Goal: Task Accomplishment & Management: Manage account settings

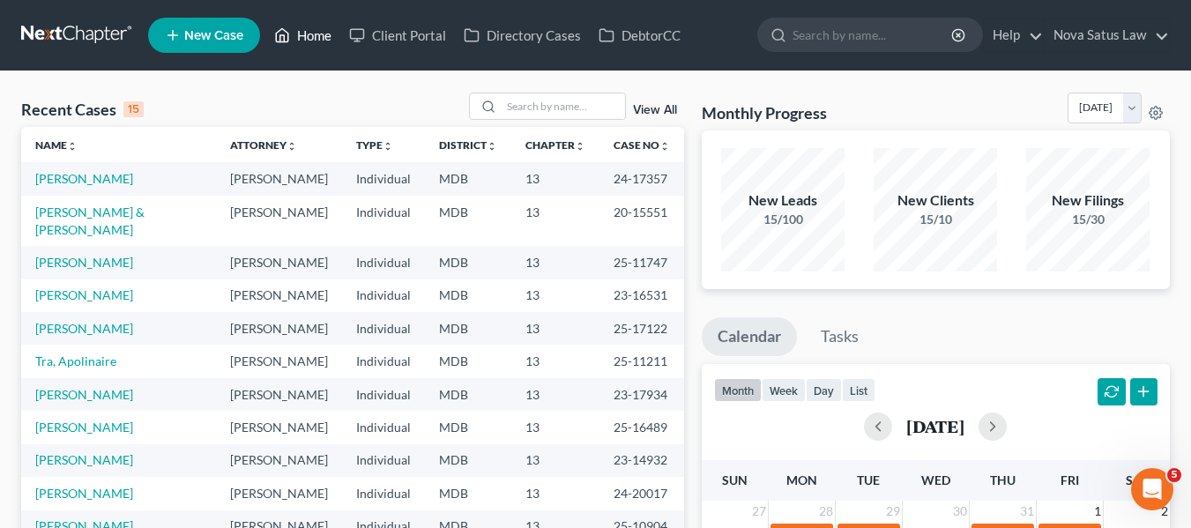
click at [317, 28] on link "Home" at bounding box center [302, 35] width 75 height 32
click at [78, 176] on link "[PERSON_NAME]" at bounding box center [84, 178] width 98 height 15
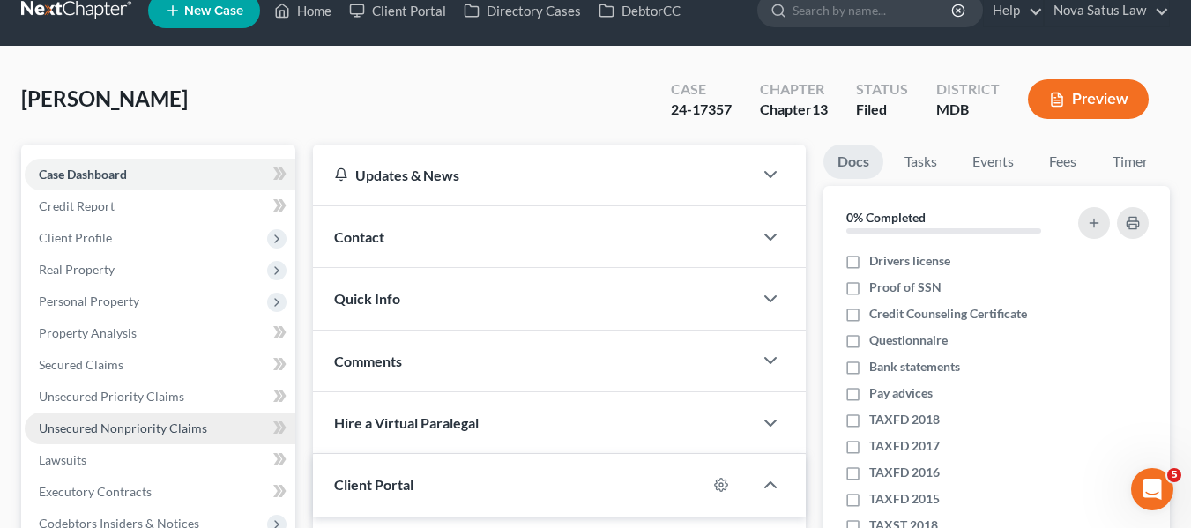
scroll to position [24, 0]
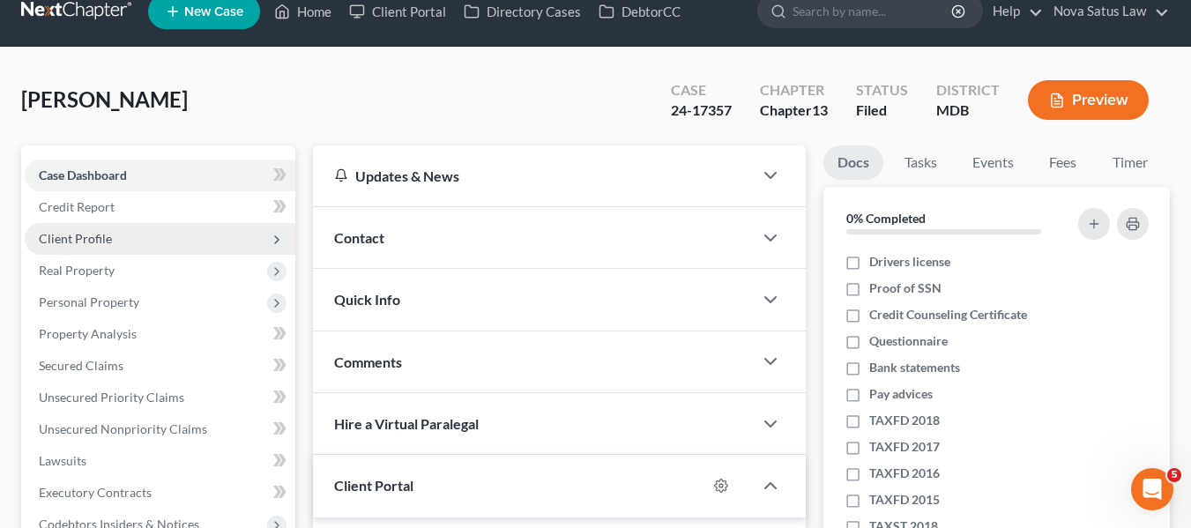
click at [79, 231] on span "Client Profile" at bounding box center [75, 238] width 73 height 15
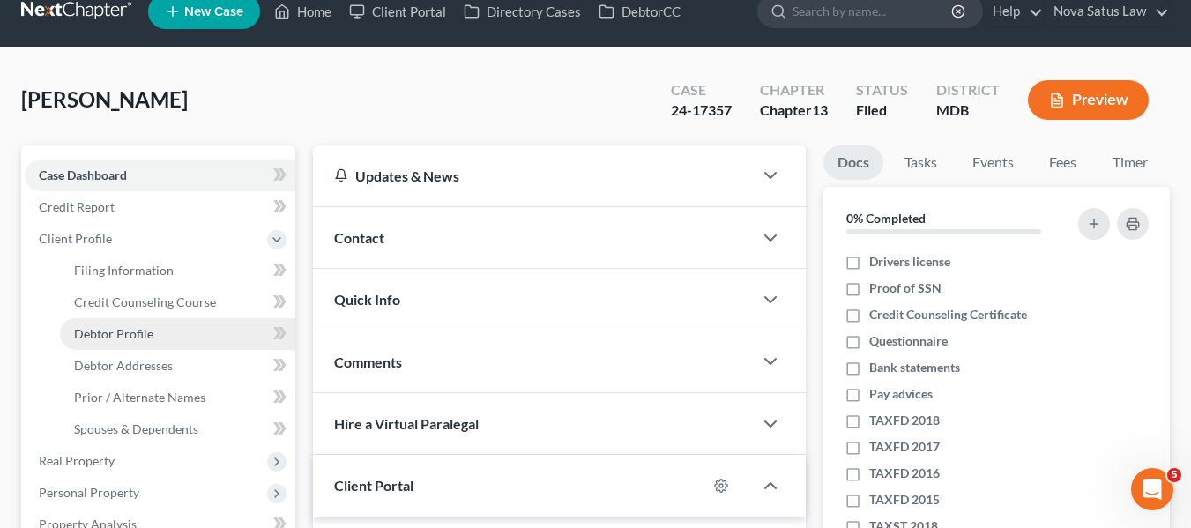
click at [101, 332] on span "Debtor Profile" at bounding box center [113, 333] width 79 height 15
select select "2"
select select "1"
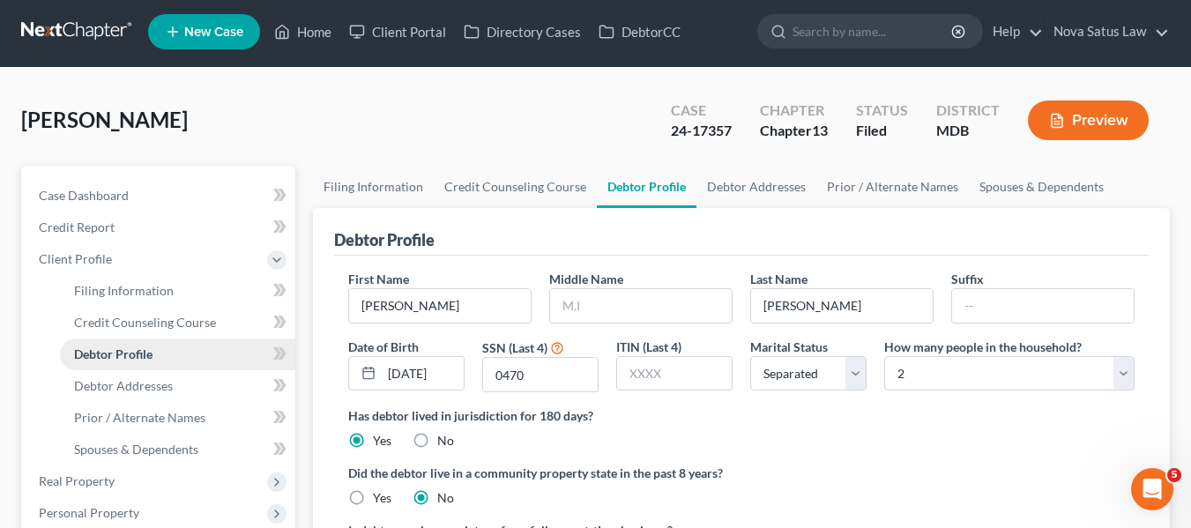
radio input "true"
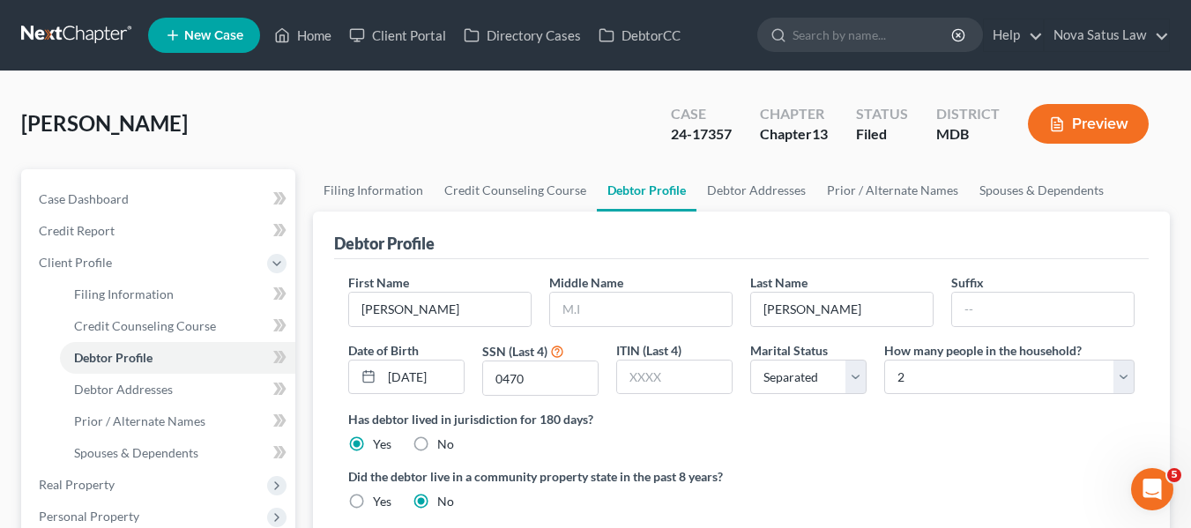
click at [213, 22] on link "New Case" at bounding box center [204, 35] width 112 height 35
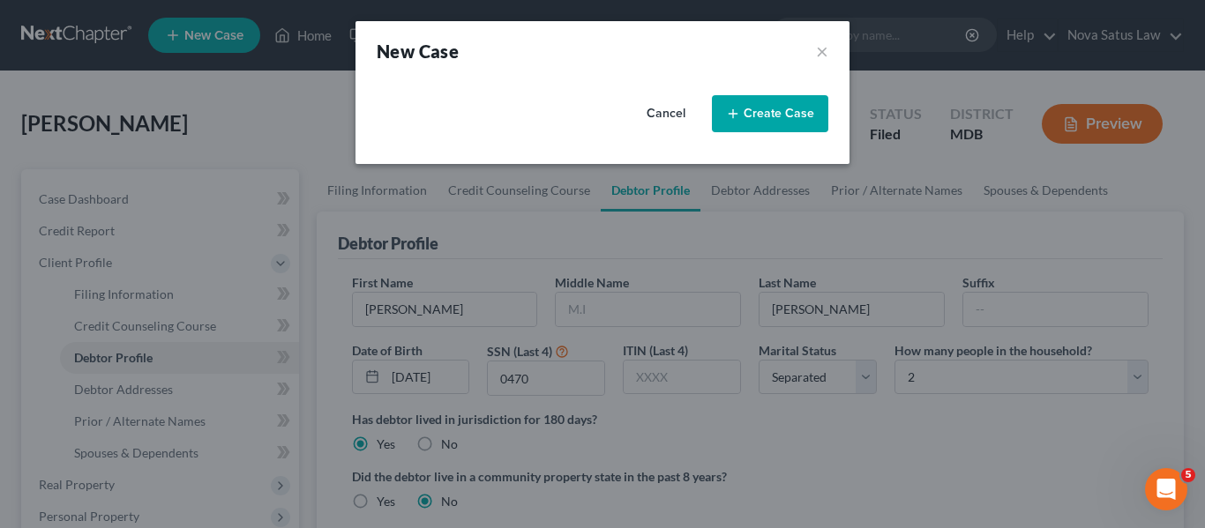
select select "38"
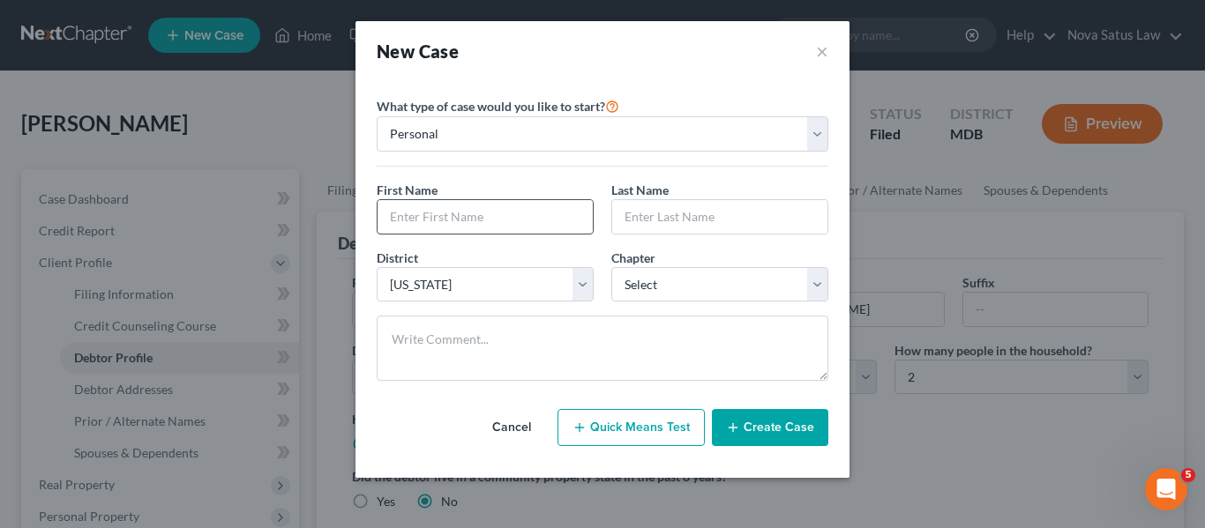
click at [462, 207] on input "text" at bounding box center [484, 217] width 215 height 34
type input "[PERSON_NAME]"
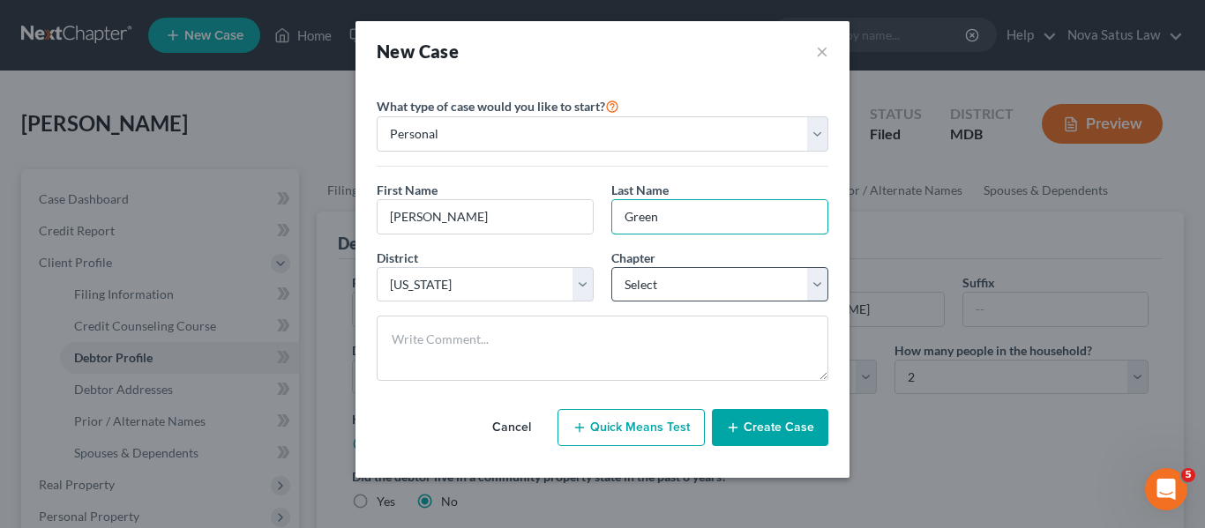
type input "Green"
click at [638, 280] on select "Select 7 11 12 13" at bounding box center [719, 284] width 217 height 35
select select "3"
click at [611, 267] on select "Select 7 11 12 13" at bounding box center [719, 284] width 217 height 35
click at [760, 422] on button "Create Case" at bounding box center [770, 427] width 116 height 37
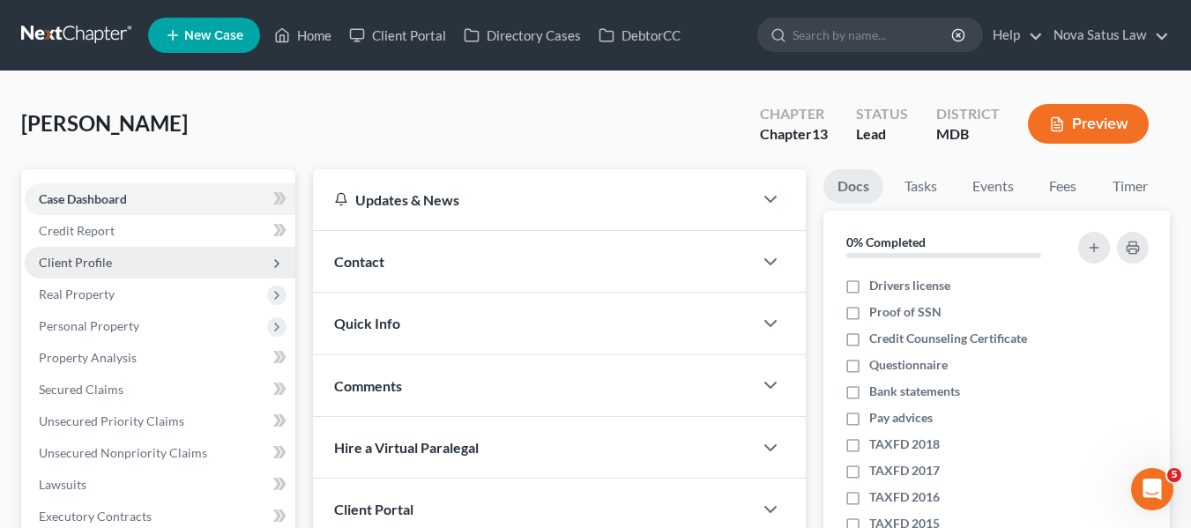
click at [113, 253] on span "Client Profile" at bounding box center [160, 263] width 271 height 32
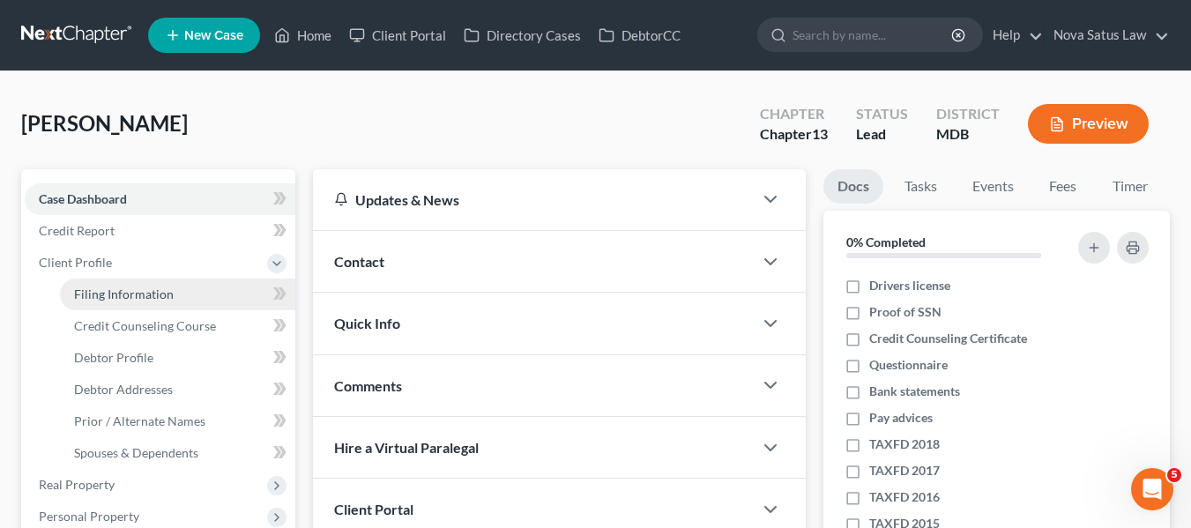
click at [133, 287] on span "Filing Information" at bounding box center [124, 294] width 100 height 15
select select "1"
select select "0"
select select "3"
select select "38"
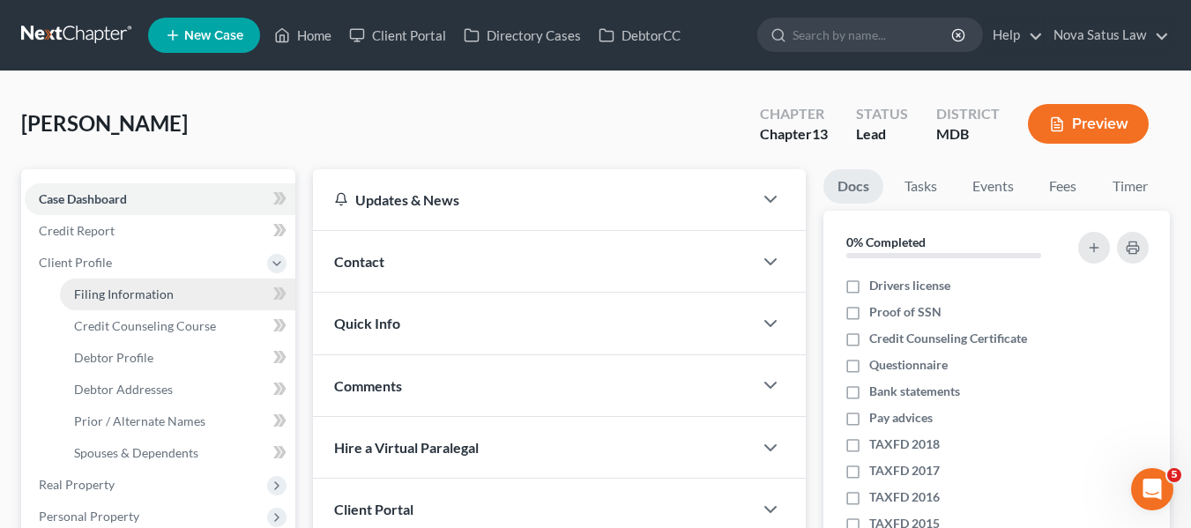
select select "21"
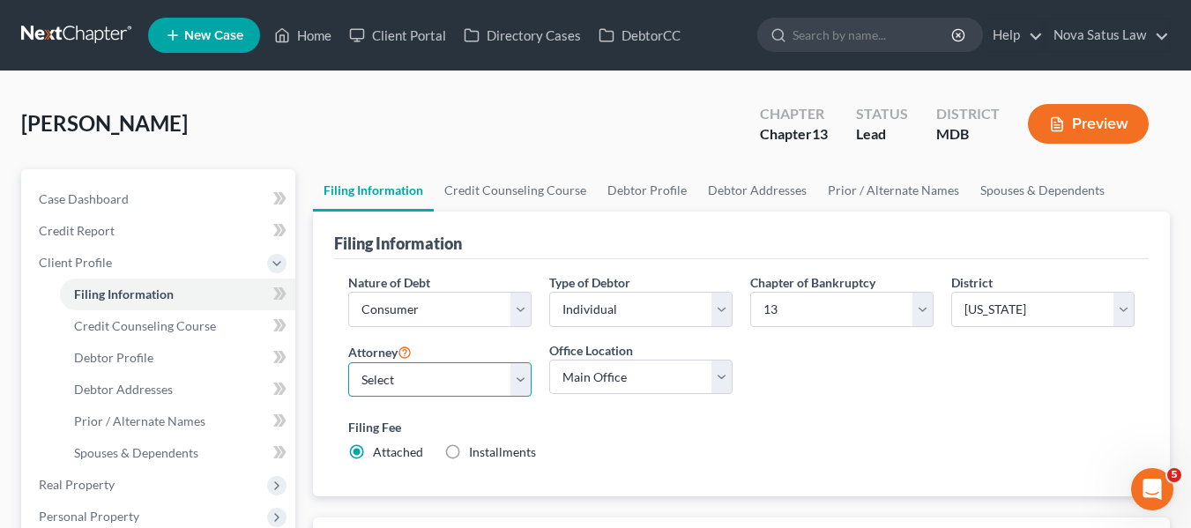
click at [430, 386] on select "Select [PERSON_NAME] - MDB [PERSON_NAME] - MDB [PERSON_NAME] - null" at bounding box center [439, 379] width 183 height 35
select select "0"
click at [348, 362] on select "Select [PERSON_NAME] - MDB [PERSON_NAME] - MDB [PERSON_NAME] - null" at bounding box center [439, 379] width 183 height 35
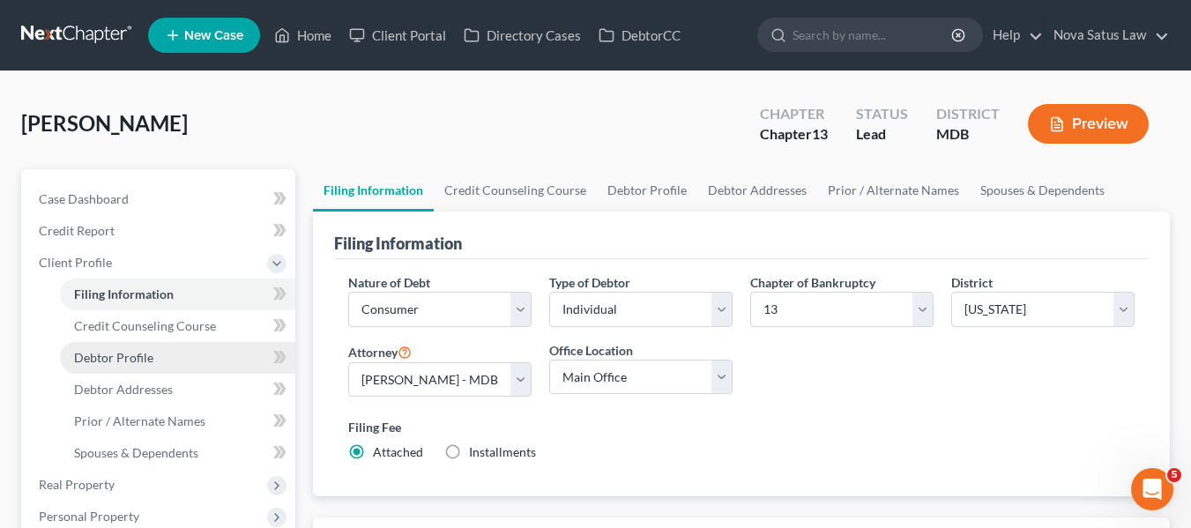
click at [139, 355] on span "Debtor Profile" at bounding box center [113, 357] width 79 height 15
select select "0"
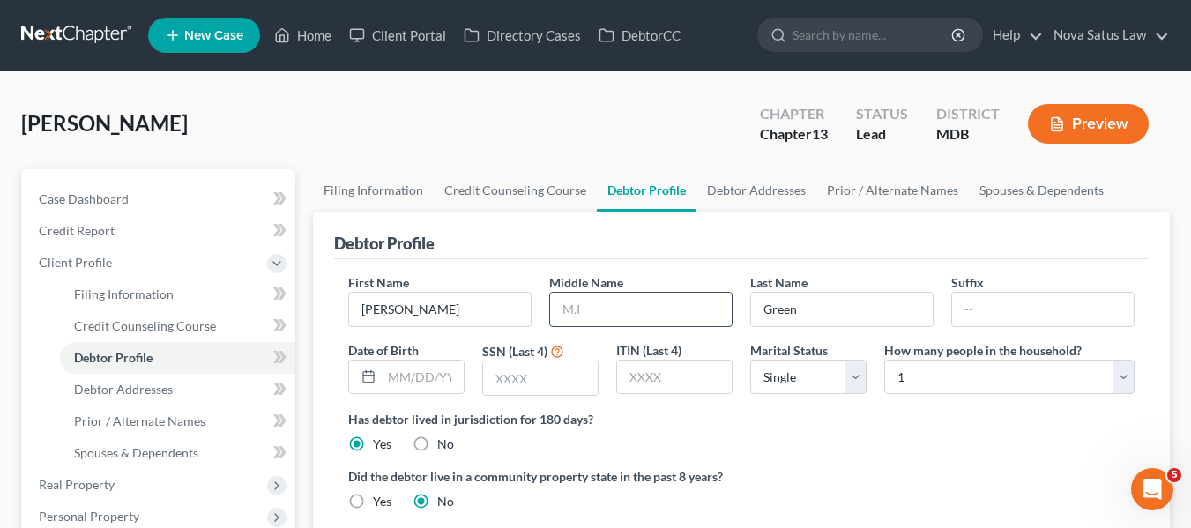
click at [660, 308] on input "text" at bounding box center [641, 310] width 182 height 34
type input "[PERSON_NAME]"
click at [574, 363] on input "text" at bounding box center [540, 379] width 115 height 34
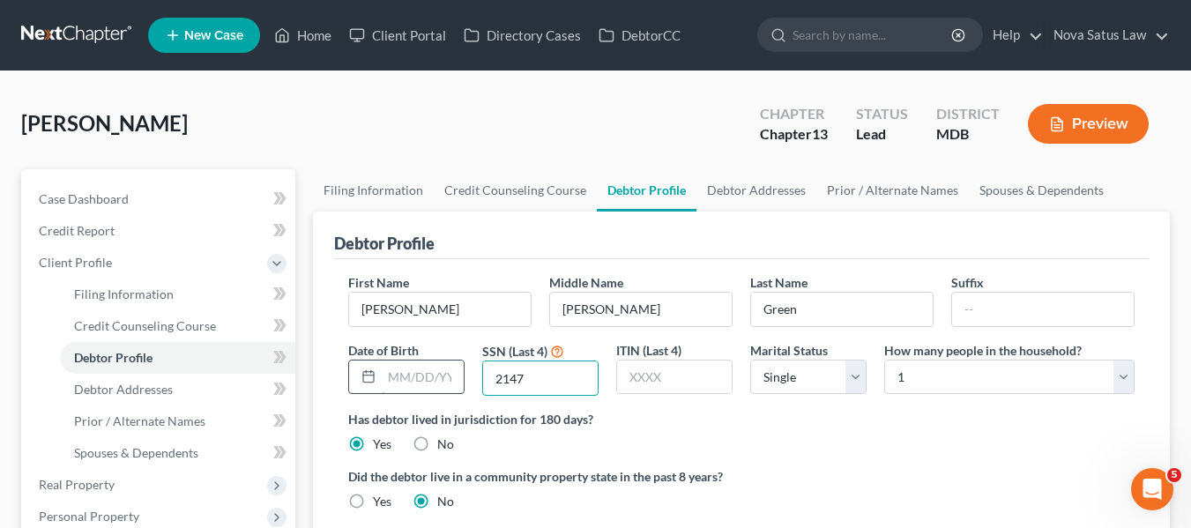
type input "2147"
click at [417, 364] on input "text" at bounding box center [423, 378] width 82 height 34
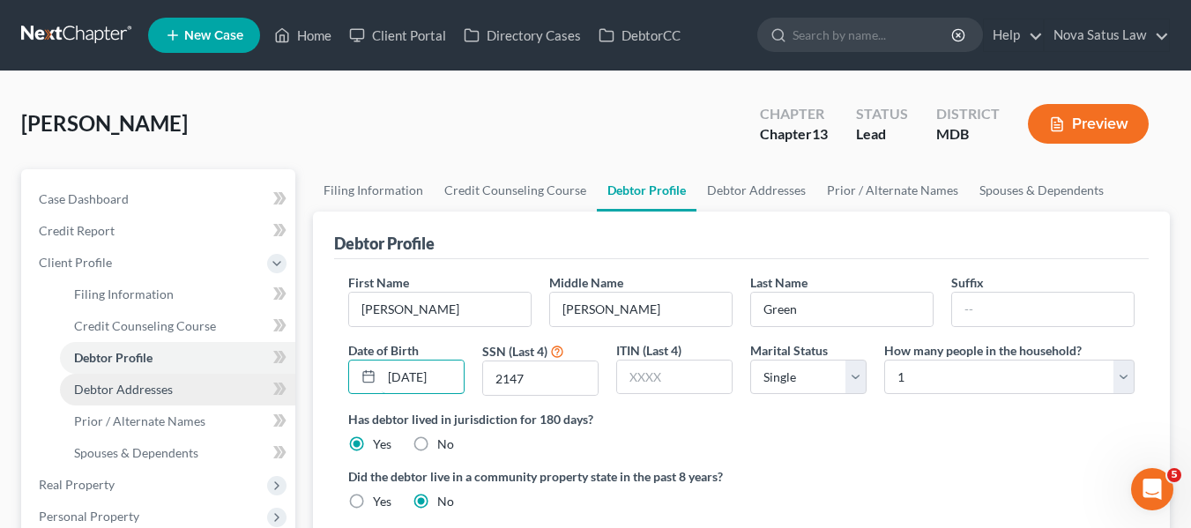
type input "[DATE]"
click at [158, 392] on span "Debtor Addresses" at bounding box center [123, 389] width 99 height 15
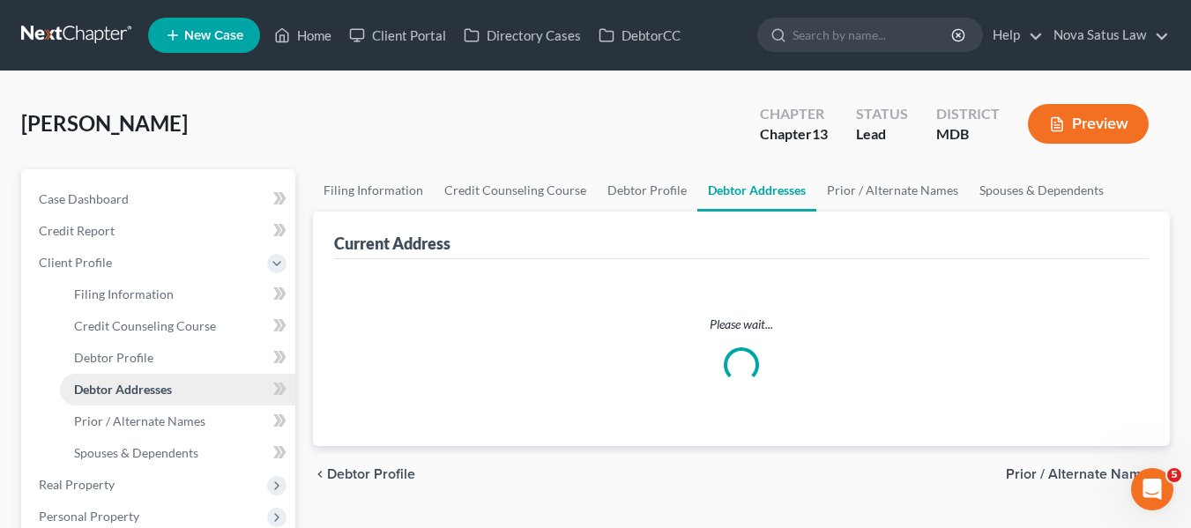
select select "0"
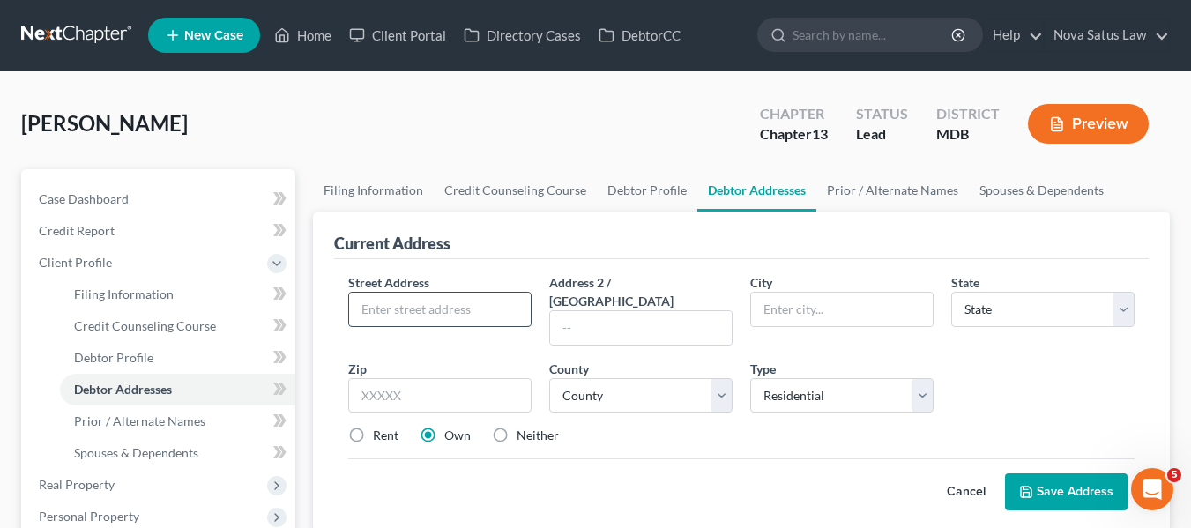
click at [373, 309] on input "text" at bounding box center [440, 310] width 182 height 34
click at [423, 312] on input "[STREET_ADDRESS]" at bounding box center [440, 310] width 182 height 34
type input "[STREET_ADDRESS]"
click at [361, 383] on input "text" at bounding box center [439, 395] width 183 height 35
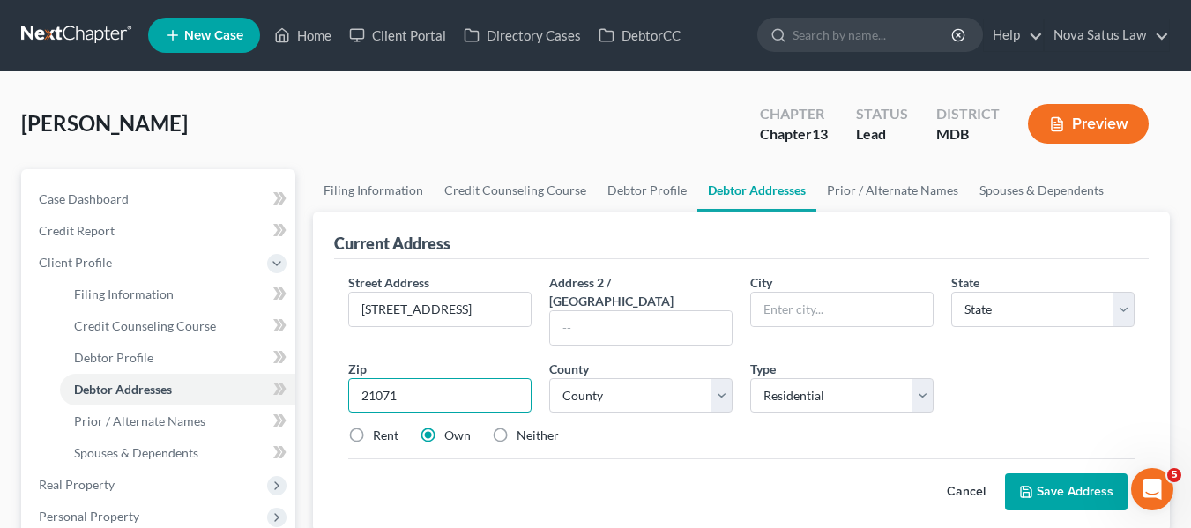
type input "21071"
type input "Glyndon"
select select "21"
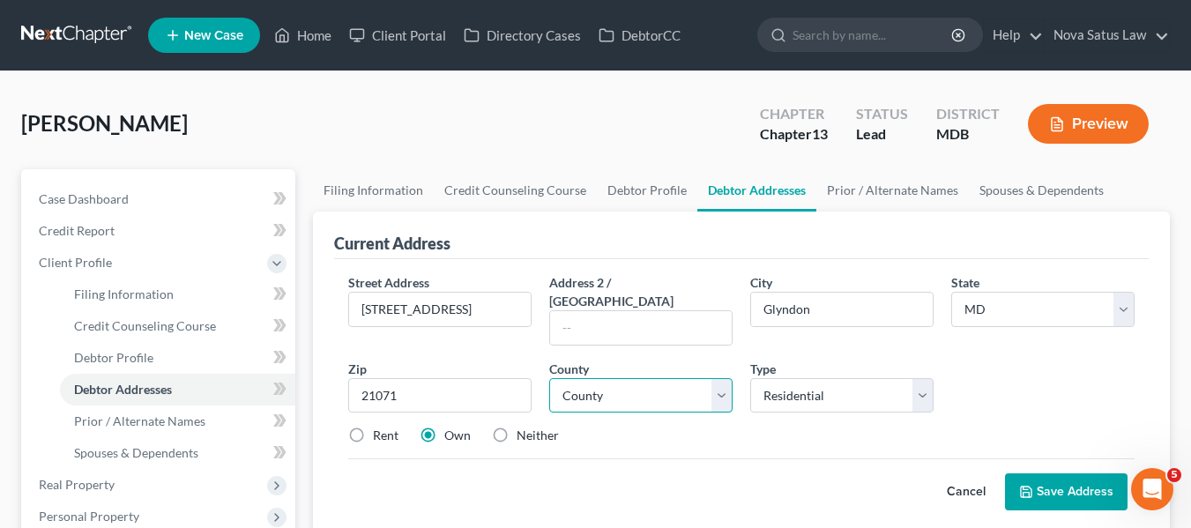
click at [698, 378] on select "County [GEOGRAPHIC_DATA] [GEOGRAPHIC_DATA] [GEOGRAPHIC_DATA] [GEOGRAPHIC_DATA] …" at bounding box center [640, 395] width 183 height 35
select select "2"
click at [549, 378] on select "County [GEOGRAPHIC_DATA] [GEOGRAPHIC_DATA] [GEOGRAPHIC_DATA] [GEOGRAPHIC_DATA] …" at bounding box center [640, 395] width 183 height 35
click at [1038, 474] on button "Save Address" at bounding box center [1066, 492] width 123 height 37
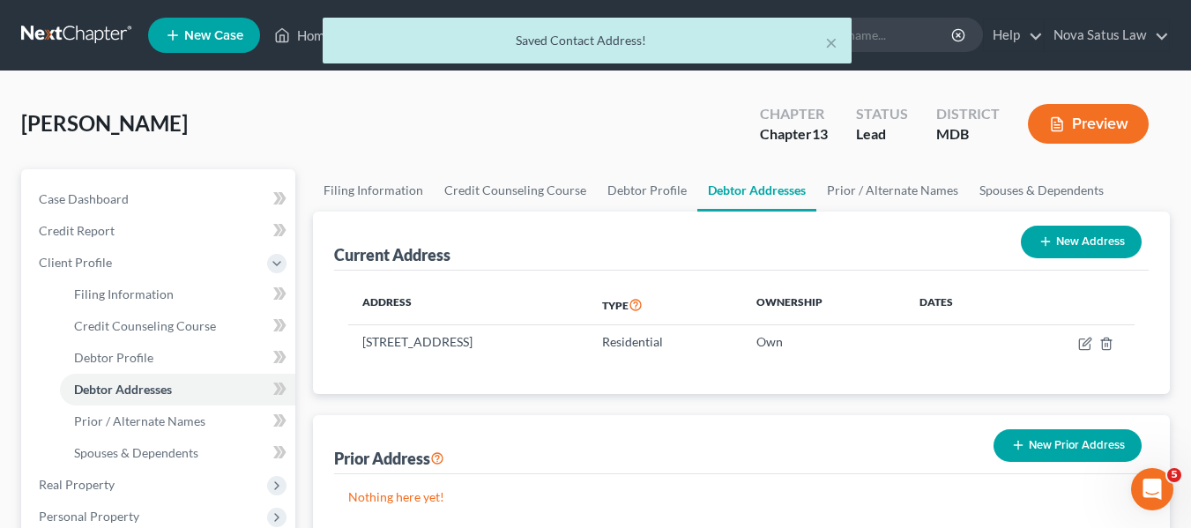
scroll to position [178, 0]
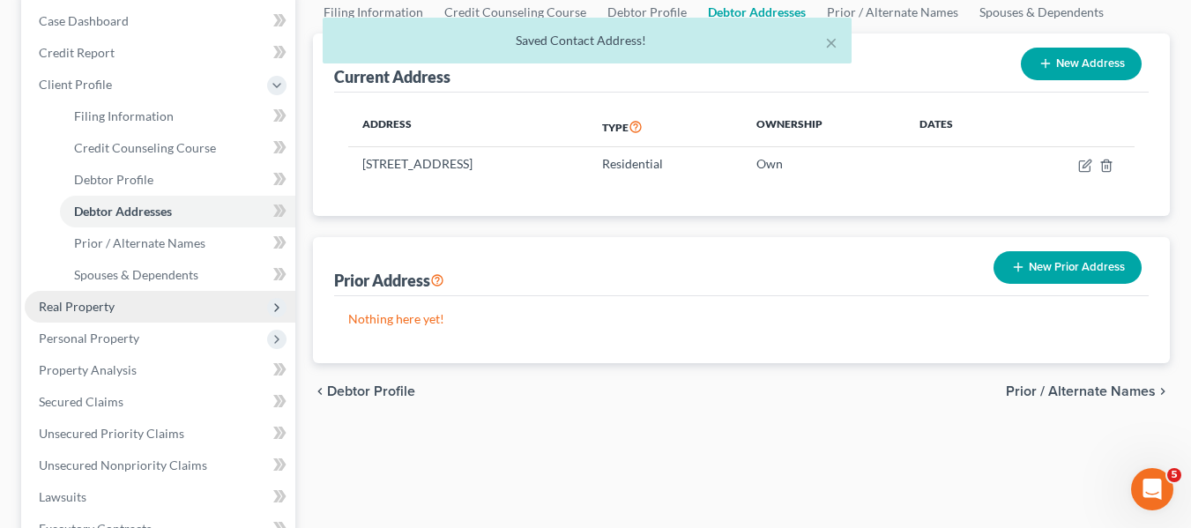
click at [106, 315] on span "Real Property" at bounding box center [160, 307] width 271 height 32
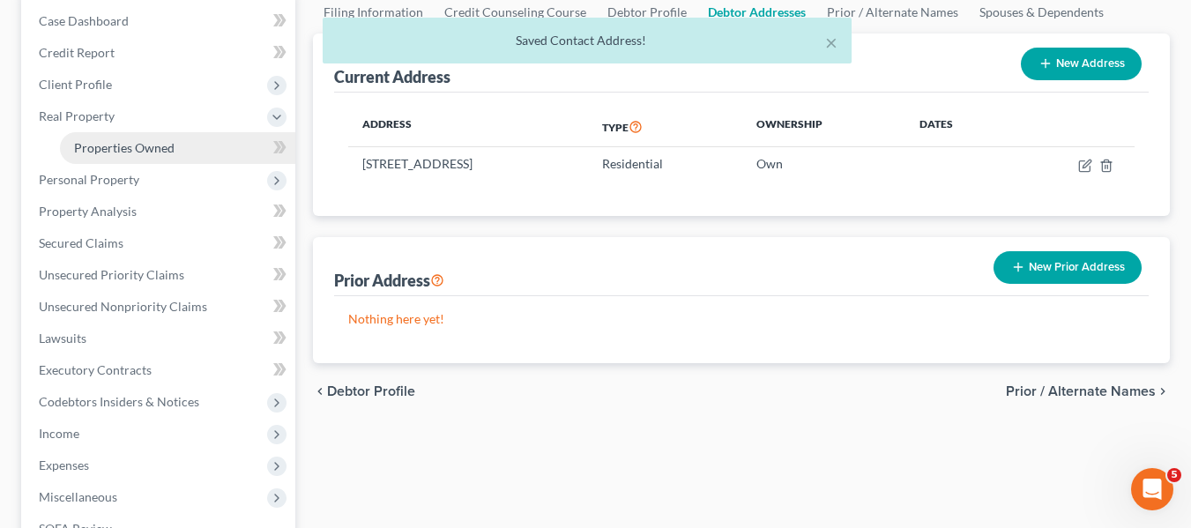
click at [148, 142] on span "Properties Owned" at bounding box center [124, 147] width 101 height 15
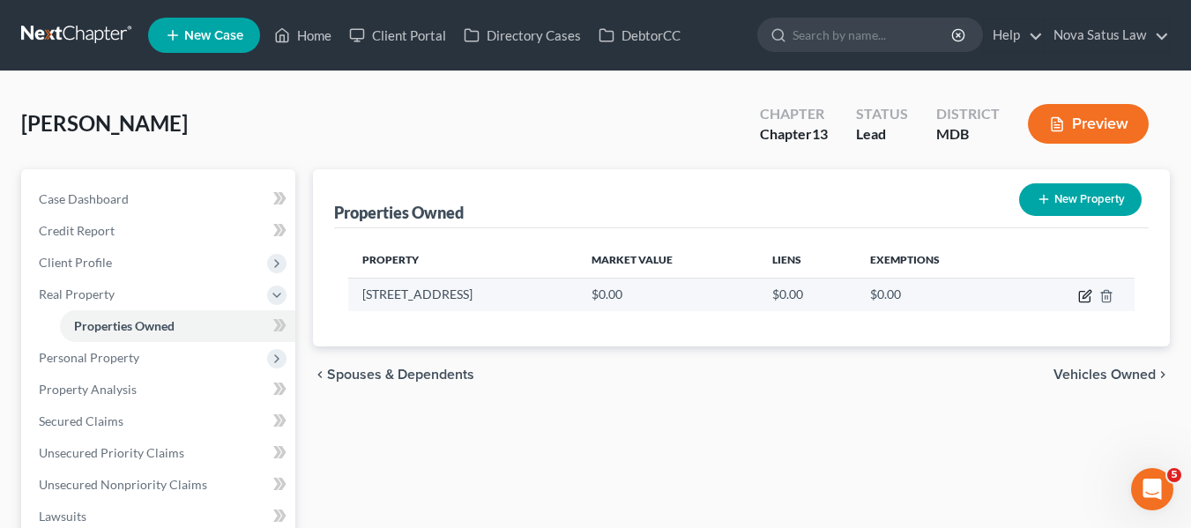
click at [1082, 296] on icon "button" at bounding box center [1085, 296] width 14 height 14
select select "21"
select select "2"
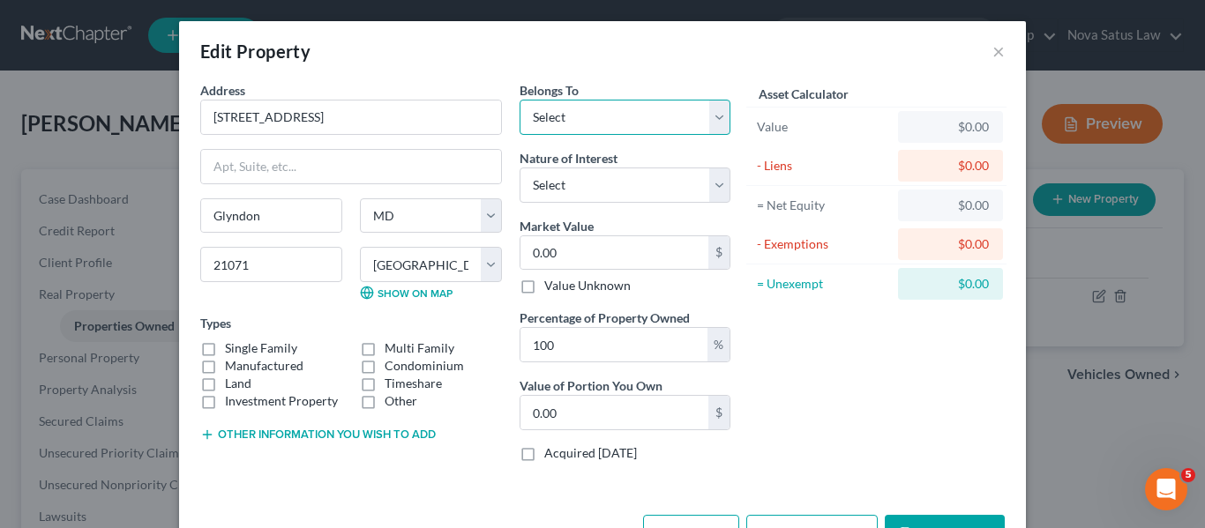
click at [639, 133] on select "Select Debtor 1 Only Debtor 2 Only Debtor 1 And Debtor 2 Only At Least One Of T…" at bounding box center [624, 117] width 211 height 35
select select "3"
click at [519, 100] on select "Select Debtor 1 Only Debtor 2 Only Debtor 1 And Debtor 2 Only At Least One Of T…" at bounding box center [624, 117] width 211 height 35
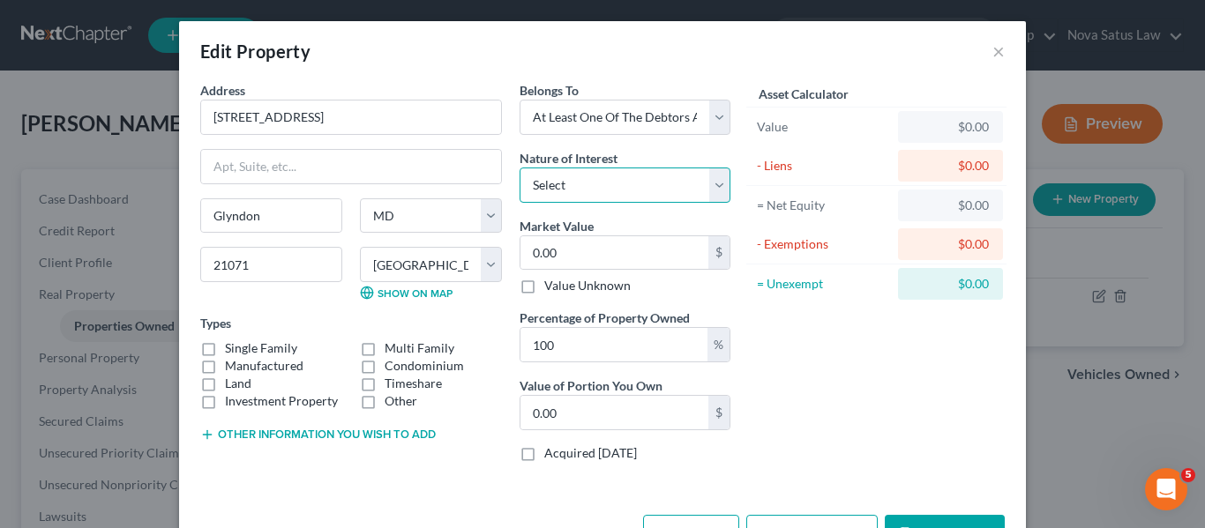
click at [615, 196] on select "Select Fee Simple Joint Tenant Life Estate Equitable Interest Future Interest T…" at bounding box center [624, 185] width 211 height 35
select select "5"
click at [519, 168] on select "Select Fee Simple Joint Tenant Life Estate Equitable Interest Future Interest T…" at bounding box center [624, 185] width 211 height 35
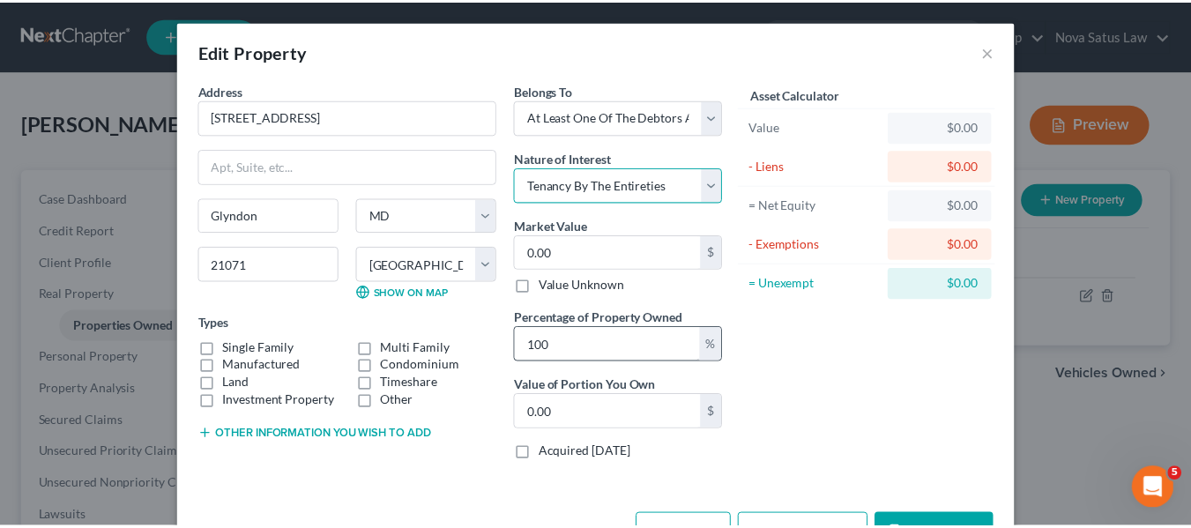
scroll to position [59, 0]
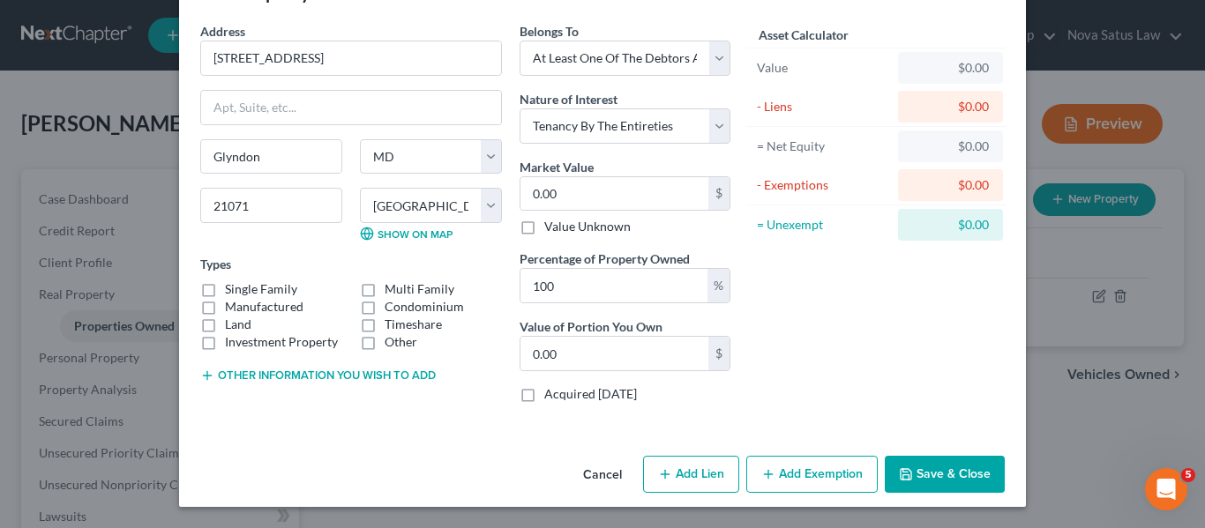
click at [568, 212] on div "Market Value 0.00 $ Value Unknown" at bounding box center [624, 197] width 211 height 78
click at [568, 205] on input "0.00" at bounding box center [614, 194] width 188 height 34
type input "3"
type input "3.00"
type input "36"
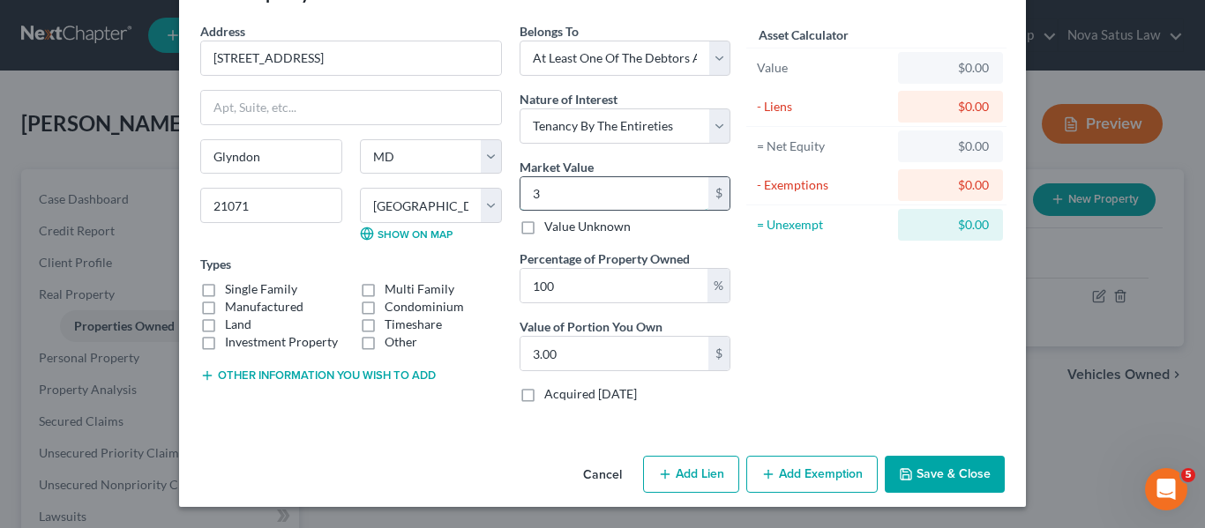
type input "36.00"
type input "365"
type input "365.00"
type input "3650"
type input "3,650.00"
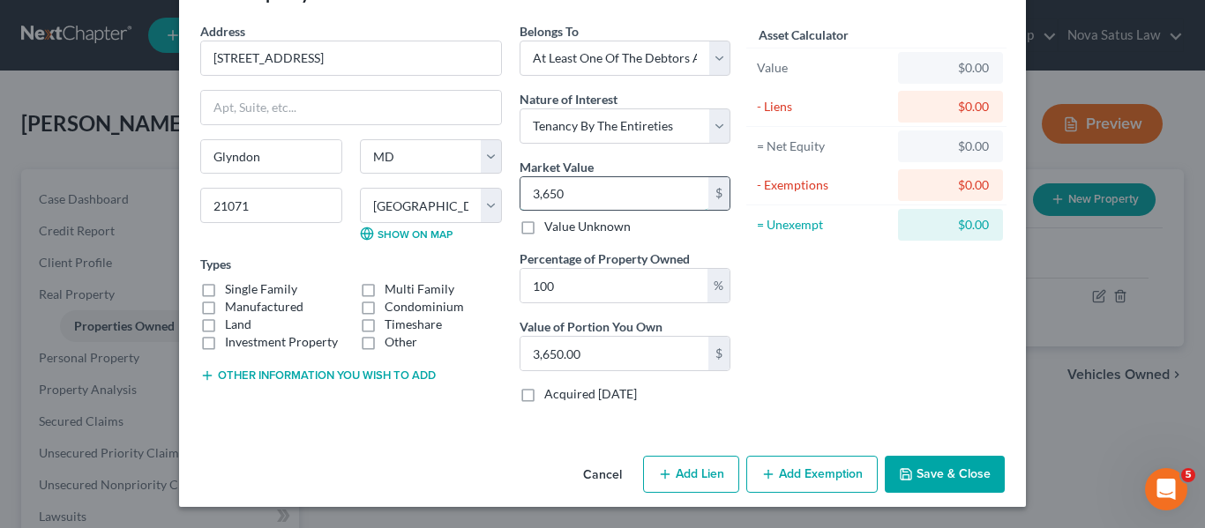
type input "3,6500"
type input "36,500.00"
type input "36,5000"
type input "365,000.00"
type input "365,000"
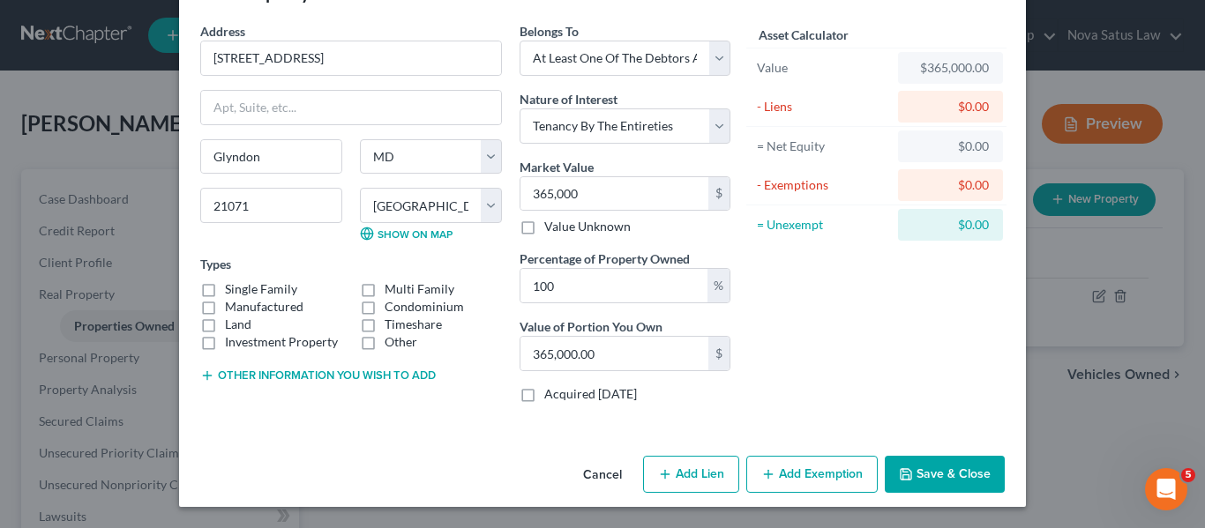
click at [904, 469] on icon "button" at bounding box center [905, 474] width 11 height 11
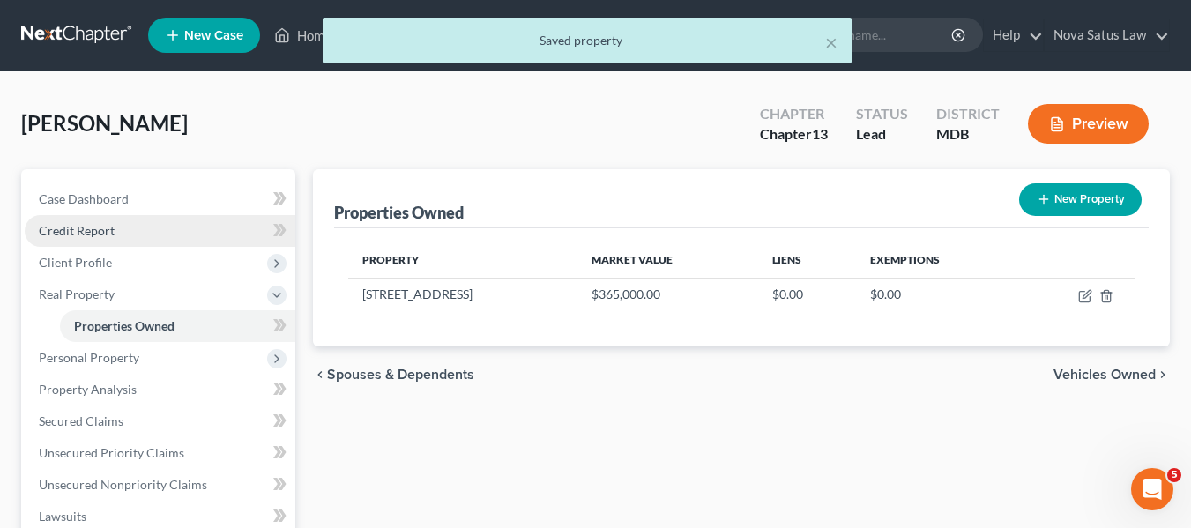
click at [116, 231] on link "Credit Report" at bounding box center [160, 231] width 271 height 32
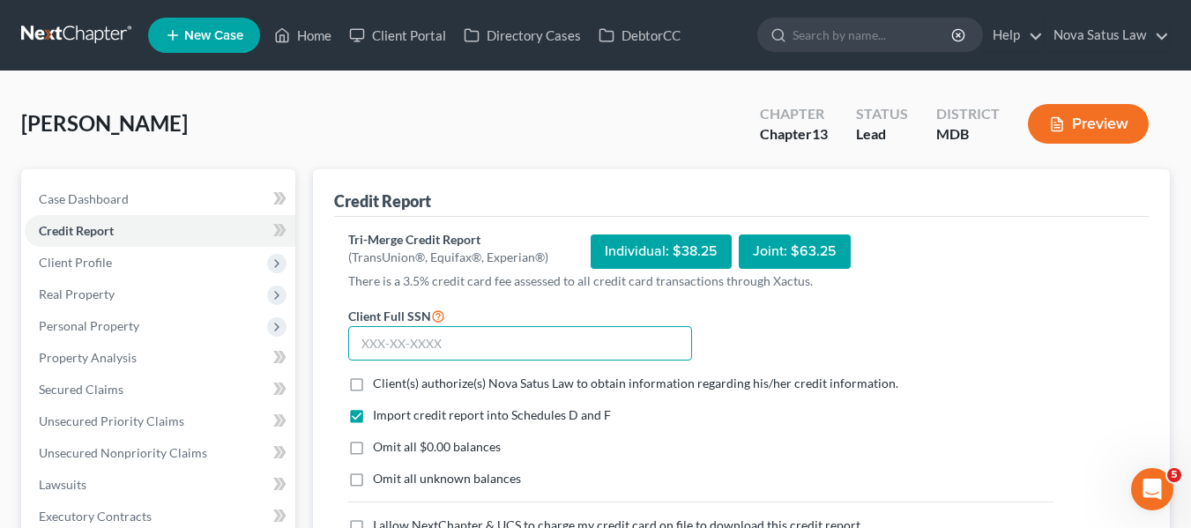
click at [368, 344] on input "text" at bounding box center [520, 343] width 344 height 35
type input "215-68-2147"
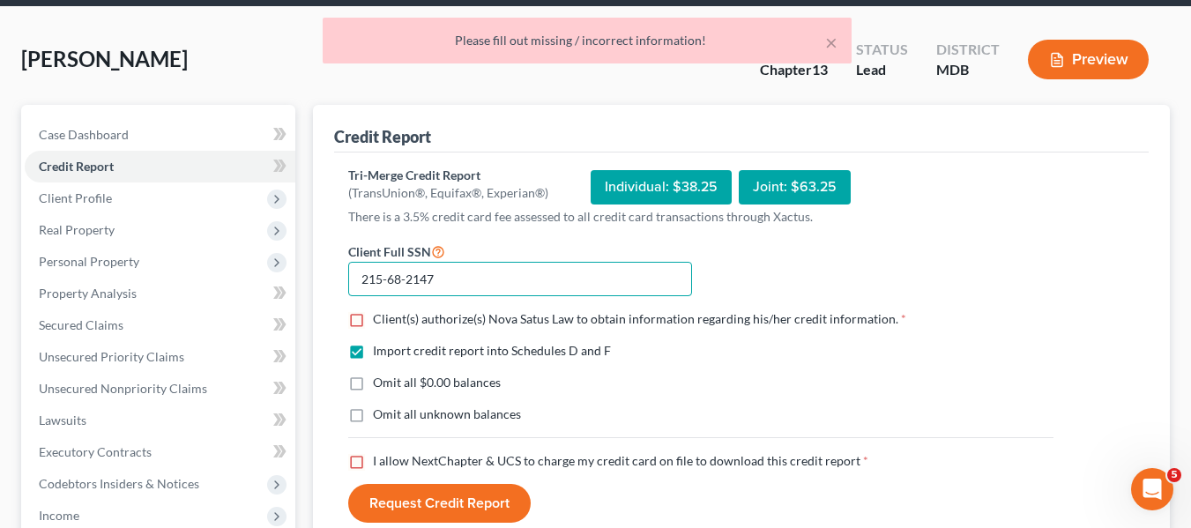
scroll to position [66, 0]
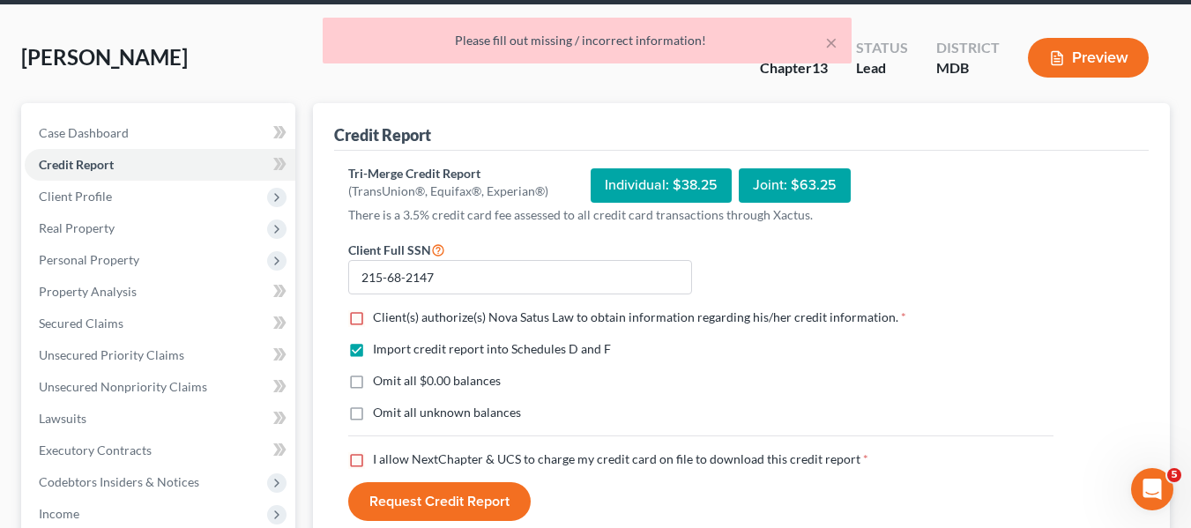
click at [373, 315] on label "Client(s) authorize(s) Nova Satus Law to obtain information regarding his/her c…" at bounding box center [639, 318] width 533 height 18
click at [380, 315] on input "Client(s) authorize(s) Nova Satus Law to obtain information regarding his/her c…" at bounding box center [385, 314] width 11 height 11
checkbox input "true"
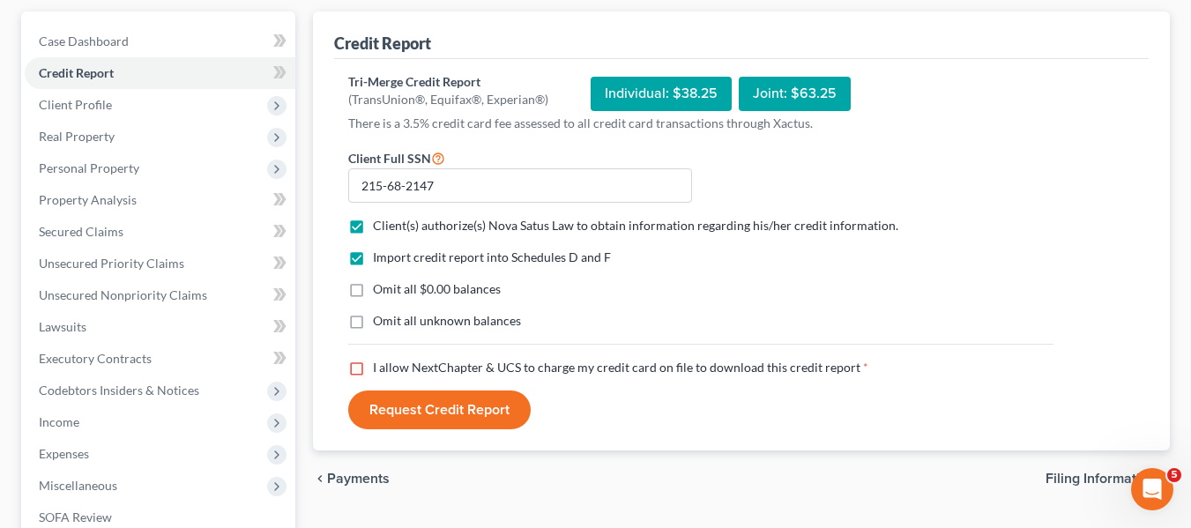
click at [373, 365] on label "I allow NextChapter & UCS to charge my credit card on file to download this cre…" at bounding box center [621, 368] width 496 height 18
click at [380, 365] on input "I allow NextChapter & UCS to charge my credit card on file to download this cre…" at bounding box center [385, 364] width 11 height 11
checkbox input "true"
click at [389, 413] on button "Request Credit Report" at bounding box center [439, 410] width 183 height 39
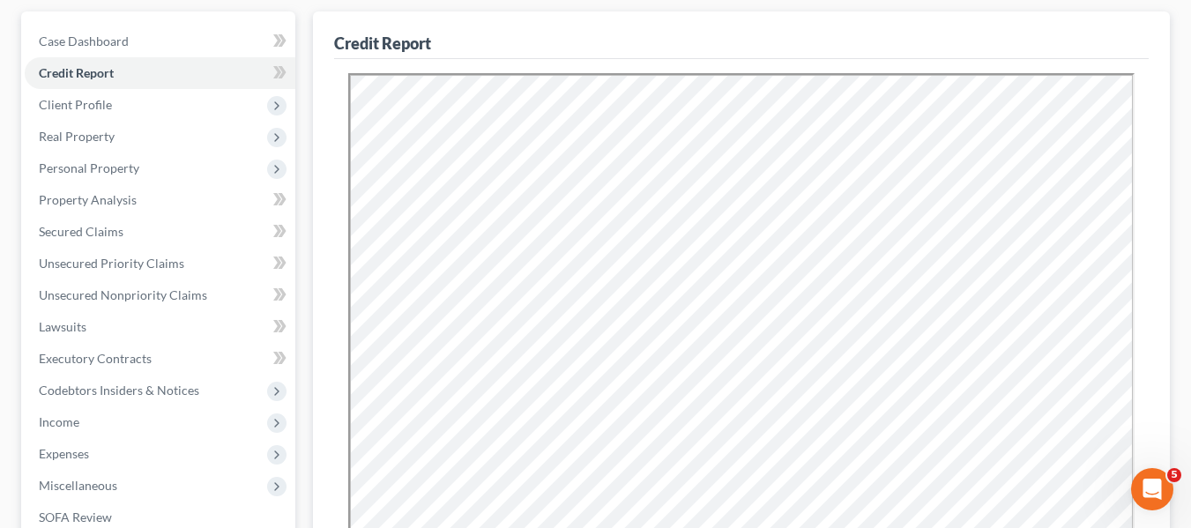
scroll to position [0, 0]
click at [85, 226] on span "Secured Claims" at bounding box center [81, 231] width 85 height 15
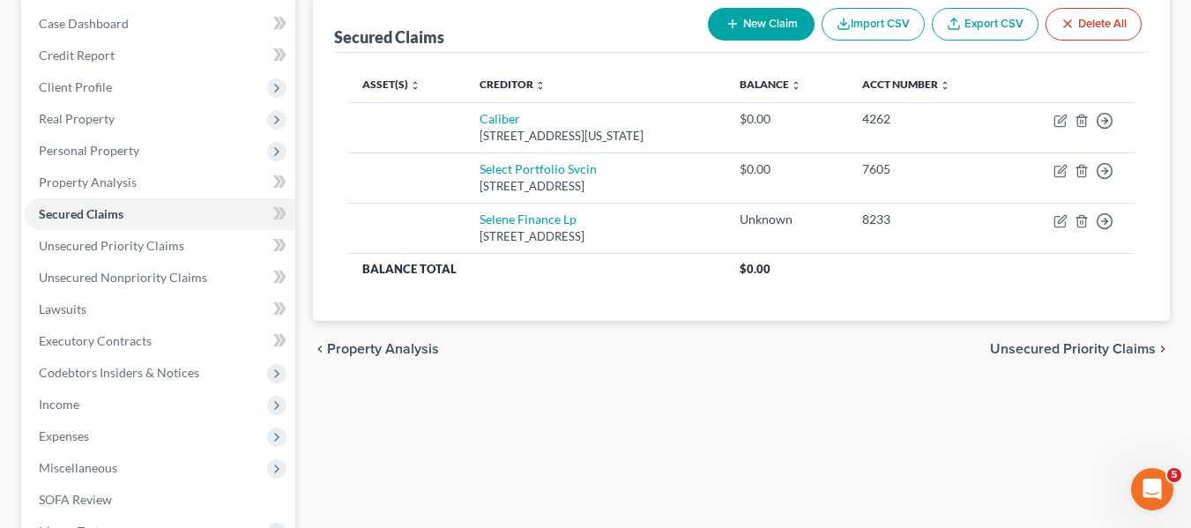
scroll to position [182, 0]
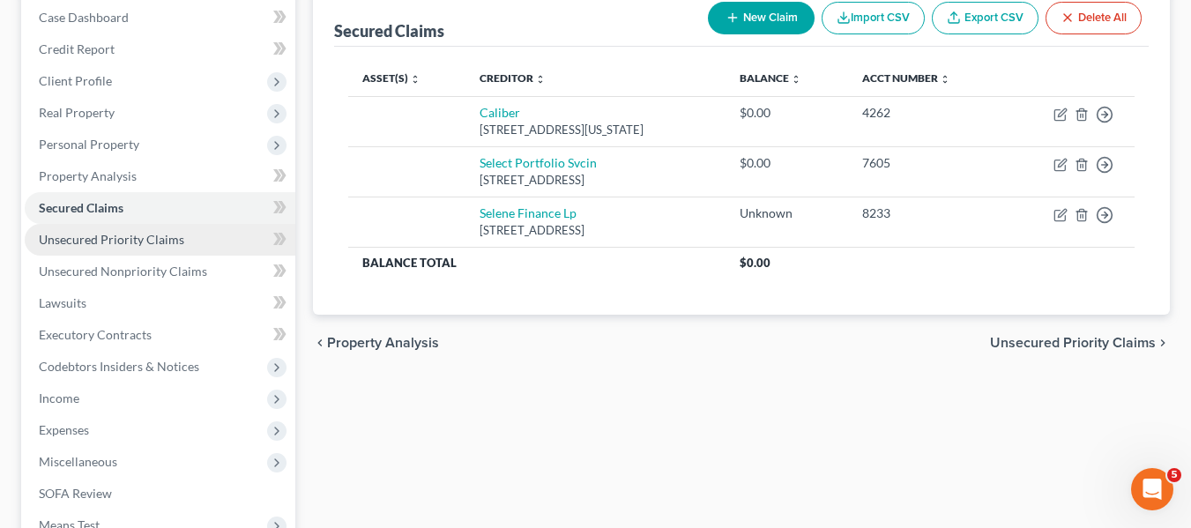
click at [226, 238] on link "Unsecured Priority Claims" at bounding box center [160, 240] width 271 height 32
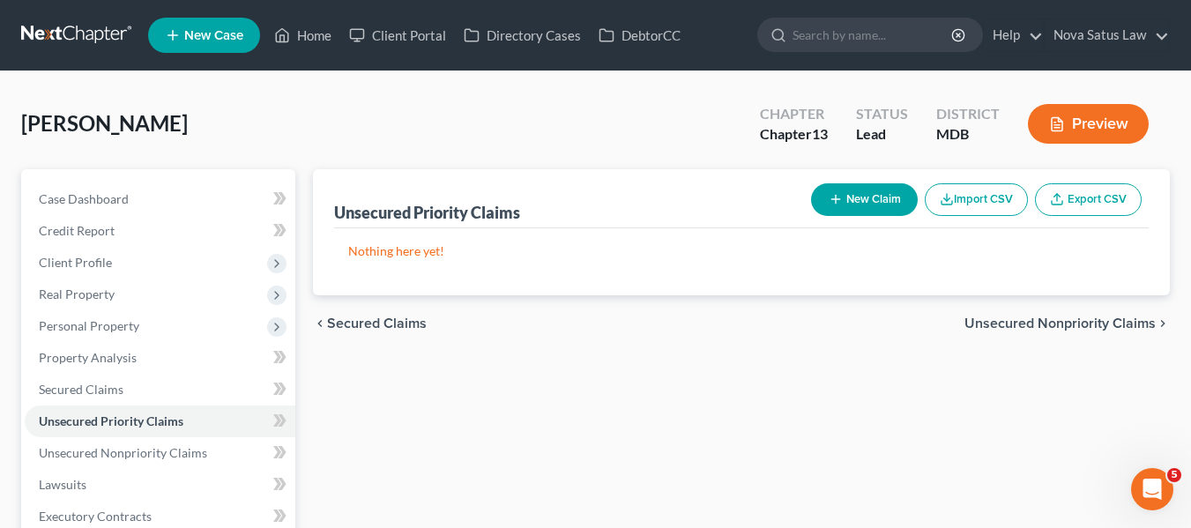
click at [851, 198] on button "New Claim" at bounding box center [864, 199] width 107 height 33
select select "0"
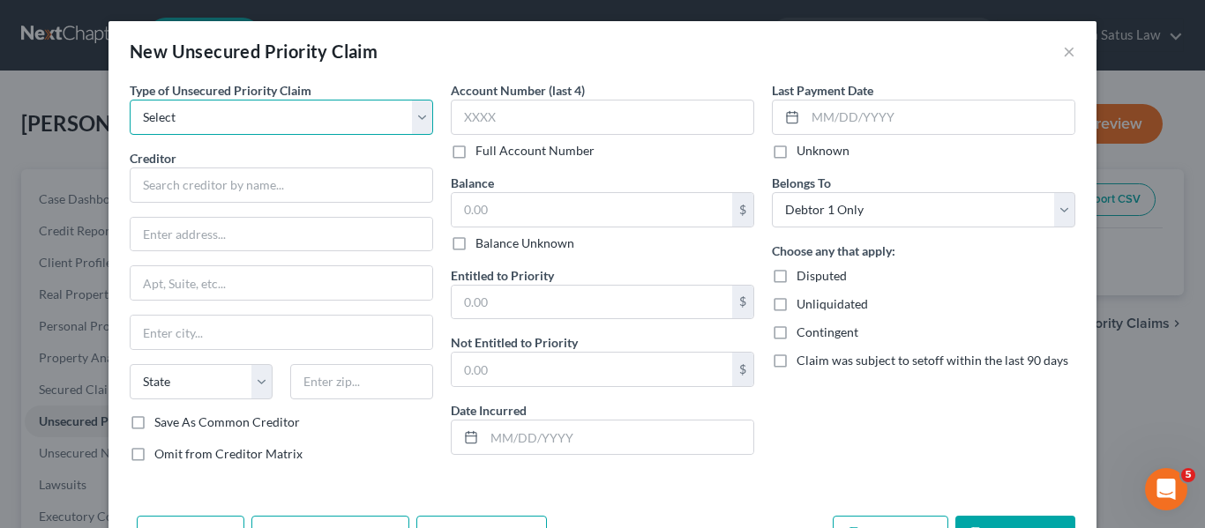
click at [344, 112] on select "Select Taxes & Other Government Units Domestic Support Obligations Extensions o…" at bounding box center [281, 117] width 303 height 35
select select "0"
click at [130, 100] on select "Select Taxes & Other Government Units Domestic Support Obligations Extensions o…" at bounding box center [281, 117] width 303 height 35
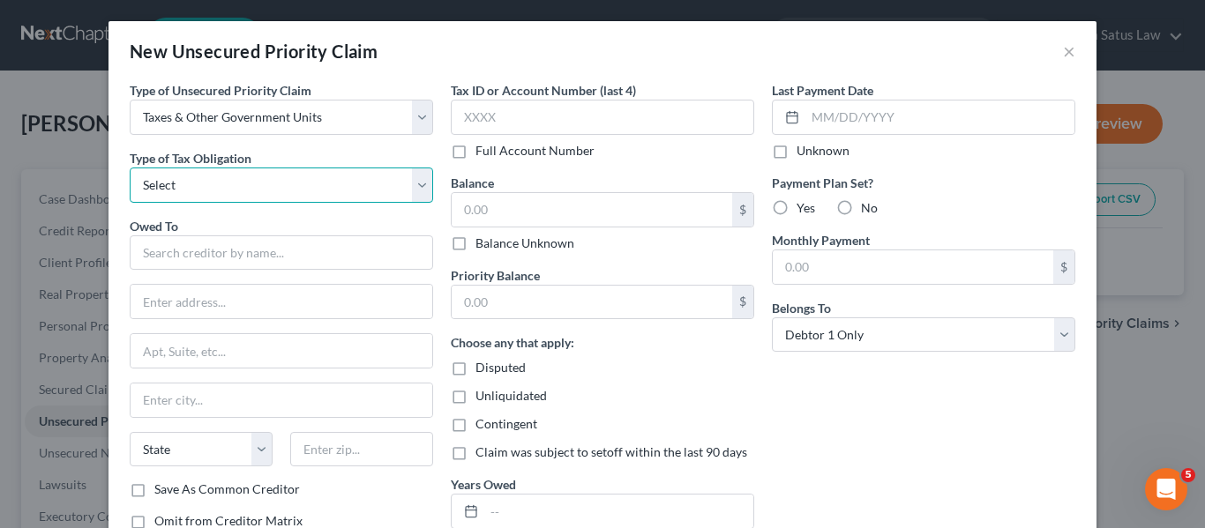
click at [288, 188] on select "Select Federal City State Franchise Tax Board Other" at bounding box center [281, 185] width 303 height 35
select select "0"
click at [130, 168] on select "Select Federal City State Franchise Tax Board Other" at bounding box center [281, 185] width 303 height 35
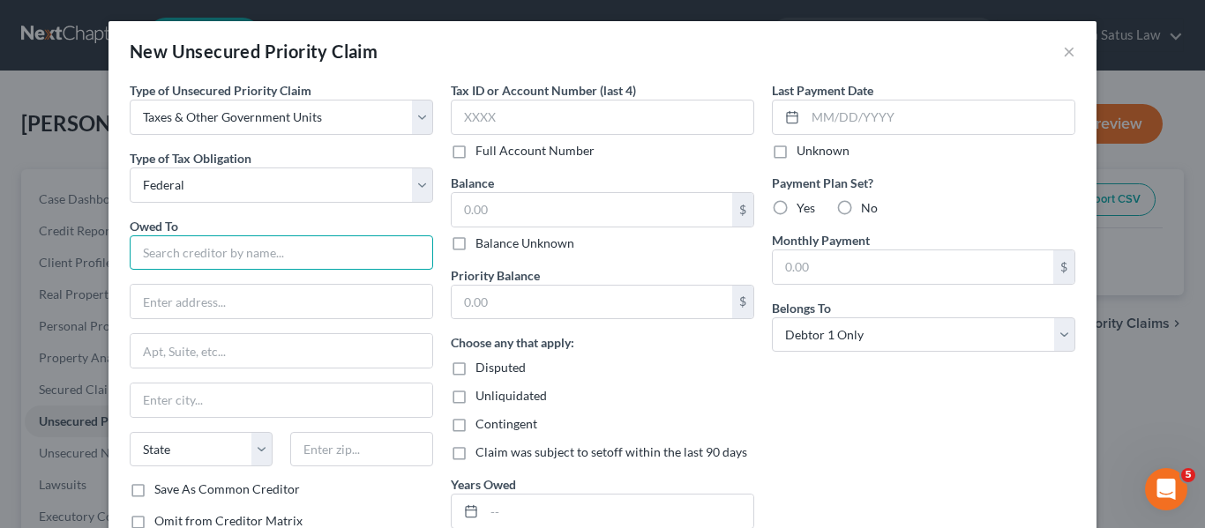
click at [180, 248] on input "text" at bounding box center [281, 252] width 303 height 35
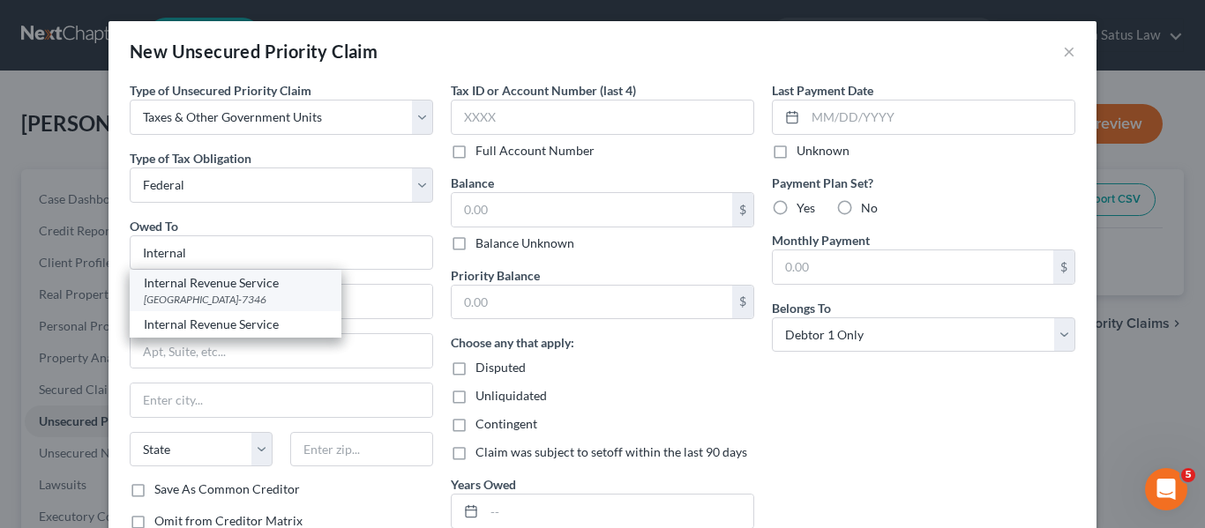
click at [258, 293] on div "[GEOGRAPHIC_DATA]-7346" at bounding box center [235, 299] width 183 height 15
type input "Internal Revenue Service"
type input "PO Box 7346"
type input "[GEOGRAPHIC_DATA]"
select select "39"
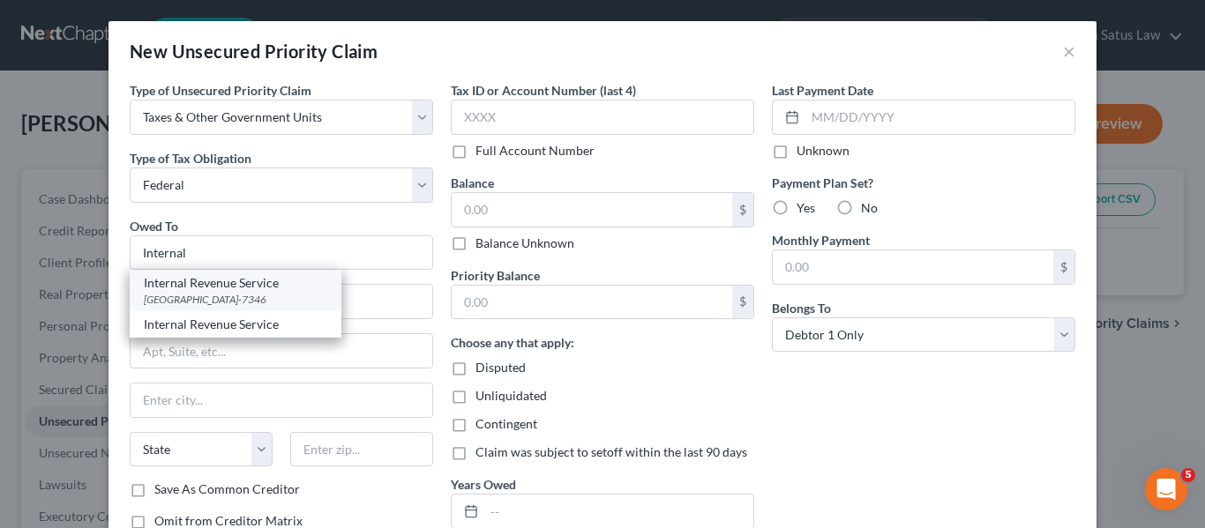
type input "19101-7346"
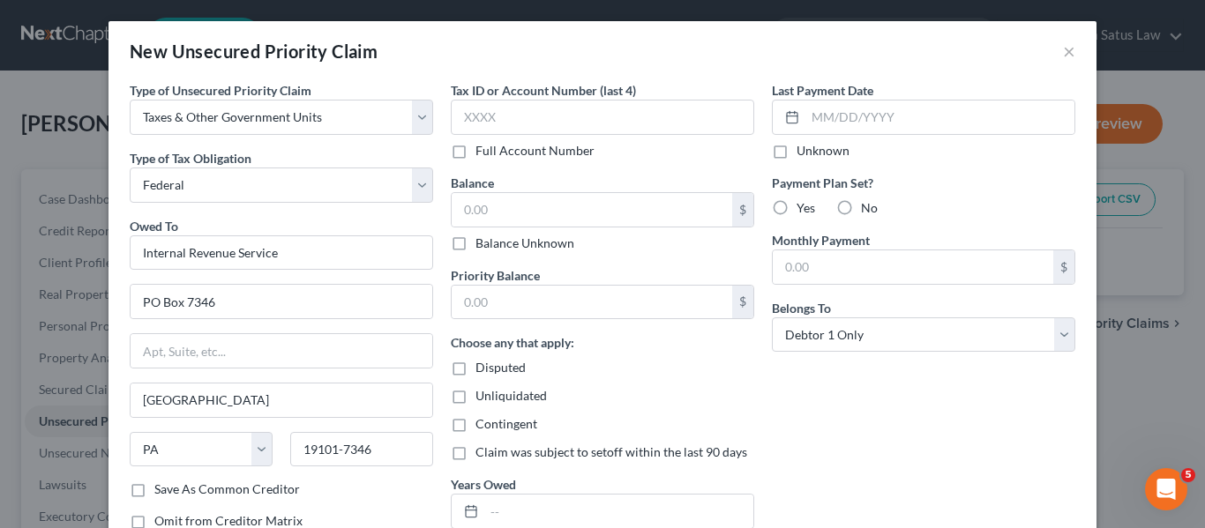
scroll to position [127, 0]
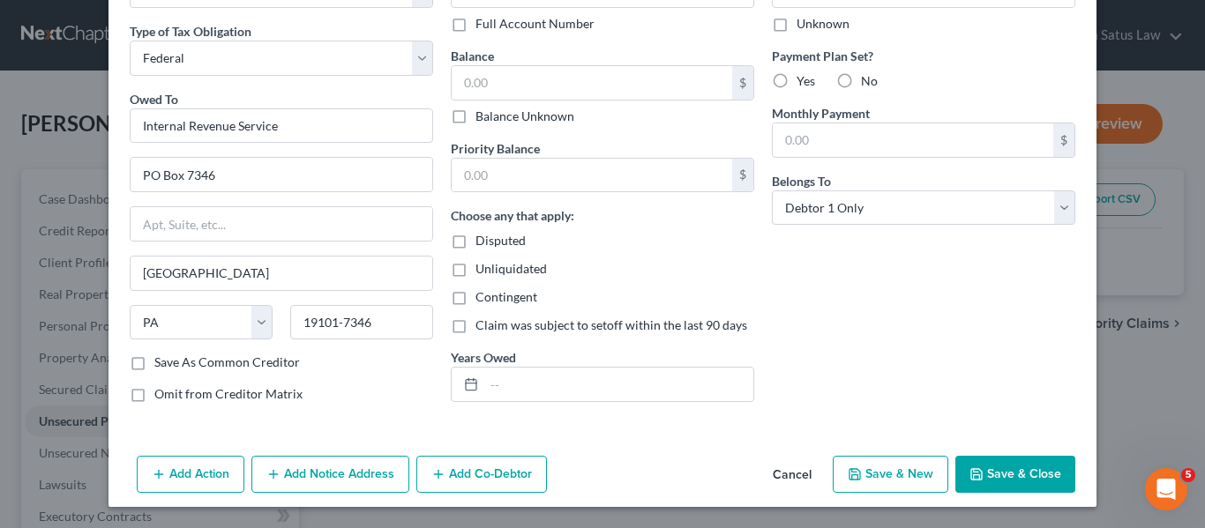
click at [1014, 469] on button "Save & Close" at bounding box center [1015, 474] width 120 height 37
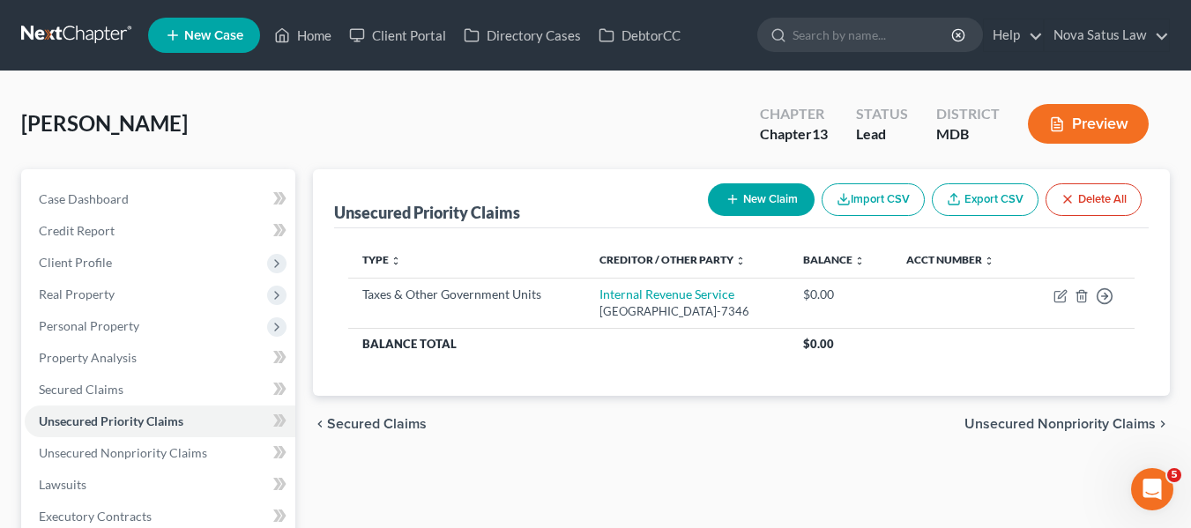
click at [742, 203] on button "New Claim" at bounding box center [761, 199] width 107 height 33
select select "0"
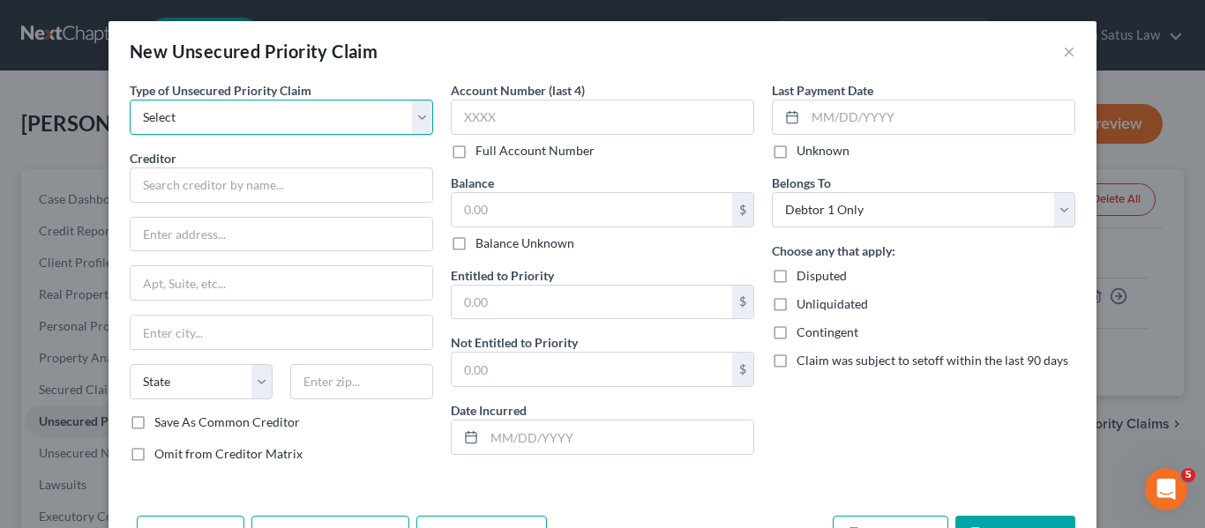
click at [265, 123] on select "Select Taxes & Other Government Units Domestic Support Obligations Extensions o…" at bounding box center [281, 117] width 303 height 35
select select "0"
click at [130, 100] on select "Select Taxes & Other Government Units Domestic Support Obligations Extensions o…" at bounding box center [281, 117] width 303 height 35
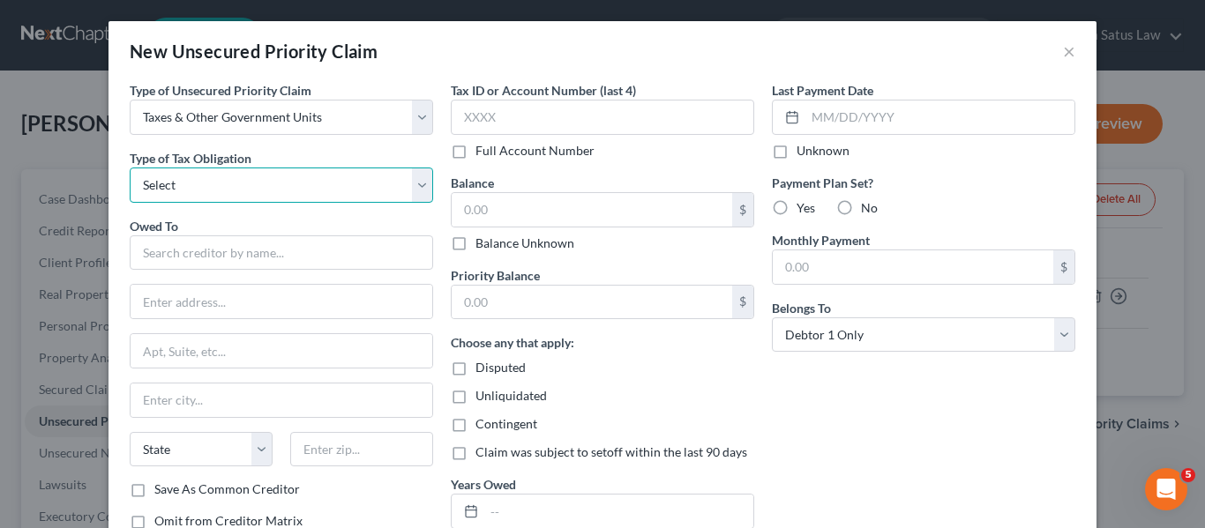
click at [241, 188] on select "Select Federal City State Franchise Tax Board Other" at bounding box center [281, 185] width 303 height 35
select select "2"
click at [130, 168] on select "Select Federal City State Franchise Tax Board Other" at bounding box center [281, 185] width 303 height 35
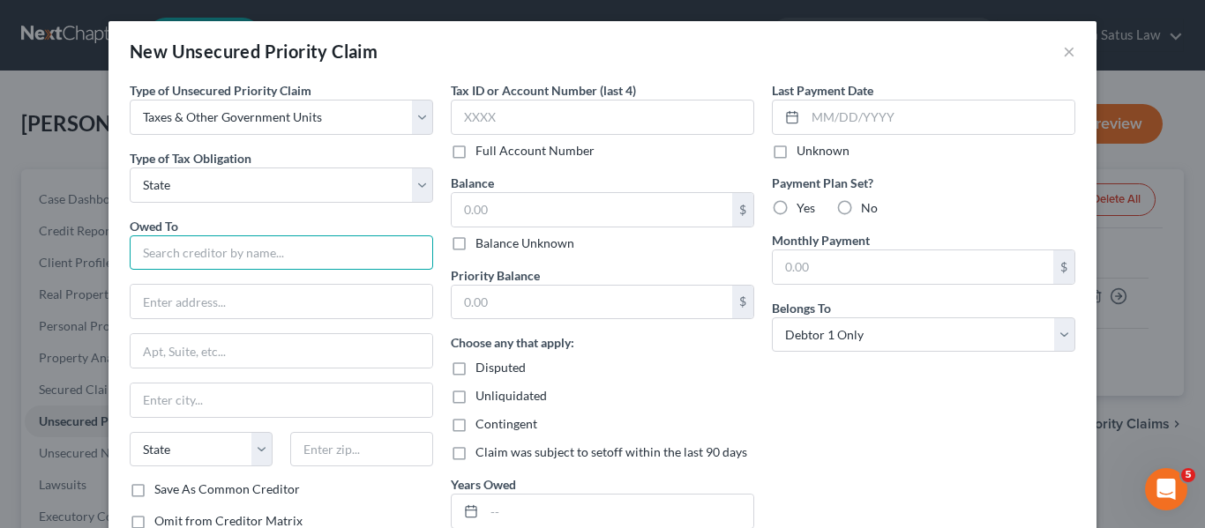
click at [172, 256] on input "text" at bounding box center [281, 252] width 303 height 35
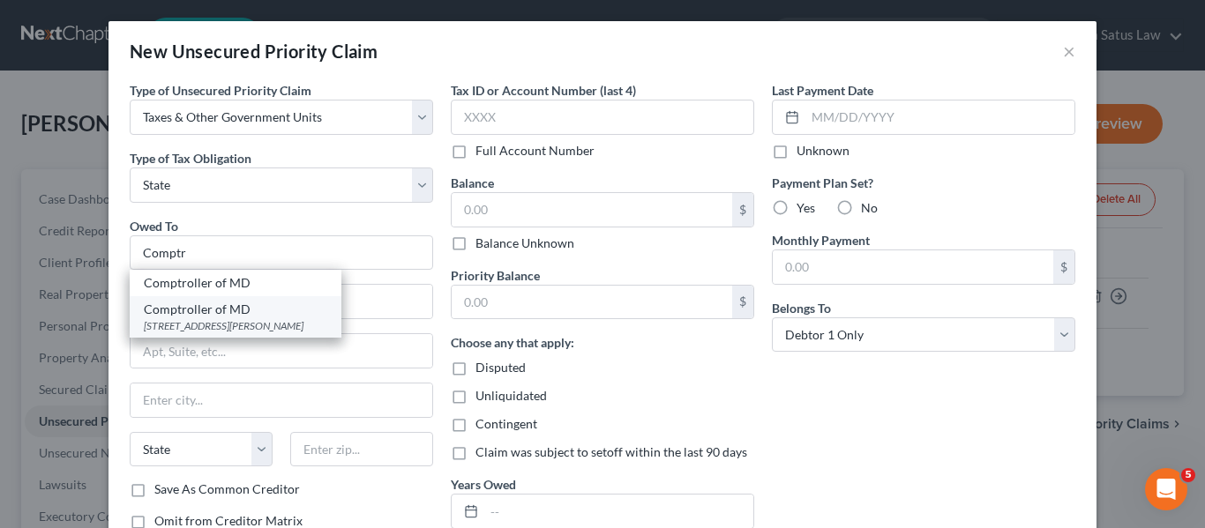
click at [244, 316] on div "Comptroller of MD" at bounding box center [235, 310] width 183 height 18
type input "Comptroller of MD"
type input "[STREET_ADDRESS][PERSON_NAME]"
type input "[GEOGRAPHIC_DATA]"
select select "21"
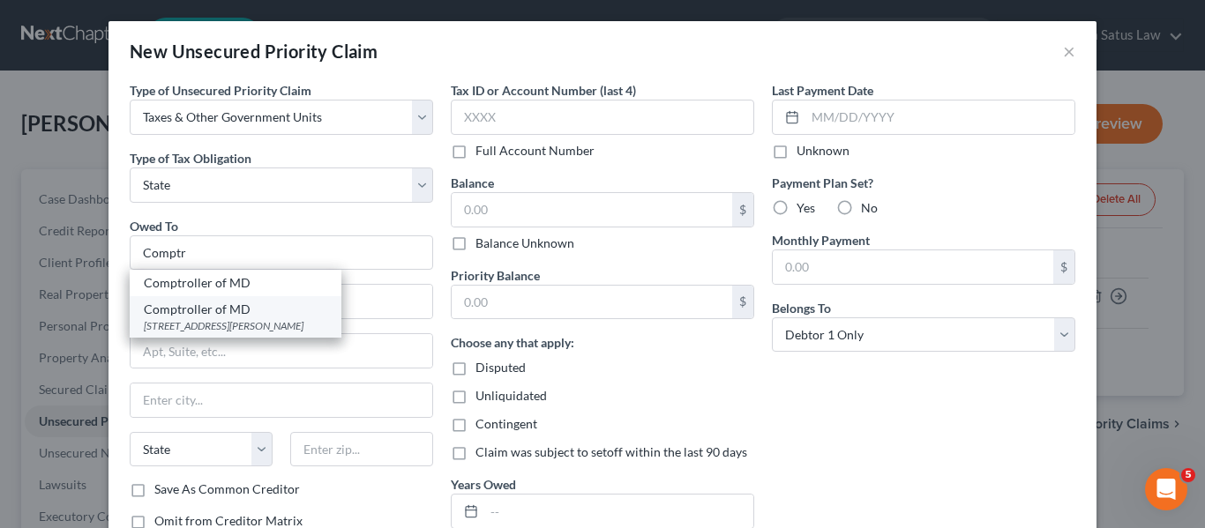
type input "21201"
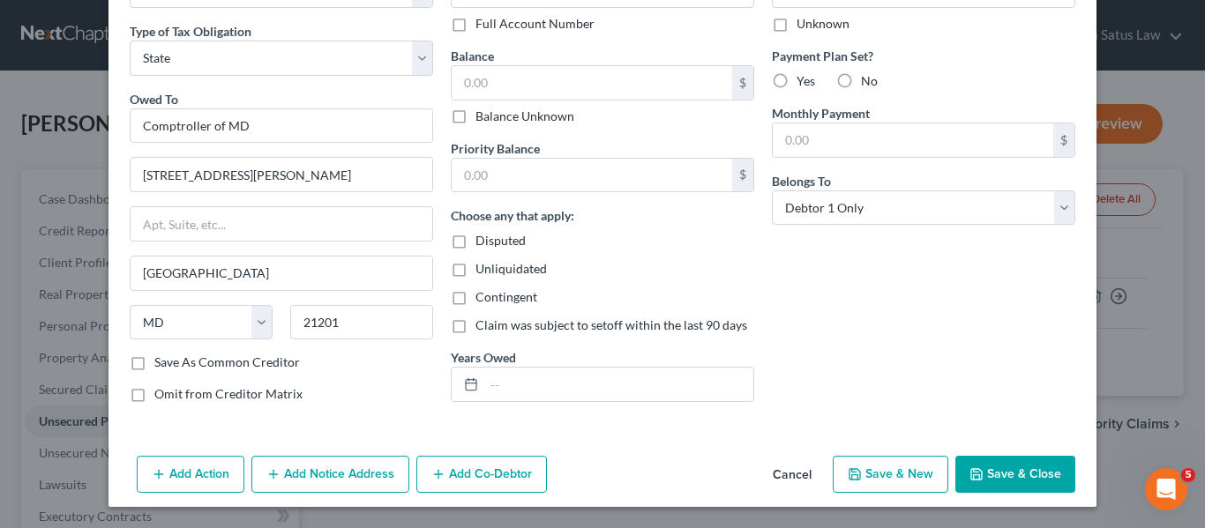
click at [1016, 474] on button "Save & Close" at bounding box center [1015, 474] width 120 height 37
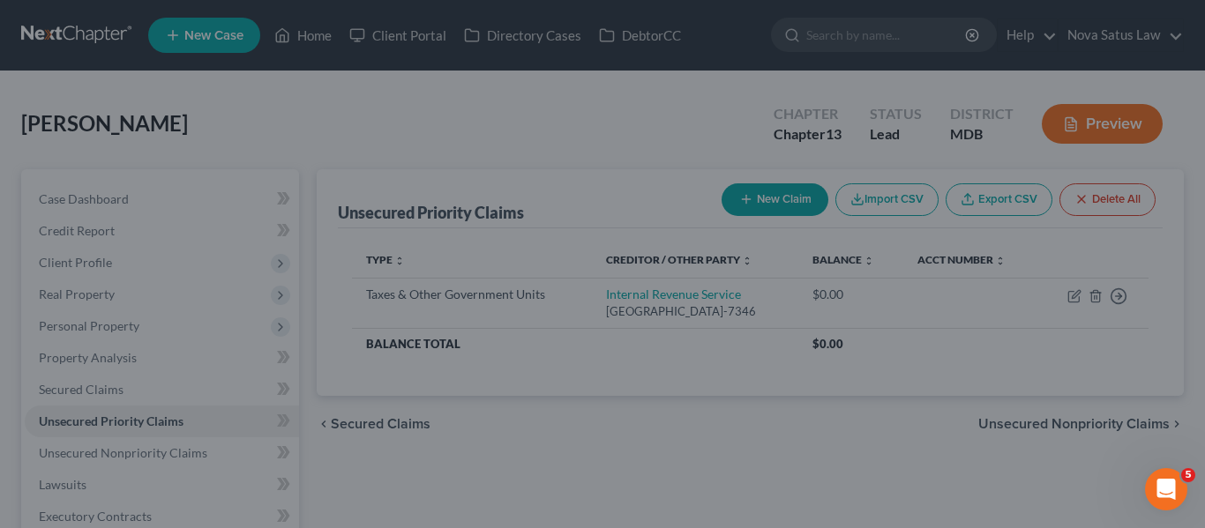
type input "0.00"
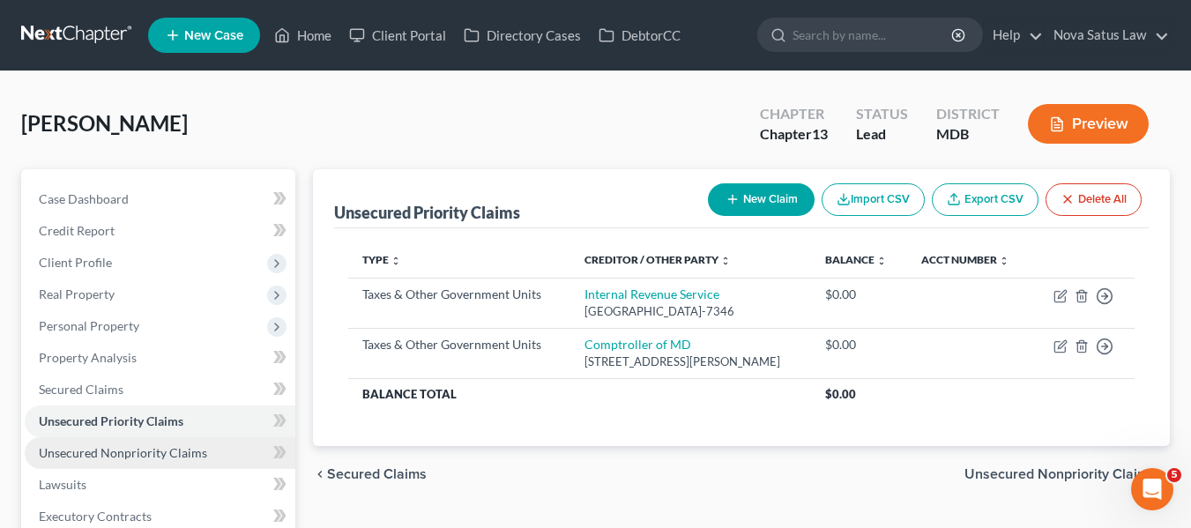
click at [228, 450] on link "Unsecured Nonpriority Claims" at bounding box center [160, 453] width 271 height 32
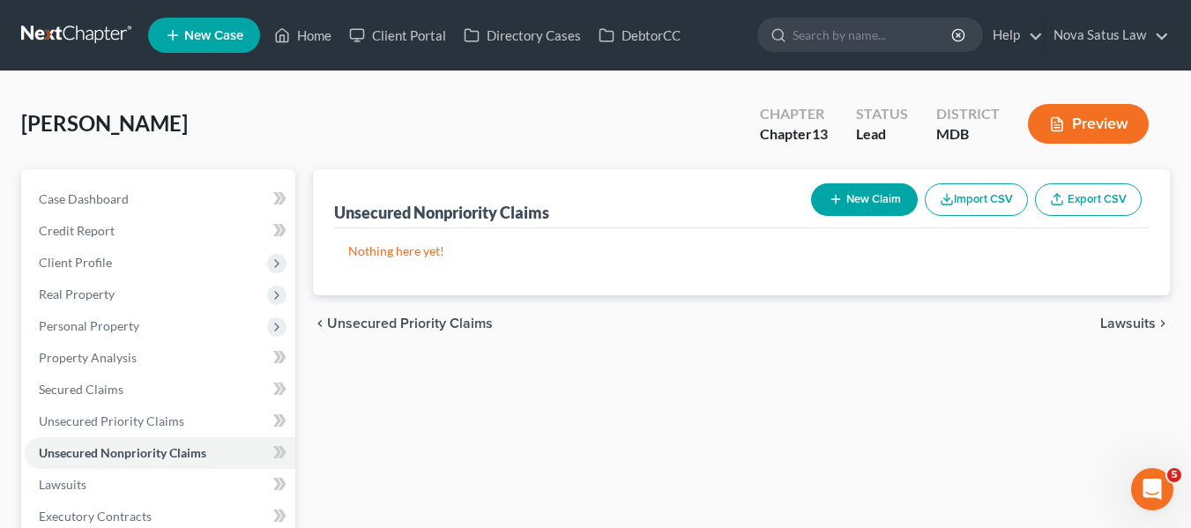
click at [862, 188] on button "New Claim" at bounding box center [864, 199] width 107 height 33
select select "0"
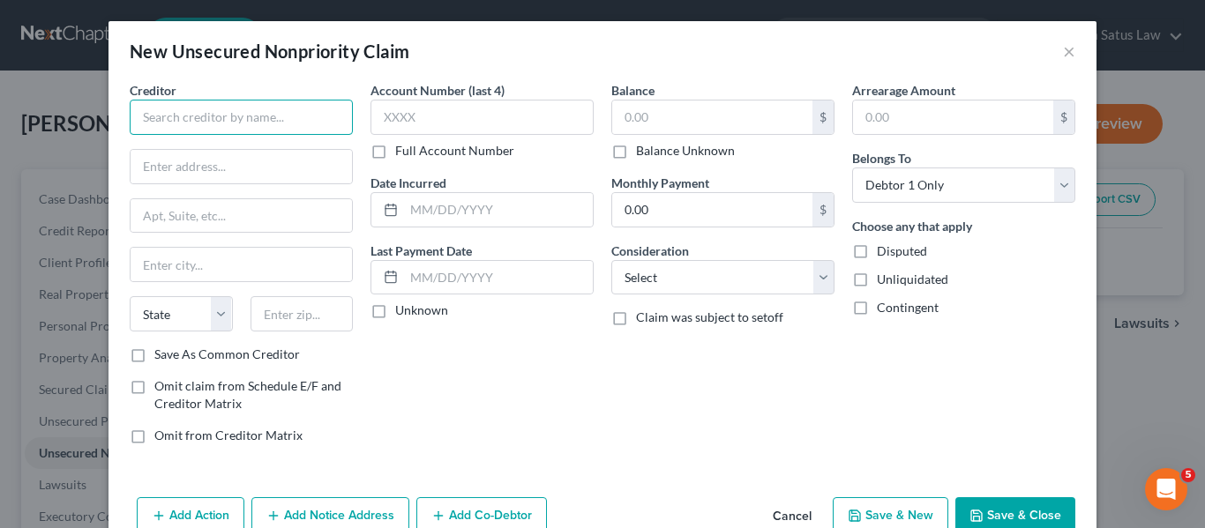
click at [258, 123] on input "text" at bounding box center [241, 117] width 223 height 35
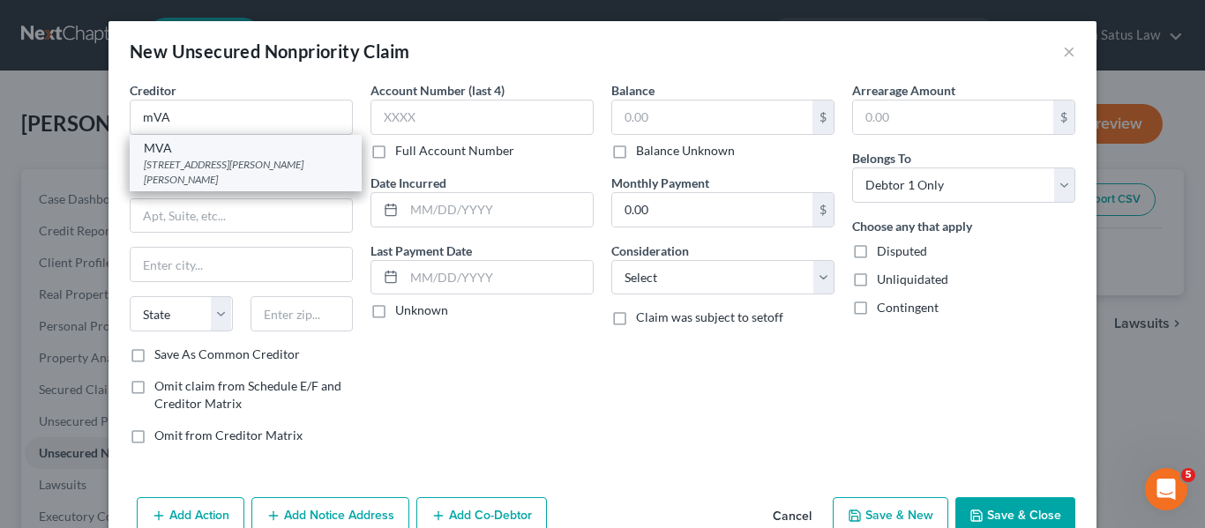
click at [252, 165] on div "[STREET_ADDRESS][PERSON_NAME][PERSON_NAME]" at bounding box center [246, 172] width 204 height 30
type input "MVA"
type input "[STREET_ADDRESS][PERSON_NAME]"
type input "[PERSON_NAME]"
select select "21"
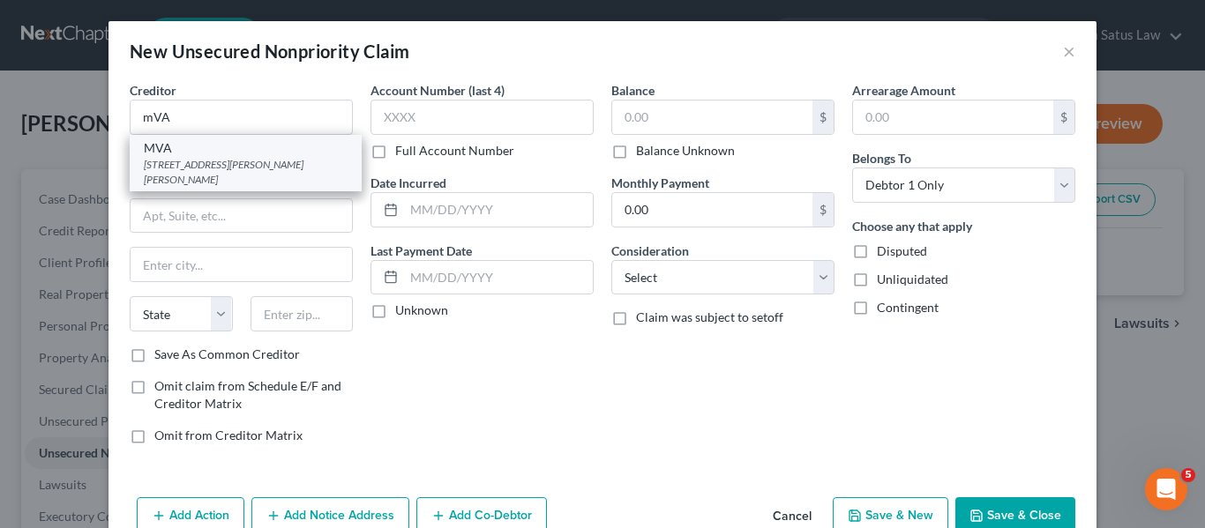
type input "21062"
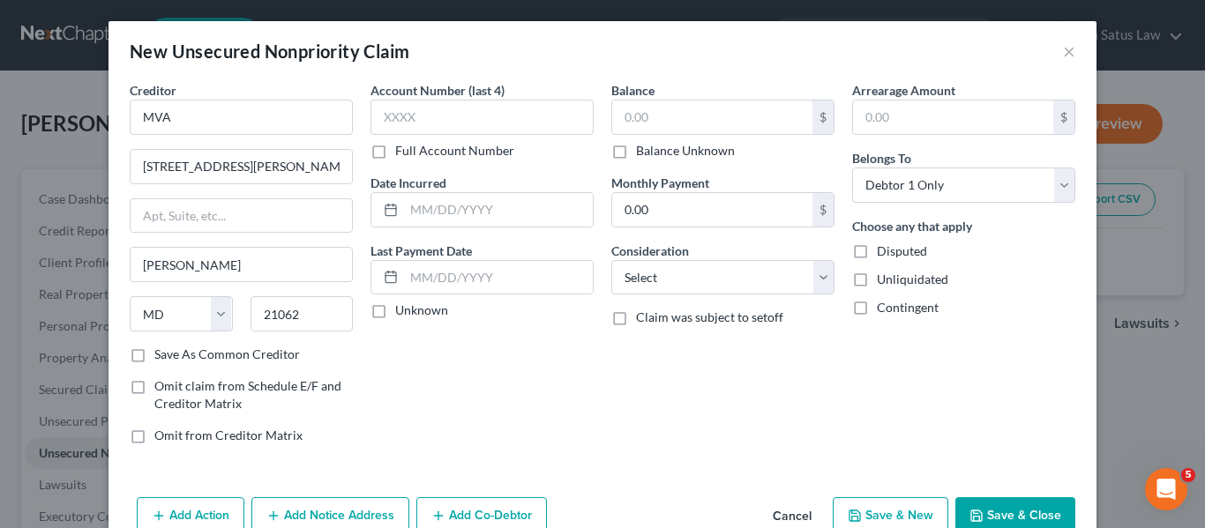
click at [971, 523] on button "Save & Close" at bounding box center [1015, 515] width 120 height 37
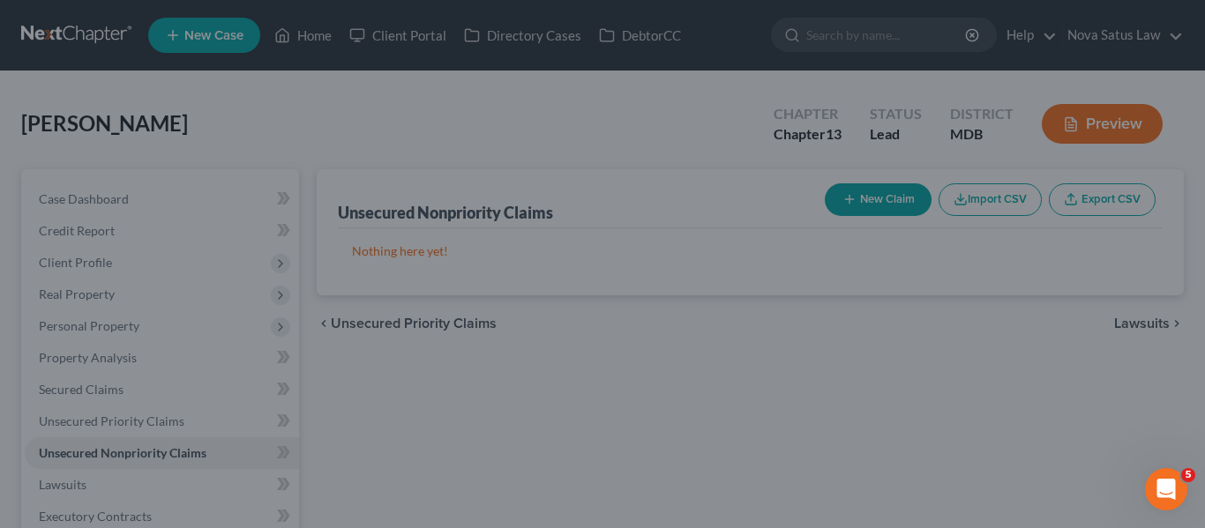
type input "0.00"
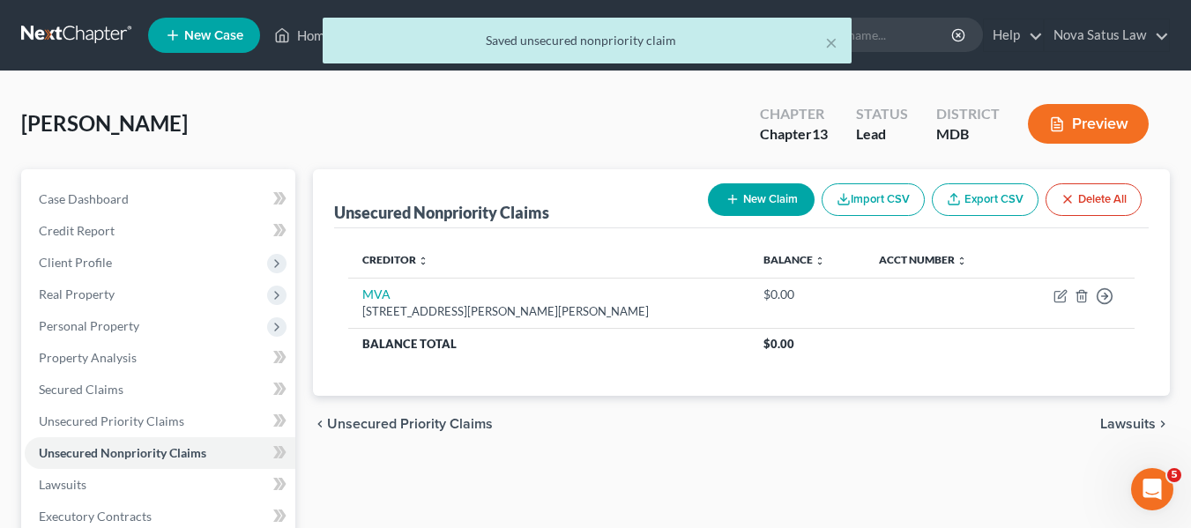
click at [726, 205] on icon "button" at bounding box center [733, 199] width 14 height 14
select select "0"
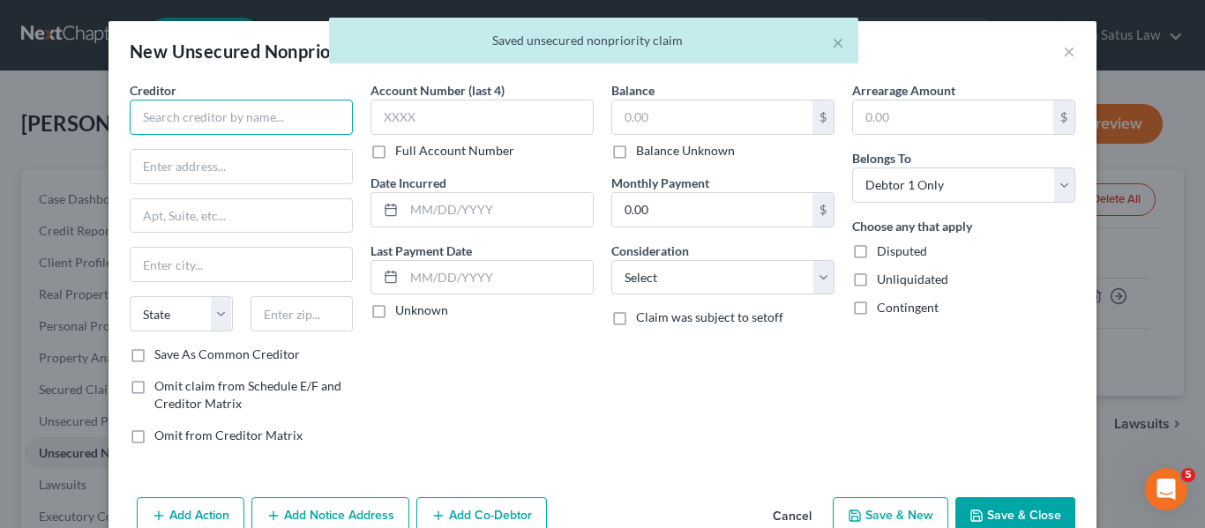
click at [212, 117] on input "text" at bounding box center [241, 117] width 223 height 35
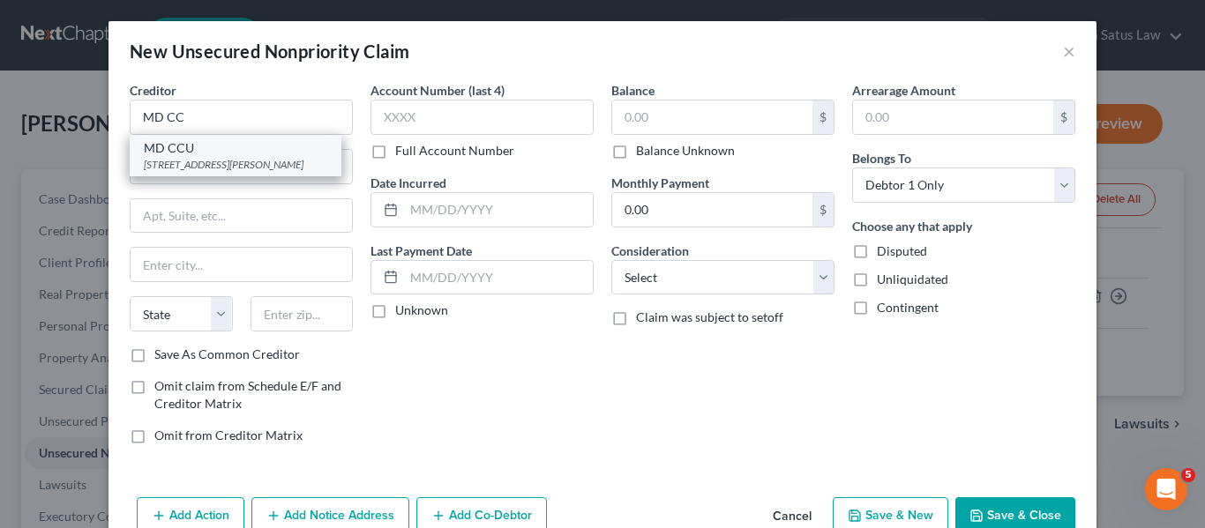
click at [222, 153] on div "MD CCU" at bounding box center [235, 148] width 183 height 18
type input "MD CCU"
type input "[STREET_ADDRESS][PERSON_NAME]"
type input "[GEOGRAPHIC_DATA]"
select select "21"
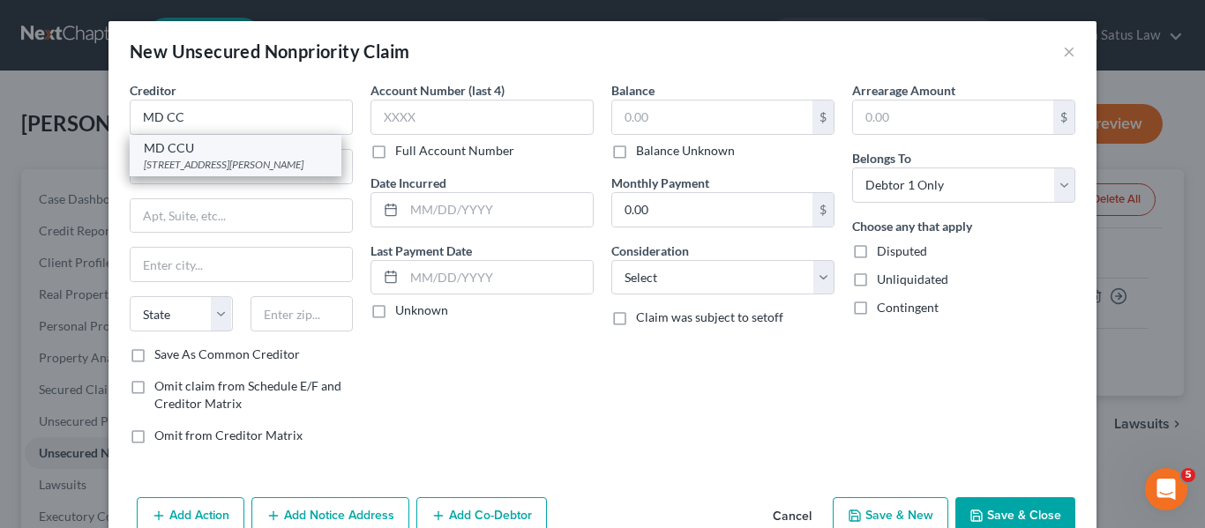
type input "21201"
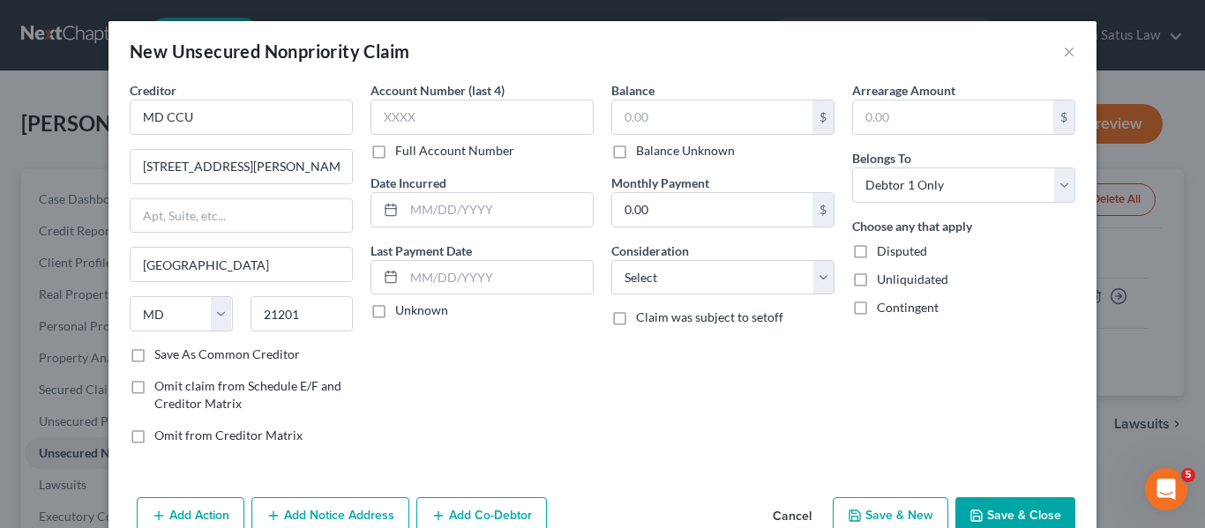
scroll to position [41, 0]
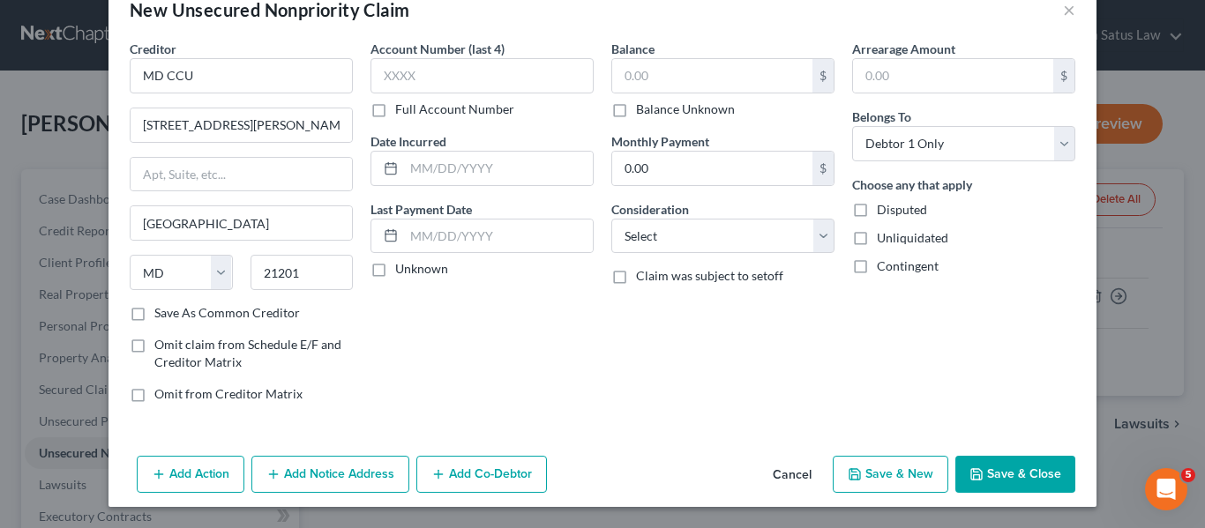
click at [969, 470] on icon "button" at bounding box center [976, 474] width 14 height 14
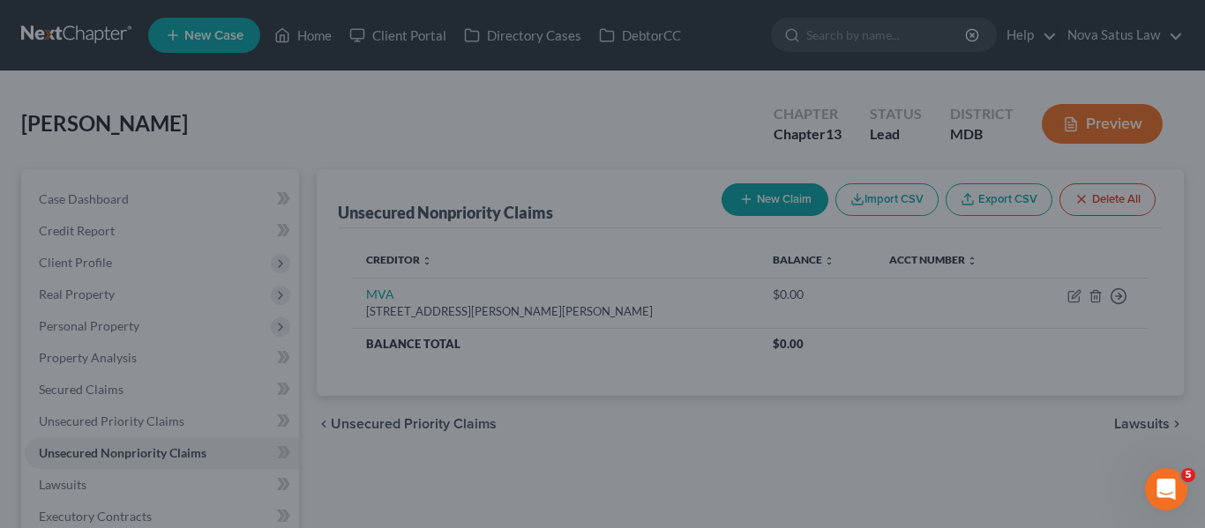
type input "0.00"
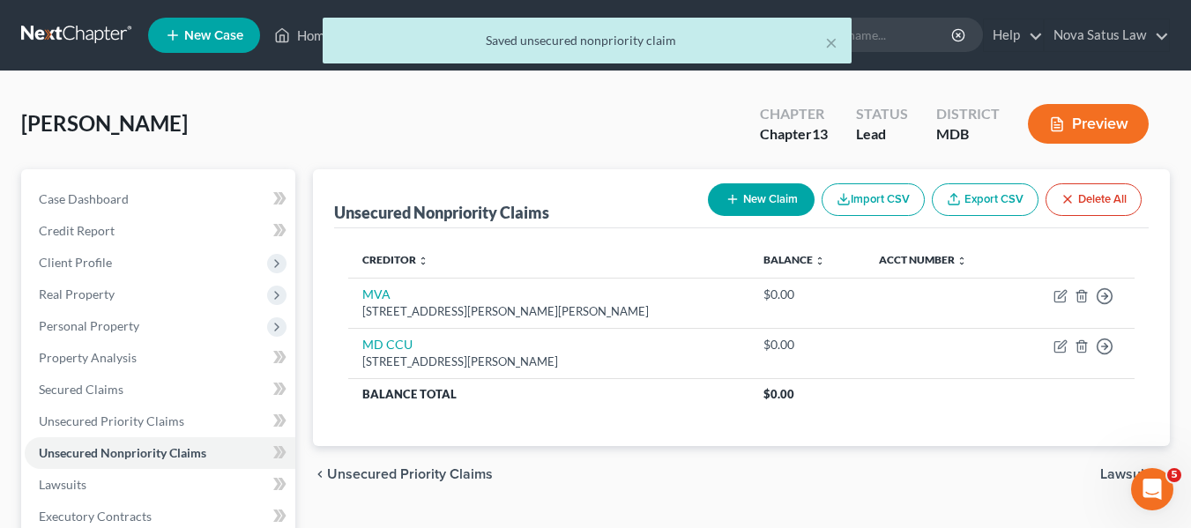
click at [749, 193] on button "New Claim" at bounding box center [761, 199] width 107 height 33
select select "0"
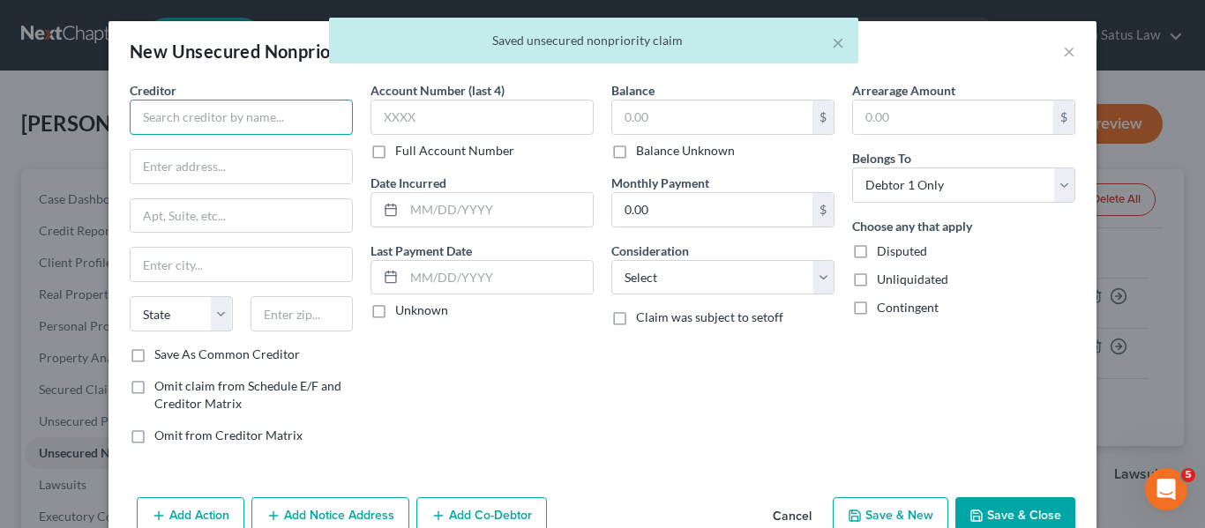
click at [298, 111] on input "text" at bounding box center [241, 117] width 223 height 35
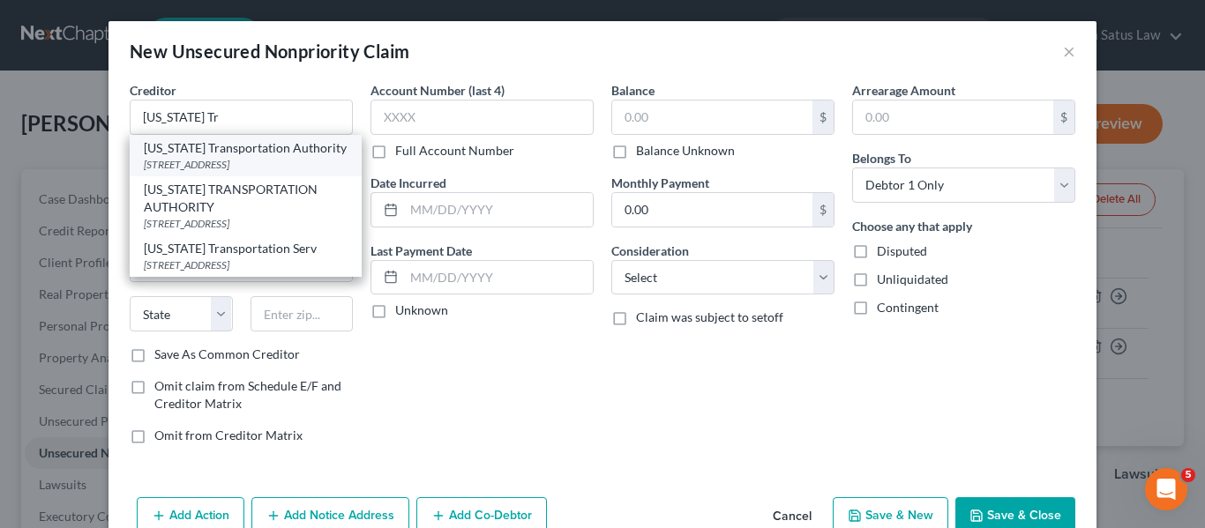
click at [292, 153] on div "[US_STATE] Transportation Authority" at bounding box center [246, 148] width 204 height 18
type input "[US_STATE] Transportation Authority"
type input "[STREET_ADDRESS]"
type input "[GEOGRAPHIC_DATA]"
select select "21"
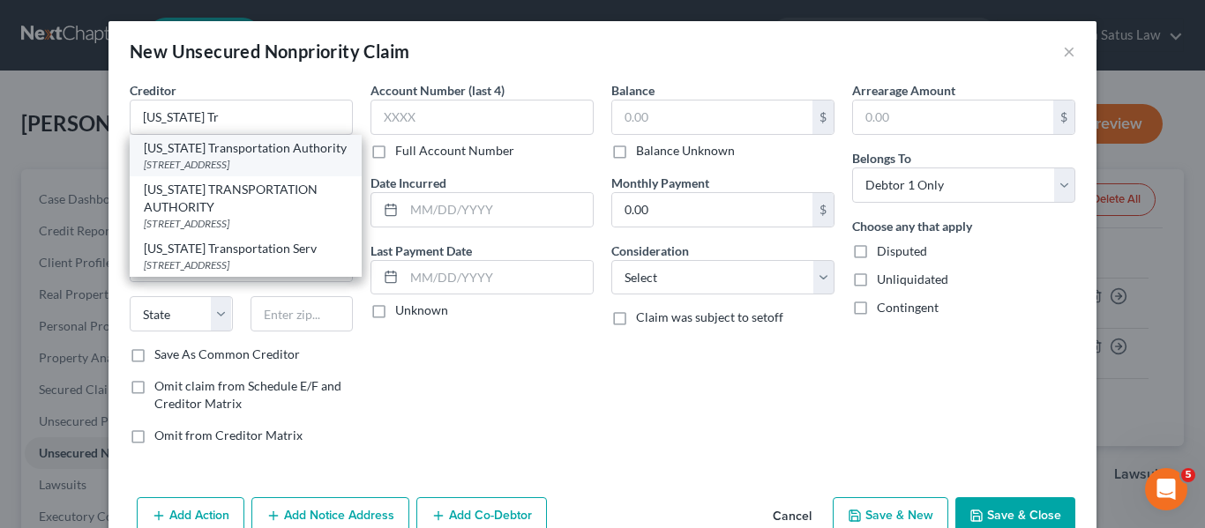
type input "21224"
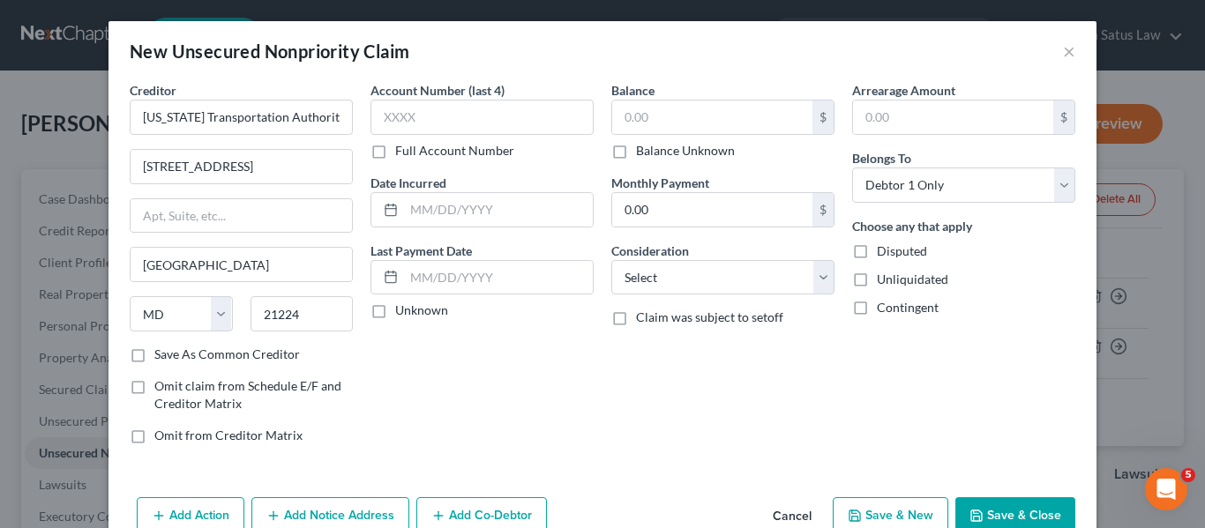
click at [995, 506] on button "Save & Close" at bounding box center [1015, 515] width 120 height 37
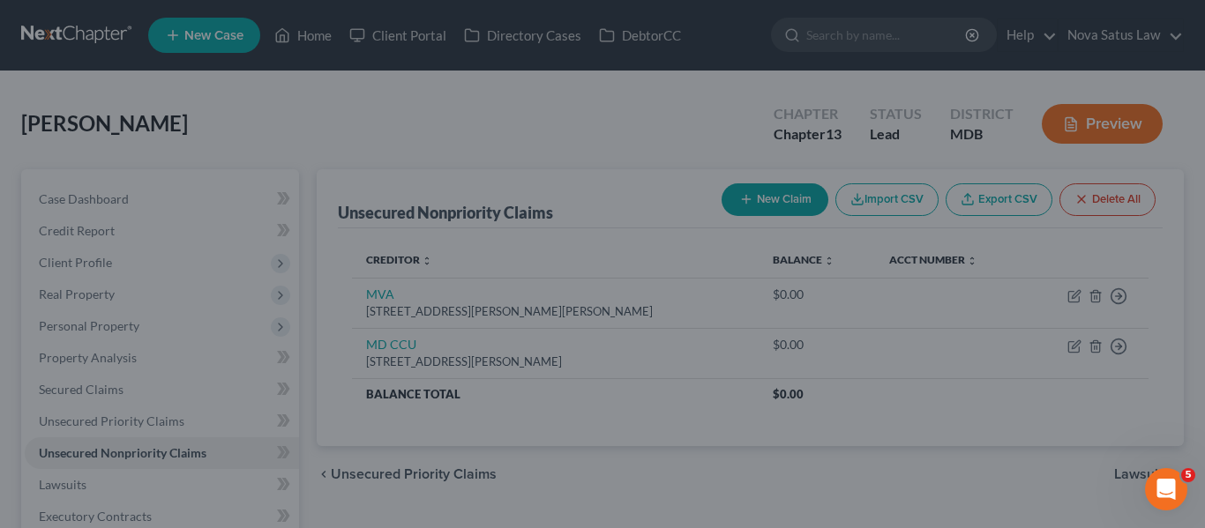
type input "0.00"
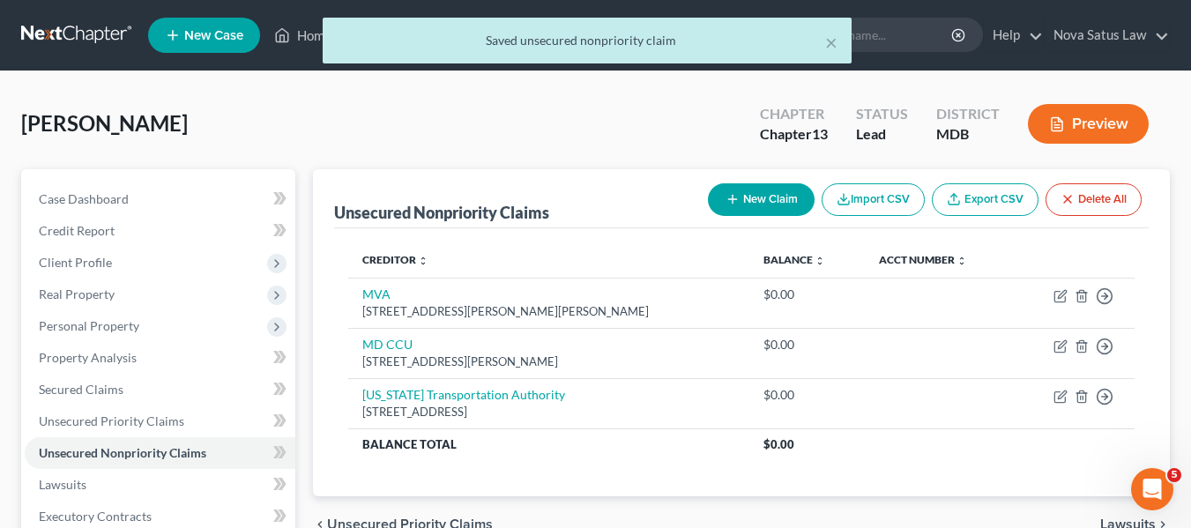
click at [755, 199] on button "New Claim" at bounding box center [761, 199] width 107 height 33
select select "0"
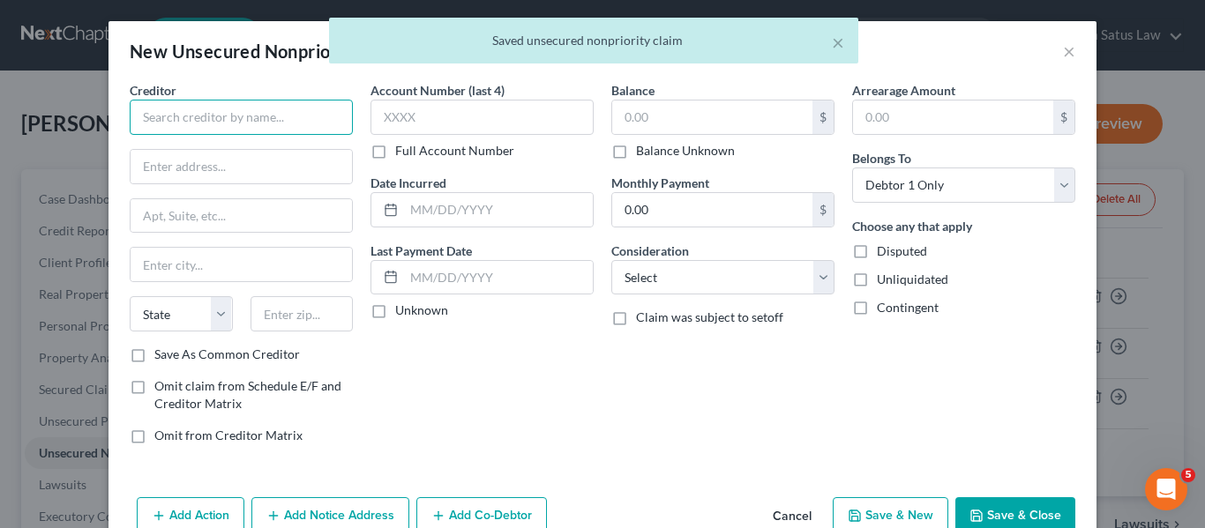
click at [190, 105] on input "text" at bounding box center [241, 117] width 223 height 35
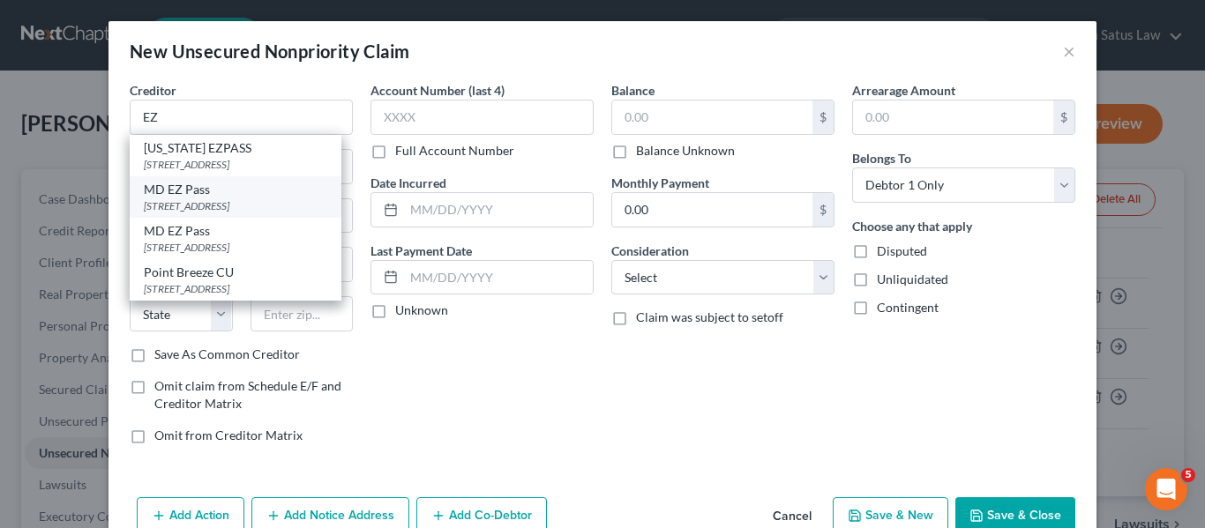
click at [201, 181] on div "MD EZ Pass" at bounding box center [235, 190] width 183 height 18
type input "MD EZ Pass"
type input "1 Turnpike Dr"
type input "[GEOGRAPHIC_DATA]"
select select "21"
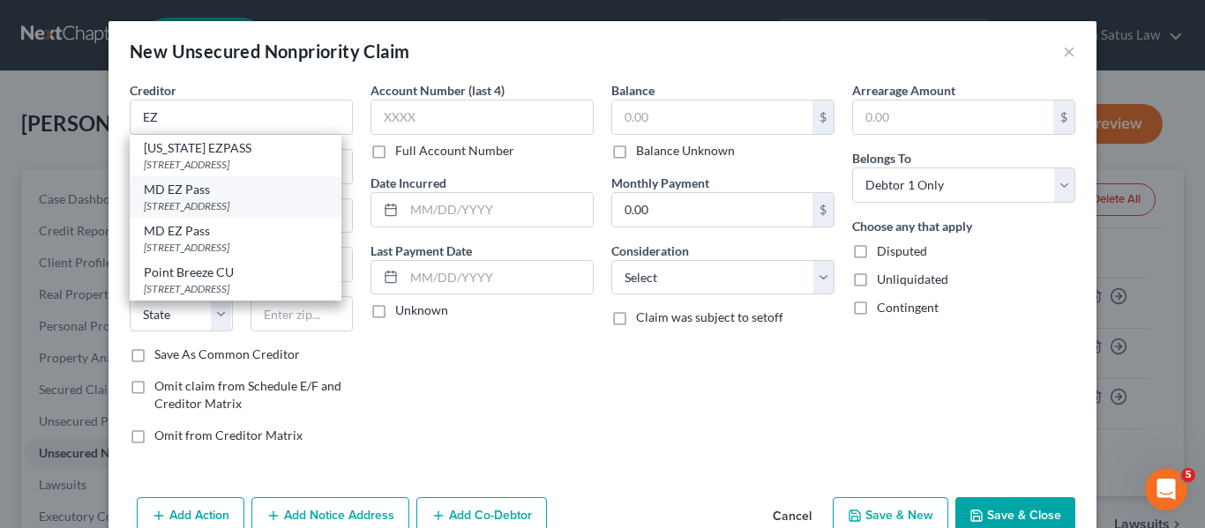
type input "21903"
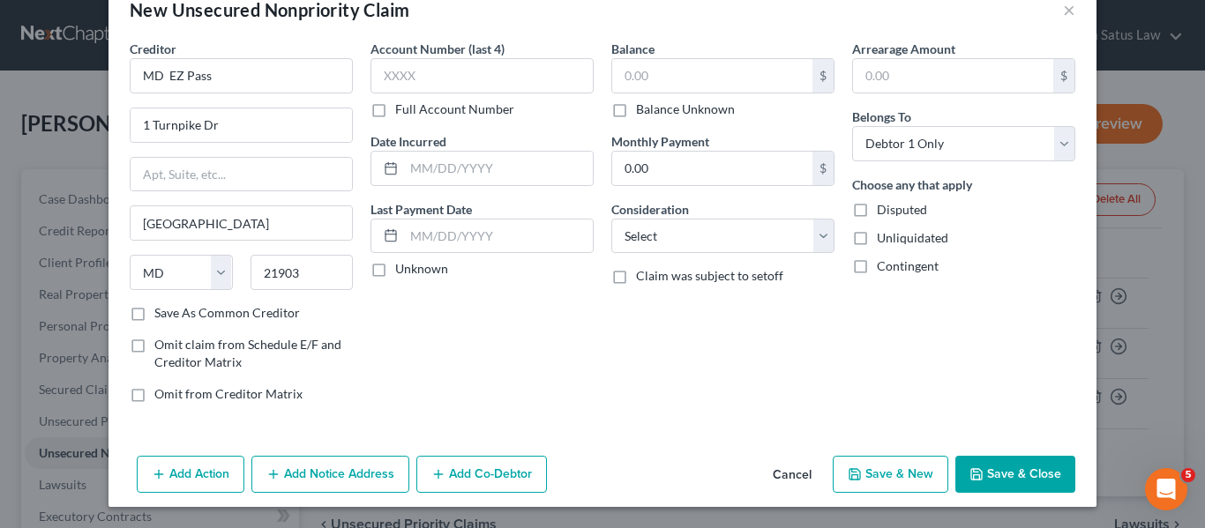
click at [971, 470] on icon "button" at bounding box center [976, 474] width 11 height 11
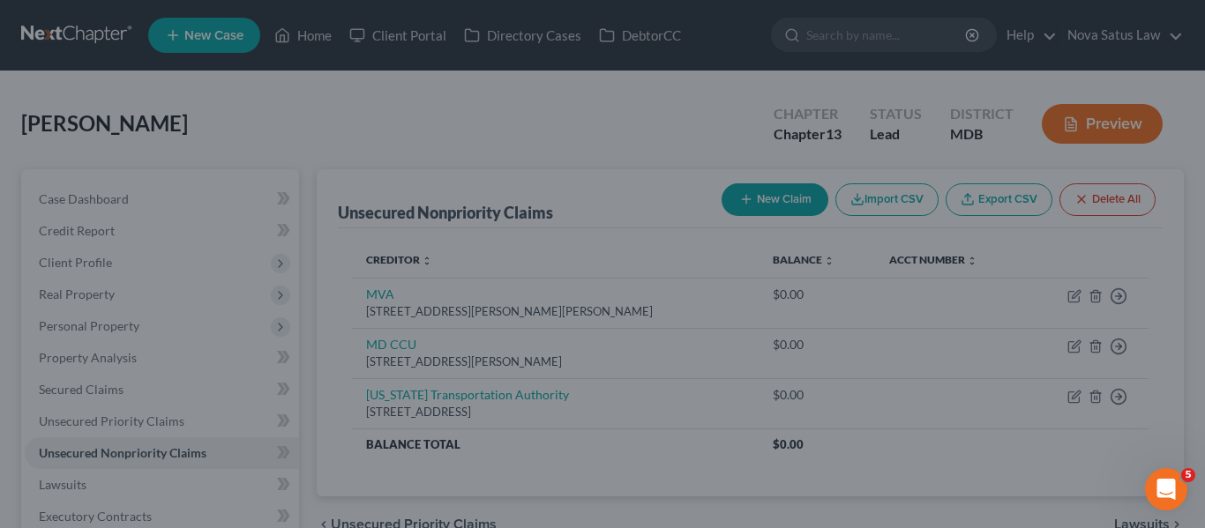
type input "0.00"
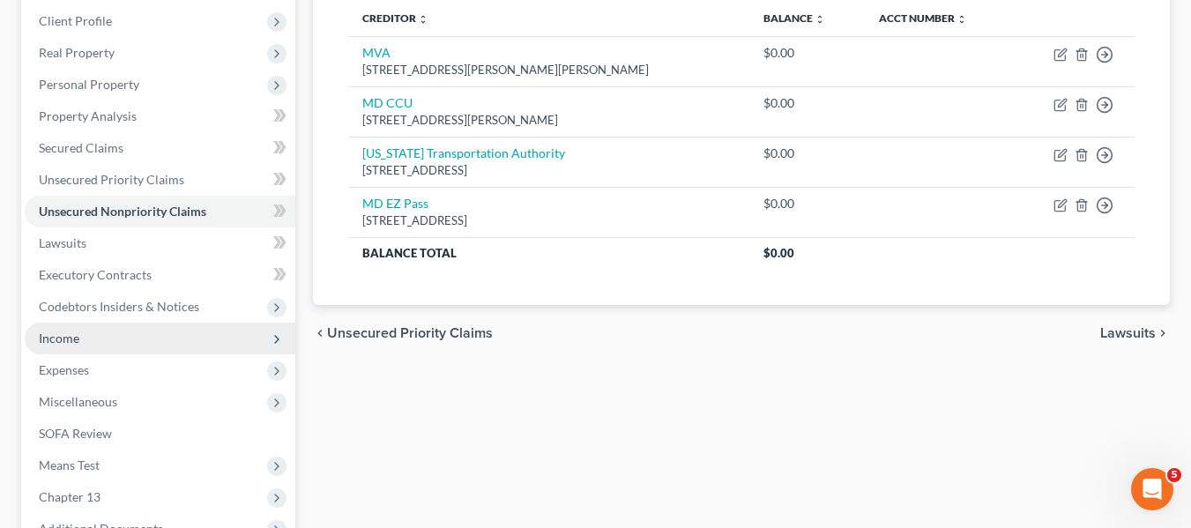
scroll to position [473, 0]
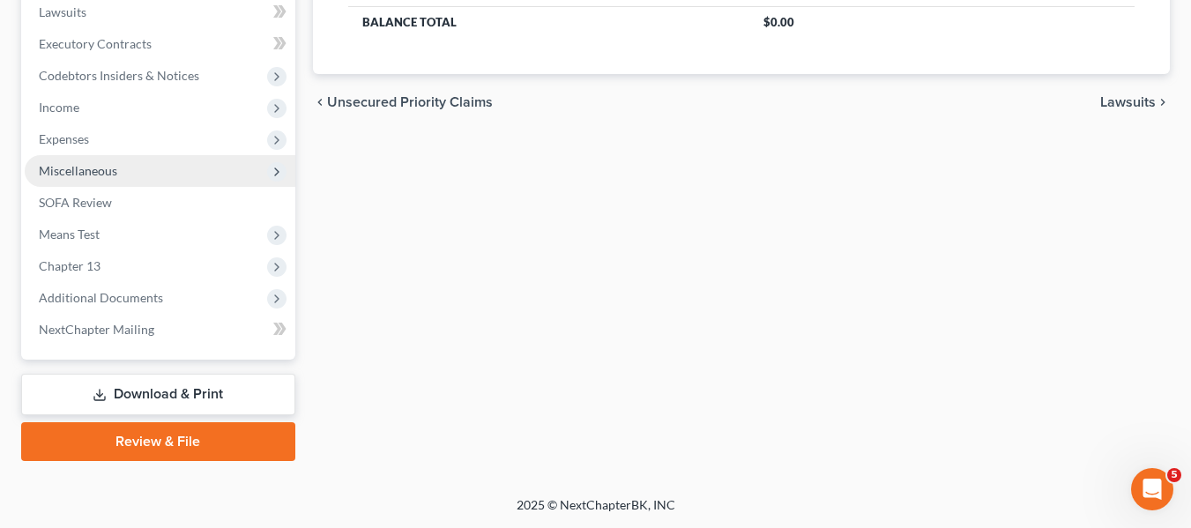
click at [95, 179] on span "Miscellaneous" at bounding box center [160, 171] width 271 height 32
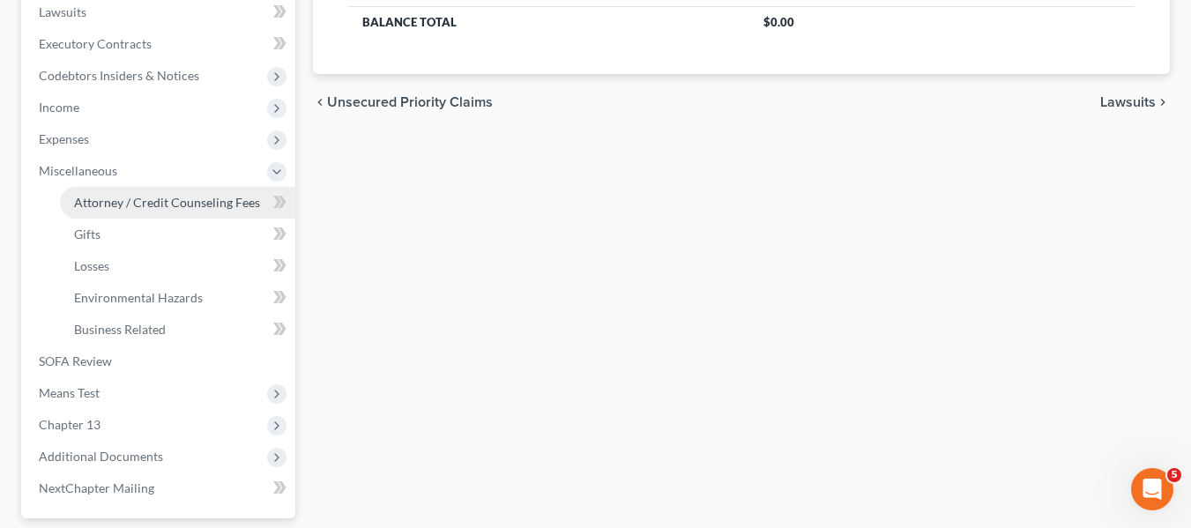
click at [103, 195] on span "Attorney / Credit Counseling Fees" at bounding box center [167, 202] width 186 height 15
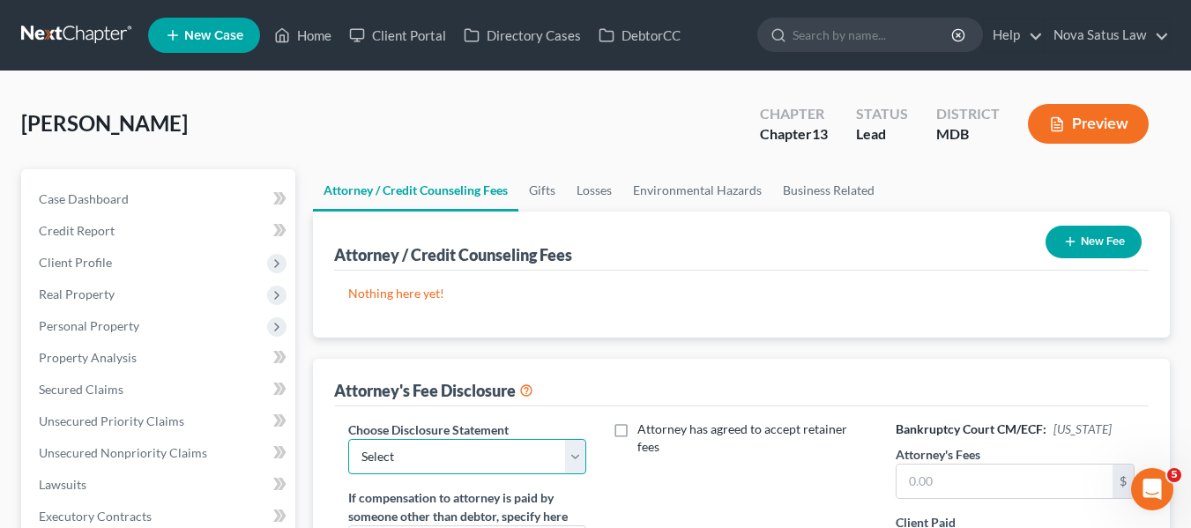
click at [487, 464] on select "Select [PERSON_NAME] Disclosure 7 Disclosure 13" at bounding box center [467, 456] width 239 height 35
select select "2"
click at [348, 439] on select "Select [PERSON_NAME] Disclosure 7 Disclosure 13" at bounding box center [467, 456] width 239 height 35
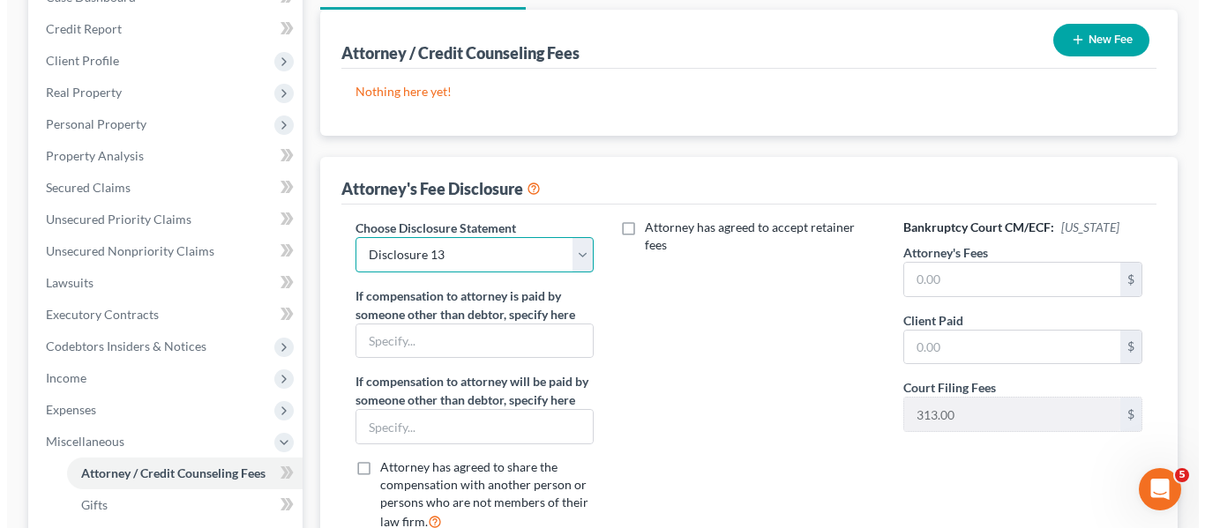
scroll to position [204, 0]
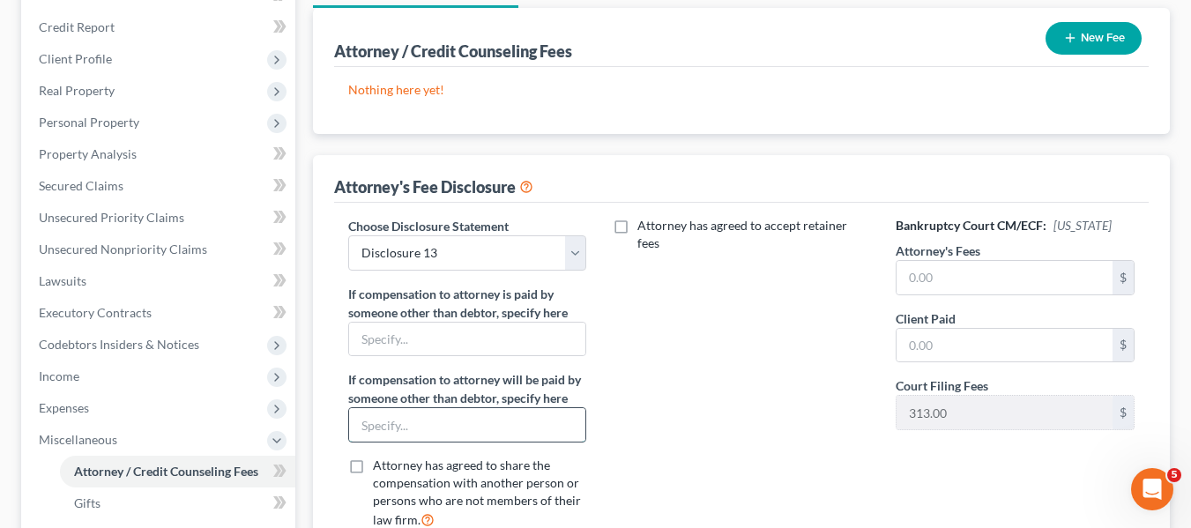
click at [446, 419] on input "text" at bounding box center [467, 425] width 237 height 34
type input "Chapter 13 Trustee through plan"
click at [942, 284] on input "text" at bounding box center [1005, 278] width 216 height 34
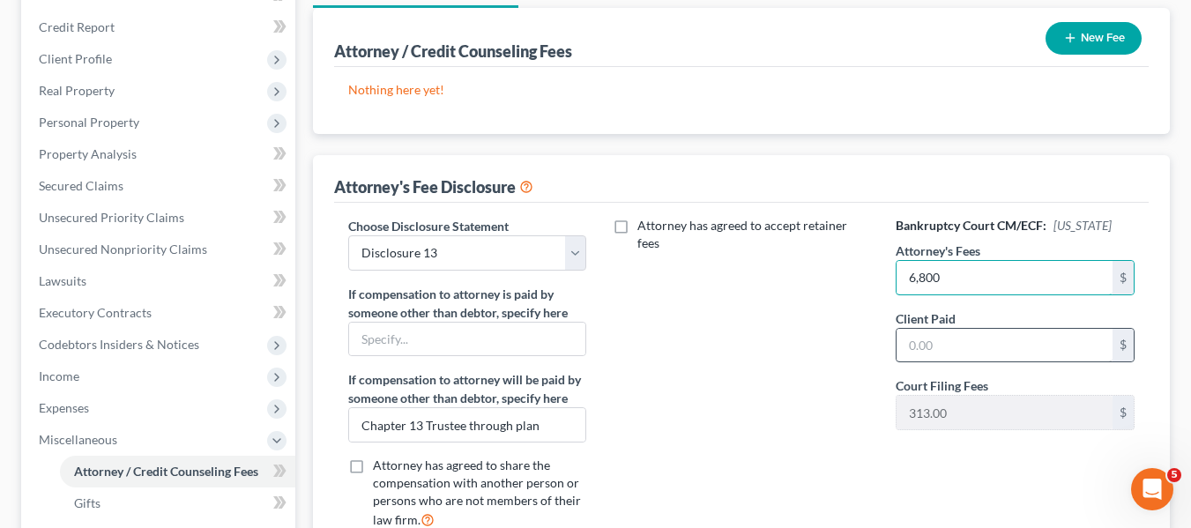
type input "6,800"
click at [949, 332] on input "text" at bounding box center [1005, 346] width 216 height 34
type input "1,500"
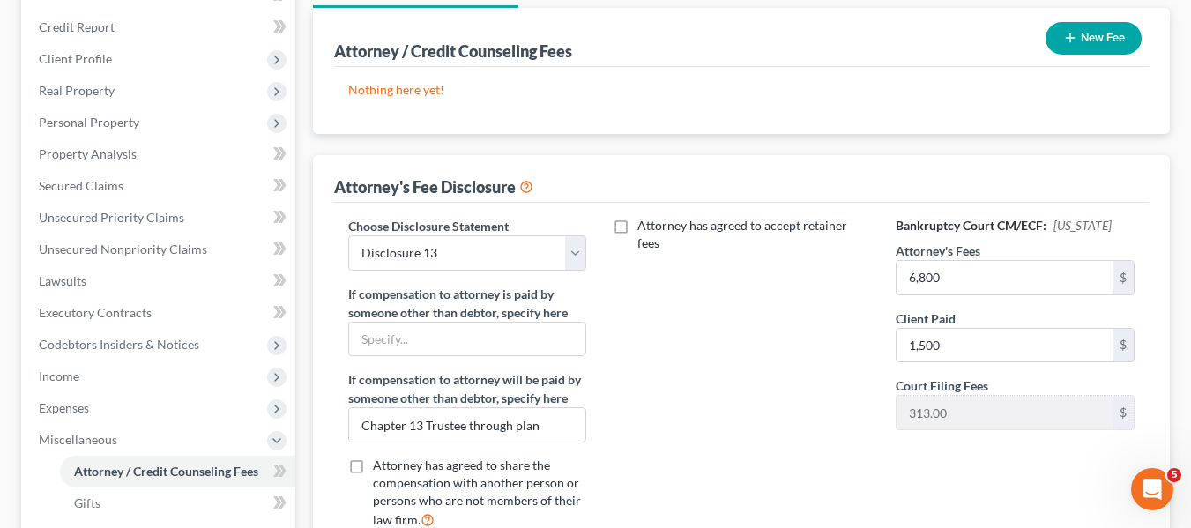
click at [1072, 34] on icon "button" at bounding box center [1070, 38] width 14 height 14
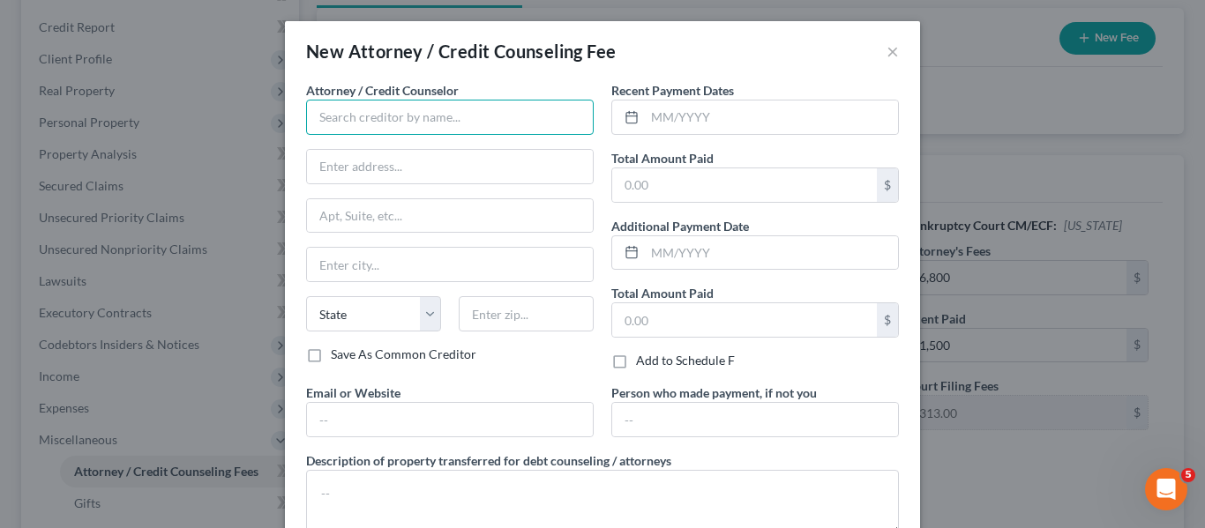
click at [427, 111] on input "text" at bounding box center [449, 117] width 287 height 35
type input "[PERSON_NAME] PA"
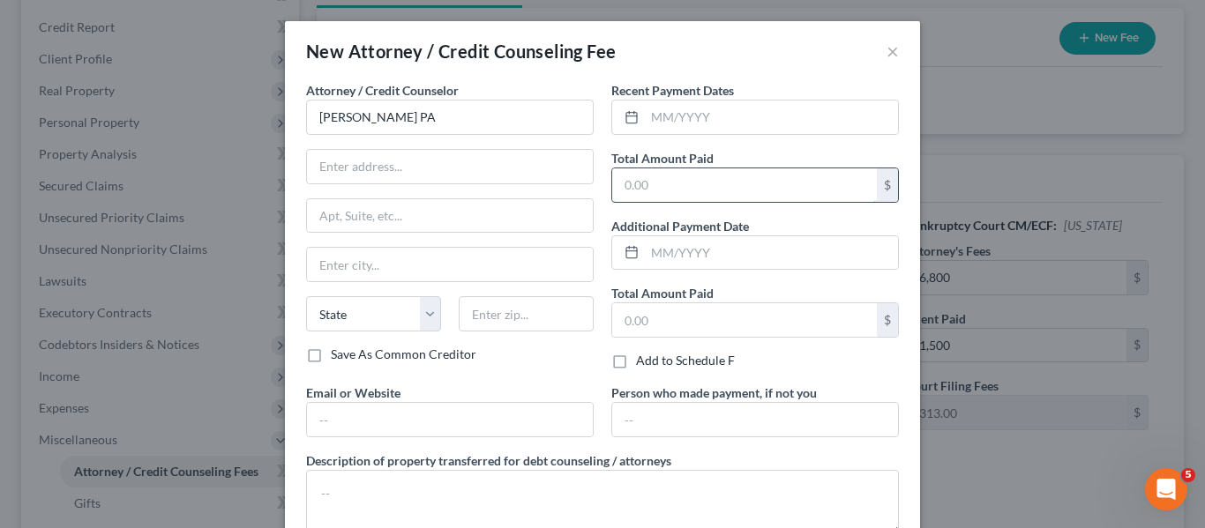
click at [663, 174] on input "text" at bounding box center [744, 185] width 265 height 34
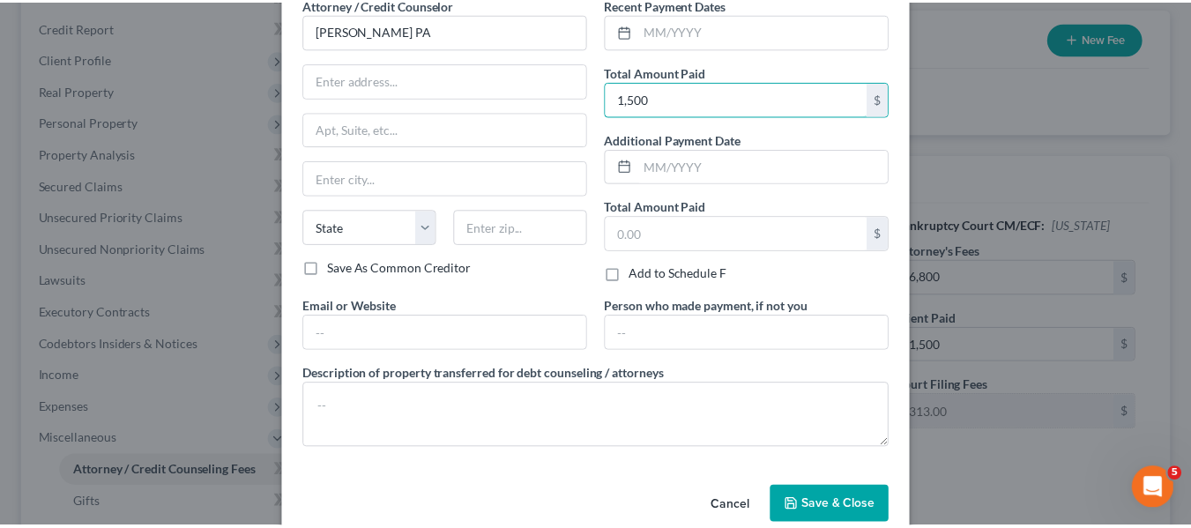
scroll to position [99, 0]
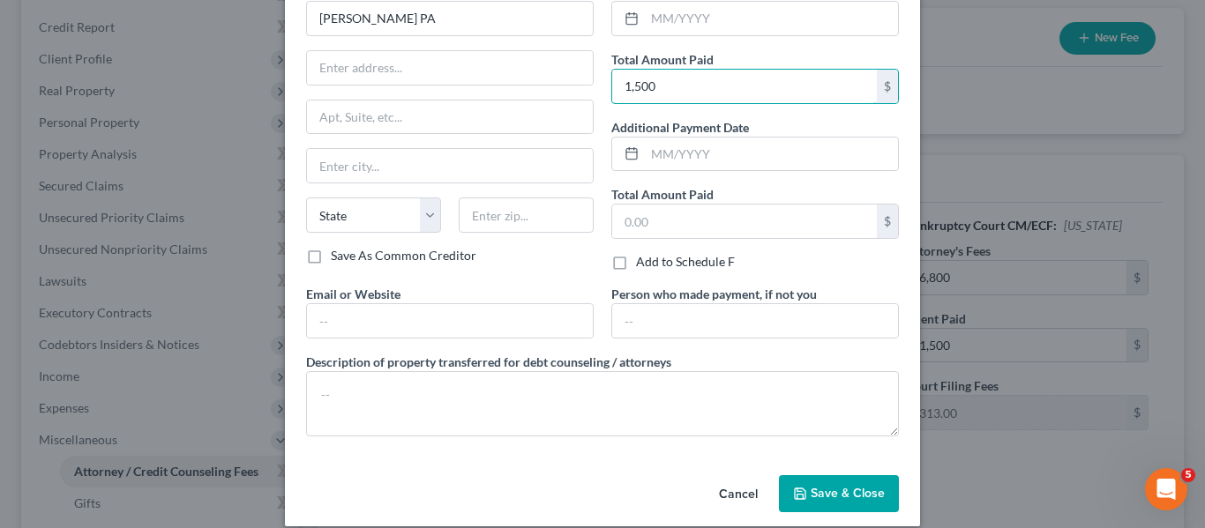
type input "1,500"
click at [799, 487] on icon "button" at bounding box center [800, 494] width 14 height 14
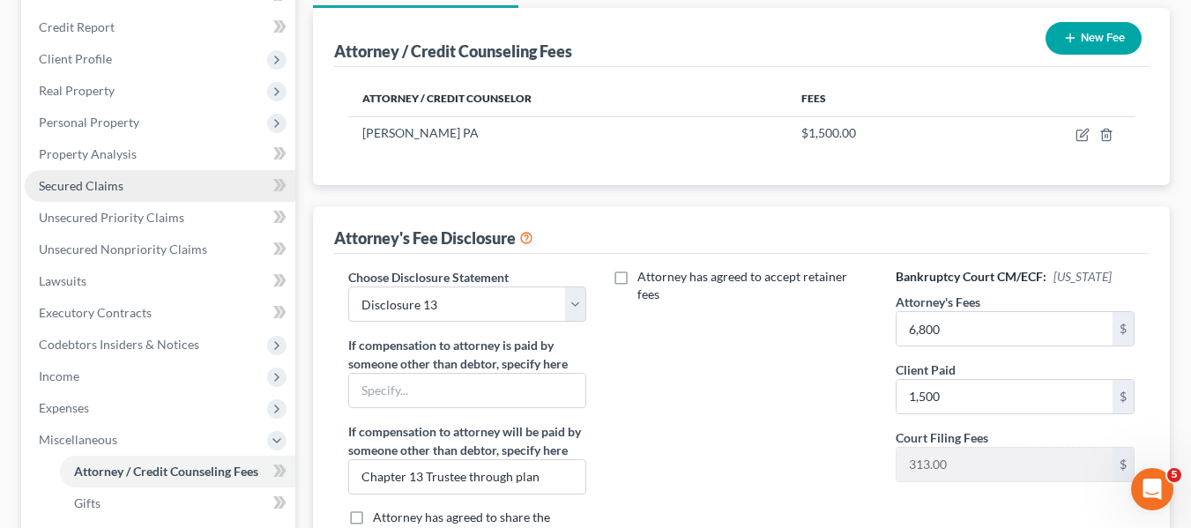
click at [91, 183] on span "Secured Claims" at bounding box center [81, 185] width 85 height 15
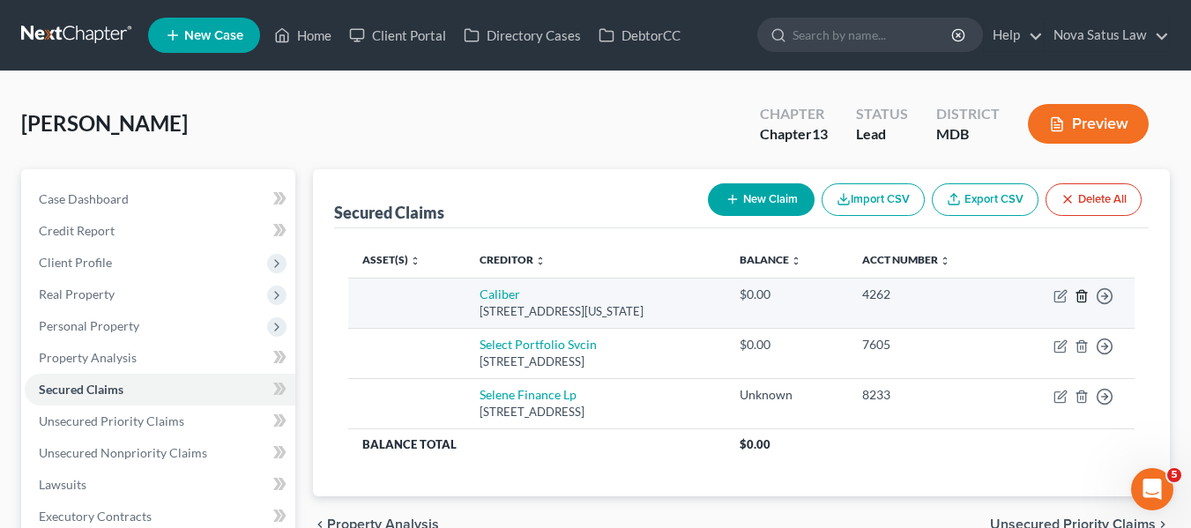
click at [1076, 298] on icon "button" at bounding box center [1082, 296] width 14 height 14
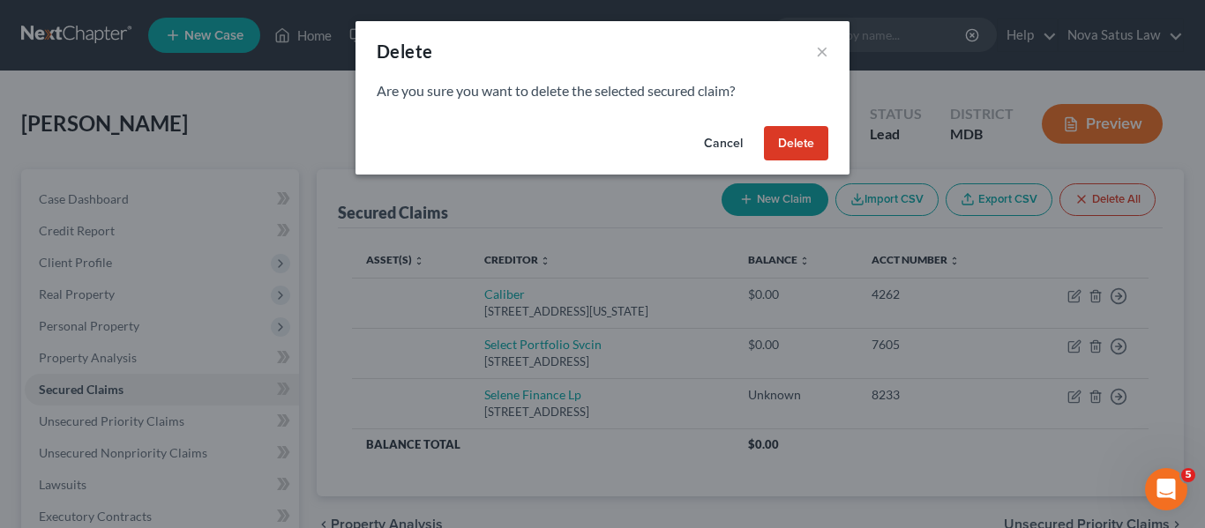
click at [772, 144] on button "Delete" at bounding box center [796, 143] width 64 height 35
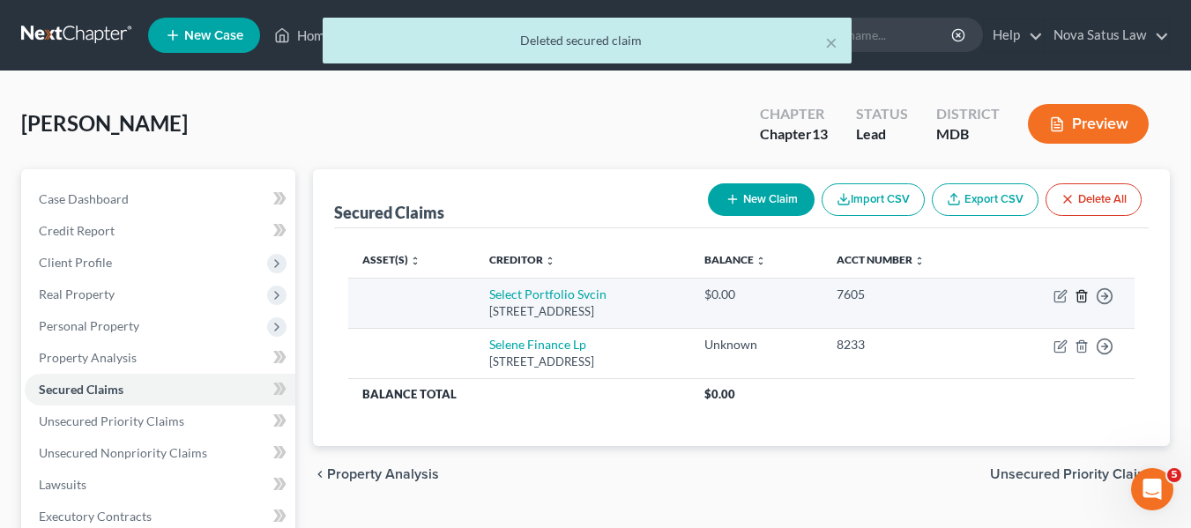
click at [1079, 293] on icon "button" at bounding box center [1082, 295] width 8 height 11
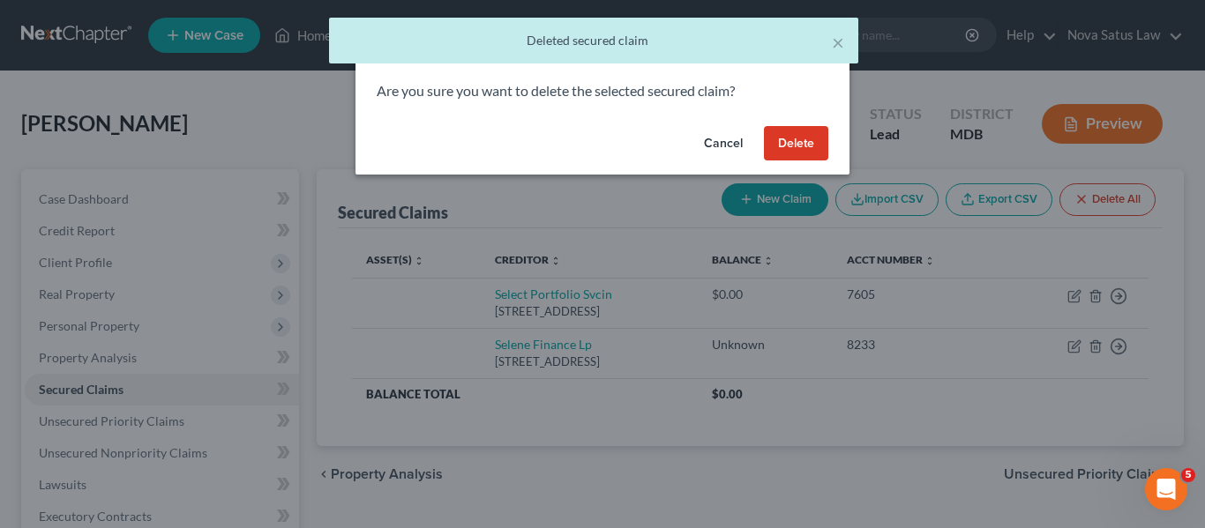
click at [768, 144] on button "Delete" at bounding box center [796, 143] width 64 height 35
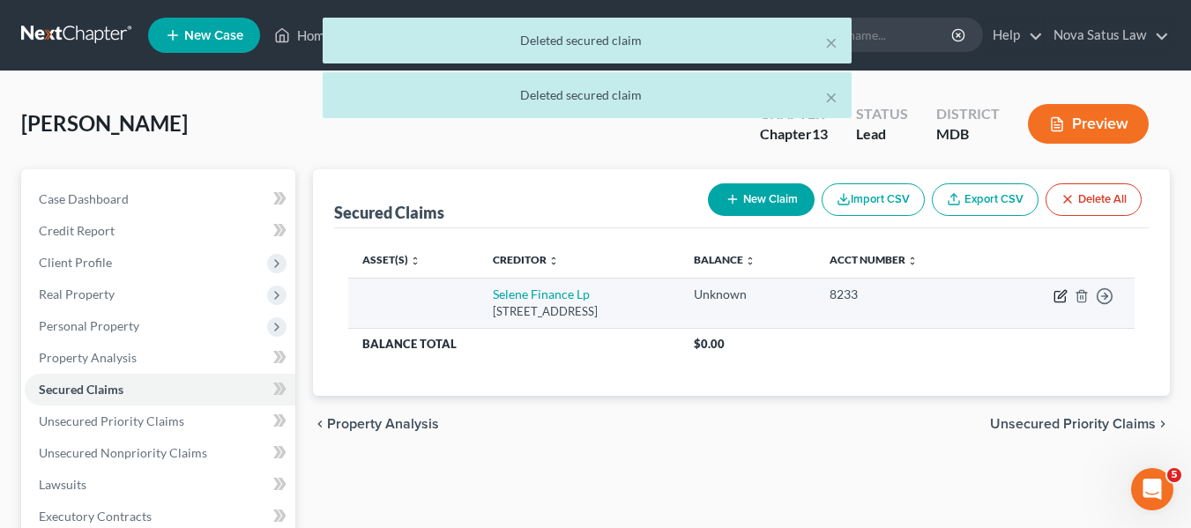
click at [1059, 297] on icon "button" at bounding box center [1062, 294] width 8 height 8
select select "45"
select select "0"
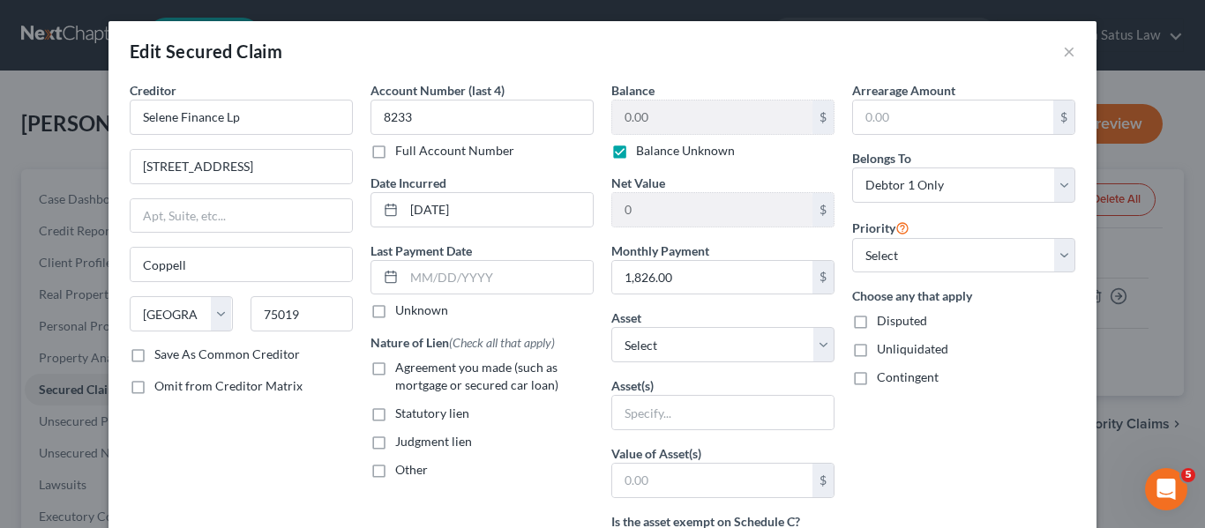
click at [636, 156] on label "Balance Unknown" at bounding box center [685, 151] width 99 height 18
click at [643, 153] on input "Balance Unknown" at bounding box center [648, 147] width 11 height 11
checkbox input "false"
click at [696, 108] on input "0.00" at bounding box center [712, 118] width 200 height 34
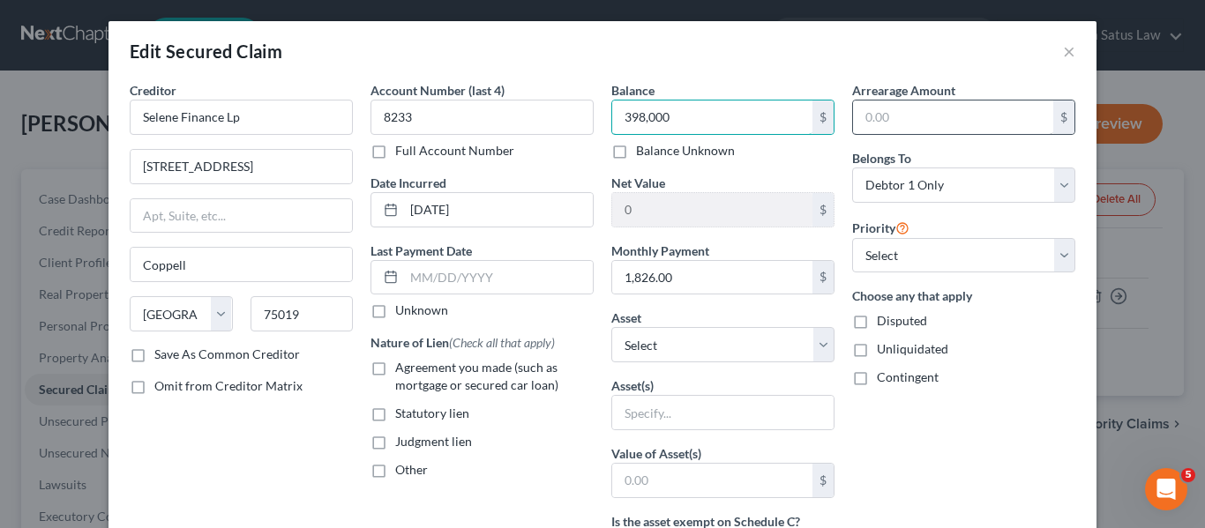
type input "398,000"
click at [892, 129] on input "text" at bounding box center [953, 118] width 200 height 34
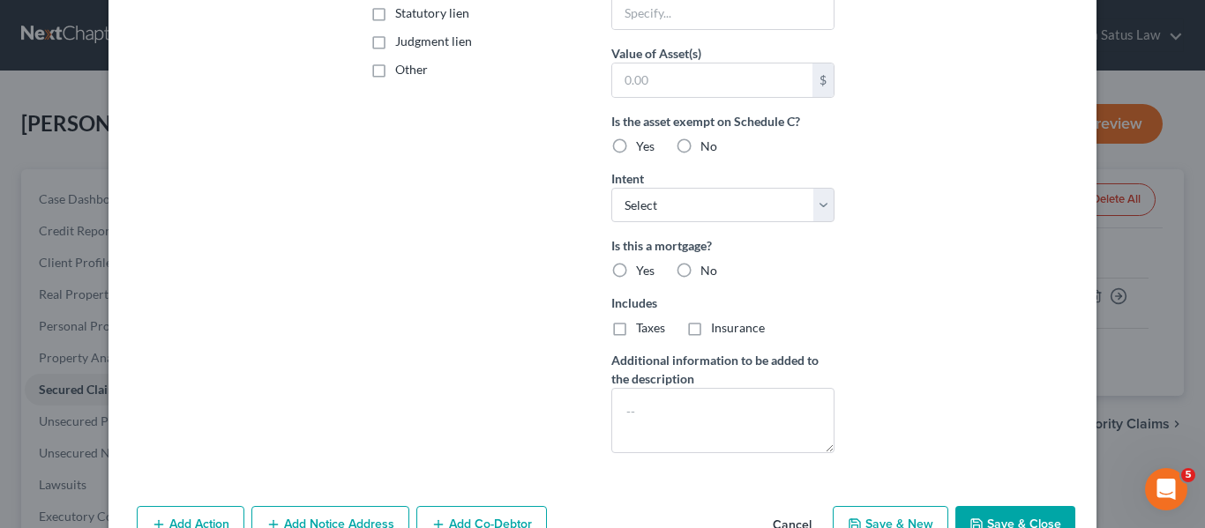
scroll to position [465, 0]
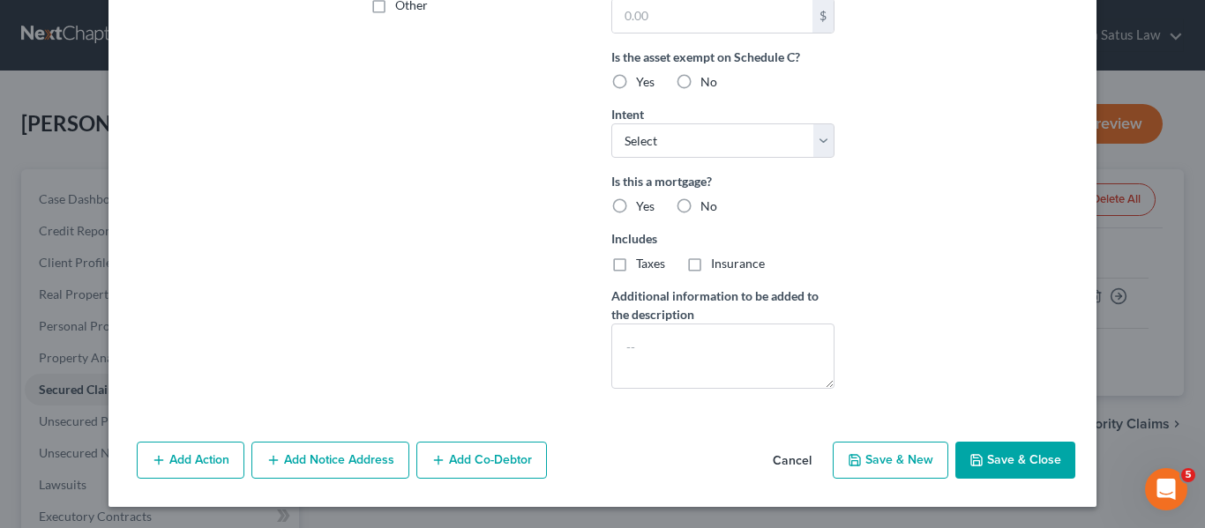
type input "75,000"
click at [969, 461] on icon "button" at bounding box center [976, 460] width 14 height 14
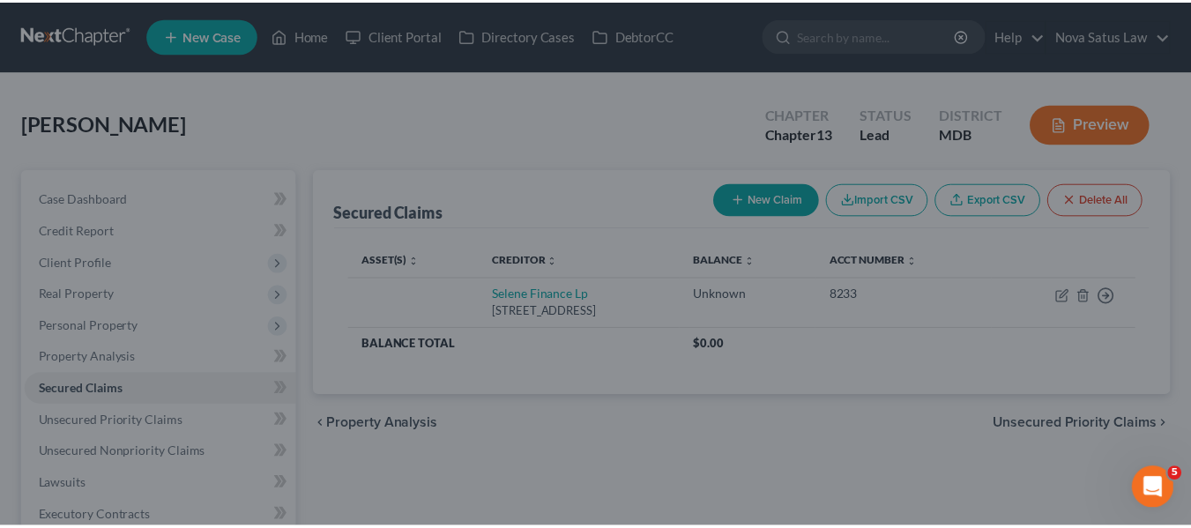
scroll to position [272, 0]
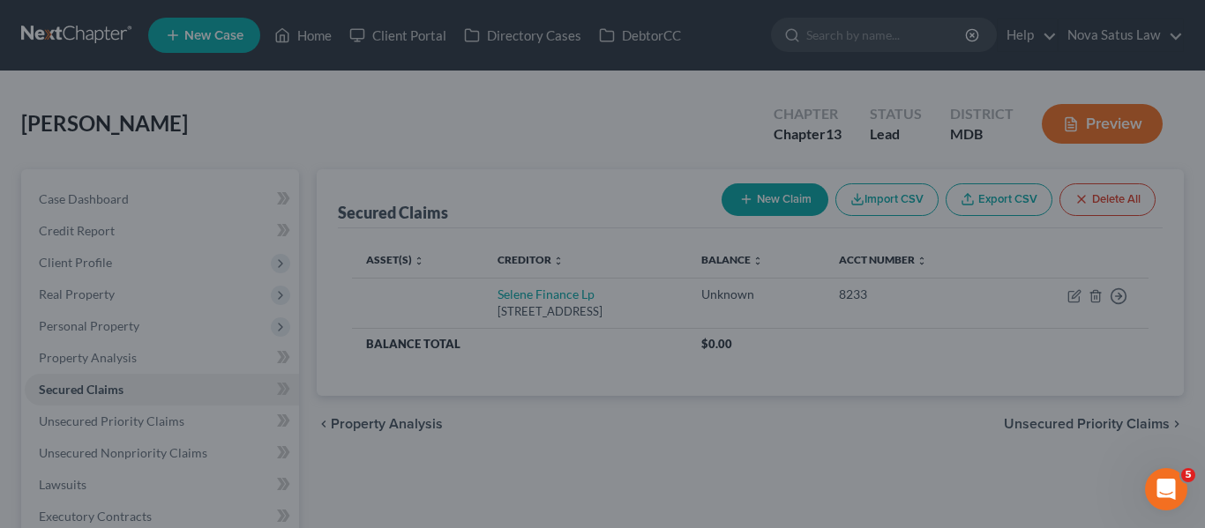
type input "398,000.00"
type input "75,000.00"
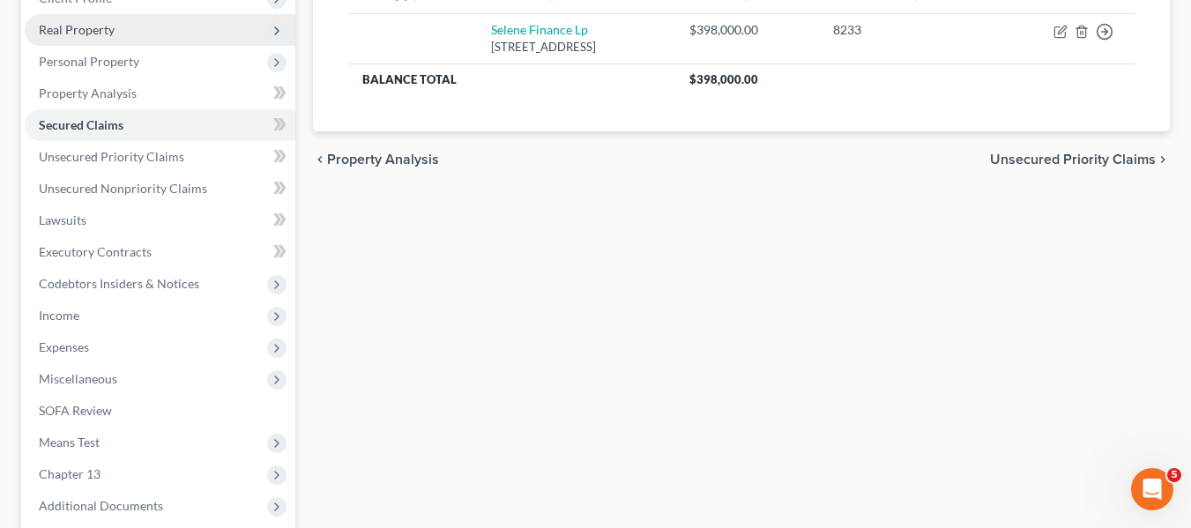
scroll to position [228, 0]
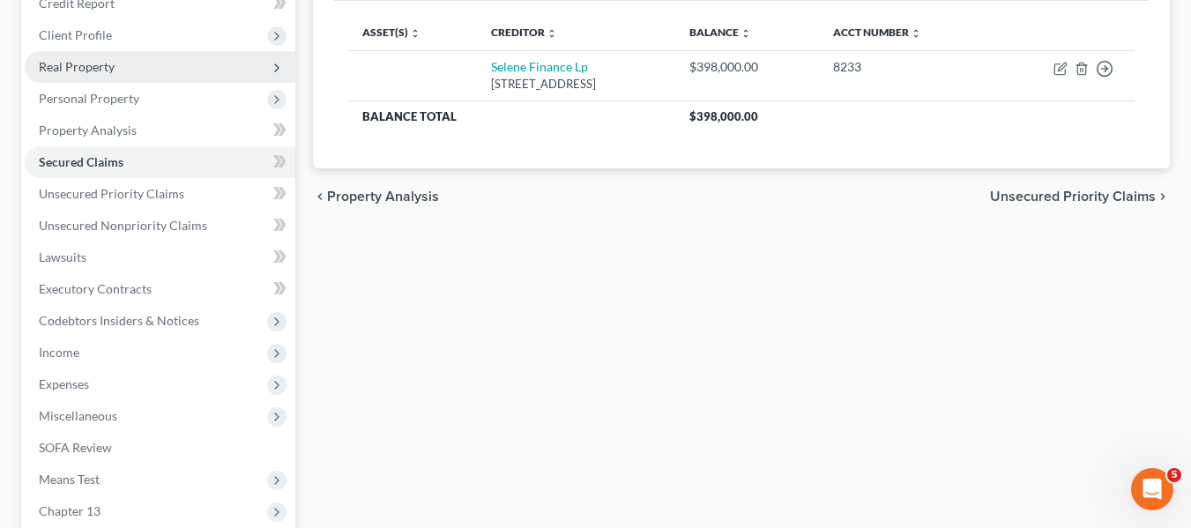
click at [65, 67] on span "Real Property" at bounding box center [77, 66] width 76 height 15
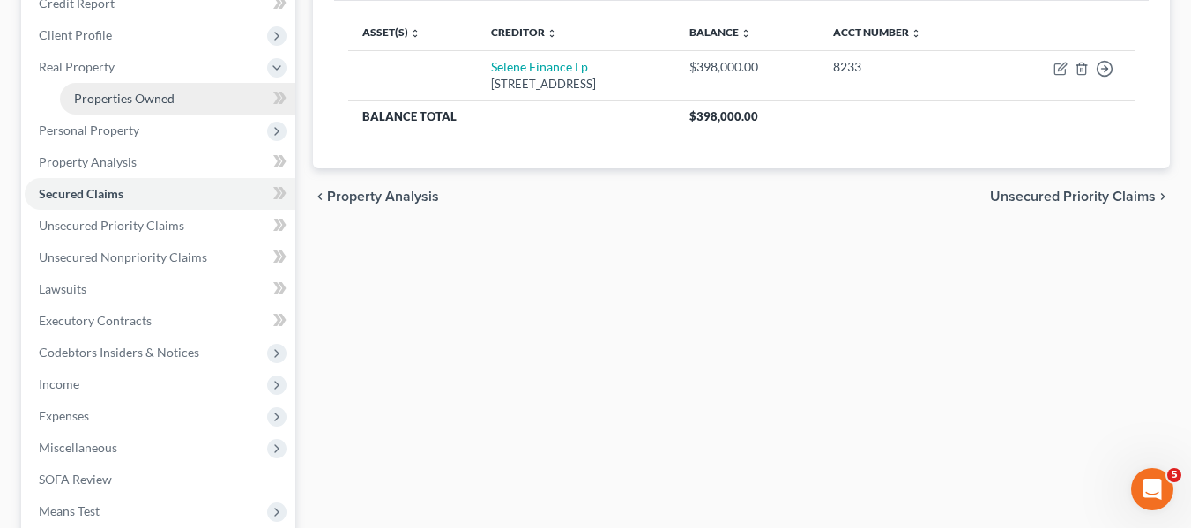
click at [85, 92] on span "Properties Owned" at bounding box center [124, 98] width 101 height 15
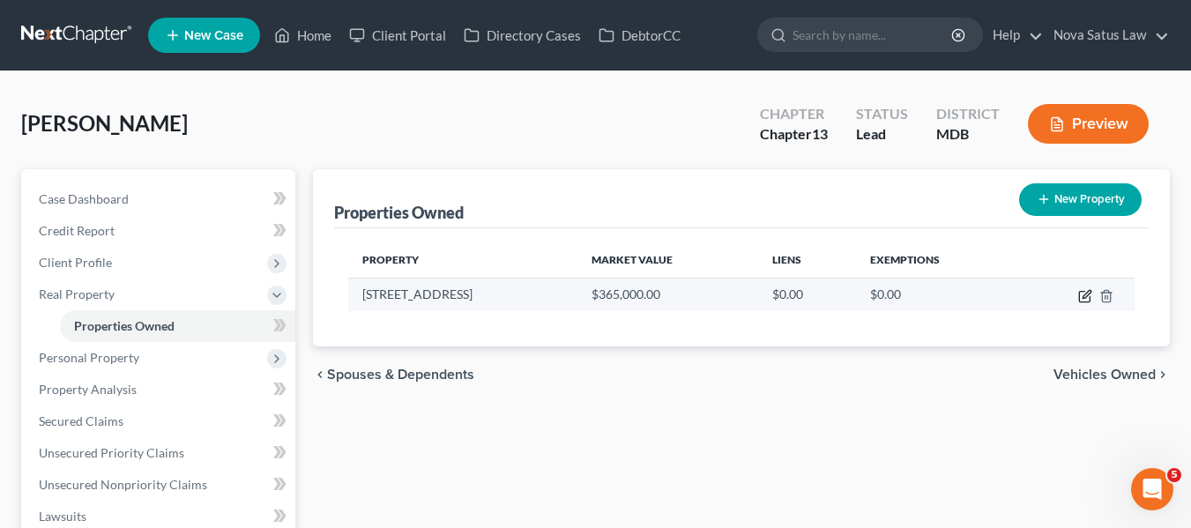
click at [1085, 294] on icon "button" at bounding box center [1085, 296] width 14 height 14
select select "21"
select select "2"
select select "3"
select select "5"
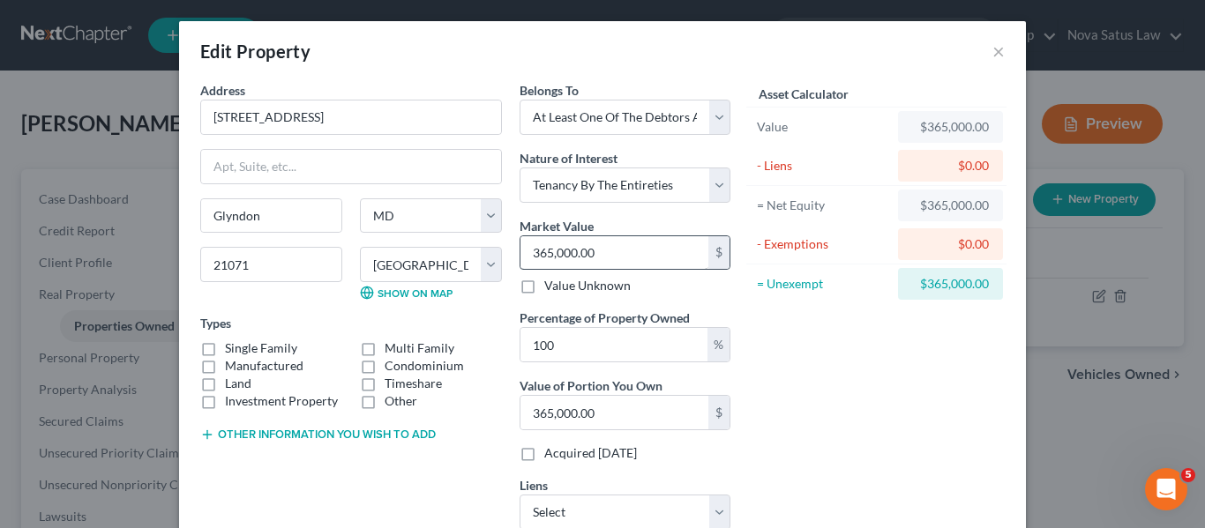
scroll to position [126, 0]
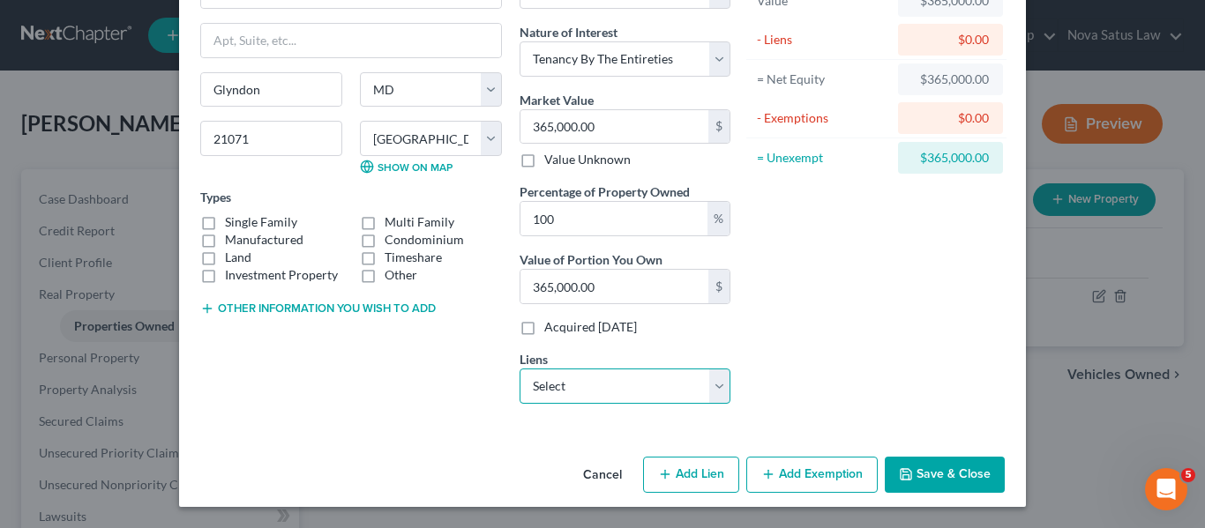
click at [583, 375] on select "Select Selene Finance Lp - $398,000.00" at bounding box center [624, 386] width 211 height 35
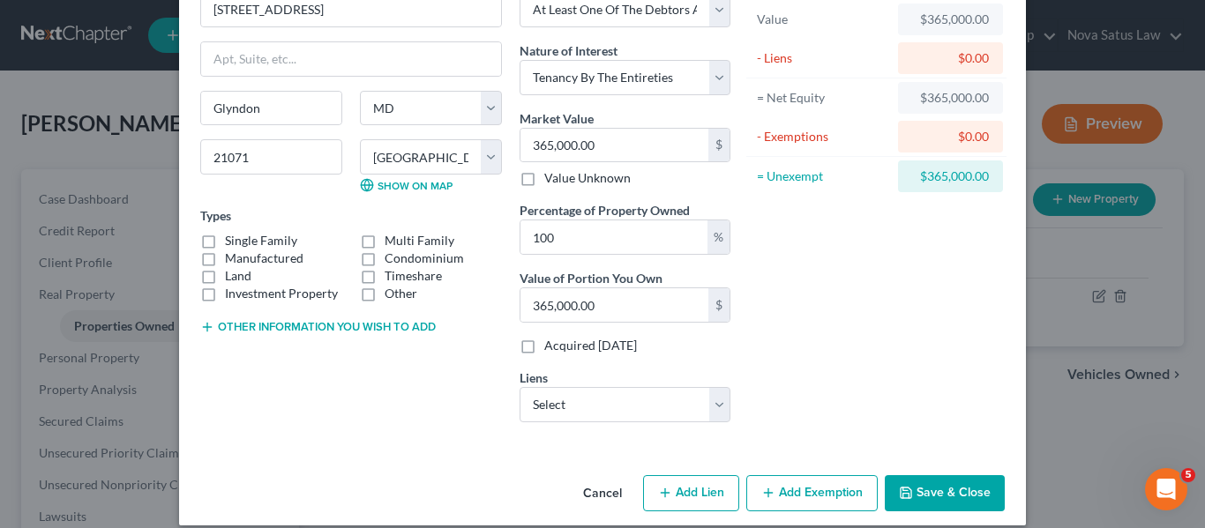
select select "45"
select select "0"
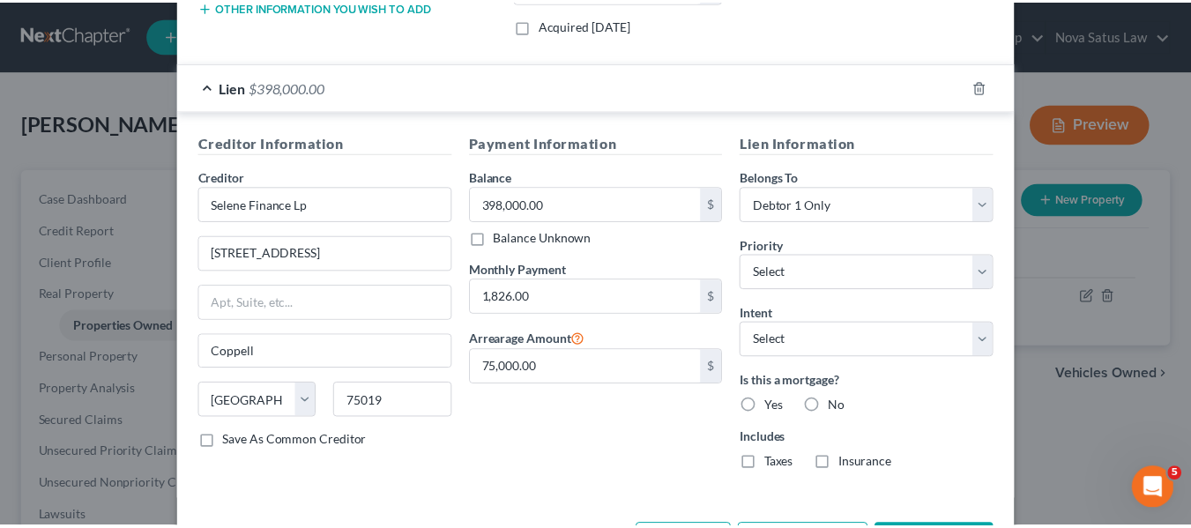
scroll to position [496, 0]
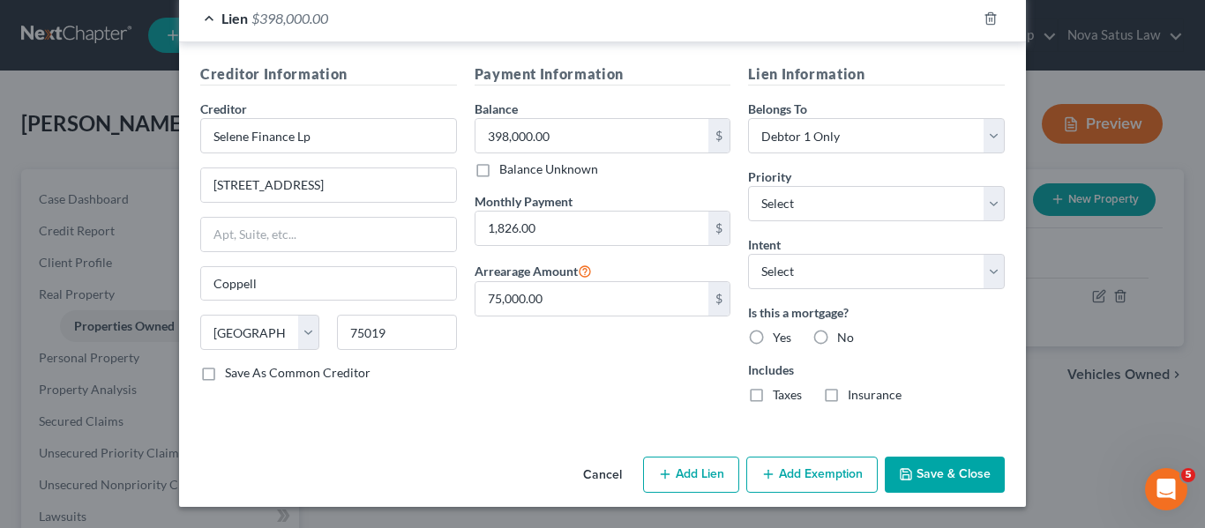
click at [907, 487] on button "Save & Close" at bounding box center [944, 475] width 120 height 37
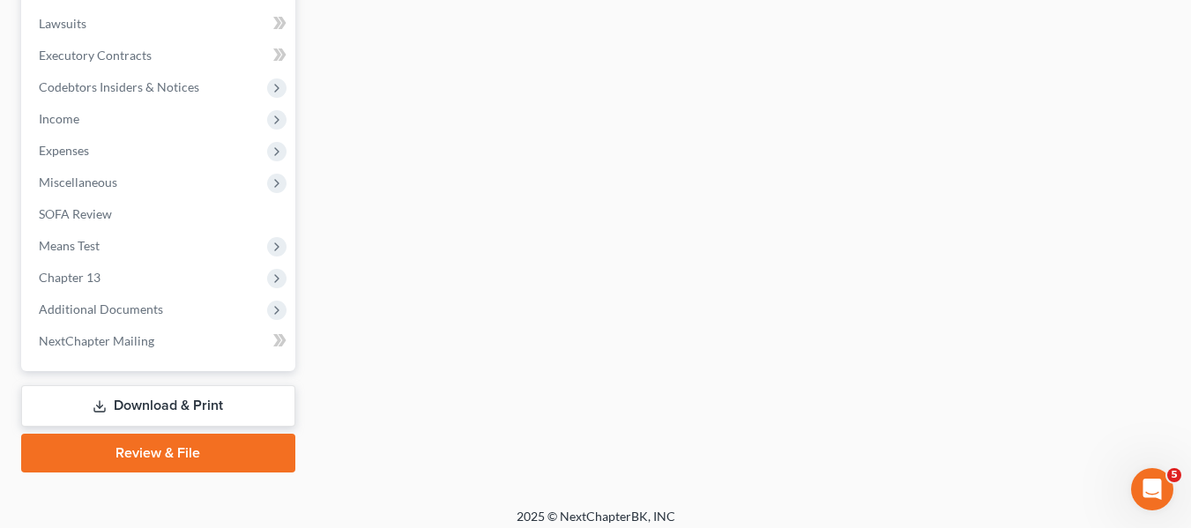
scroll to position [494, 0]
click at [166, 404] on link "Download & Print" at bounding box center [158, 404] width 274 height 41
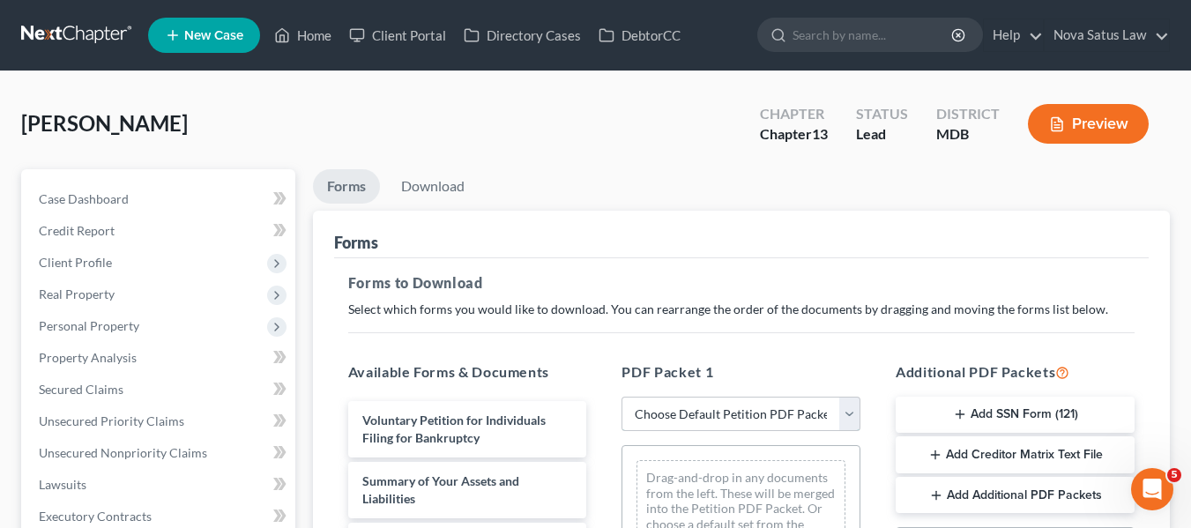
click at [730, 419] on select "Choose Default Petition PDF Packet Complete Bankruptcy Petition (all forms and …" at bounding box center [741, 414] width 239 height 35
select select "0"
click at [622, 397] on select "Choose Default Petition PDF Packet Complete Bankruptcy Petition (all forms and …" at bounding box center [741, 414] width 239 height 35
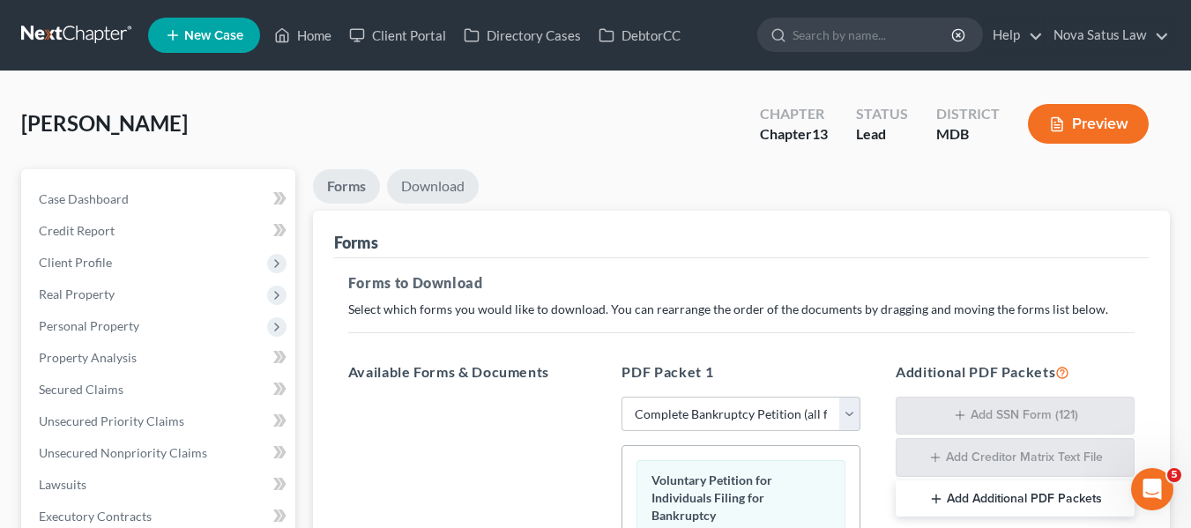
click at [447, 192] on link "Download" at bounding box center [433, 186] width 92 height 34
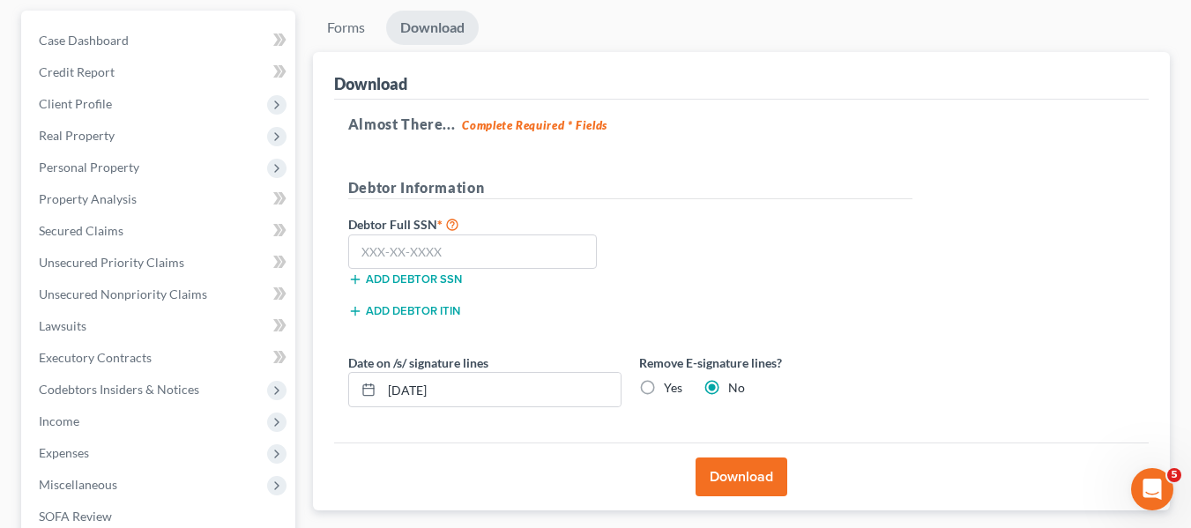
scroll to position [160, 0]
click at [382, 238] on input "text" at bounding box center [473, 251] width 250 height 35
type input "215-68-2147"
click at [727, 473] on button "Download" at bounding box center [742, 476] width 92 height 39
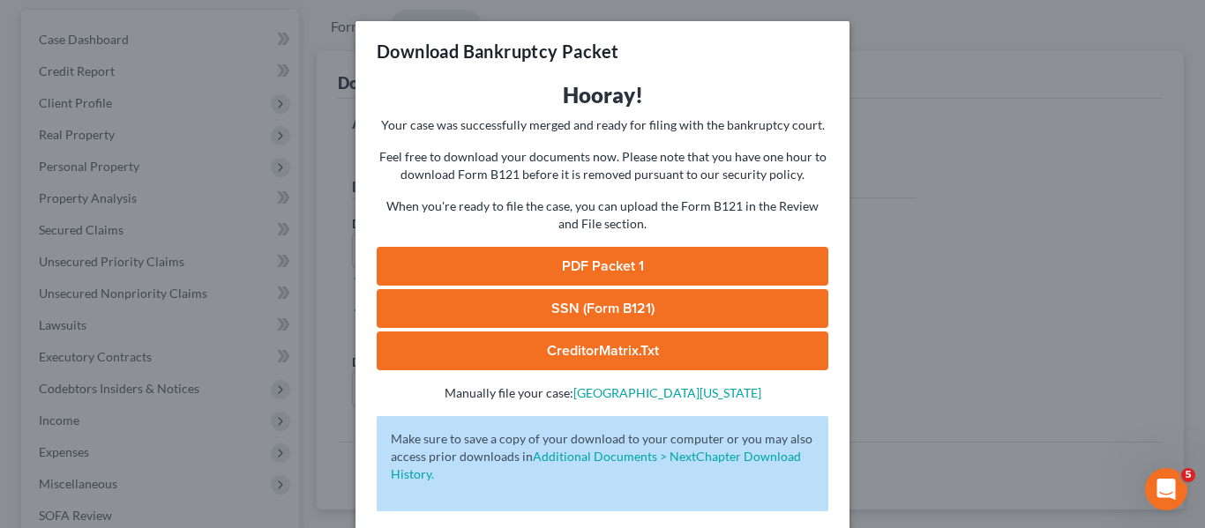
click at [586, 266] on link "PDF Packet 1" at bounding box center [602, 266] width 451 height 39
click at [593, 306] on link "SSN (Form B121)" at bounding box center [602, 308] width 451 height 39
click at [889, 154] on div "Download Bankruptcy Packet Hooray! Your case was successfully merged and ready …" at bounding box center [602, 264] width 1205 height 528
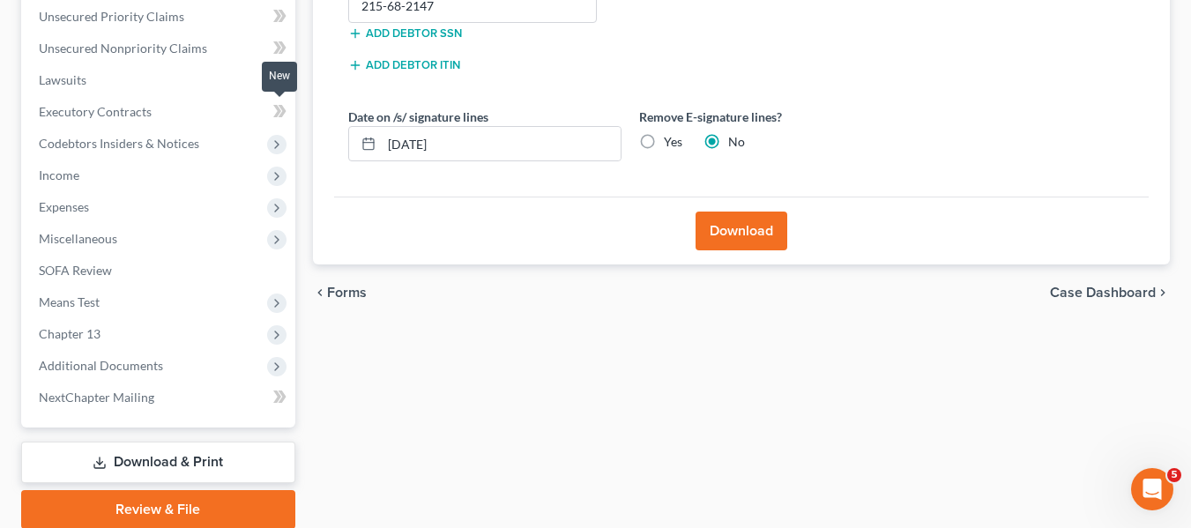
scroll to position [406, 0]
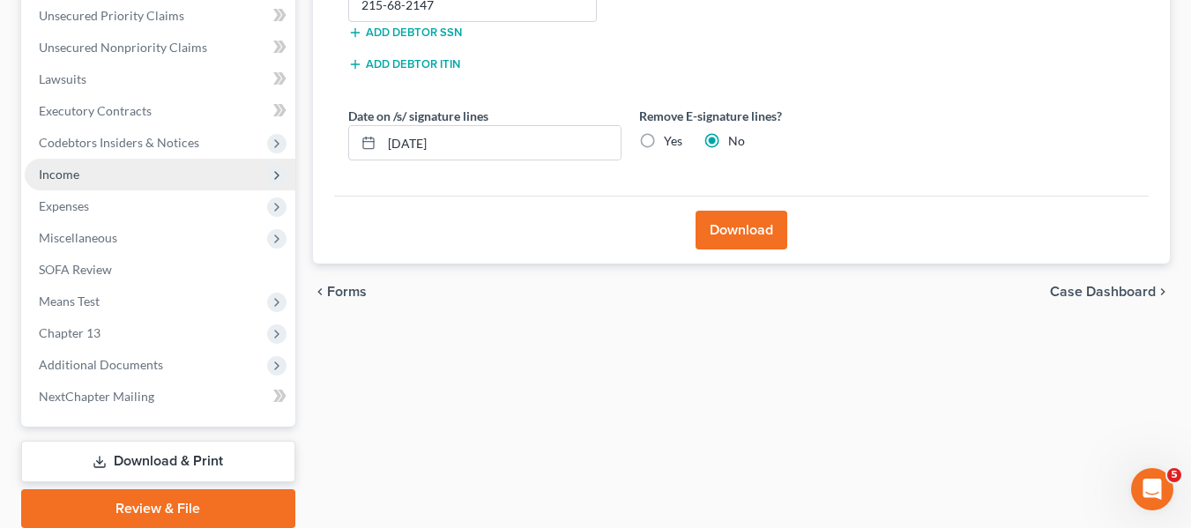
click at [100, 182] on span "Income" at bounding box center [160, 175] width 271 height 32
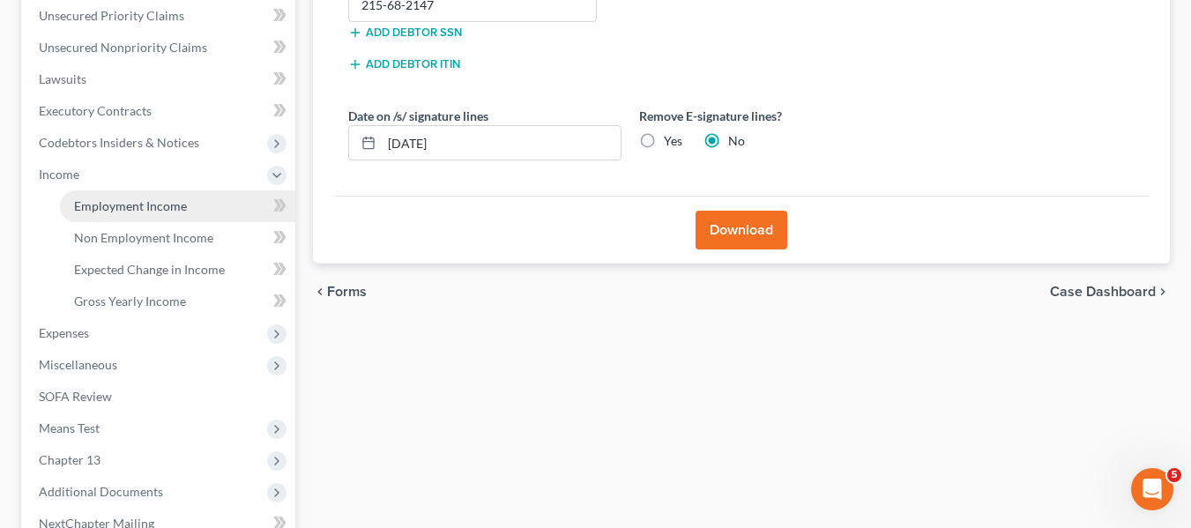
click at [114, 205] on span "Employment Income" at bounding box center [130, 205] width 113 height 15
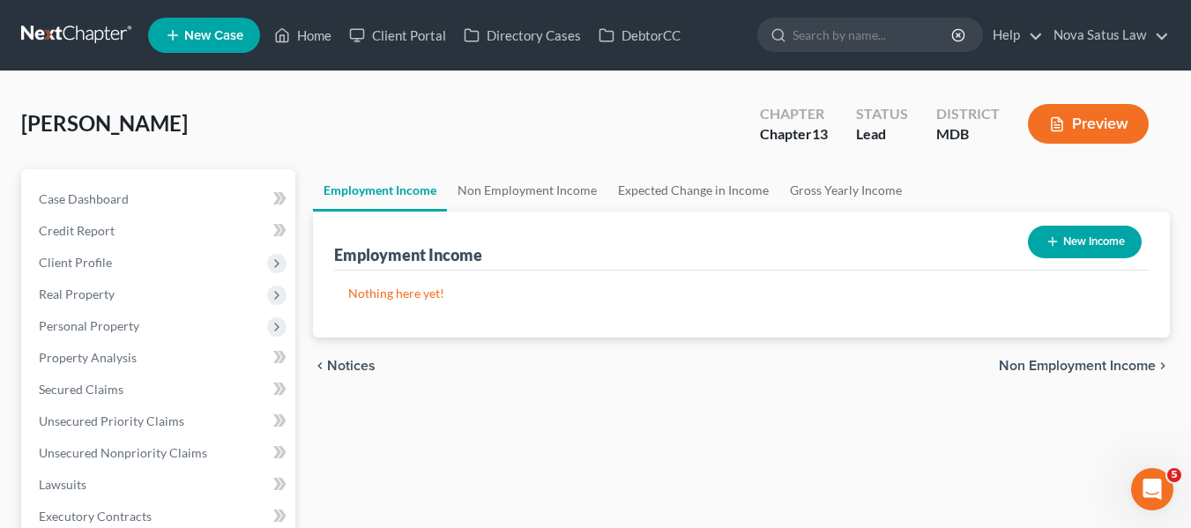
click at [1041, 236] on button "New Income" at bounding box center [1085, 242] width 114 height 33
select select "0"
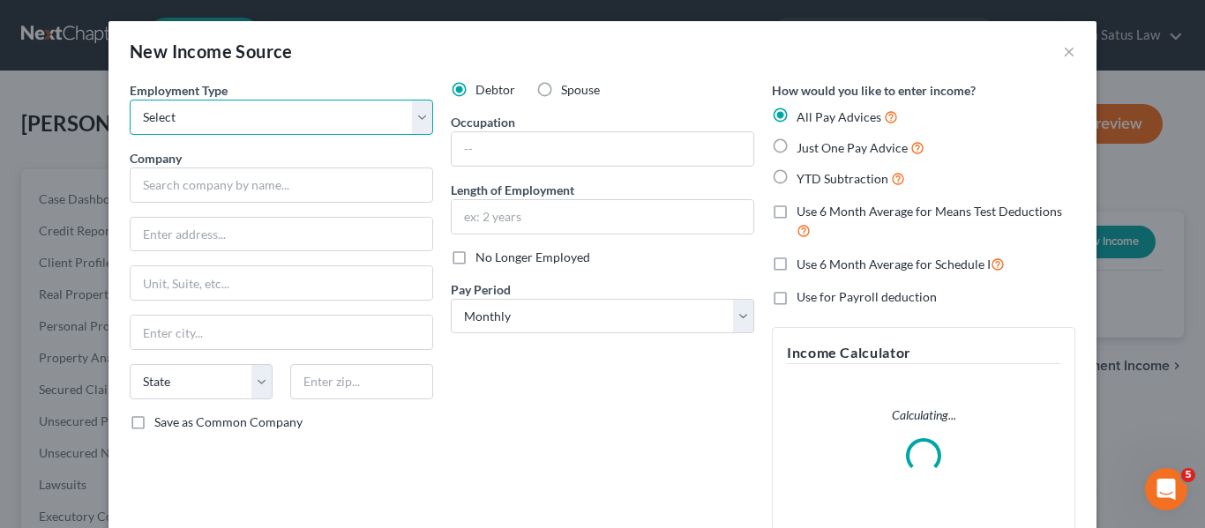
click at [382, 123] on select "Select Full or [DEMOGRAPHIC_DATA] Employment Self Employment" at bounding box center [281, 117] width 303 height 35
select select "0"
click at [130, 100] on select "Select Full or [DEMOGRAPHIC_DATA] Employment Self Employment" at bounding box center [281, 117] width 303 height 35
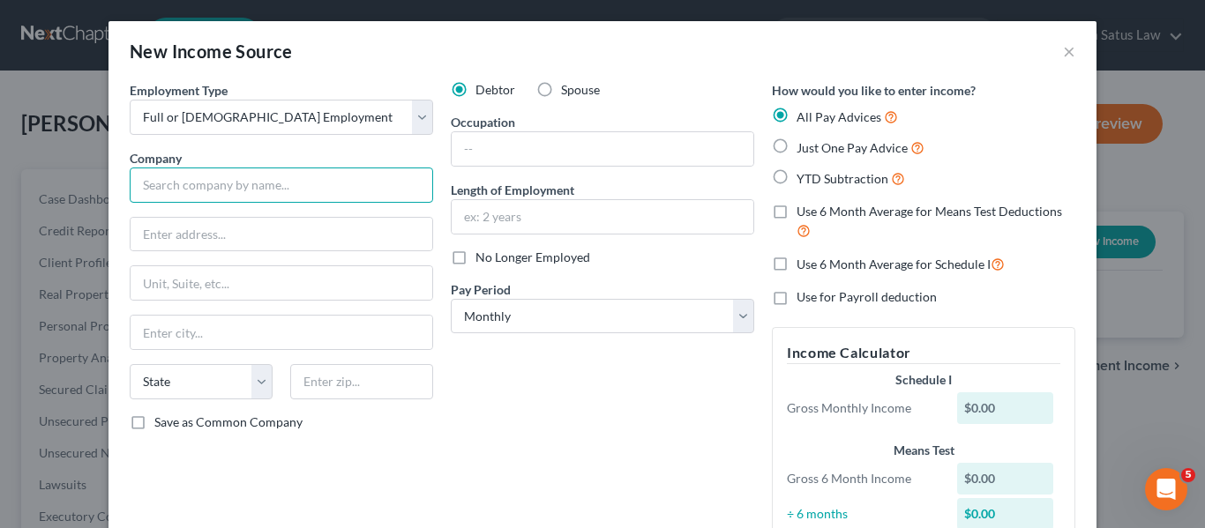
click at [223, 198] on input "text" at bounding box center [281, 185] width 303 height 35
click at [561, 89] on label "Spouse" at bounding box center [580, 90] width 39 height 18
click at [568, 89] on input "Spouse" at bounding box center [573, 86] width 11 height 11
radio input "true"
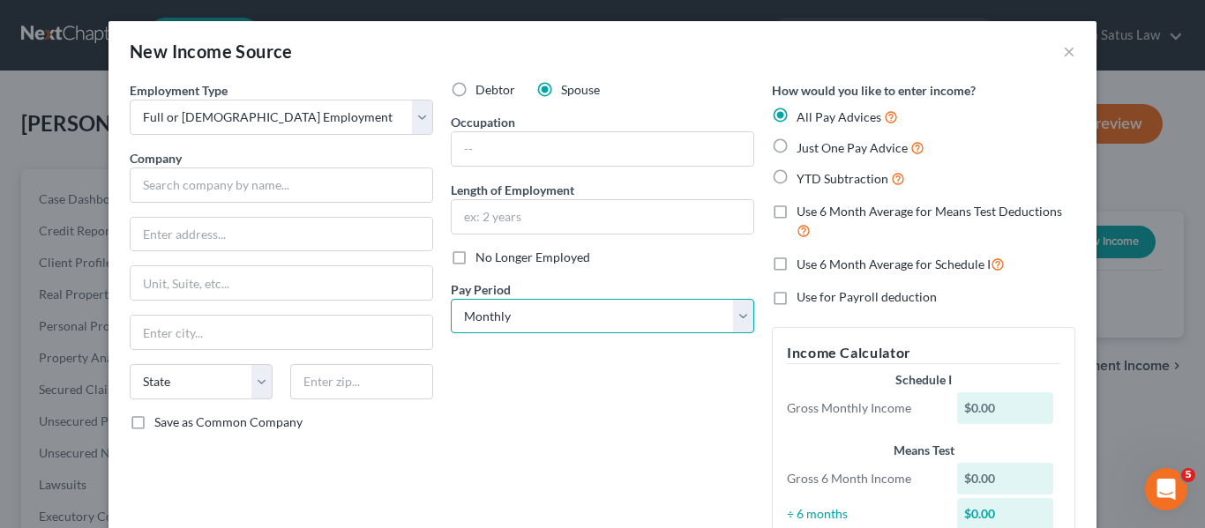
click at [664, 325] on select "Select Monthly Twice Monthly Every Other Week Weekly" at bounding box center [602, 316] width 303 height 35
select select "1"
click at [451, 299] on select "Select Monthly Twice Monthly Every Other Week Weekly" at bounding box center [602, 316] width 303 height 35
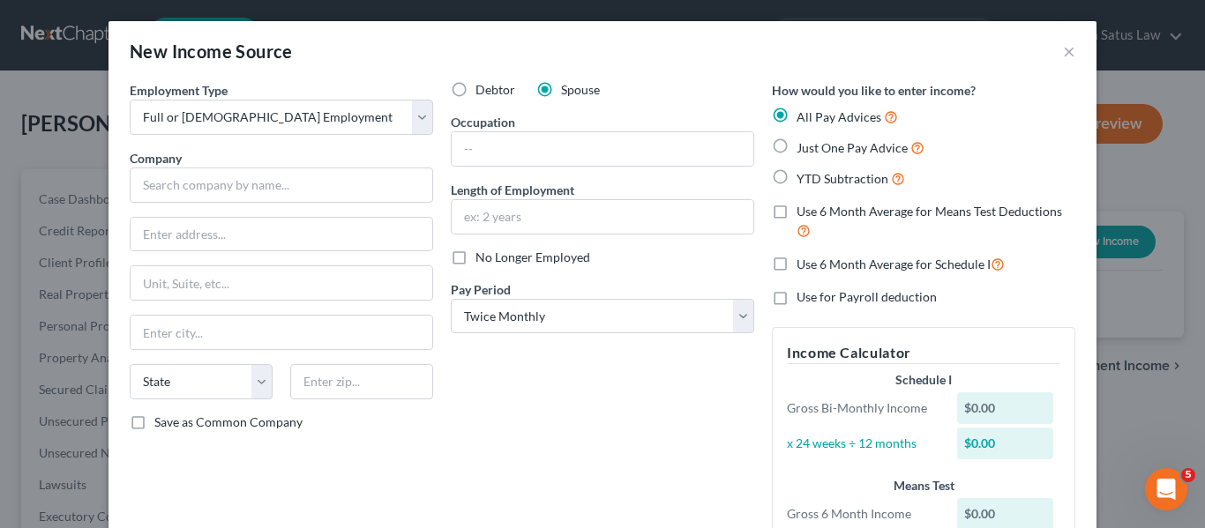
click at [796, 140] on label "Just One Pay Advice" at bounding box center [860, 148] width 128 height 20
click at [803, 140] on input "Just One Pay Advice" at bounding box center [808, 143] width 11 height 11
radio input "true"
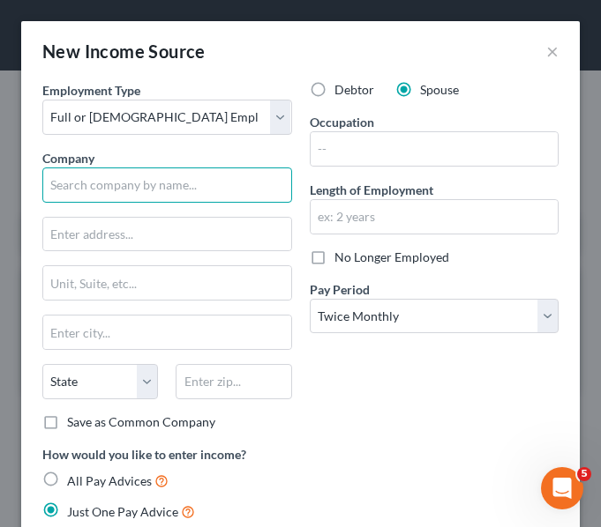
click at [97, 190] on input "text" at bounding box center [167, 185] width 250 height 35
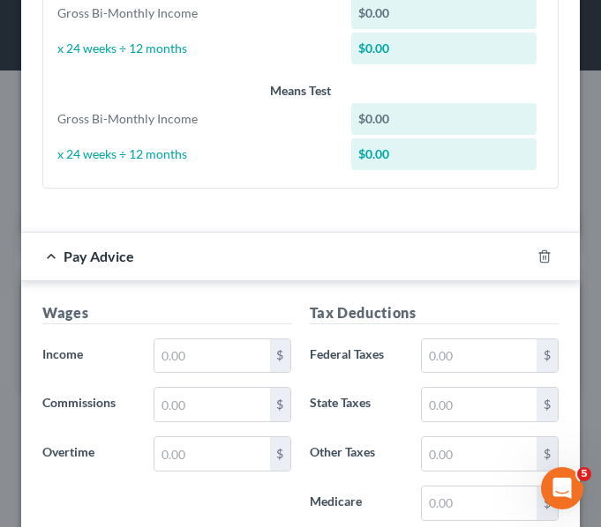
scroll to position [795, 0]
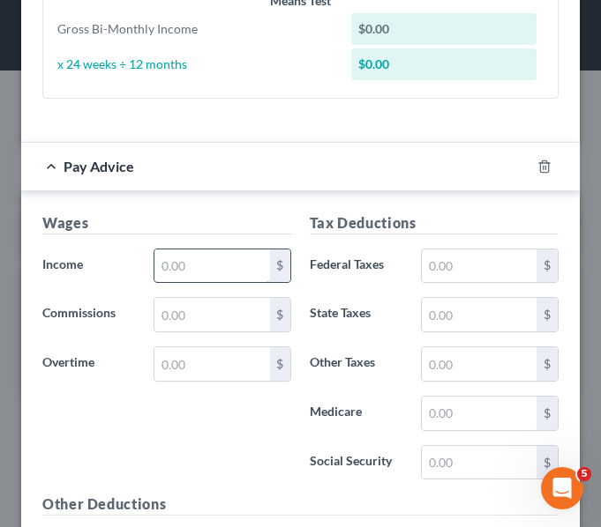
type input "Reliable [PERSON_NAME]"
click at [220, 269] on input "text" at bounding box center [211, 267] width 115 height 34
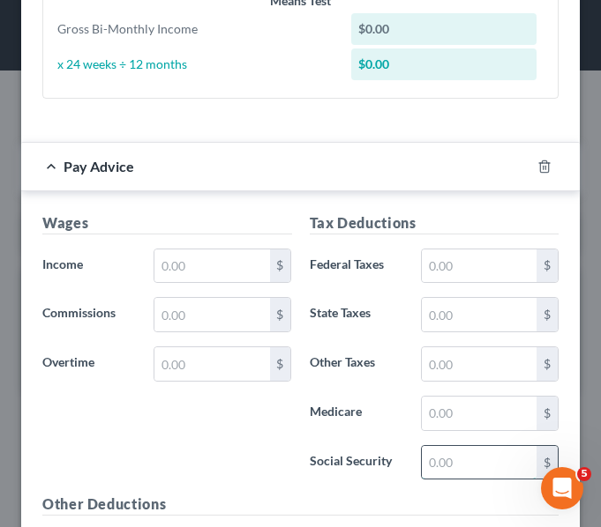
click at [429, 454] on input "text" at bounding box center [478, 463] width 115 height 34
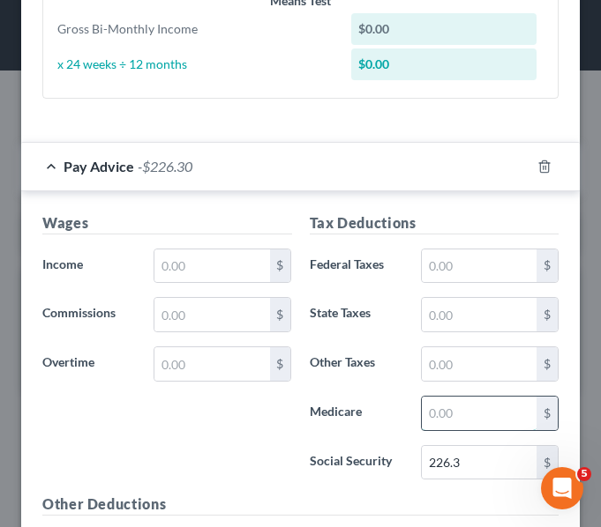
click at [441, 414] on input "text" at bounding box center [478, 414] width 115 height 34
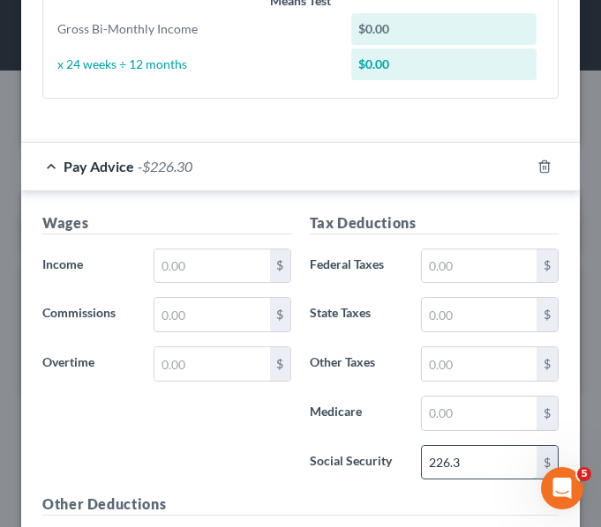
click at [457, 454] on input "226.3" at bounding box center [478, 463] width 115 height 34
type input "226.39"
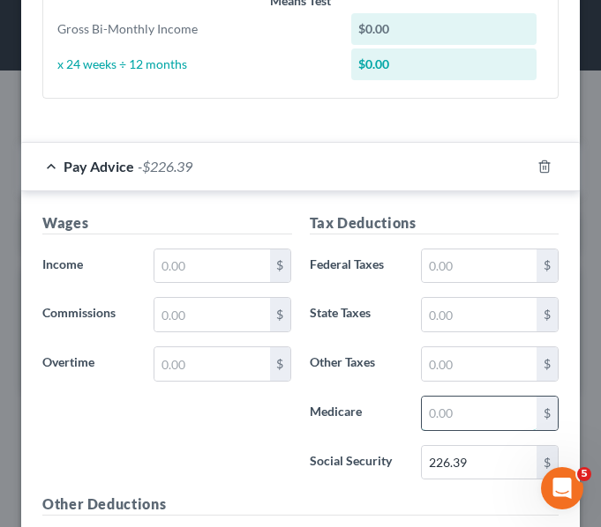
click at [436, 414] on input "text" at bounding box center [478, 414] width 115 height 34
type input "52.95"
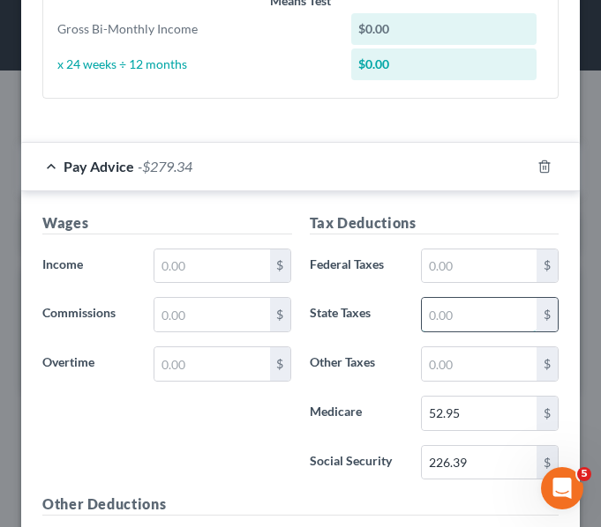
click at [424, 327] on input "text" at bounding box center [478, 315] width 115 height 34
type input "228.02"
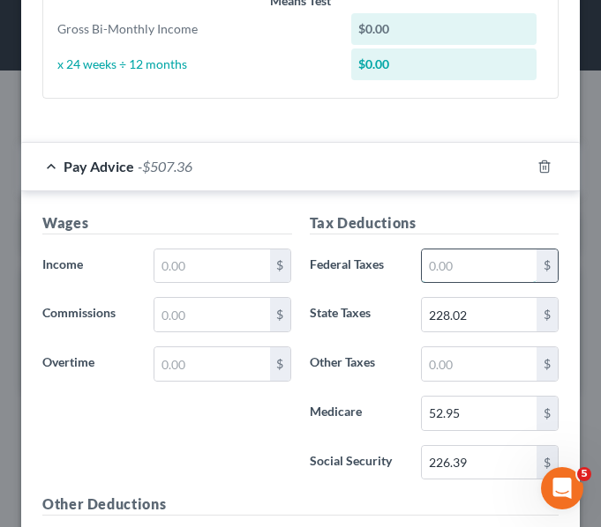
click at [422, 259] on input "text" at bounding box center [478, 267] width 115 height 34
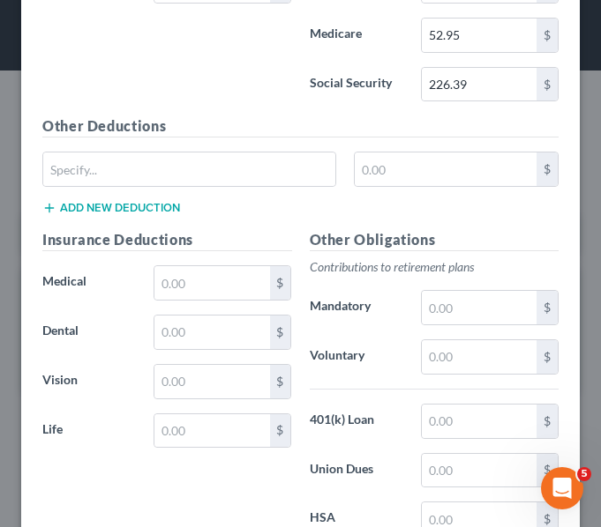
scroll to position [1174, 0]
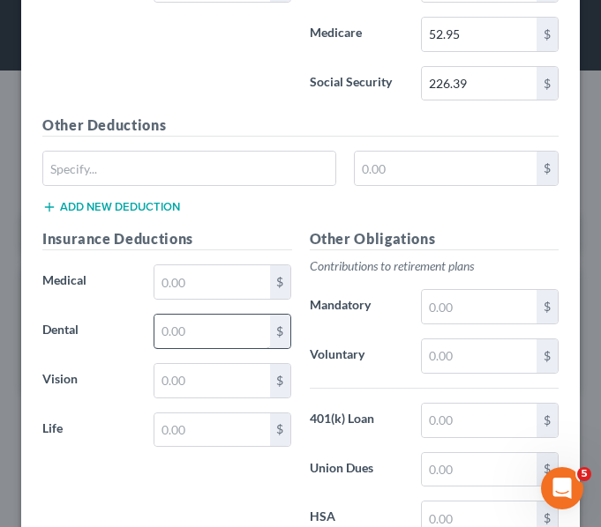
type input "532.76"
click at [180, 322] on input "text" at bounding box center [211, 332] width 115 height 34
type input "15.58"
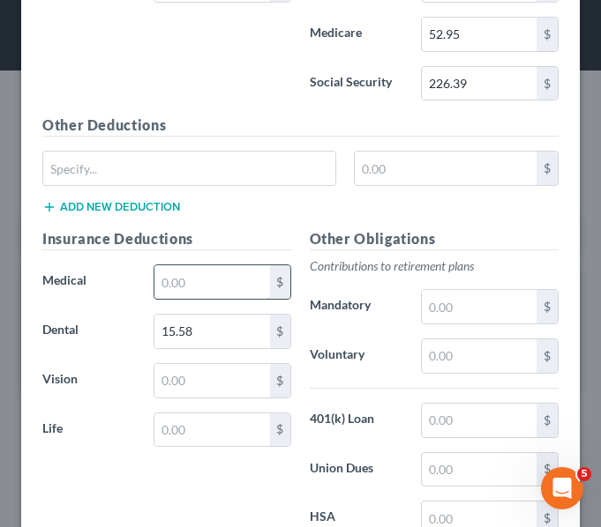
click at [228, 280] on input "text" at bounding box center [211, 282] width 115 height 34
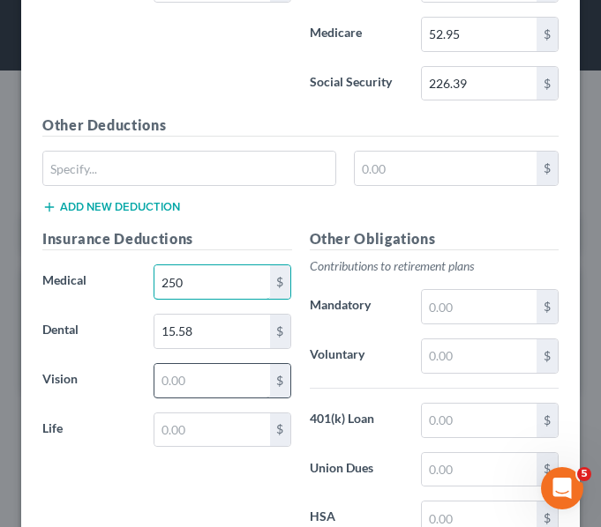
type input "250"
click at [219, 380] on input "text" at bounding box center [211, 381] width 115 height 34
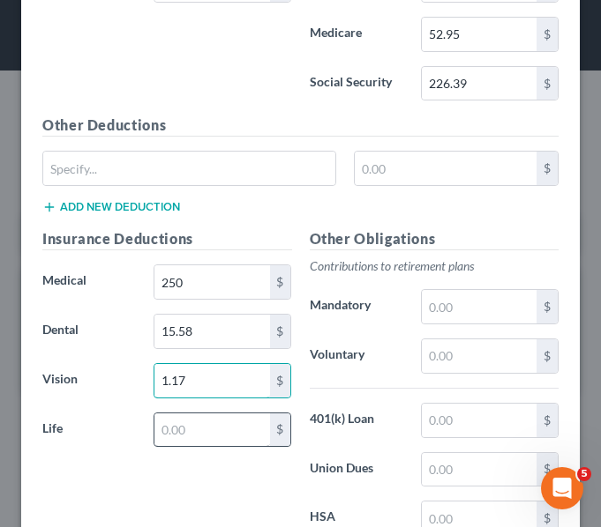
type input "1.17"
click at [231, 419] on input "text" at bounding box center [211, 431] width 115 height 34
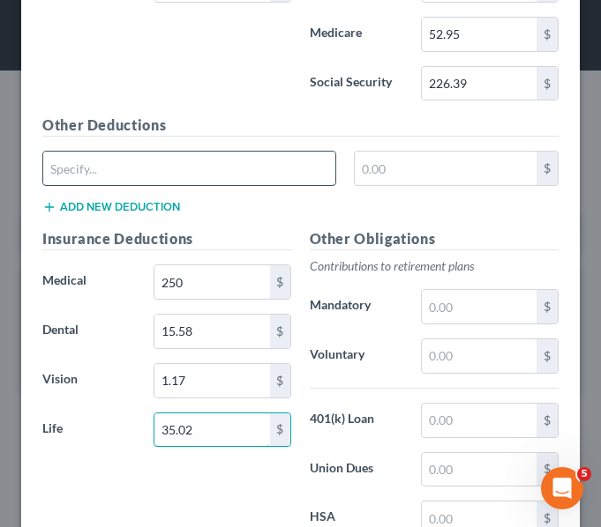
type input "35.02"
click at [168, 174] on input "text" at bounding box center [189, 169] width 292 height 34
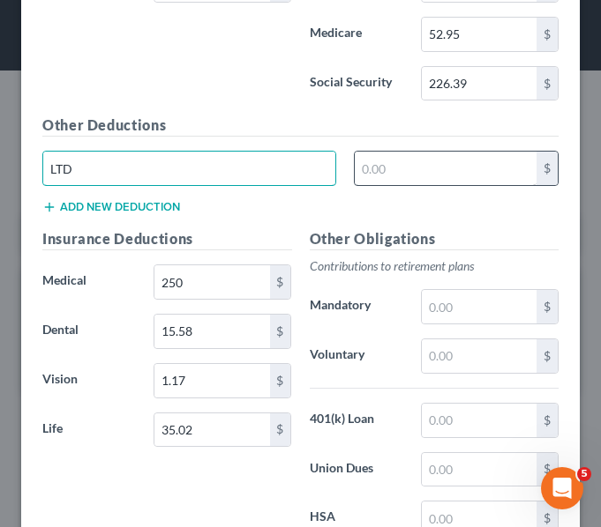
type input "LTD"
click at [408, 168] on input "text" at bounding box center [445, 169] width 182 height 34
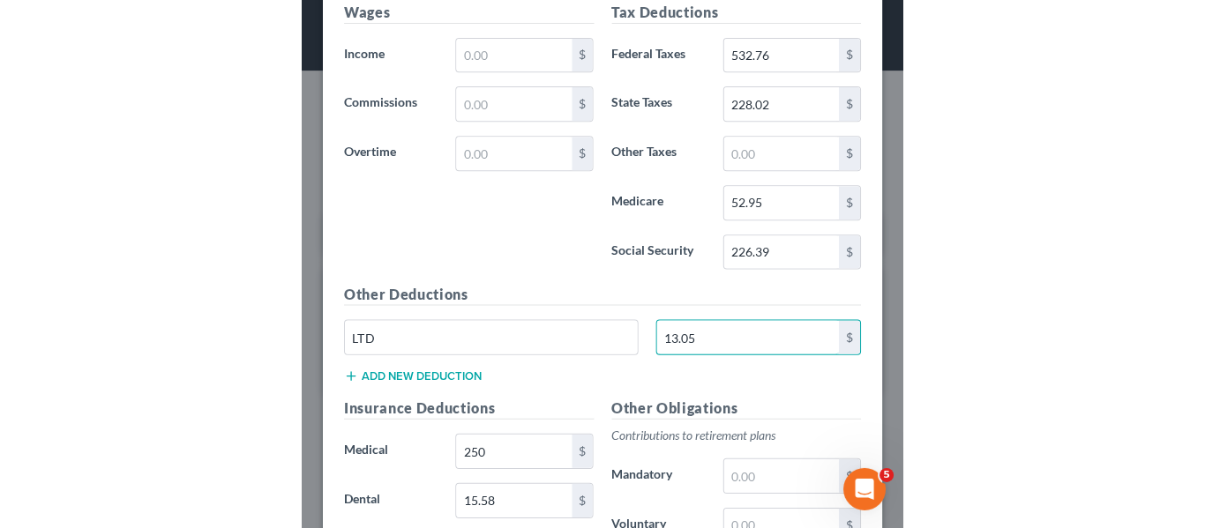
scroll to position [855, 0]
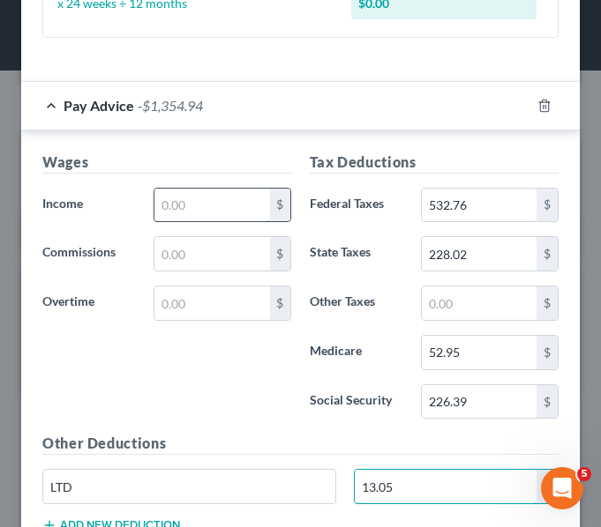
type input "13.05"
click at [205, 204] on input "text" at bounding box center [211, 206] width 115 height 34
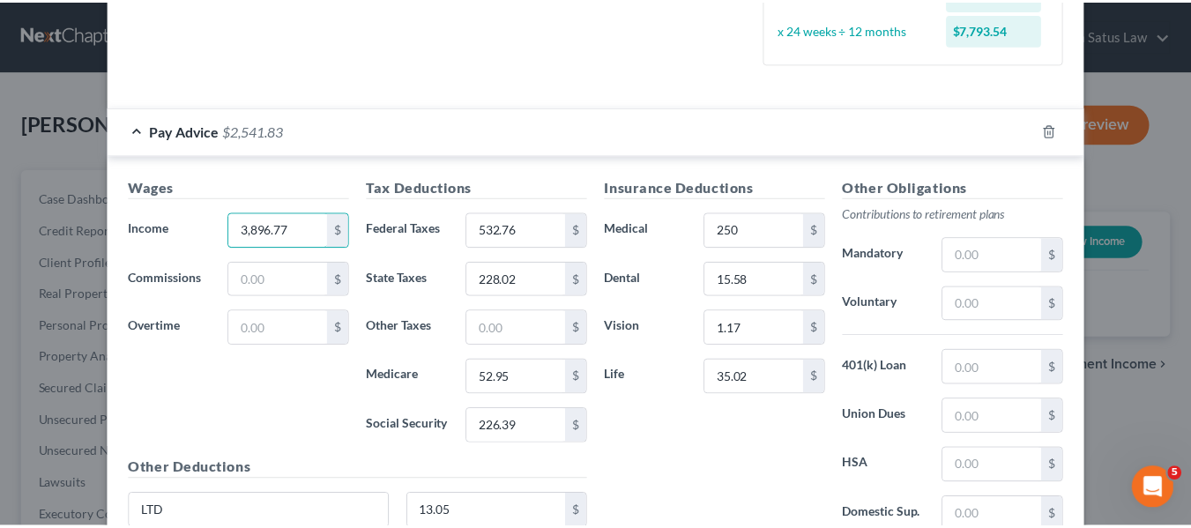
scroll to position [621, 0]
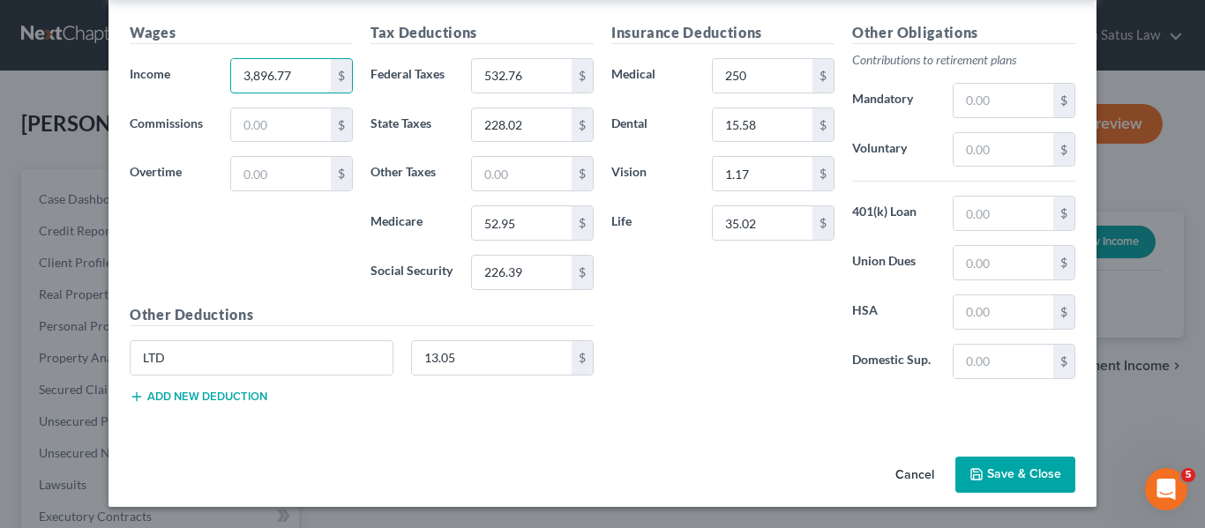
type input "3,896.77"
click at [969, 467] on icon "button" at bounding box center [976, 474] width 14 height 14
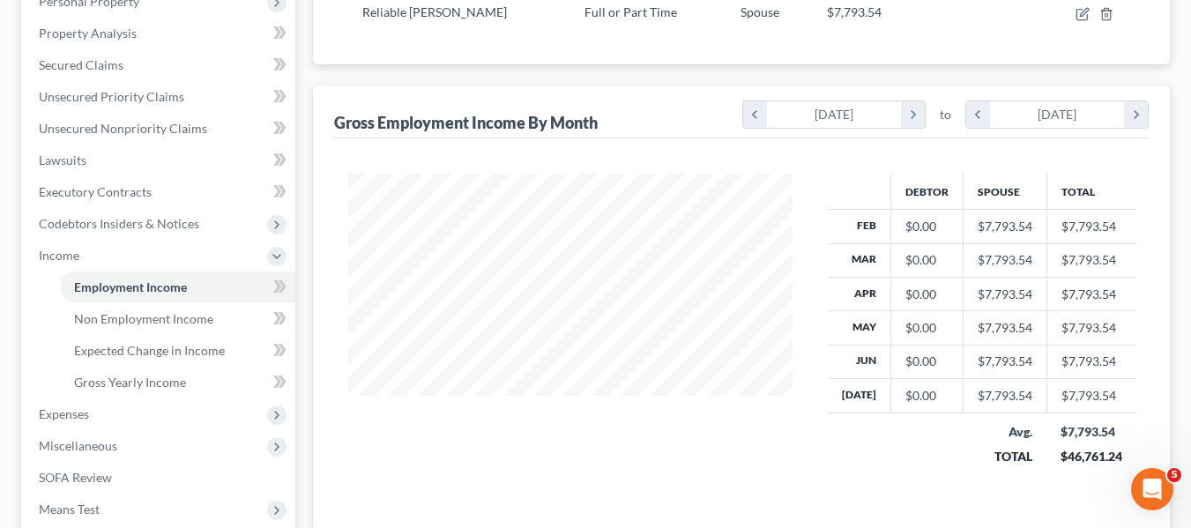
scroll to position [329, 0]
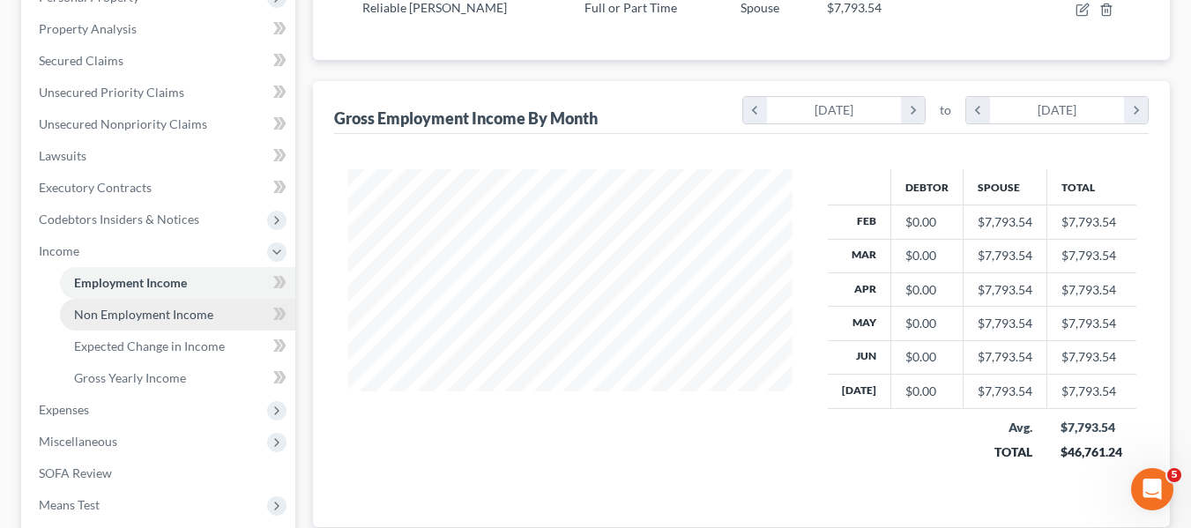
click at [138, 316] on span "Non Employment Income" at bounding box center [143, 314] width 139 height 15
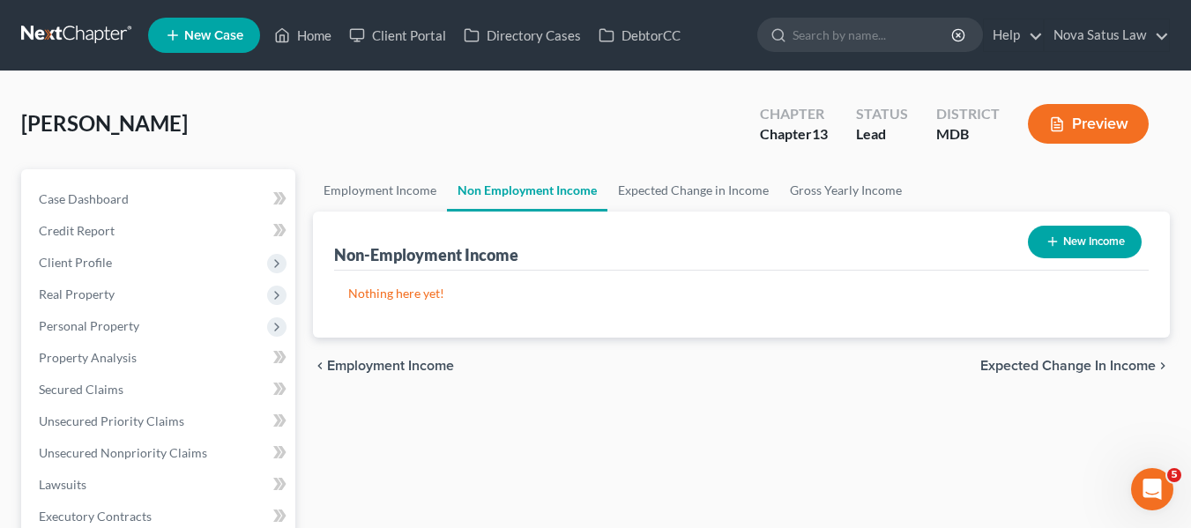
click at [1033, 237] on button "New Income" at bounding box center [1085, 242] width 114 height 33
select select "0"
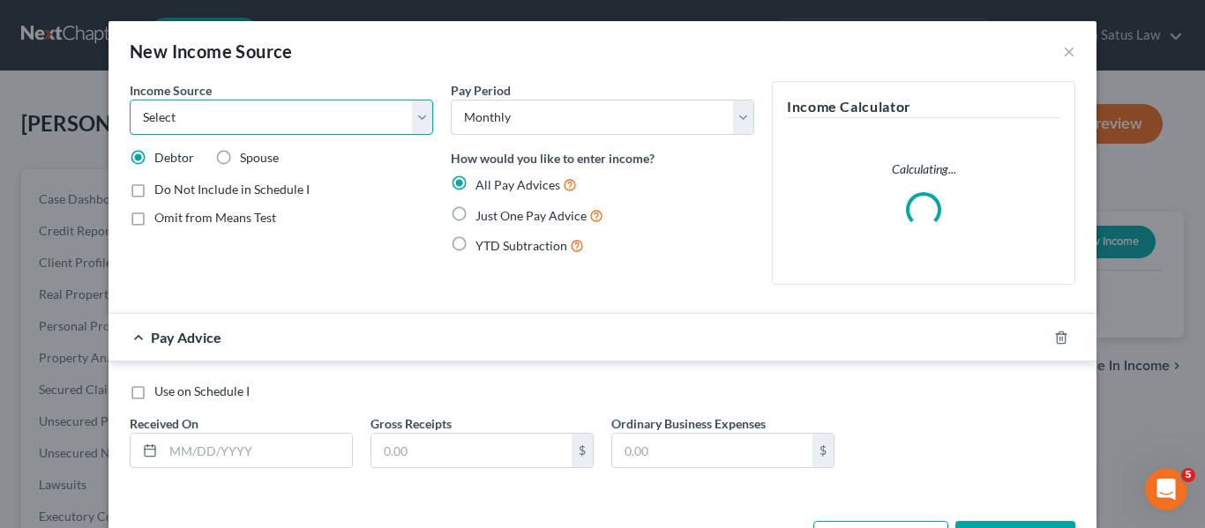
click at [359, 124] on select "Select Unemployment Disability (from employer) Pension Retirement Social Securi…" at bounding box center [281, 117] width 303 height 35
select select "4"
click at [130, 100] on select "Select Unemployment Disability (from employer) Pension Retirement Social Securi…" at bounding box center [281, 117] width 303 height 35
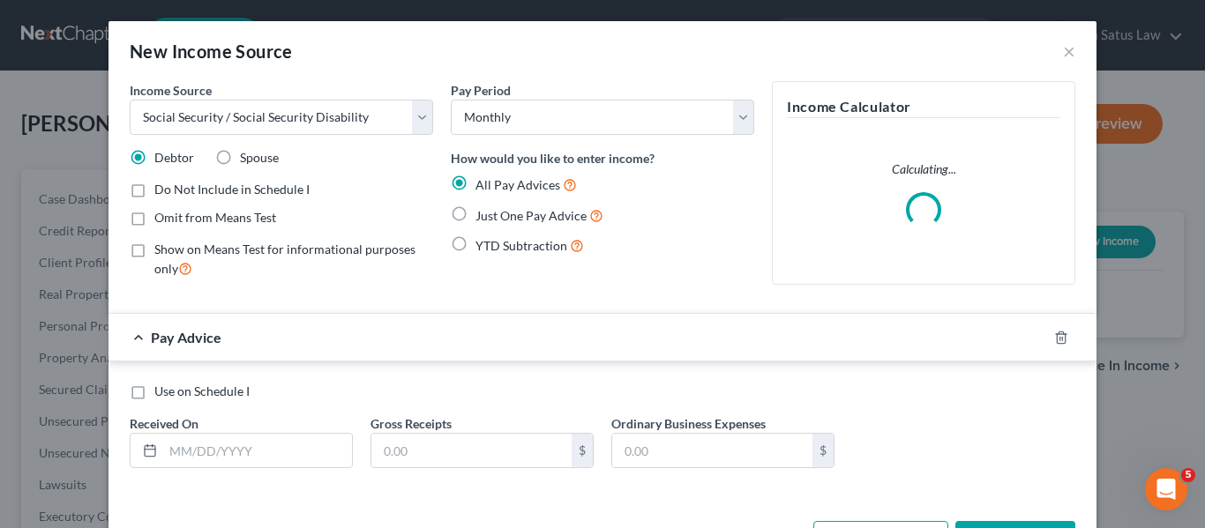
click at [475, 213] on label "Just One Pay Advice" at bounding box center [539, 215] width 128 height 20
click at [482, 213] on input "Just One Pay Advice" at bounding box center [487, 210] width 11 height 11
radio input "true"
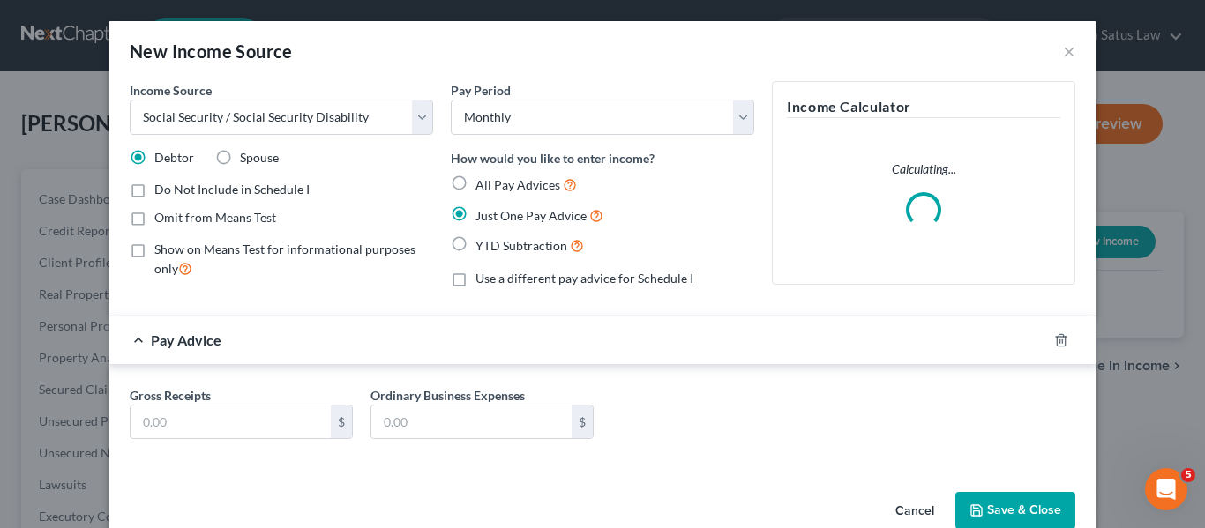
scroll to position [36, 0]
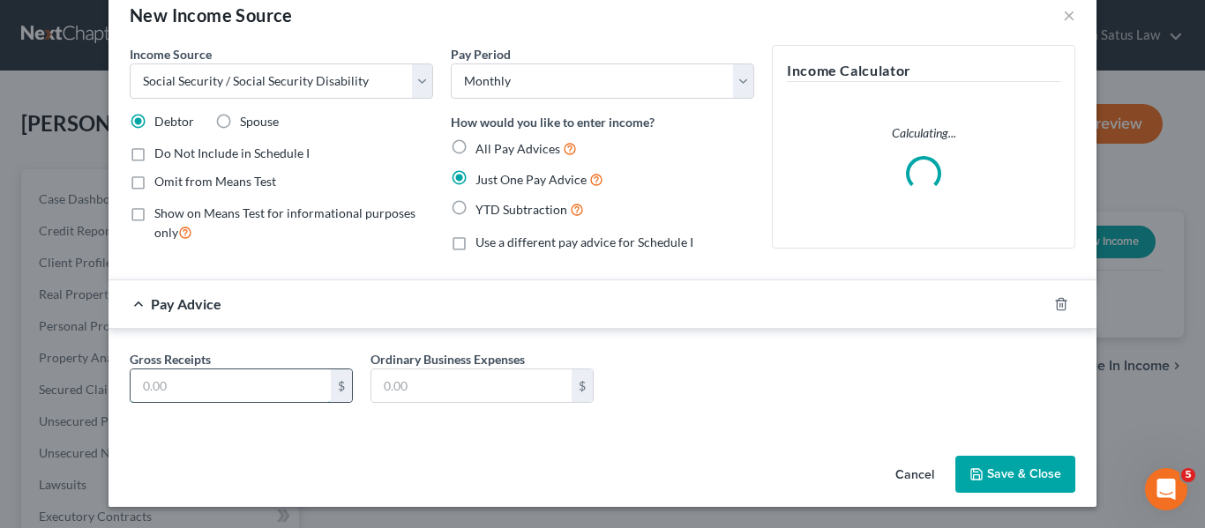
click at [242, 383] on input "text" at bounding box center [231, 386] width 200 height 34
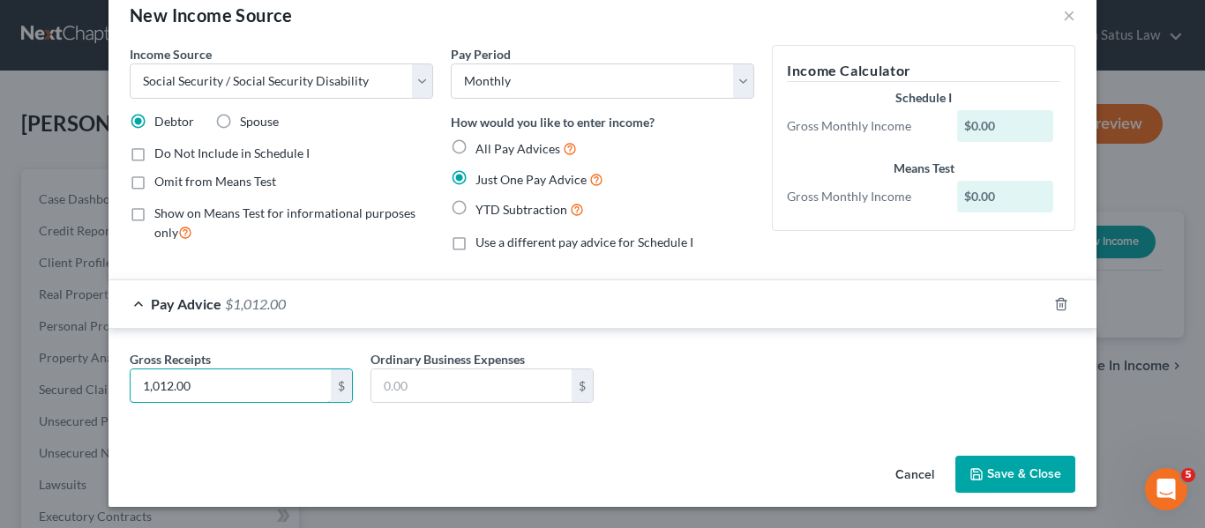
type input "1,012.00"
click at [971, 477] on icon "button" at bounding box center [976, 474] width 11 height 11
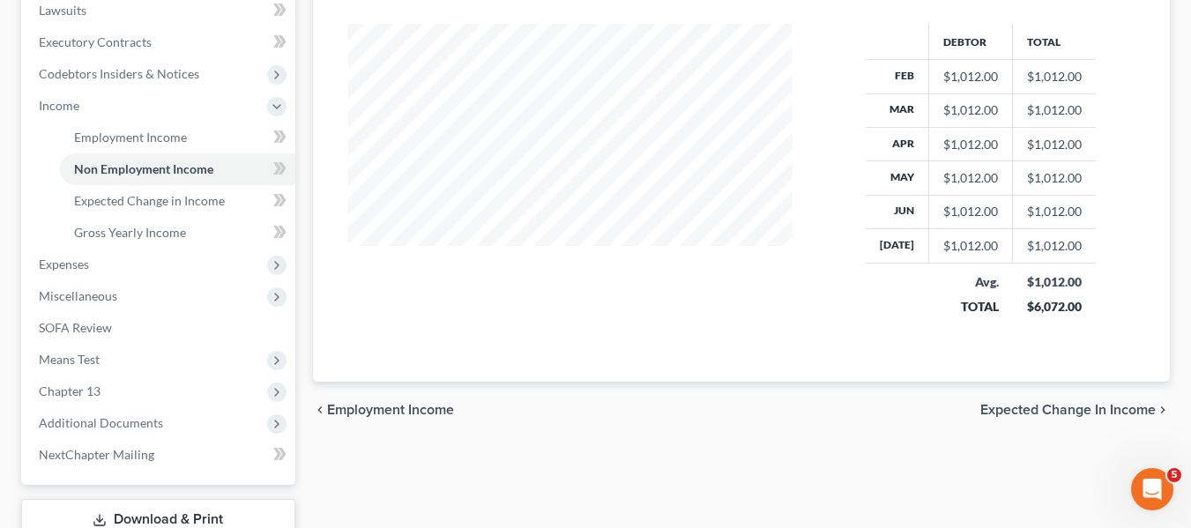
scroll to position [475, 0]
click at [89, 293] on span "Miscellaneous" at bounding box center [78, 294] width 78 height 15
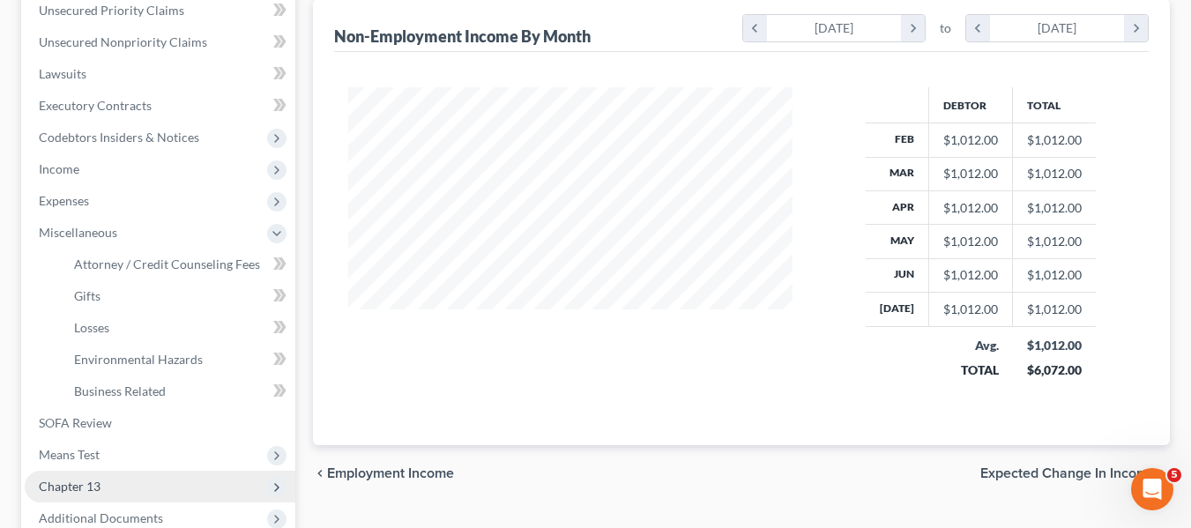
scroll to position [410, 0]
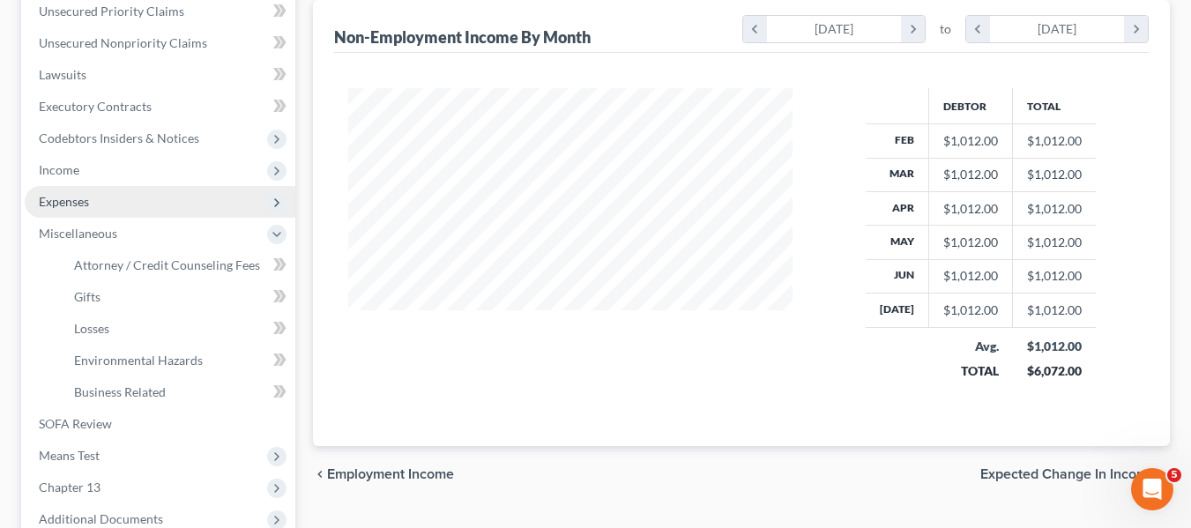
click at [53, 216] on span "Expenses" at bounding box center [160, 202] width 271 height 32
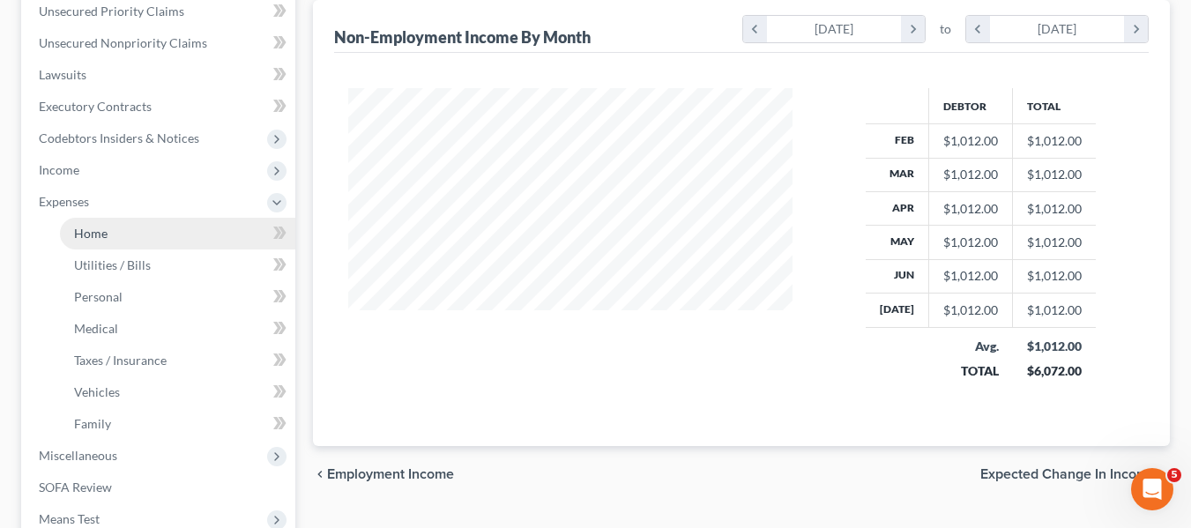
click at [83, 243] on link "Home" at bounding box center [177, 234] width 235 height 32
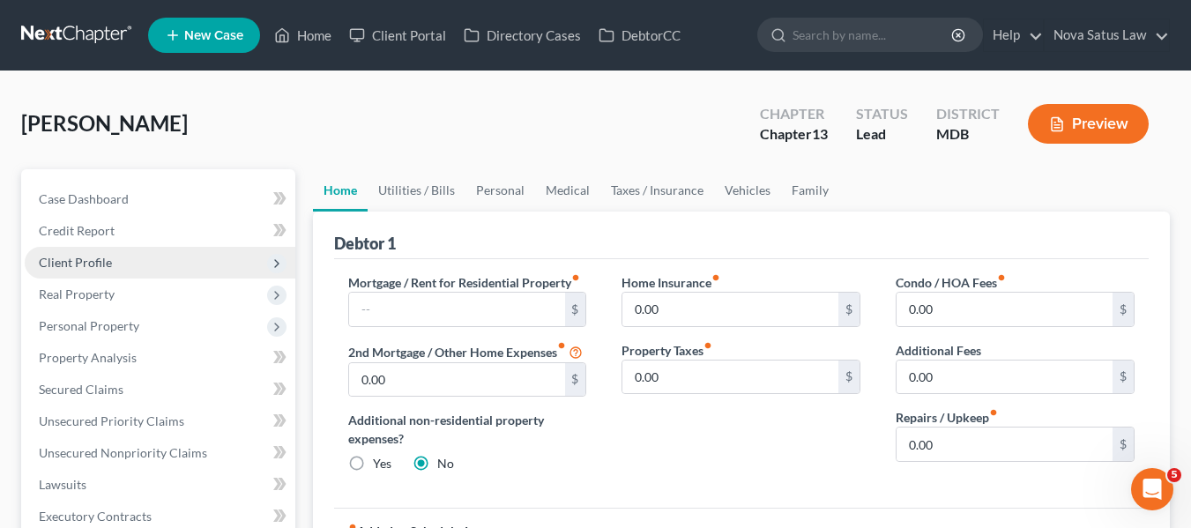
click at [97, 272] on span "Client Profile" at bounding box center [160, 263] width 271 height 32
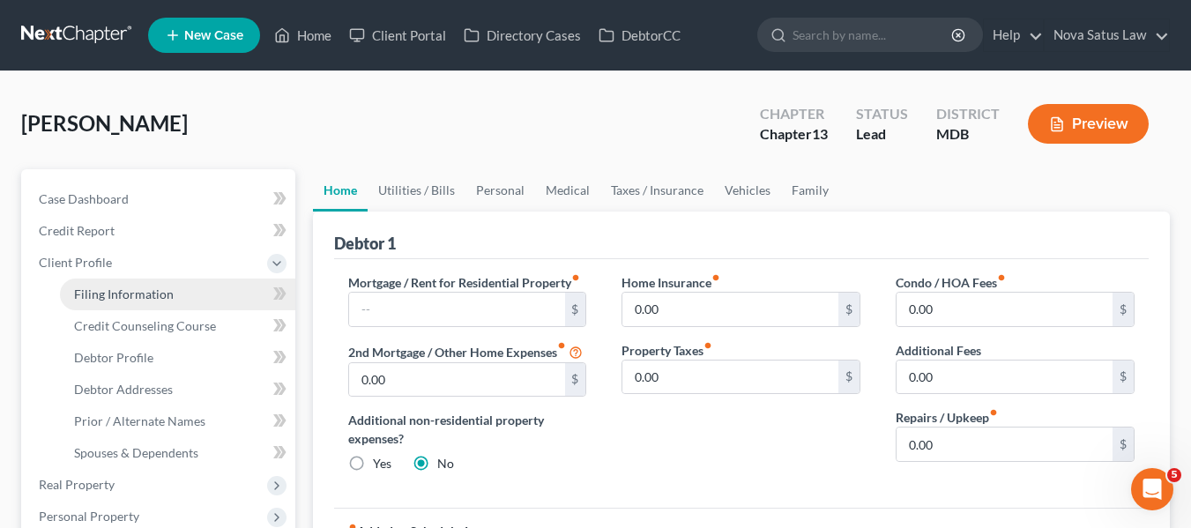
click at [110, 291] on span "Filing Information" at bounding box center [124, 294] width 100 height 15
select select "1"
select select "0"
select select "3"
select select "38"
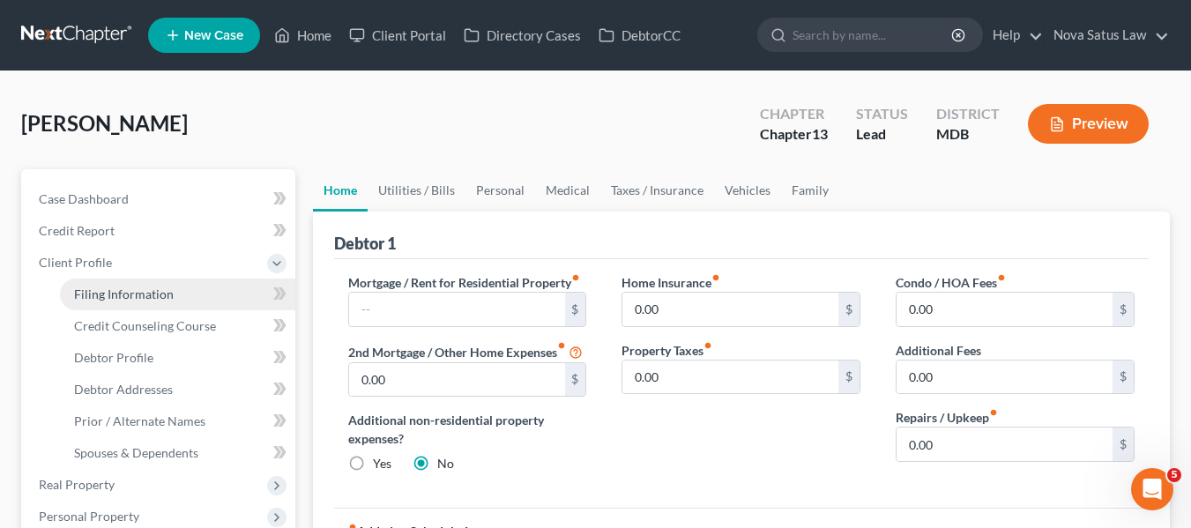
select select "0"
select select "21"
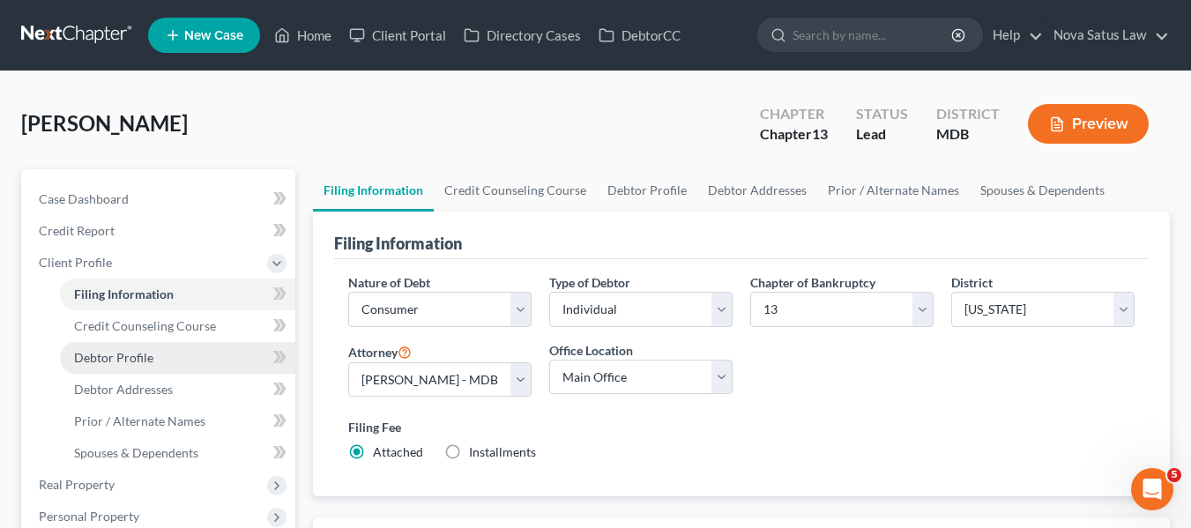
click at [177, 357] on link "Debtor Profile" at bounding box center [177, 358] width 235 height 32
select select "0"
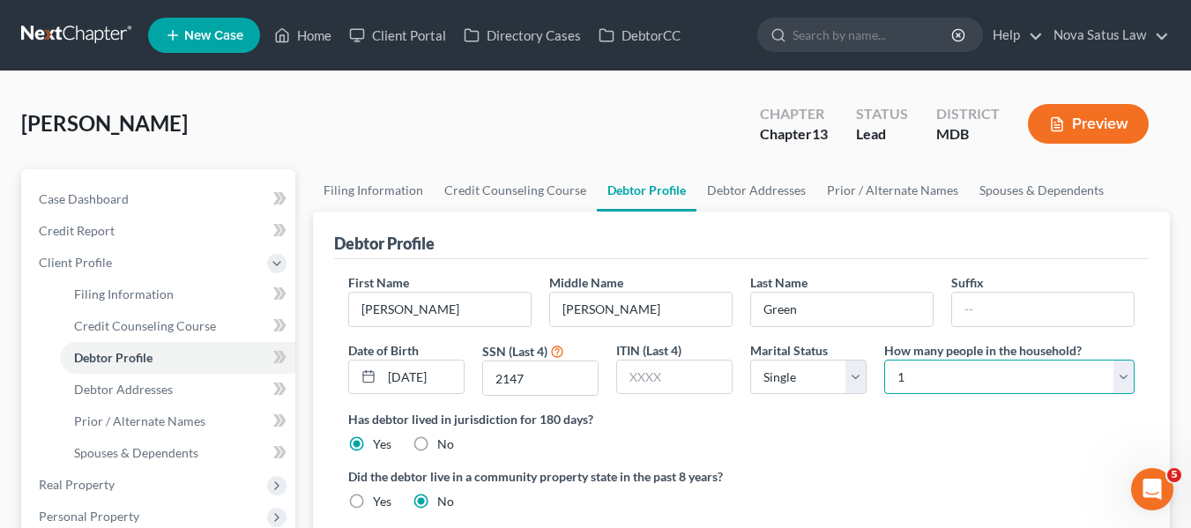
click at [925, 380] on select "Select 1 2 3 4 5 6 7 8 9 10 11 12 13 14 15 16 17 18 19 20" at bounding box center [1009, 377] width 250 height 35
select select "1"
click at [884, 360] on select "Select 1 2 3 4 5 6 7 8 9 10 11 12 13 14 15 16 17 18 19 20" at bounding box center [1009, 377] width 250 height 35
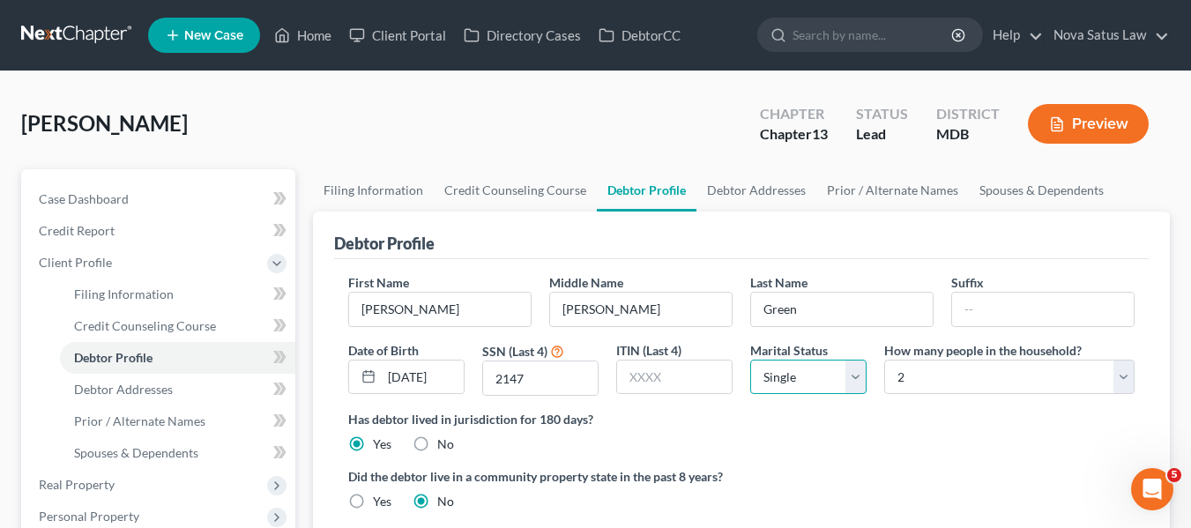
click at [827, 372] on select "Select Single Married Separated Divorced Widowed" at bounding box center [808, 377] width 116 height 35
select select "1"
click at [750, 360] on select "Select Single Married Separated Divorced Widowed" at bounding box center [808, 377] width 116 height 35
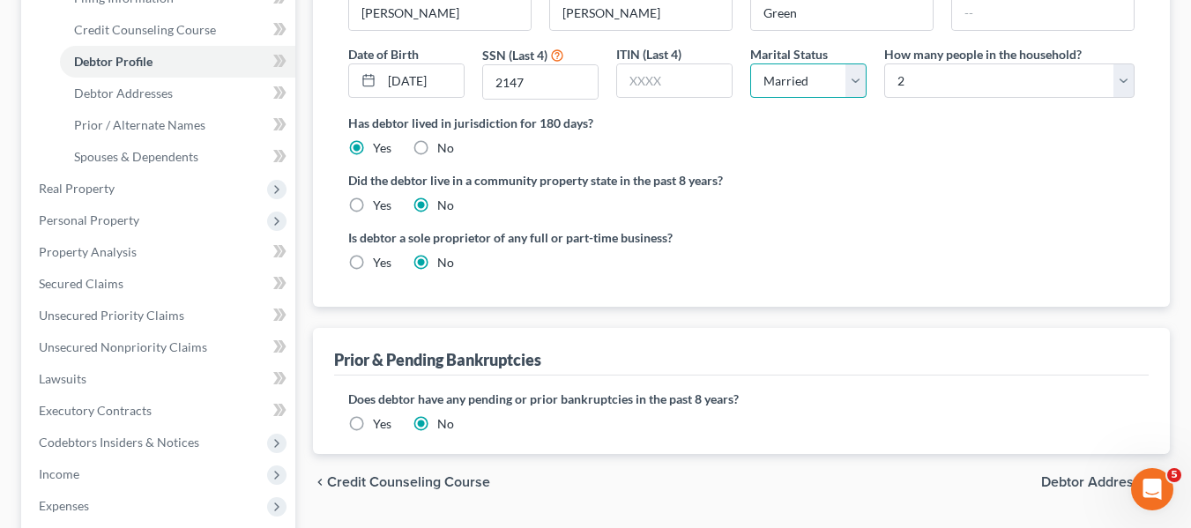
scroll to position [297, 0]
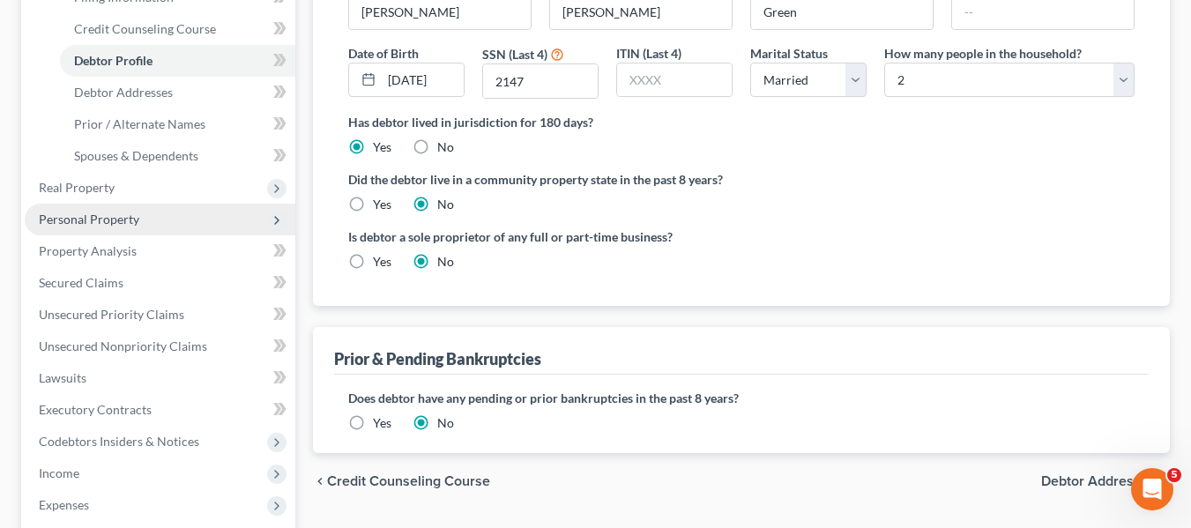
click at [93, 218] on span "Personal Property" at bounding box center [89, 219] width 101 height 15
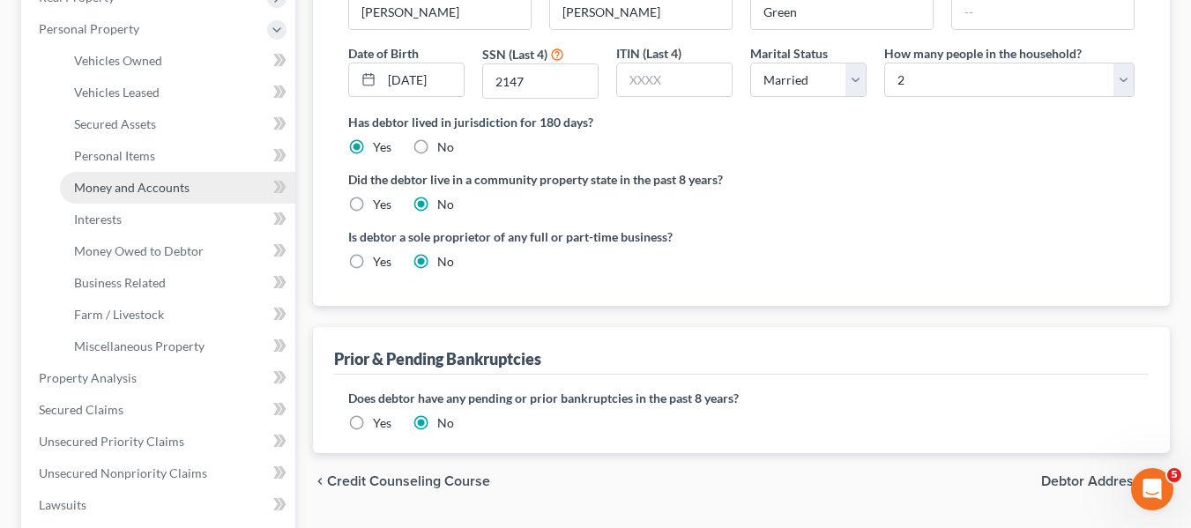
click at [108, 187] on span "Money and Accounts" at bounding box center [132, 187] width 116 height 15
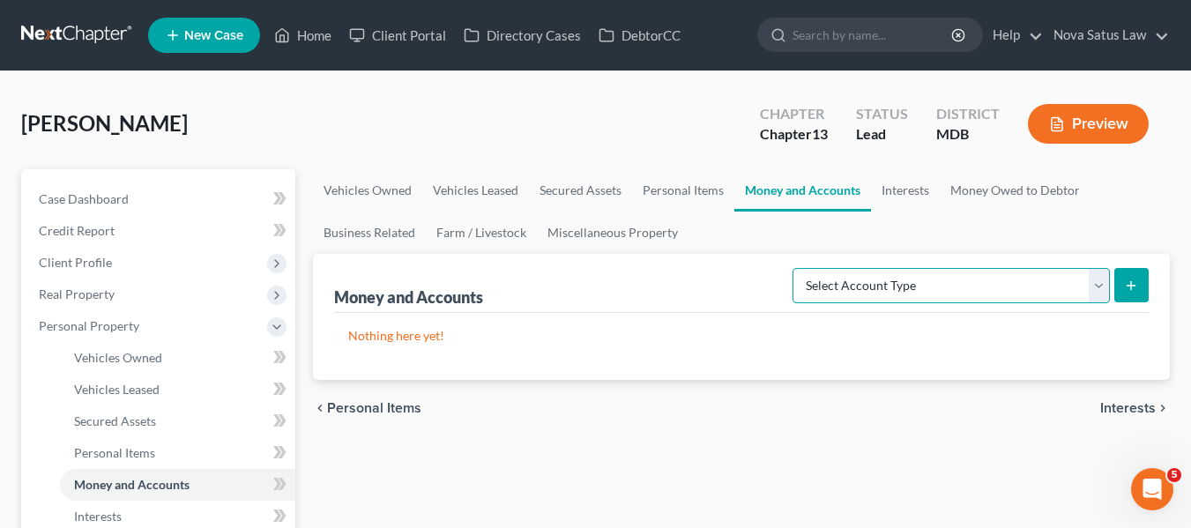
click at [1037, 277] on select "Select Account Type Brokerage Cash on Hand Certificates of Deposit Checking Acc…" at bounding box center [951, 285] width 317 height 35
select select "checking"
click at [796, 268] on select "Select Account Type Brokerage Cash on Hand Certificates of Deposit Checking Acc…" at bounding box center [951, 285] width 317 height 35
click at [1118, 293] on button "submit" at bounding box center [1132, 285] width 34 height 34
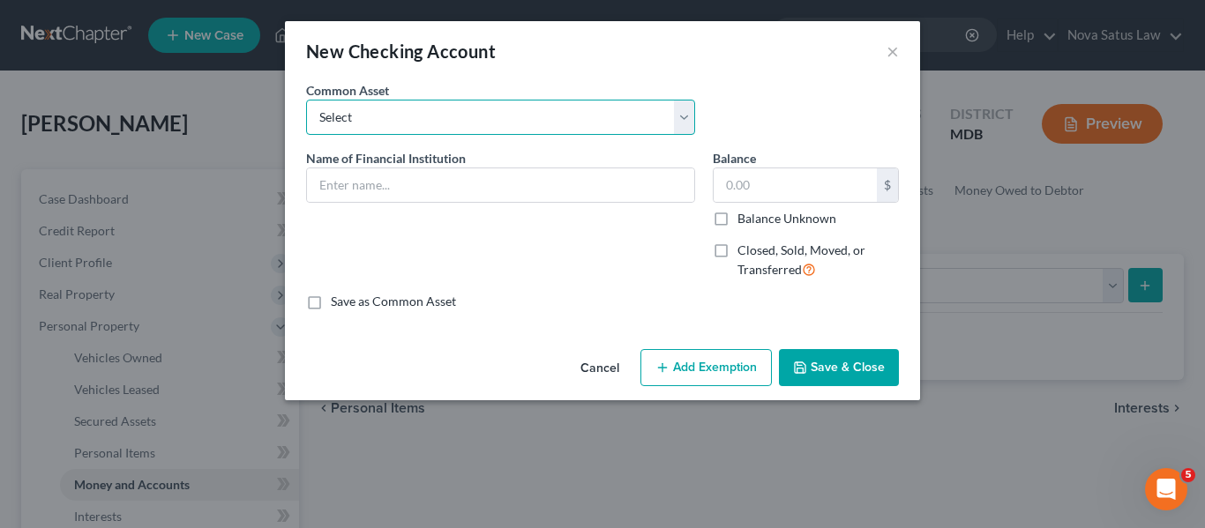
click at [444, 119] on select "Select HarCO FCU balance as of" at bounding box center [500, 117] width 389 height 35
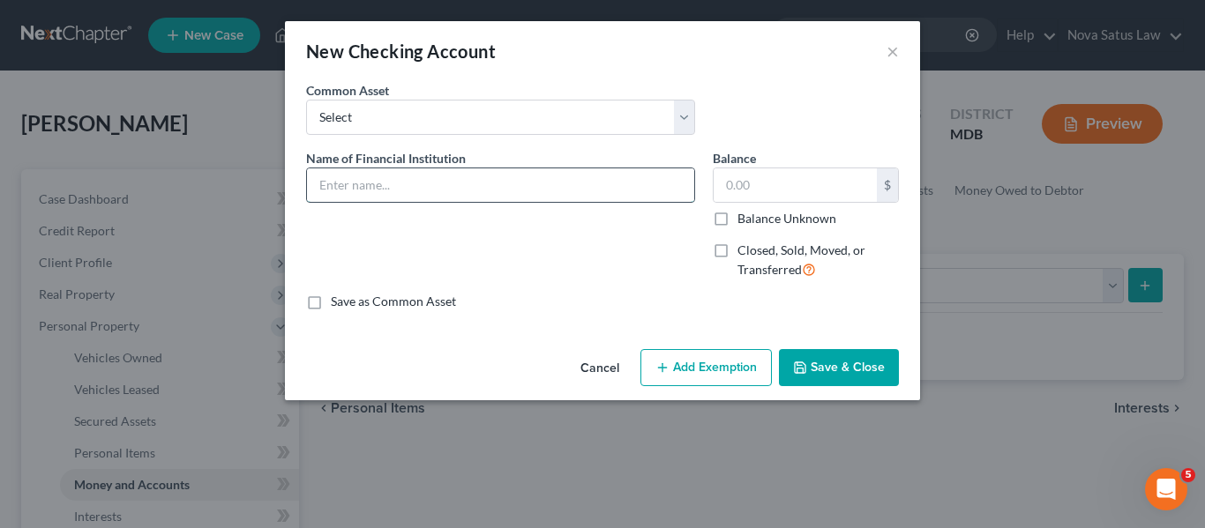
click at [332, 193] on input "text" at bounding box center [500, 185] width 387 height 34
type input "Farmers Bank; balance as of 081525"
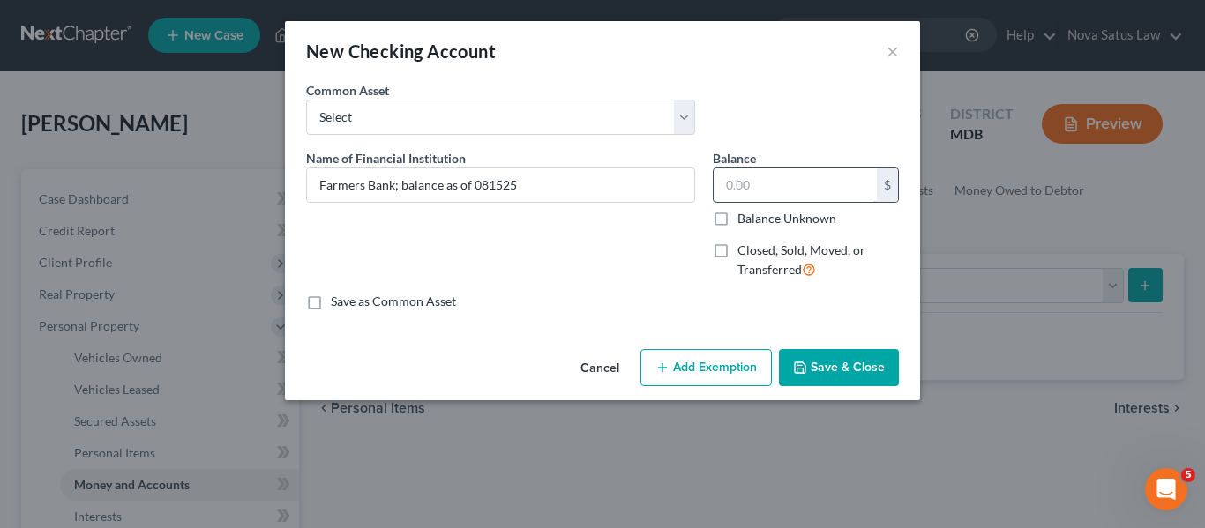
click at [777, 190] on input "text" at bounding box center [794, 185] width 163 height 34
type input "6,602.55"
click at [683, 377] on button "Add Exemption" at bounding box center [705, 367] width 131 height 37
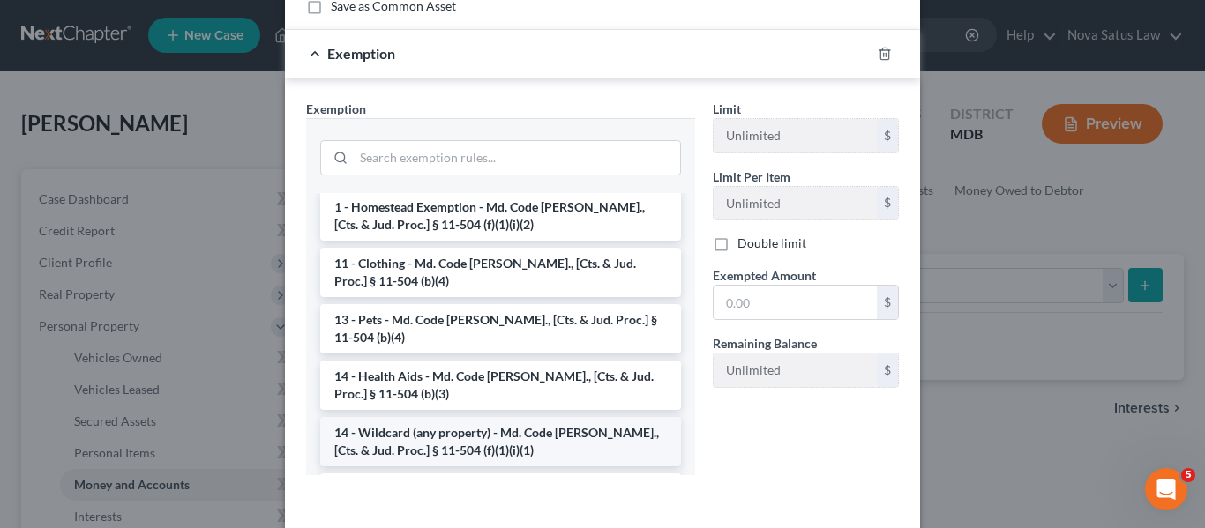
scroll to position [162, 0]
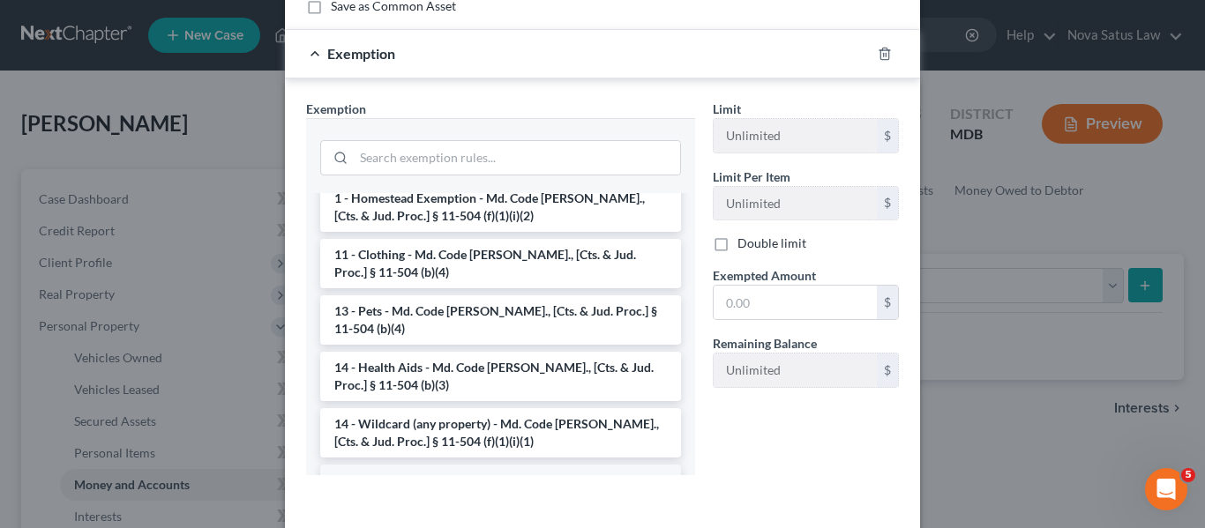
click at [446, 465] on li "16 - Wildcard - Cash or Property (claimed [DATE] of levy) - Md. Code [PERSON_NA…" at bounding box center [500, 498] width 361 height 67
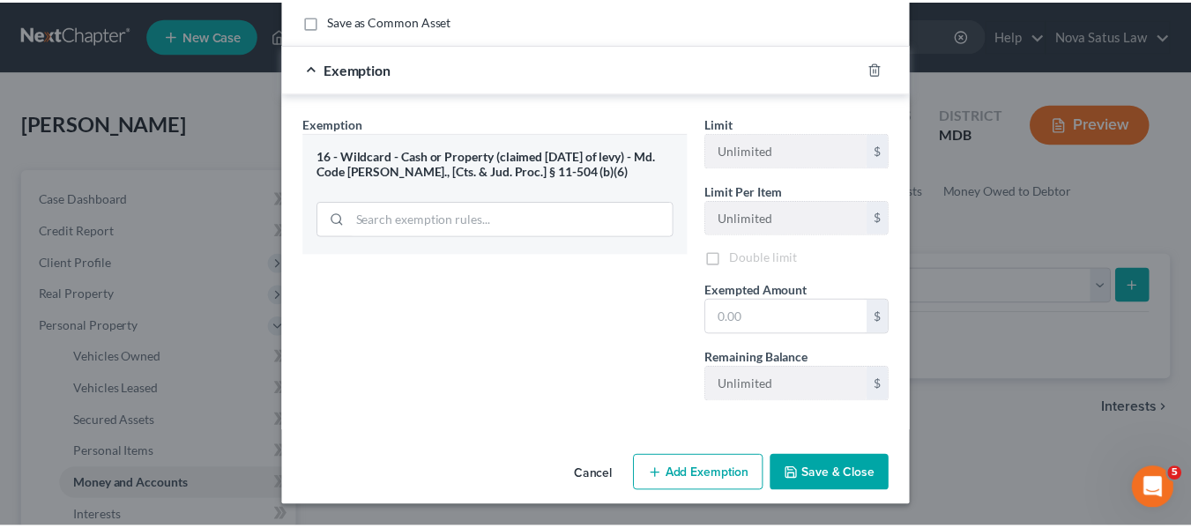
scroll to position [283, 0]
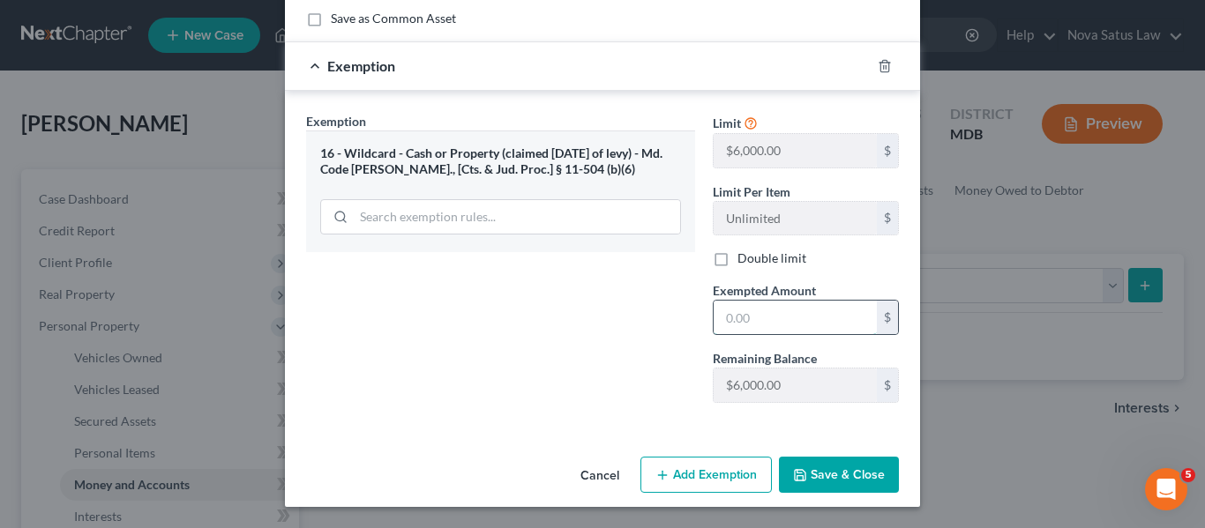
click at [826, 323] on input "text" at bounding box center [794, 318] width 163 height 34
type input "3"
type input "6,000"
click at [824, 483] on button "Save & Close" at bounding box center [839, 475] width 120 height 37
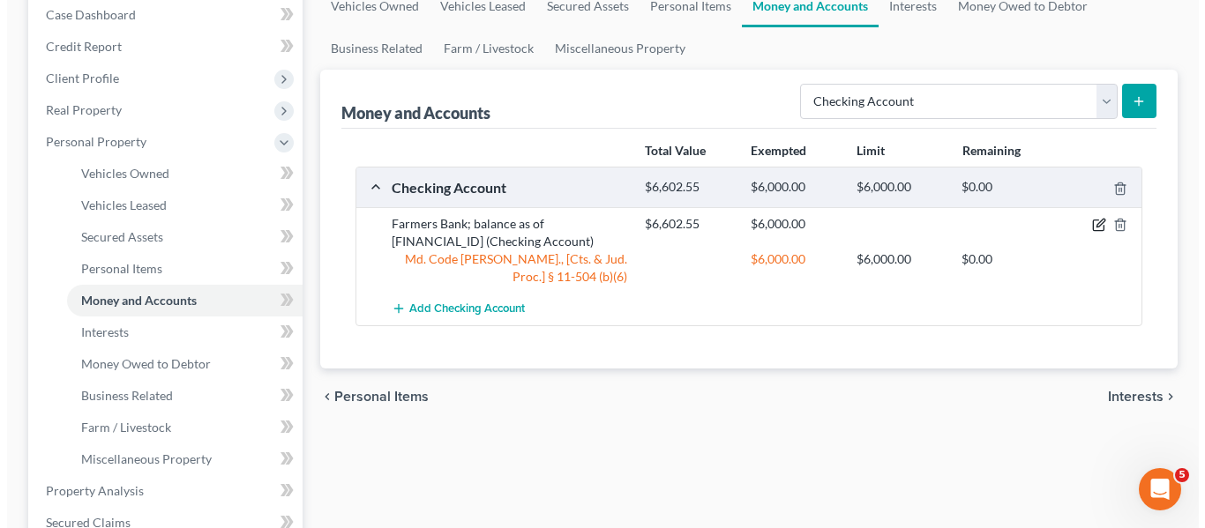
scroll to position [186, 0]
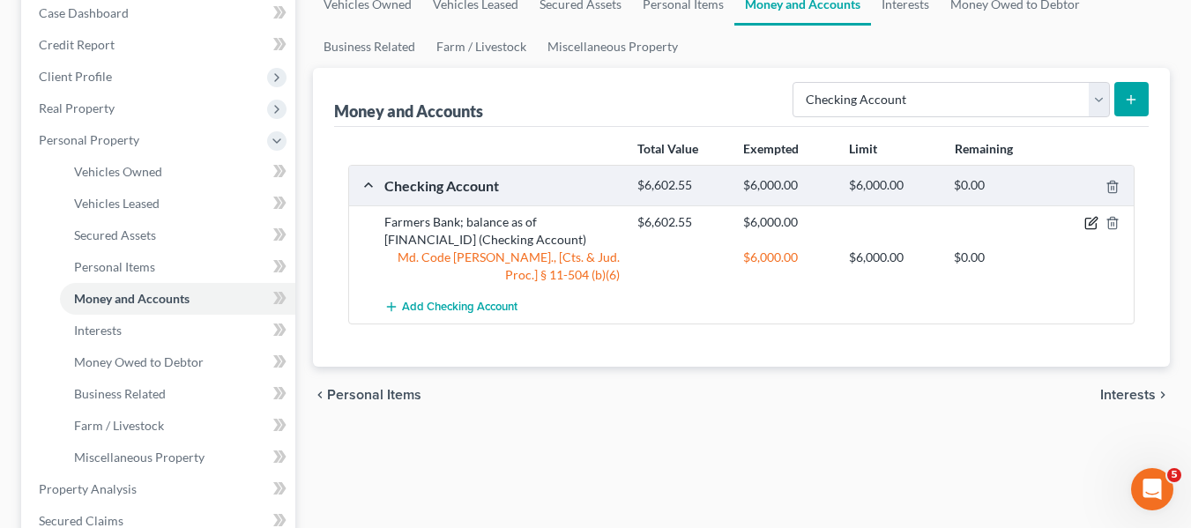
click at [1091, 222] on icon "button" at bounding box center [1093, 222] width 8 height 8
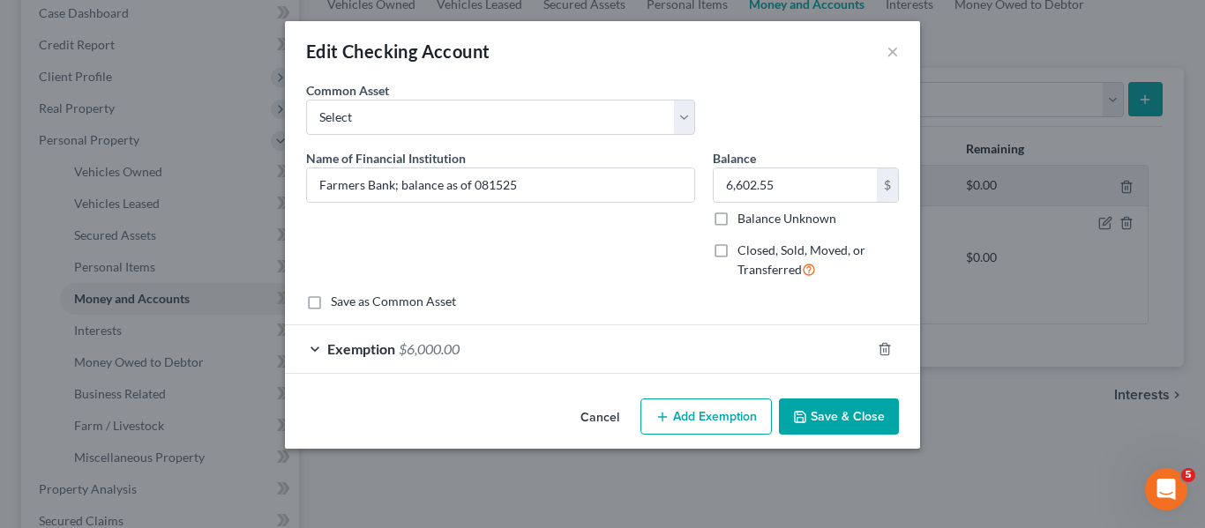
click at [699, 411] on button "Add Exemption" at bounding box center [705, 417] width 131 height 37
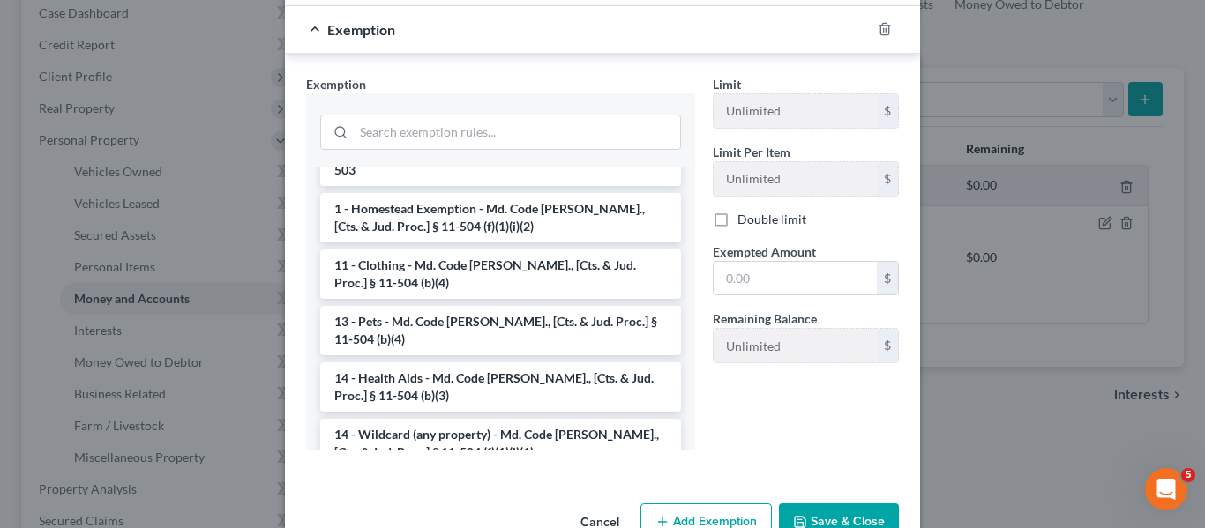
scroll to position [127, 0]
click at [405, 421] on li "14 - Wildcard (any property) - Md. Code [PERSON_NAME]., [Cts. & Jud. Proc.] § 1…" at bounding box center [500, 442] width 361 height 49
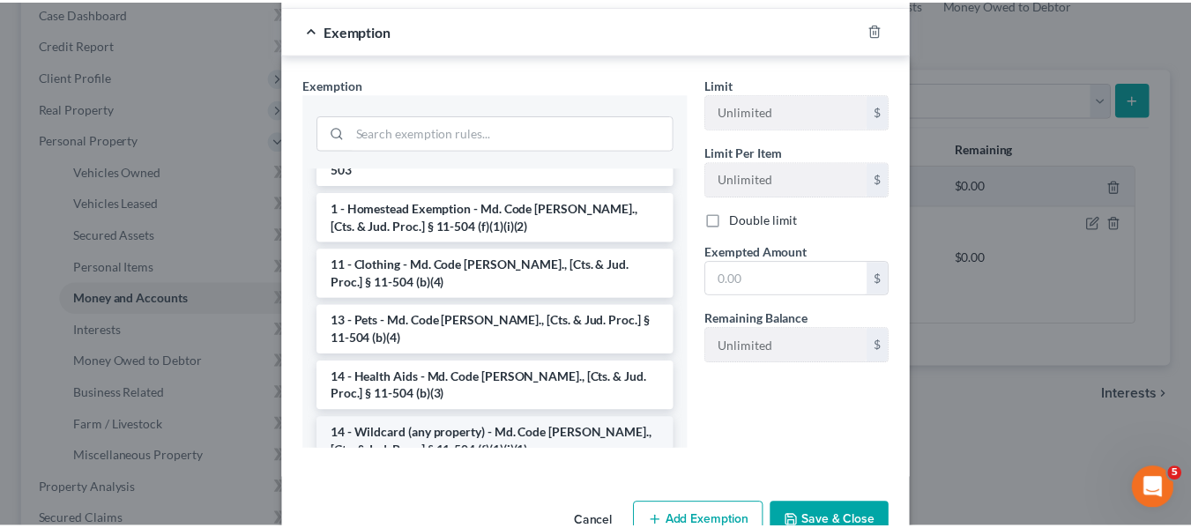
scroll to position [332, 0]
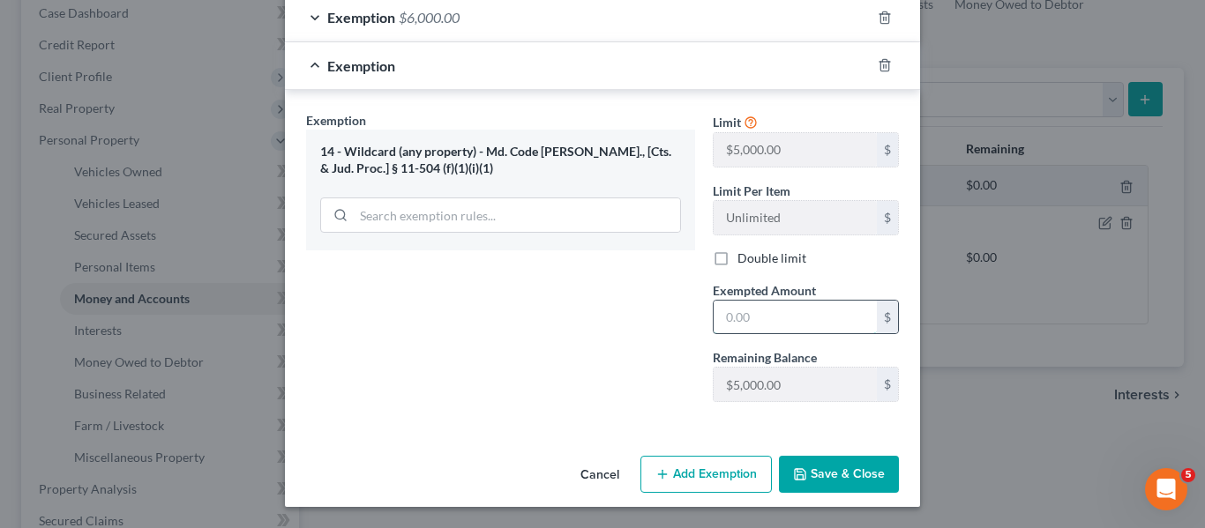
click at [755, 314] on input "text" at bounding box center [794, 318] width 163 height 34
type input "602.55"
click at [820, 481] on button "Save & Close" at bounding box center [839, 474] width 120 height 37
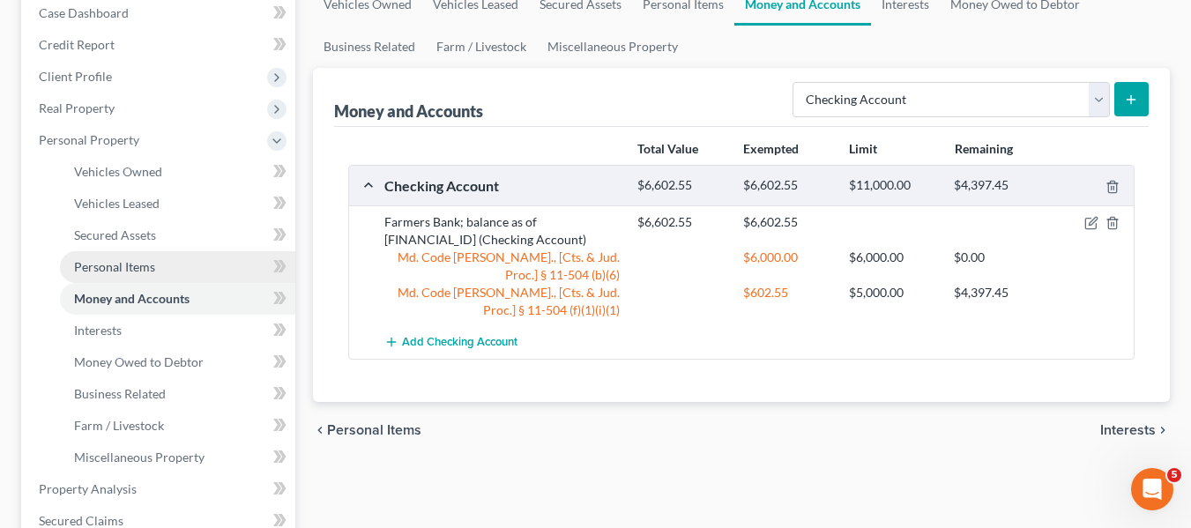
click at [168, 270] on link "Personal Items" at bounding box center [177, 267] width 235 height 32
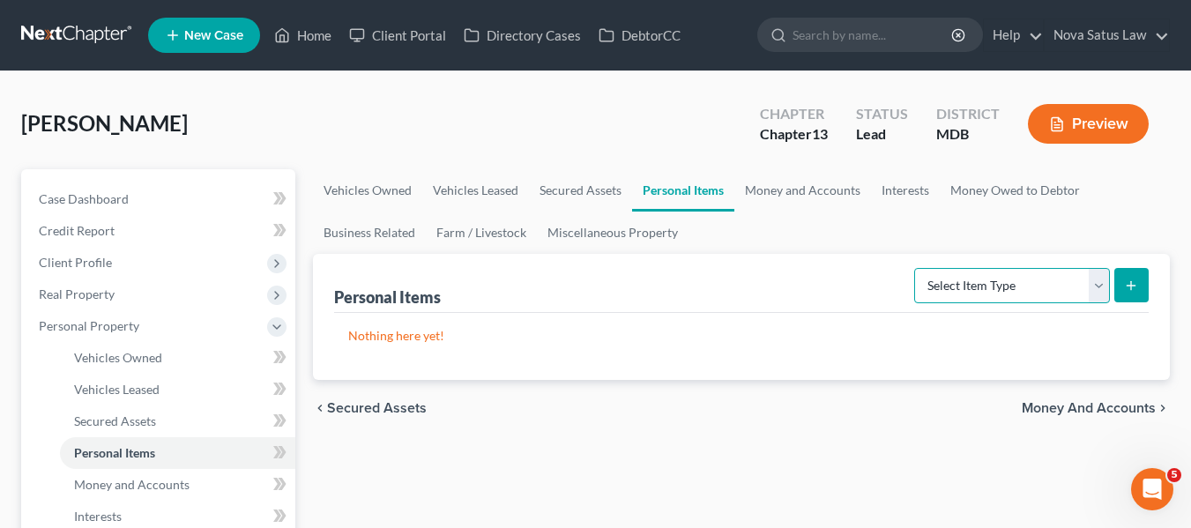
click at [951, 287] on select "Select Item Type Clothing Collectibles Of Value Electronics Firearms Household …" at bounding box center [1012, 285] width 196 height 35
select select "household_goods"
click at [916, 268] on select "Select Item Type Clothing Collectibles Of Value Electronics Firearms Household …" at bounding box center [1012, 285] width 196 height 35
click at [1127, 287] on icon "submit" at bounding box center [1131, 286] width 14 height 14
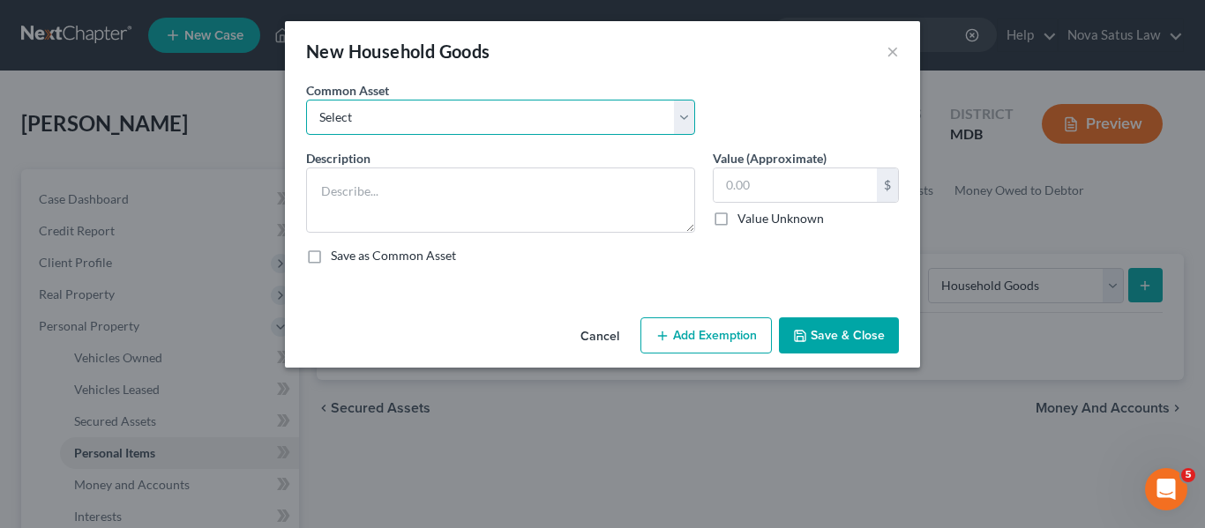
click at [495, 123] on select "Select All household goods and furnishings" at bounding box center [500, 117] width 389 height 35
select select "0"
click at [306, 100] on select "Select All household goods and furnishings" at bounding box center [500, 117] width 389 height 35
type textarea "All household goods and furnishings"
type input "1,500.00"
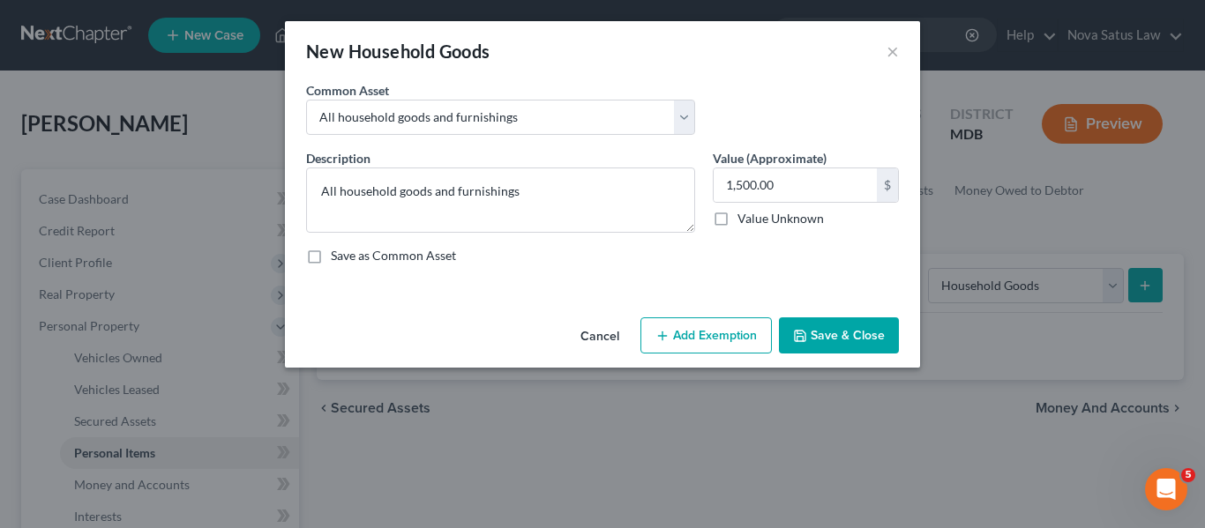
click at [692, 327] on button "Add Exemption" at bounding box center [705, 335] width 131 height 37
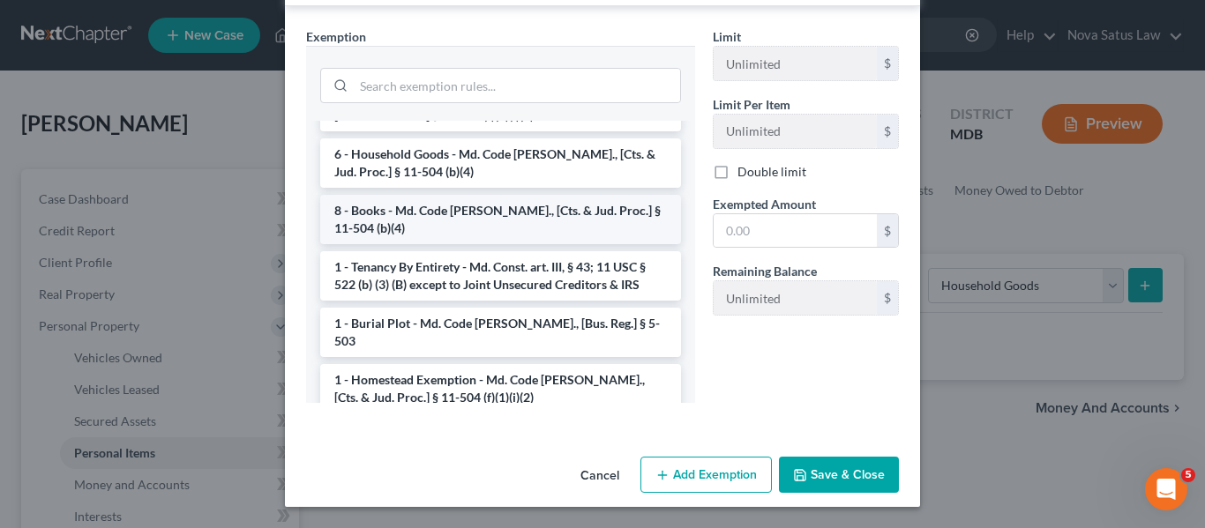
scroll to position [166, 0]
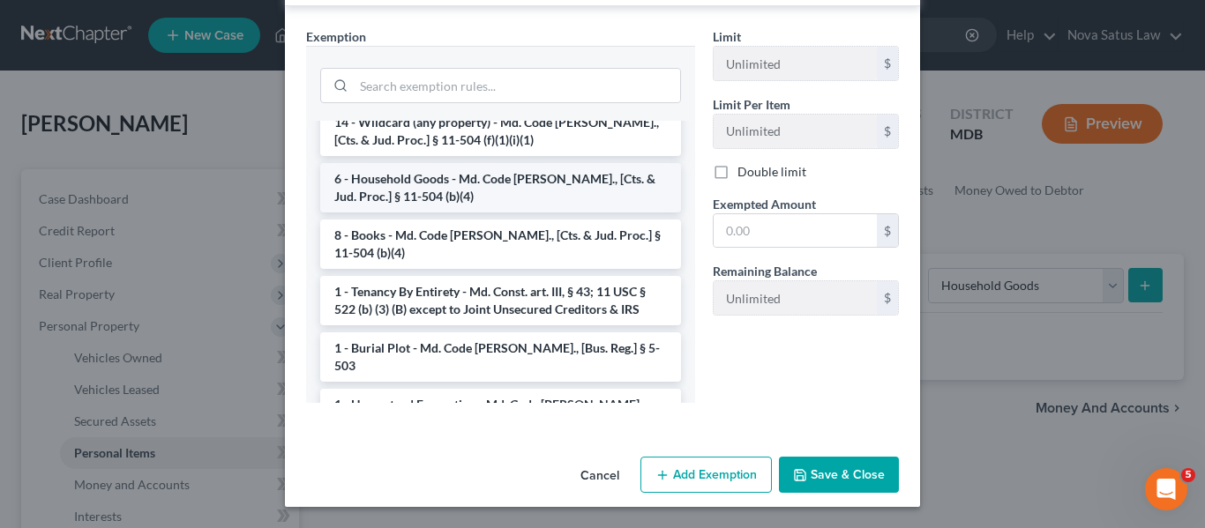
click at [432, 196] on li "6 - Household Goods - Md. Code [PERSON_NAME]., [Cts. & Jud. Proc.] § 11-504 (b)…" at bounding box center [500, 187] width 361 height 49
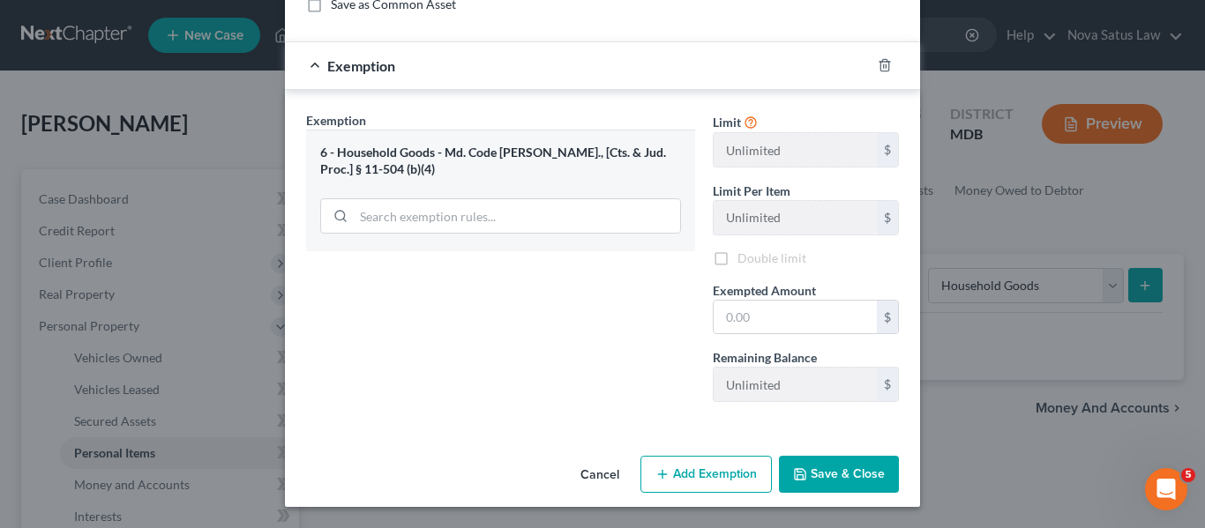
scroll to position [251, 0]
click at [810, 314] on input "text" at bounding box center [794, 318] width 163 height 34
type input "1,000"
click at [713, 467] on button "Add Exemption" at bounding box center [705, 474] width 131 height 37
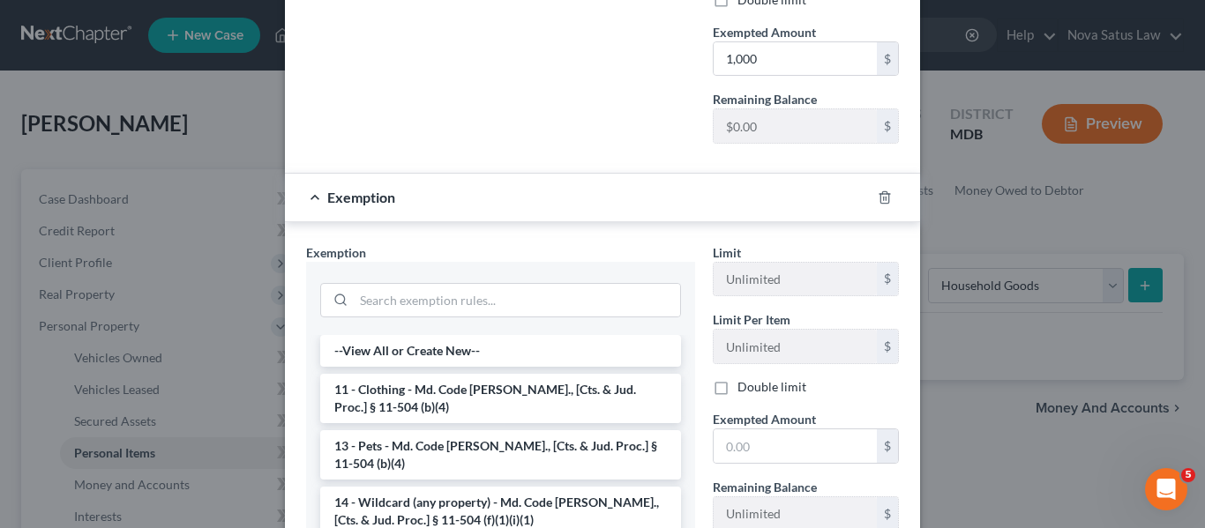
scroll to position [725, 0]
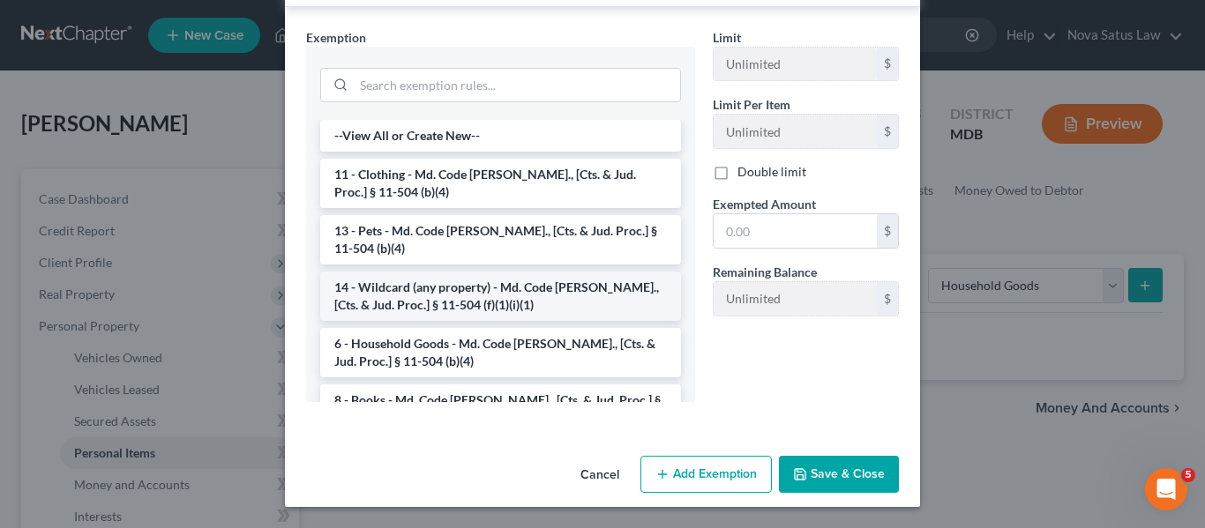
click at [414, 306] on li "14 - Wildcard (any property) - Md. Code [PERSON_NAME]., [Cts. & Jud. Proc.] § 1…" at bounding box center [500, 296] width 361 height 49
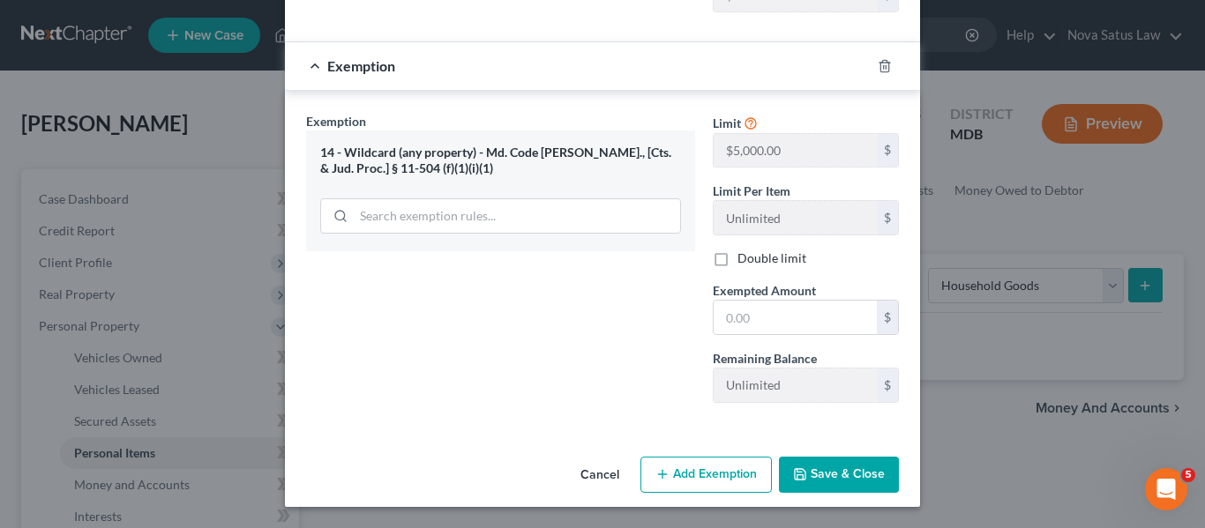
scroll to position [641, 0]
click at [774, 320] on input "text" at bounding box center [794, 318] width 163 height 34
type input "500.00"
click at [839, 482] on button "Save & Close" at bounding box center [839, 475] width 120 height 37
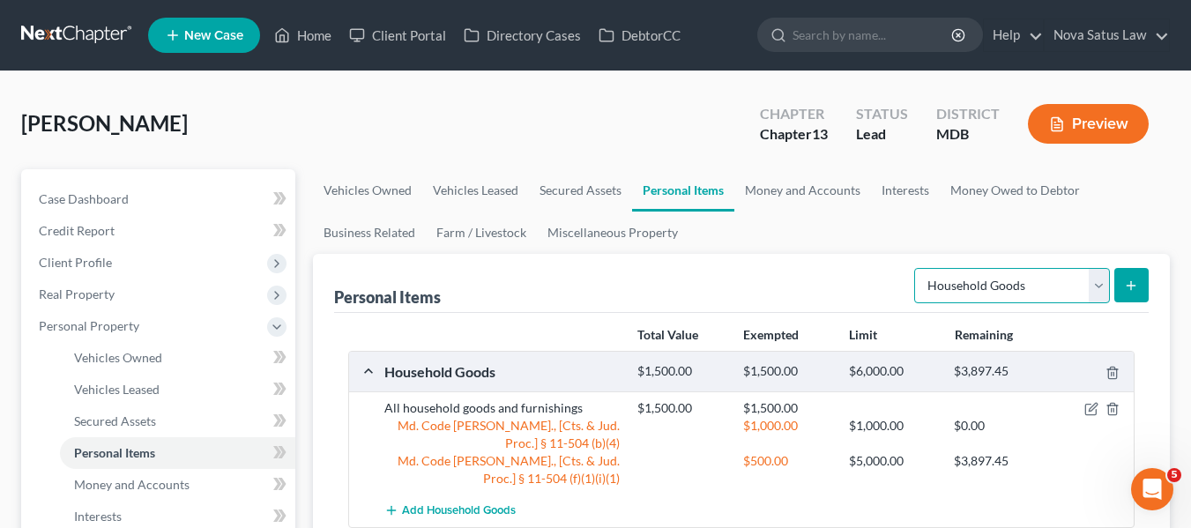
click at [1049, 286] on select "Select Item Type Clothing Collectibles Of Value Electronics Firearms Household …" at bounding box center [1012, 285] width 196 height 35
select select "clothing"
click at [916, 268] on select "Select Item Type Clothing Collectibles Of Value Electronics Firearms Household …" at bounding box center [1012, 285] width 196 height 35
click at [1141, 280] on button "submit" at bounding box center [1132, 285] width 34 height 34
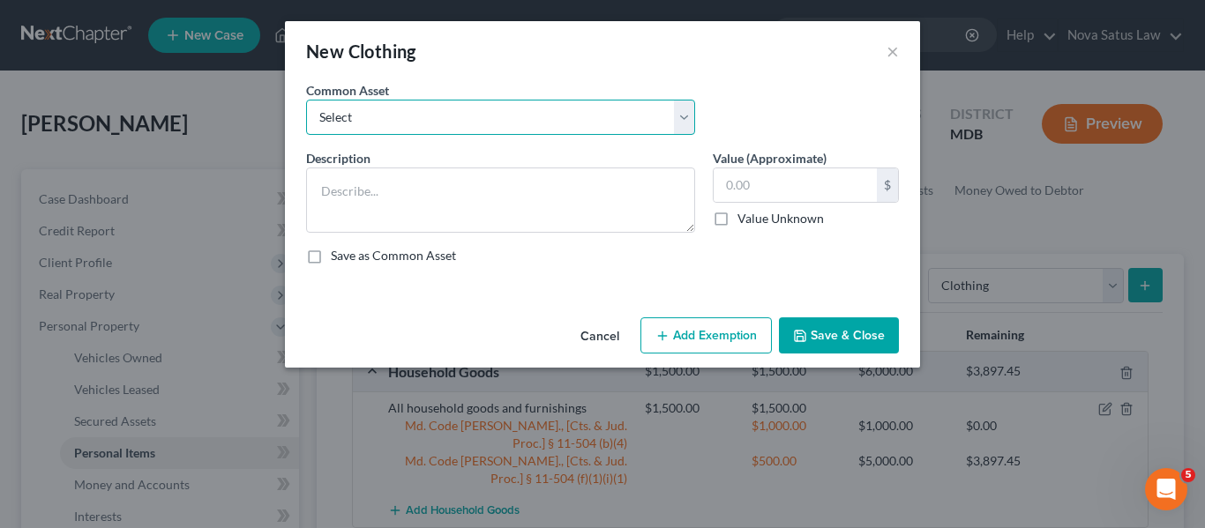
click at [558, 108] on select "Select All articles of clothing including shoes and outerwear" at bounding box center [500, 117] width 389 height 35
select select "0"
click at [306, 100] on select "Select All articles of clothing including shoes and outerwear" at bounding box center [500, 117] width 389 height 35
type textarea "All articles of clothing including shoes and outerwear"
type input "300.00"
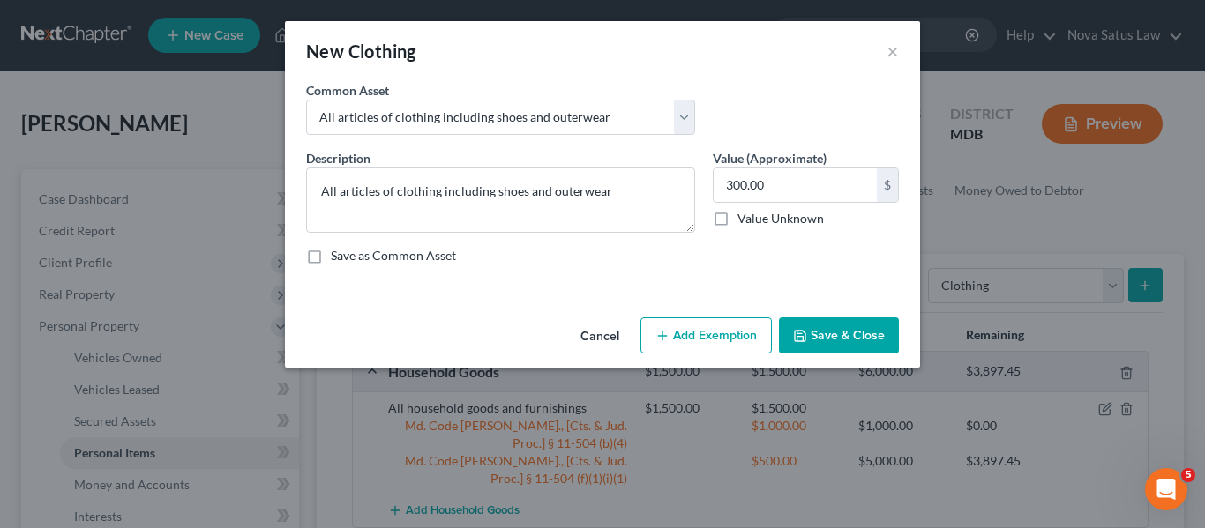
click at [679, 337] on button "Add Exemption" at bounding box center [705, 335] width 131 height 37
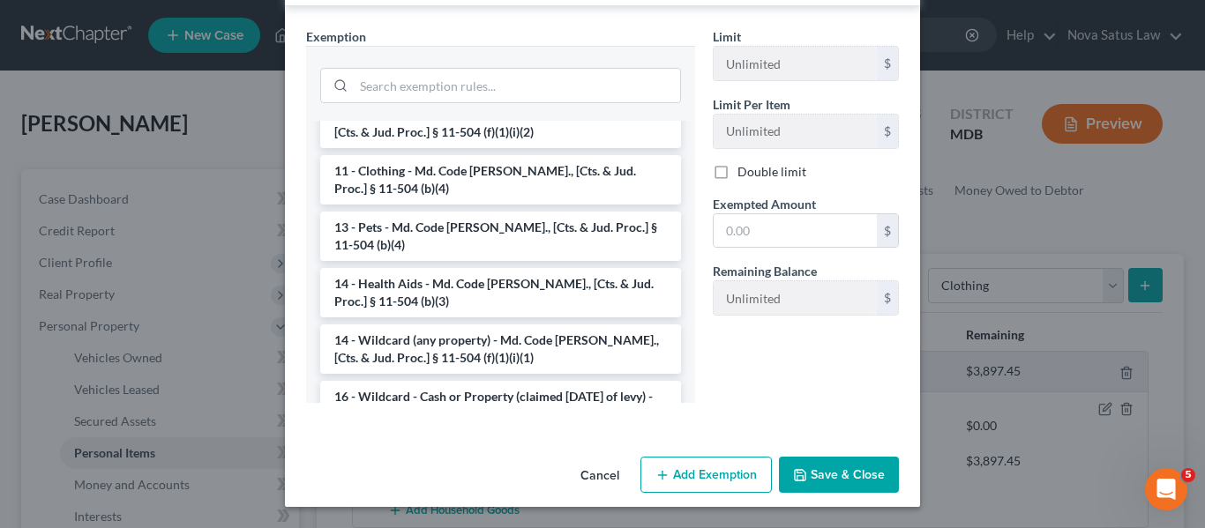
scroll to position [231, 0]
click at [491, 330] on li "14 - Wildcard (any property) - Md. Code [PERSON_NAME]., [Cts. & Jud. Proc.] § 1…" at bounding box center [500, 348] width 361 height 49
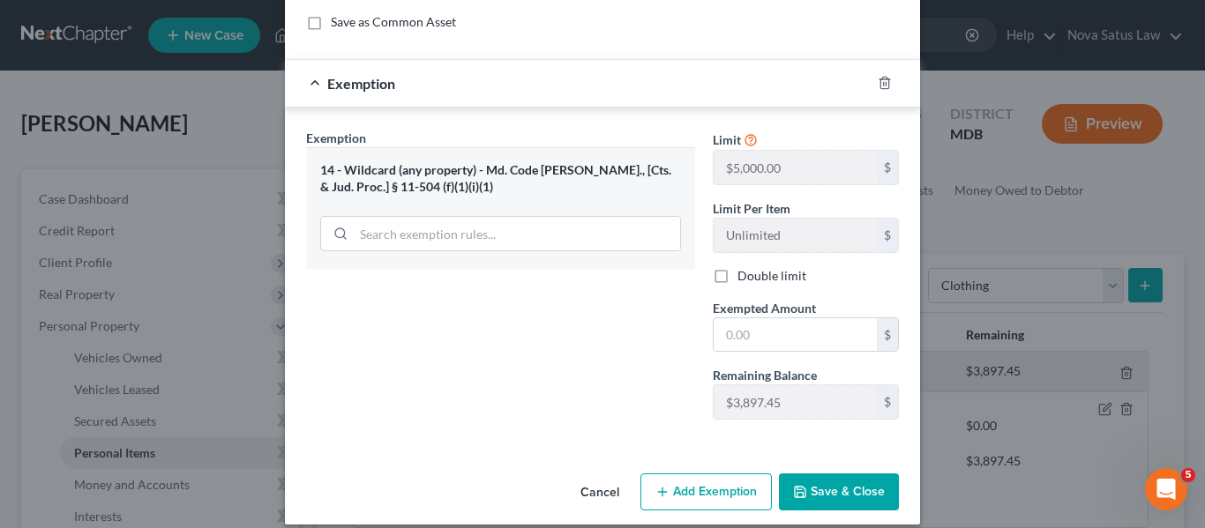
scroll to position [235, 0]
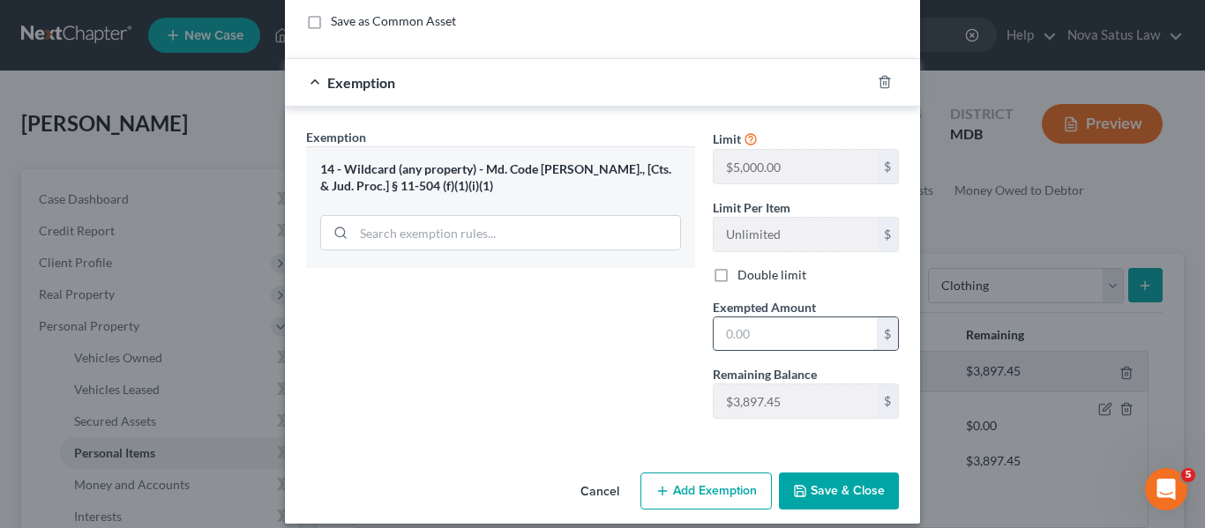
click at [802, 335] on input "text" at bounding box center [794, 334] width 163 height 34
type input "300"
click at [854, 482] on button "Save & Close" at bounding box center [839, 491] width 120 height 37
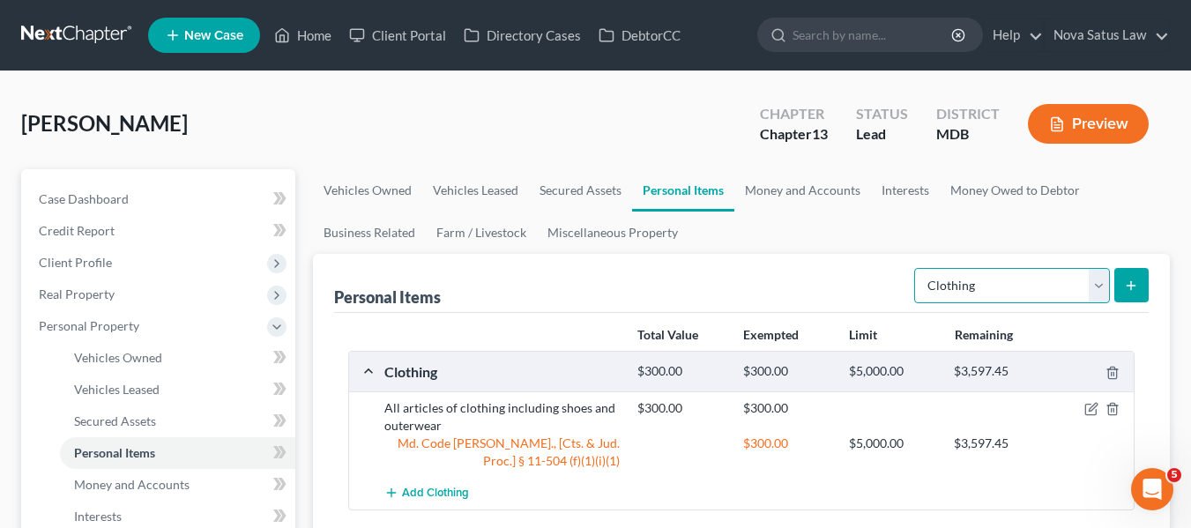
click at [1060, 270] on select "Select Item Type Clothing Collectibles Of Value Electronics Firearms Household …" at bounding box center [1012, 285] width 196 height 35
select select "electronics"
click at [916, 268] on select "Select Item Type Clothing Collectibles Of Value Electronics Firearms Household …" at bounding box center [1012, 285] width 196 height 35
click at [1123, 283] on button "submit" at bounding box center [1132, 285] width 34 height 34
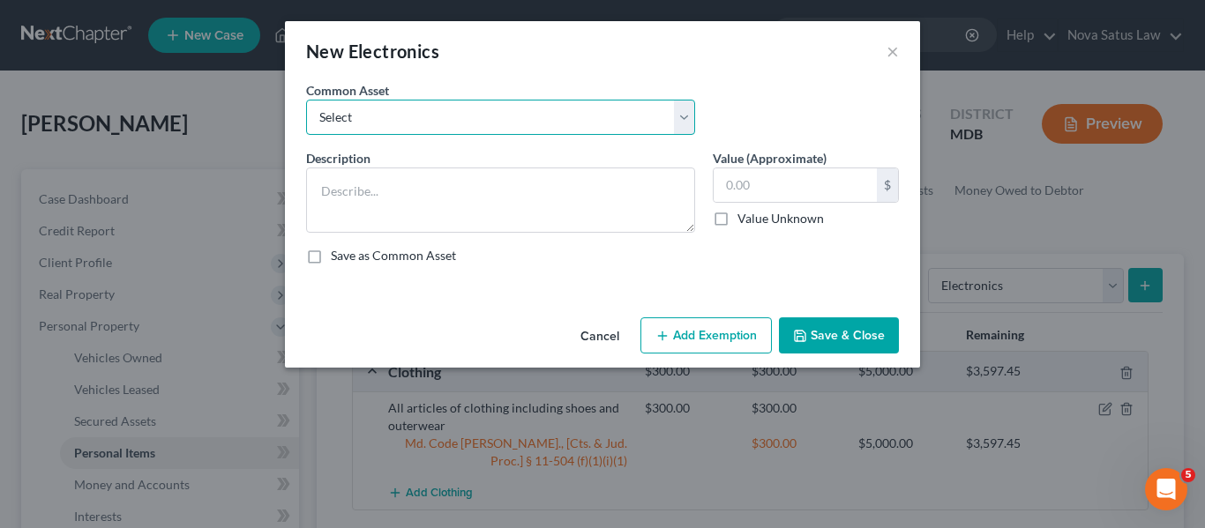
click at [626, 119] on select "Select All electronics including TV's computers music equipment etc" at bounding box center [500, 117] width 389 height 35
select select "0"
click at [306, 100] on select "Select All electronics including TV's computers music equipment etc" at bounding box center [500, 117] width 389 height 35
type textarea "All electronics including TV's computers music equipment etc"
type input "500.00"
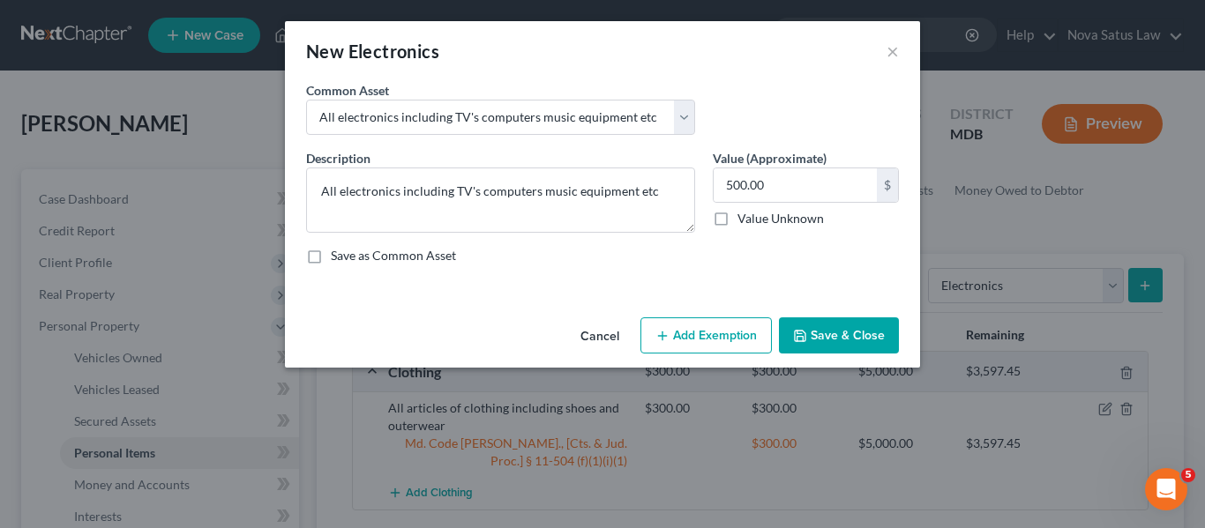
click at [687, 334] on button "Add Exemption" at bounding box center [705, 335] width 131 height 37
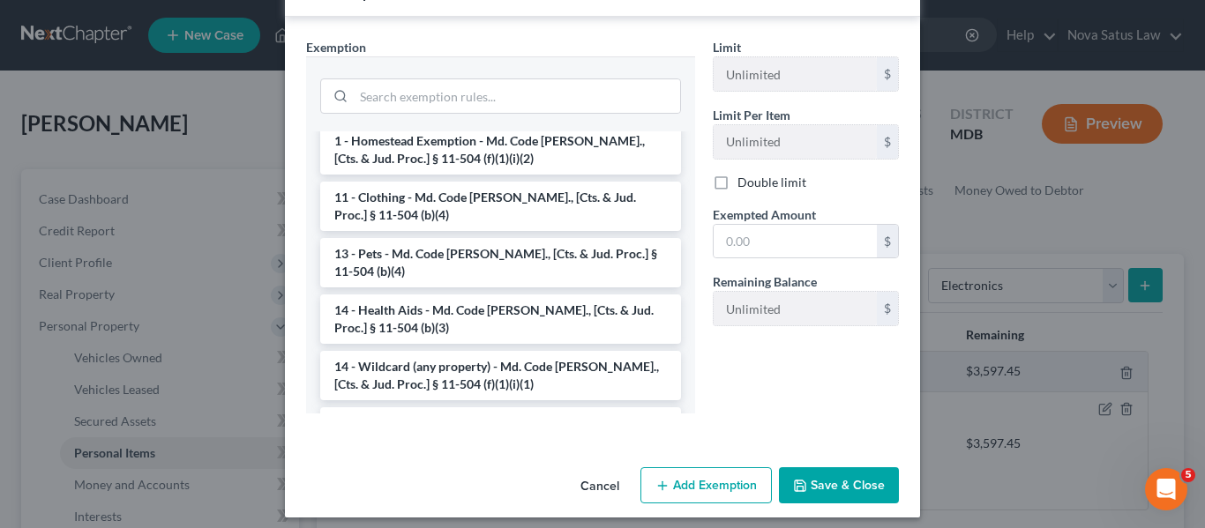
scroll to position [159, 0]
click at [483, 351] on li "14 - Wildcard (any property) - Md. Code [PERSON_NAME]., [Cts. & Jud. Proc.] § 1…" at bounding box center [500, 374] width 361 height 49
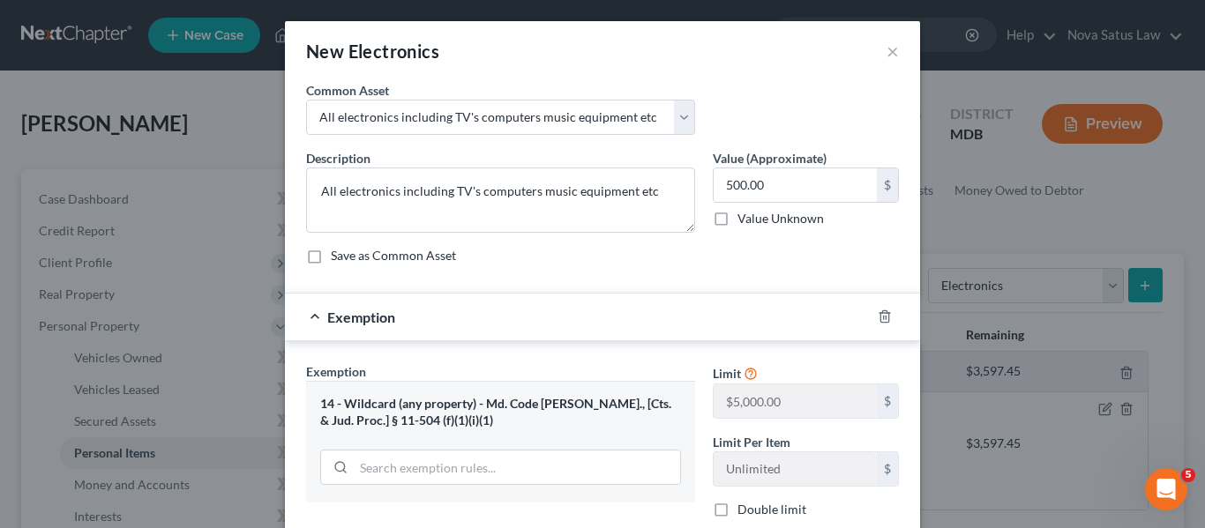
scroll to position [251, 0]
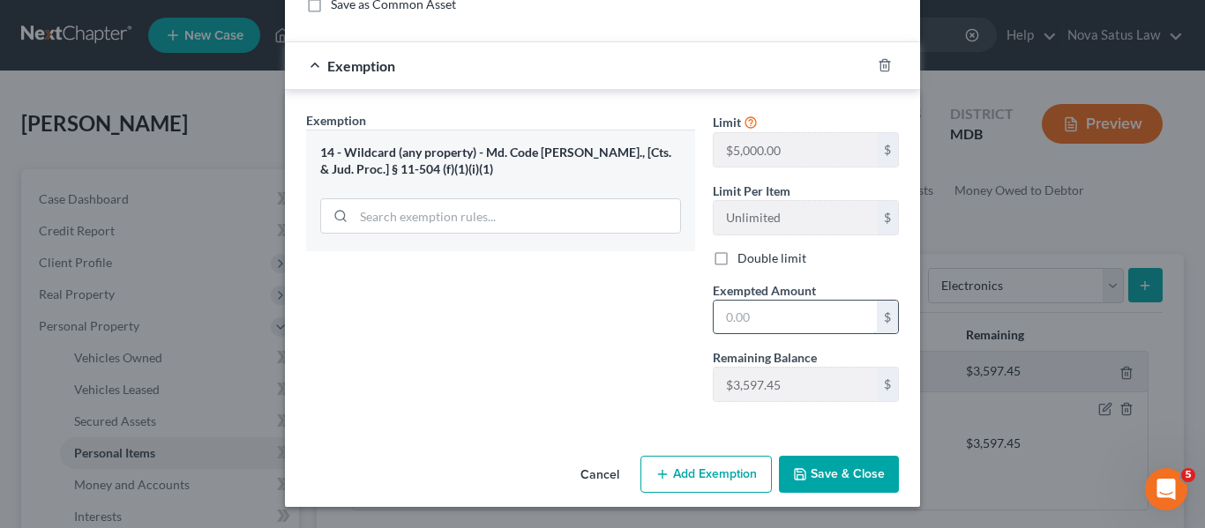
click at [768, 313] on input "text" at bounding box center [794, 318] width 163 height 34
type input "500"
click at [793, 474] on icon "button" at bounding box center [800, 474] width 14 height 14
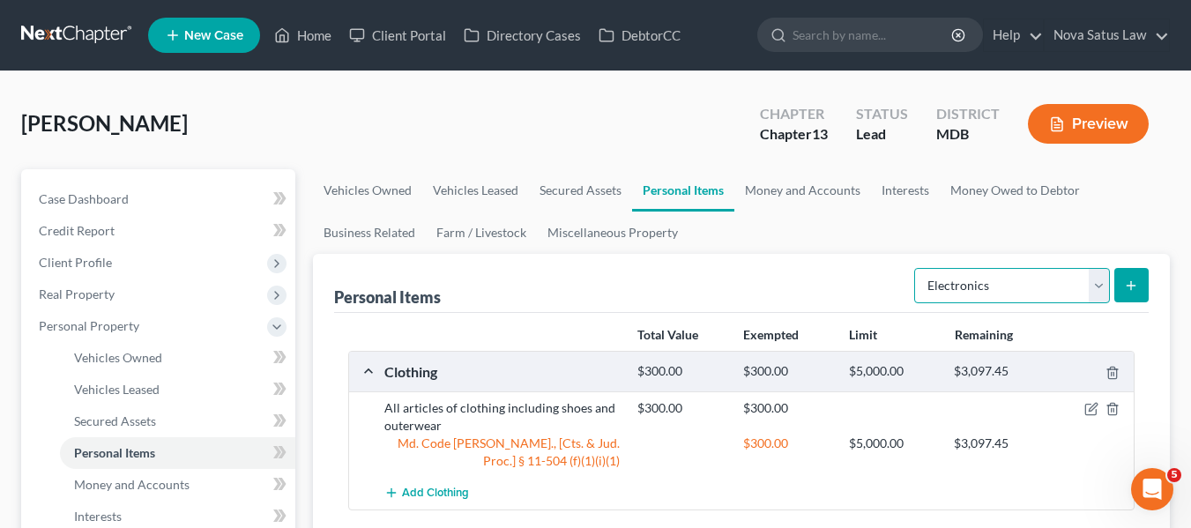
click at [985, 278] on select "Select Item Type Clothing Collectibles Of Value Electronics Firearms Household …" at bounding box center [1012, 285] width 196 height 35
select select "jewelry"
click at [916, 268] on select "Select Item Type Clothing Collectibles Of Value Electronics Firearms Household …" at bounding box center [1012, 285] width 196 height 35
click at [1128, 277] on button "submit" at bounding box center [1132, 285] width 34 height 34
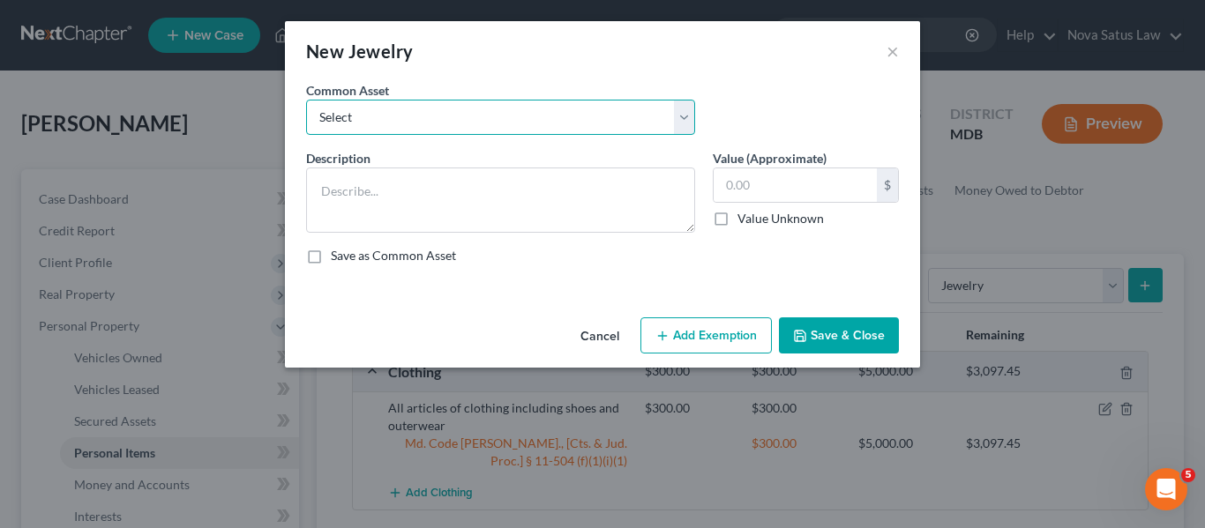
click at [587, 111] on select "Select All jewelry including rings watches bracelets earrings etc" at bounding box center [500, 117] width 389 height 35
select select "0"
click at [306, 100] on select "Select All jewelry including rings watches bracelets earrings etc" at bounding box center [500, 117] width 389 height 35
type textarea "All jewelry including rings watches bracelets earrings etc"
type input "150.00"
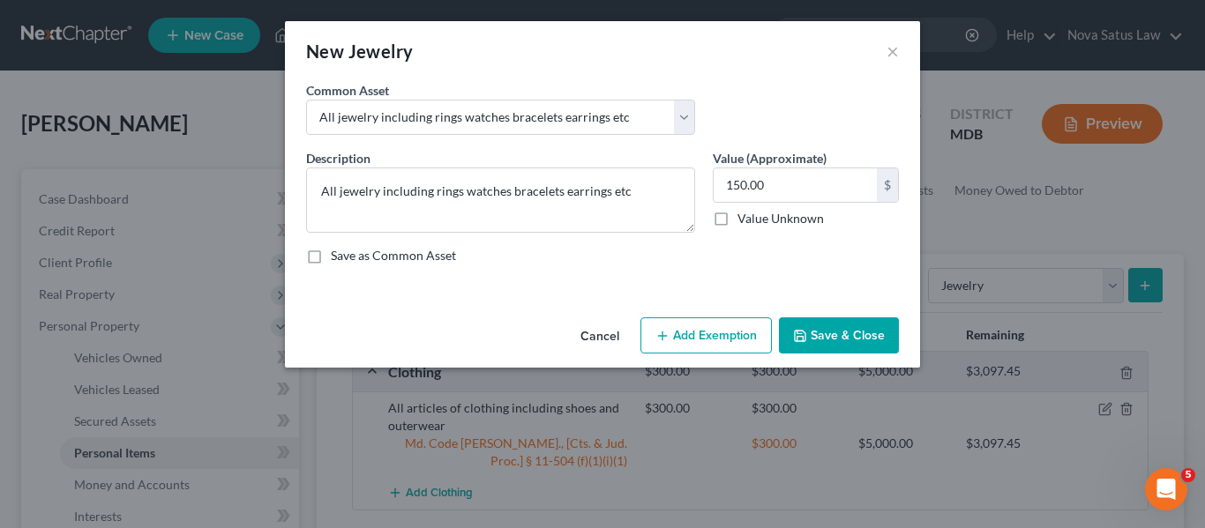
click at [682, 338] on button "Add Exemption" at bounding box center [705, 335] width 131 height 37
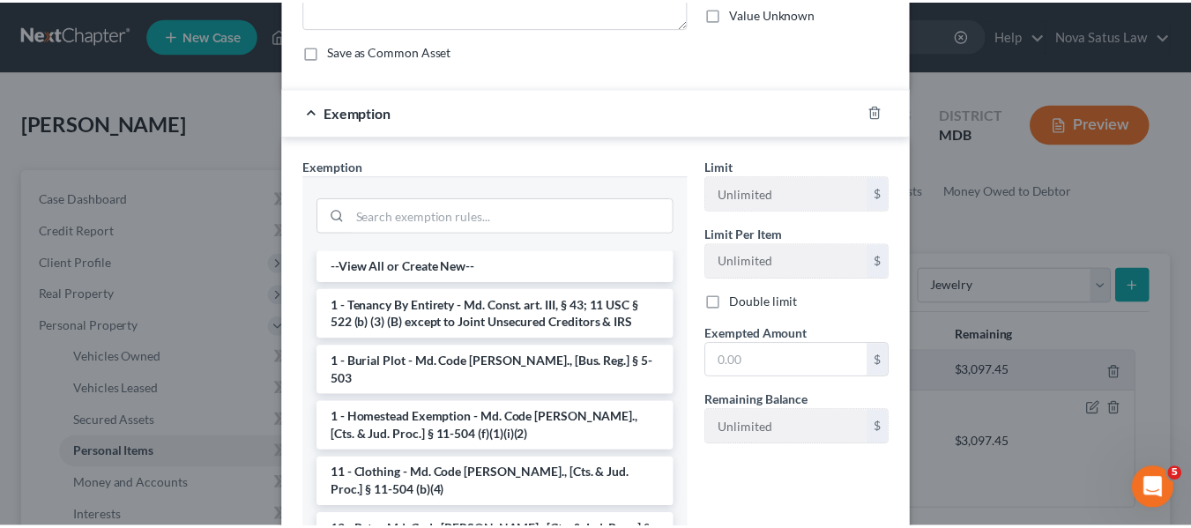
scroll to position [179, 0]
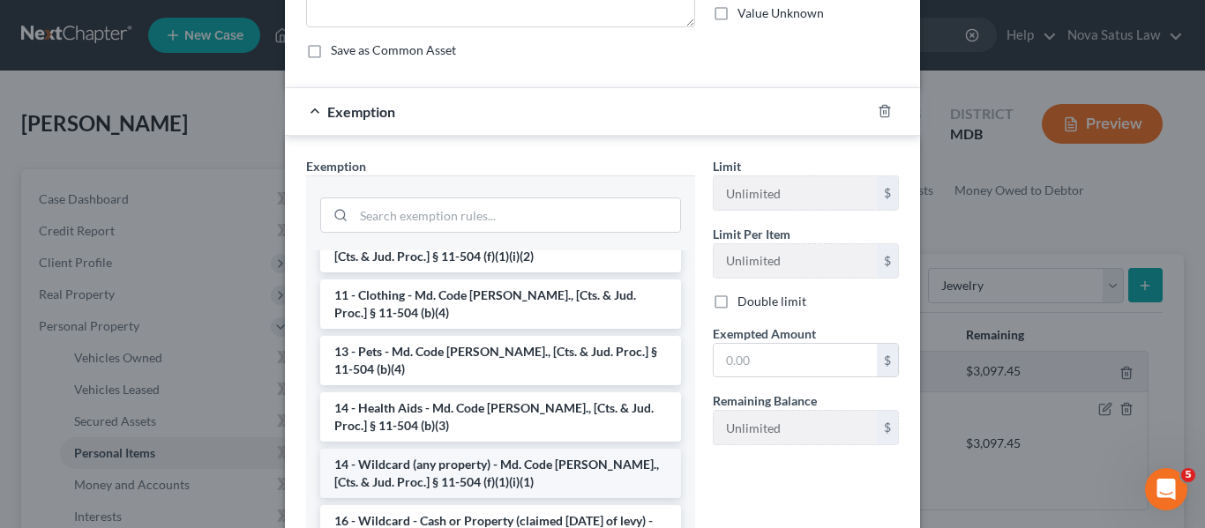
click at [438, 449] on li "14 - Wildcard (any property) - Md. Code [PERSON_NAME]., [Cts. & Jud. Proc.] § 1…" at bounding box center [500, 473] width 361 height 49
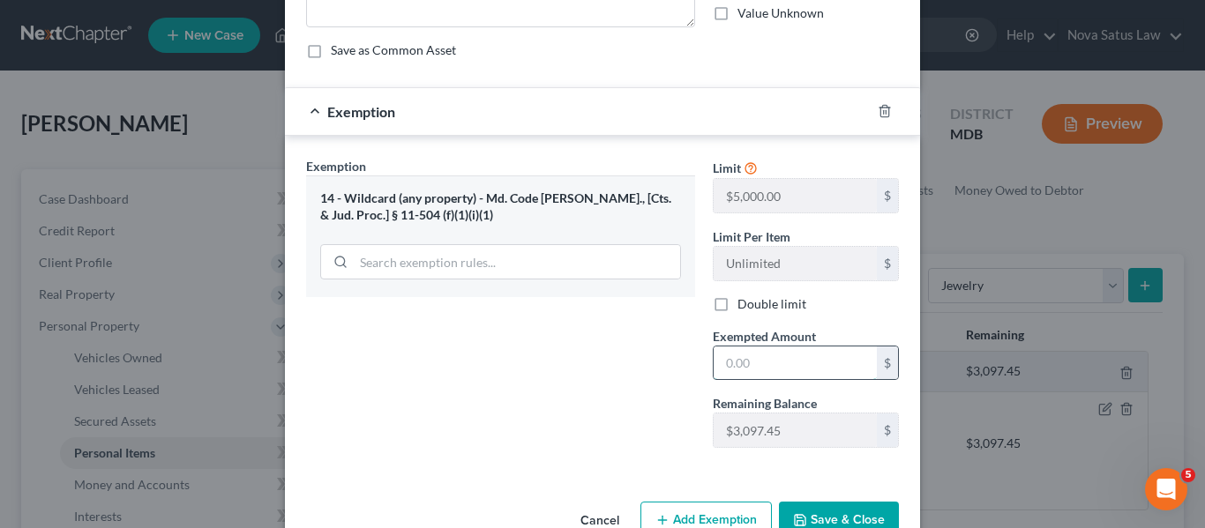
click at [765, 370] on input "text" at bounding box center [794, 364] width 163 height 34
type input "150"
click at [800, 511] on button "Save & Close" at bounding box center [839, 520] width 120 height 37
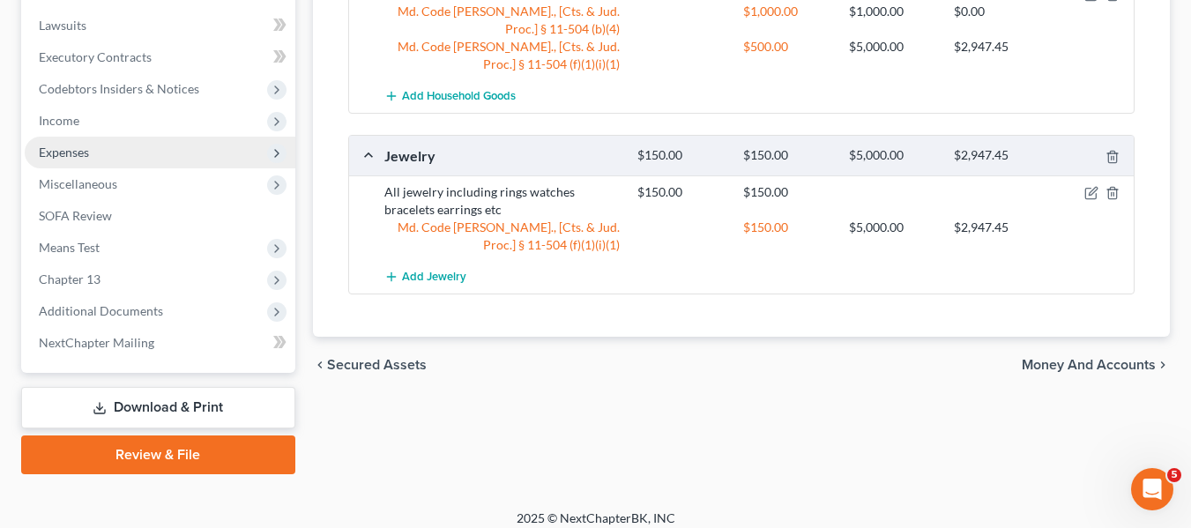
scroll to position [0, 0]
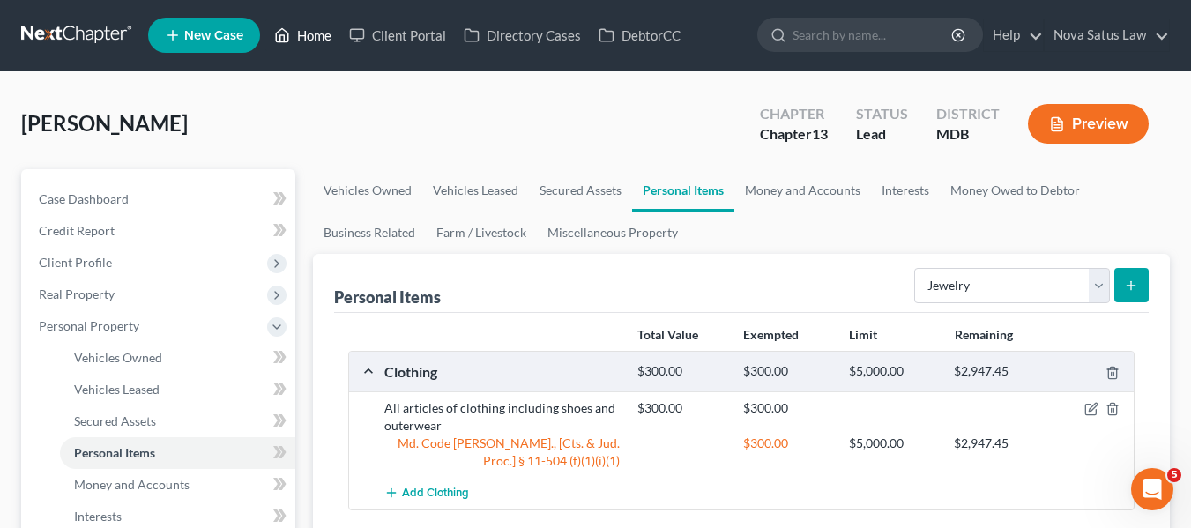
click at [315, 37] on link "Home" at bounding box center [302, 35] width 75 height 32
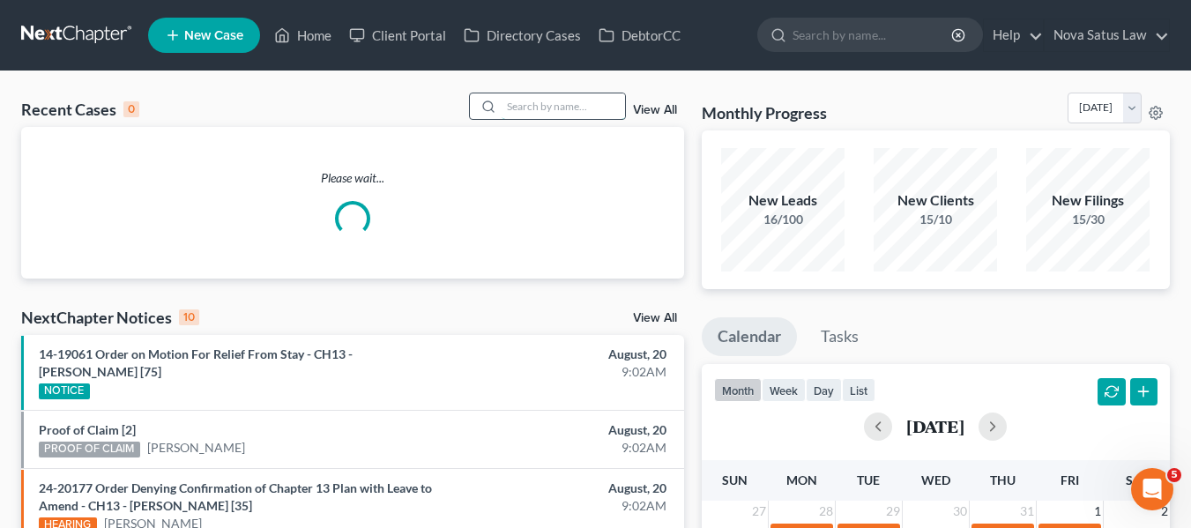
click at [521, 105] on input "search" at bounding box center [563, 106] width 123 height 26
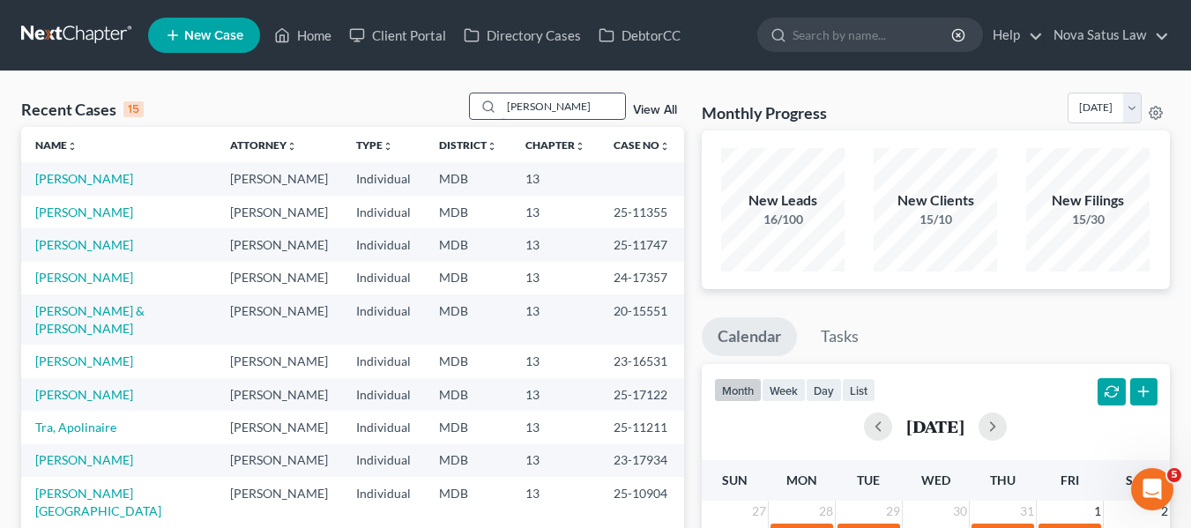
click at [521, 105] on input "[PERSON_NAME]" at bounding box center [563, 106] width 123 height 26
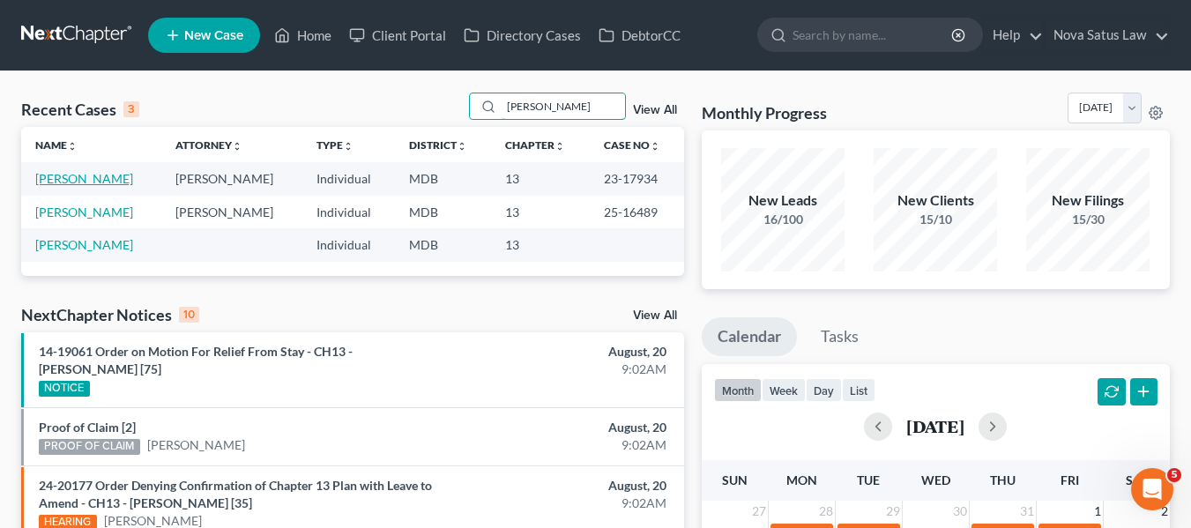
type input "[PERSON_NAME]"
click at [84, 178] on link "[PERSON_NAME]" at bounding box center [84, 178] width 98 height 15
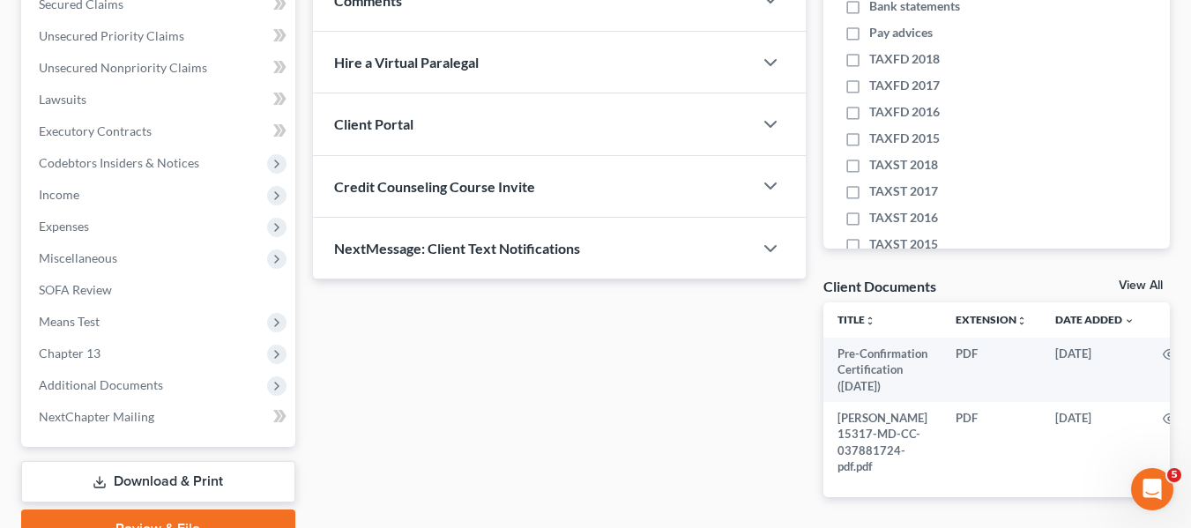
scroll to position [498, 0]
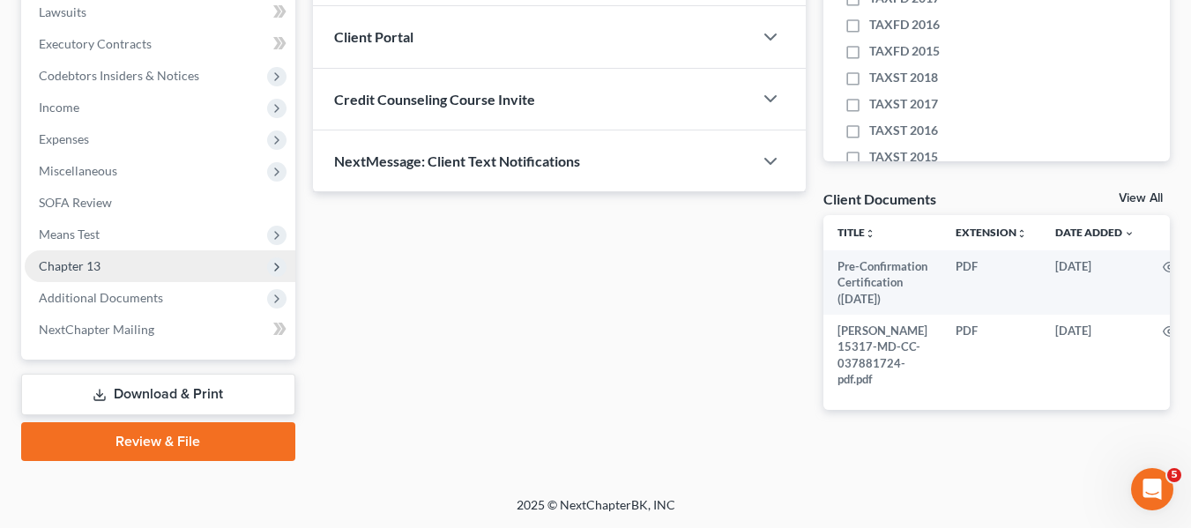
click at [84, 258] on span "Chapter 13" at bounding box center [70, 265] width 62 height 15
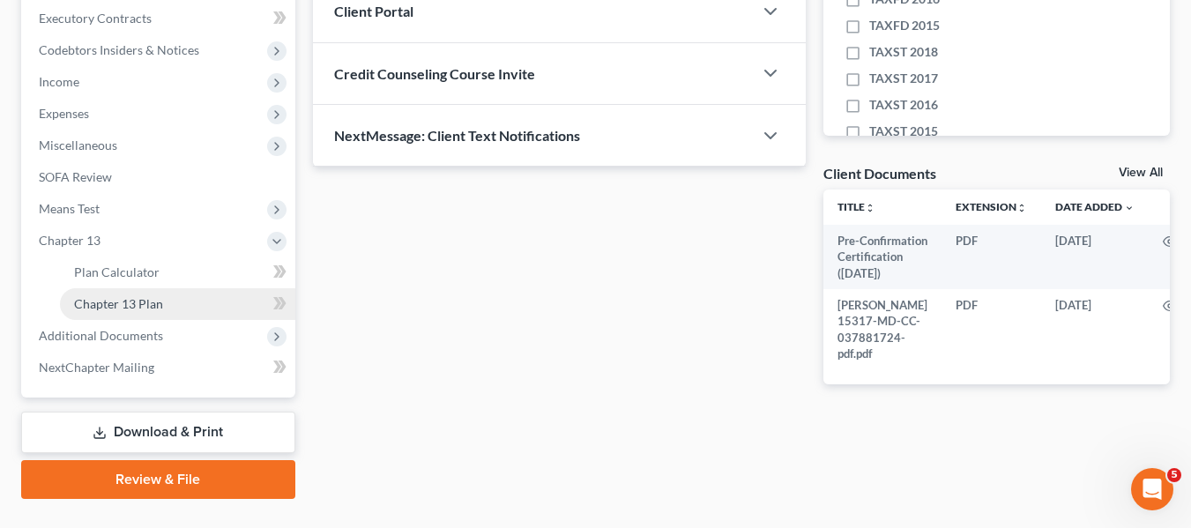
click at [104, 297] on span "Chapter 13 Plan" at bounding box center [118, 303] width 89 height 15
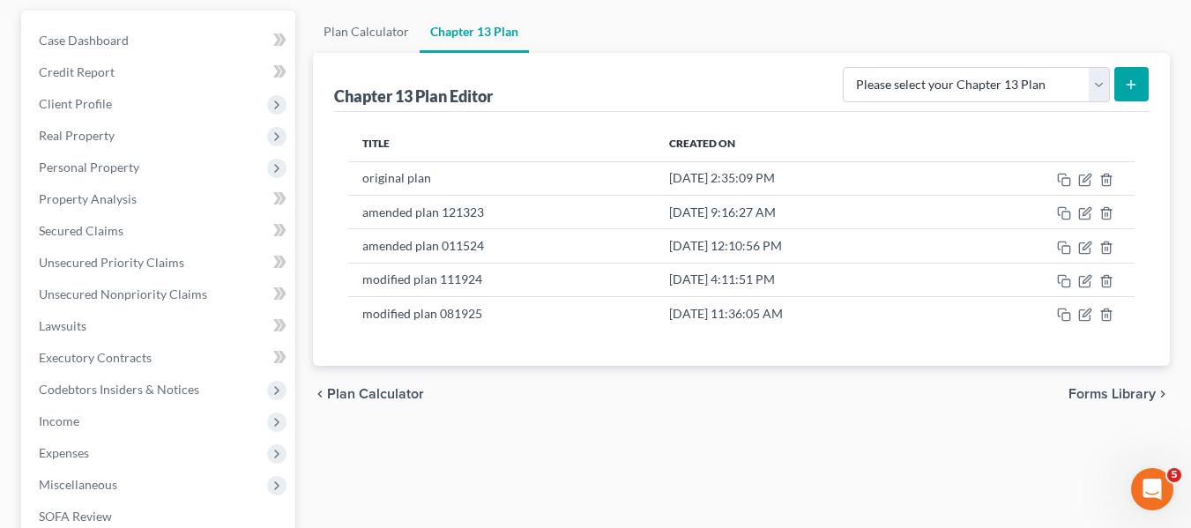
scroll to position [258, 0]
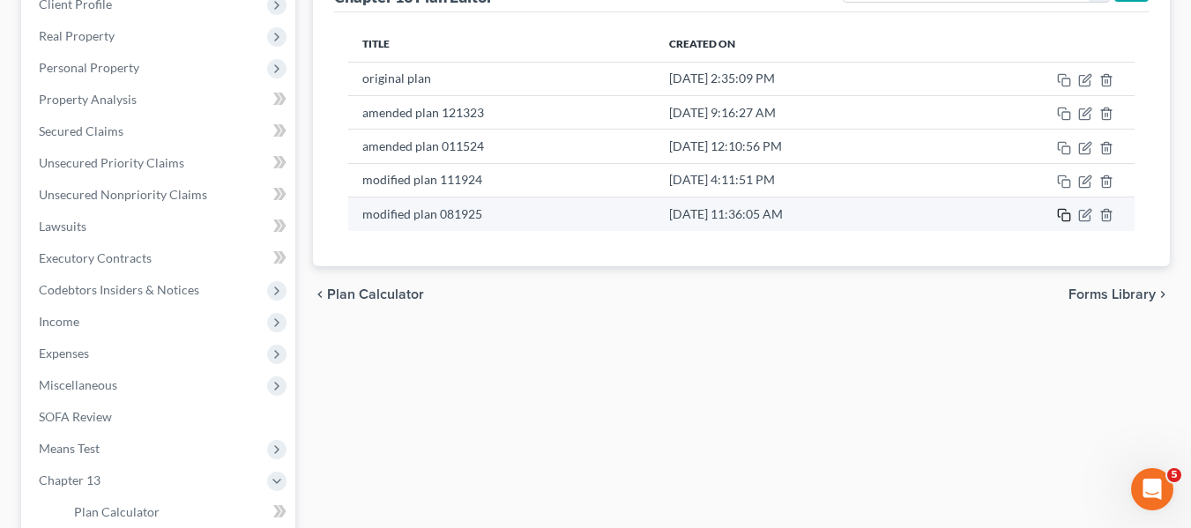
click at [1071, 217] on rect "button" at bounding box center [1067, 217] width 8 height 8
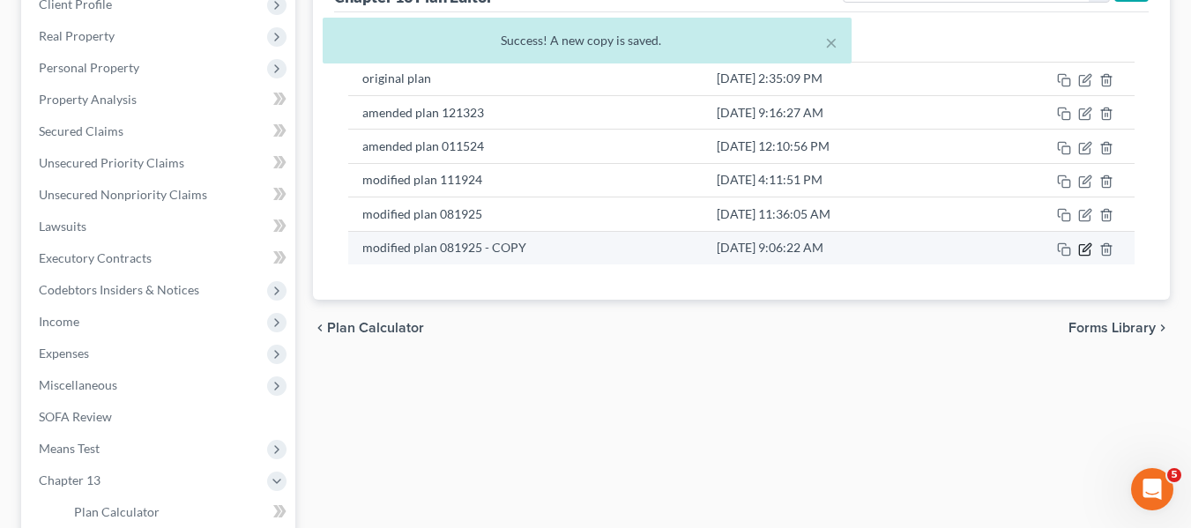
click at [1085, 251] on icon "button" at bounding box center [1087, 247] width 8 height 8
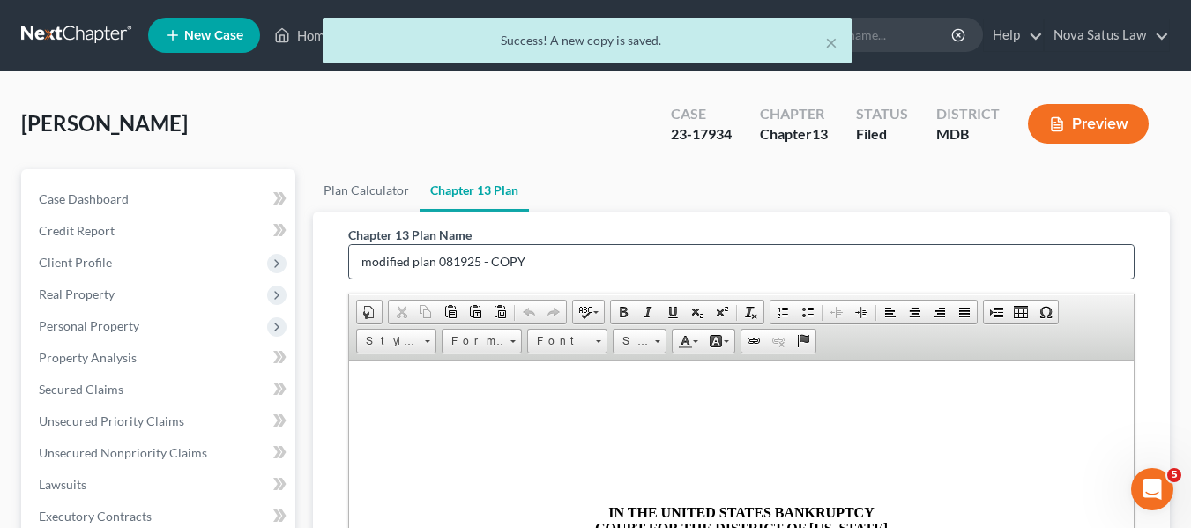
scroll to position [0, 0]
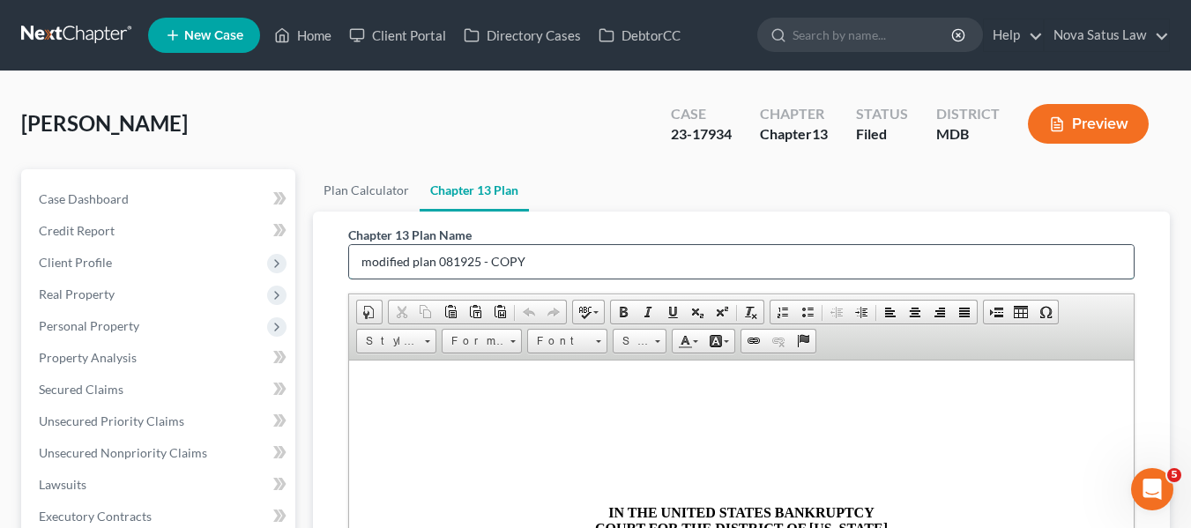
click at [364, 260] on input "modified plan 081925 - COPY" at bounding box center [741, 262] width 785 height 34
click at [620, 251] on input "amended modified plan 081925 - COPY" at bounding box center [741, 262] width 785 height 34
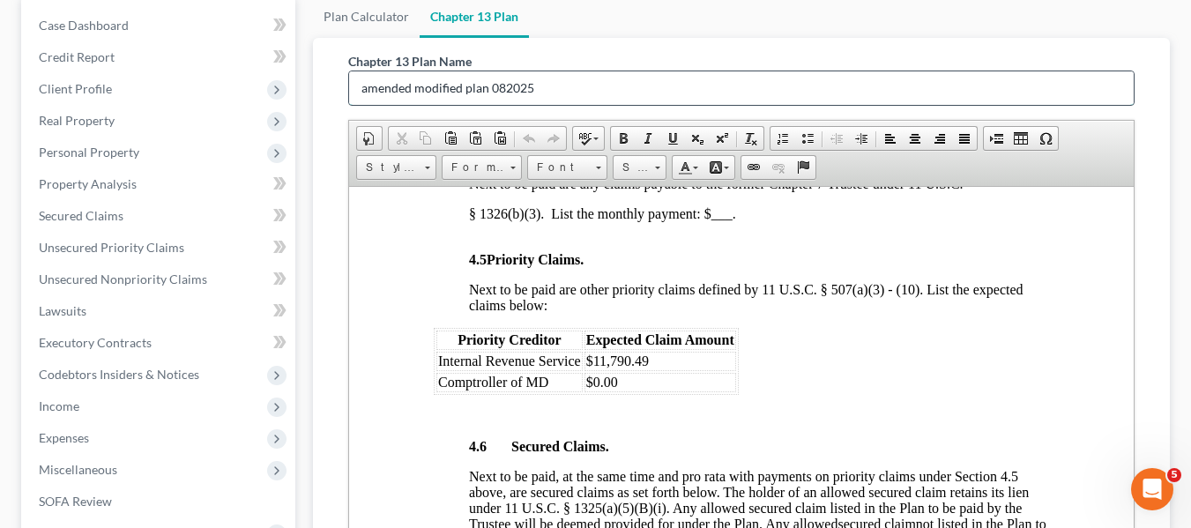
scroll to position [2537, 0]
type input "amended modified plan 082025"
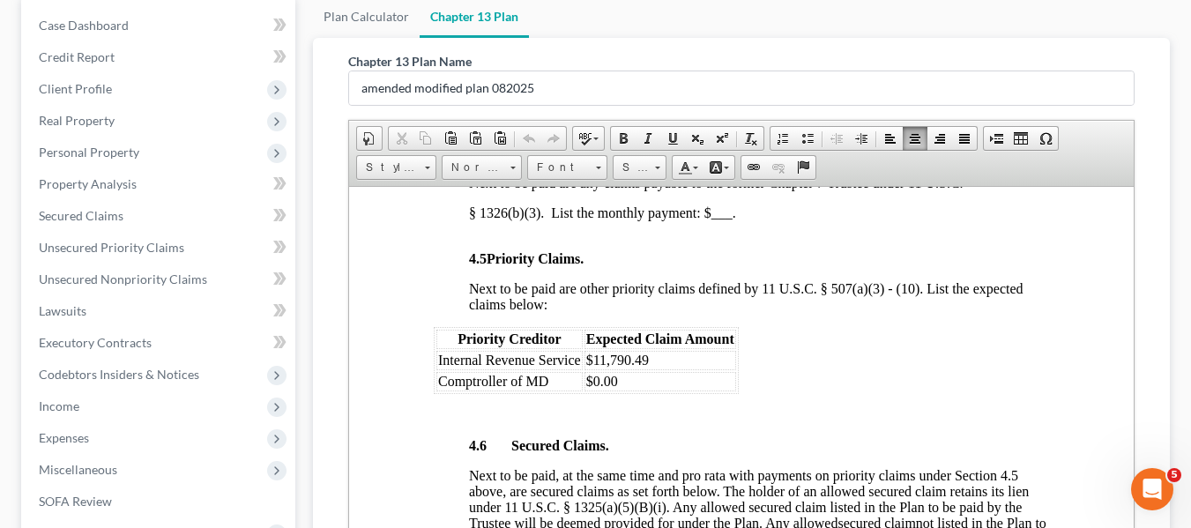
click at [638, 391] on td "$0.00" at bounding box center [660, 380] width 152 height 19
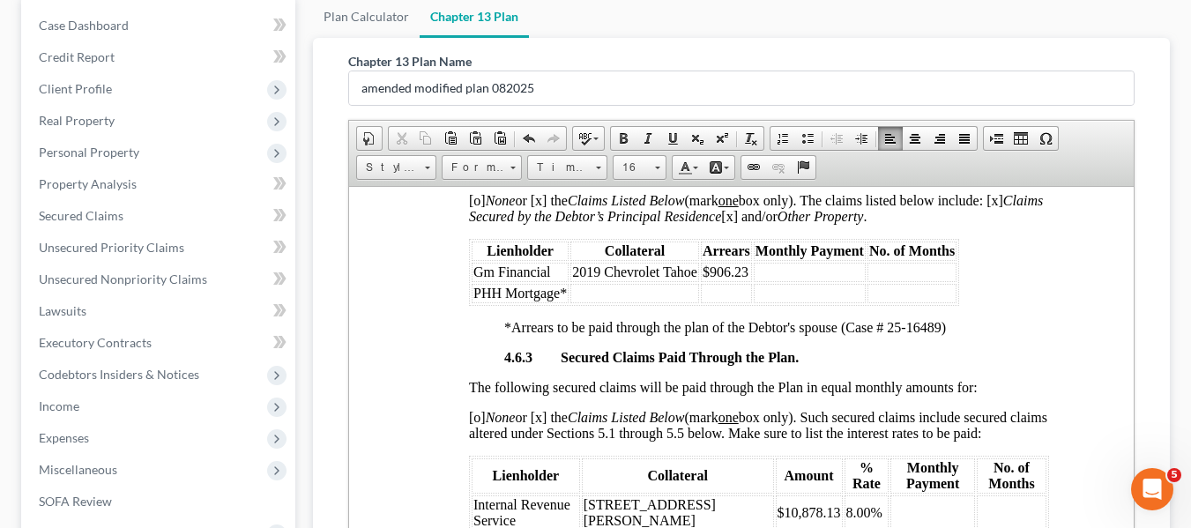
scroll to position [3366, 0]
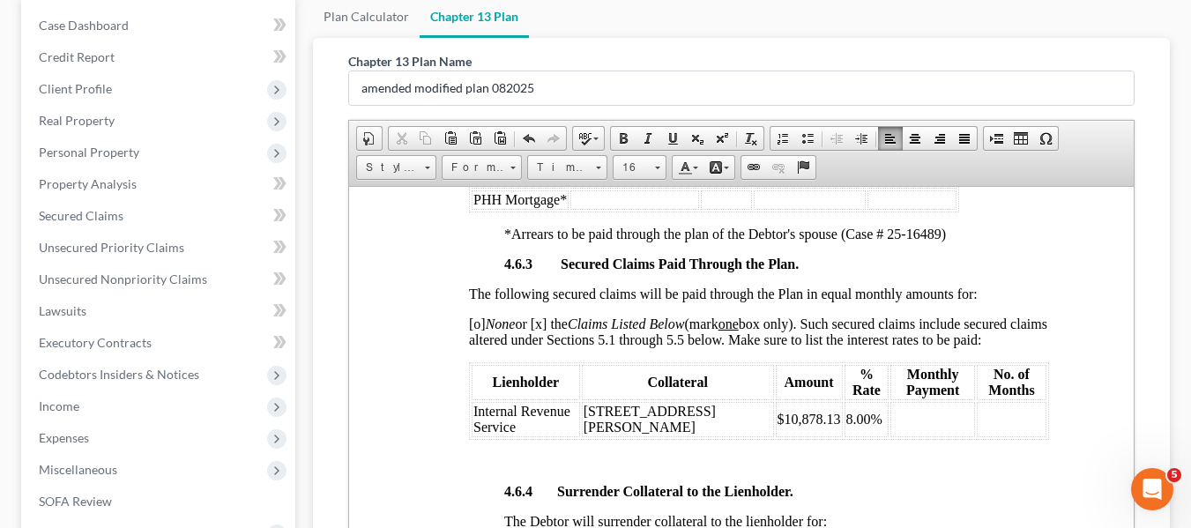
click at [514, 242] on p "*Arrears to be paid through the plan of the Debtor's spouse (Case # 25-16489)" at bounding box center [776, 234] width 545 height 16
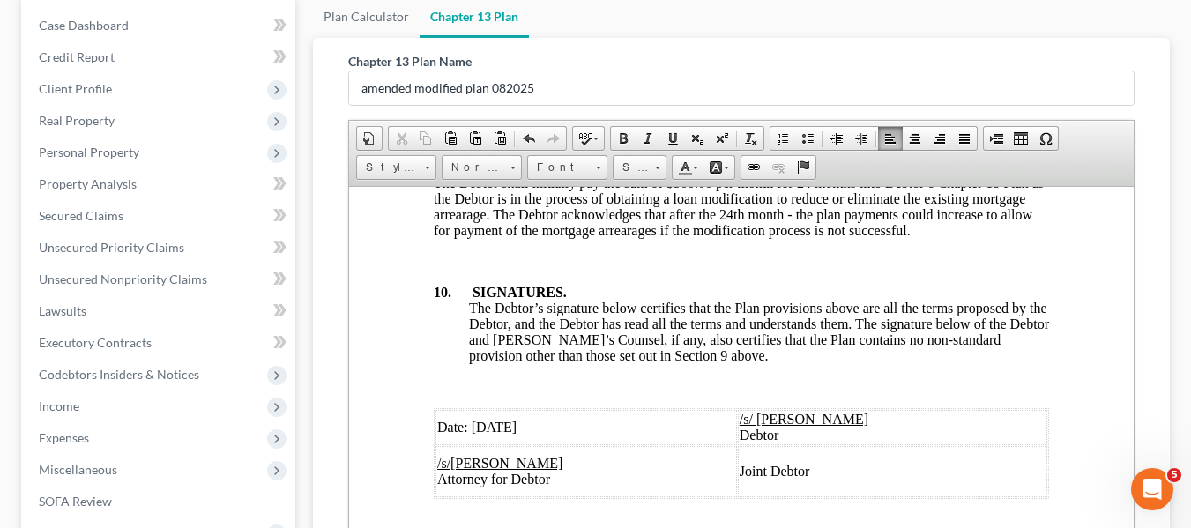
scroll to position [536, 0]
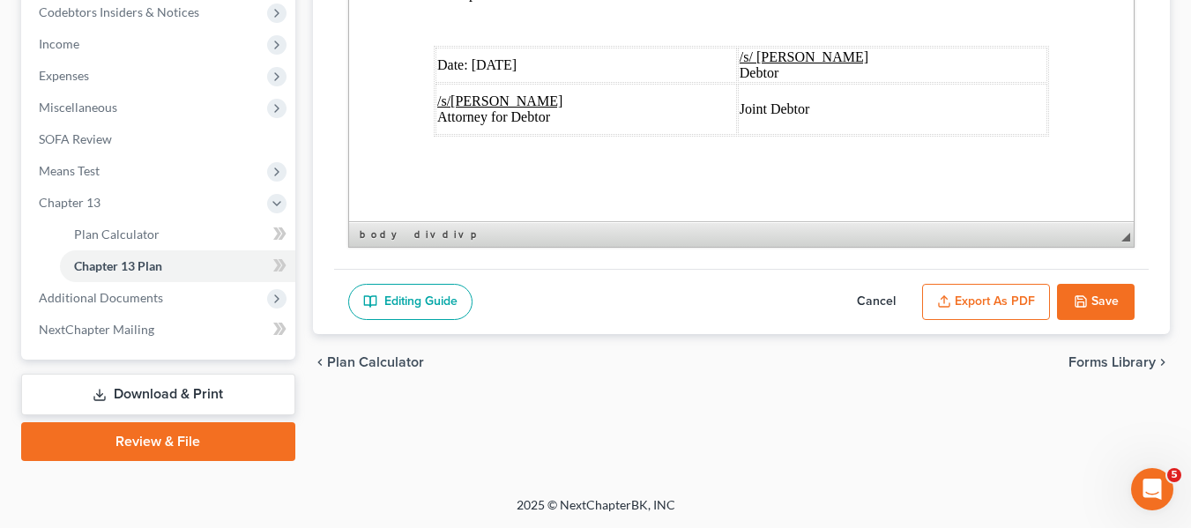
click at [491, 57] on span "Date: [DATE]" at bounding box center [475, 64] width 79 height 15
click at [998, 303] on button "Export as PDF" at bounding box center [986, 302] width 128 height 37
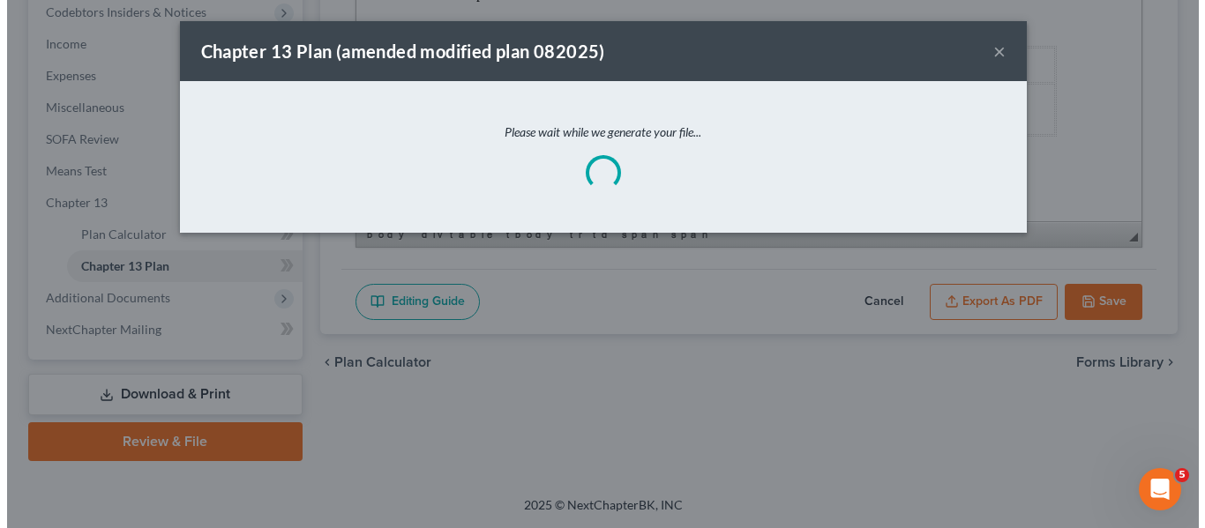
scroll to position [7007, 0]
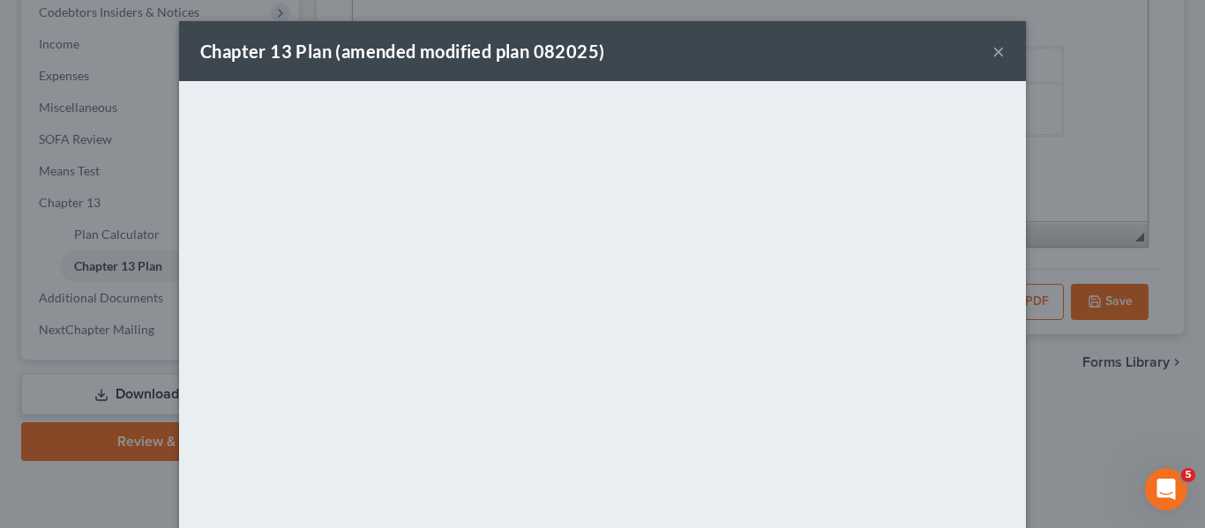
click at [812, 62] on div "Chapter 13 Plan (amended modified plan 082025) ×" at bounding box center [602, 51] width 847 height 60
click at [995, 51] on button "×" at bounding box center [998, 51] width 12 height 21
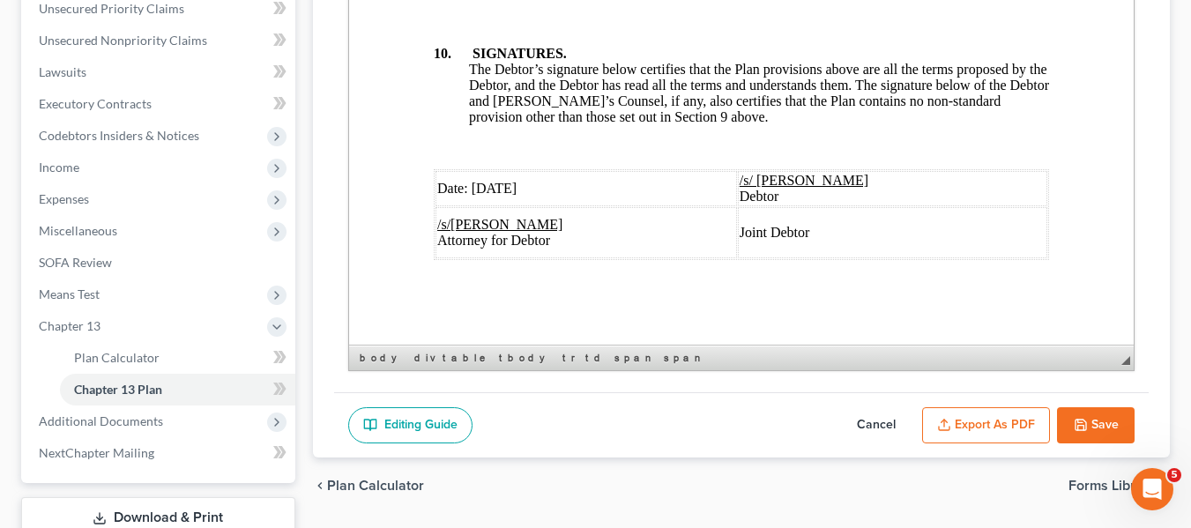
scroll to position [536, 0]
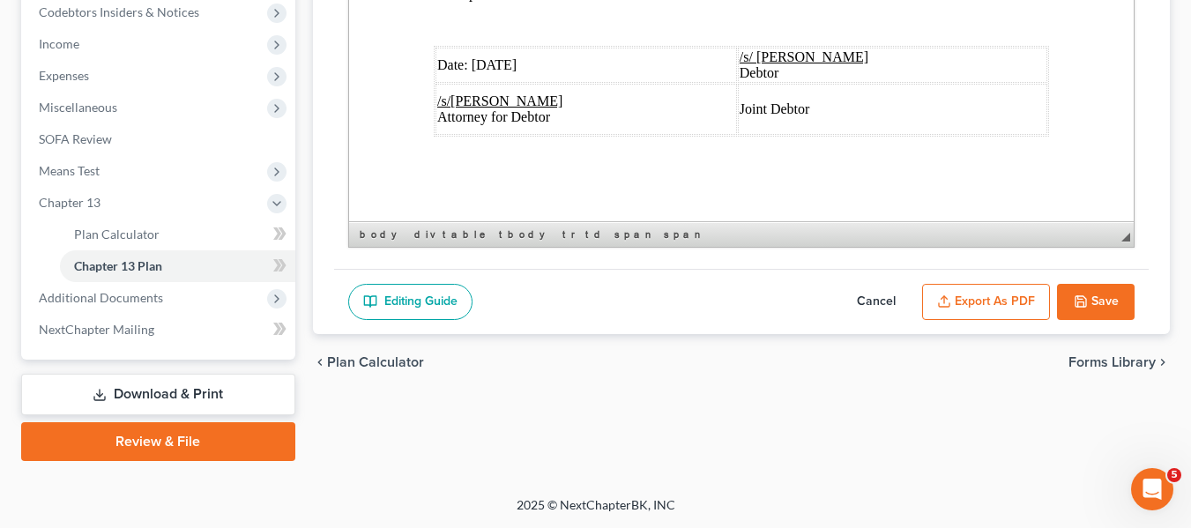
click at [1094, 288] on button "Save" at bounding box center [1096, 302] width 78 height 37
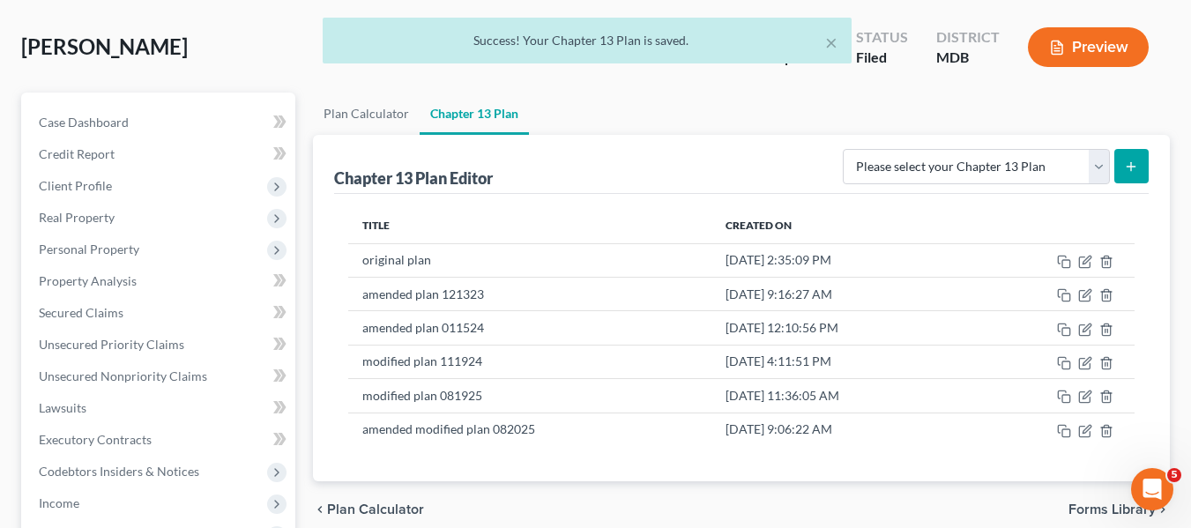
scroll to position [0, 0]
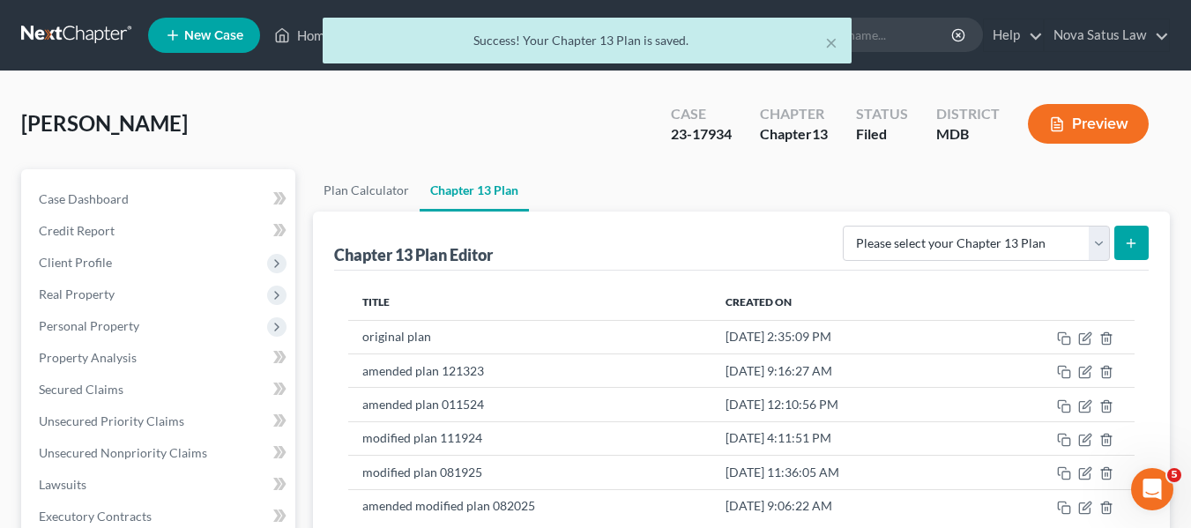
click at [310, 33] on div "× Success! Your Chapter 13 Plan is saved." at bounding box center [586, 45] width 1191 height 55
click at [310, 34] on div "× Success! Your Chapter 13 Plan is saved." at bounding box center [586, 45] width 1191 height 55
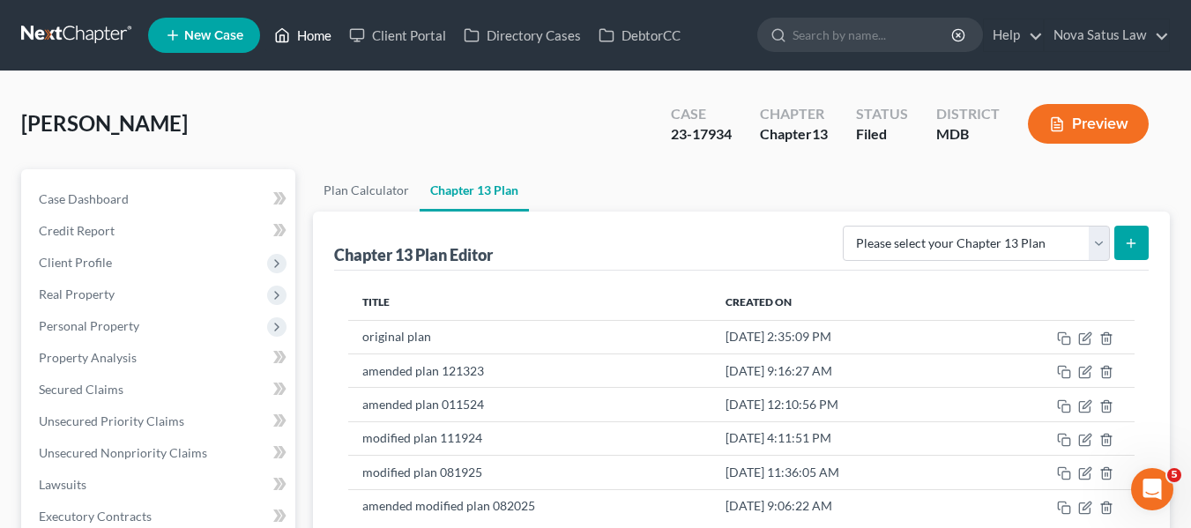
click at [310, 34] on link "Home" at bounding box center [302, 35] width 75 height 32
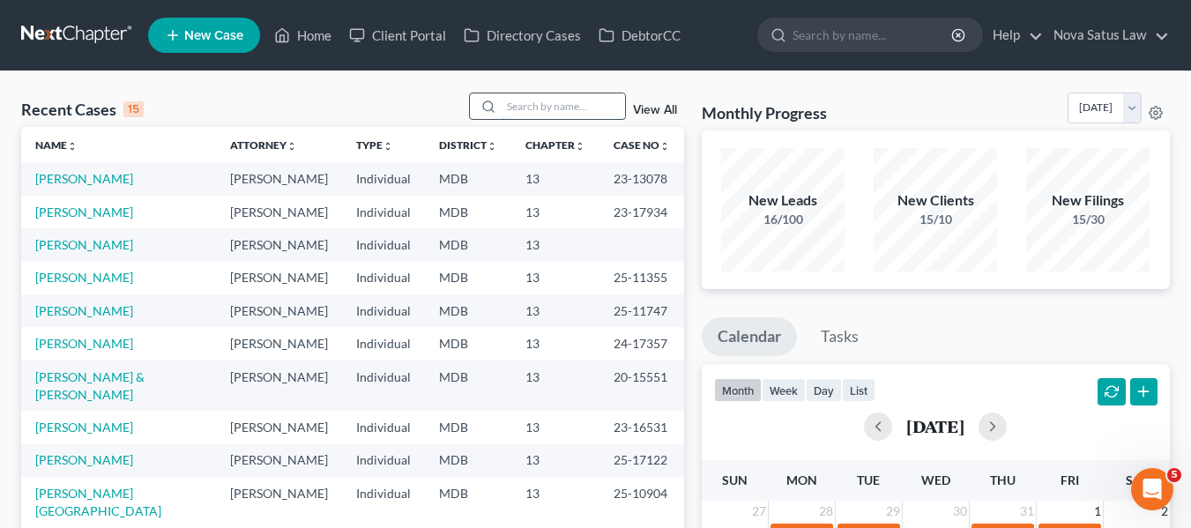
click at [518, 96] on input "search" at bounding box center [563, 106] width 123 height 26
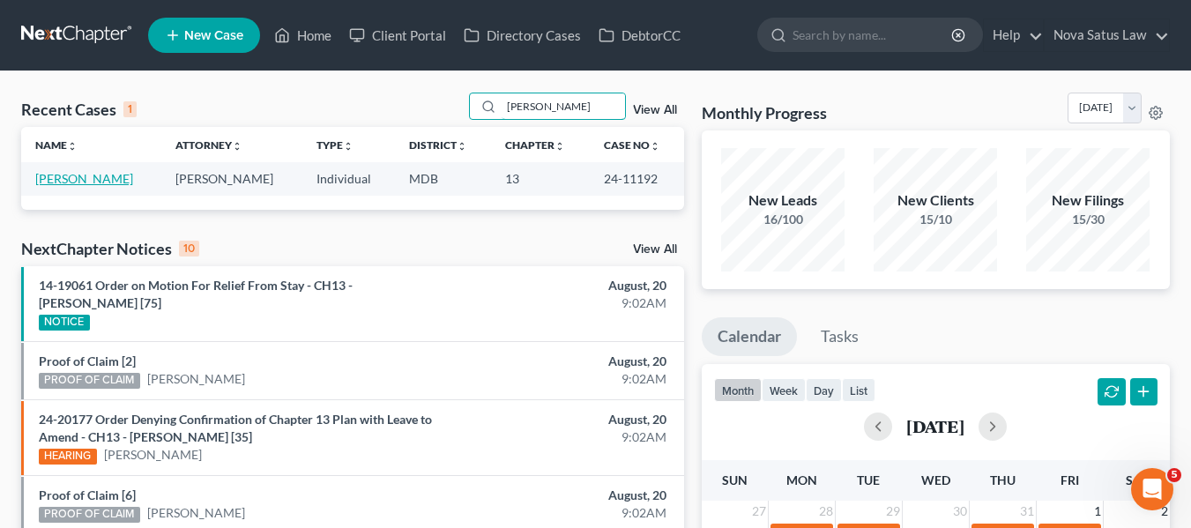
type input "[PERSON_NAME]"
click at [87, 179] on link "[PERSON_NAME]" at bounding box center [84, 178] width 98 height 15
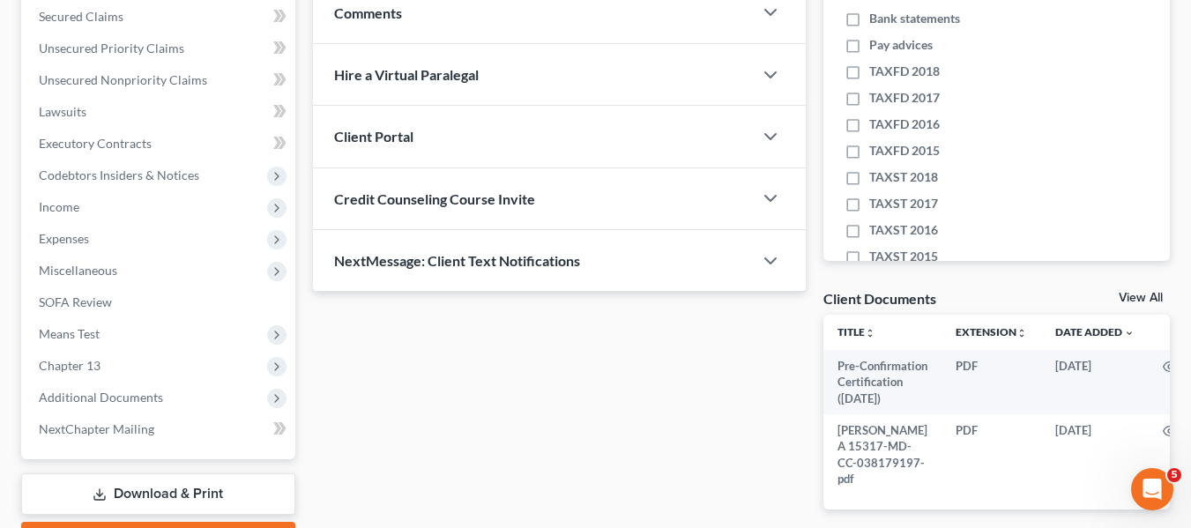
scroll to position [498, 0]
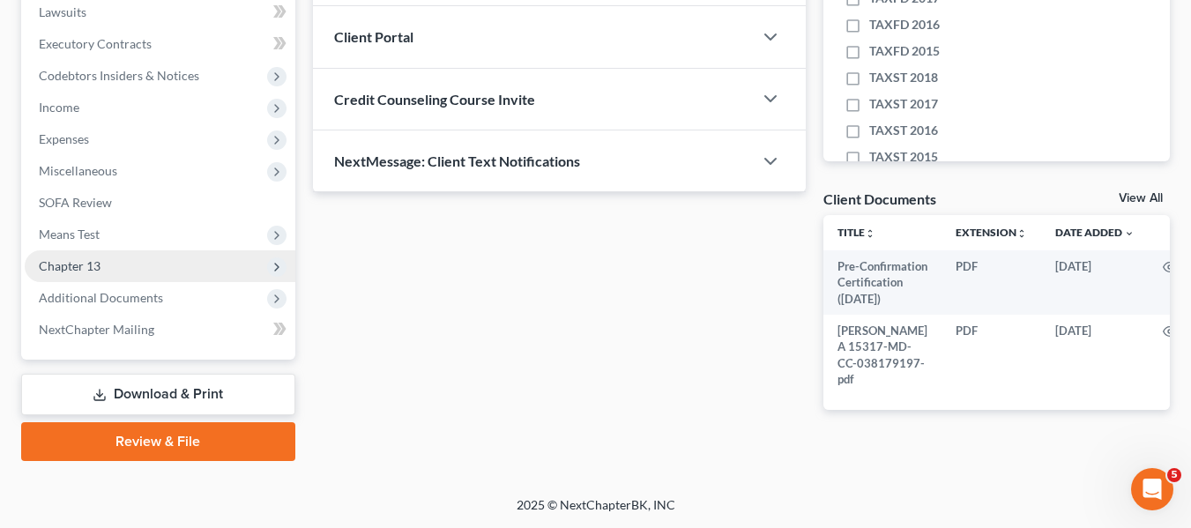
click at [64, 258] on span "Chapter 13" at bounding box center [70, 265] width 62 height 15
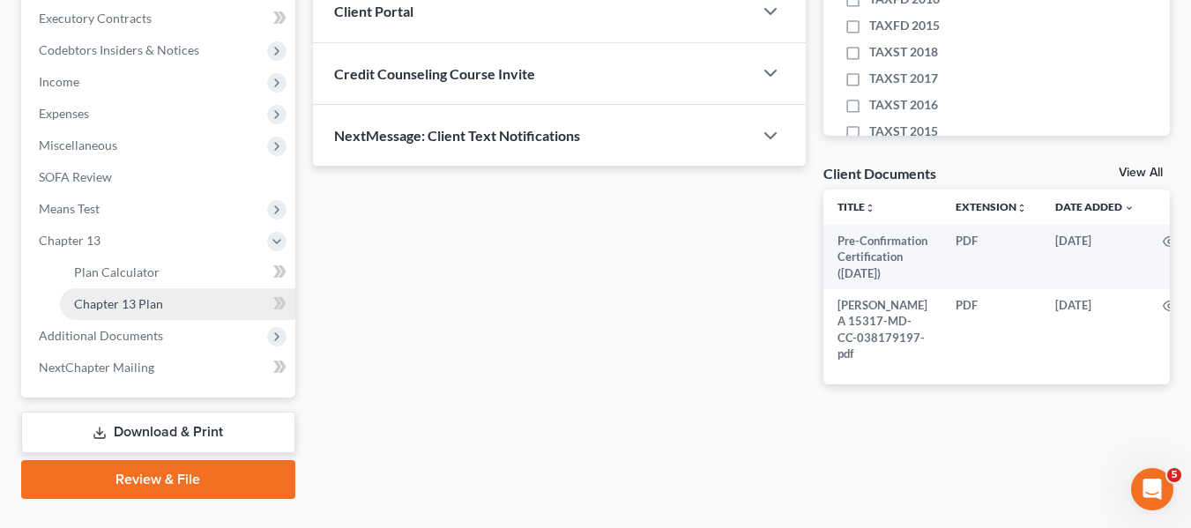
click at [123, 308] on span "Chapter 13 Plan" at bounding box center [118, 303] width 89 height 15
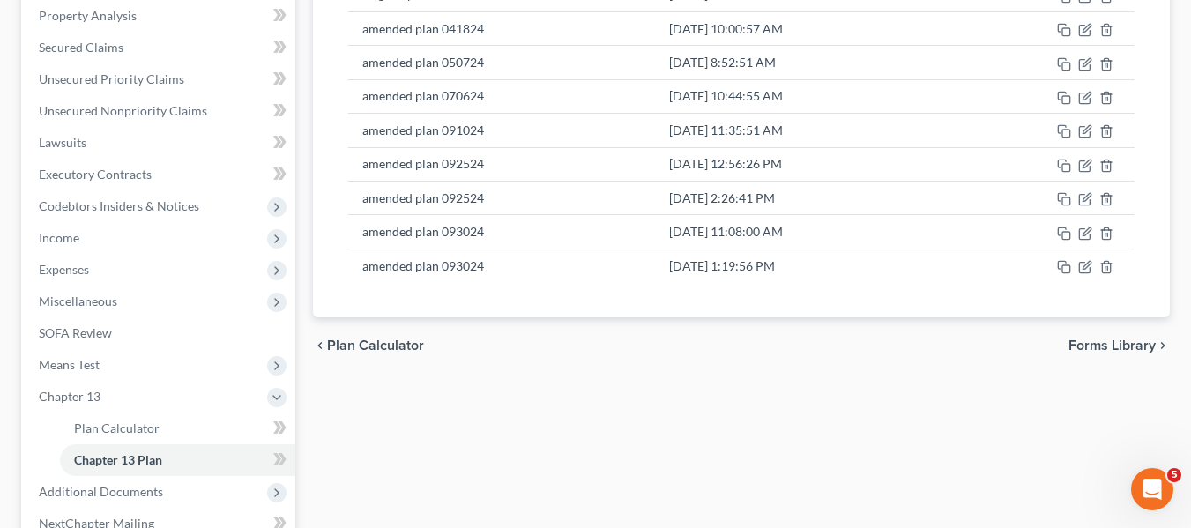
scroll to position [343, 0]
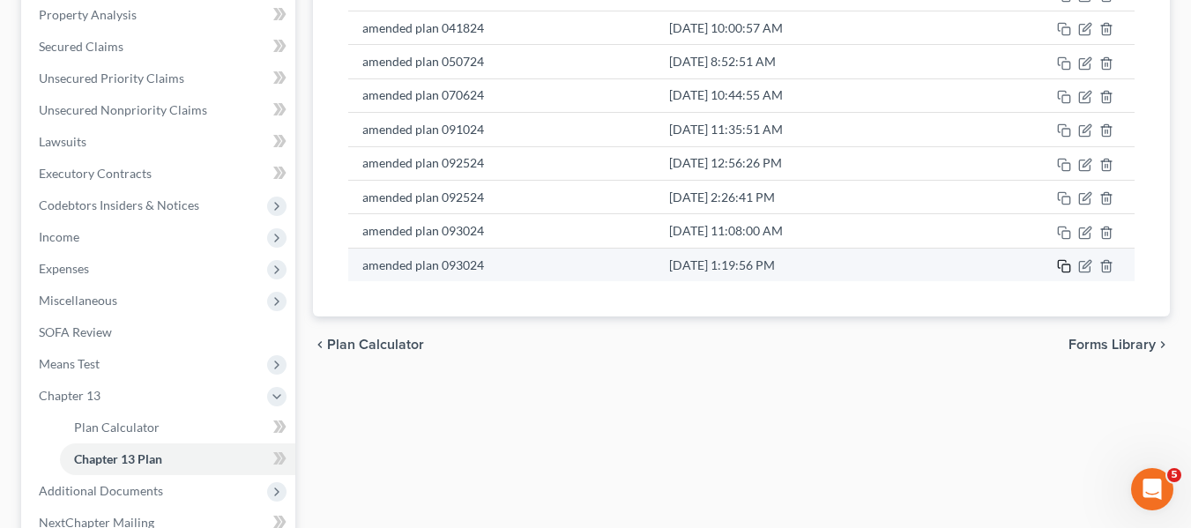
click at [1061, 266] on icon "button" at bounding box center [1064, 266] width 14 height 14
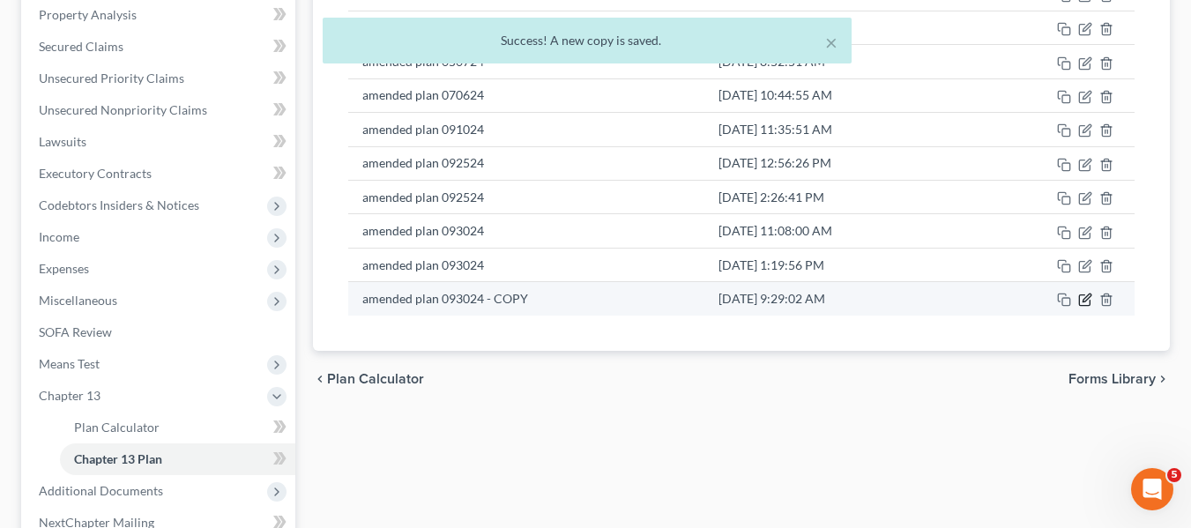
click at [1084, 299] on icon "button" at bounding box center [1085, 300] width 14 height 14
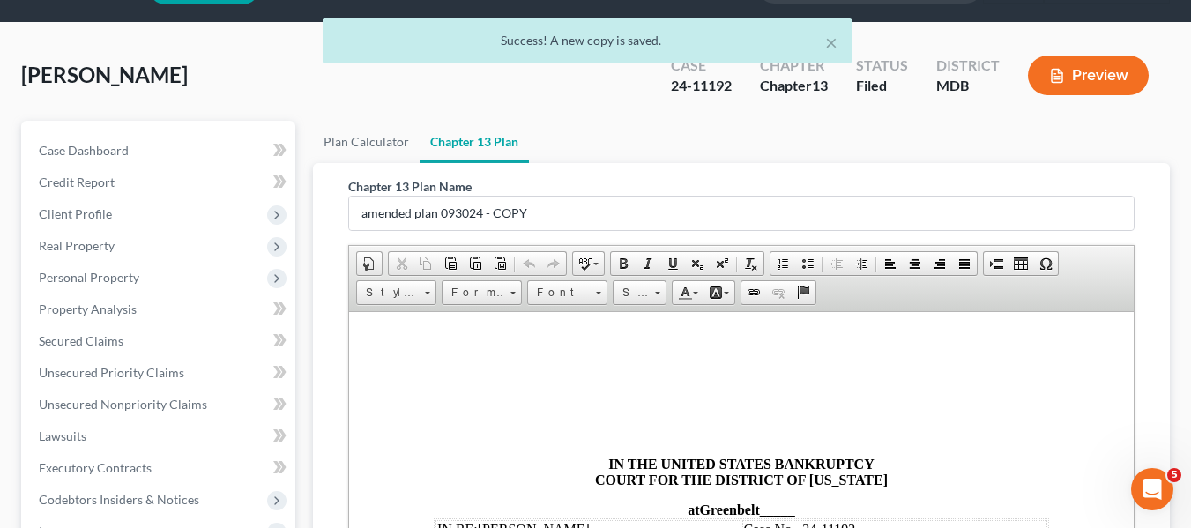
scroll to position [48, 0]
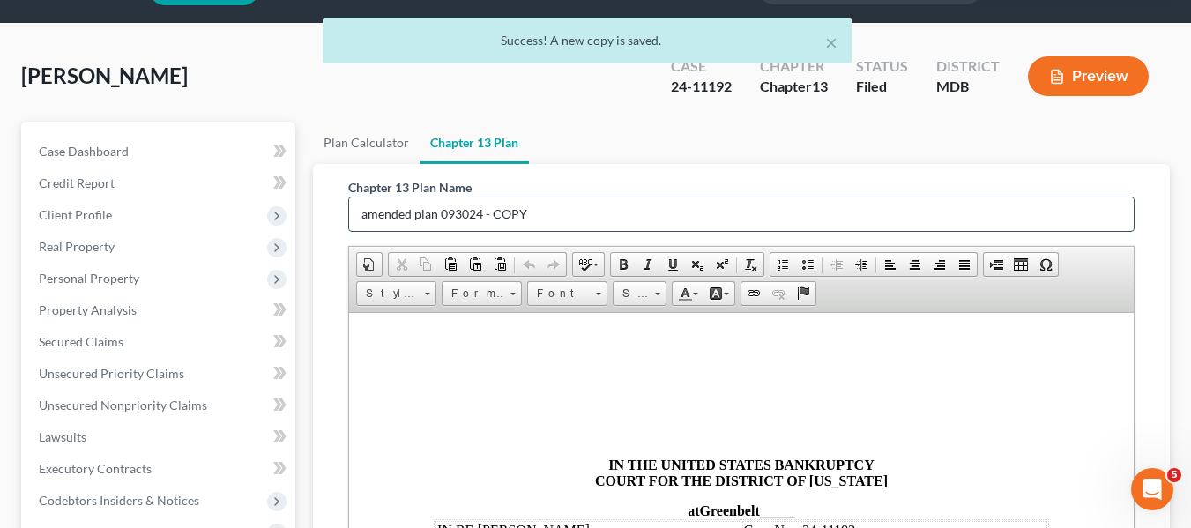
click at [539, 213] on input "amended plan 093024 - COPY" at bounding box center [741, 215] width 785 height 34
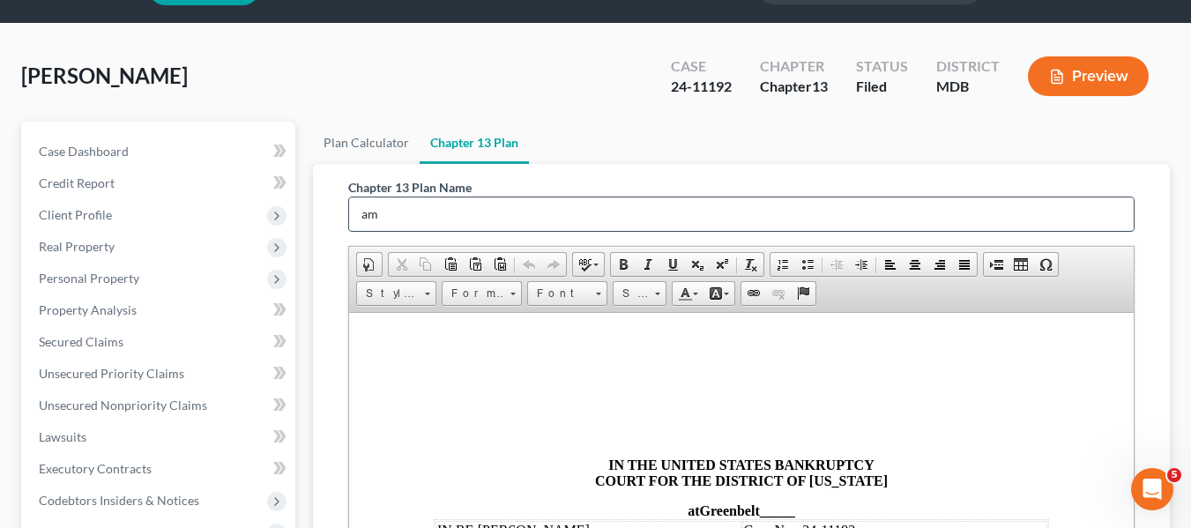
type input "a"
drag, startPoint x: 921, startPoint y: 530, endPoint x: 735, endPoint y: 343, distance: 263.8
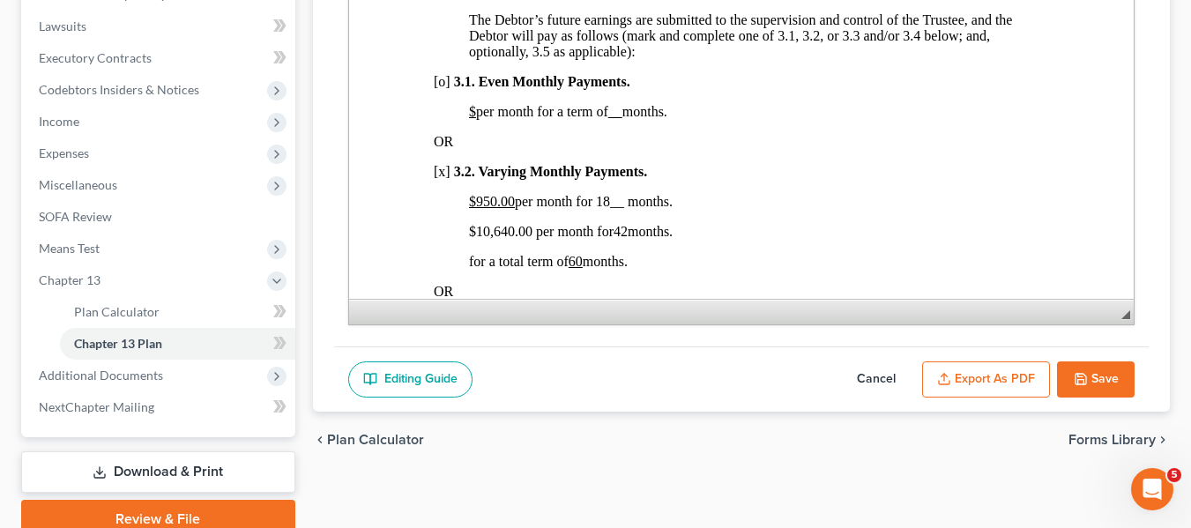
scroll to position [1169, 0]
type input "modified plan 082025"
click at [470, 211] on u "$950.00" at bounding box center [491, 203] width 46 height 15
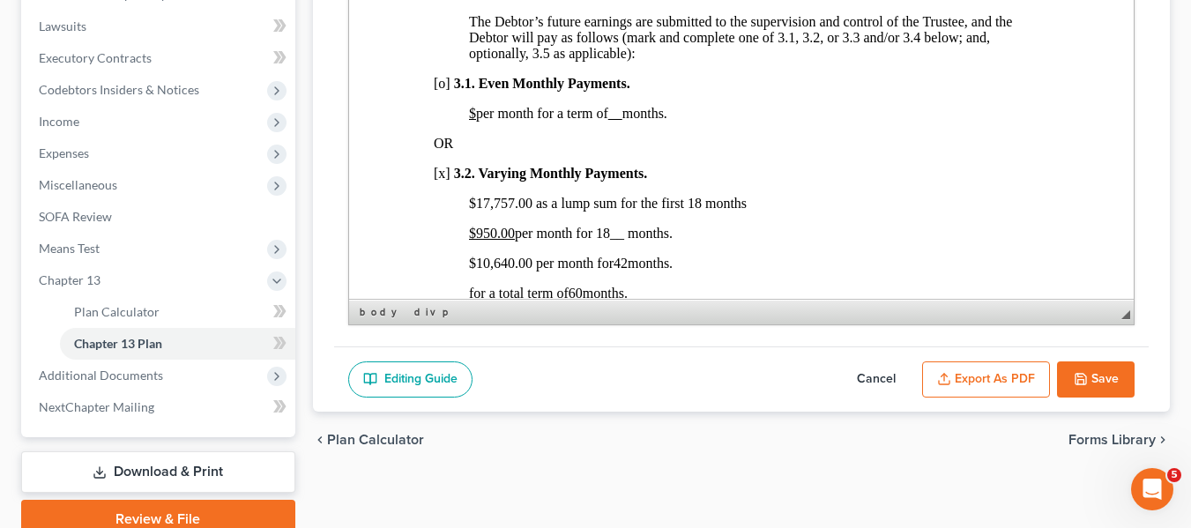
click at [472, 241] on u "$950.00" at bounding box center [491, 233] width 46 height 15
click at [614, 241] on span "$3,000.00 per month for 18__ months." at bounding box center [575, 233] width 214 height 15
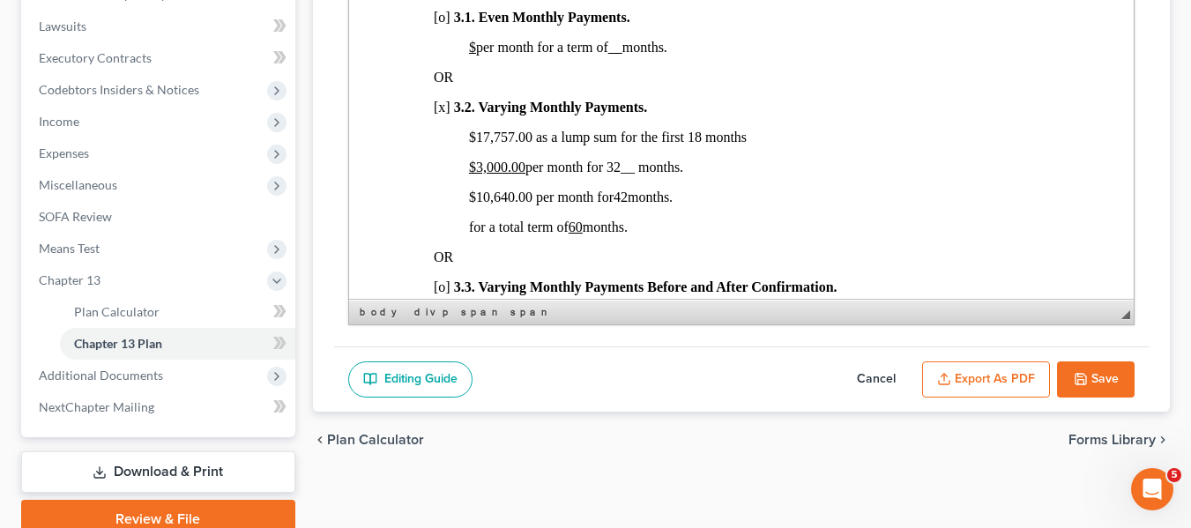
scroll to position [1236, 0]
click at [473, 204] on span "$10,640.00 per month for 42 months." at bounding box center [570, 196] width 204 height 15
click at [617, 204] on span "42" at bounding box center [616, 196] width 14 height 15
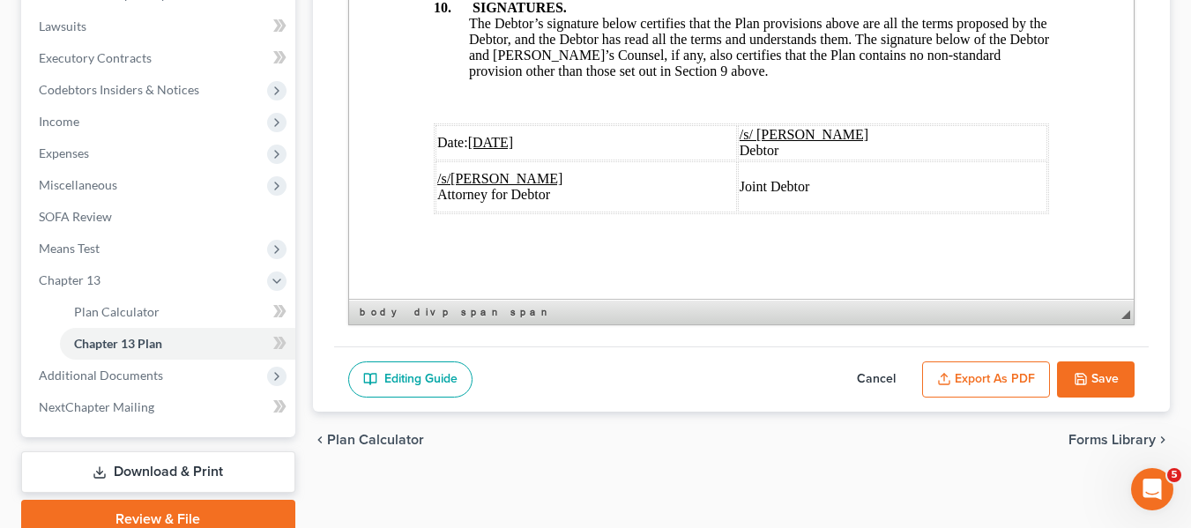
scroll to position [536, 0]
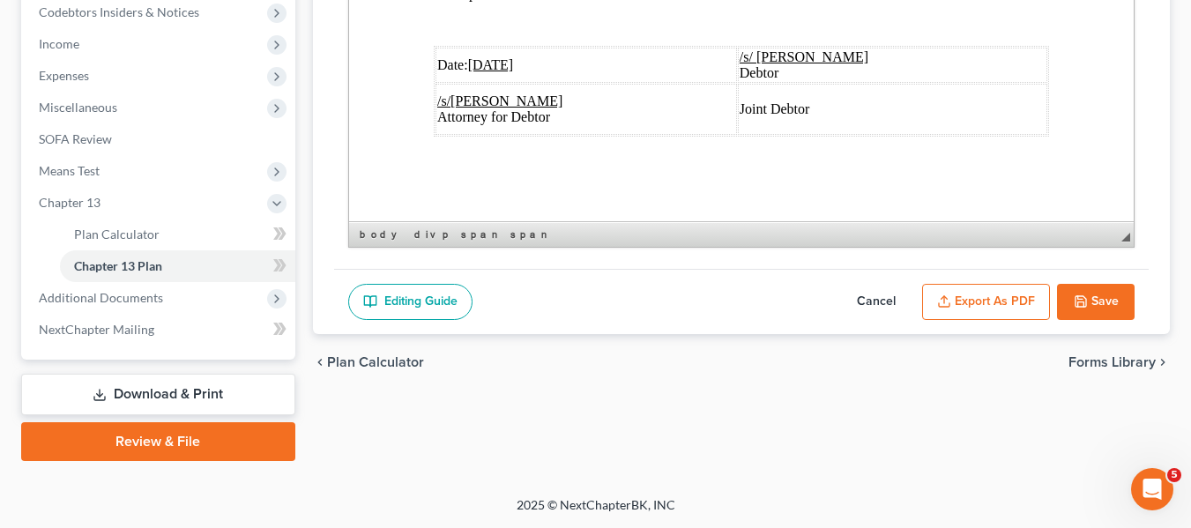
click at [474, 57] on u "[DATE]" at bounding box center [490, 64] width 46 height 15
click at [1064, 302] on button "Save" at bounding box center [1096, 302] width 78 height 37
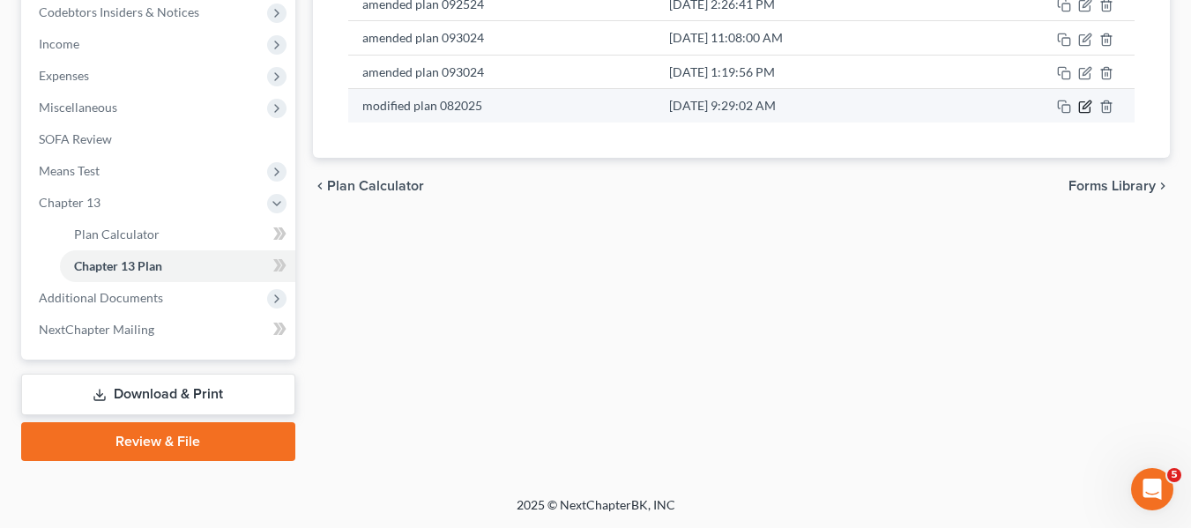
click at [1086, 108] on icon "button" at bounding box center [1087, 105] width 8 height 8
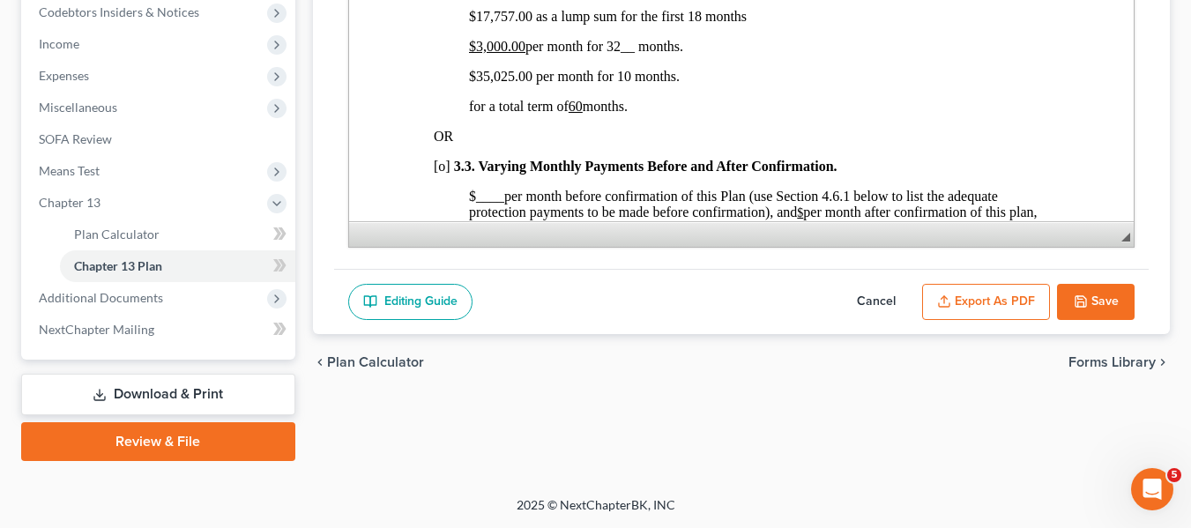
scroll to position [1279, 0]
click at [1075, 288] on button "Save" at bounding box center [1096, 302] width 78 height 37
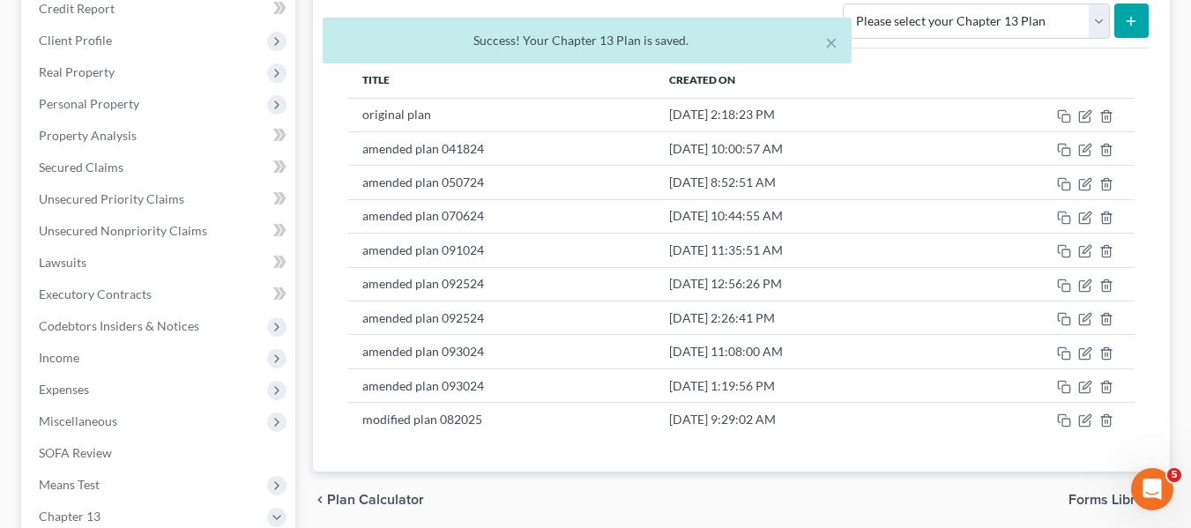
scroll to position [0, 0]
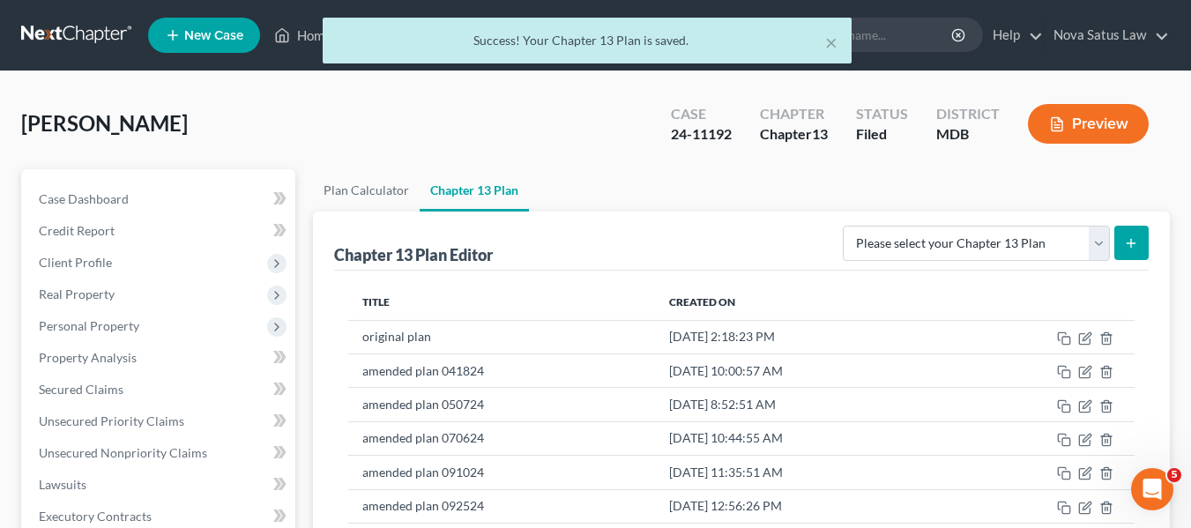
click at [300, 34] on div "× Success! Your Chapter 13 Plan is saved." at bounding box center [586, 45] width 1191 height 55
click at [309, 38] on div "× Success! Your Chapter 13 Plan is saved." at bounding box center [586, 45] width 1191 height 55
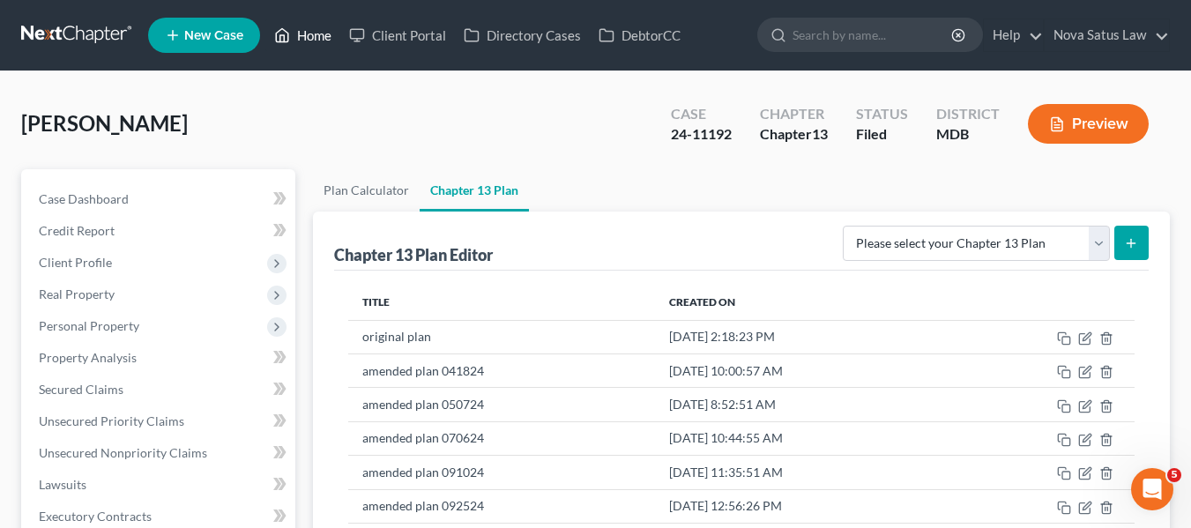
click at [309, 41] on link "Home" at bounding box center [302, 35] width 75 height 32
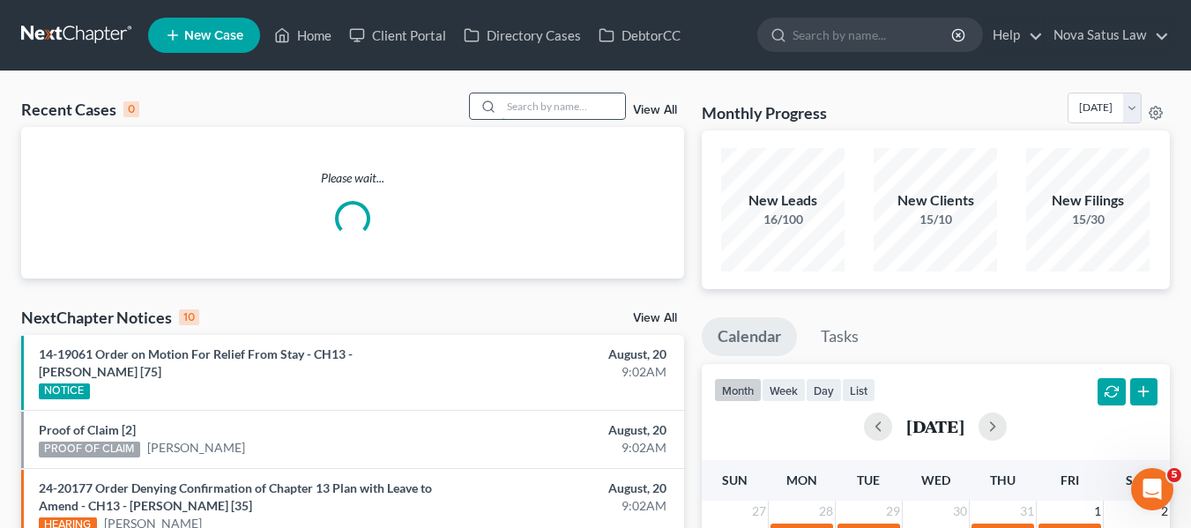
click at [504, 99] on input "search" at bounding box center [563, 106] width 123 height 26
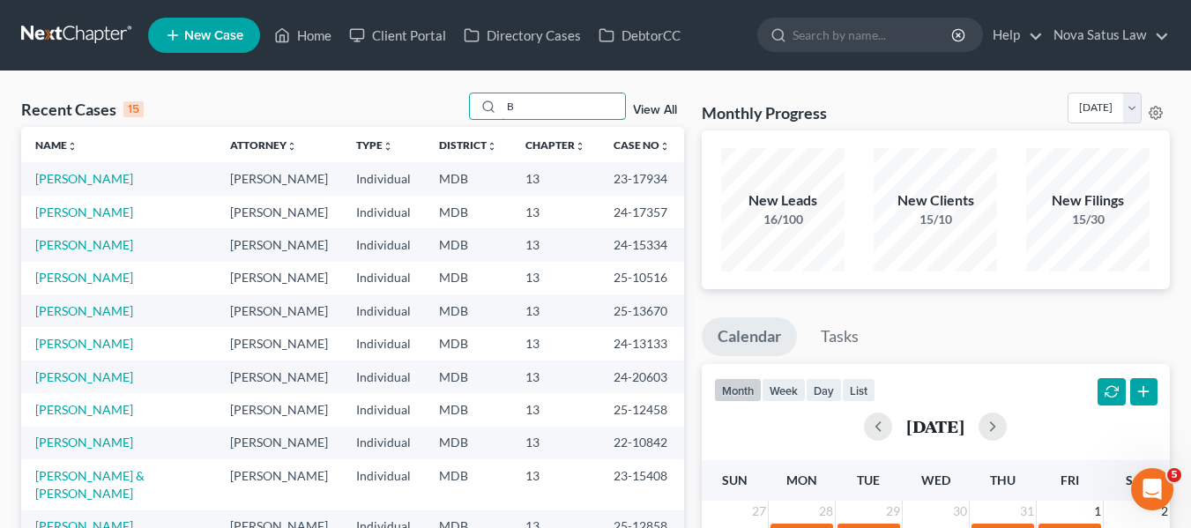
type input "B"
click at [48, 209] on link "[PERSON_NAME]" at bounding box center [84, 212] width 98 height 15
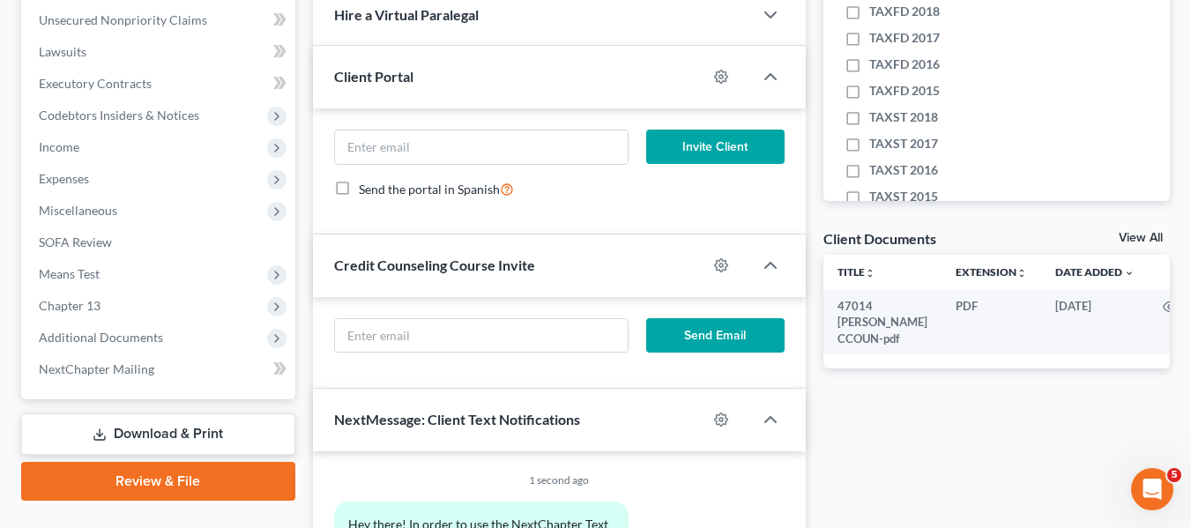
scroll to position [591, 0]
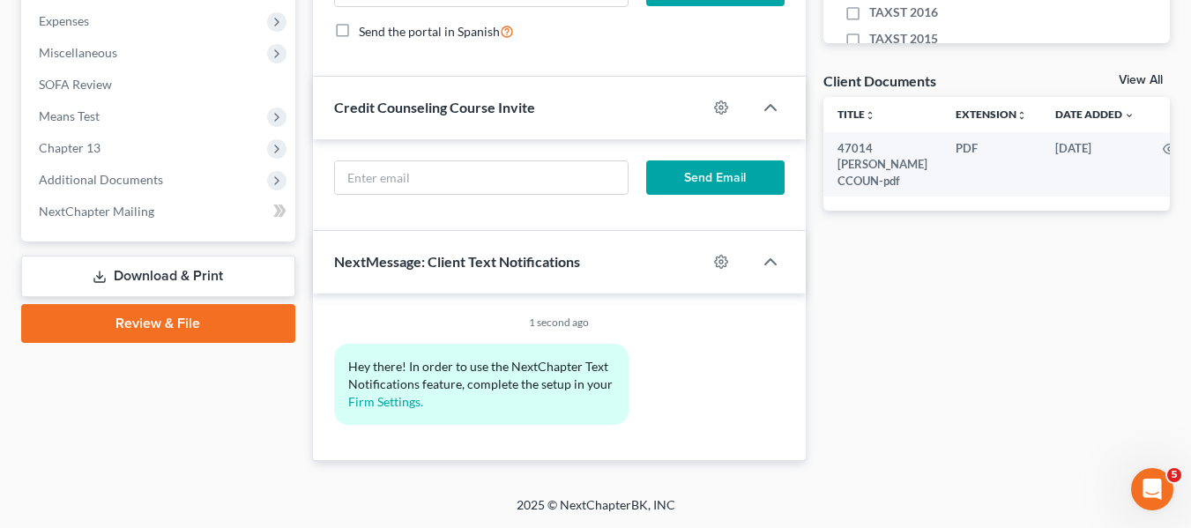
click at [123, 268] on link "Download & Print" at bounding box center [158, 276] width 274 height 41
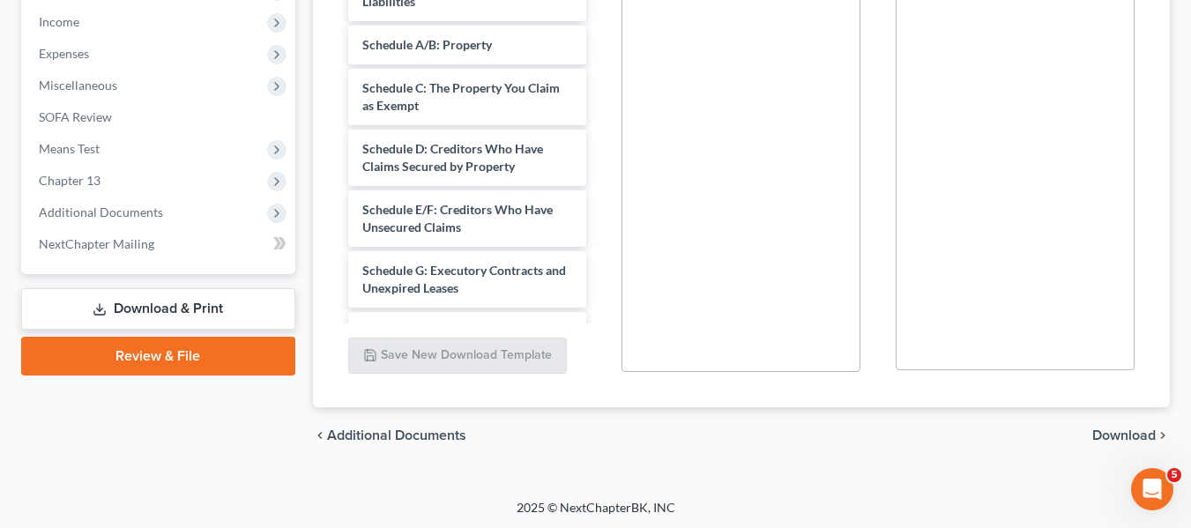
scroll to position [561, 0]
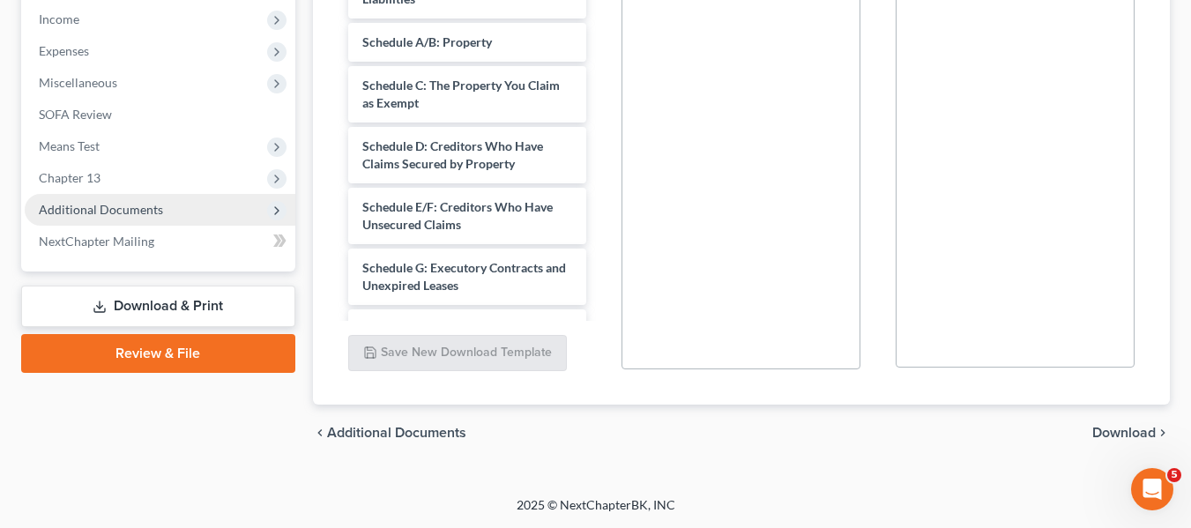
click at [83, 211] on span "Additional Documents" at bounding box center [101, 209] width 124 height 15
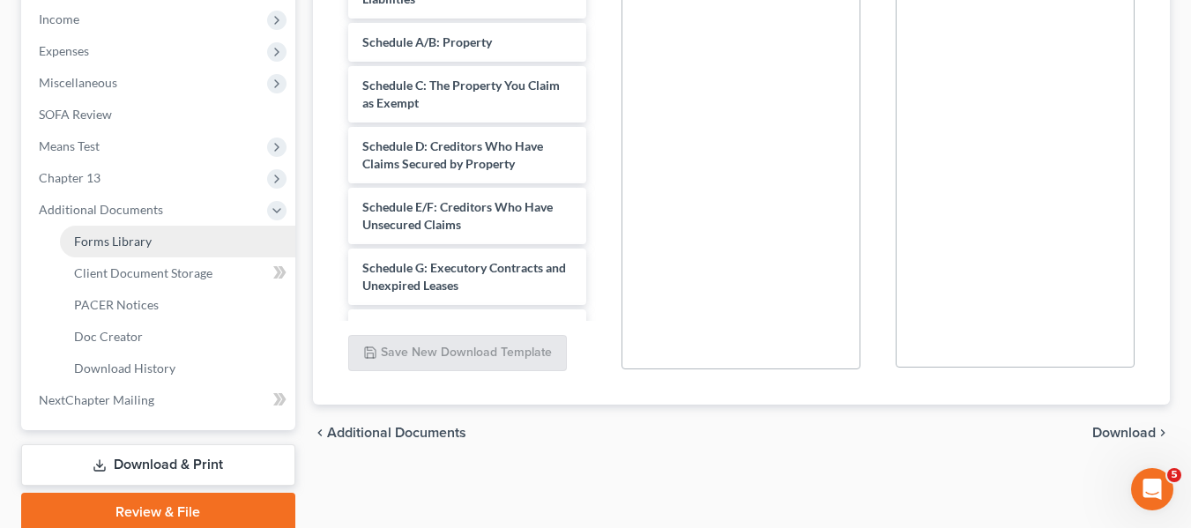
click at [94, 238] on span "Forms Library" at bounding box center [113, 241] width 78 height 15
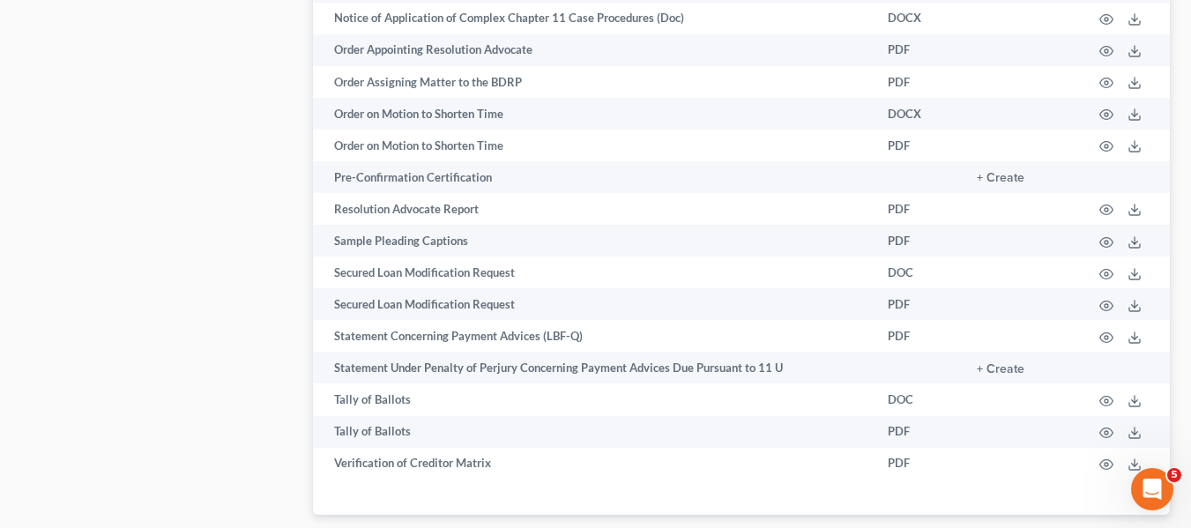
scroll to position [2267, 0]
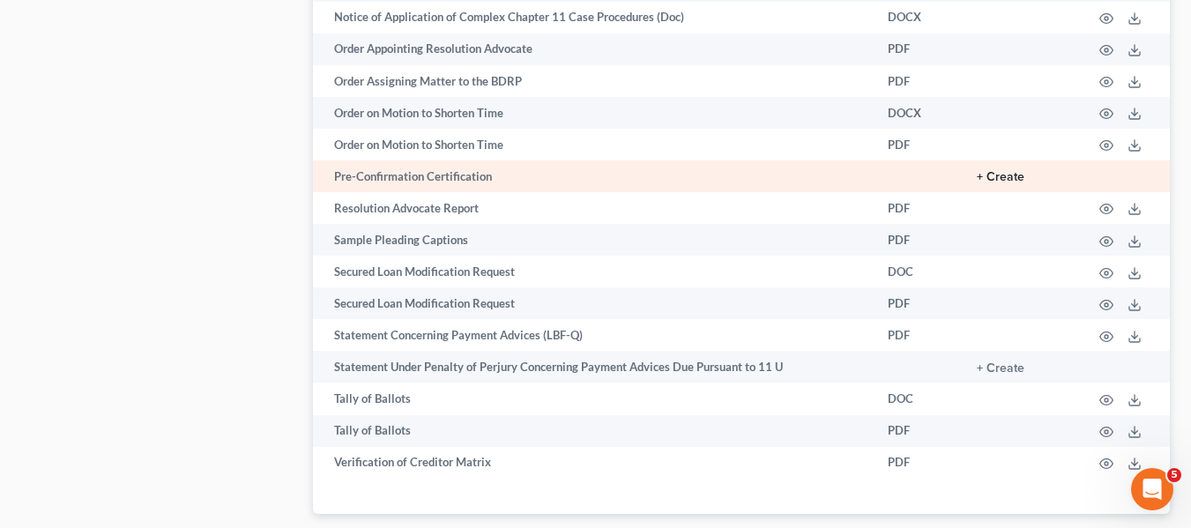
click at [995, 173] on button "+ Create" at bounding box center [1001, 177] width 48 height 12
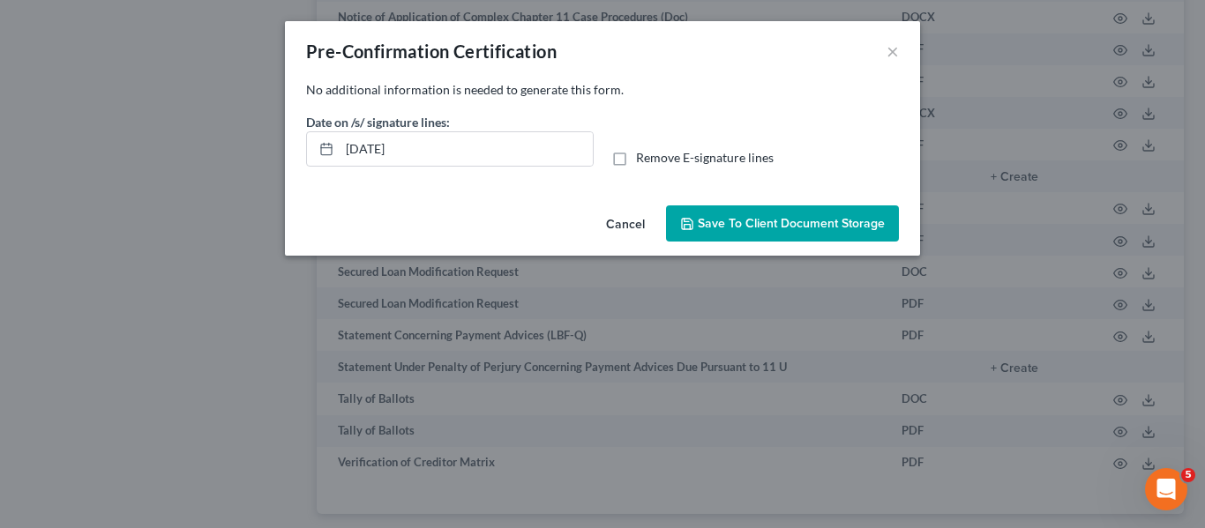
click at [778, 217] on span "Save to Client Document Storage" at bounding box center [791, 223] width 187 height 15
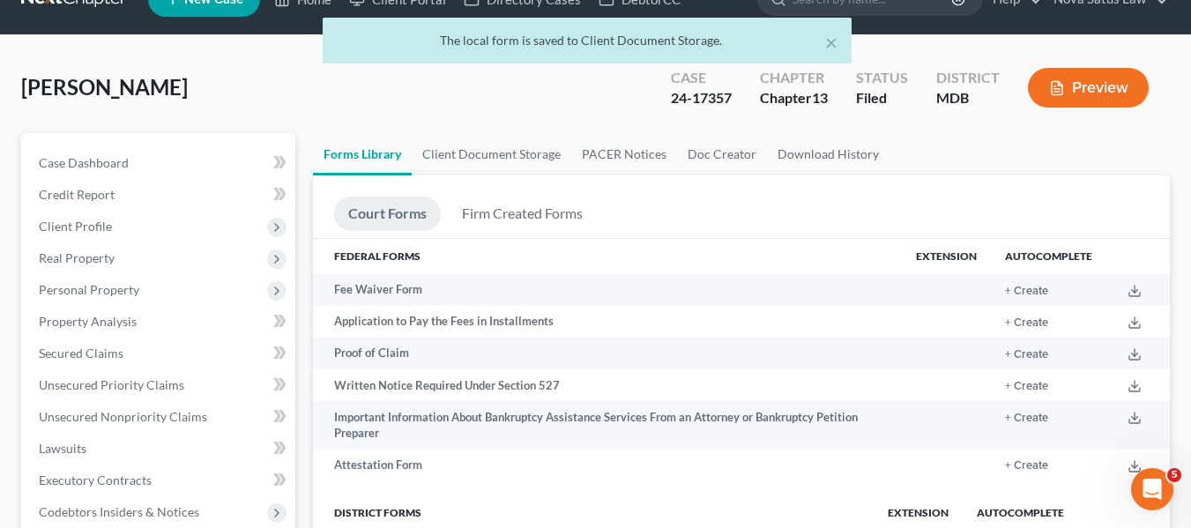
scroll to position [0, 0]
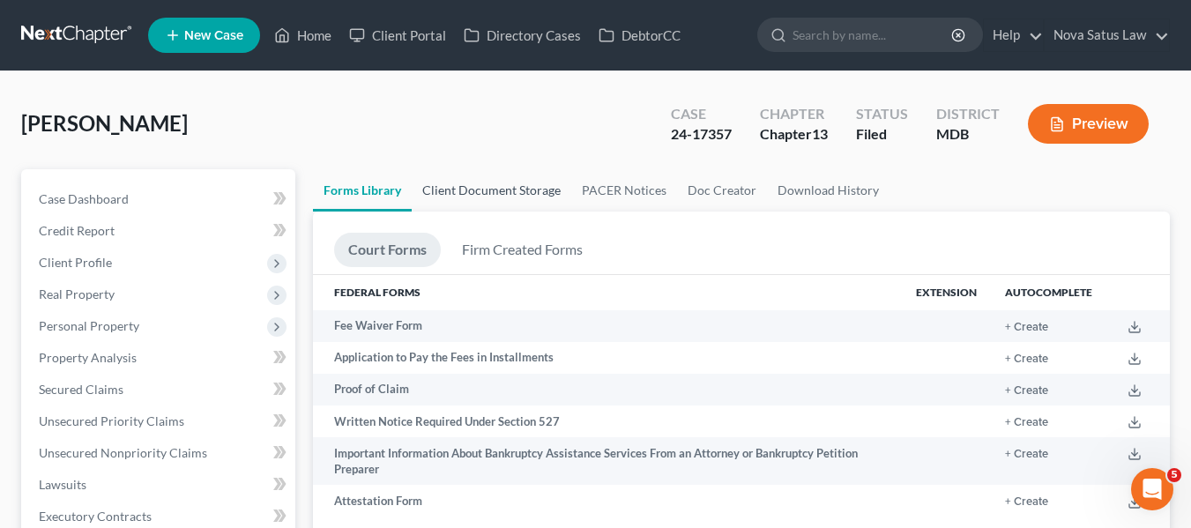
click at [513, 188] on link "Client Document Storage" at bounding box center [492, 190] width 160 height 42
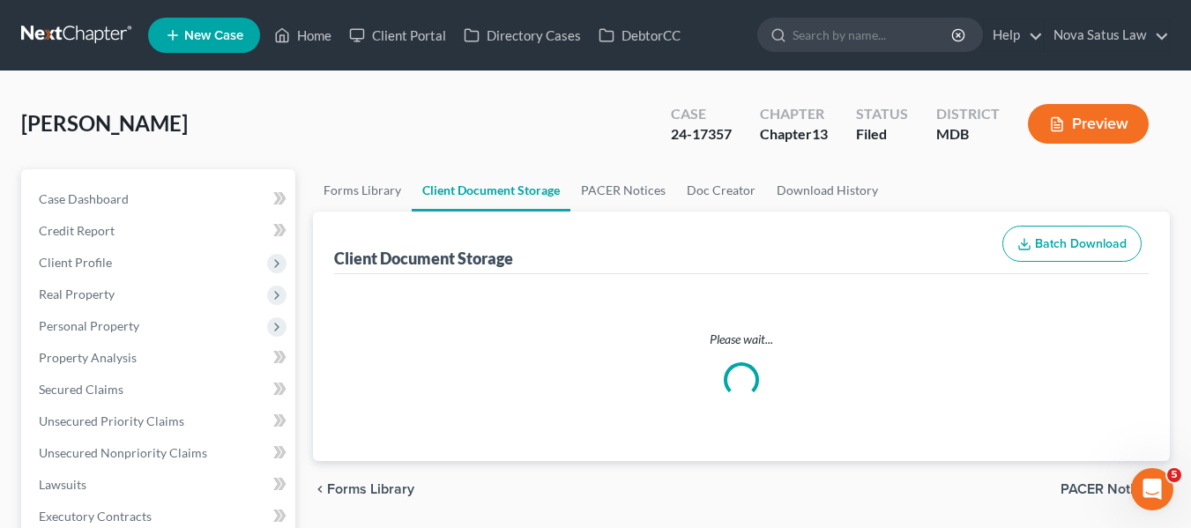
select select "14"
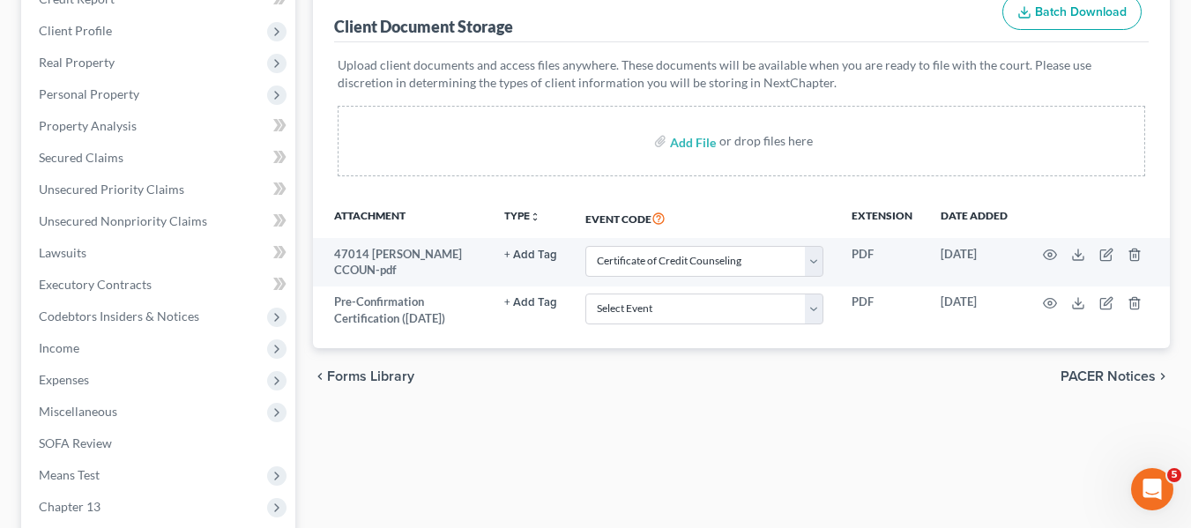
scroll to position [233, 0]
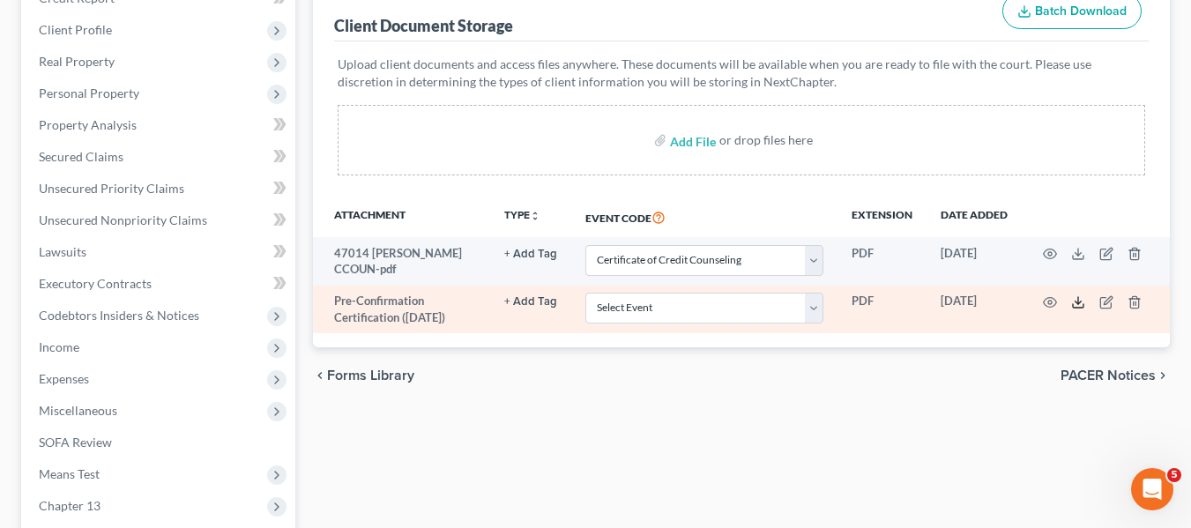
click at [1073, 304] on icon at bounding box center [1078, 306] width 11 height 4
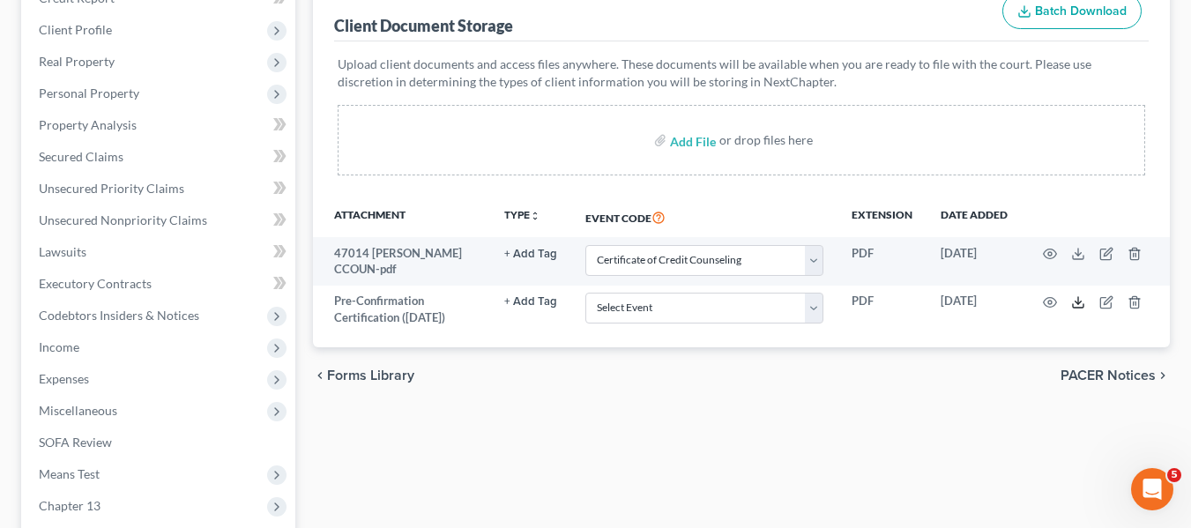
scroll to position [0, 0]
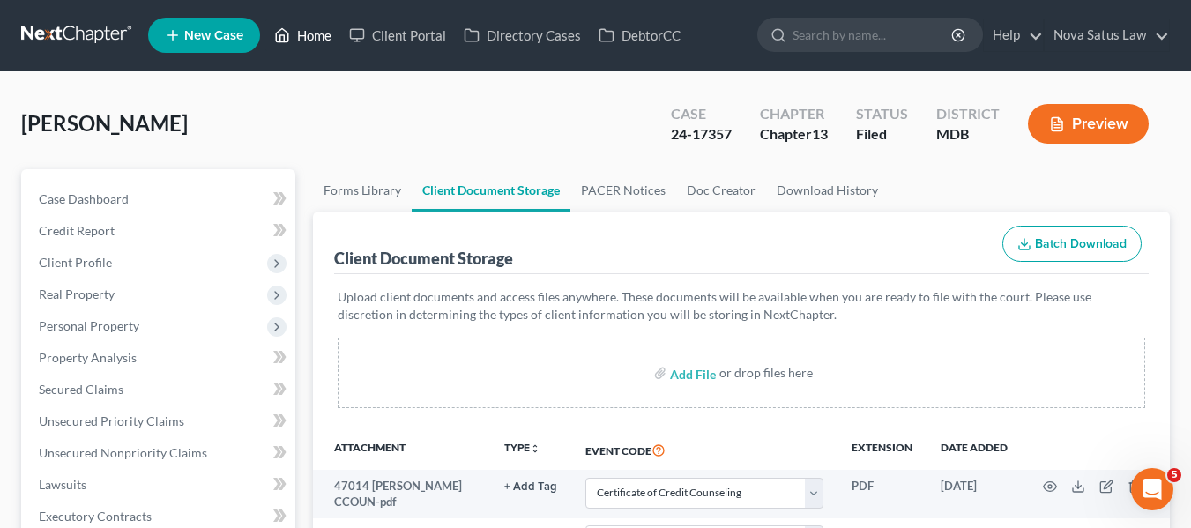
click at [306, 36] on link "Home" at bounding box center [302, 35] width 75 height 32
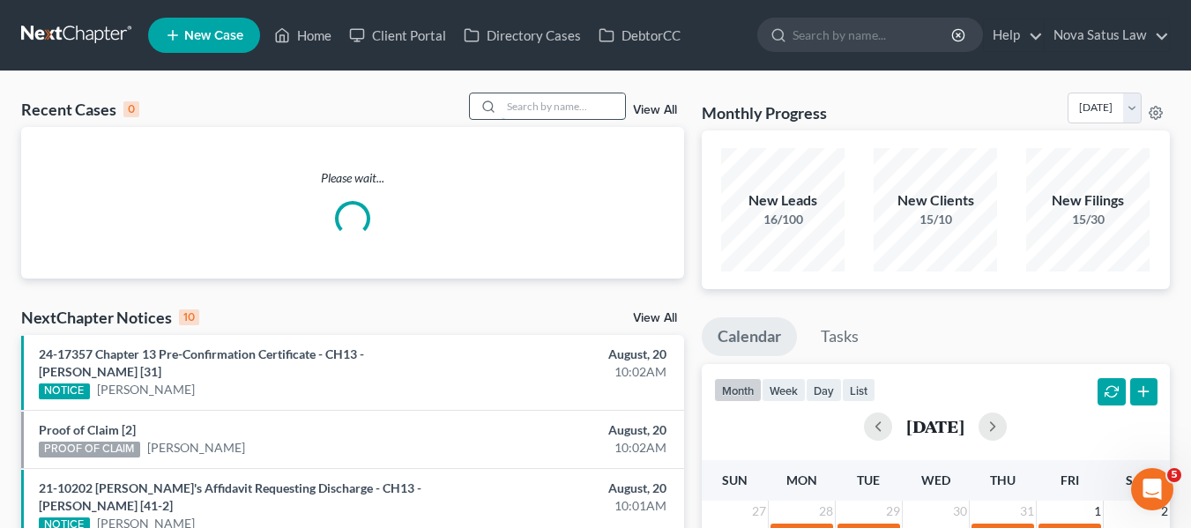
click at [536, 103] on input "search" at bounding box center [563, 106] width 123 height 26
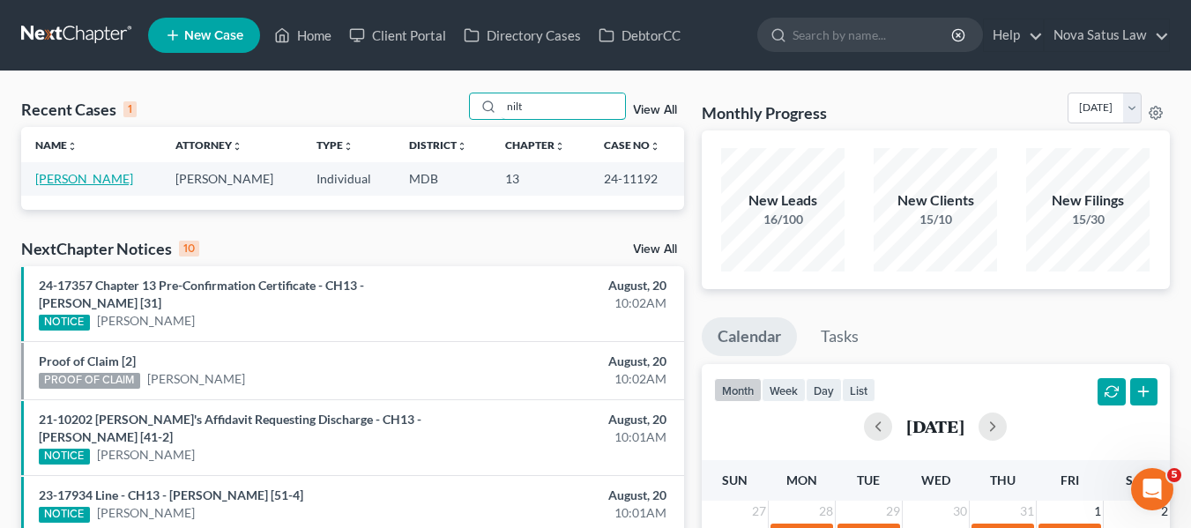
type input "nilt"
click at [62, 184] on link "[PERSON_NAME]" at bounding box center [84, 178] width 98 height 15
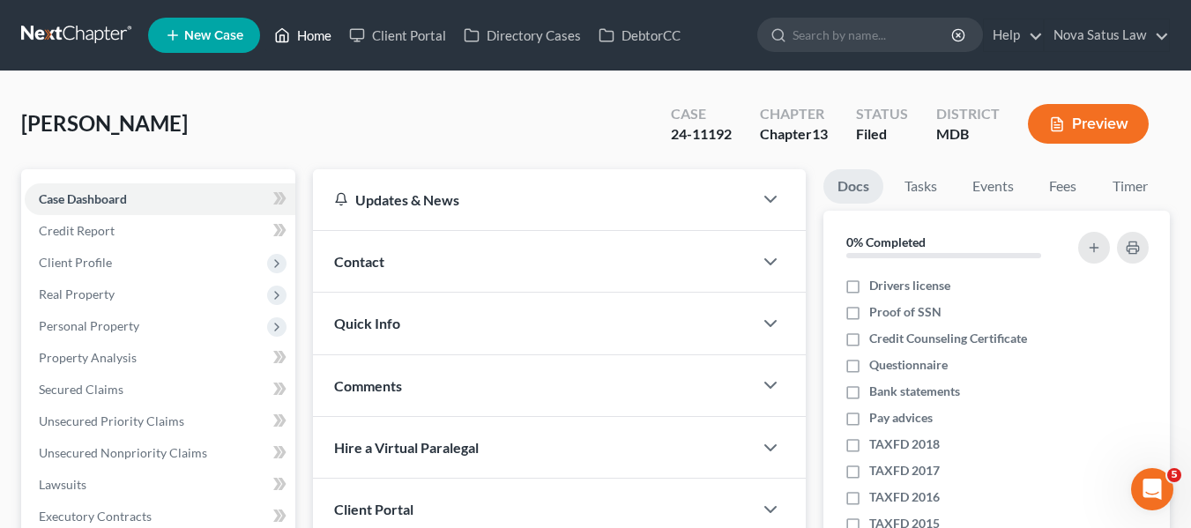
click at [317, 35] on link "Home" at bounding box center [302, 35] width 75 height 32
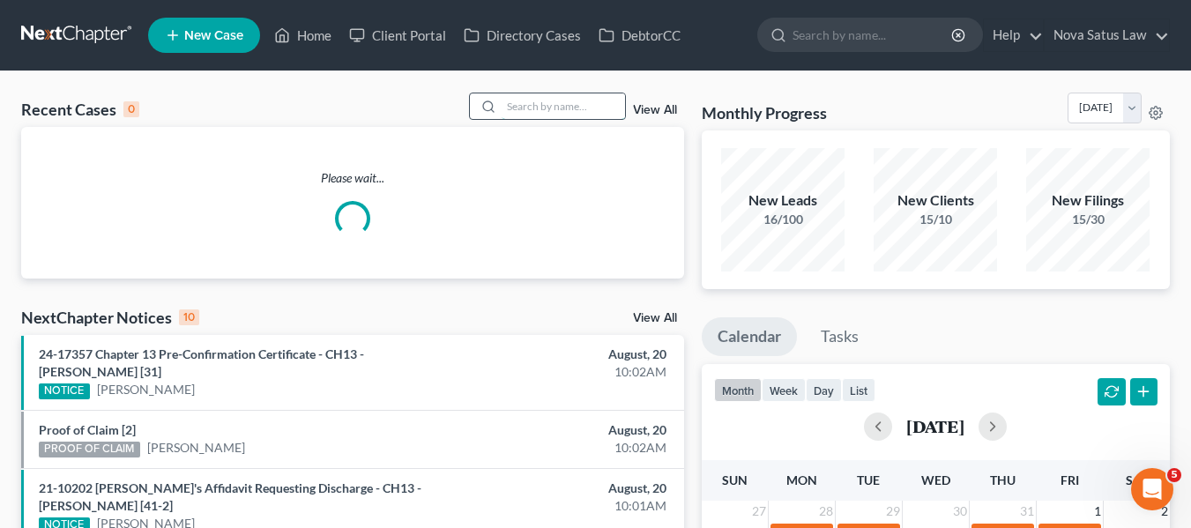
click at [521, 106] on input "search" at bounding box center [563, 106] width 123 height 26
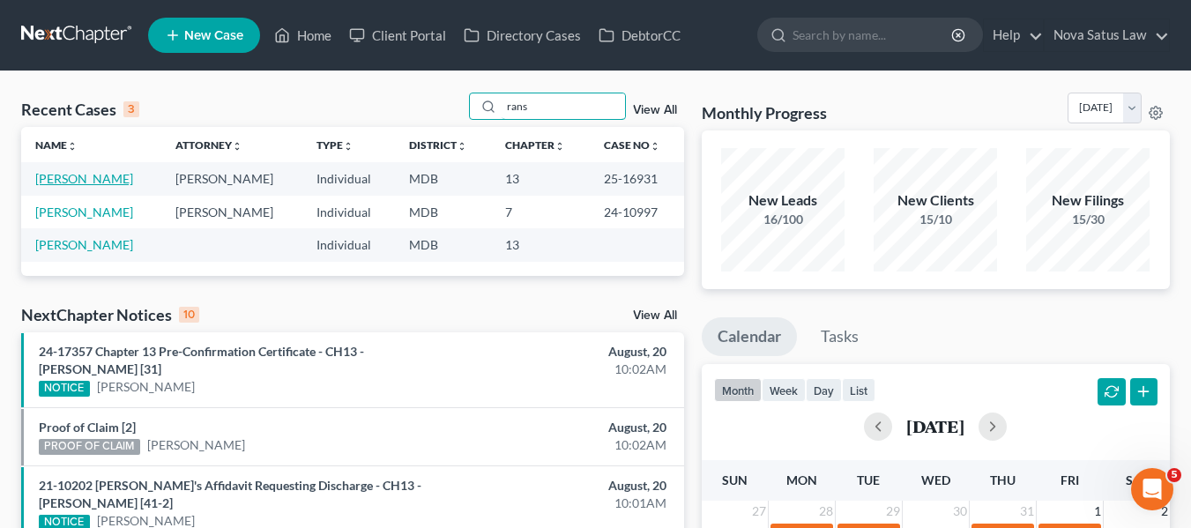
type input "rans"
click at [67, 182] on link "[PERSON_NAME]" at bounding box center [84, 178] width 98 height 15
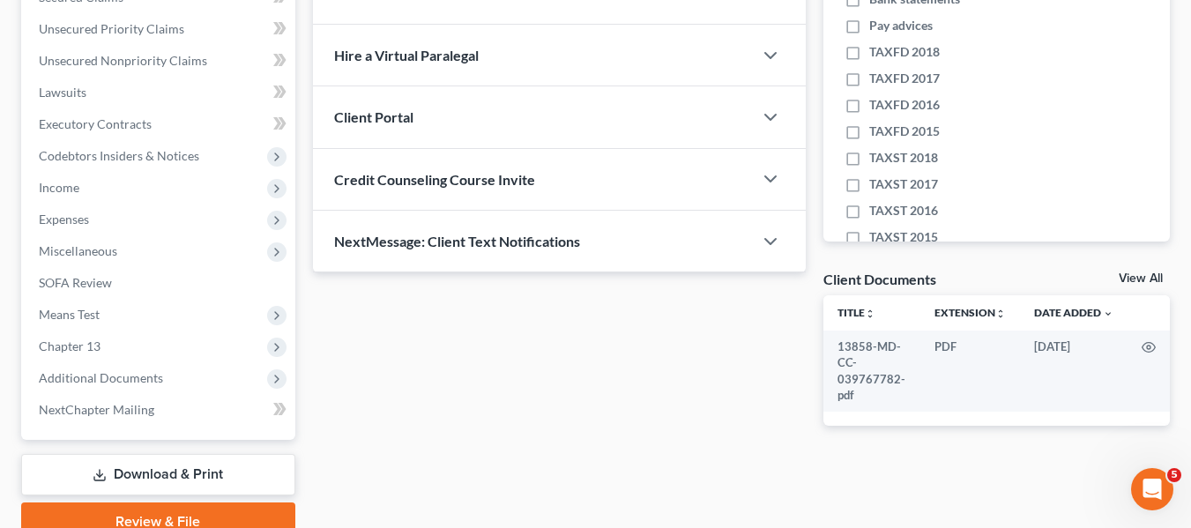
scroll to position [393, 0]
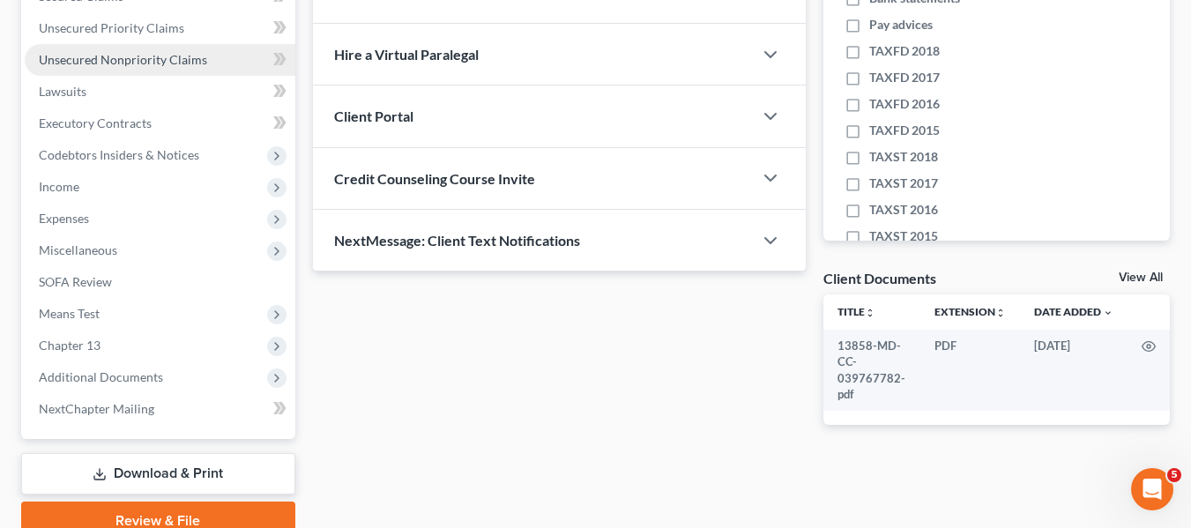
click at [116, 72] on link "Unsecured Nonpriority Claims" at bounding box center [160, 60] width 271 height 32
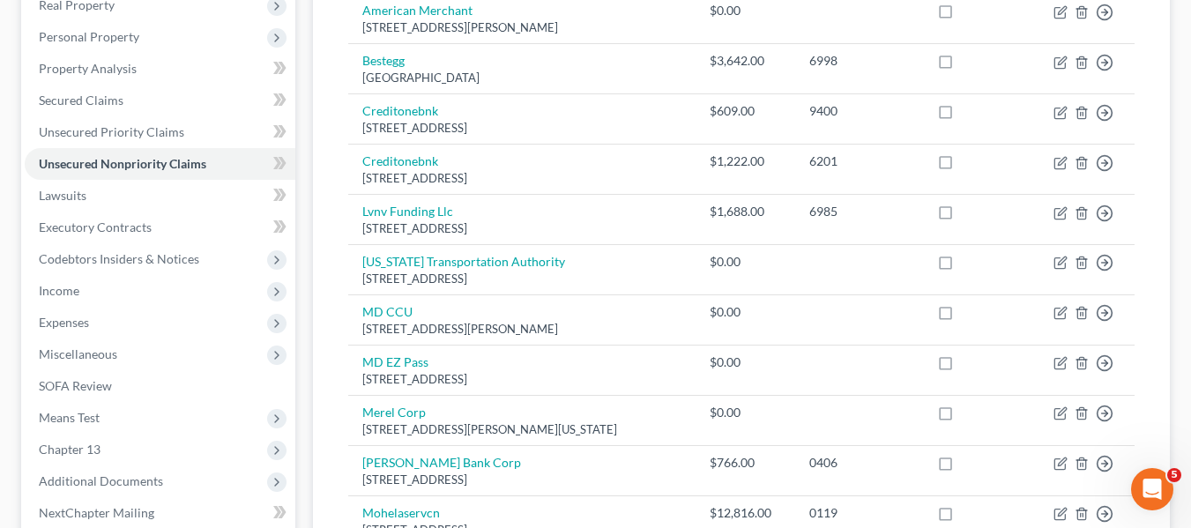
scroll to position [291, 0]
click at [159, 90] on link "Secured Claims" at bounding box center [160, 99] width 271 height 32
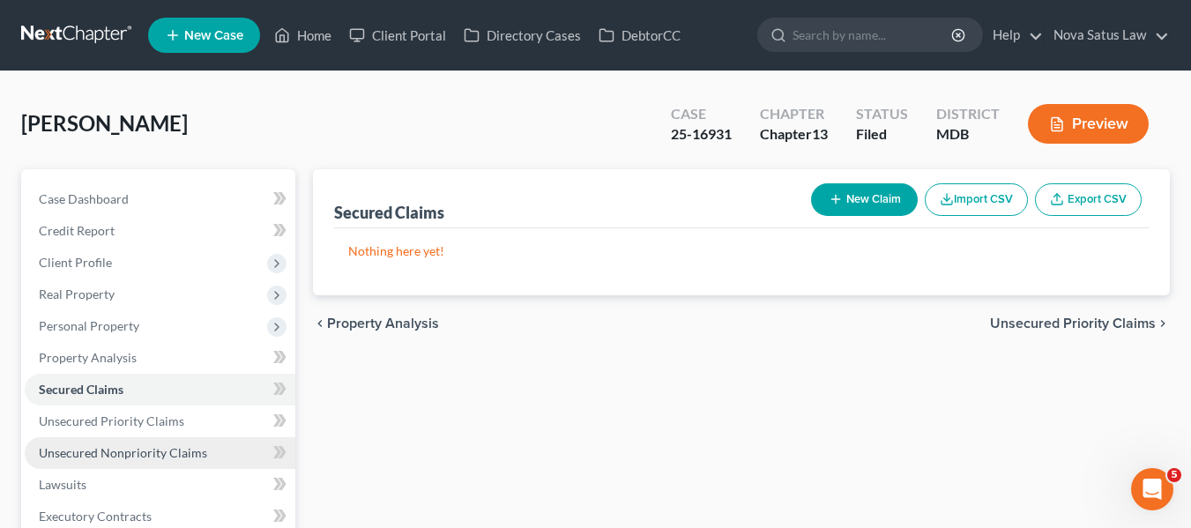
click at [137, 460] on link "Unsecured Nonpriority Claims" at bounding box center [160, 453] width 271 height 32
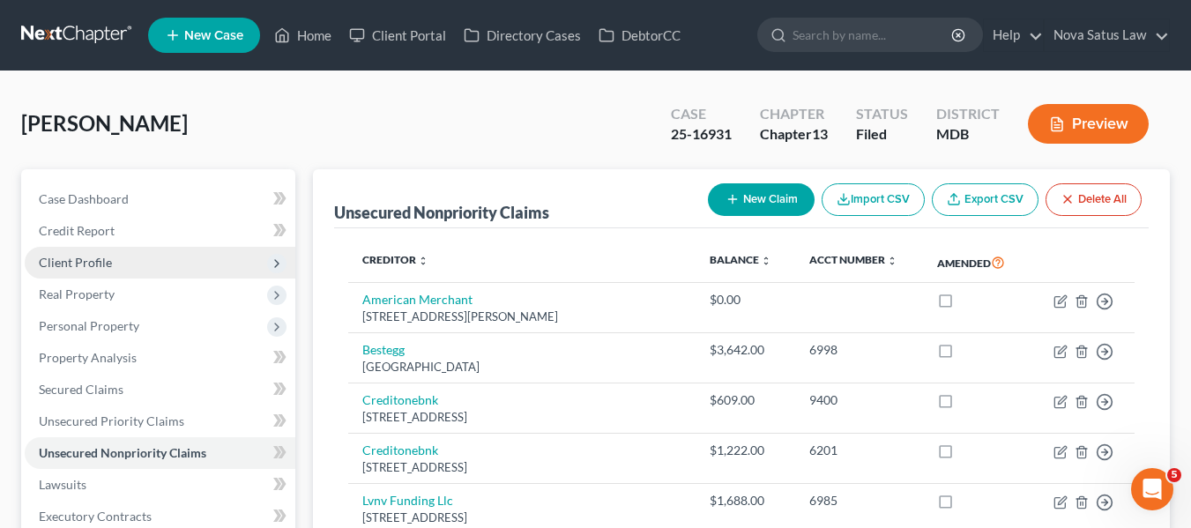
click at [127, 257] on span "Client Profile" at bounding box center [160, 263] width 271 height 32
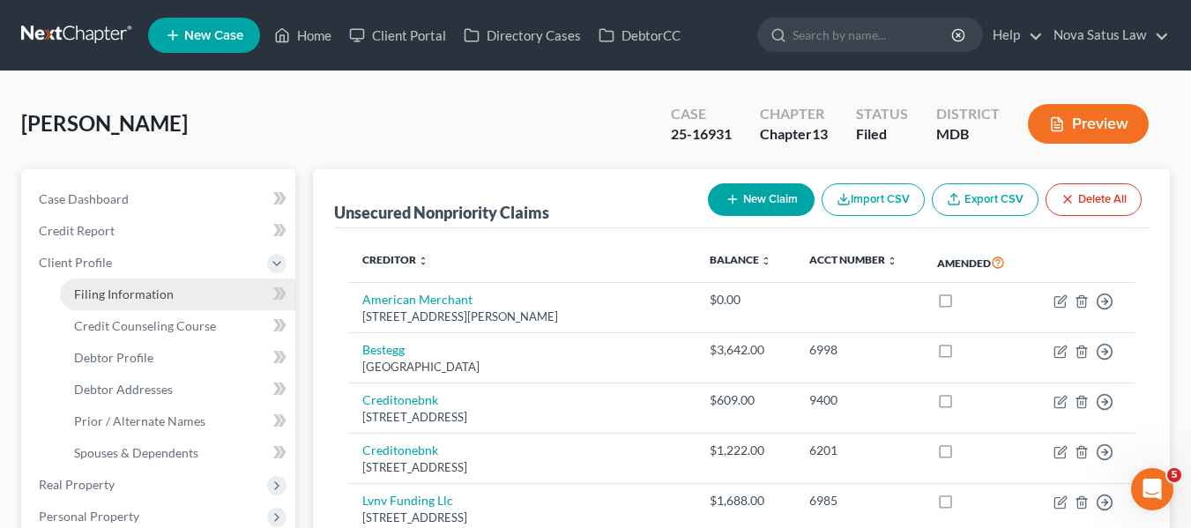
click at [138, 295] on span "Filing Information" at bounding box center [124, 294] width 100 height 15
select select "1"
select select "0"
select select "3"
select select "38"
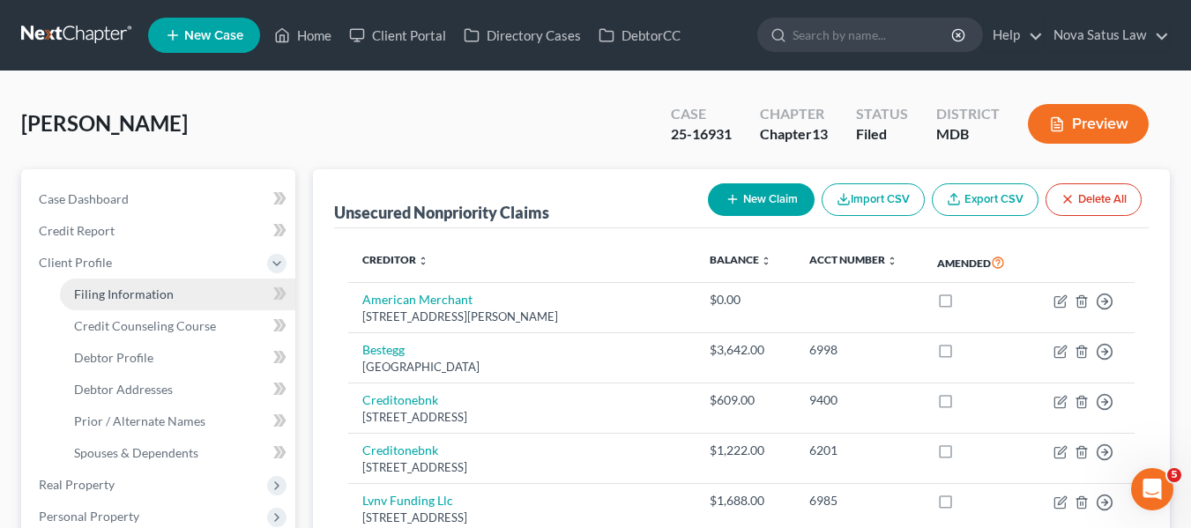
select select "0"
select select "21"
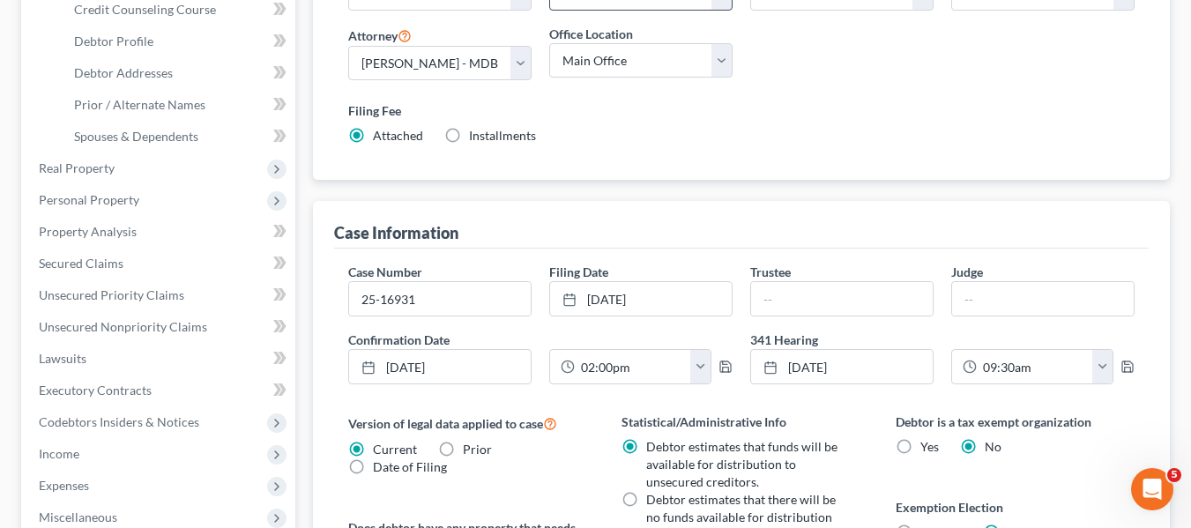
scroll to position [317, 0]
click at [720, 296] on link "[DATE]" at bounding box center [641, 298] width 182 height 34
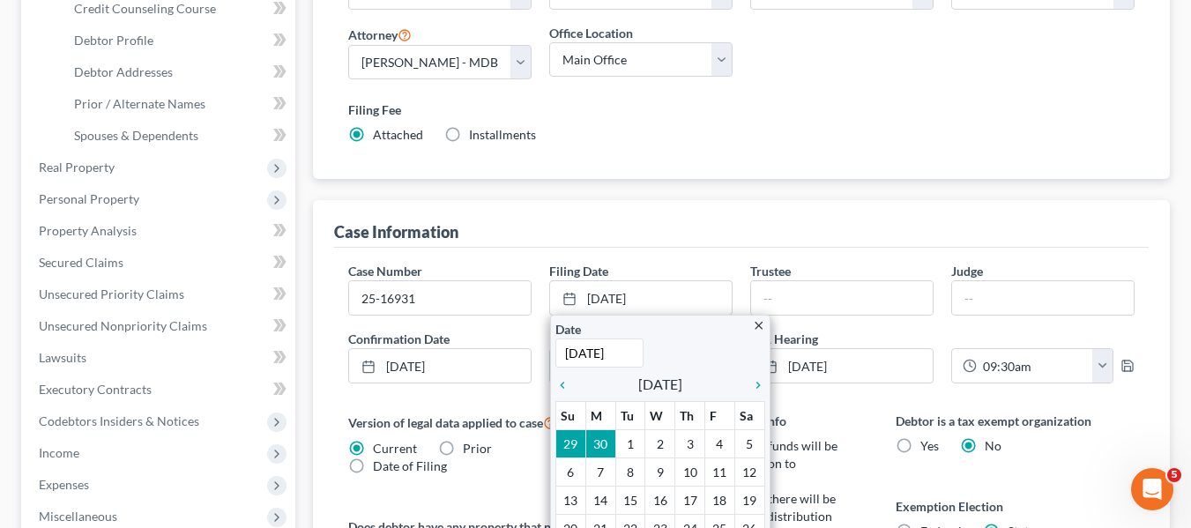
click at [905, 74] on div "Nature of Debt Select Business Consumer Other Nature of Business Select Clearin…" at bounding box center [741, 57] width 804 height 203
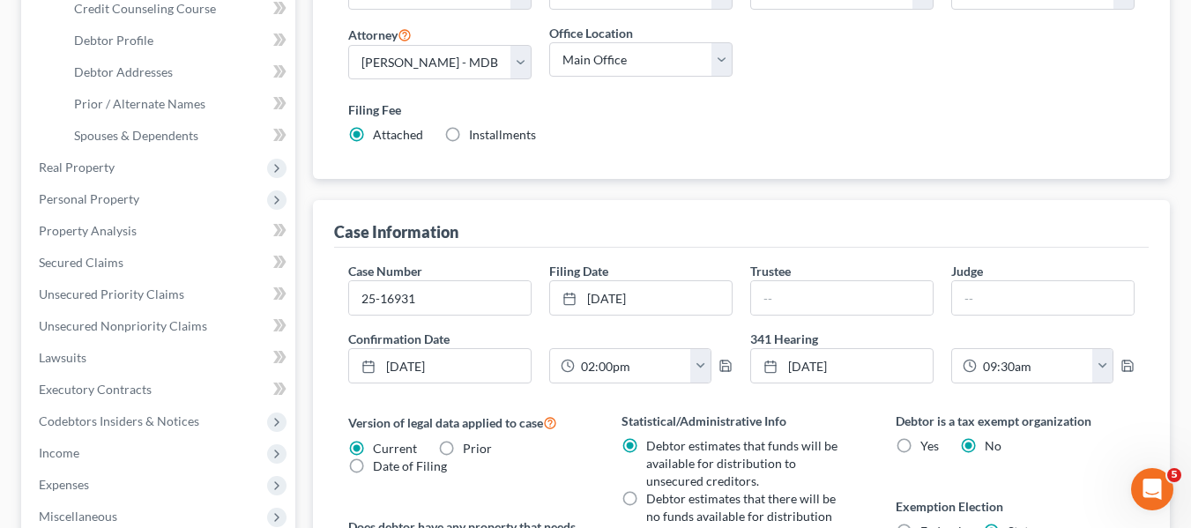
scroll to position [0, 0]
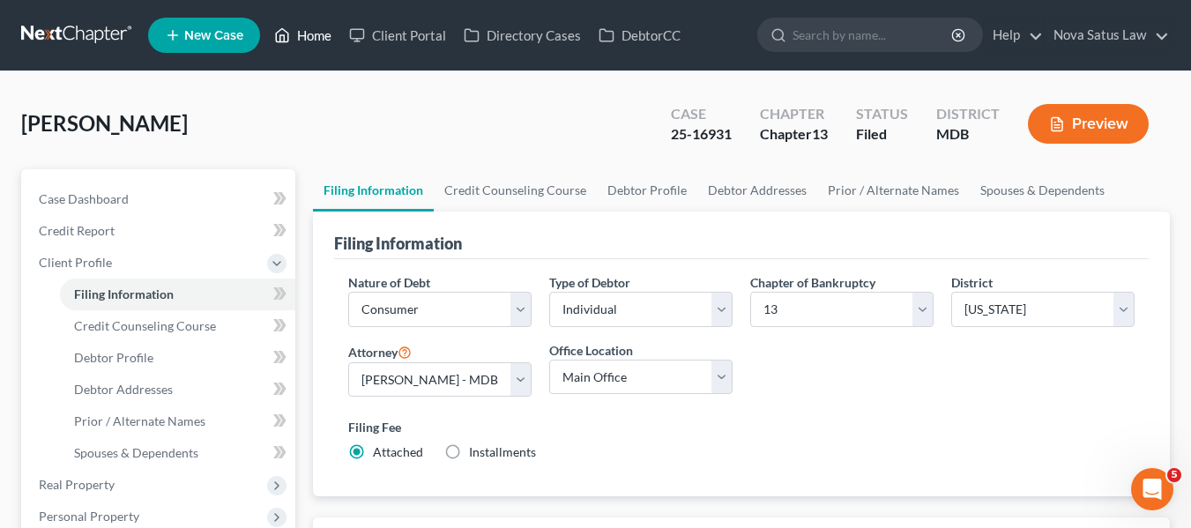
click at [306, 32] on link "Home" at bounding box center [302, 35] width 75 height 32
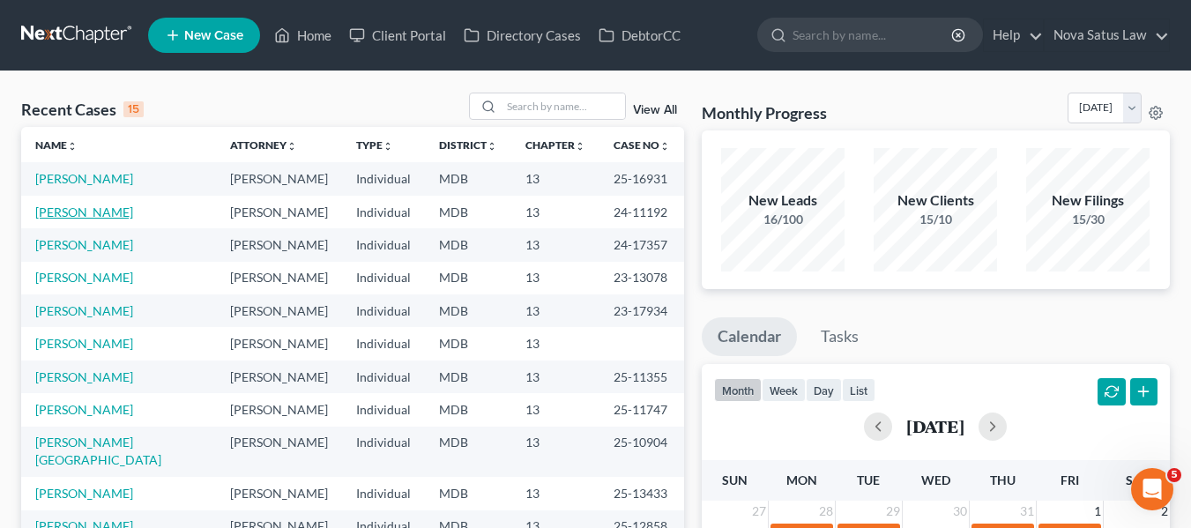
click at [44, 212] on link "[PERSON_NAME]" at bounding box center [84, 212] width 98 height 15
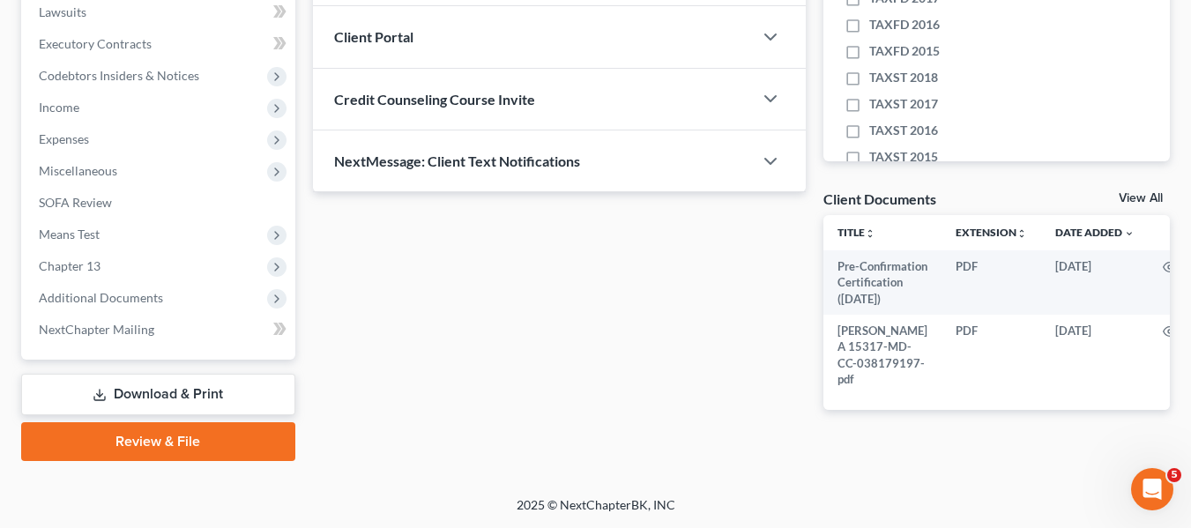
scroll to position [498, 0]
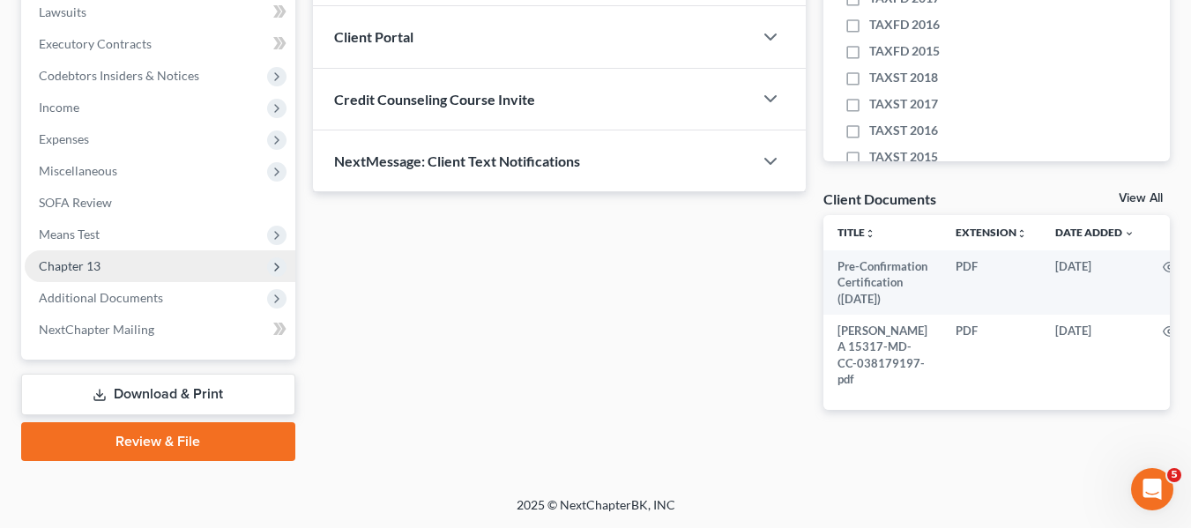
click at [106, 250] on span "Chapter 13" at bounding box center [160, 266] width 271 height 32
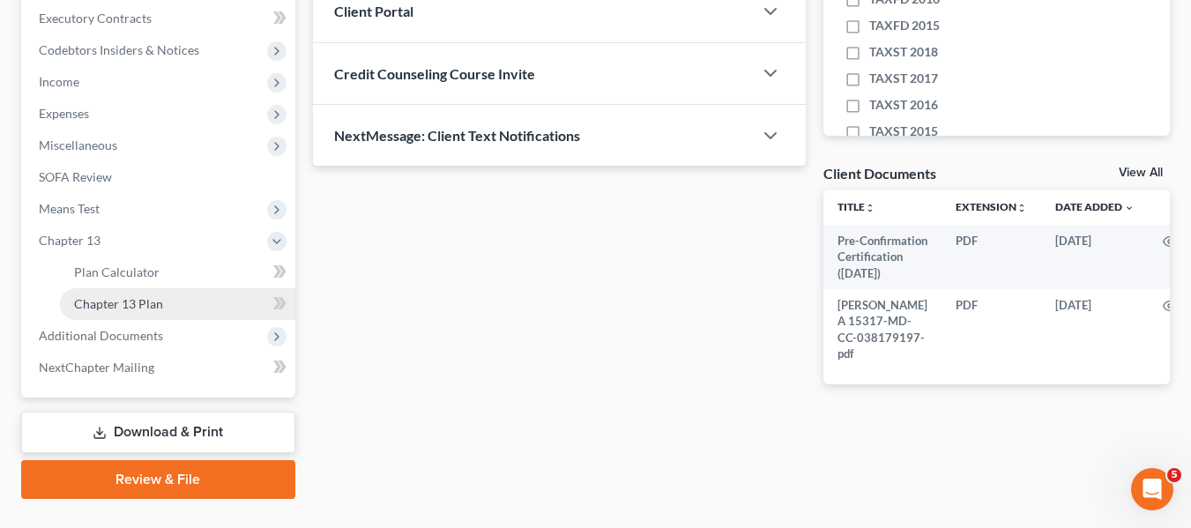
click at [124, 300] on span "Chapter 13 Plan" at bounding box center [118, 303] width 89 height 15
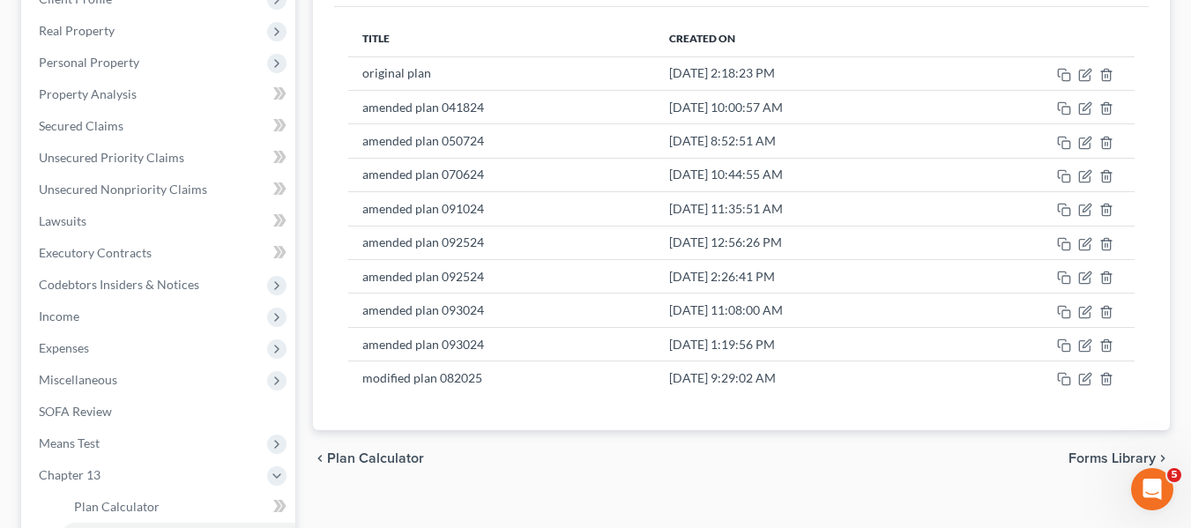
scroll to position [265, 0]
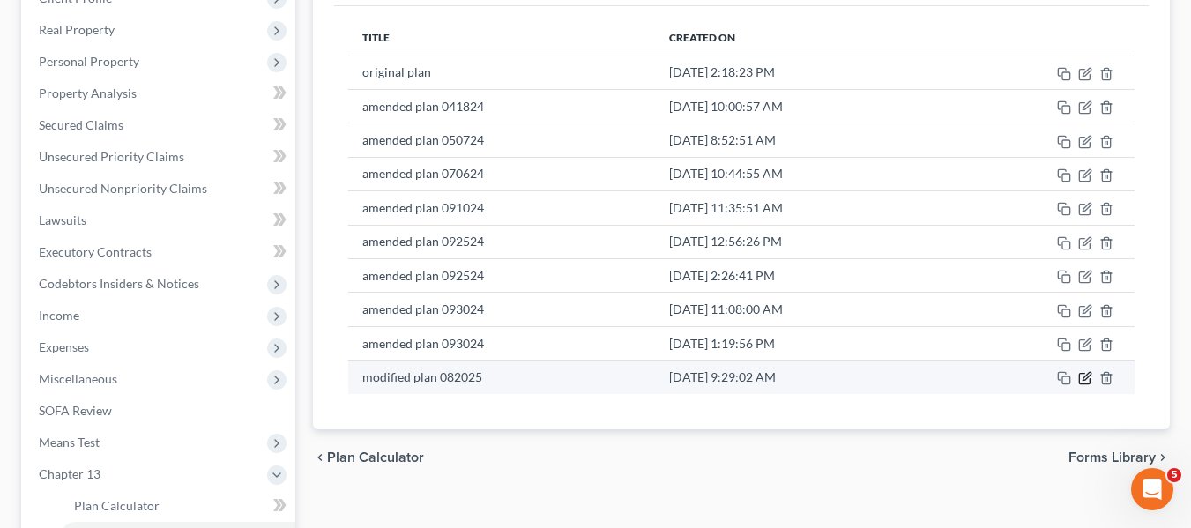
click at [1085, 377] on icon "button" at bounding box center [1087, 377] width 8 height 8
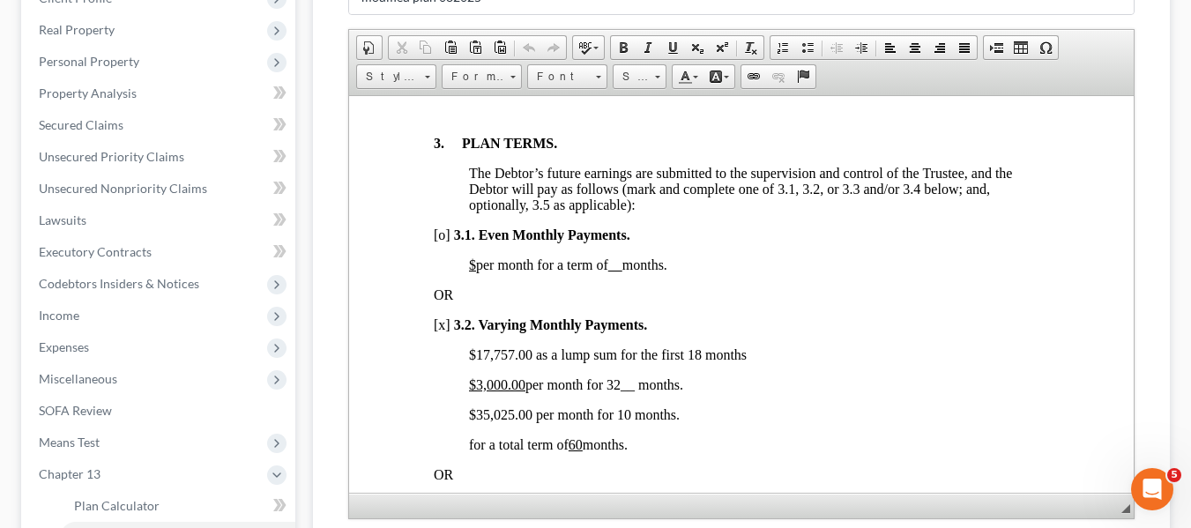
scroll to position [1217, 0]
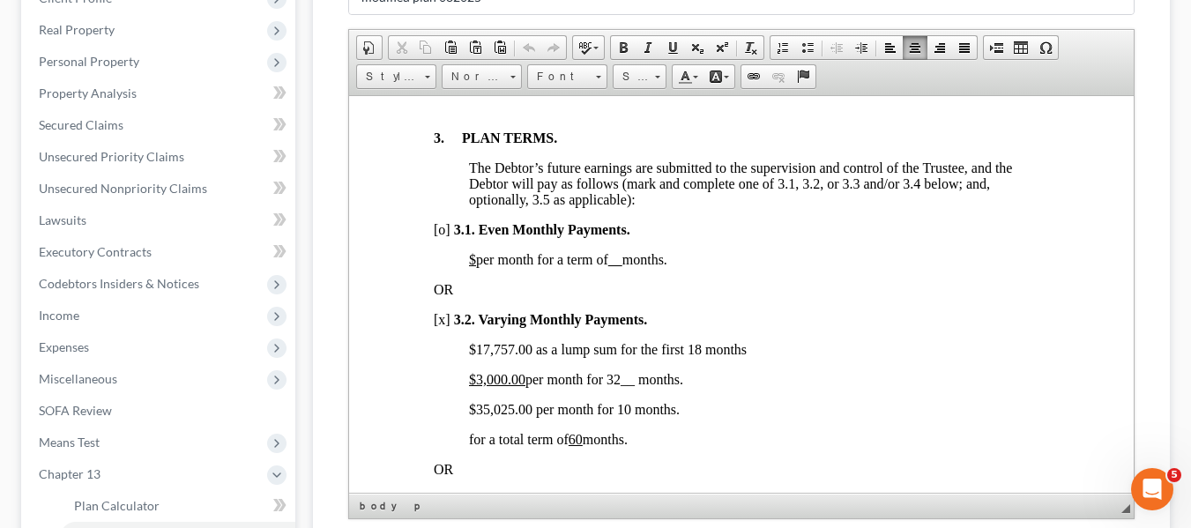
click at [472, 416] on span "$35,025.00 per month for 10 months." at bounding box center [573, 408] width 211 height 15
click at [610, 386] on span "$3,000.00 per month for 32__ months." at bounding box center [575, 378] width 214 height 15
click at [619, 416] on span "$14,400 .00 per month for 10 months." at bounding box center [573, 408] width 211 height 15
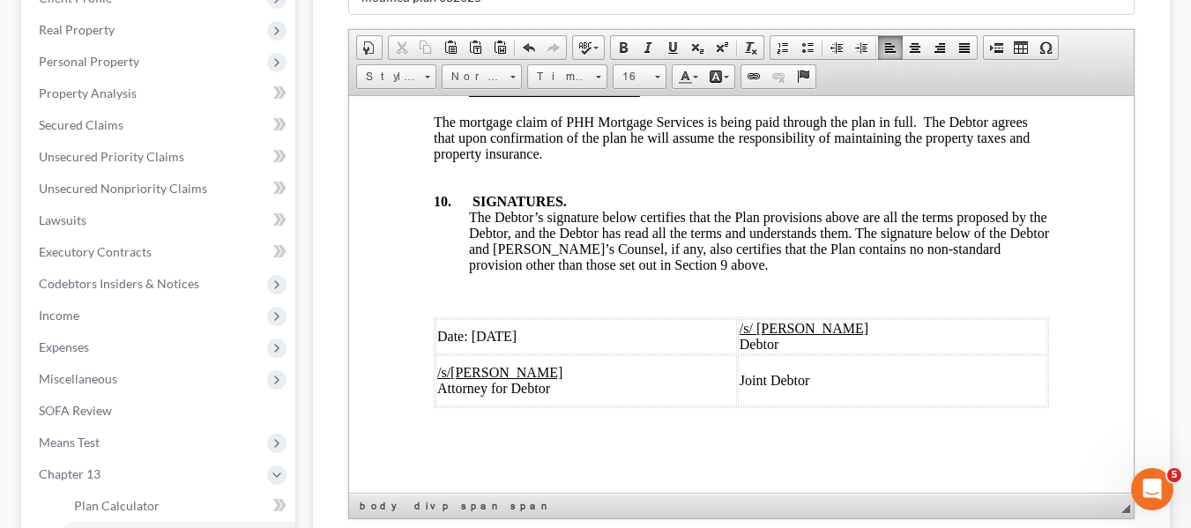
scroll to position [6973, 0]
click at [506, 328] on span "Date: [DATE]" at bounding box center [475, 335] width 79 height 15
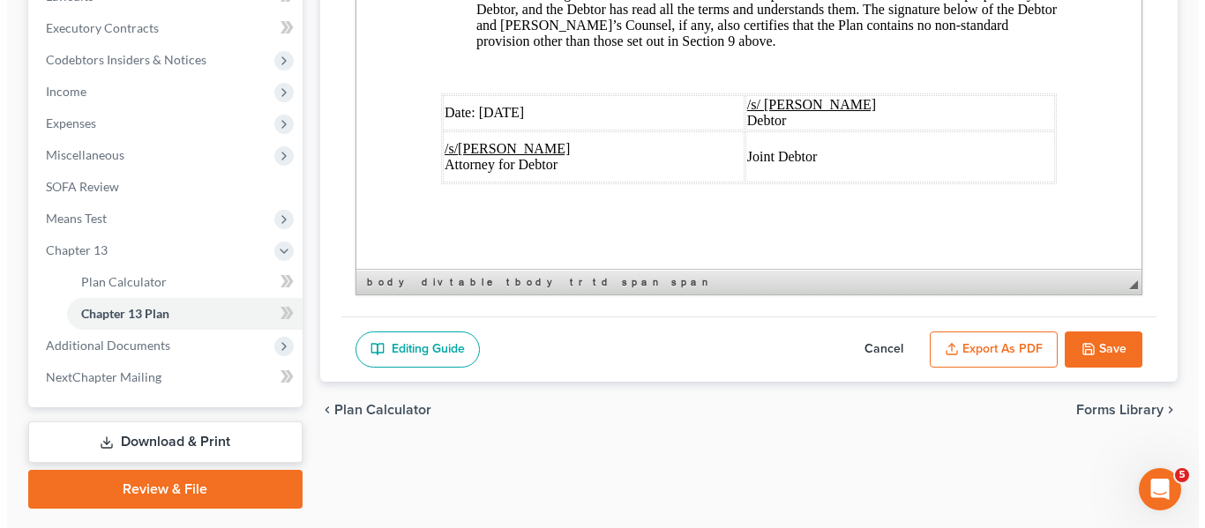
scroll to position [536, 0]
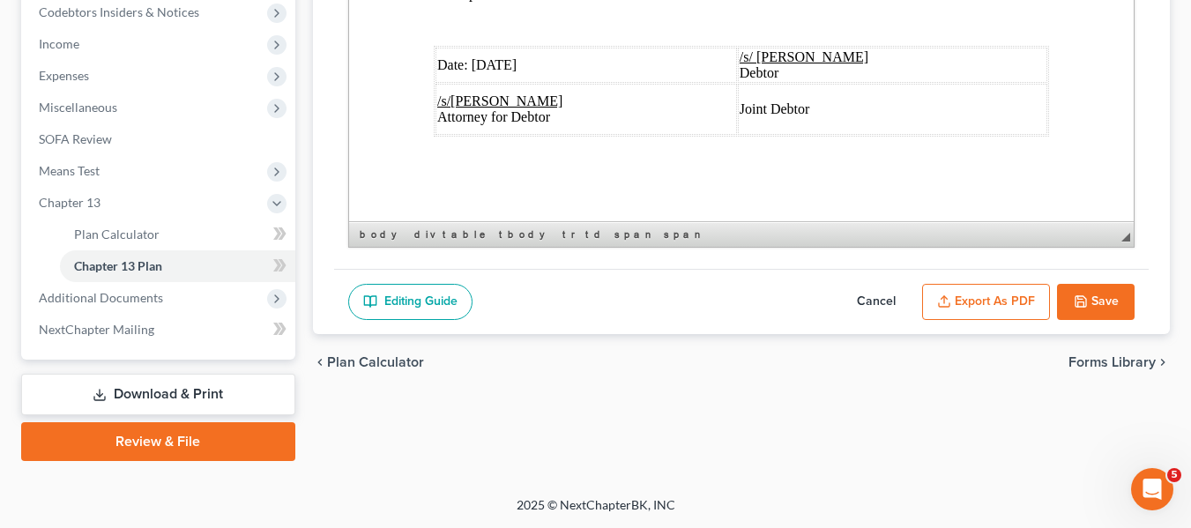
click at [982, 300] on button "Export as PDF" at bounding box center [986, 302] width 128 height 37
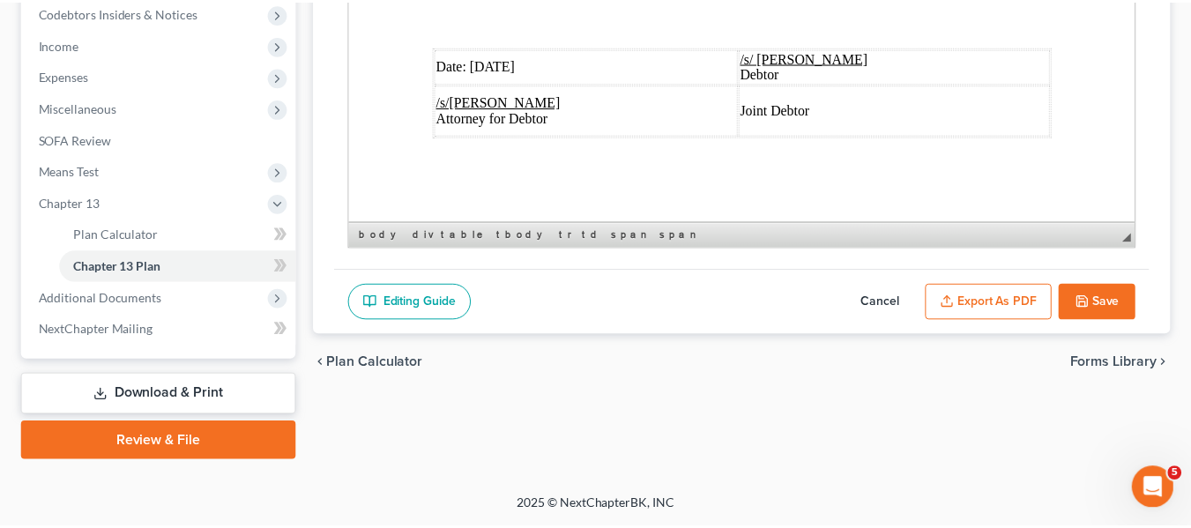
scroll to position [6910, 0]
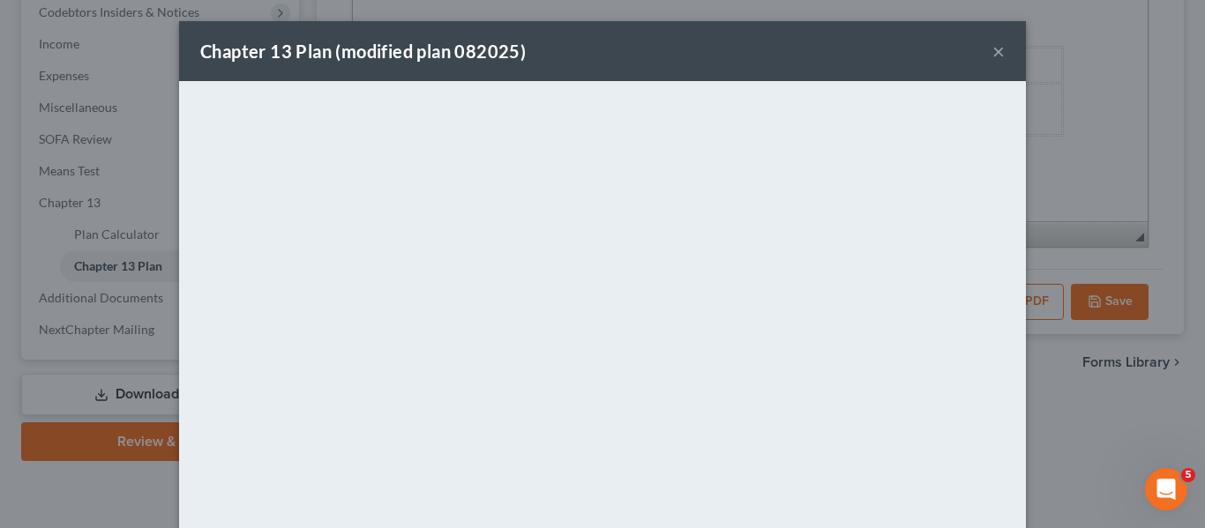
click at [720, 71] on div "Chapter 13 Plan (modified plan 082025) ×" at bounding box center [602, 51] width 847 height 60
click at [992, 51] on button "×" at bounding box center [998, 51] width 12 height 21
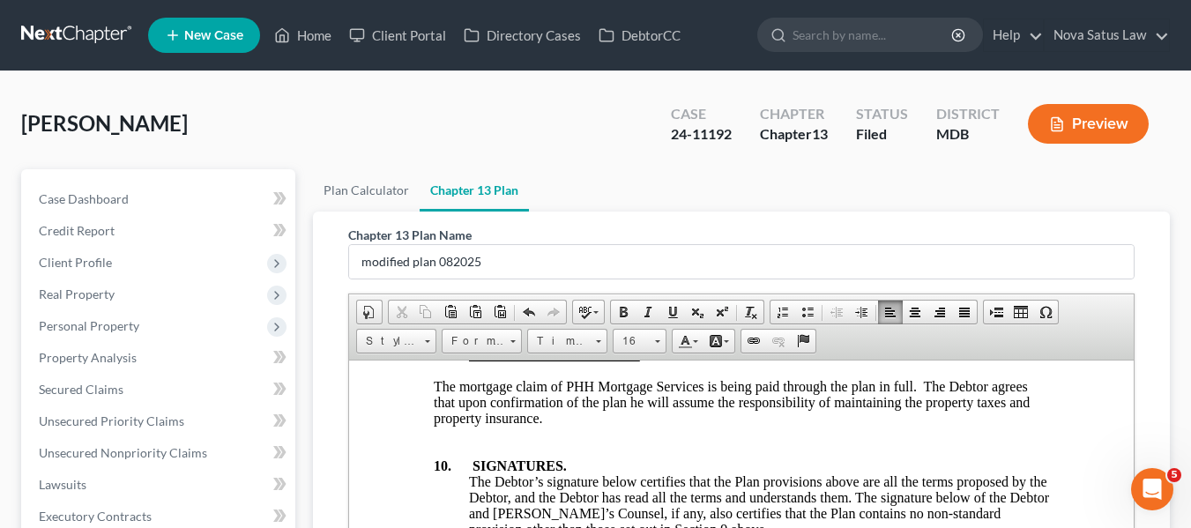
scroll to position [536, 0]
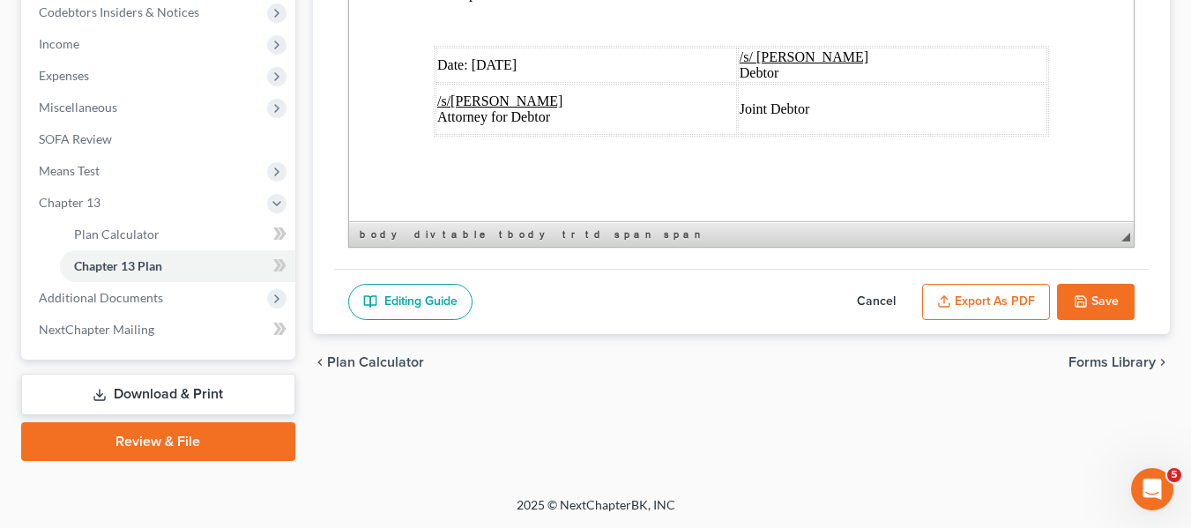
click at [1063, 290] on button "Save" at bounding box center [1096, 302] width 78 height 37
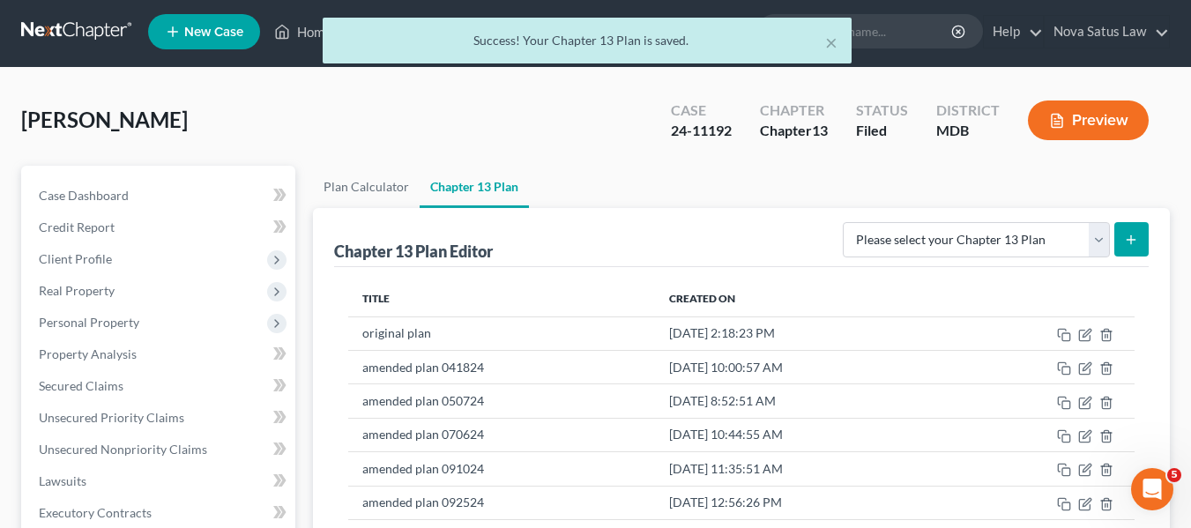
scroll to position [0, 0]
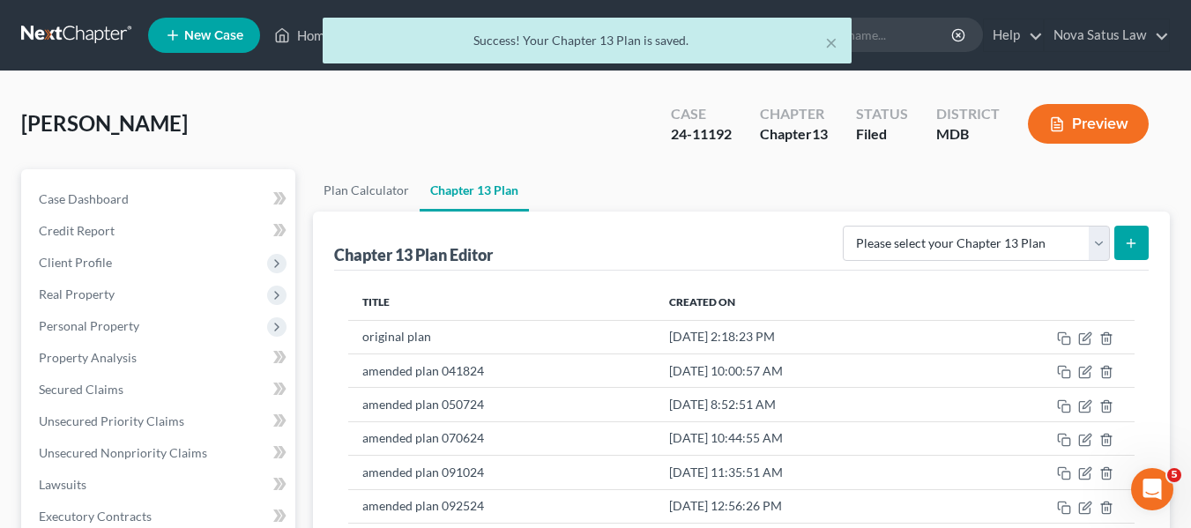
click at [310, 37] on div "× Success! Your Chapter 13 Plan is saved." at bounding box center [586, 45] width 1191 height 55
click at [308, 35] on div "× Success! Your Chapter 13 Plan is saved." at bounding box center [586, 45] width 1191 height 55
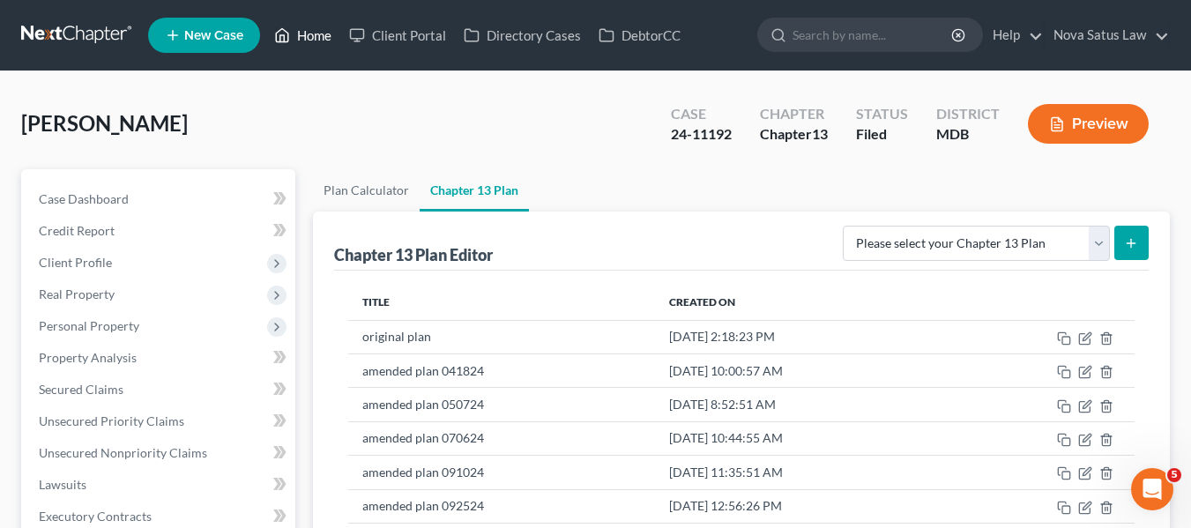
click at [304, 34] on link "Home" at bounding box center [302, 35] width 75 height 32
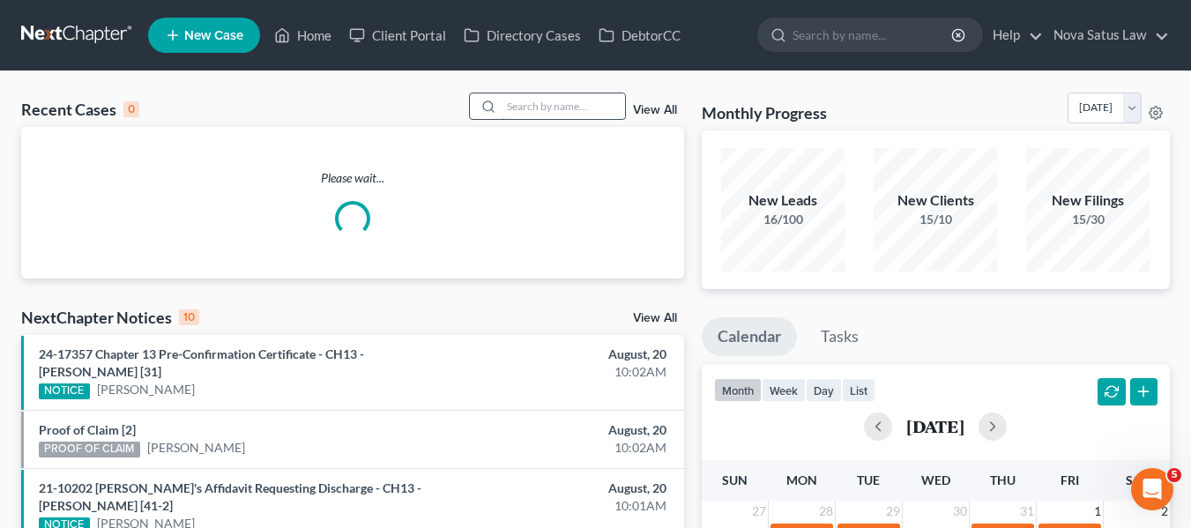
click at [515, 94] on input "search" at bounding box center [563, 106] width 123 height 26
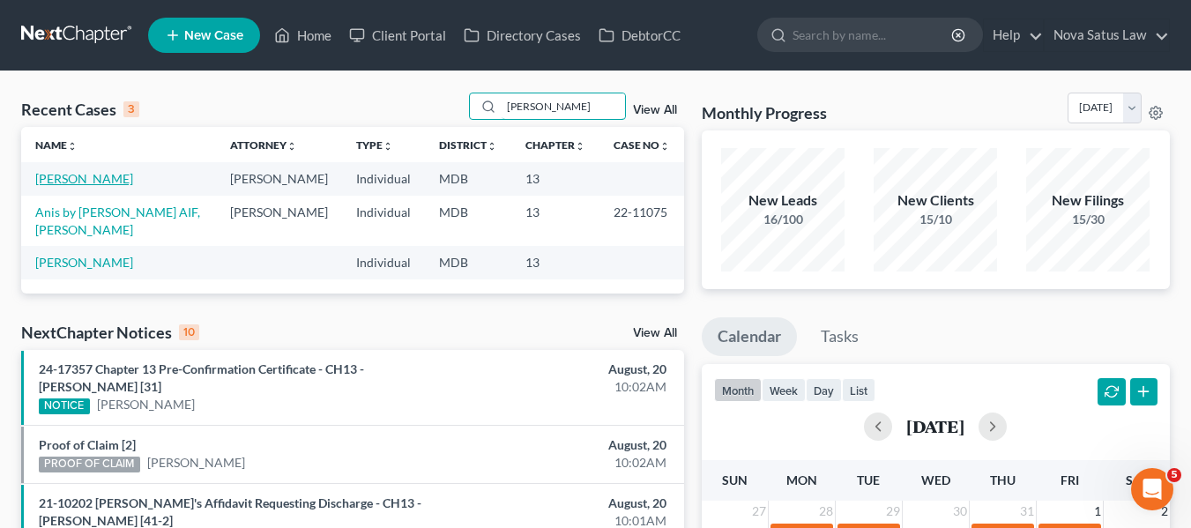
type input "[PERSON_NAME]"
click at [58, 182] on link "[PERSON_NAME]" at bounding box center [84, 178] width 98 height 15
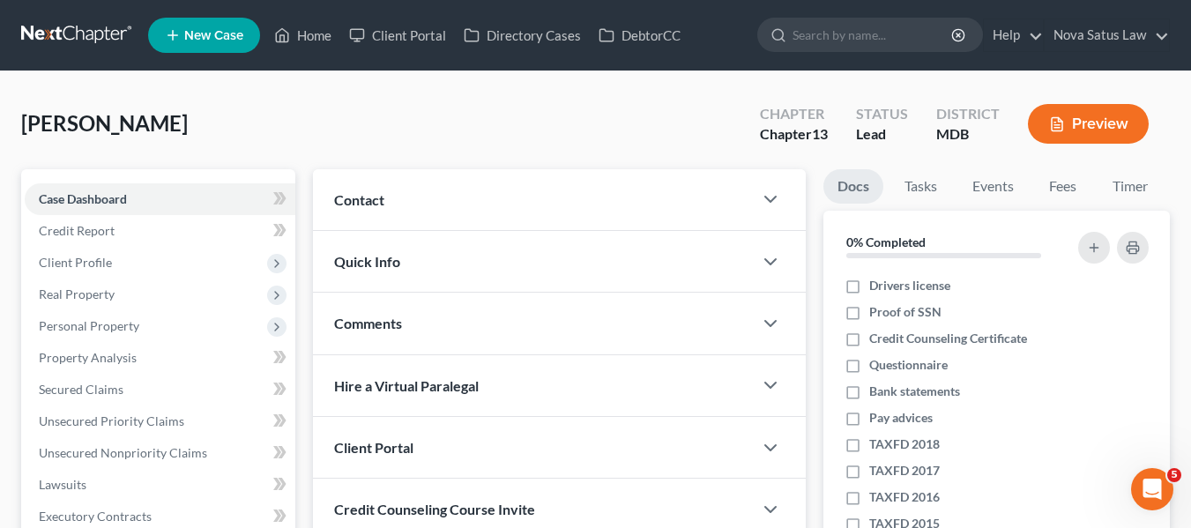
scroll to position [83, 0]
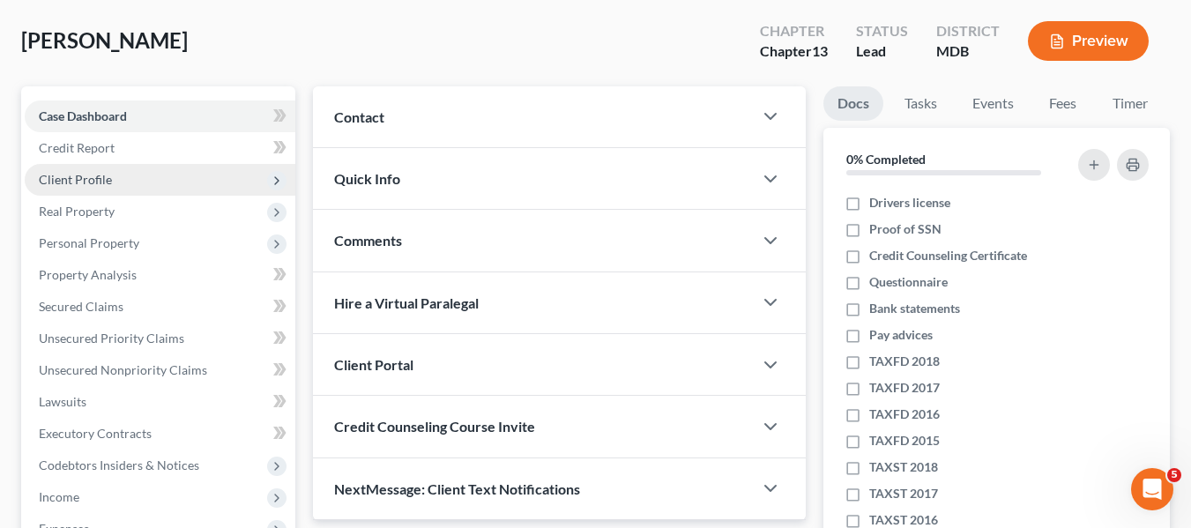
click at [63, 186] on span "Client Profile" at bounding box center [75, 179] width 73 height 15
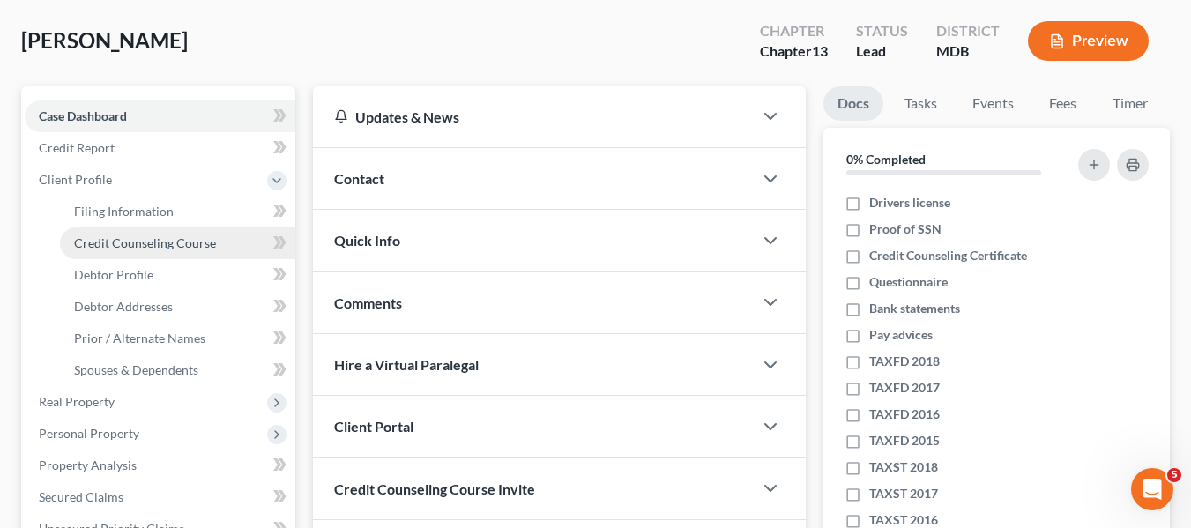
click at [100, 249] on span "Credit Counseling Course" at bounding box center [145, 242] width 142 height 15
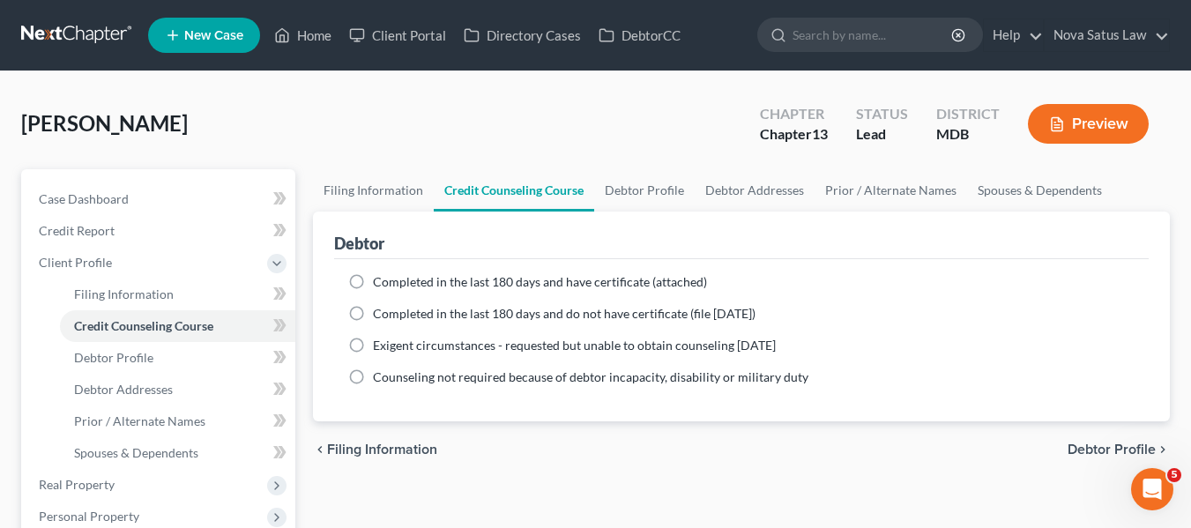
click at [373, 282] on label "Completed in the last 180 days and have certificate (attached)" at bounding box center [540, 282] width 334 height 18
click at [380, 282] on input "Completed in the last 180 days and have certificate (attached)" at bounding box center [385, 278] width 11 height 11
radio input "true"
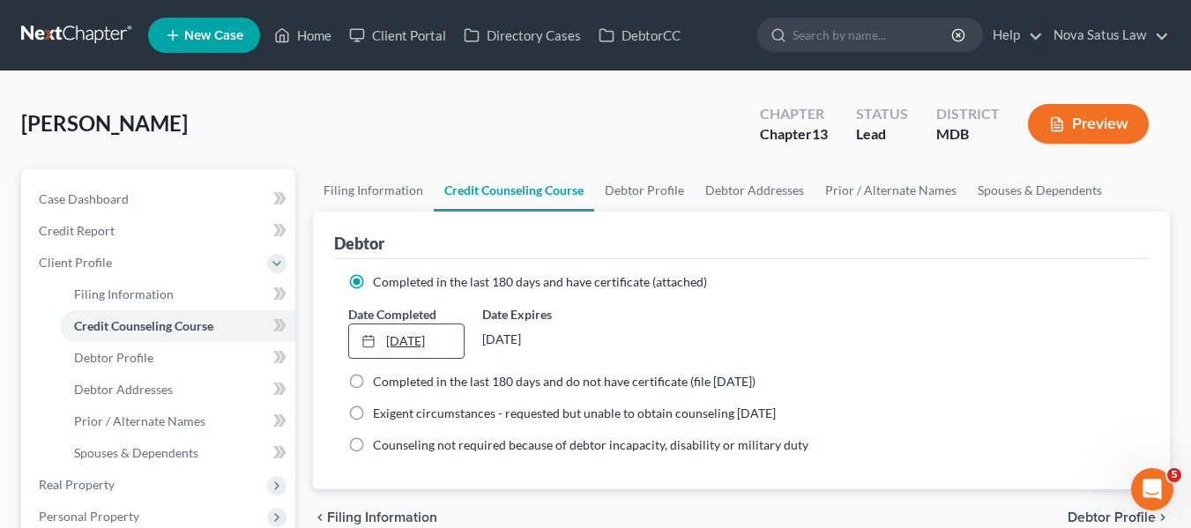
click at [389, 333] on link "[DATE]" at bounding box center [406, 342] width 115 height 34
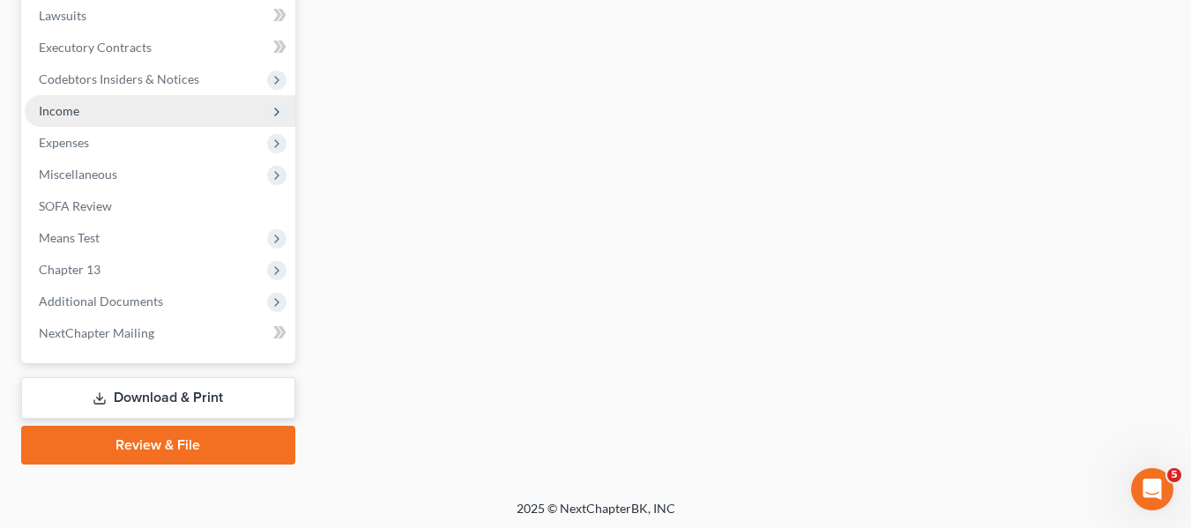
scroll to position [663, 0]
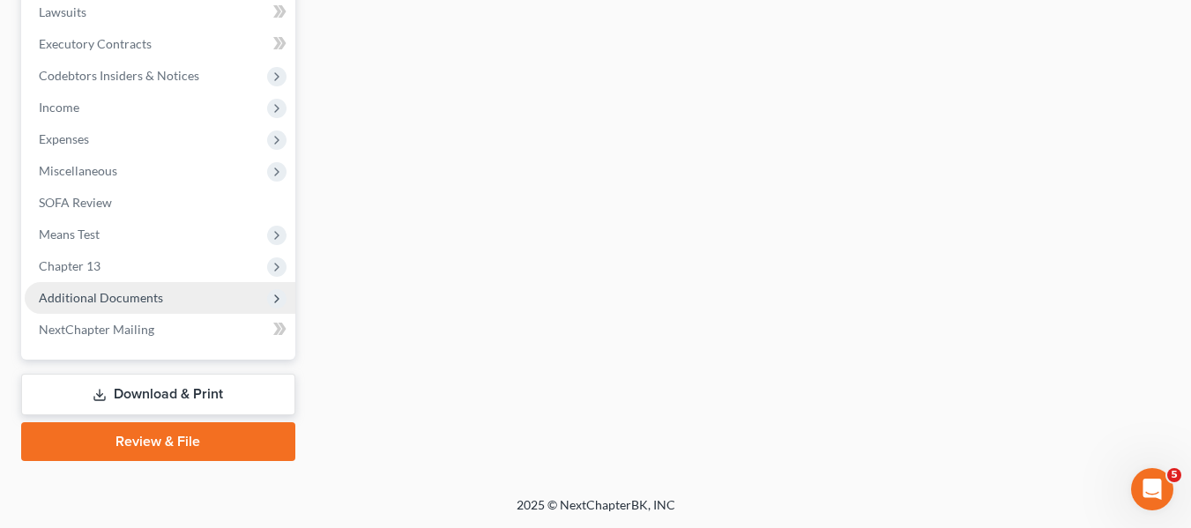
click at [105, 298] on span "Additional Documents" at bounding box center [101, 297] width 124 height 15
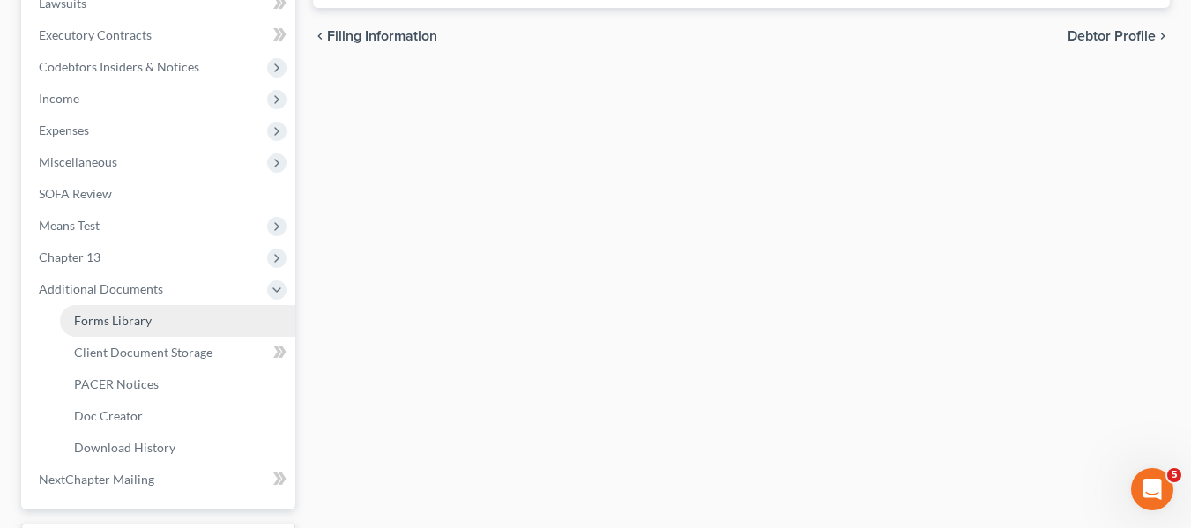
scroll to position [473, 0]
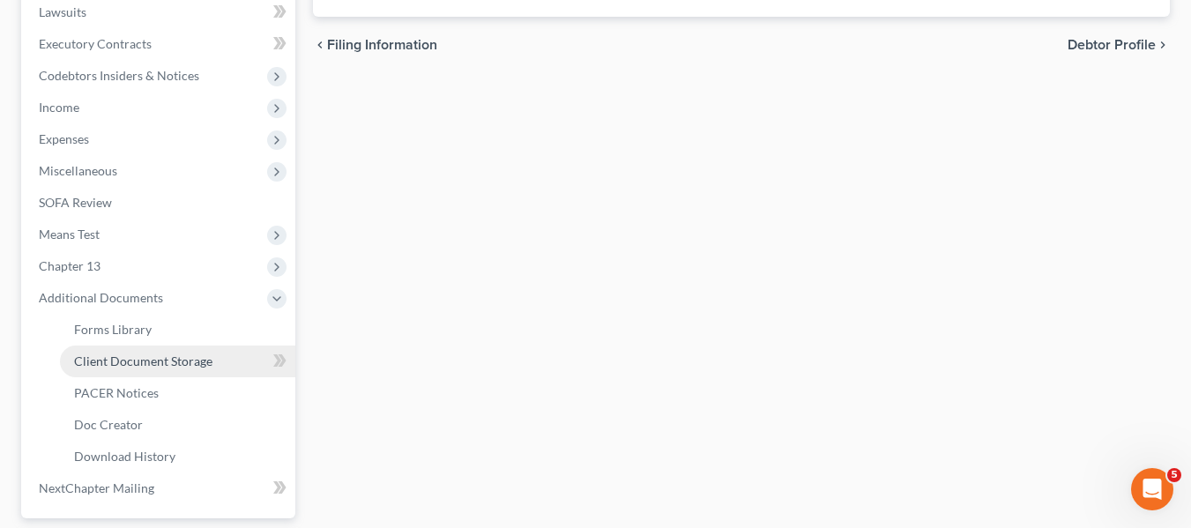
click at [146, 356] on span "Client Document Storage" at bounding box center [143, 361] width 138 height 15
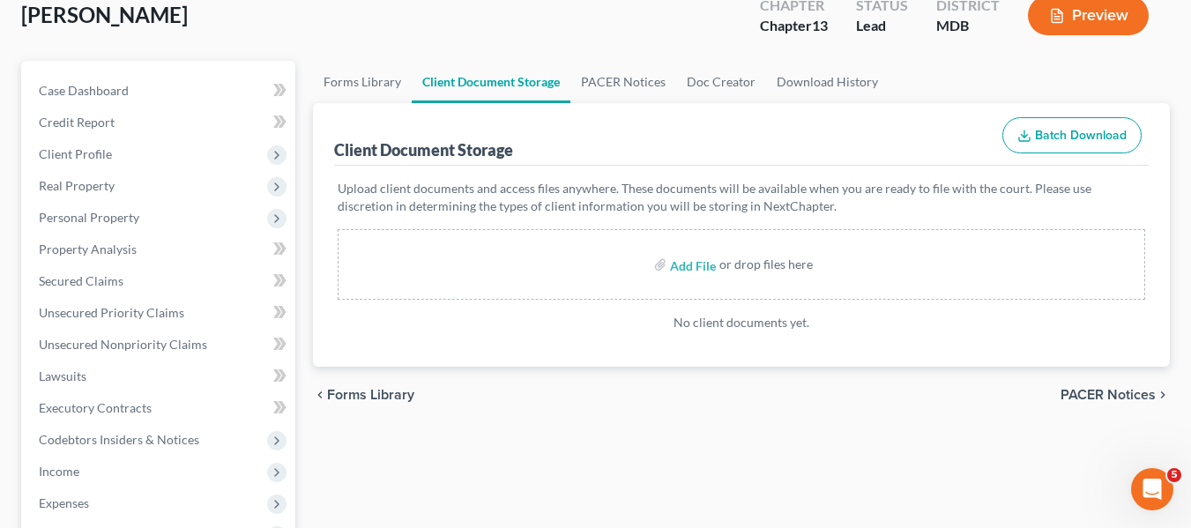
scroll to position [112, 0]
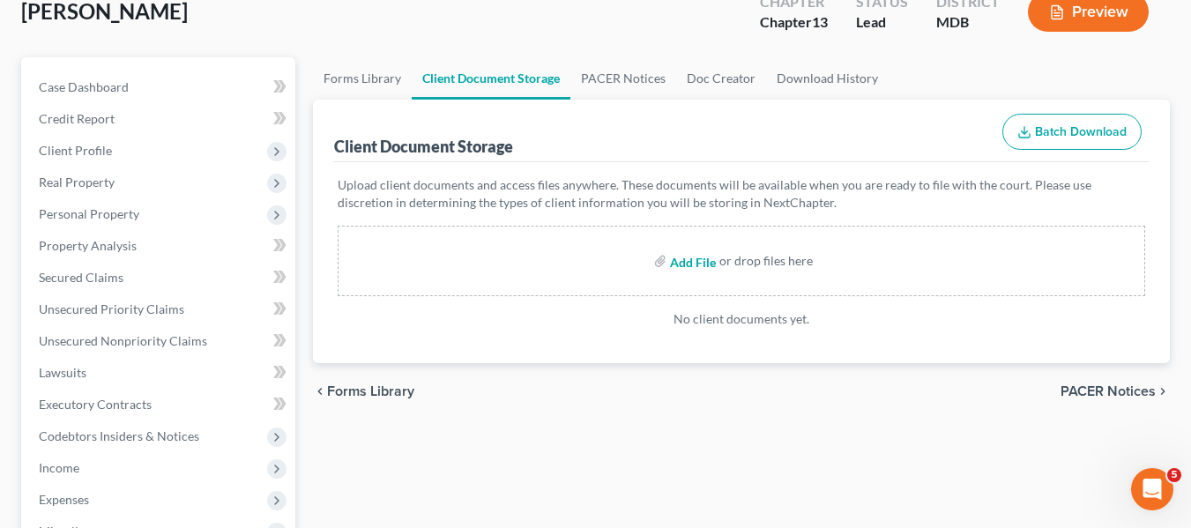
click at [689, 262] on input "file" at bounding box center [691, 261] width 42 height 32
type input "C:\fakepath\[PERSON_NAME] 15317-MD-CC-039999607.pdf"
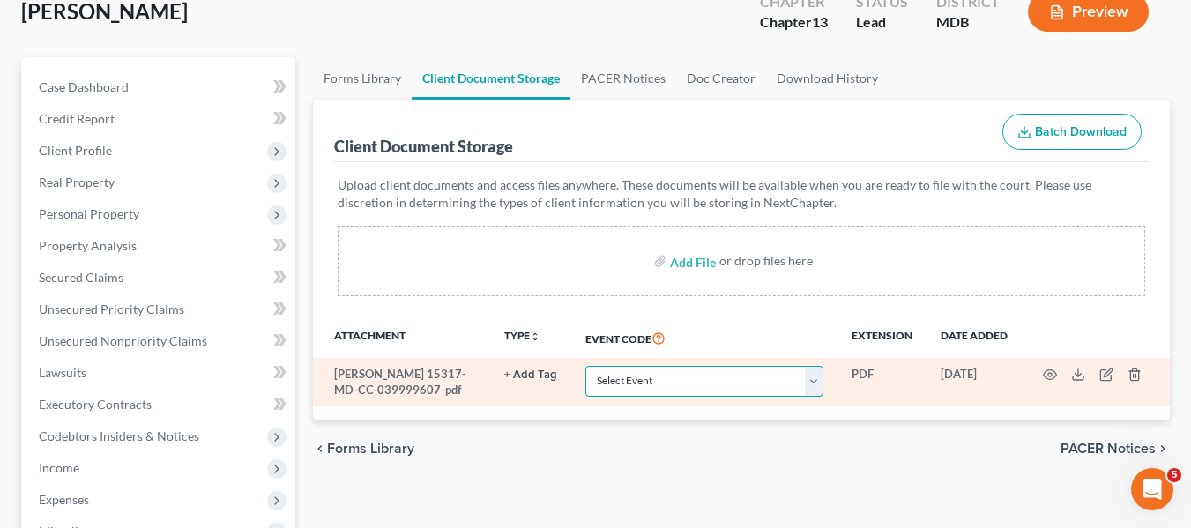
click at [803, 380] on select "Select Event Affidavit Affidavit of Adequate Protection and Lease Payments Affi…" at bounding box center [705, 381] width 238 height 31
select select "14"
click at [586, 366] on select "Select Event Affidavit Affidavit of Adequate Protection and Lease Payments Affi…" at bounding box center [705, 381] width 238 height 31
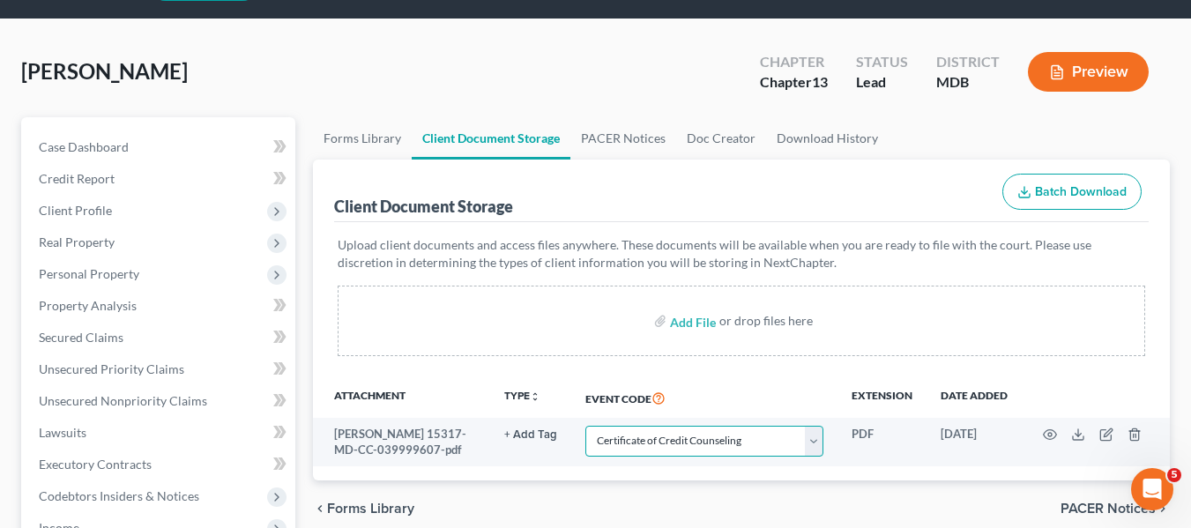
scroll to position [23, 0]
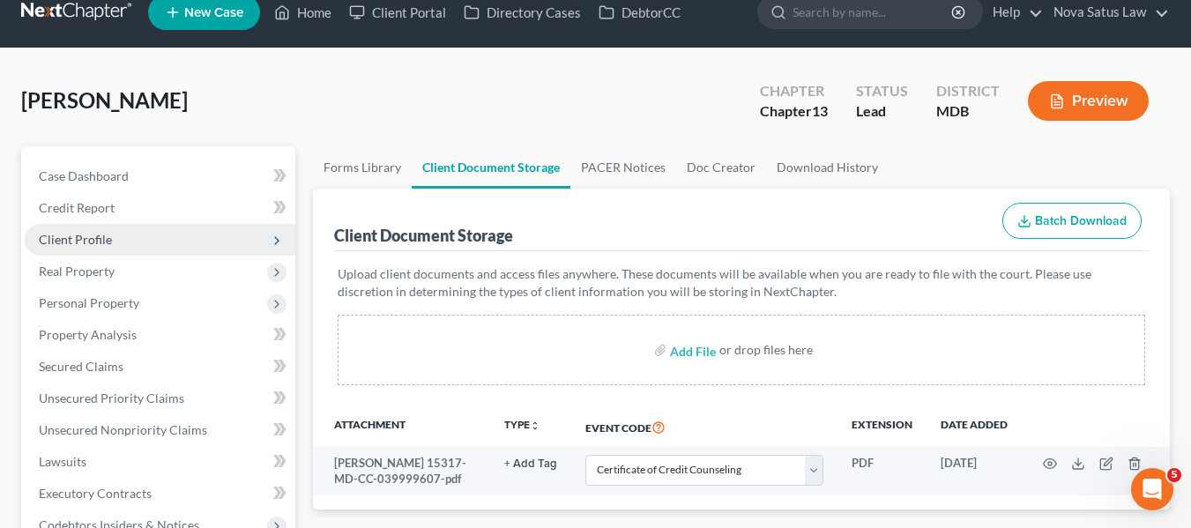
click at [103, 247] on span "Client Profile" at bounding box center [160, 240] width 271 height 32
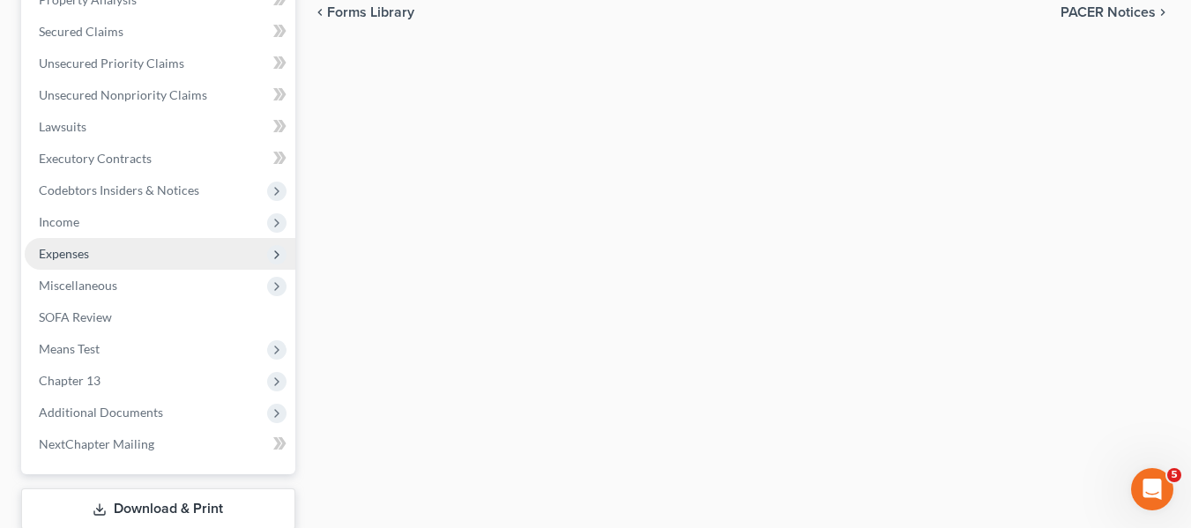
scroll to position [549, 0]
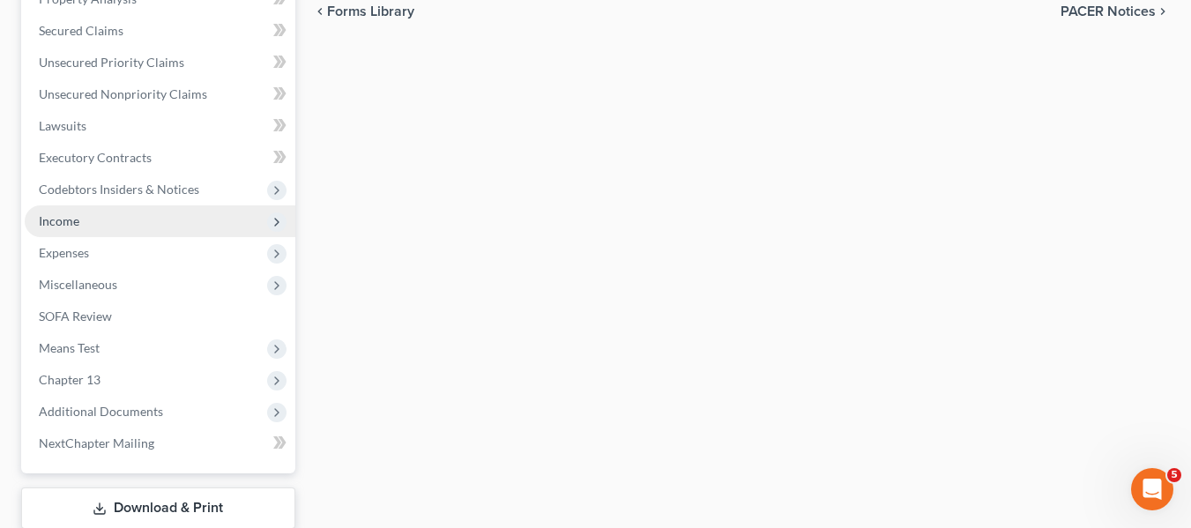
click at [60, 228] on span "Income" at bounding box center [59, 220] width 41 height 15
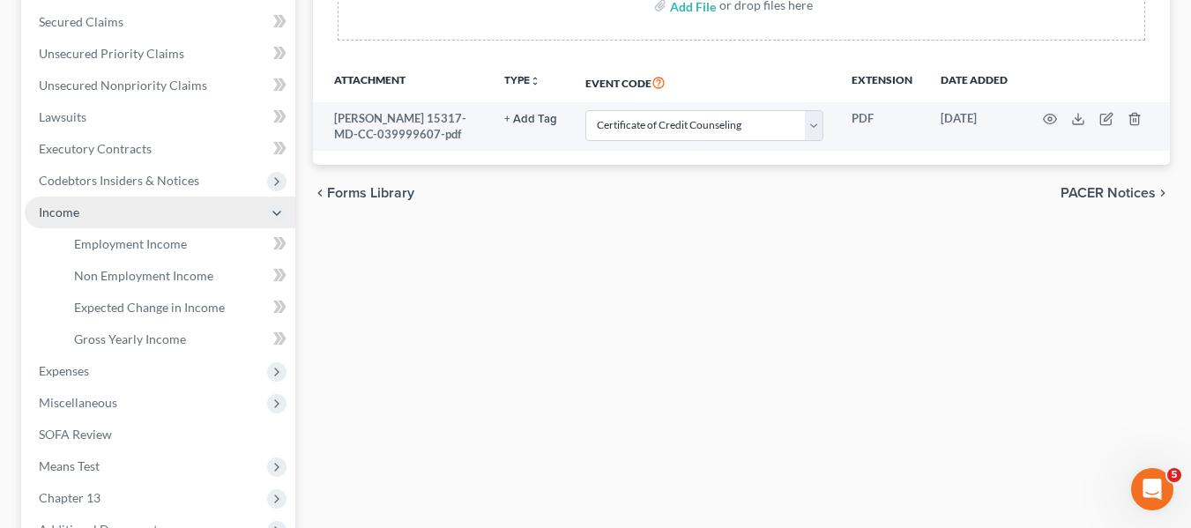
scroll to position [359, 0]
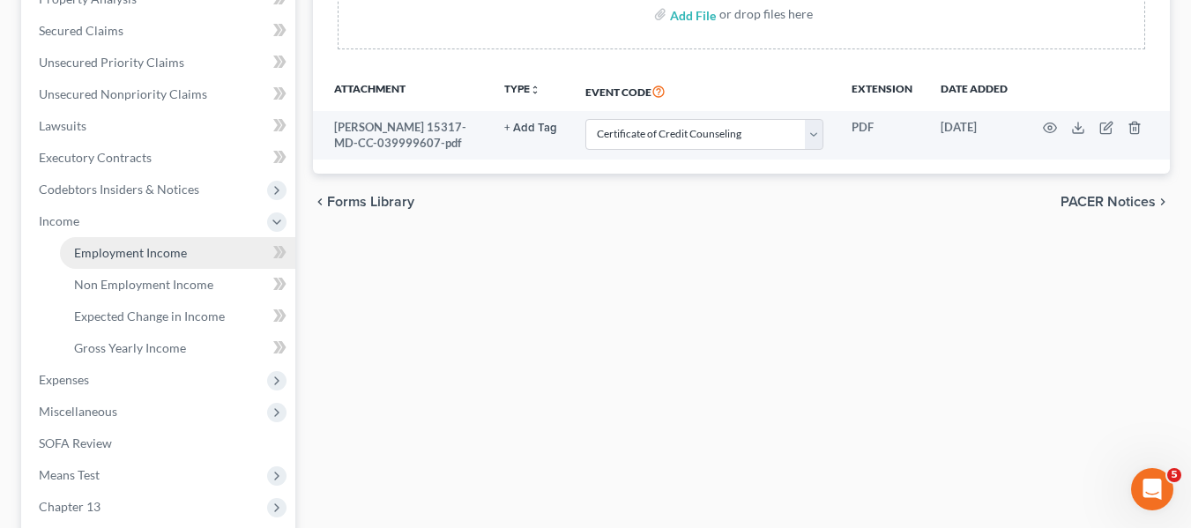
click at [102, 248] on span "Employment Income" at bounding box center [130, 252] width 113 height 15
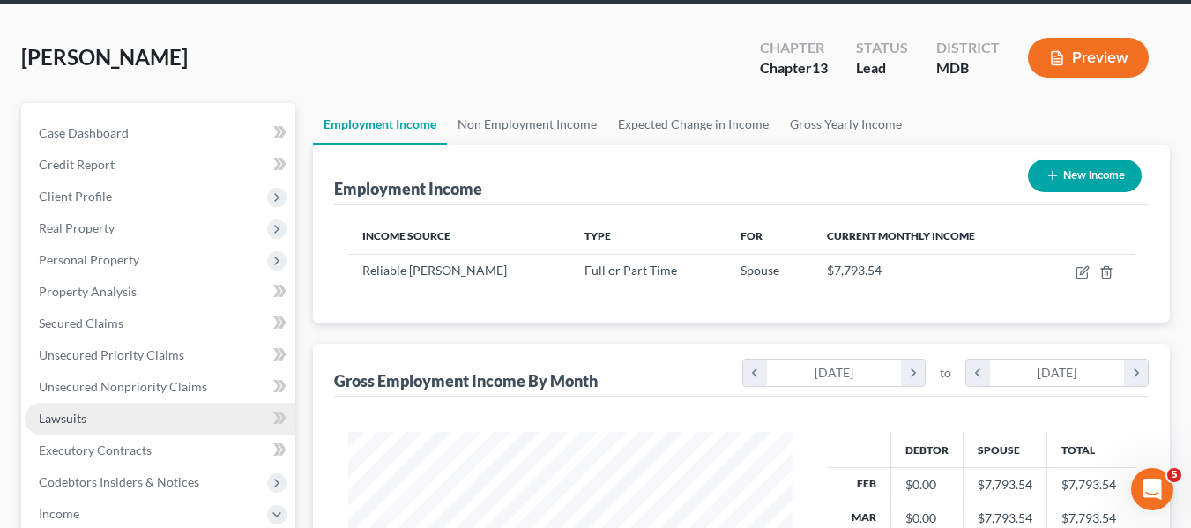
scroll to position [65, 0]
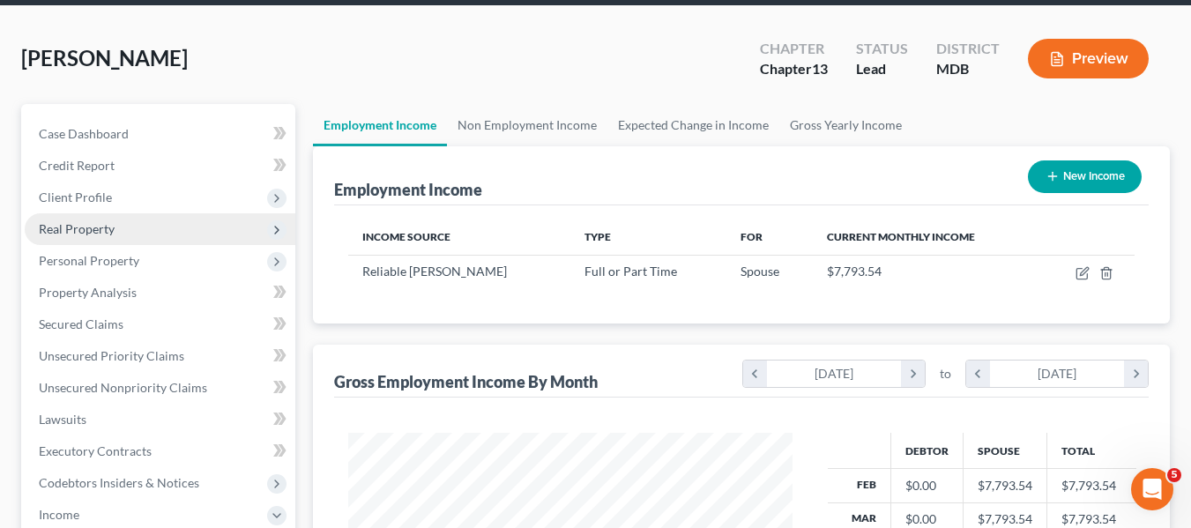
click at [89, 224] on span "Real Property" at bounding box center [77, 228] width 76 height 15
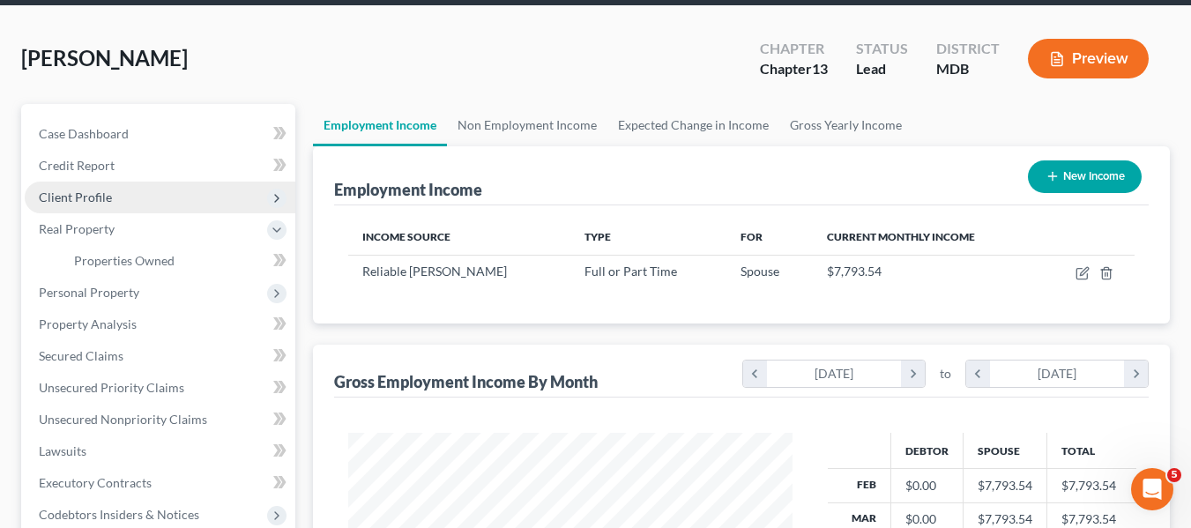
click at [70, 197] on span "Client Profile" at bounding box center [75, 197] width 73 height 15
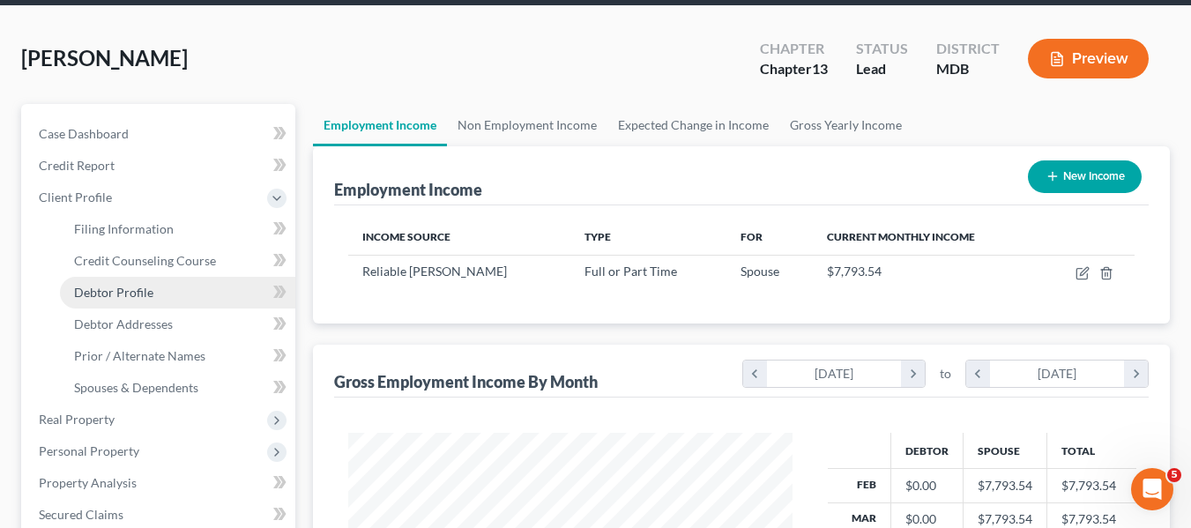
click at [138, 294] on span "Debtor Profile" at bounding box center [113, 292] width 79 height 15
select select "1"
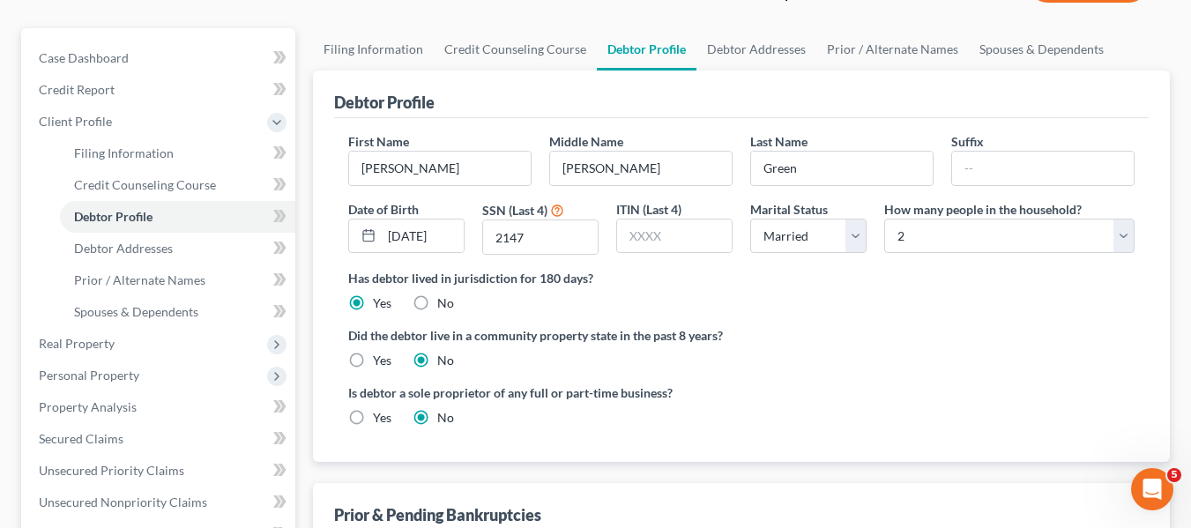
scroll to position [142, 0]
click at [928, 230] on select "Select 1 2 3 4 5 6 7 8 9 10 11 12 13 14 15 16 17 18 19 20" at bounding box center [1009, 235] width 250 height 35
select select "3"
click at [884, 218] on select "Select 1 2 3 4 5 6 7 8 9 10 11 12 13 14 15 16 17 18 19 20" at bounding box center [1009, 235] width 250 height 35
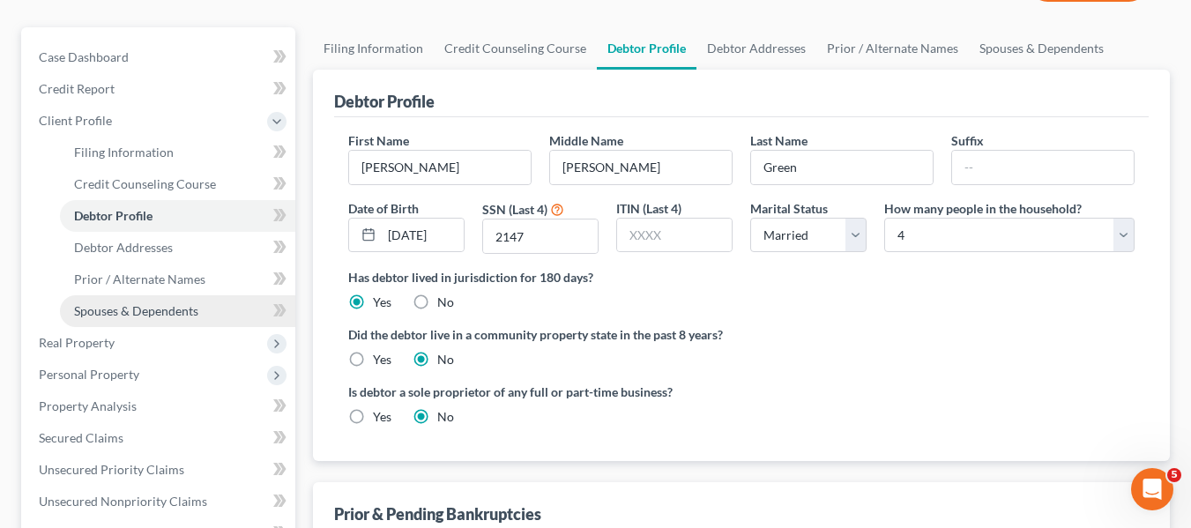
click at [206, 310] on link "Spouses & Dependents" at bounding box center [177, 311] width 235 height 32
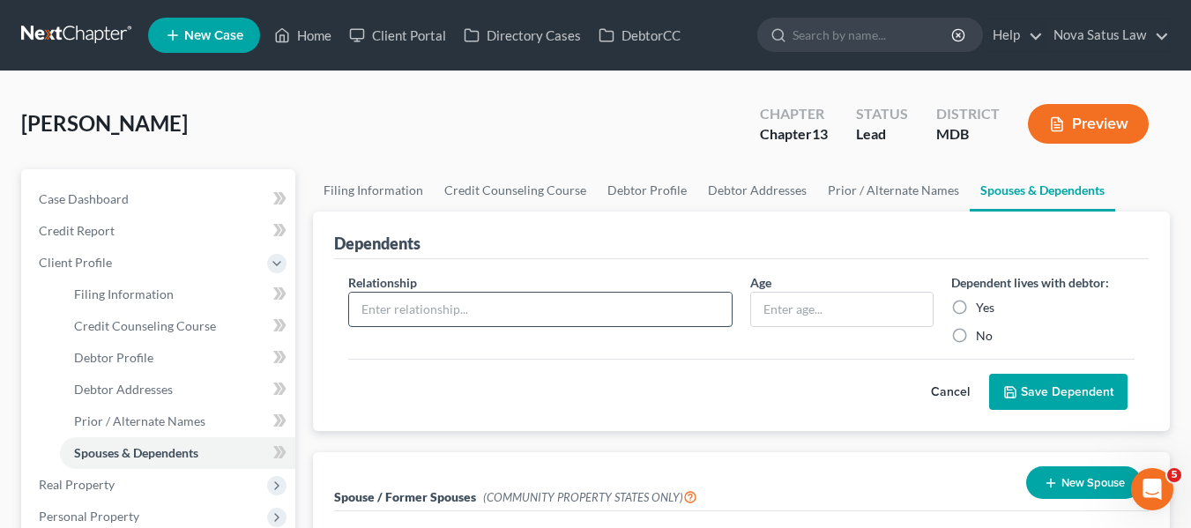
click at [418, 310] on input "text" at bounding box center [540, 310] width 383 height 34
type input "Grandson"
click at [758, 301] on input "text" at bounding box center [842, 310] width 182 height 34
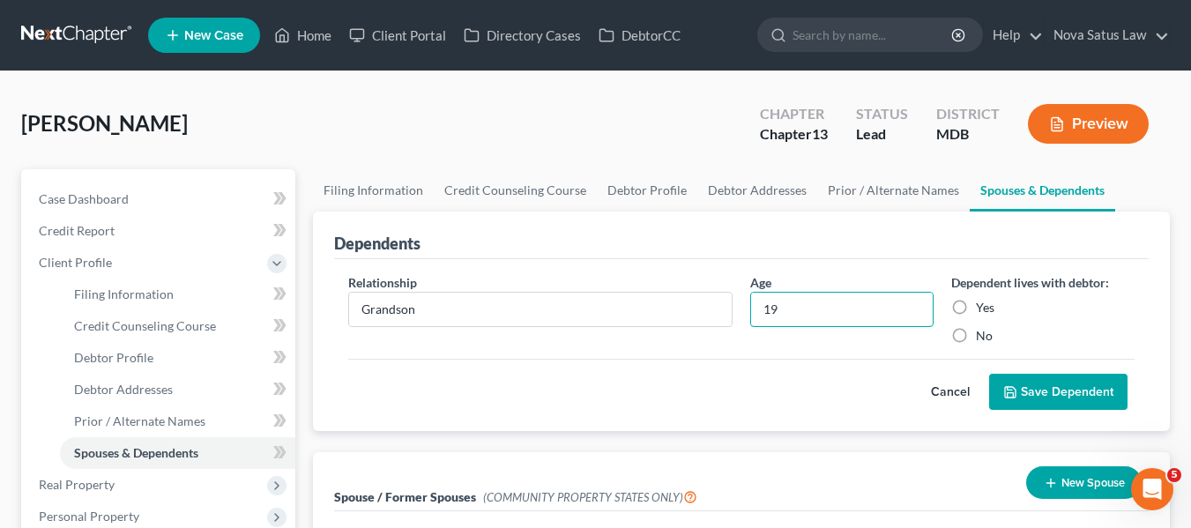
type input "19"
click at [976, 313] on label "Yes" at bounding box center [985, 308] width 19 height 18
click at [983, 310] on input "Yes" at bounding box center [988, 304] width 11 height 11
radio input "true"
click at [1008, 391] on icon "submit" at bounding box center [1010, 392] width 14 height 14
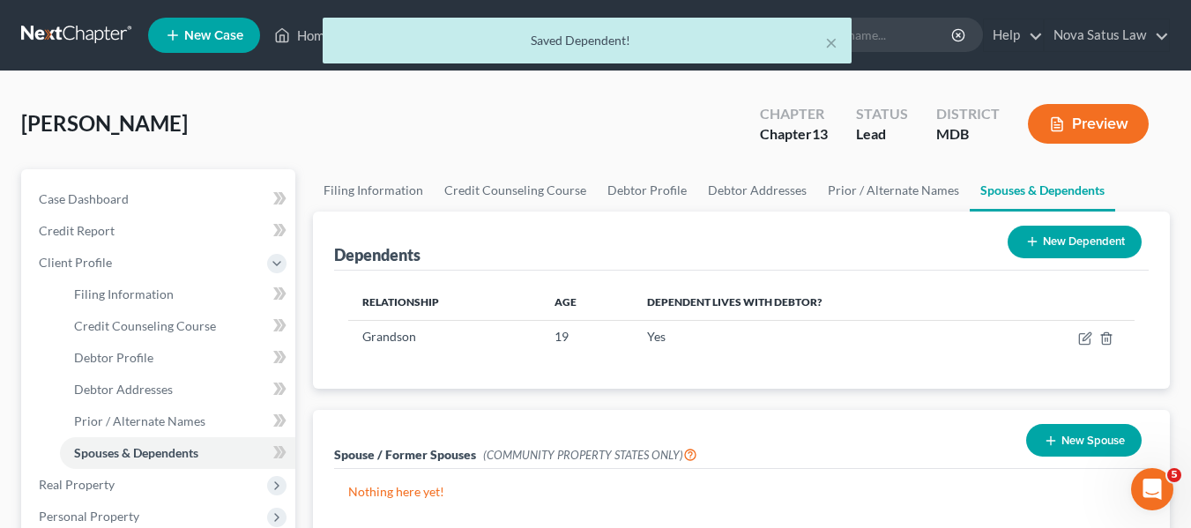
click at [1029, 240] on icon at bounding box center [1033, 242] width 14 height 14
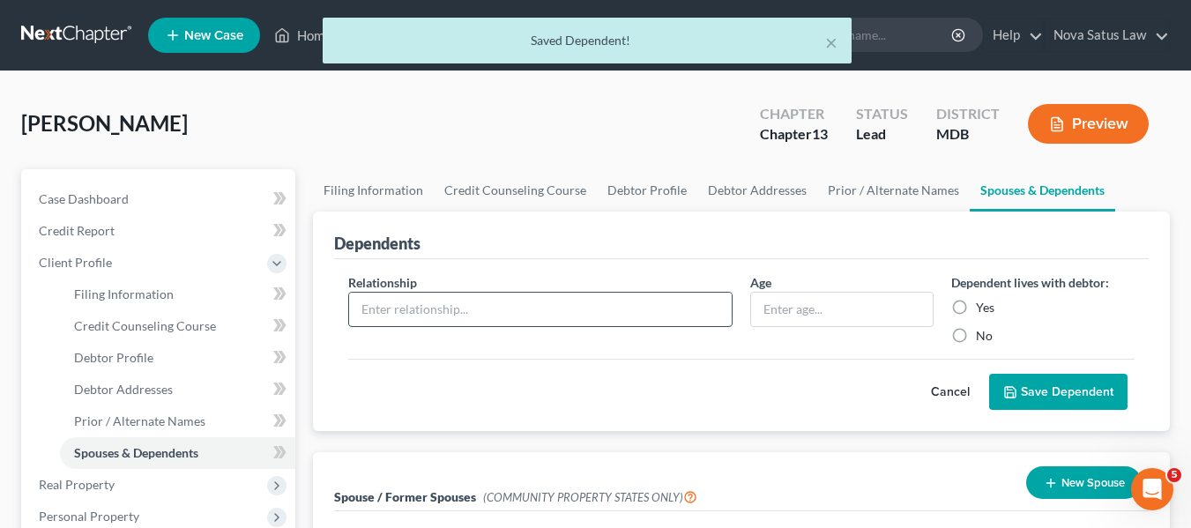
click at [514, 304] on input "text" at bounding box center [540, 310] width 383 height 34
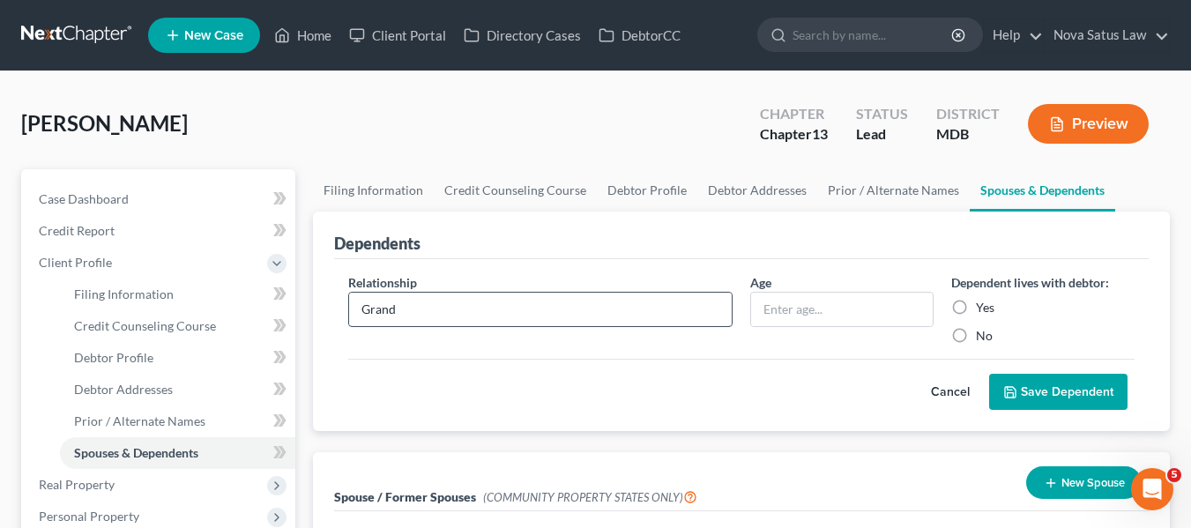
type input "Granddaughter"
click at [826, 321] on input "text" at bounding box center [842, 310] width 182 height 34
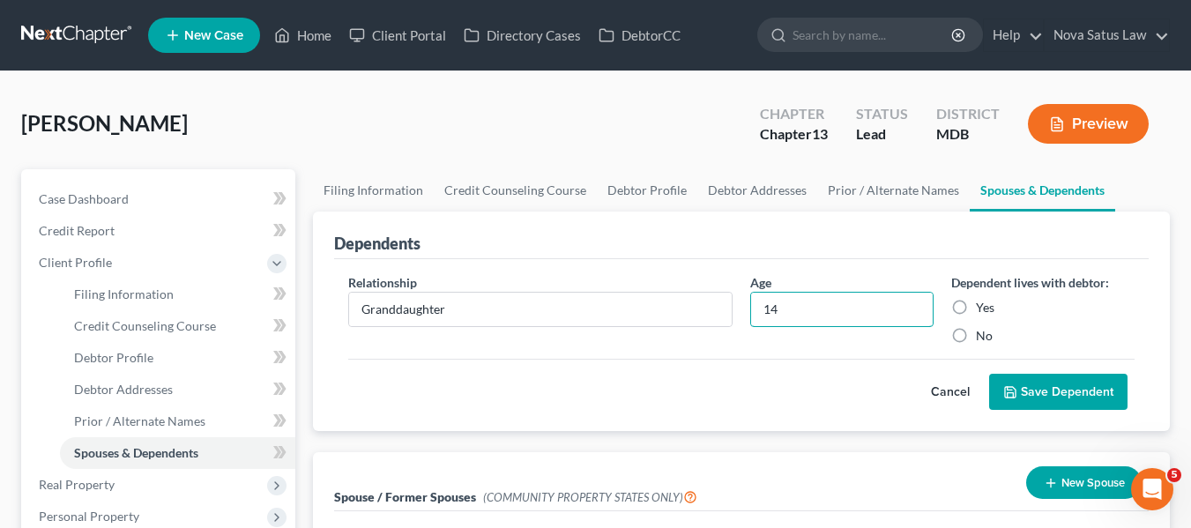
type input "14"
click at [976, 302] on label "Yes" at bounding box center [985, 308] width 19 height 18
click at [983, 302] on input "Yes" at bounding box center [988, 304] width 11 height 11
radio input "true"
click at [1001, 378] on button "Save Dependent" at bounding box center [1058, 392] width 138 height 37
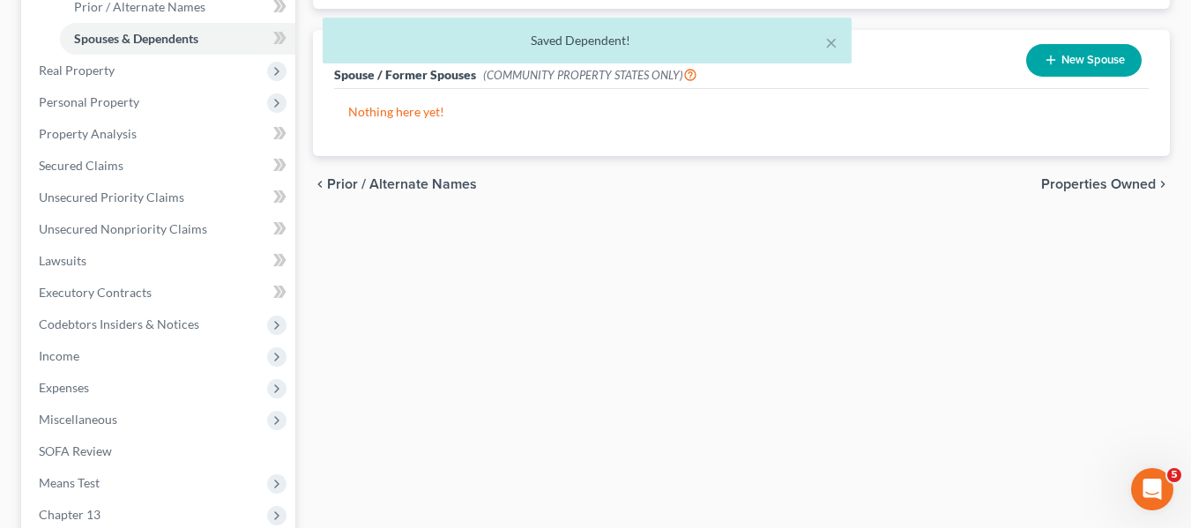
scroll to position [415, 0]
click at [57, 353] on span "Income" at bounding box center [59, 354] width 41 height 15
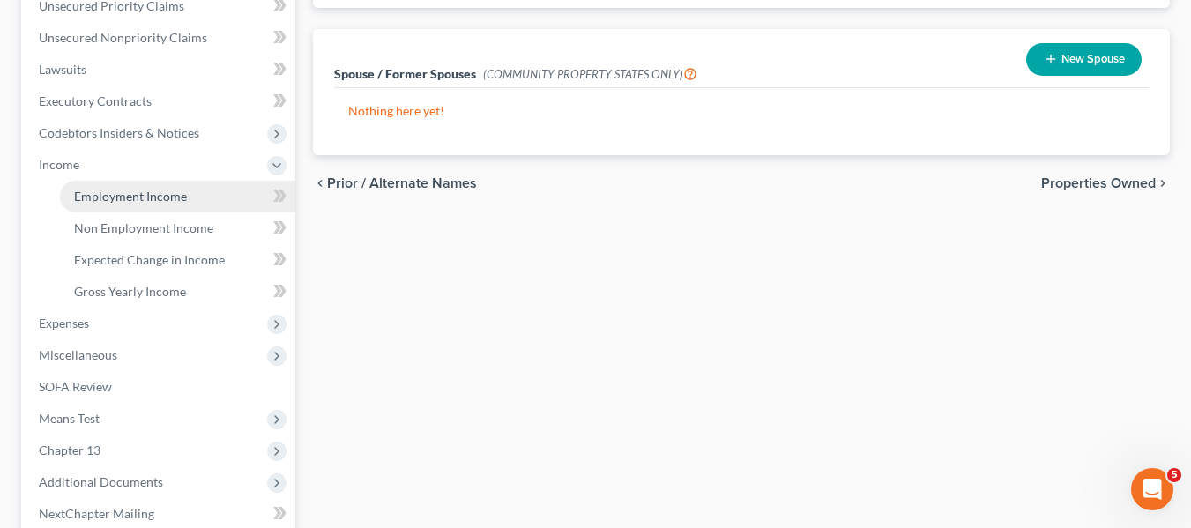
click at [158, 193] on span "Employment Income" at bounding box center [130, 196] width 113 height 15
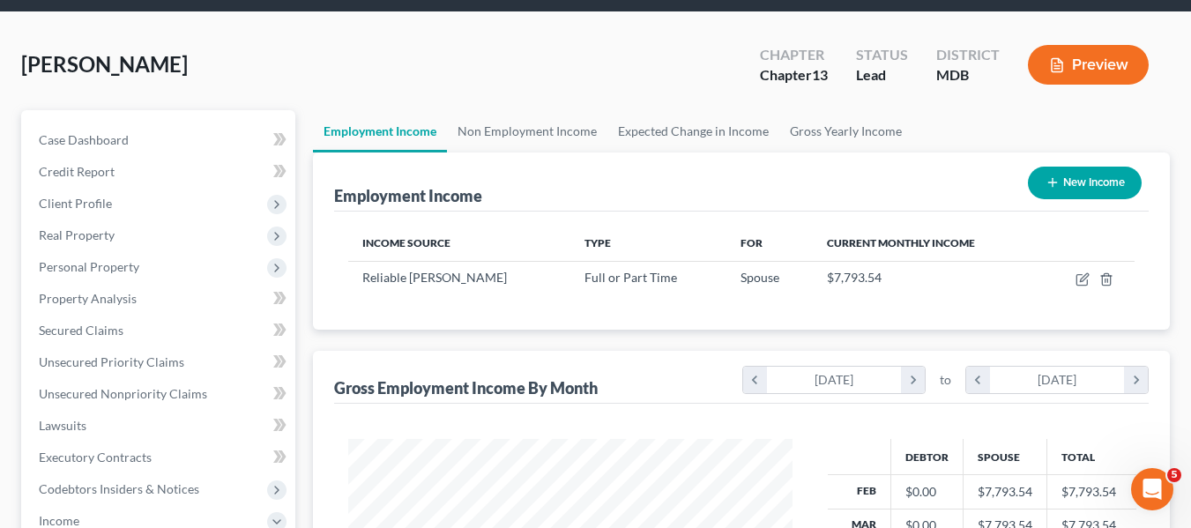
scroll to position [60, 0]
click at [551, 130] on link "Non Employment Income" at bounding box center [527, 130] width 160 height 42
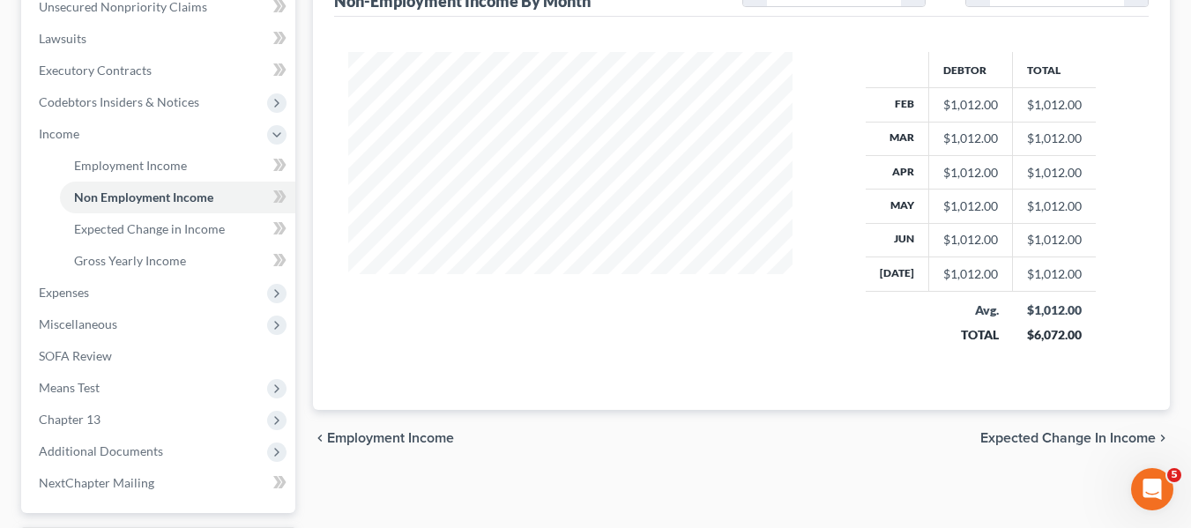
scroll to position [447, 0]
click at [97, 295] on span "Expenses" at bounding box center [160, 292] width 271 height 32
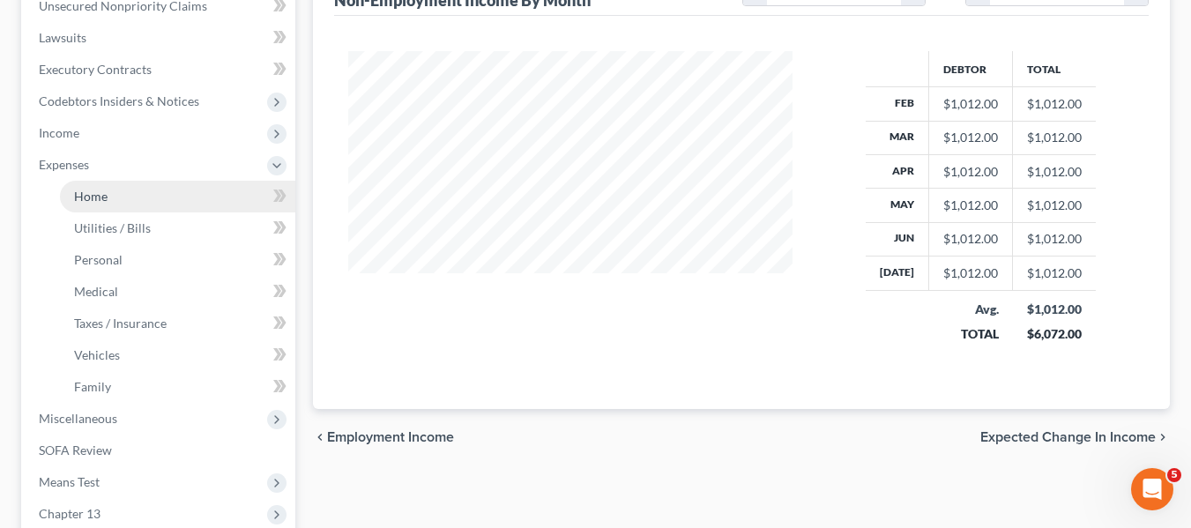
click at [123, 191] on link "Home" at bounding box center [177, 197] width 235 height 32
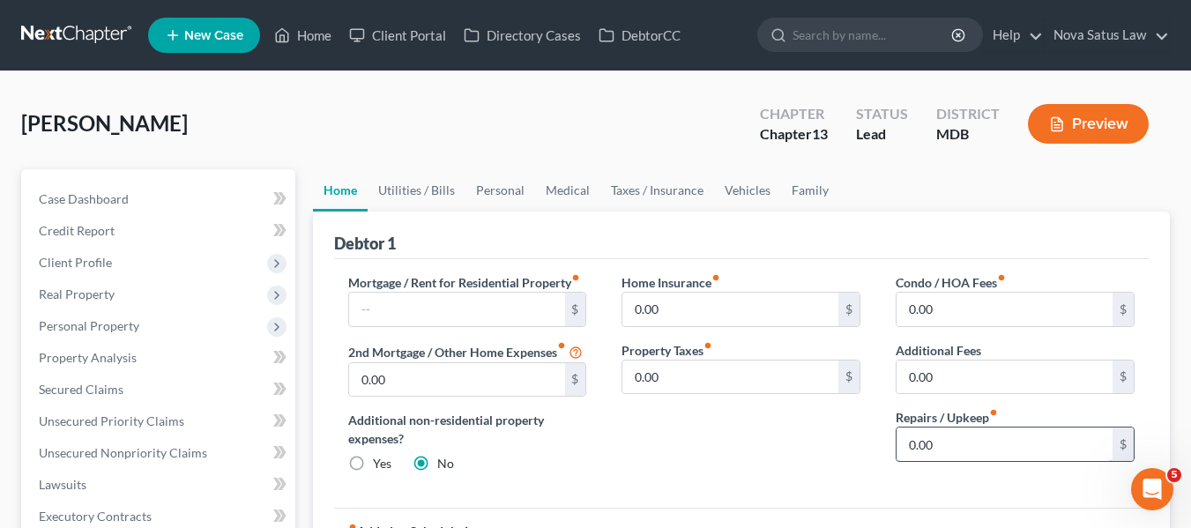
click at [957, 433] on input "0.00" at bounding box center [1005, 445] width 216 height 34
type input "150"
click at [470, 299] on input "text" at bounding box center [457, 310] width 216 height 34
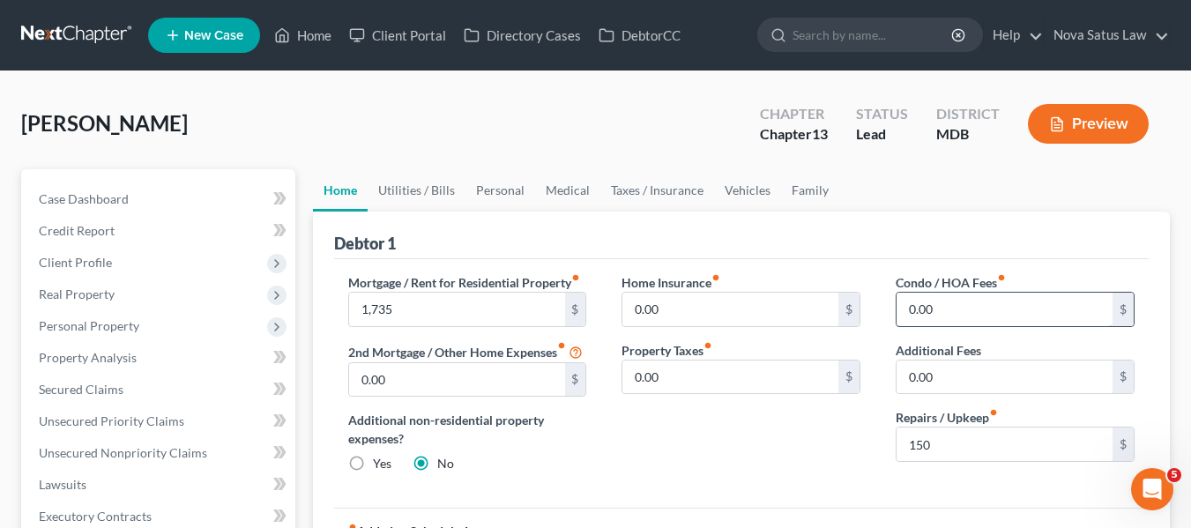
click at [989, 302] on input "0.00" at bounding box center [1005, 310] width 216 height 34
click at [440, 182] on link "Utilities / Bills" at bounding box center [417, 190] width 98 height 42
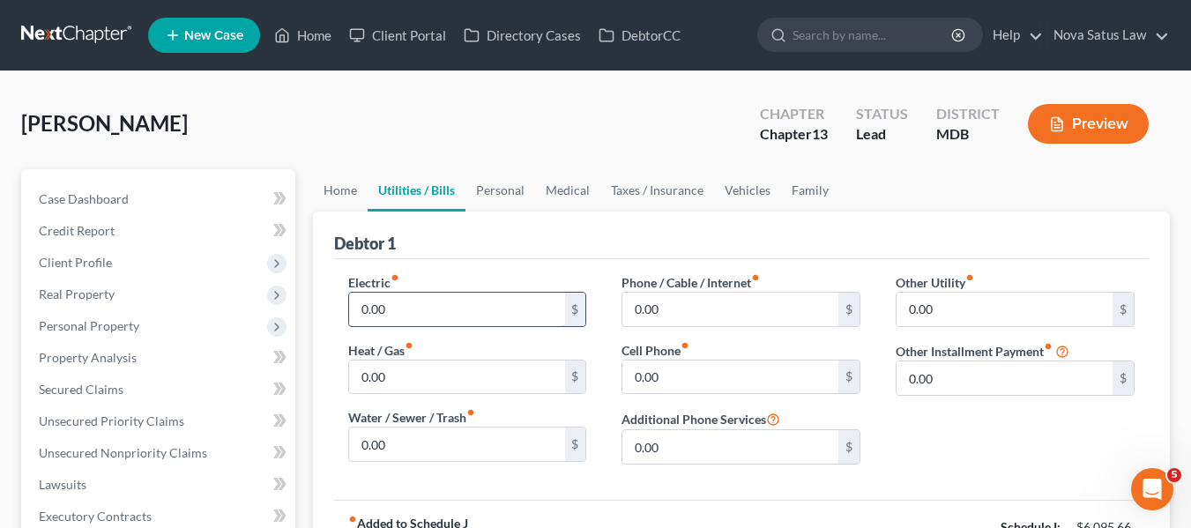
click at [422, 295] on input "0.00" at bounding box center [457, 310] width 216 height 34
click at [413, 444] on input "0.00" at bounding box center [457, 445] width 216 height 34
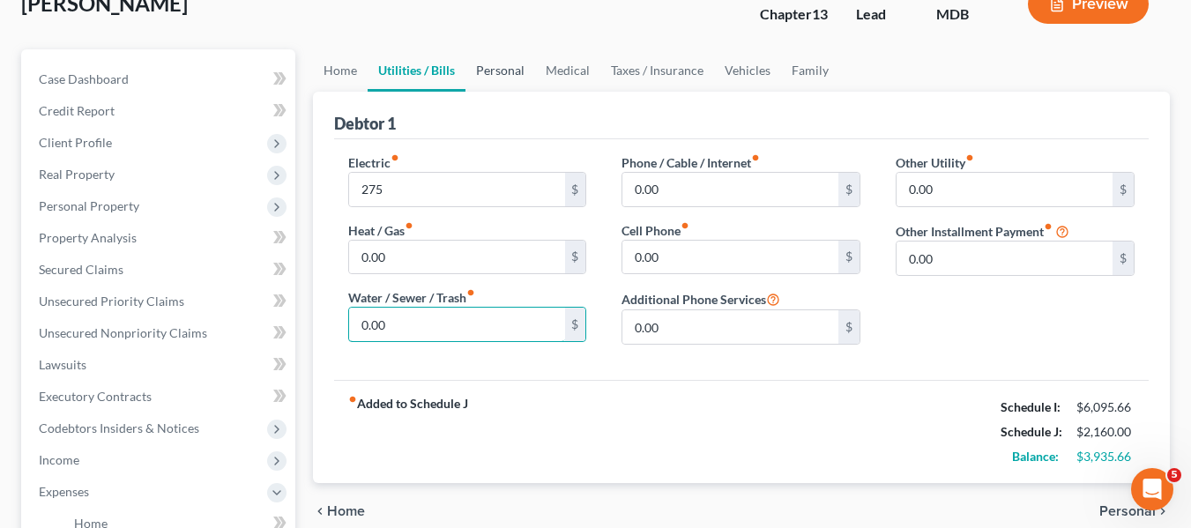
scroll to position [121, 0]
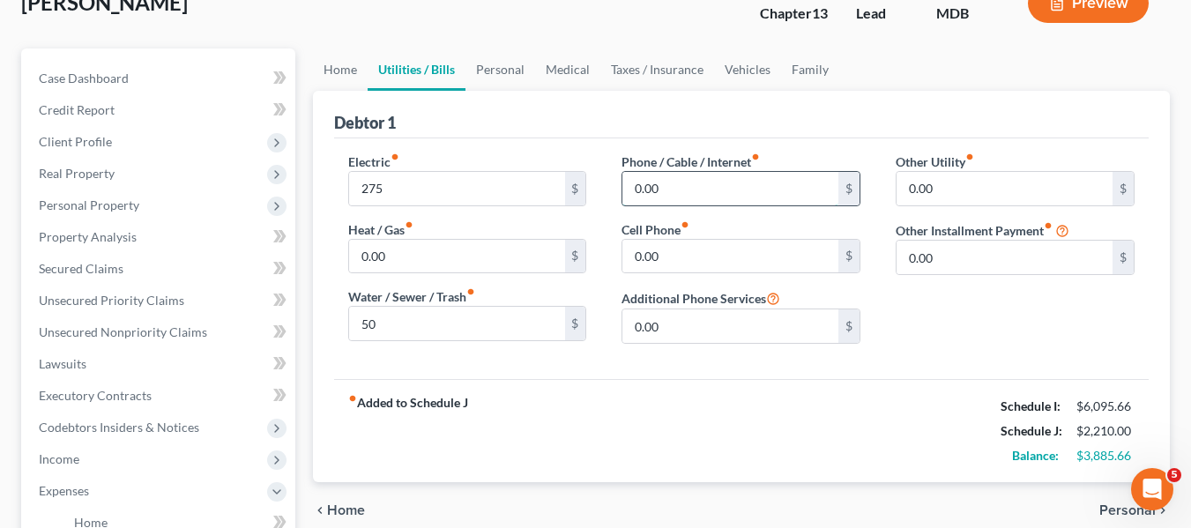
click at [685, 197] on input "0.00" at bounding box center [731, 189] width 216 height 34
click at [677, 246] on input "0.00" at bounding box center [731, 257] width 216 height 34
click at [494, 70] on link "Personal" at bounding box center [501, 69] width 70 height 42
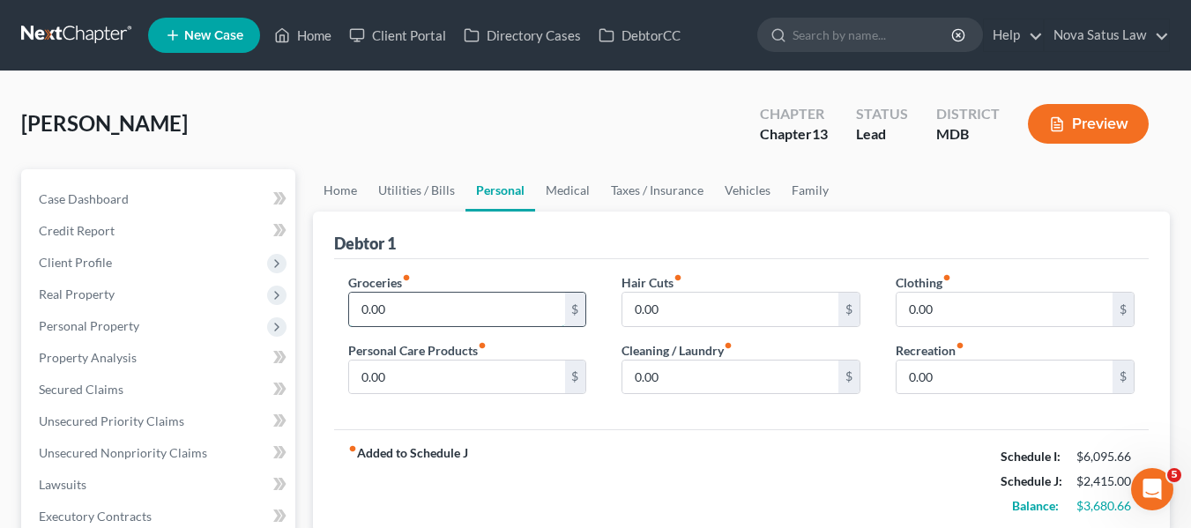
click at [428, 310] on input "0.00" at bounding box center [457, 310] width 216 height 34
click at [421, 374] on input "0.00" at bounding box center [457, 378] width 216 height 34
click at [981, 309] on input "0.00" at bounding box center [1005, 310] width 216 height 34
click at [972, 369] on input "0.00" at bounding box center [1005, 378] width 216 height 34
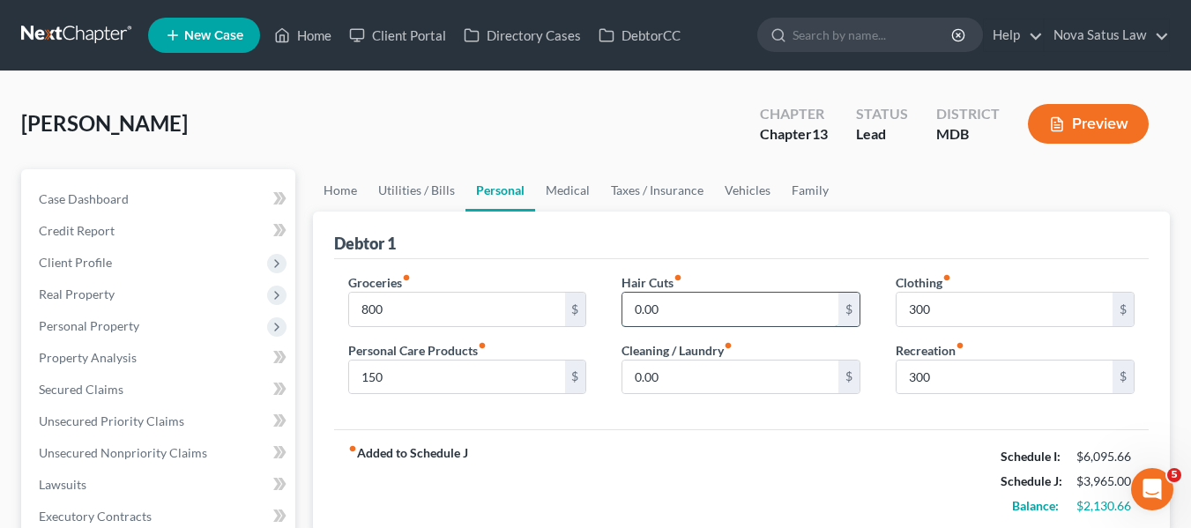
click at [720, 307] on input "0.00" at bounding box center [731, 310] width 216 height 34
click at [692, 373] on input "0.00" at bounding box center [731, 378] width 216 height 34
click at [560, 194] on link "Medical" at bounding box center [567, 190] width 65 height 42
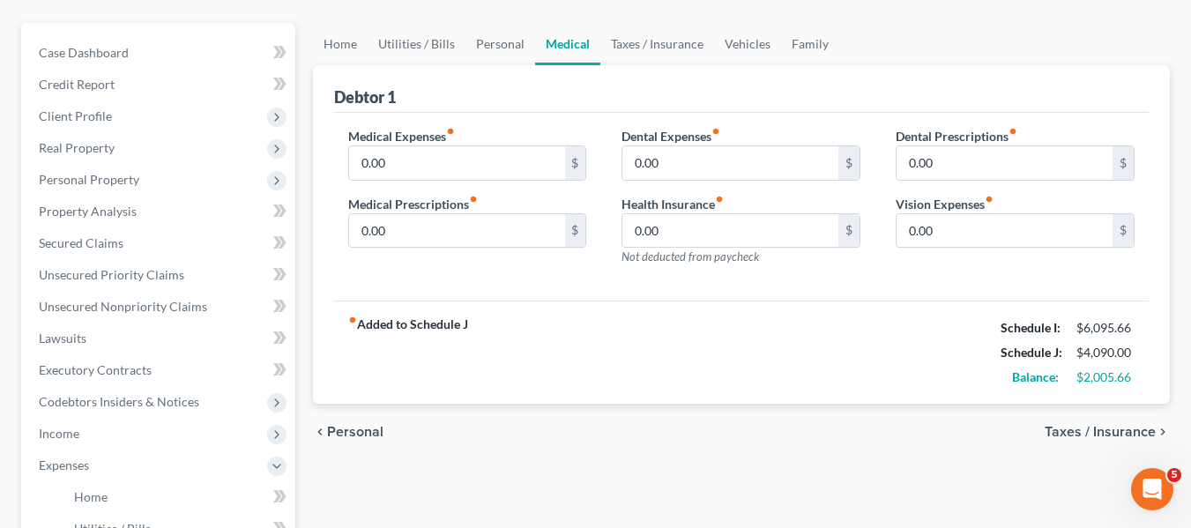
scroll to position [147, 0]
click at [456, 161] on input "0.00" at bounding box center [457, 162] width 216 height 34
click at [946, 220] on input "0.00" at bounding box center [1005, 230] width 216 height 34
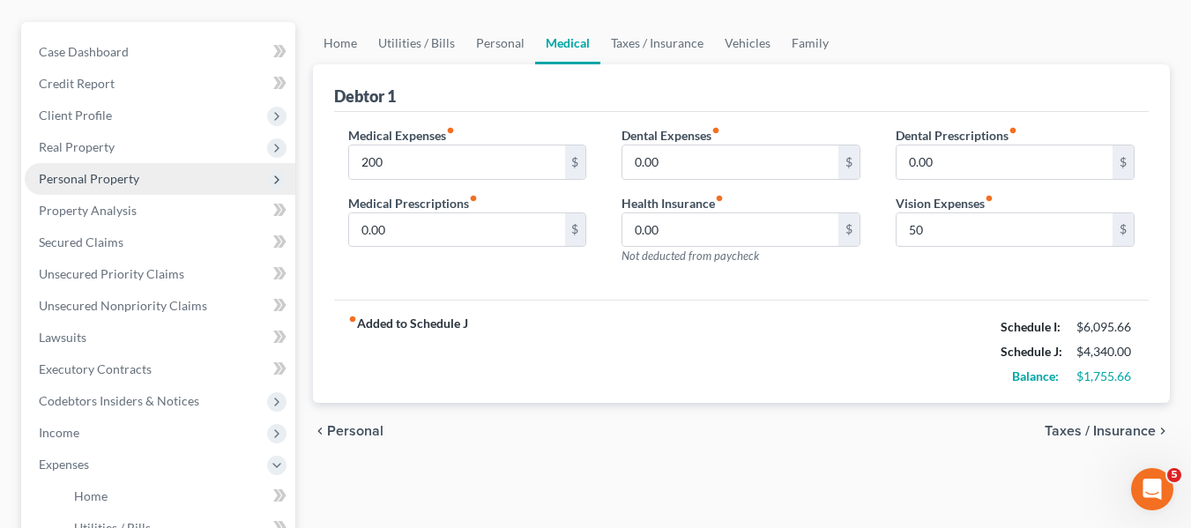
click at [136, 175] on span "Personal Property" at bounding box center [89, 178] width 101 height 15
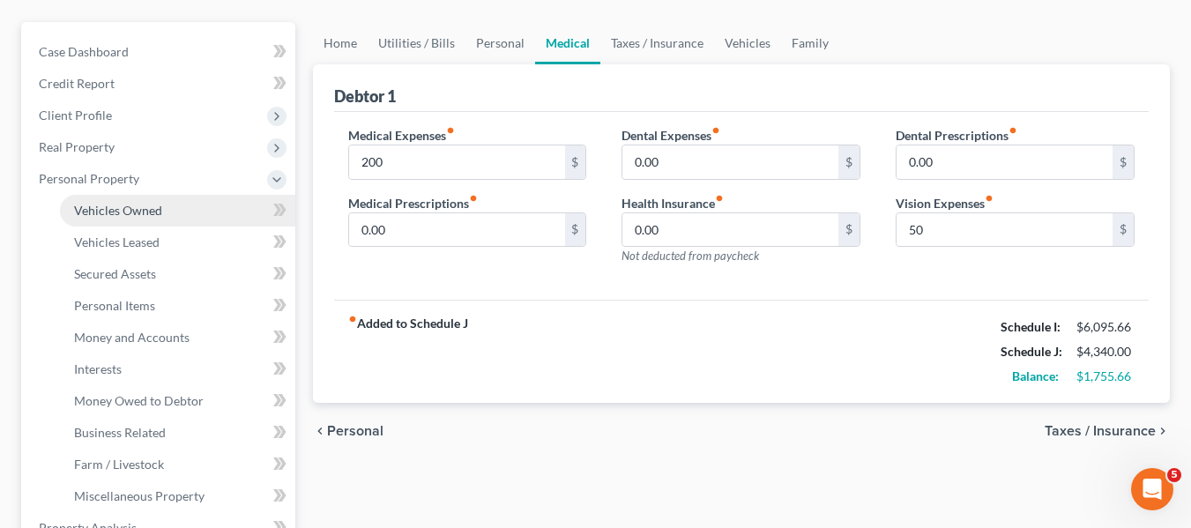
click at [139, 207] on span "Vehicles Owned" at bounding box center [118, 210] width 88 height 15
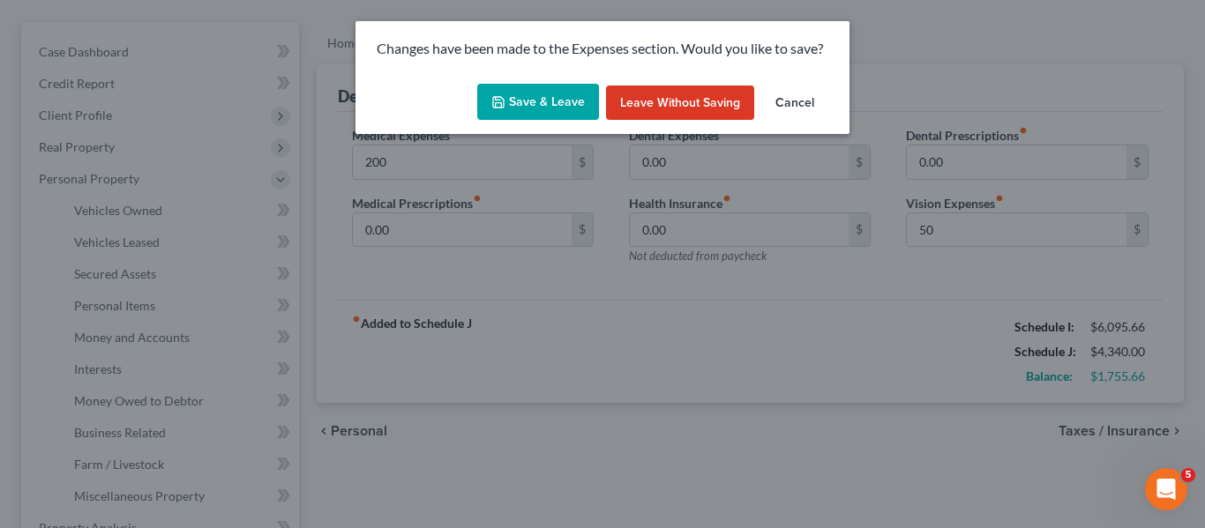
click at [530, 92] on button "Save & Leave" at bounding box center [538, 102] width 122 height 37
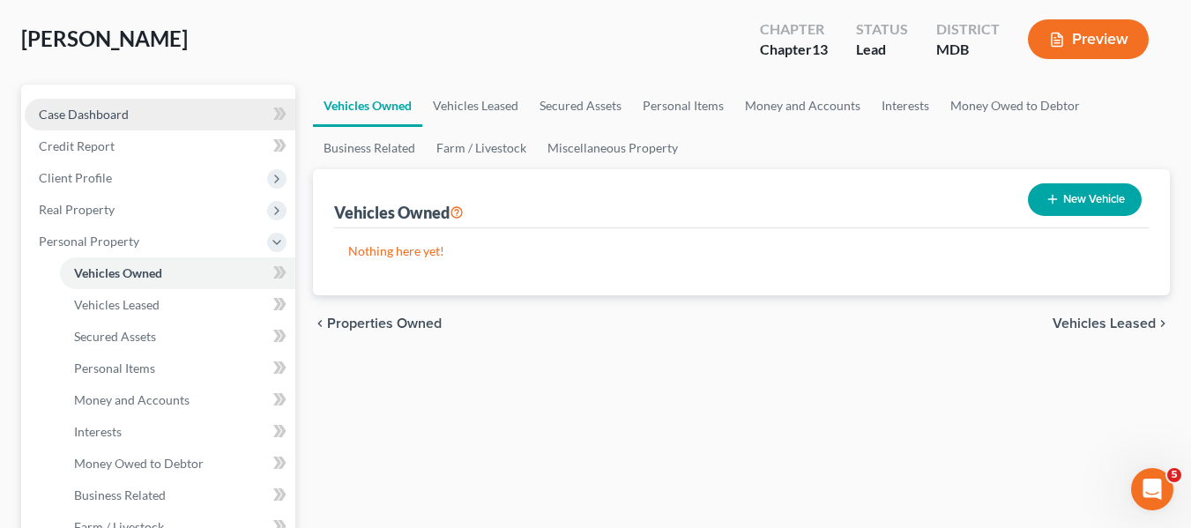
scroll to position [86, 0]
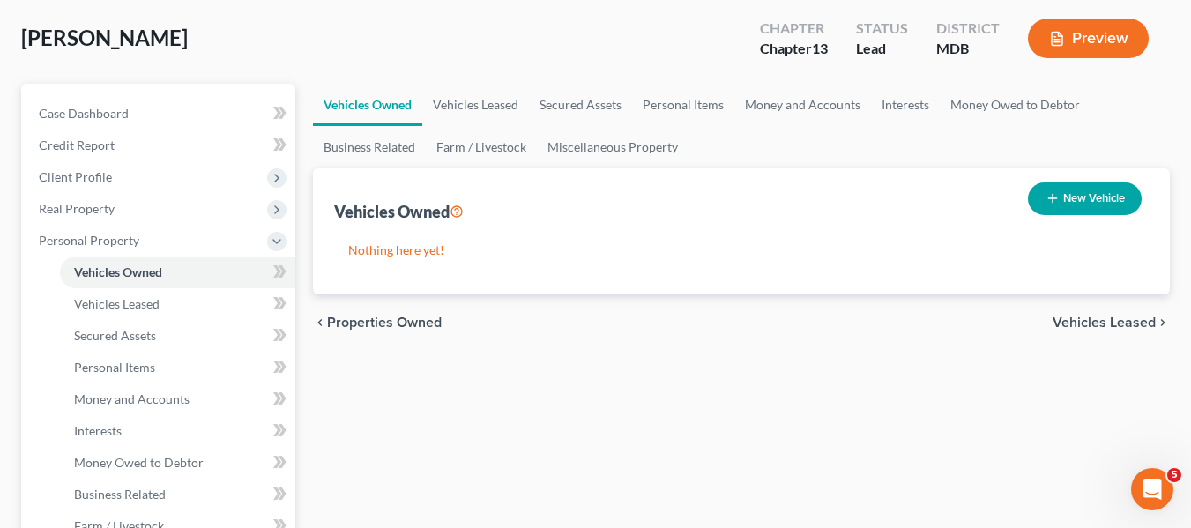
click at [1046, 196] on icon "button" at bounding box center [1053, 198] width 14 height 14
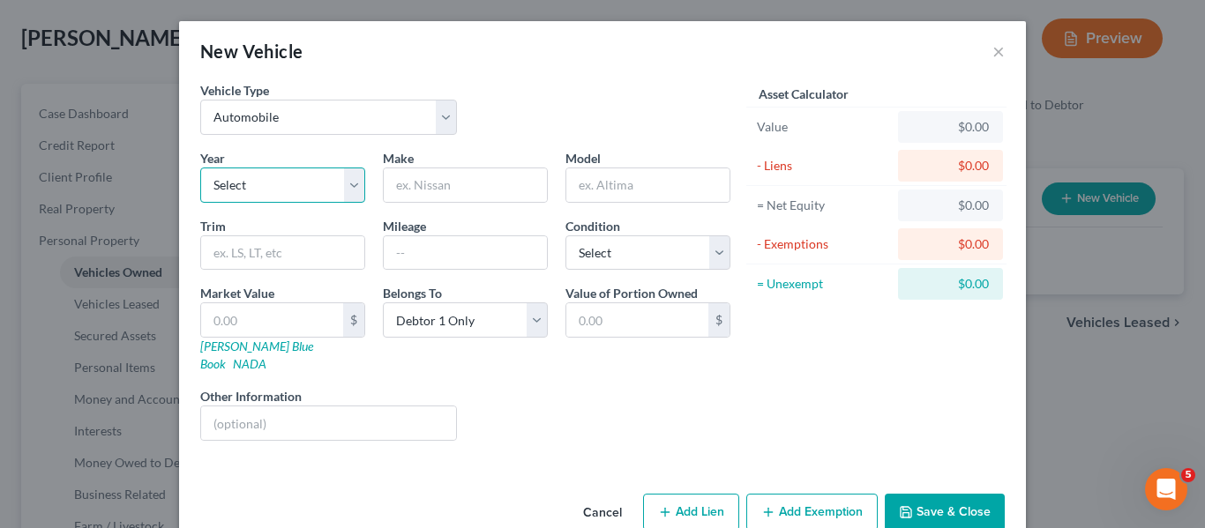
click at [325, 172] on select "Select 2026 2025 2024 2023 2022 2021 2020 2019 2018 2017 2016 2015 2014 2013 20…" at bounding box center [282, 185] width 165 height 35
click at [200, 168] on select "Select 2026 2025 2024 2023 2022 2021 2020 2019 2018 2017 2016 2015 2014 2013 20…" at bounding box center [282, 185] width 165 height 35
click at [405, 191] on input "text" at bounding box center [465, 185] width 163 height 34
click at [656, 258] on select "Select Excellent Very Good Good Fair Poor" at bounding box center [647, 252] width 165 height 35
click at [565, 235] on select "Select Excellent Very Good Good Fair Poor" at bounding box center [647, 252] width 165 height 35
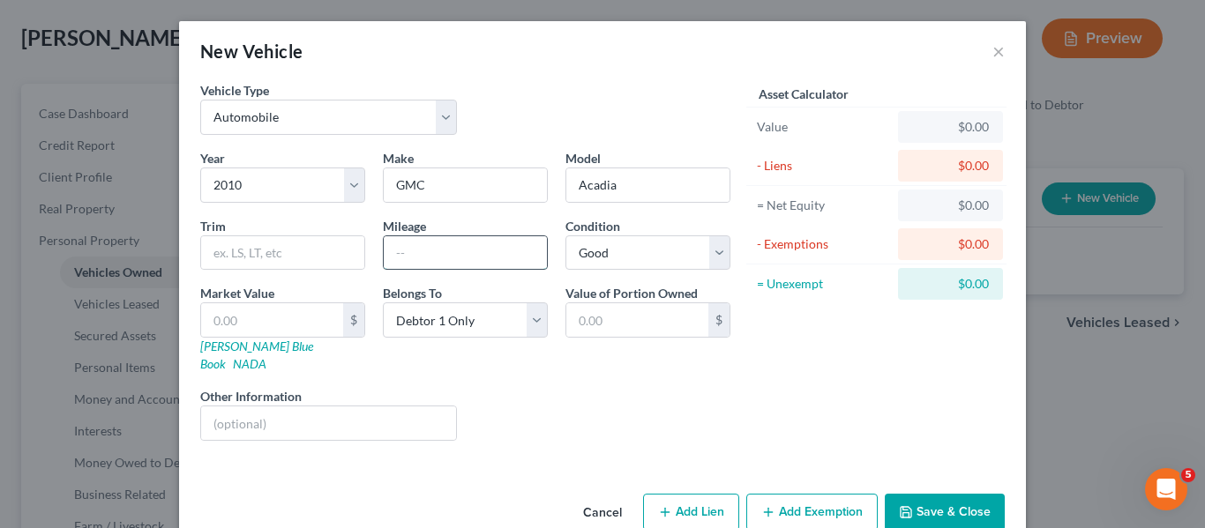
click at [405, 241] on input "text" at bounding box center [465, 253] width 163 height 34
click at [902, 494] on button "Save & Close" at bounding box center [944, 512] width 120 height 37
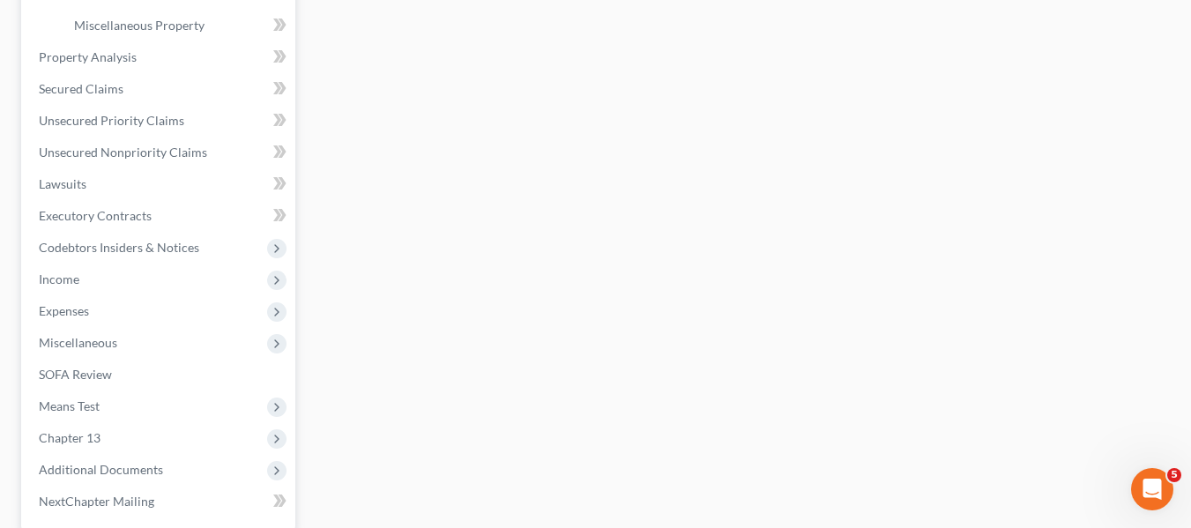
scroll to position [619, 0]
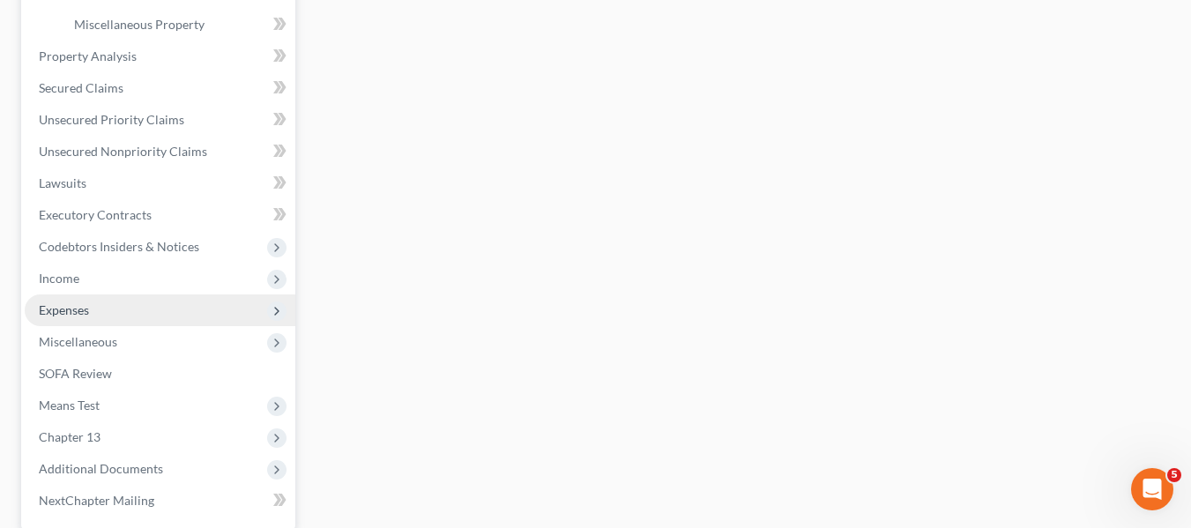
click at [82, 318] on span "Expenses" at bounding box center [160, 311] width 271 height 32
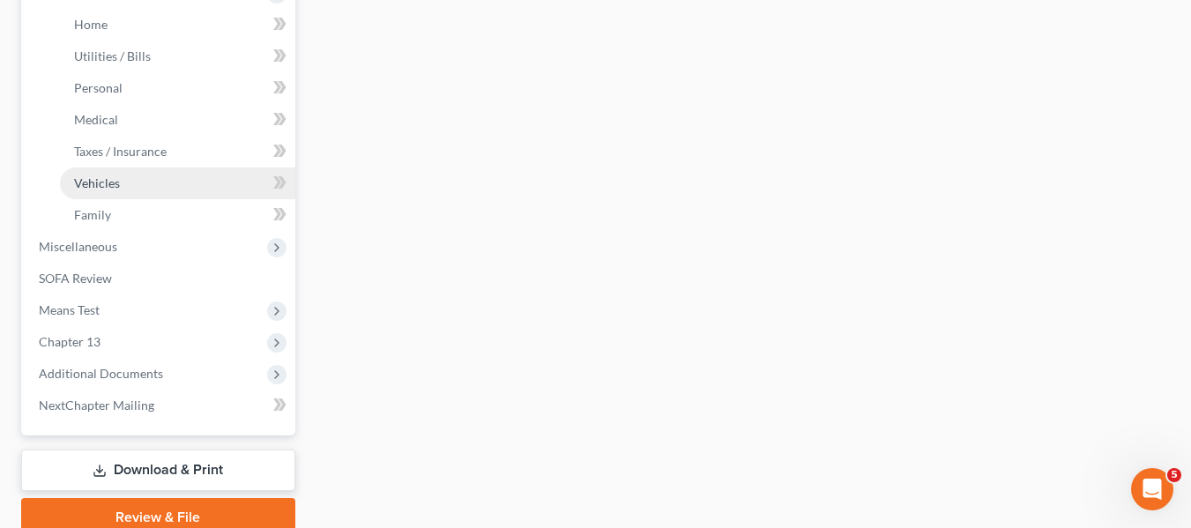
click at [121, 197] on link "Vehicles" at bounding box center [177, 184] width 235 height 32
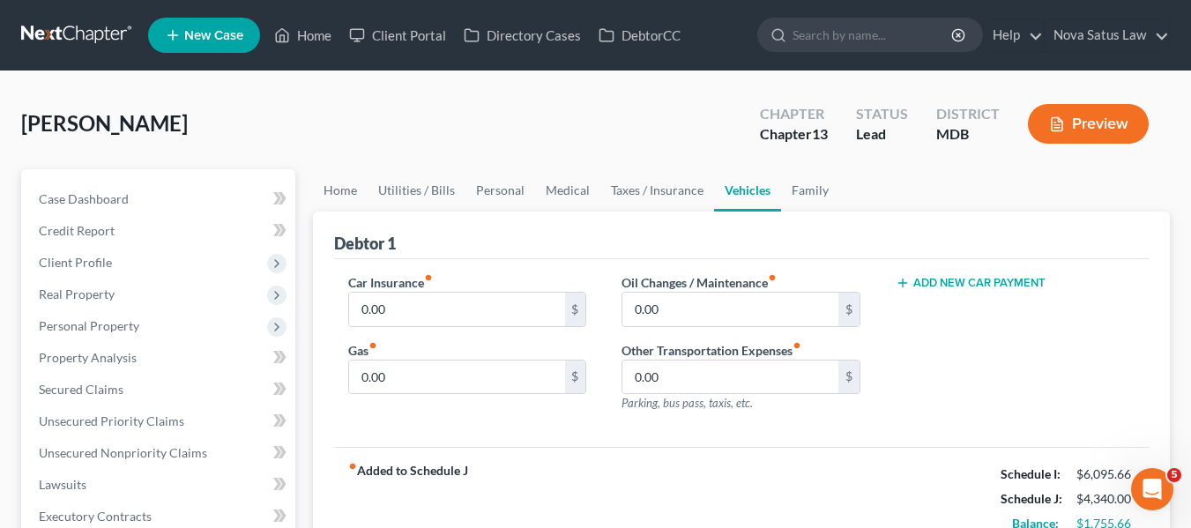
scroll to position [78, 0]
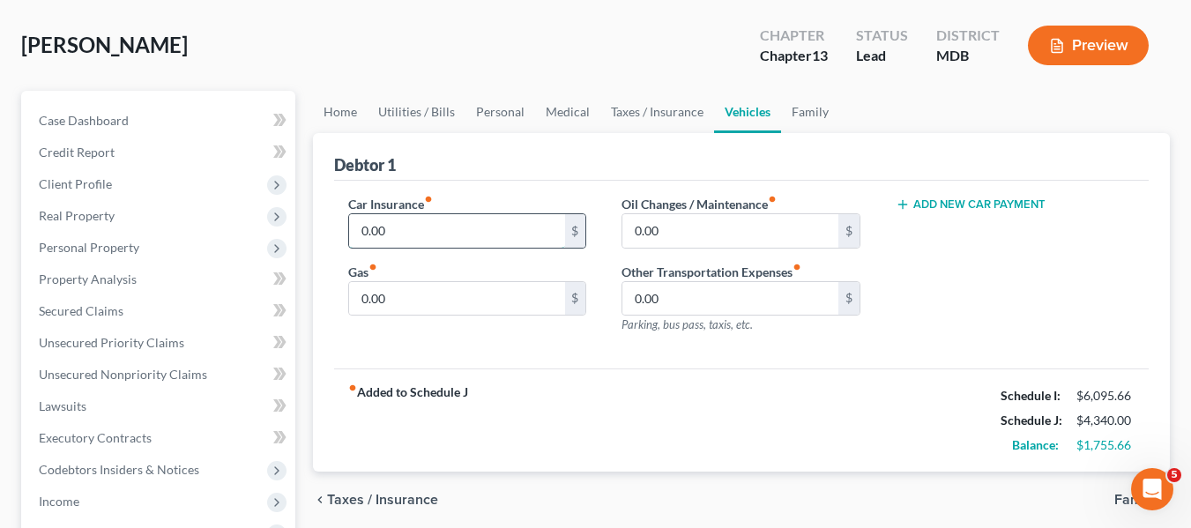
click at [471, 239] on input "0.00" at bounding box center [457, 231] width 216 height 34
click at [661, 221] on input "0.00" at bounding box center [731, 231] width 216 height 34
click at [433, 295] on input "0.00" at bounding box center [457, 299] width 216 height 34
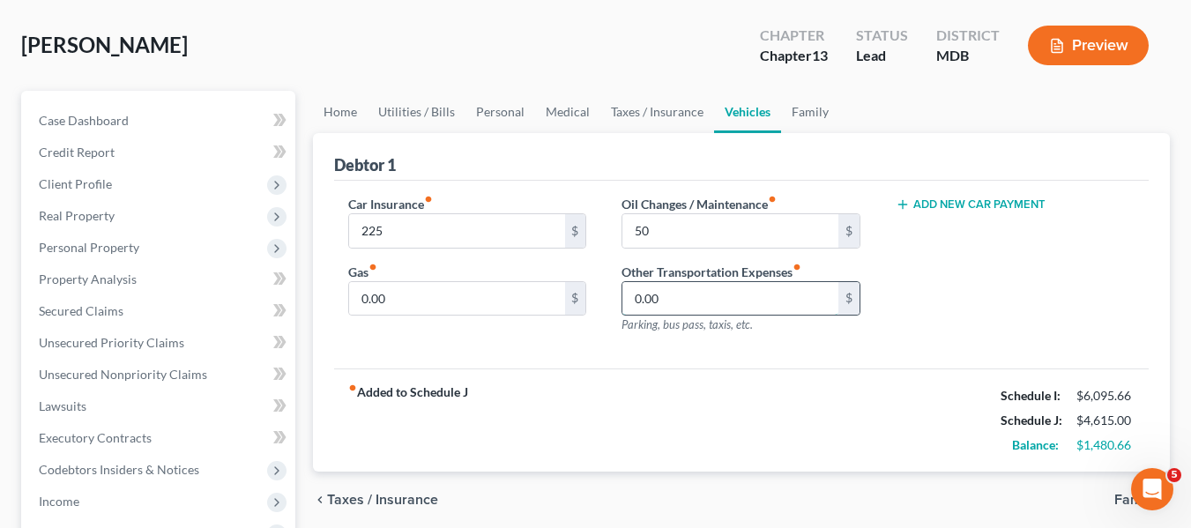
click at [681, 297] on input "0.00" at bounding box center [731, 299] width 216 height 34
click at [686, 222] on input "50" at bounding box center [731, 231] width 216 height 34
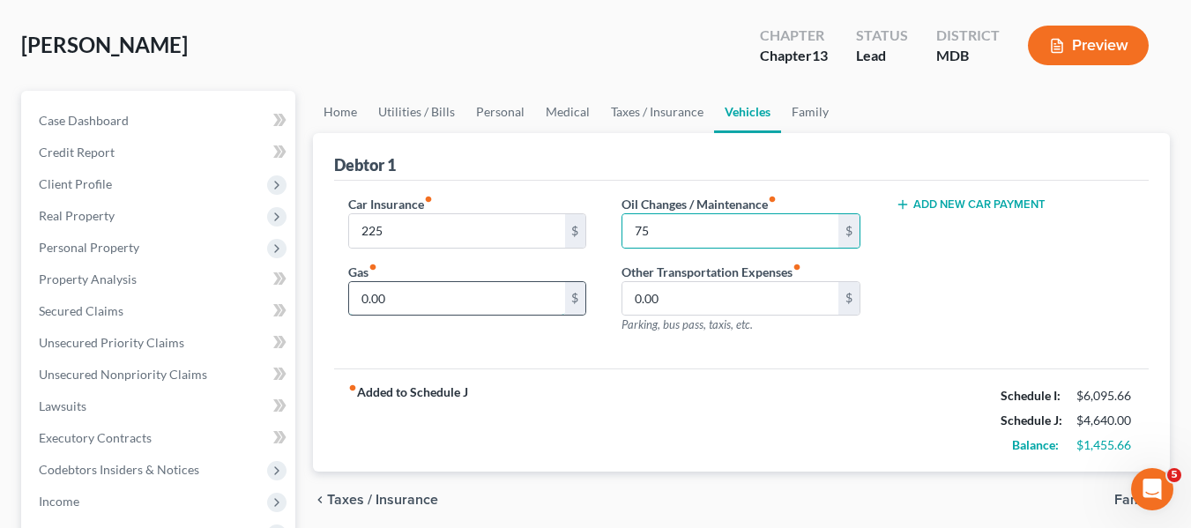
click at [430, 298] on input "0.00" at bounding box center [457, 299] width 216 height 34
click at [809, 115] on link "Family" at bounding box center [810, 112] width 58 height 42
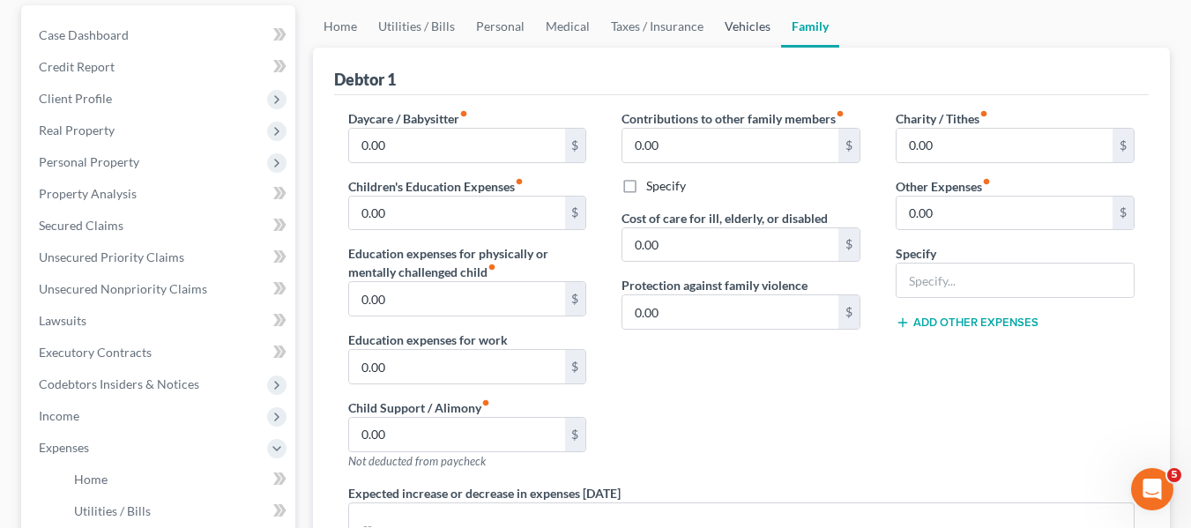
scroll to position [165, 0]
click at [415, 215] on input "0.00" at bounding box center [457, 213] width 216 height 34
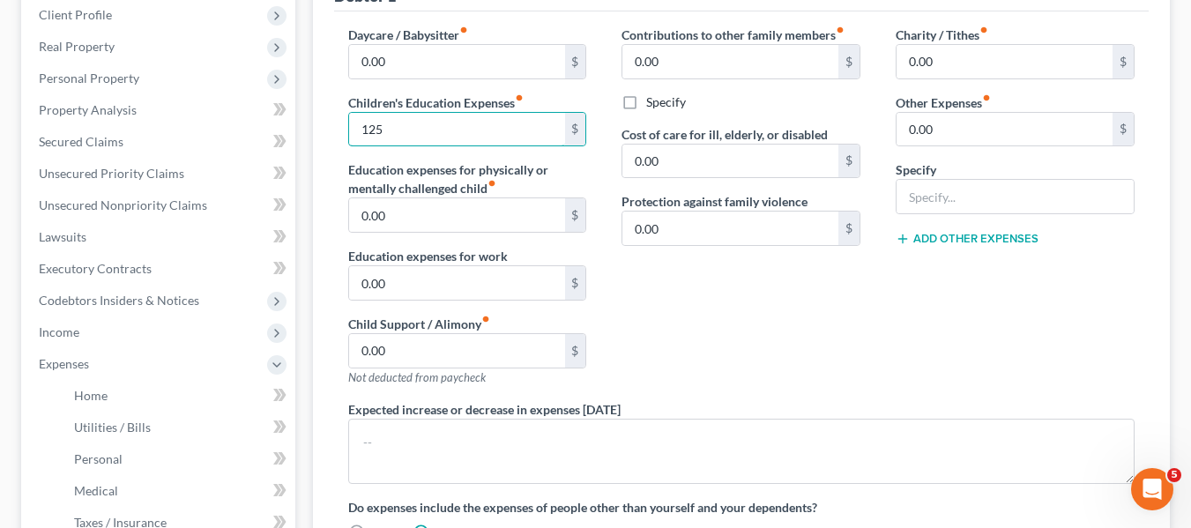
scroll to position [246, 0]
click at [982, 61] on input "0.00" at bounding box center [1005, 64] width 216 height 34
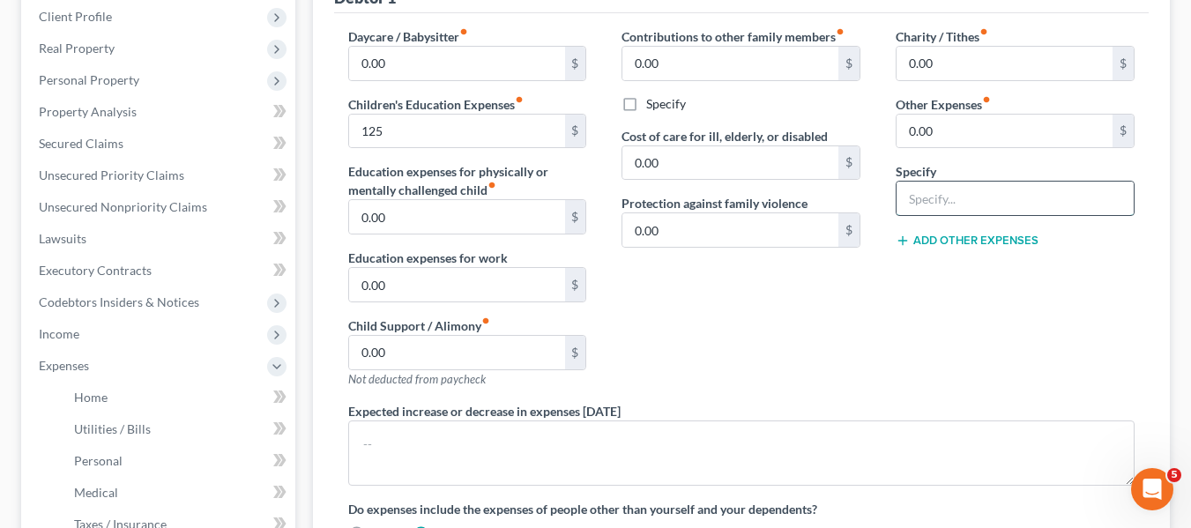
click at [920, 213] on input "text" at bounding box center [1015, 199] width 237 height 34
click at [951, 138] on input "0.00" at bounding box center [1005, 132] width 216 height 34
click at [940, 236] on button "Add Other Expenses" at bounding box center [967, 241] width 143 height 14
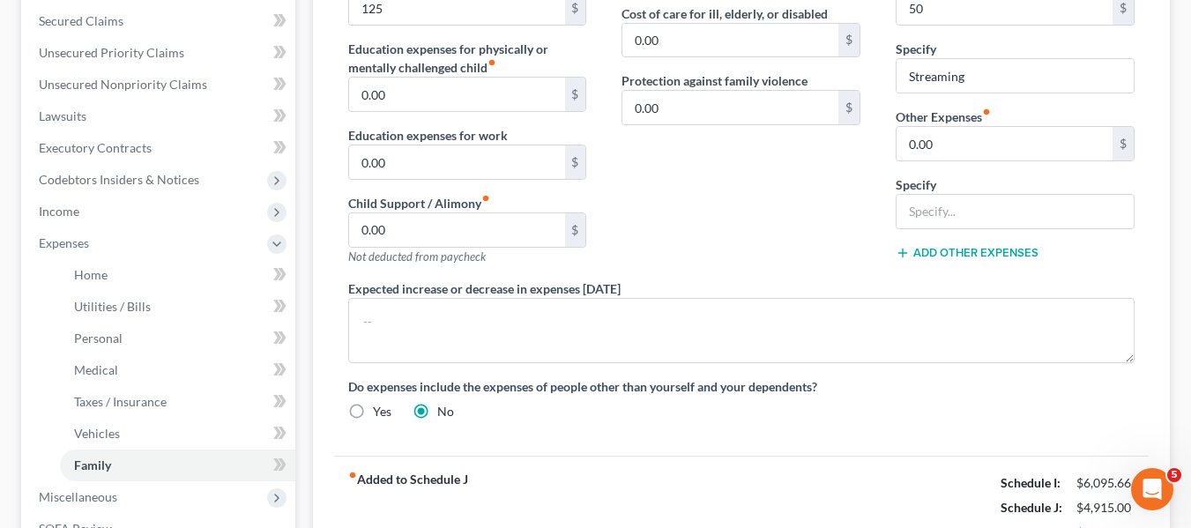
scroll to position [369, 0]
click at [981, 138] on input "0.00" at bounding box center [1005, 143] width 216 height 34
click at [938, 211] on input "text" at bounding box center [1015, 211] width 237 height 34
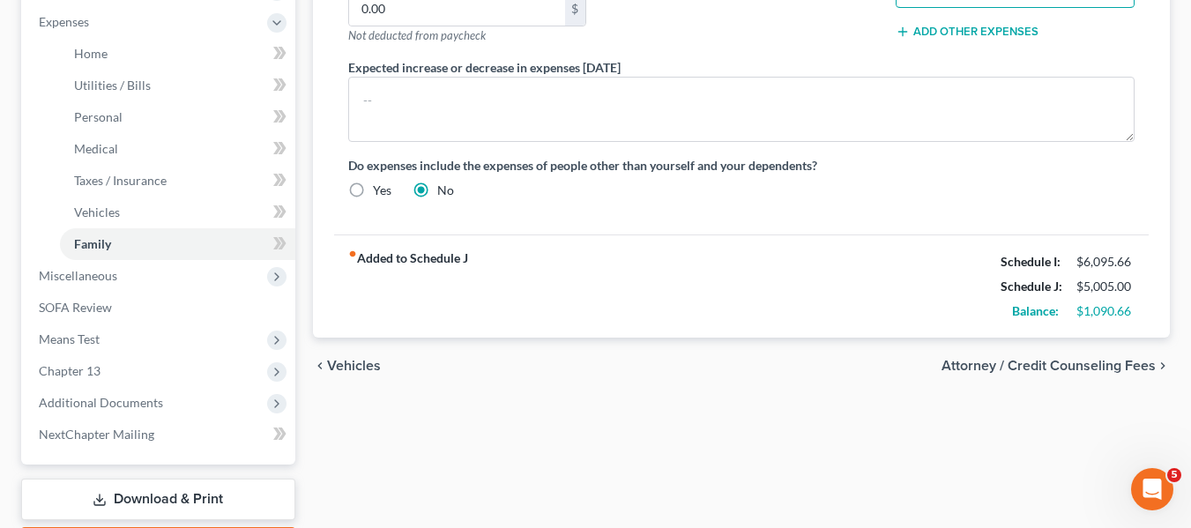
scroll to position [695, 0]
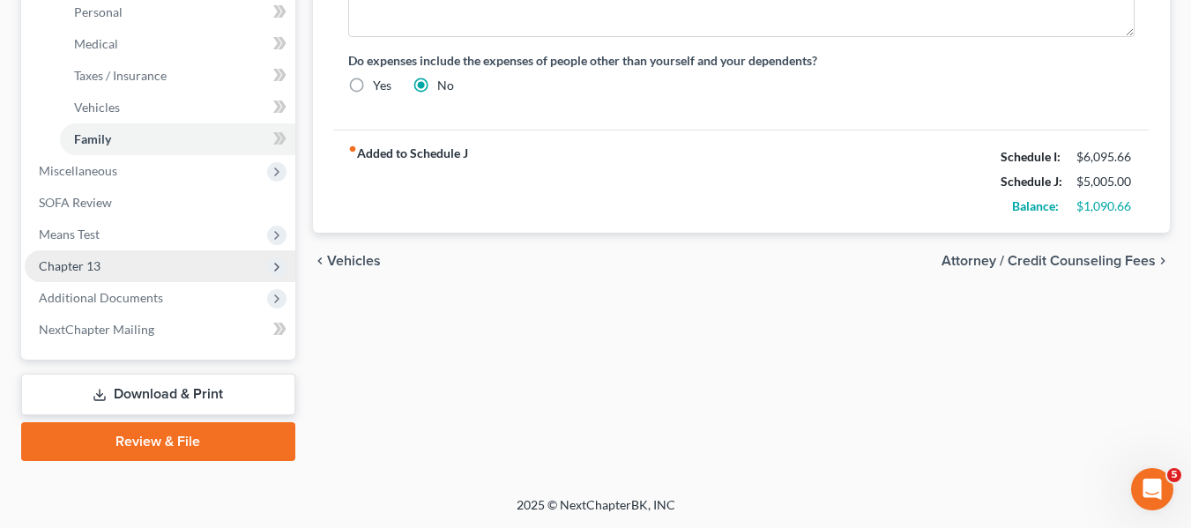
click at [122, 259] on span "Chapter 13" at bounding box center [160, 266] width 271 height 32
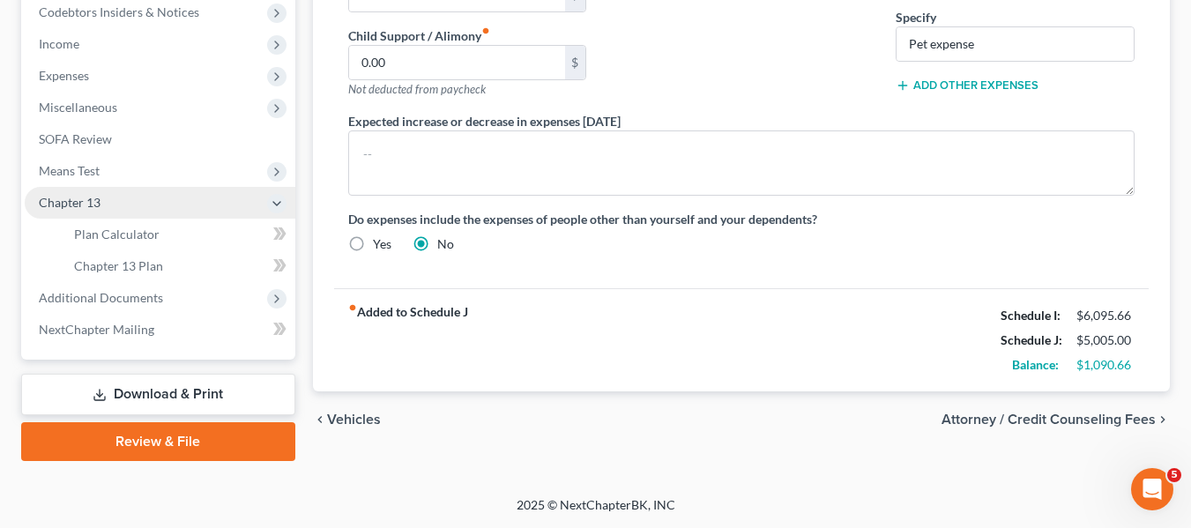
scroll to position [536, 0]
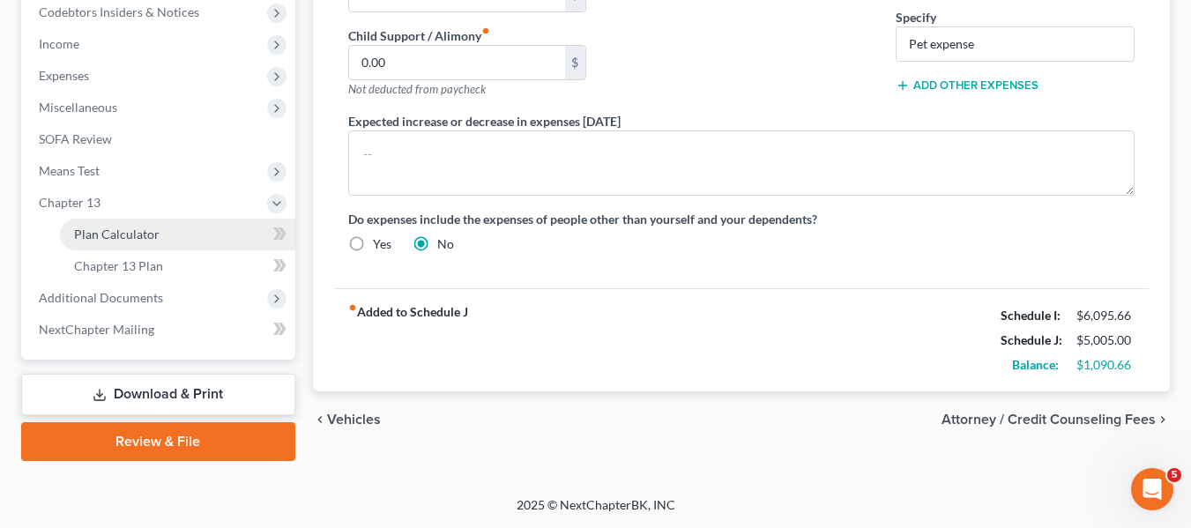
click at [137, 234] on span "Plan Calculator" at bounding box center [117, 234] width 86 height 15
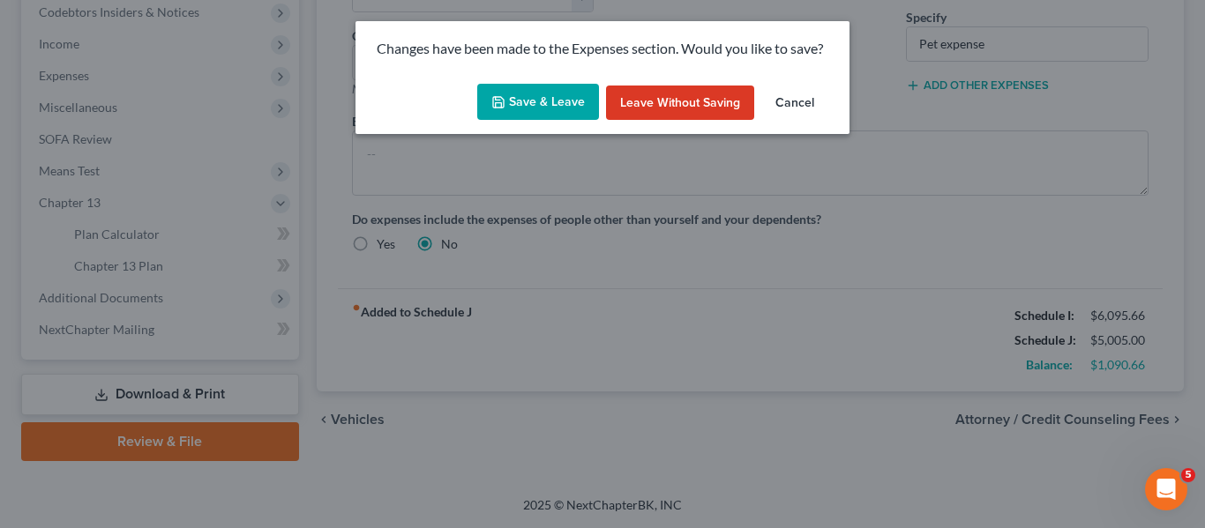
click at [534, 108] on button "Save & Leave" at bounding box center [538, 102] width 122 height 37
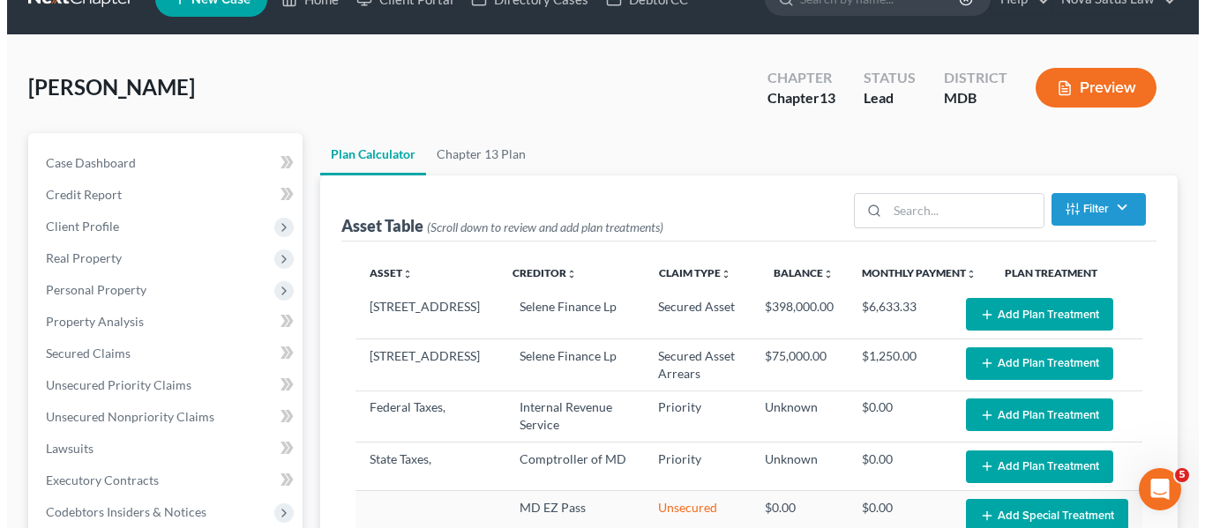
scroll to position [35, 0]
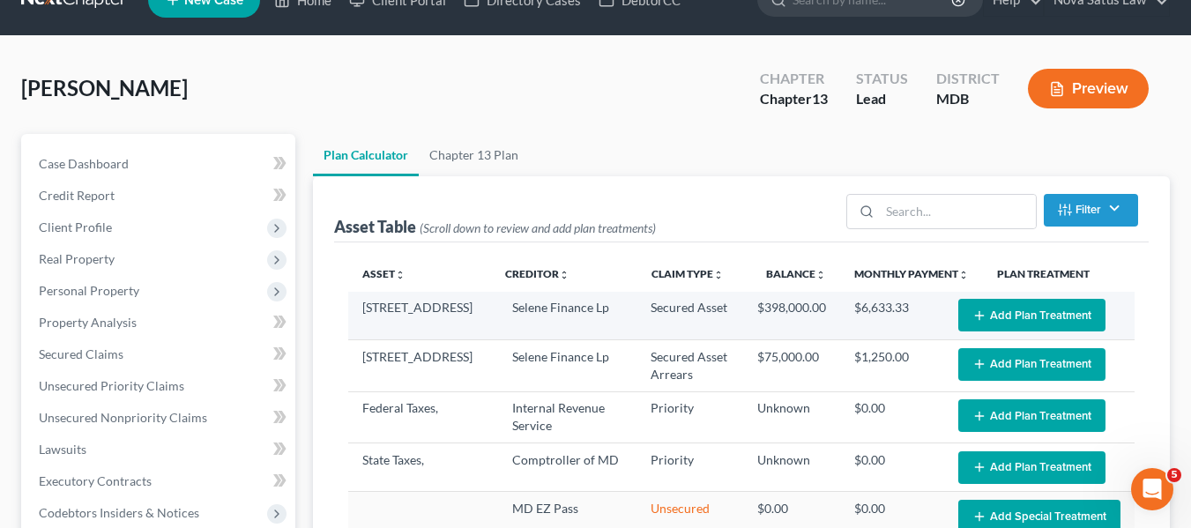
click at [979, 310] on button "Add Plan Treatment" at bounding box center [1032, 315] width 147 height 33
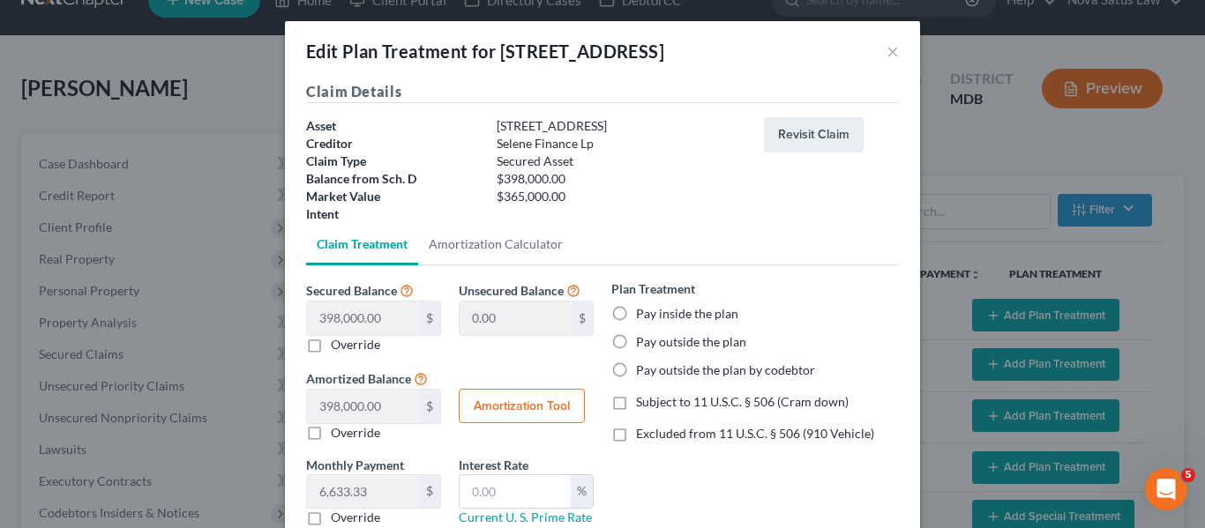
click at [636, 339] on label "Pay outside the plan" at bounding box center [691, 342] width 110 height 18
click at [643, 339] on input "Pay outside the plan" at bounding box center [648, 338] width 11 height 11
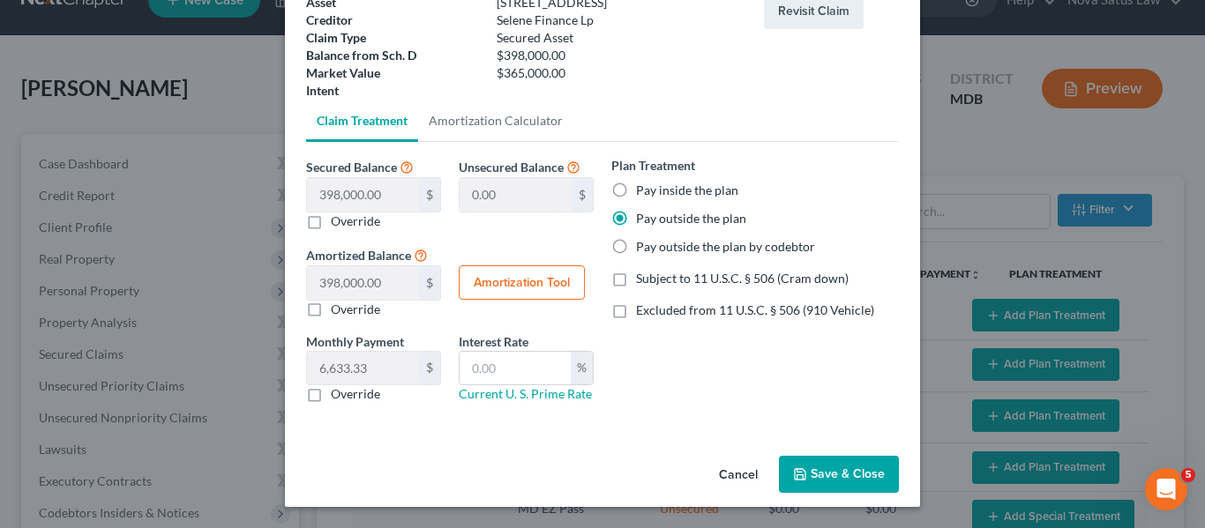
click at [813, 471] on button "Save & Close" at bounding box center [839, 474] width 120 height 37
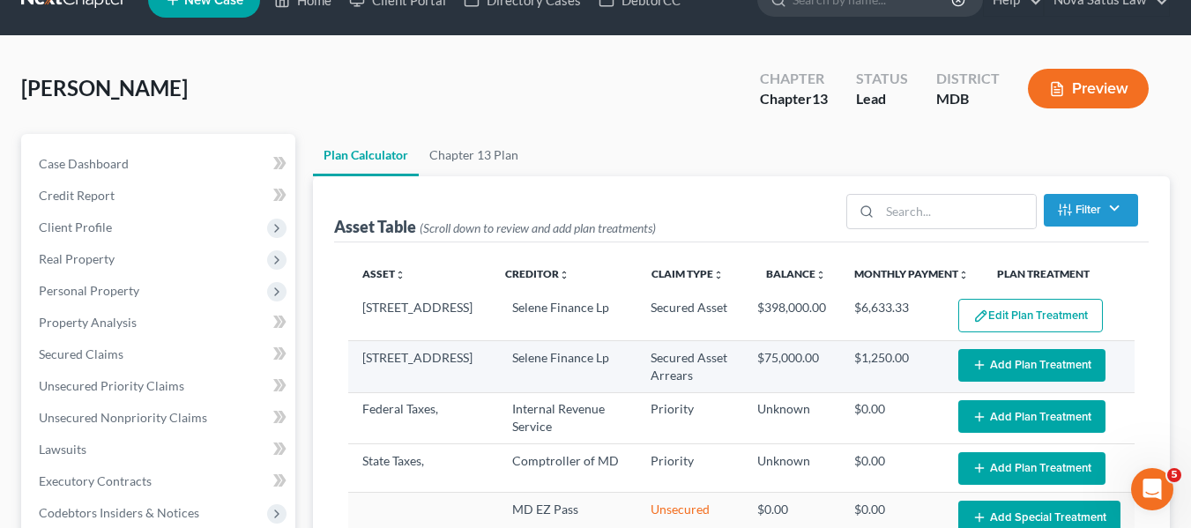
click at [973, 372] on icon "button" at bounding box center [980, 365] width 14 height 14
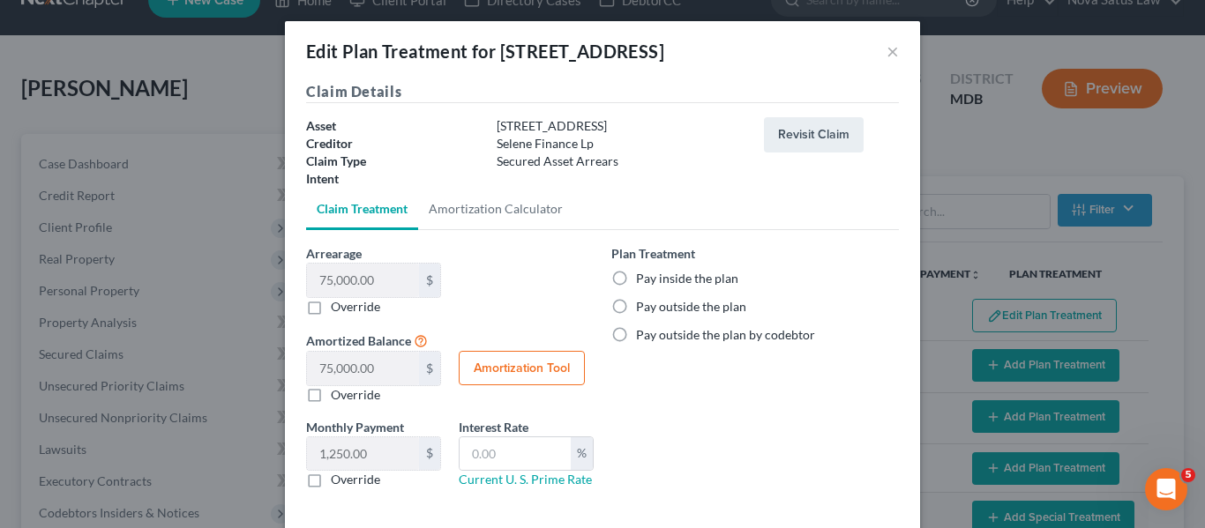
scroll to position [86, 0]
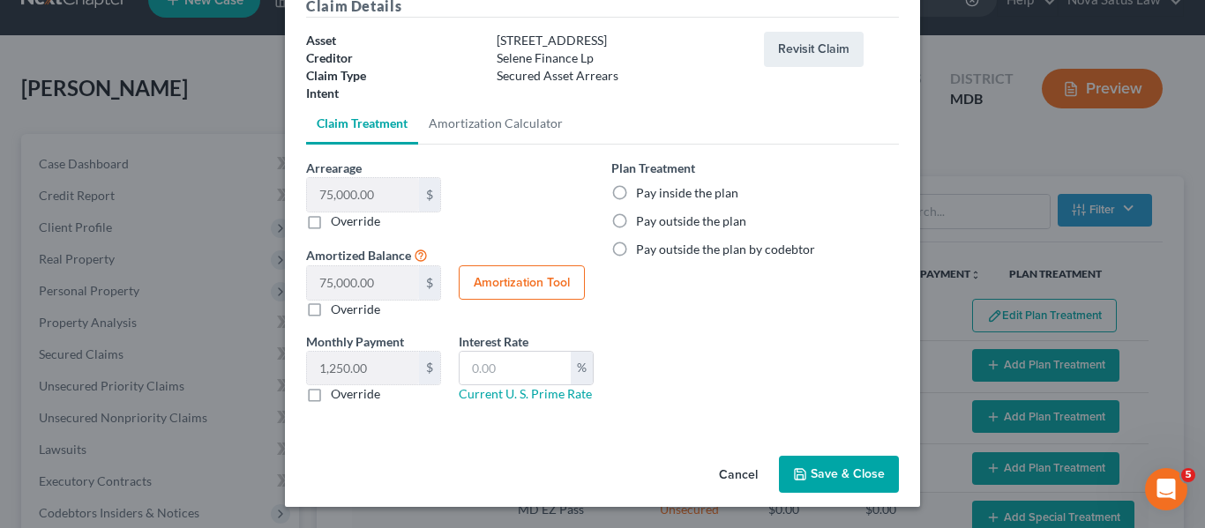
click at [636, 194] on label "Pay inside the plan" at bounding box center [687, 193] width 102 height 18
click at [643, 194] on input "Pay inside the plan" at bounding box center [648, 189] width 11 height 11
click at [793, 467] on icon "button" at bounding box center [800, 474] width 14 height 14
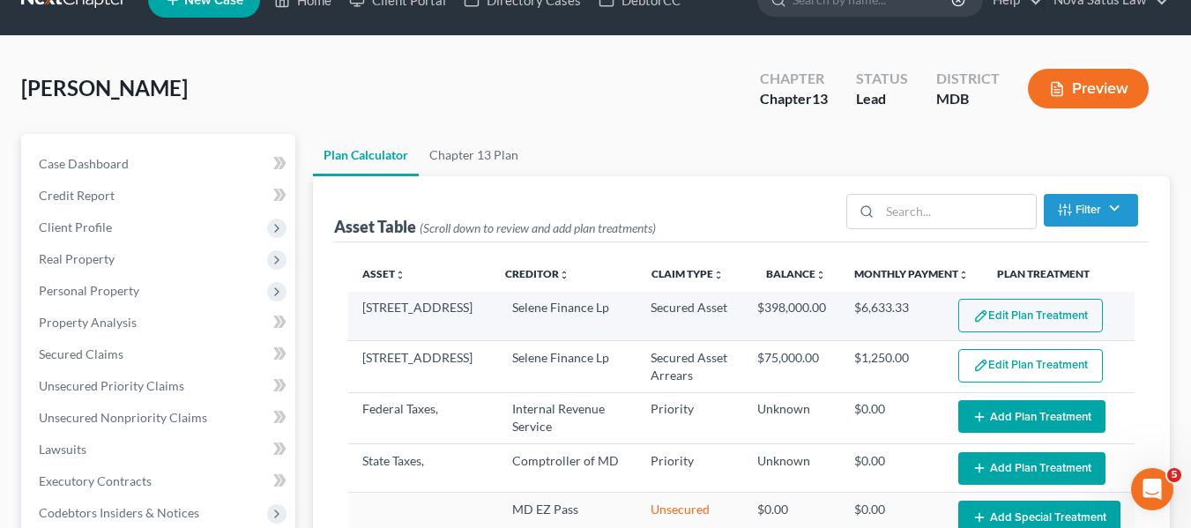
click at [1002, 325] on button "Edit Plan Treatment" at bounding box center [1031, 316] width 145 height 34
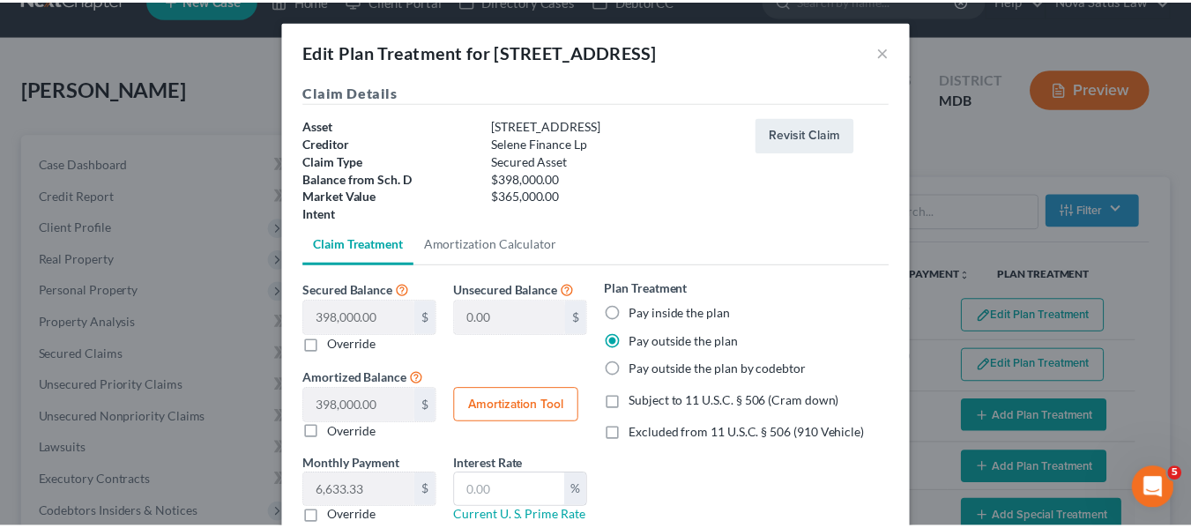
scroll to position [123, 0]
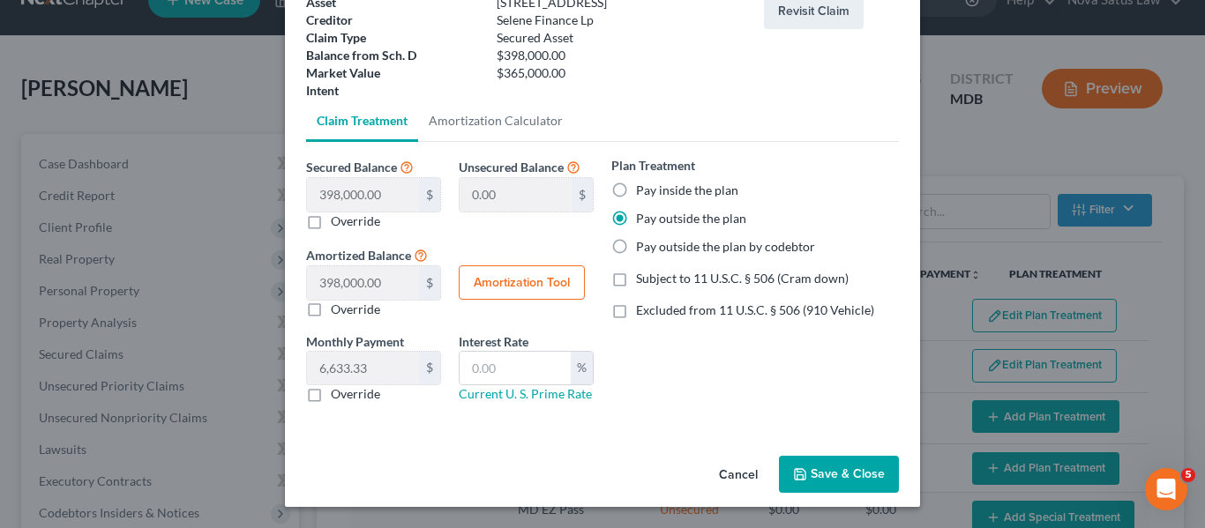
click at [818, 471] on button "Save & Close" at bounding box center [839, 474] width 120 height 37
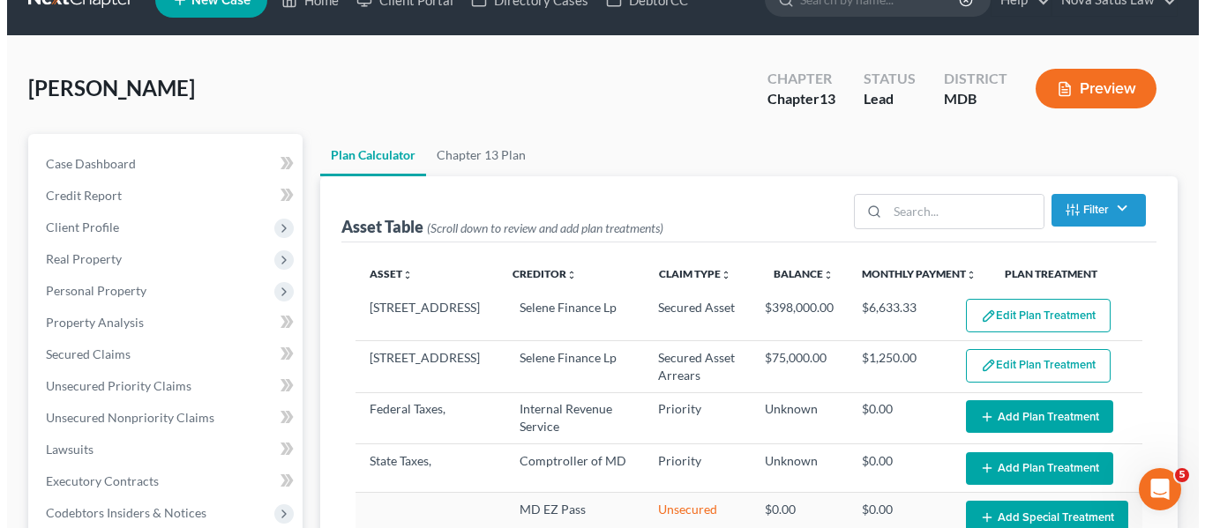
scroll to position [9, 0]
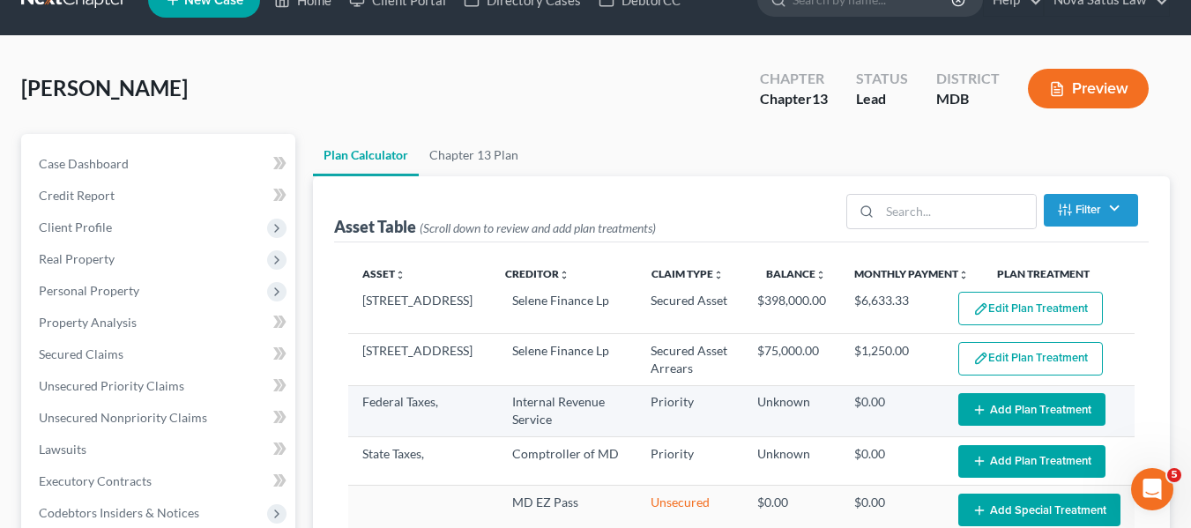
click at [1026, 414] on button "Add Plan Treatment" at bounding box center [1032, 409] width 147 height 33
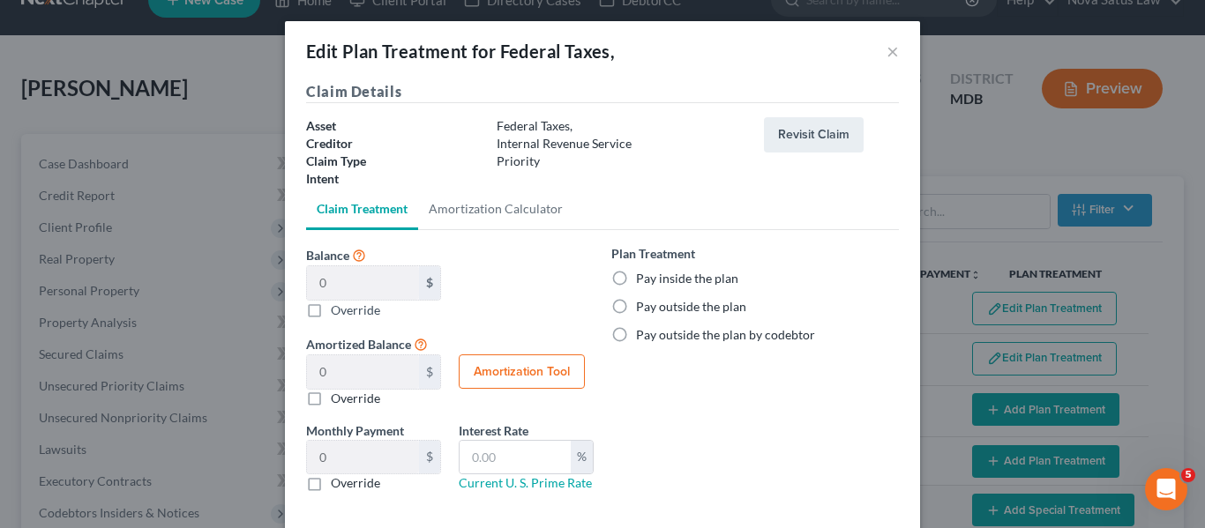
click at [636, 276] on label "Pay inside the plan" at bounding box center [687, 279] width 102 height 18
click at [643, 276] on input "Pay inside the plan" at bounding box center [648, 275] width 11 height 11
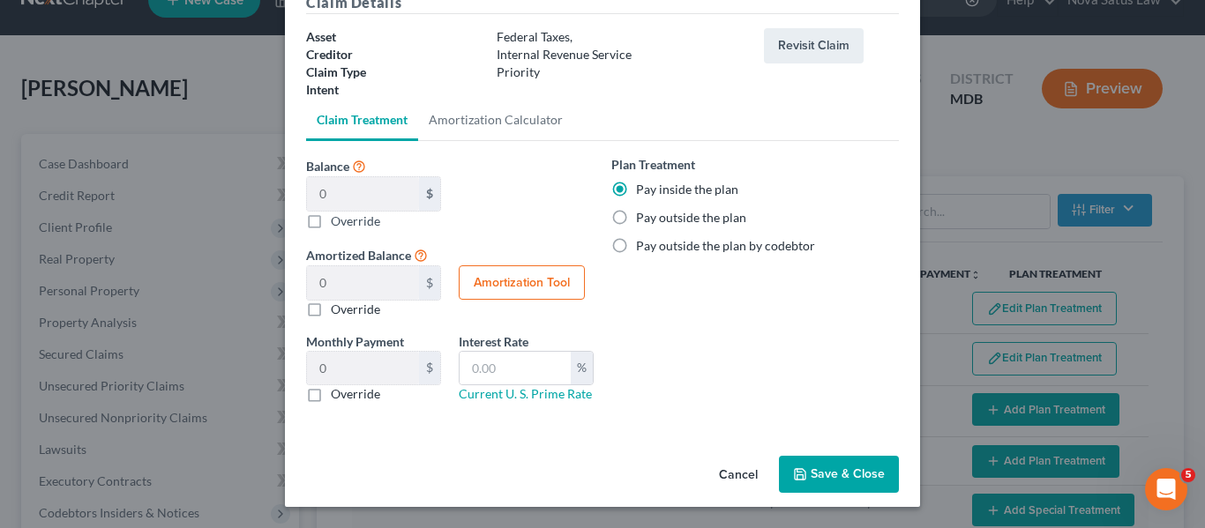
click at [810, 480] on button "Save & Close" at bounding box center [839, 474] width 120 height 37
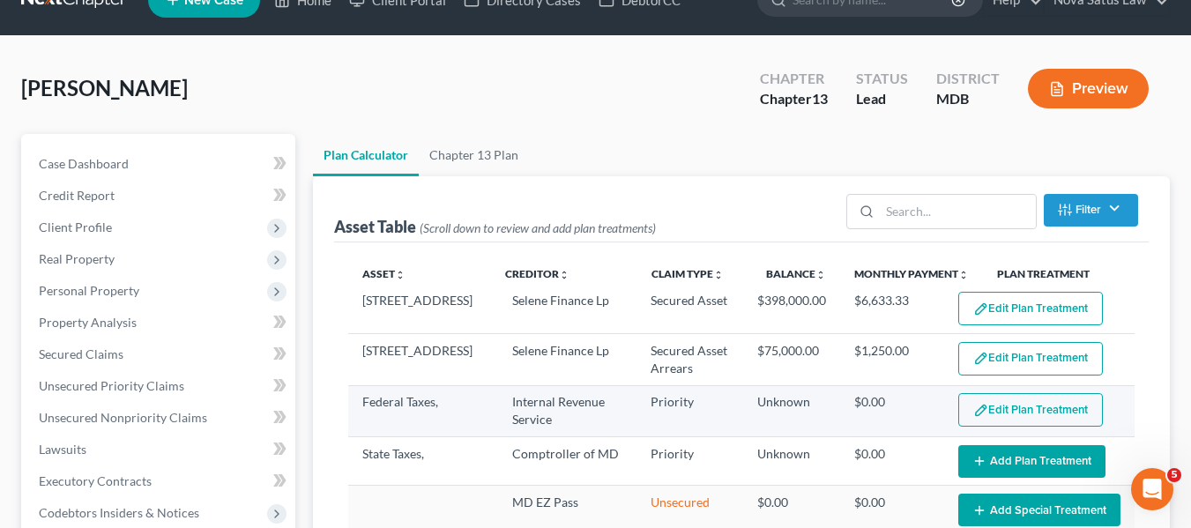
click at [974, 413] on img "button" at bounding box center [981, 410] width 15 height 15
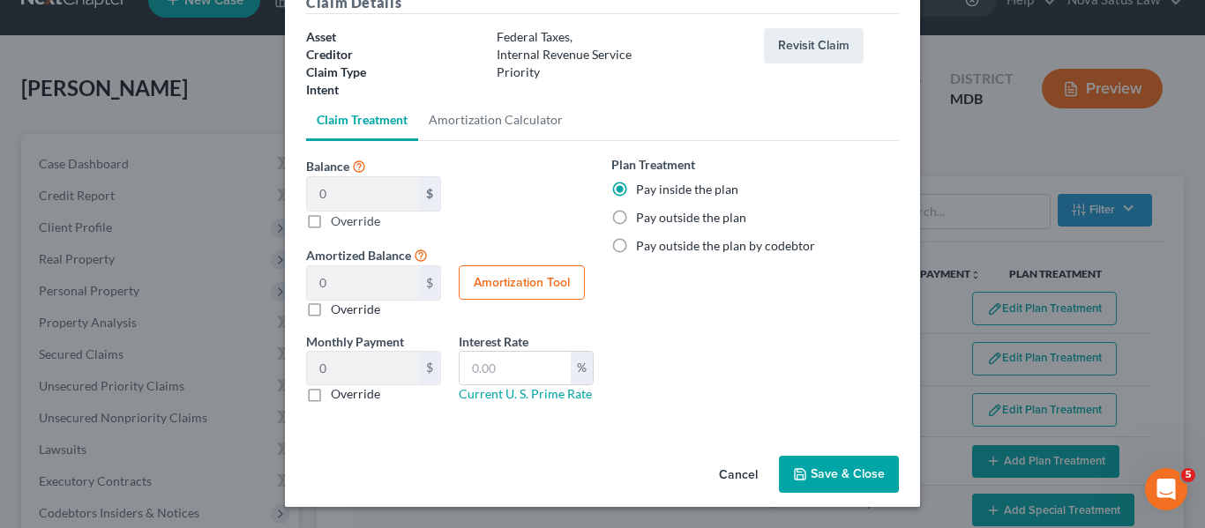
click at [784, 468] on button "Save & Close" at bounding box center [839, 474] width 120 height 37
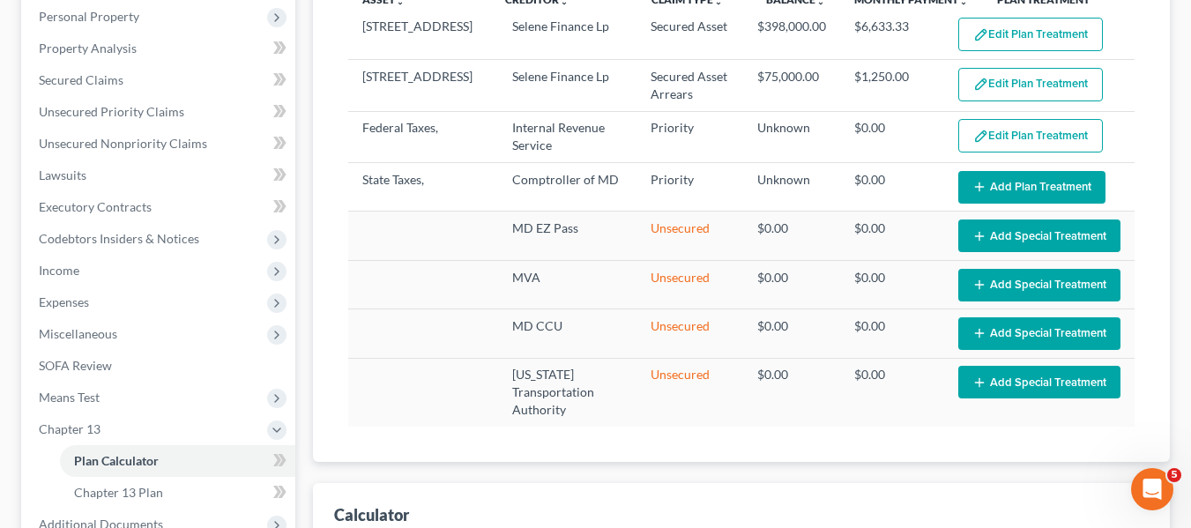
scroll to position [309, 0]
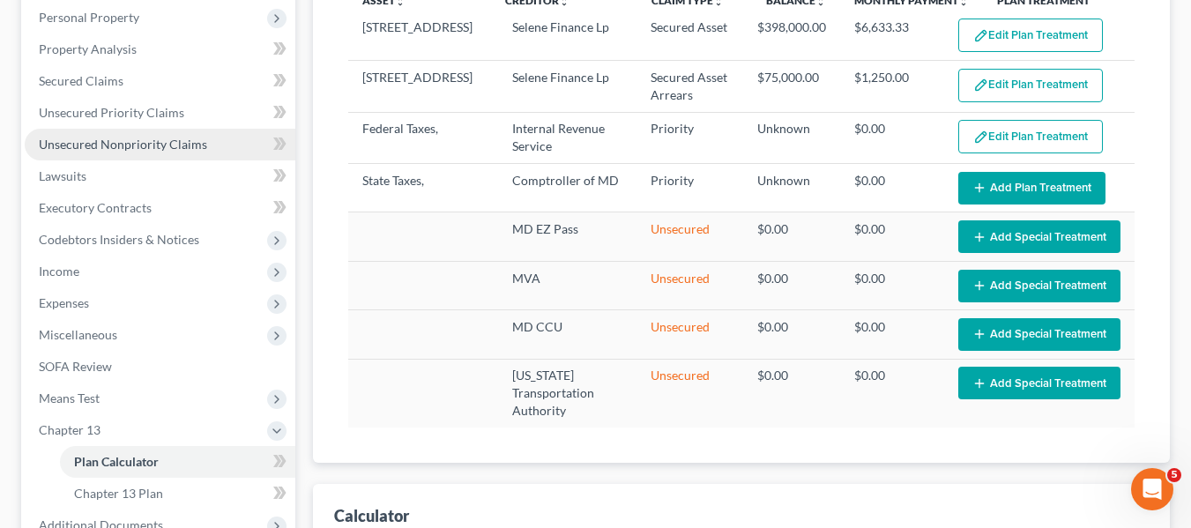
click at [172, 151] on span "Unsecured Nonpriority Claims" at bounding box center [123, 144] width 168 height 15
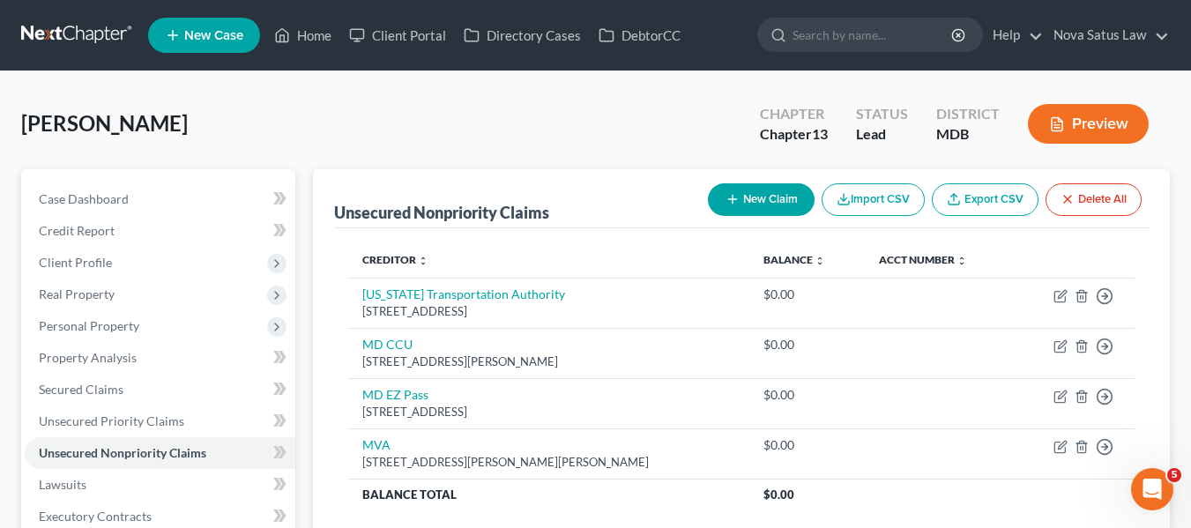
click at [753, 199] on button "New Claim" at bounding box center [761, 199] width 107 height 33
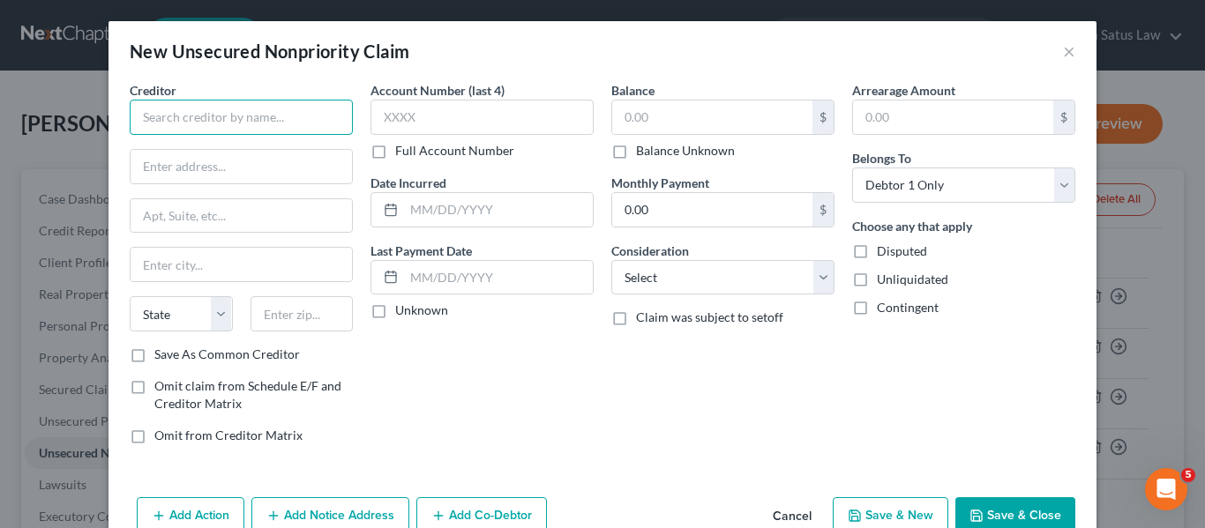
click at [203, 119] on input "text" at bounding box center [241, 117] width 223 height 35
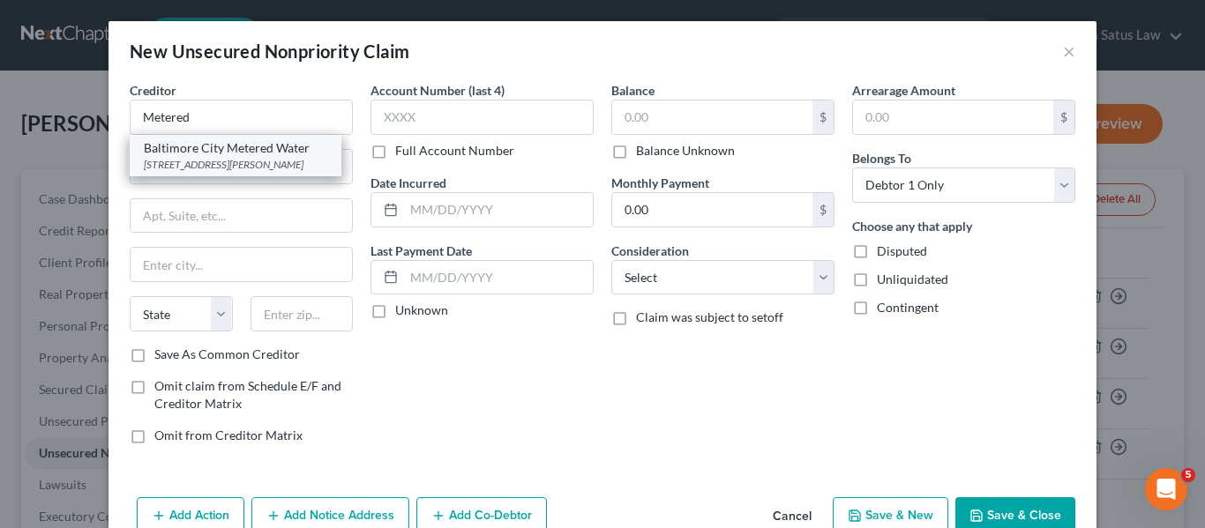
click at [220, 150] on div "Baltimore City Metered Water" at bounding box center [235, 148] width 183 height 18
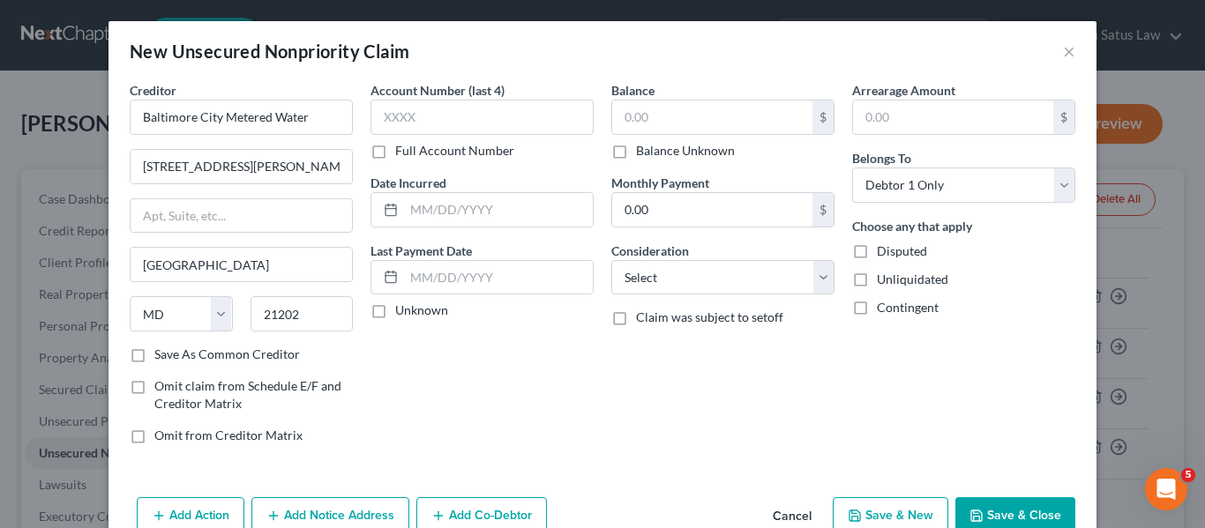
click at [979, 508] on button "Save & Close" at bounding box center [1015, 515] width 120 height 37
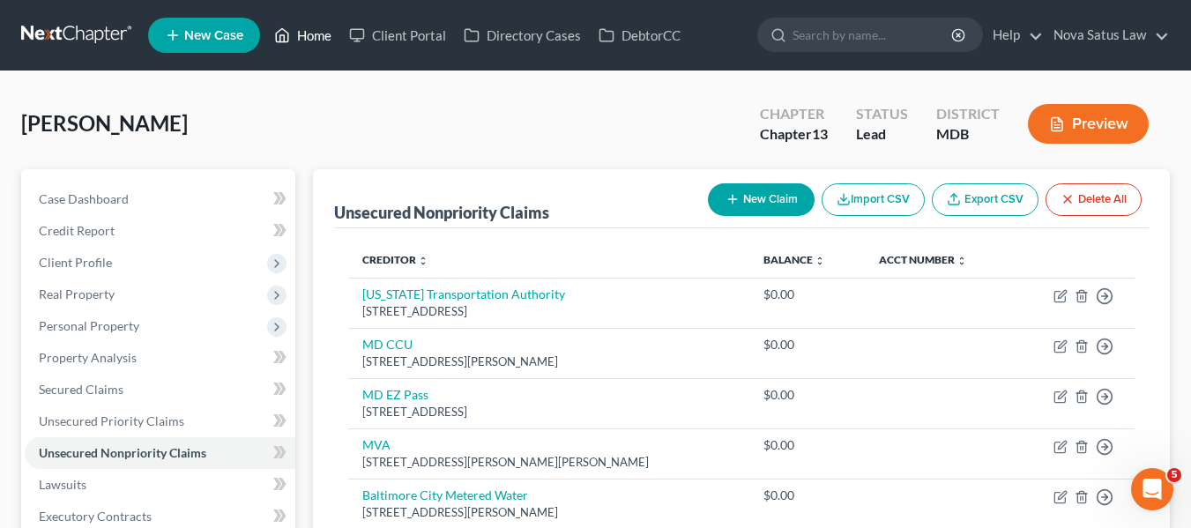
click at [294, 33] on link "Home" at bounding box center [302, 35] width 75 height 32
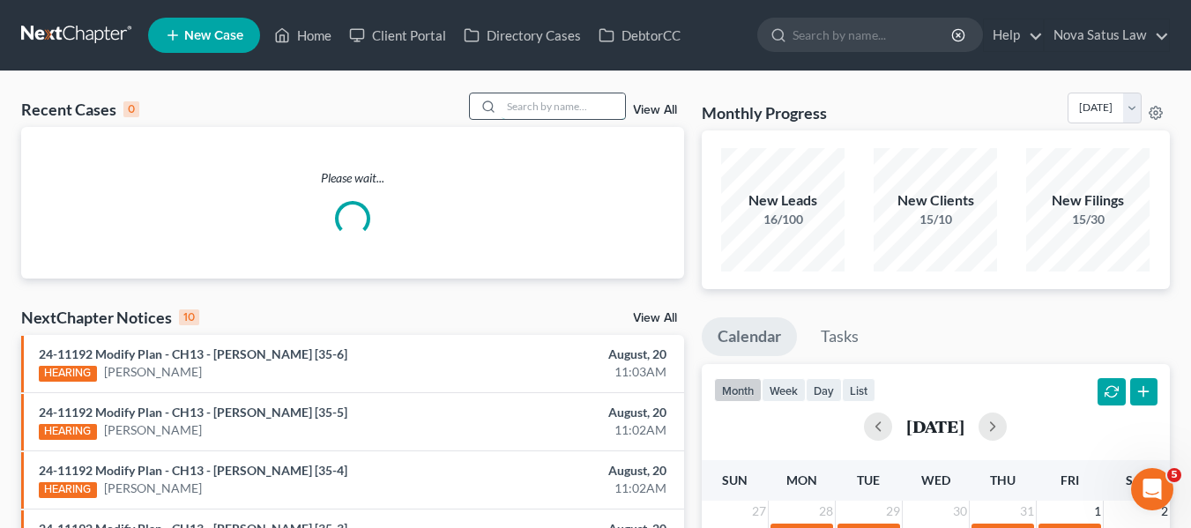
click at [519, 111] on input "search" at bounding box center [563, 106] width 123 height 26
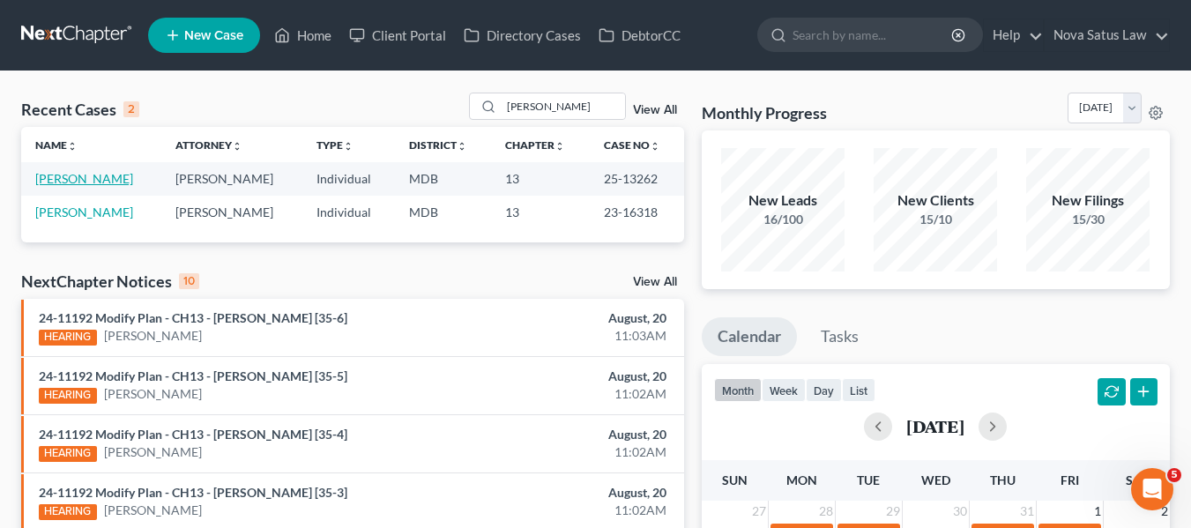
click at [82, 183] on link "[PERSON_NAME]" at bounding box center [84, 178] width 98 height 15
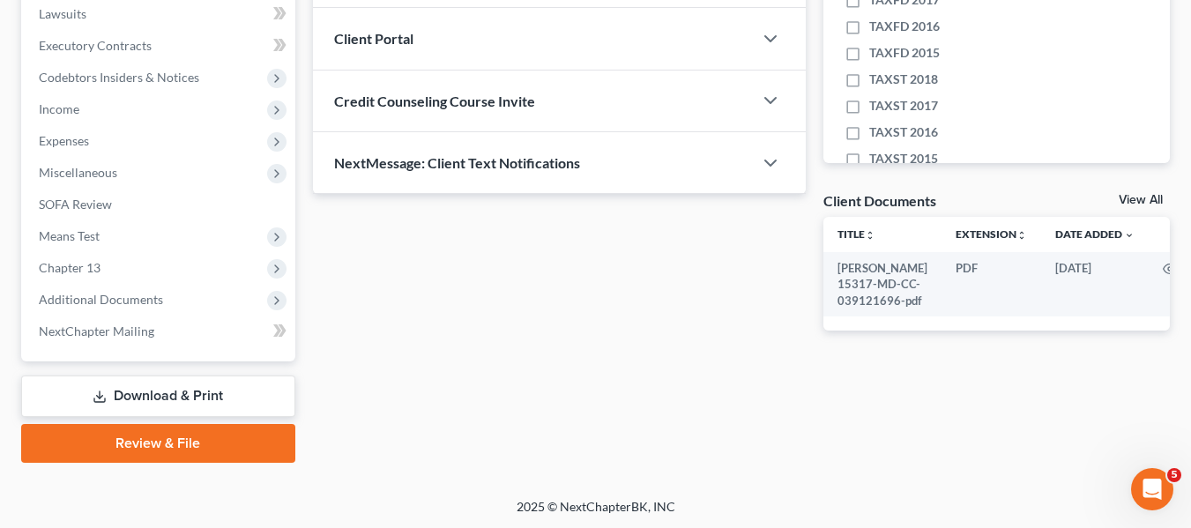
scroll to position [473, 0]
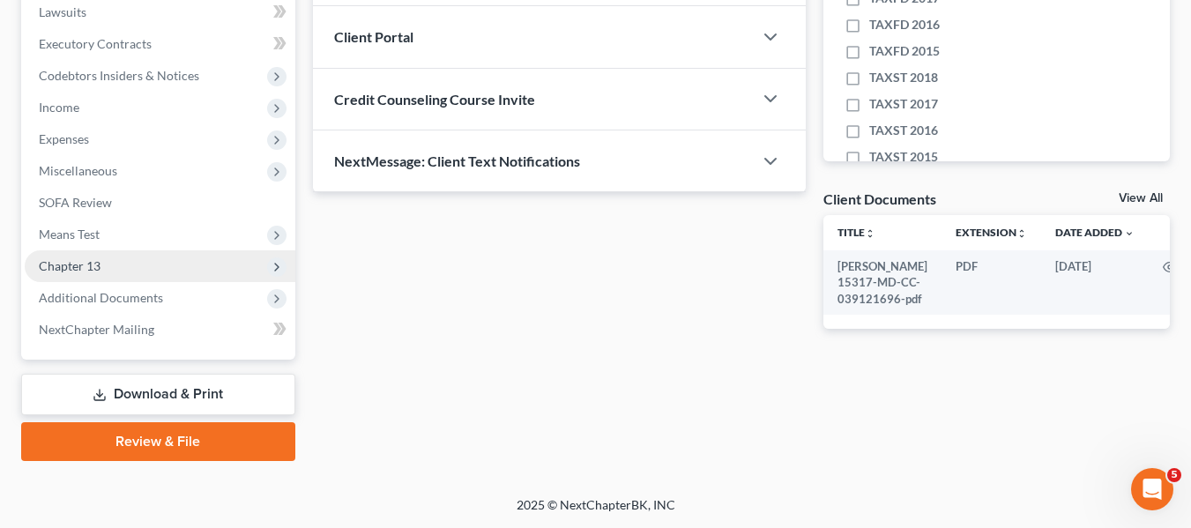
click at [79, 265] on span "Chapter 13" at bounding box center [70, 265] width 62 height 15
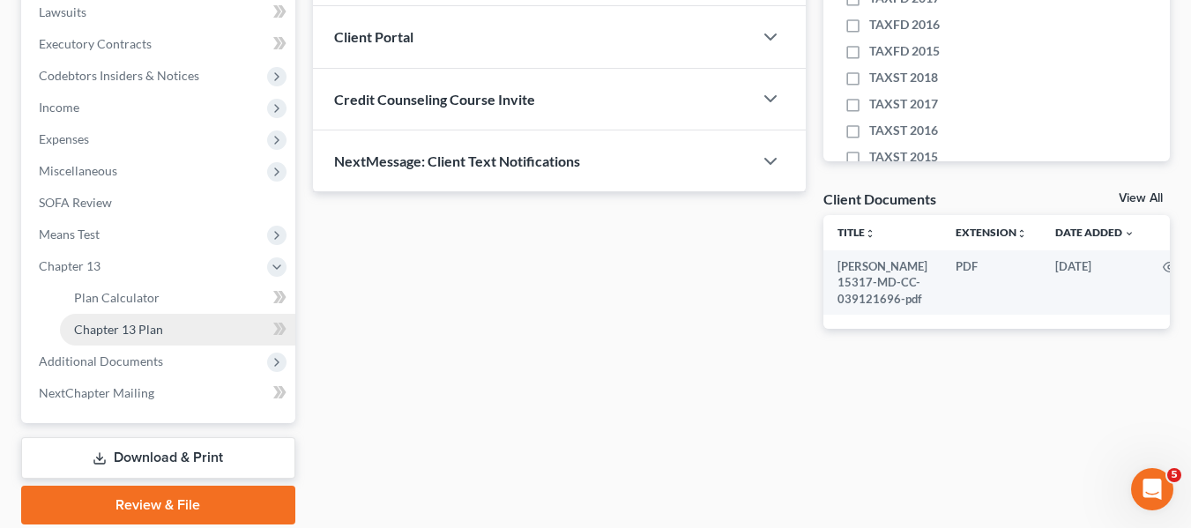
click at [107, 324] on span "Chapter 13 Plan" at bounding box center [118, 329] width 89 height 15
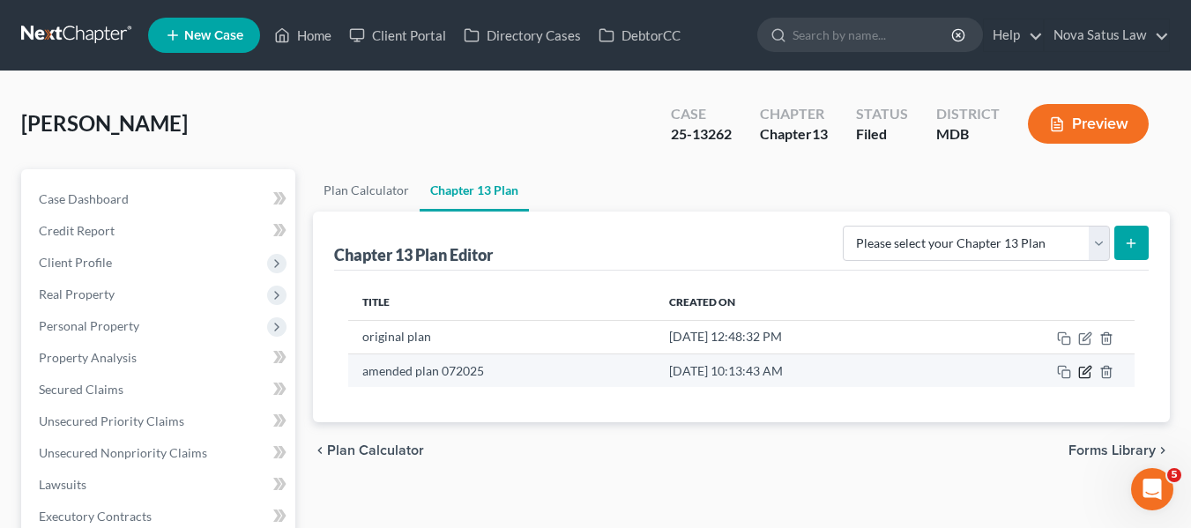
click at [1087, 371] on icon "button" at bounding box center [1085, 372] width 14 height 14
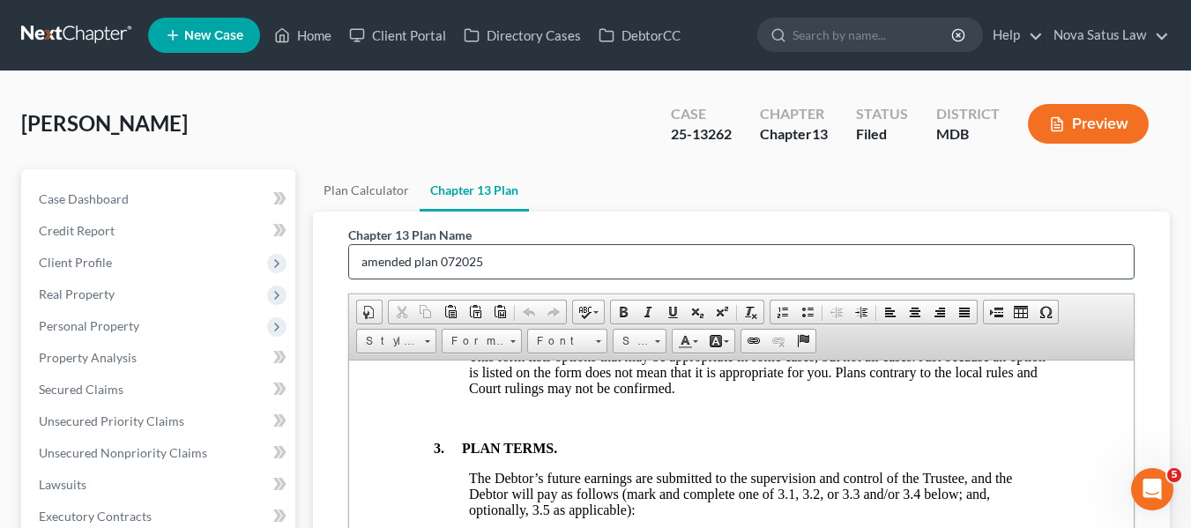
click at [538, 256] on input "amended plan 072025" at bounding box center [741, 262] width 785 height 34
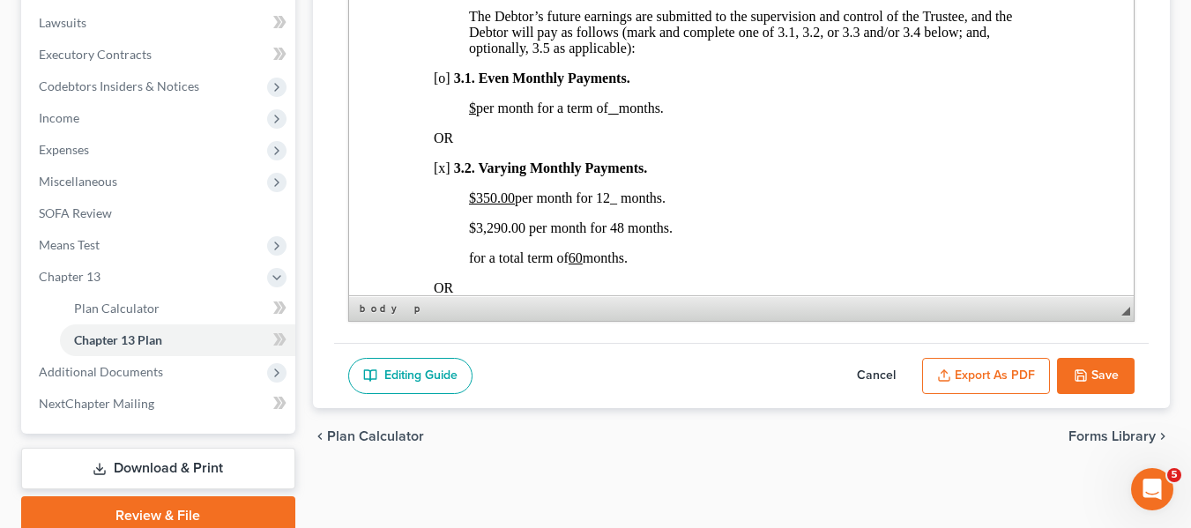
click at [468, 205] on u "$350.00" at bounding box center [491, 197] width 46 height 15
click at [603, 235] on span "$350.00 per month for 12_ months." at bounding box center [566, 227] width 197 height 15
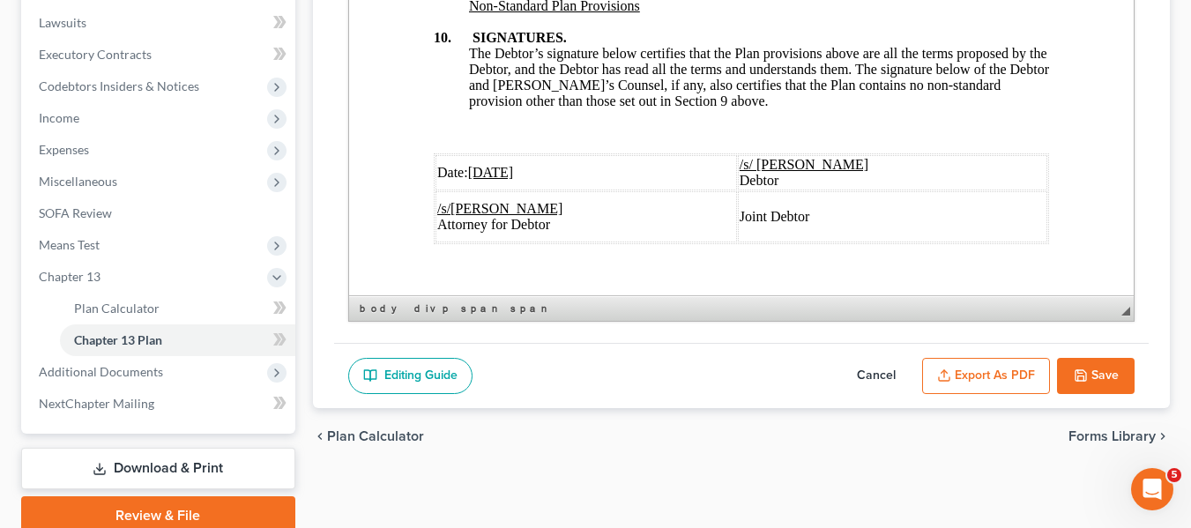
scroll to position [6785, 0]
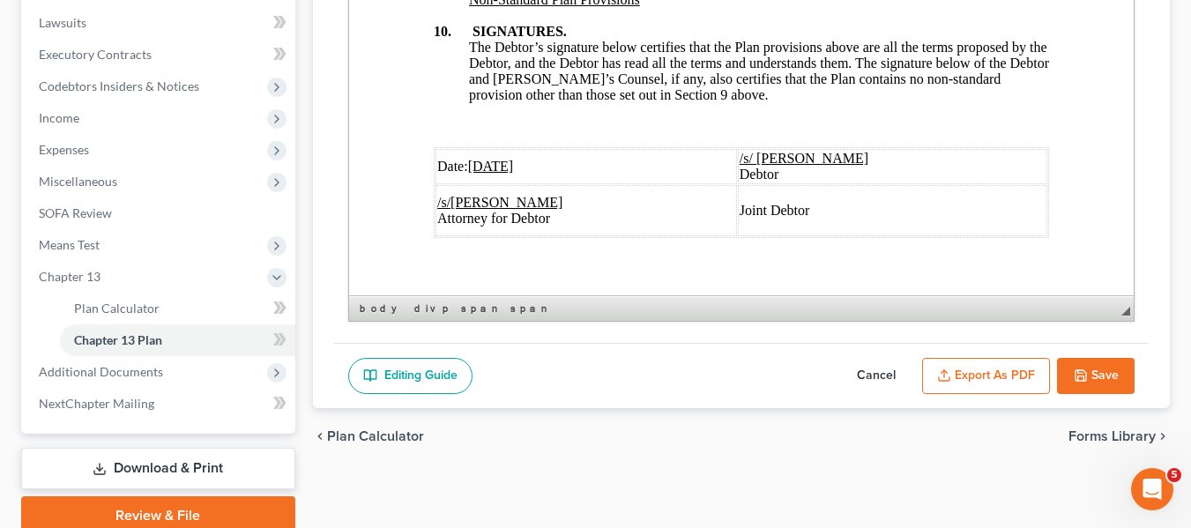
click at [479, 174] on u "[DATE]" at bounding box center [490, 166] width 46 height 15
click at [965, 375] on button "Export as PDF" at bounding box center [986, 376] width 128 height 37
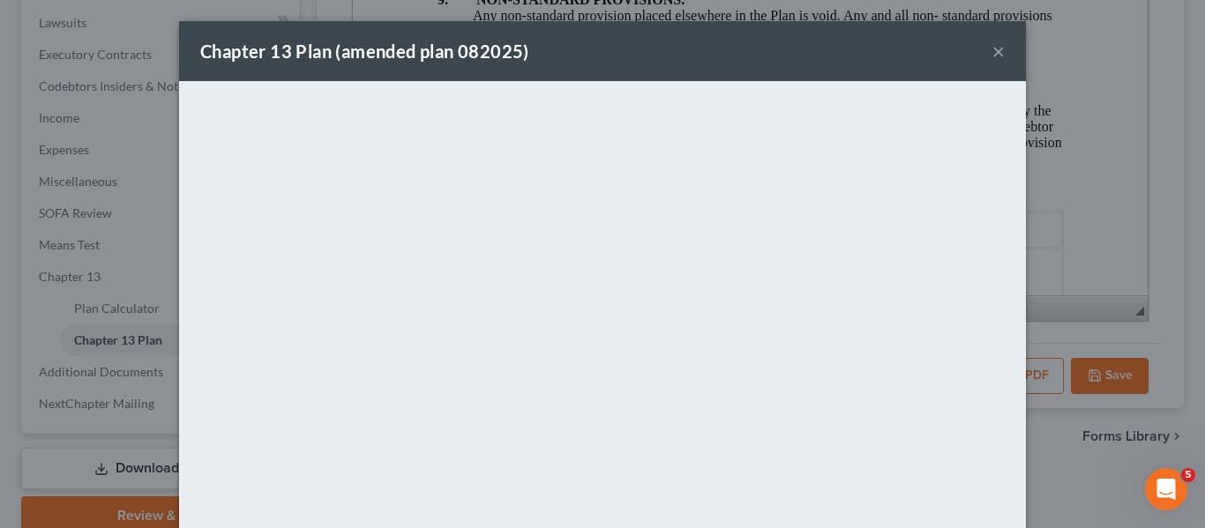
click at [725, 34] on div "Chapter 13 Plan (amended plan 082025) ×" at bounding box center [602, 51] width 847 height 60
click at [1000, 48] on div "Chapter 13 Plan (amended plan 082025) ×" at bounding box center [602, 51] width 847 height 60
click at [995, 49] on button "×" at bounding box center [998, 51] width 12 height 21
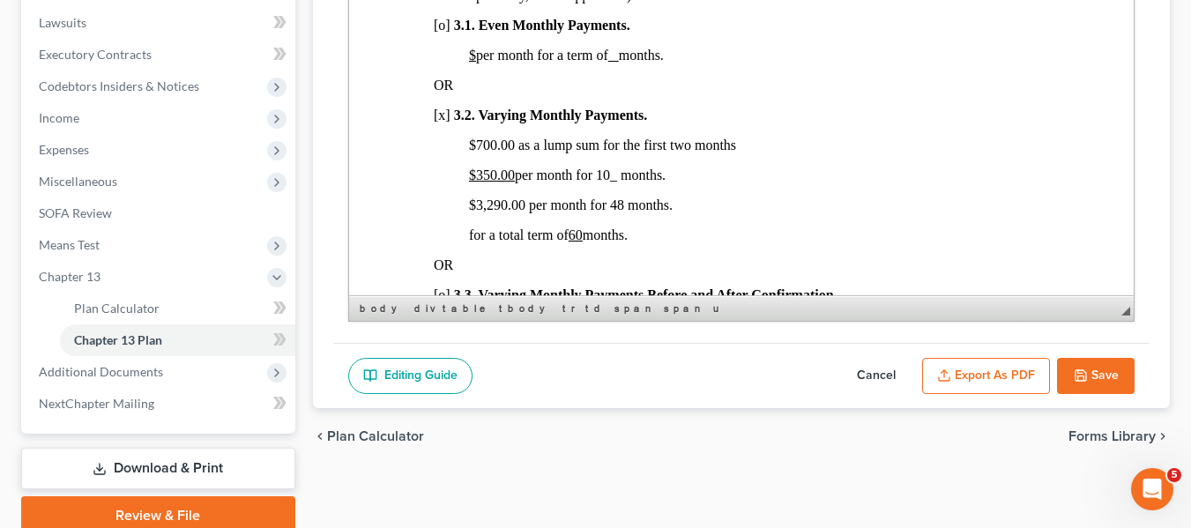
scroll to position [1225, 0]
click at [1080, 370] on icon "button" at bounding box center [1081, 376] width 14 height 14
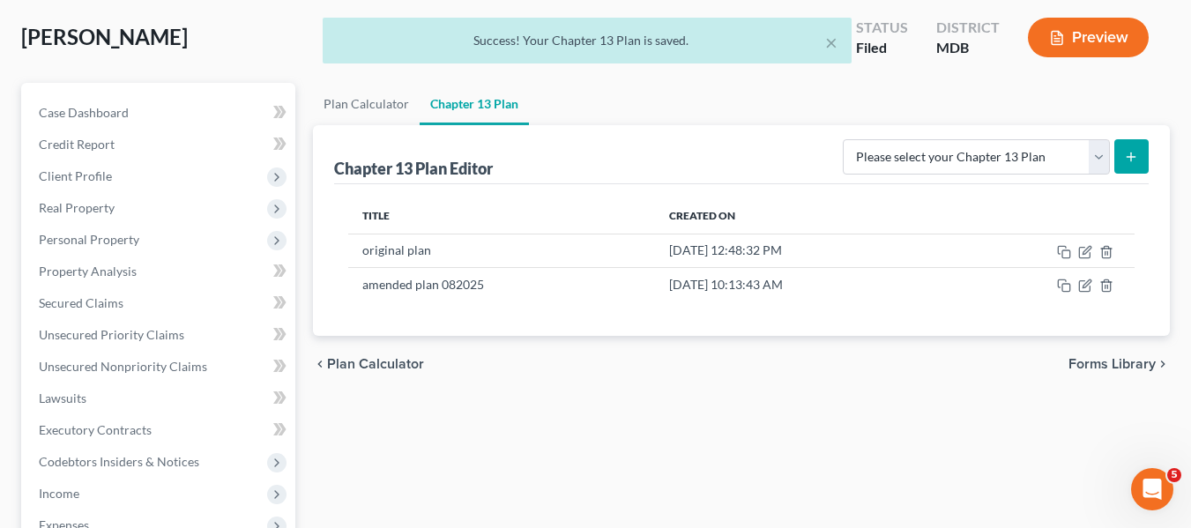
scroll to position [0, 0]
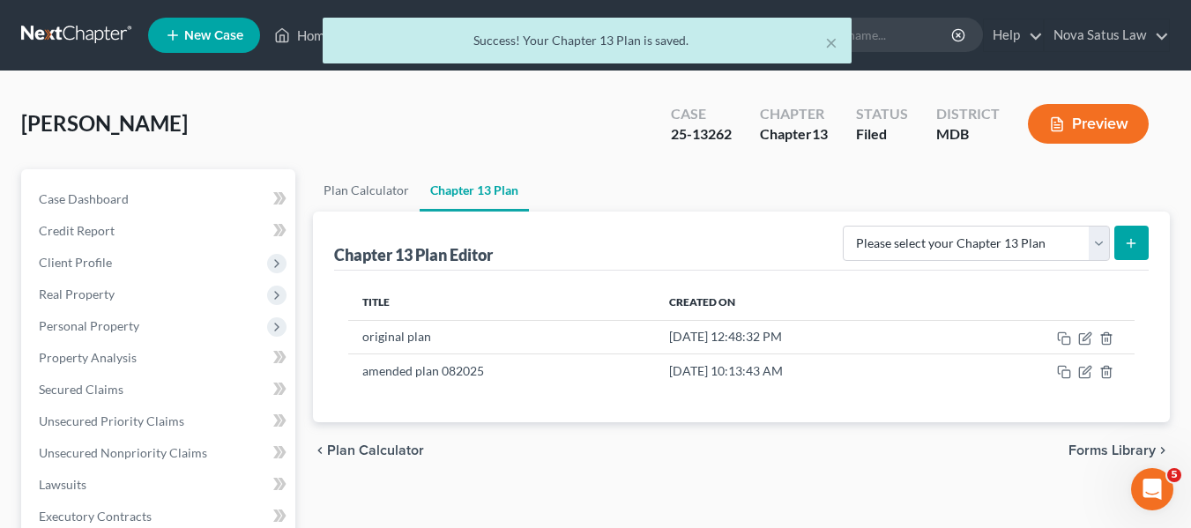
click at [302, 34] on div "× Success! Your Chapter 13 Plan is saved." at bounding box center [586, 45] width 1191 height 55
click at [304, 37] on div "× Success! Your Chapter 13 Plan is saved." at bounding box center [586, 45] width 1191 height 55
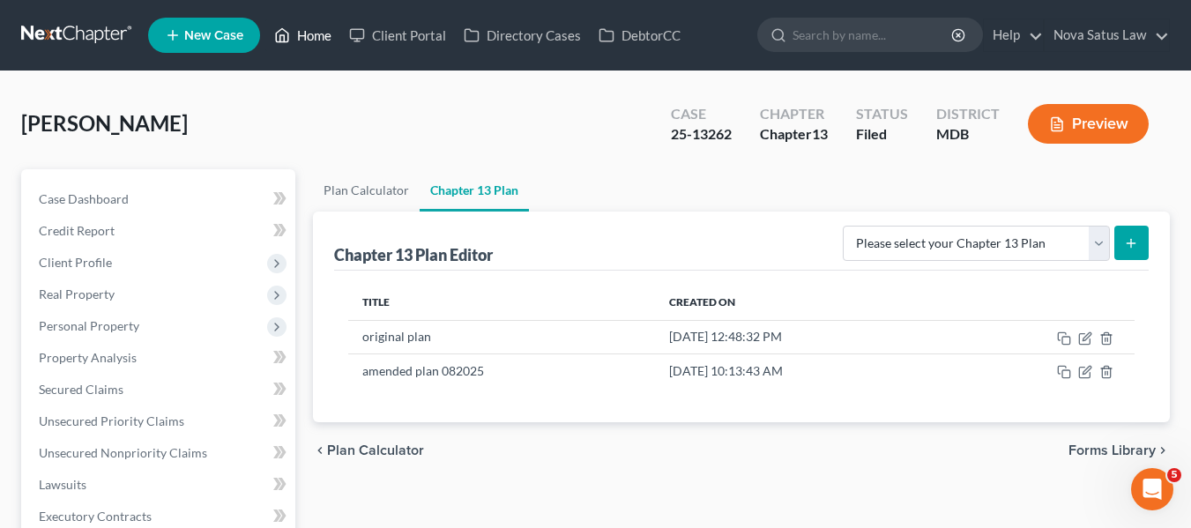
click at [310, 37] on link "Home" at bounding box center [302, 35] width 75 height 32
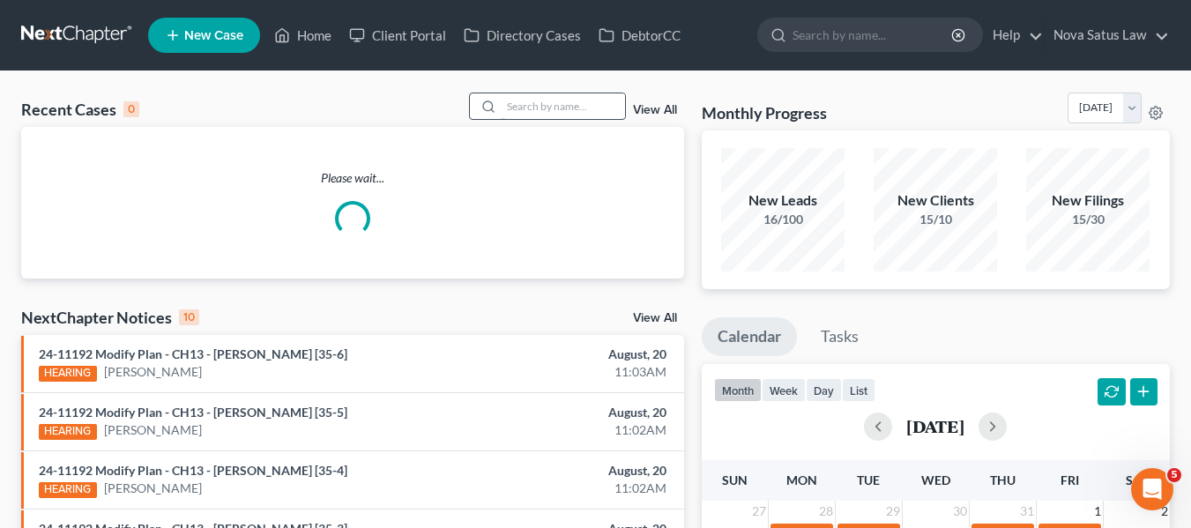
click at [523, 108] on input "search" at bounding box center [563, 106] width 123 height 26
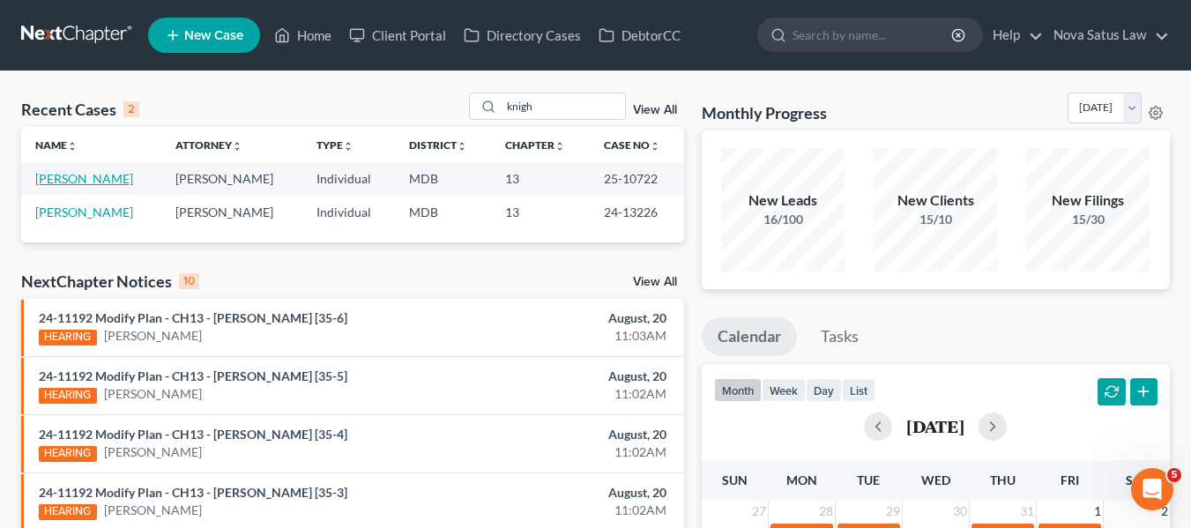
click at [60, 181] on link "[PERSON_NAME]" at bounding box center [84, 178] width 98 height 15
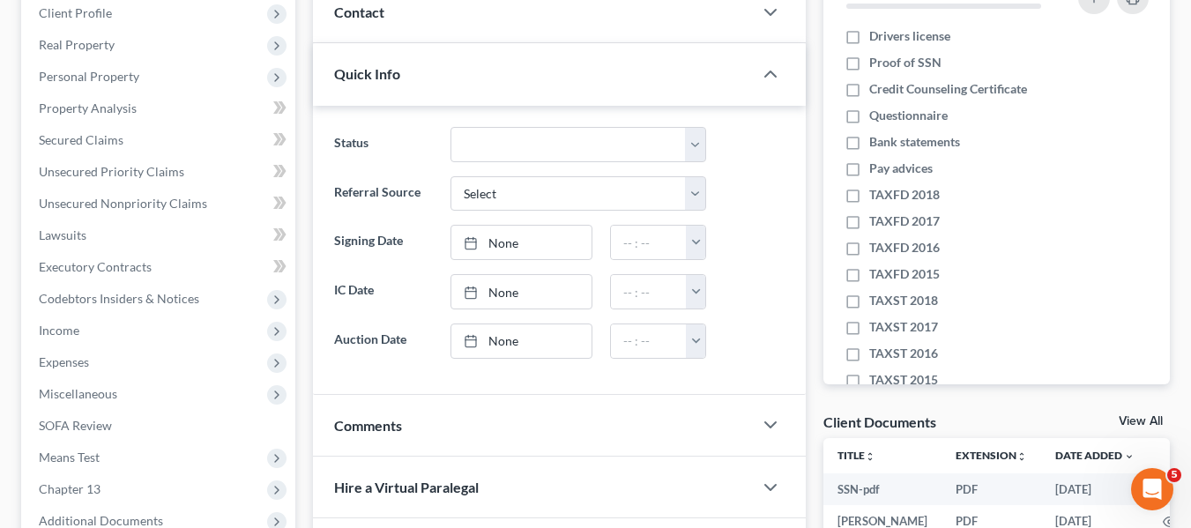
scroll to position [493, 0]
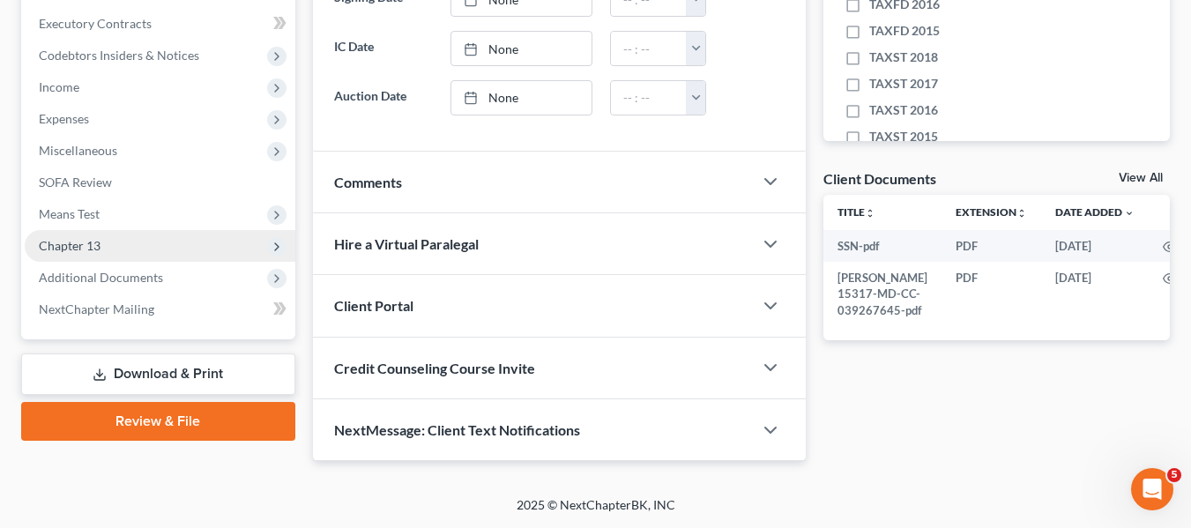
click at [60, 232] on span "Chapter 13" at bounding box center [160, 246] width 271 height 32
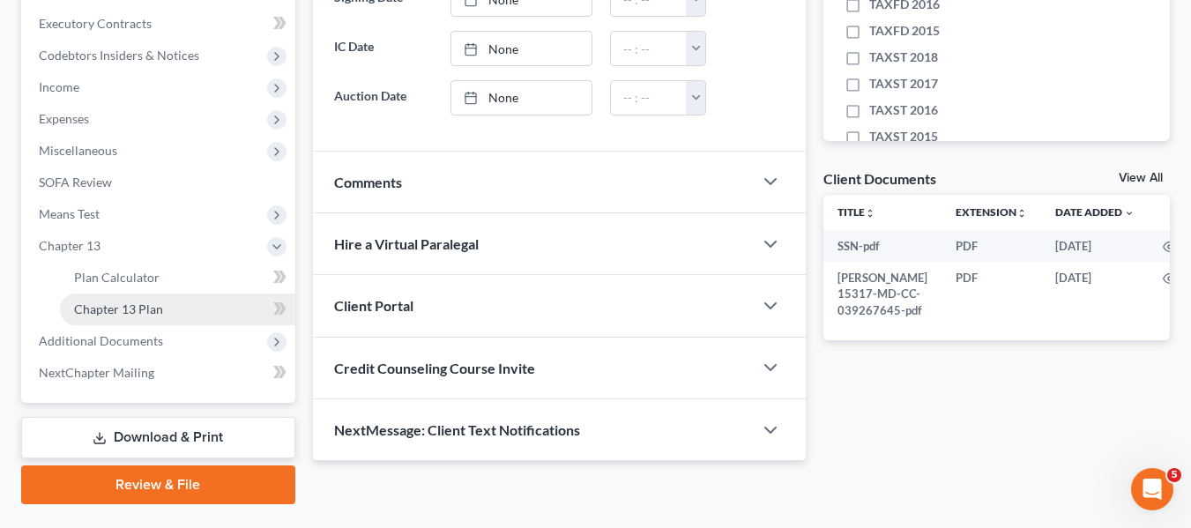
click at [79, 308] on span "Chapter 13 Plan" at bounding box center [118, 309] width 89 height 15
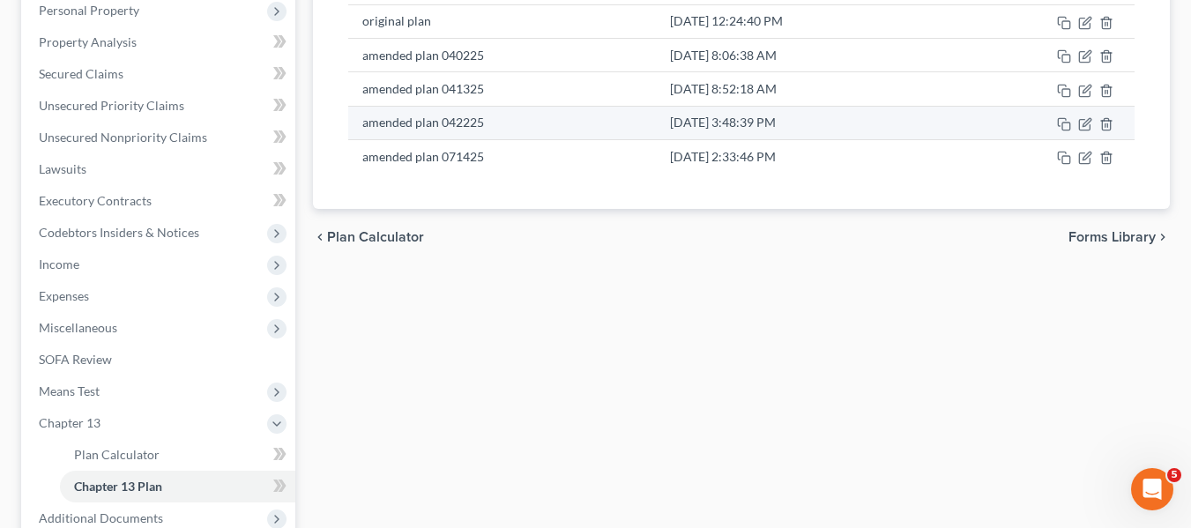
scroll to position [319, 0]
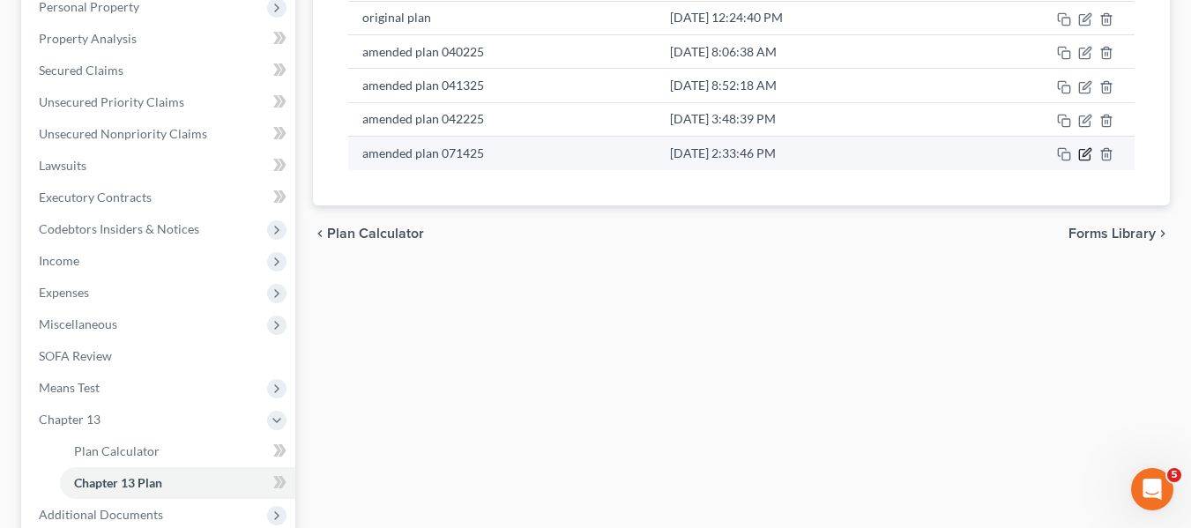
click at [1085, 159] on icon "button" at bounding box center [1085, 154] width 14 height 14
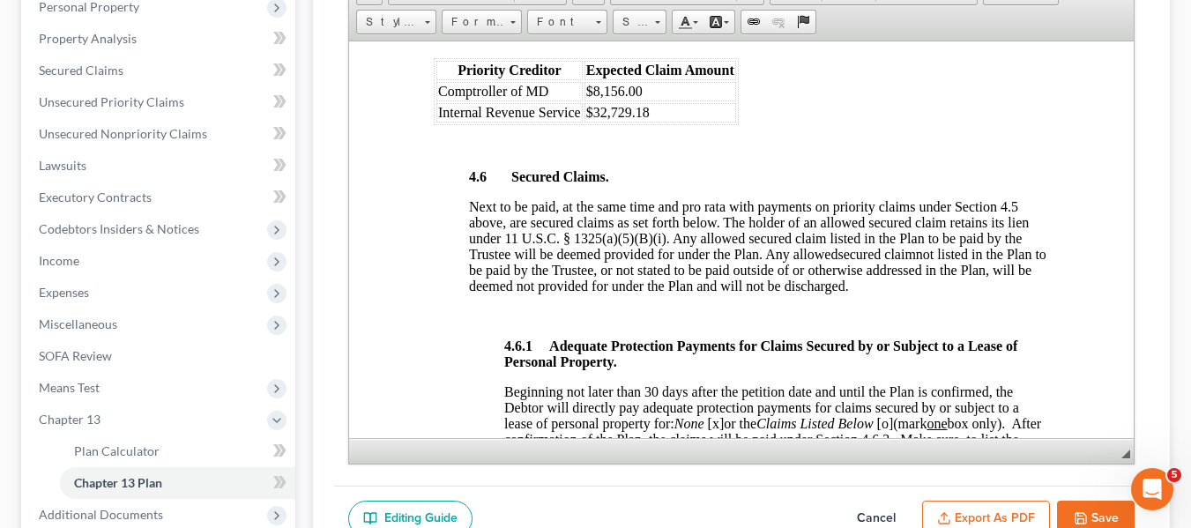
scroll to position [2721, 0]
click at [1076, 501] on button "Save" at bounding box center [1096, 519] width 78 height 37
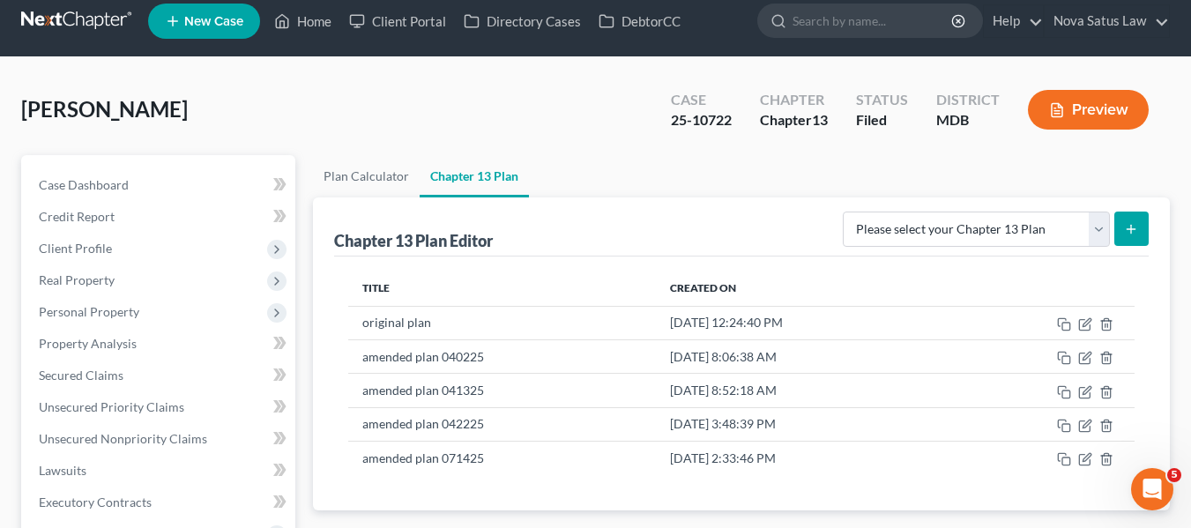
scroll to position [0, 0]
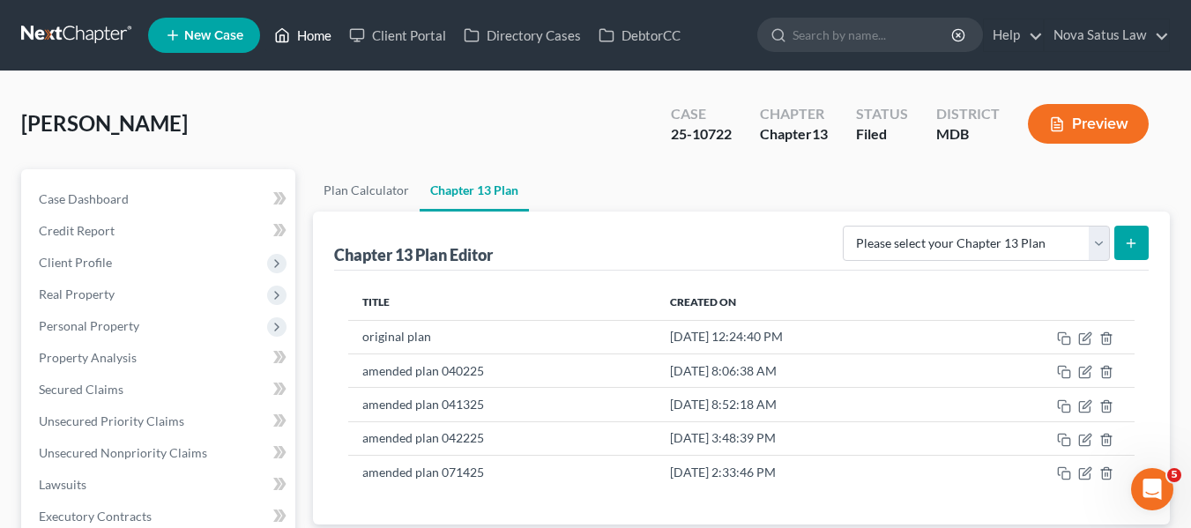
click at [311, 34] on link "Home" at bounding box center [302, 35] width 75 height 32
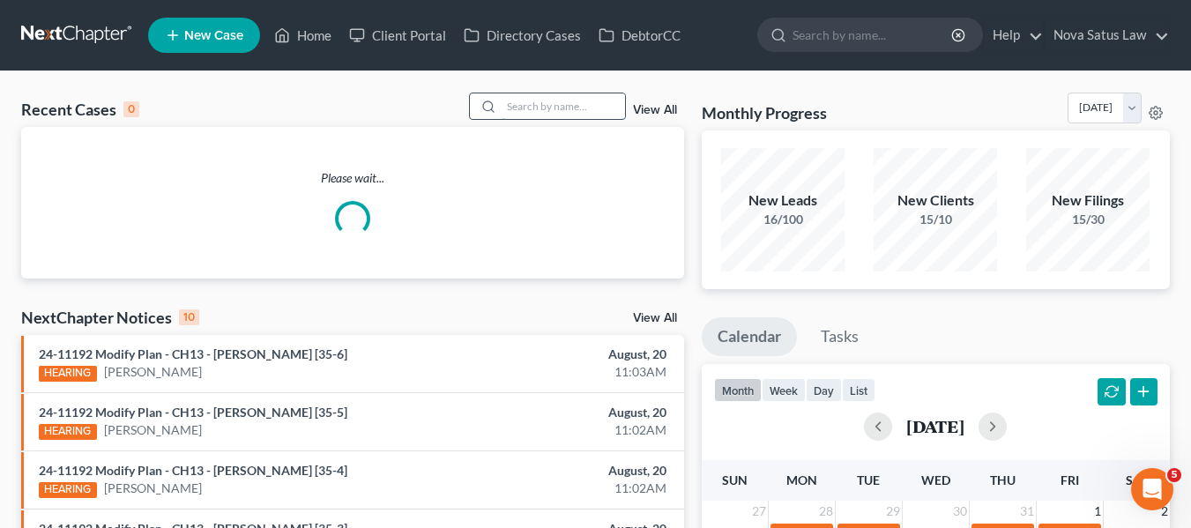
click at [535, 108] on input "search" at bounding box center [563, 106] width 123 height 26
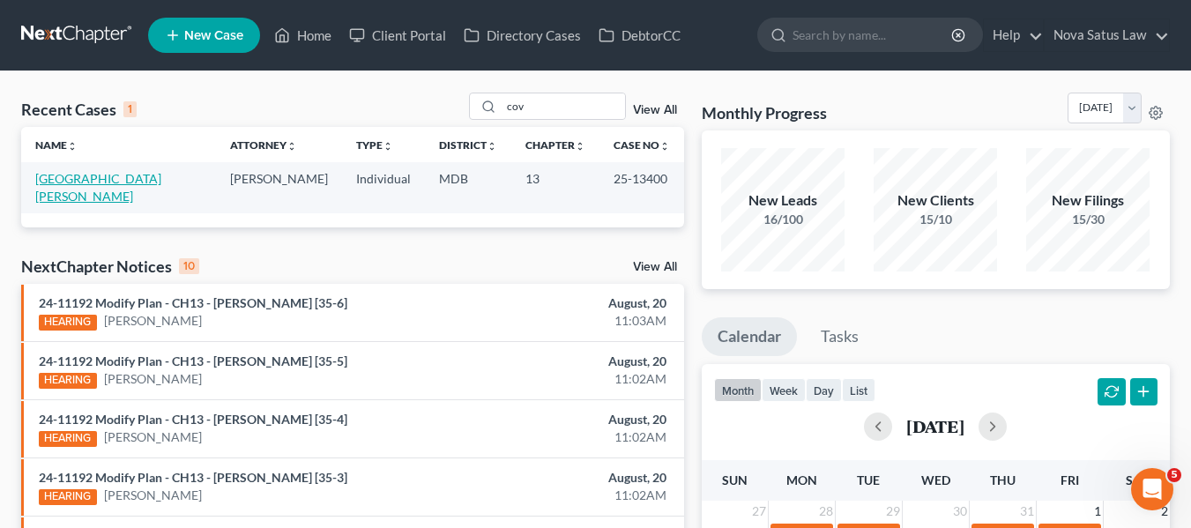
click at [67, 177] on link "[GEOGRAPHIC_DATA][PERSON_NAME]" at bounding box center [98, 187] width 126 height 33
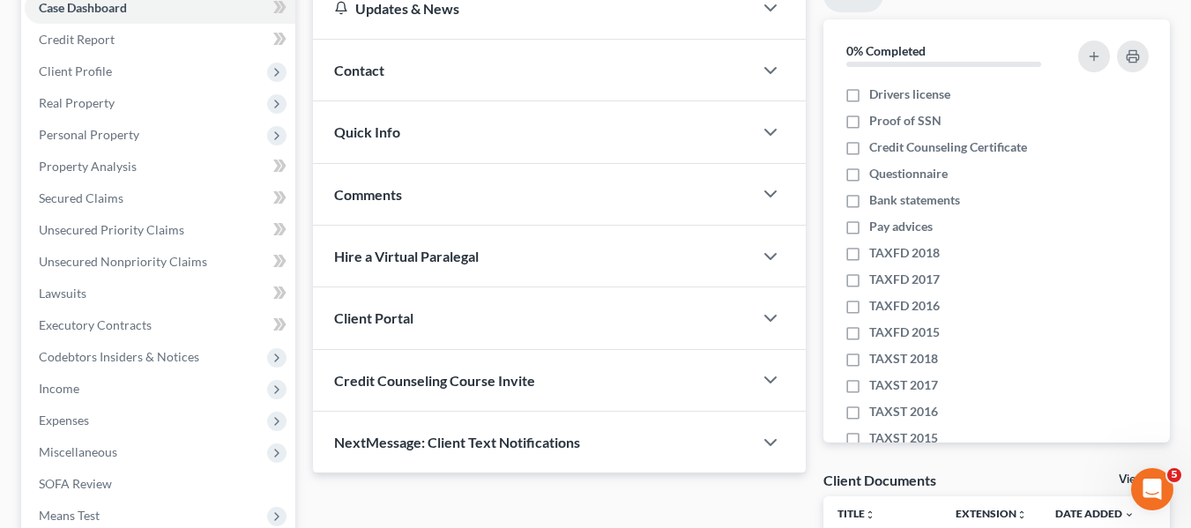
scroll to position [473, 0]
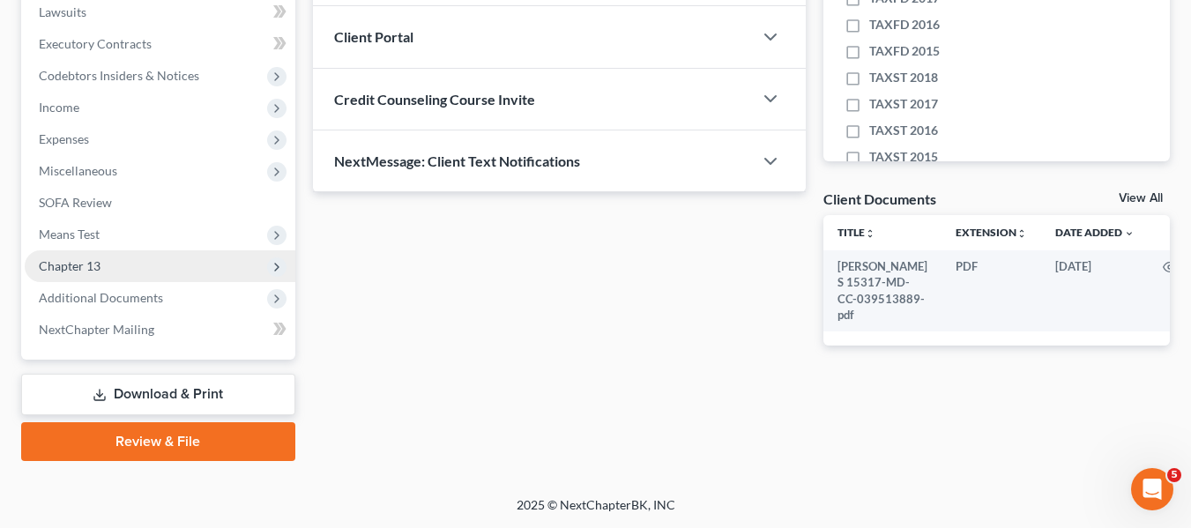
click at [66, 258] on span "Chapter 13" at bounding box center [70, 265] width 62 height 15
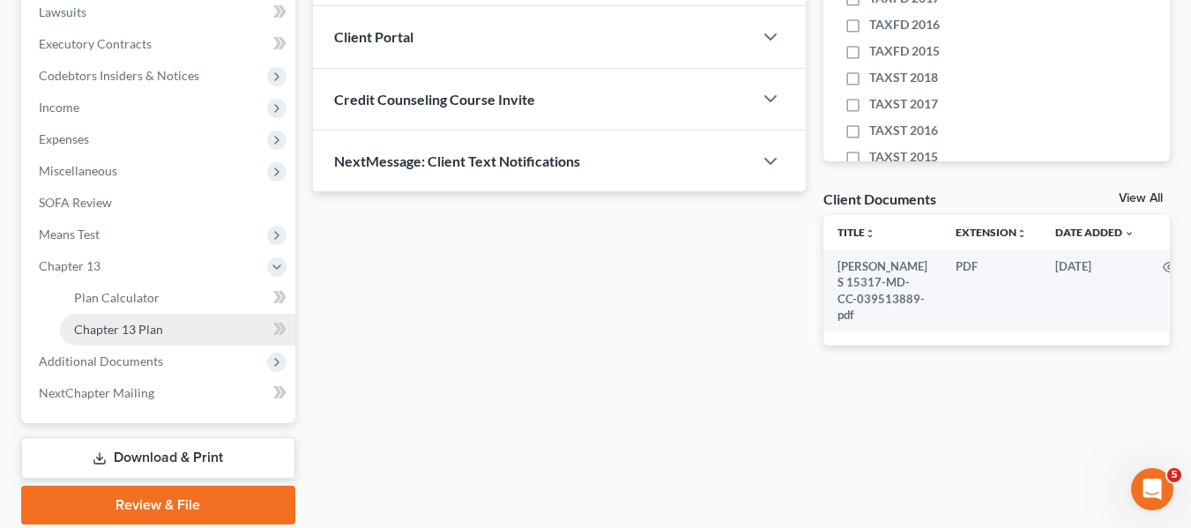
click at [94, 320] on link "Chapter 13 Plan" at bounding box center [177, 330] width 235 height 32
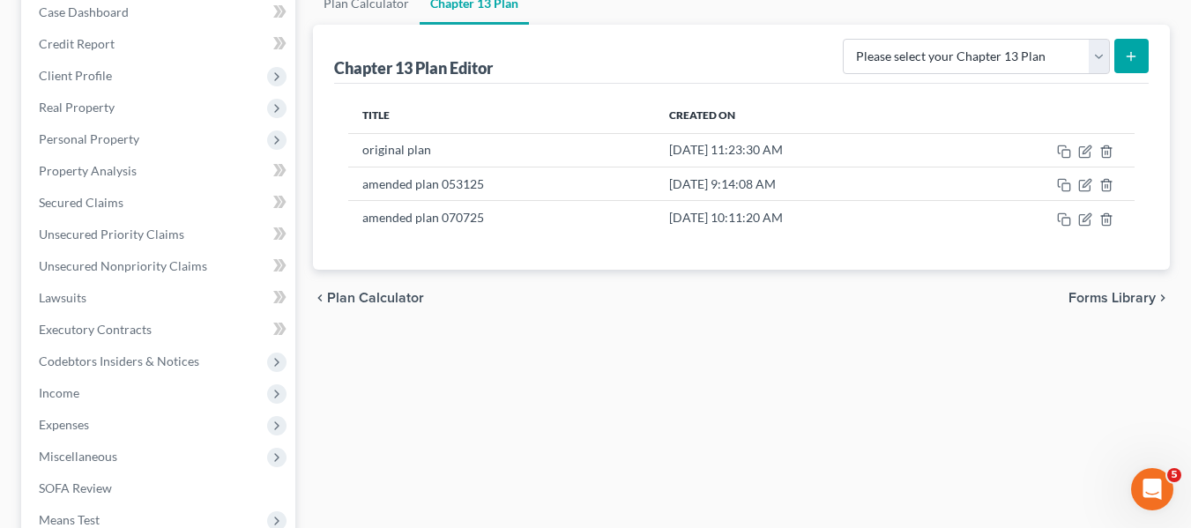
scroll to position [188, 0]
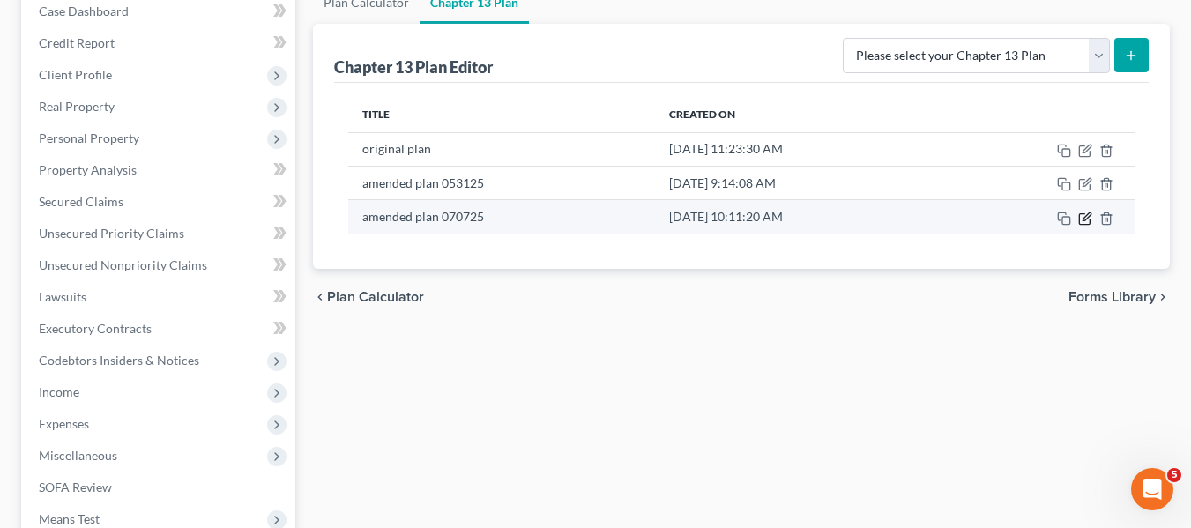
click at [1085, 213] on icon "button" at bounding box center [1085, 219] width 14 height 14
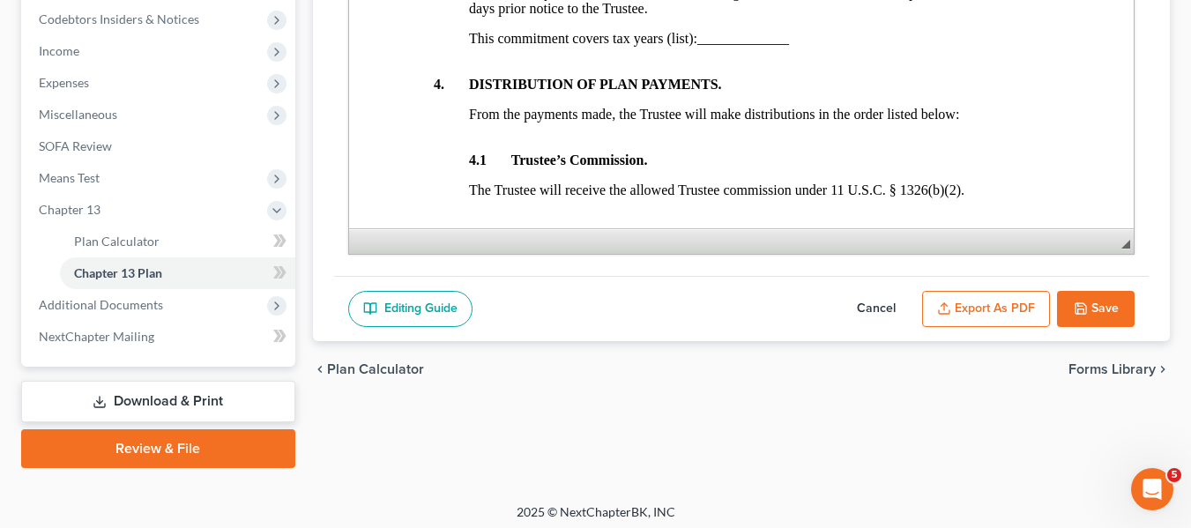
scroll to position [536, 0]
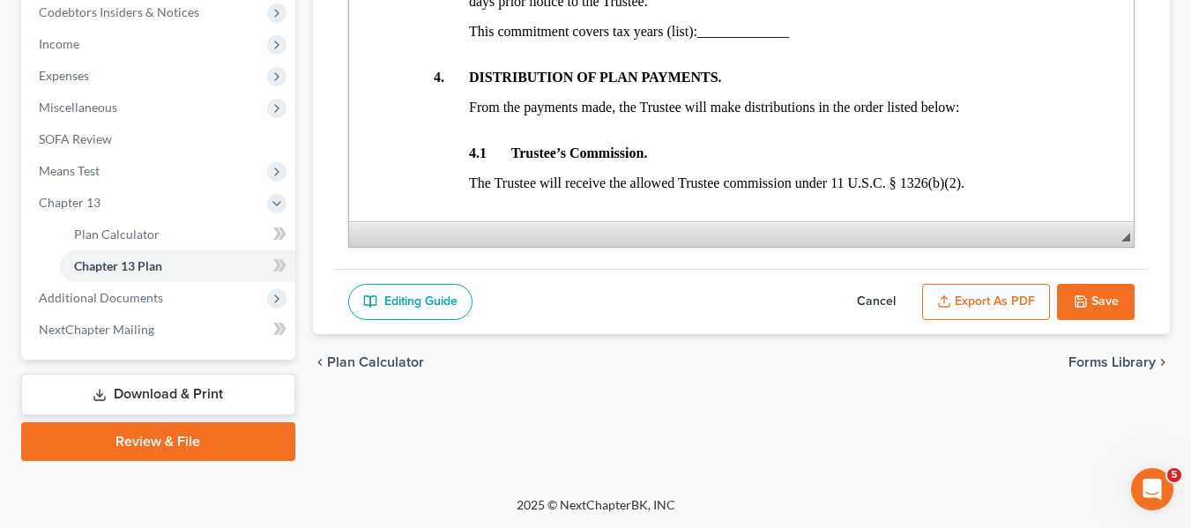
click at [1075, 311] on button "Save" at bounding box center [1096, 302] width 78 height 37
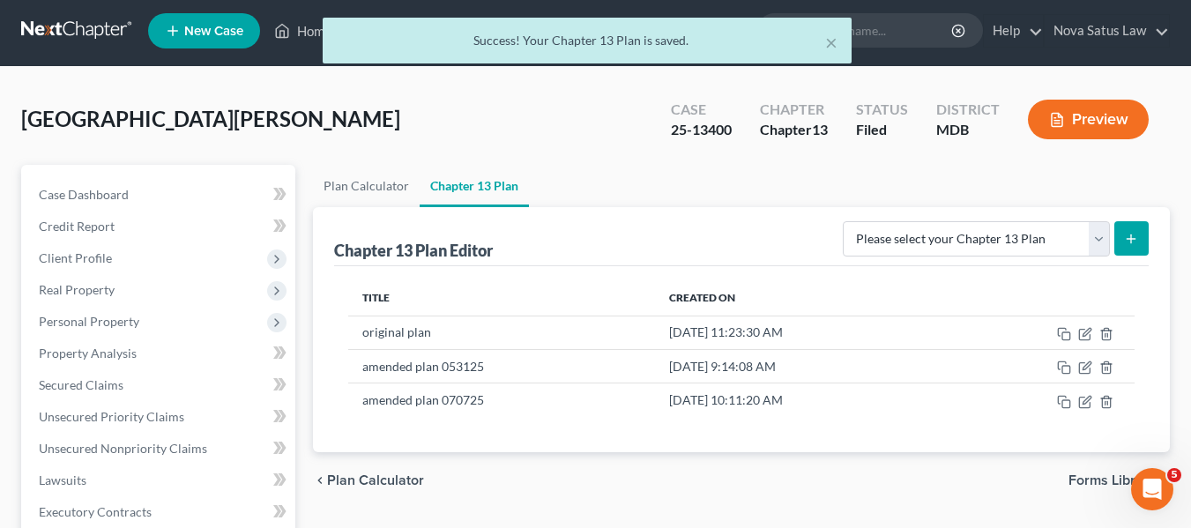
scroll to position [0, 0]
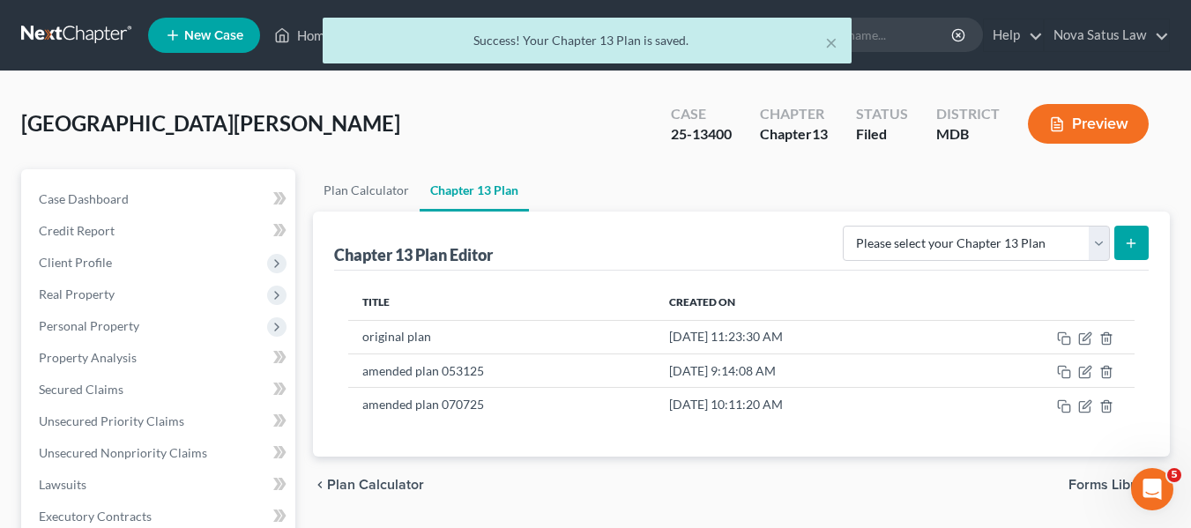
click at [305, 38] on div "× Success! Your Chapter 13 Plan is saved." at bounding box center [586, 45] width 1191 height 55
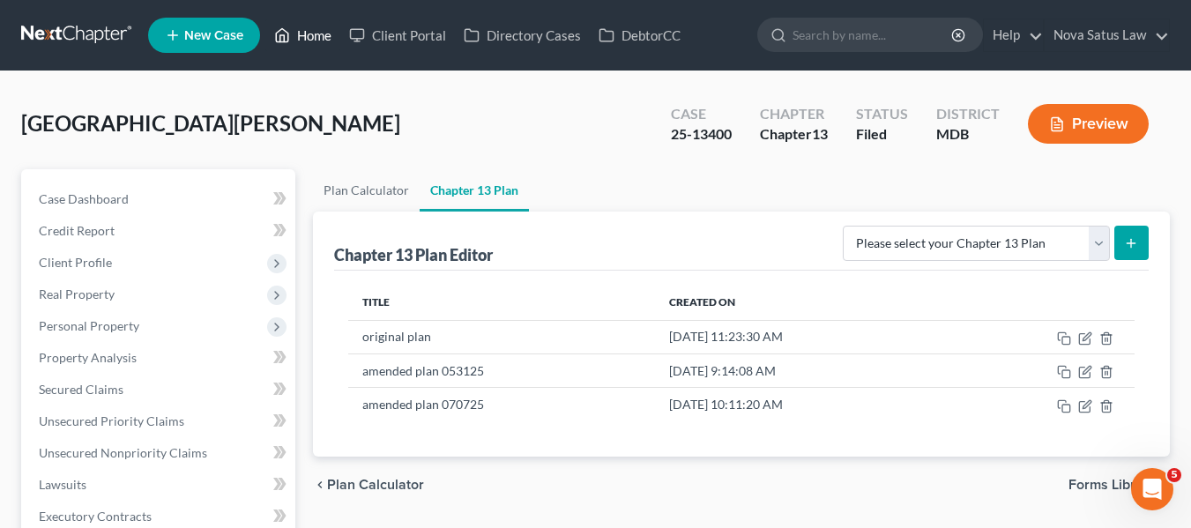
click at [305, 38] on link "Home" at bounding box center [302, 35] width 75 height 32
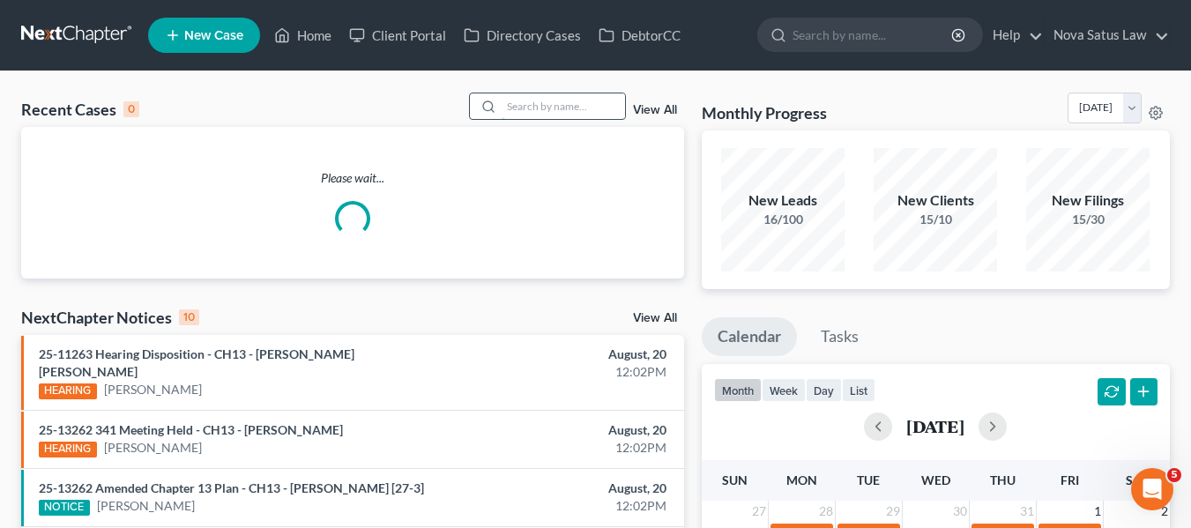
click at [537, 106] on input "search" at bounding box center [563, 106] width 123 height 26
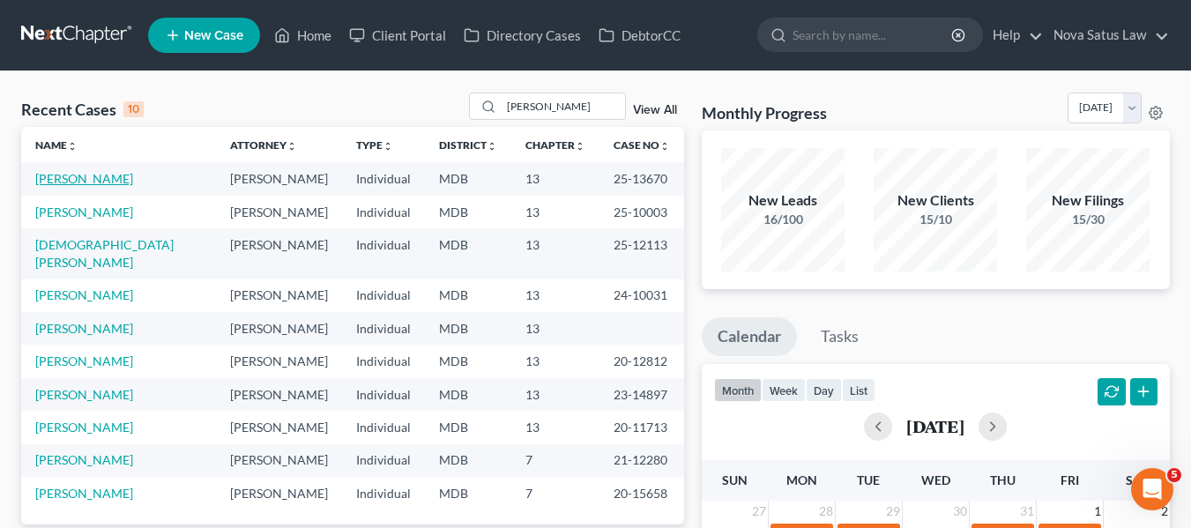
click at [57, 177] on link "[PERSON_NAME]" at bounding box center [84, 178] width 98 height 15
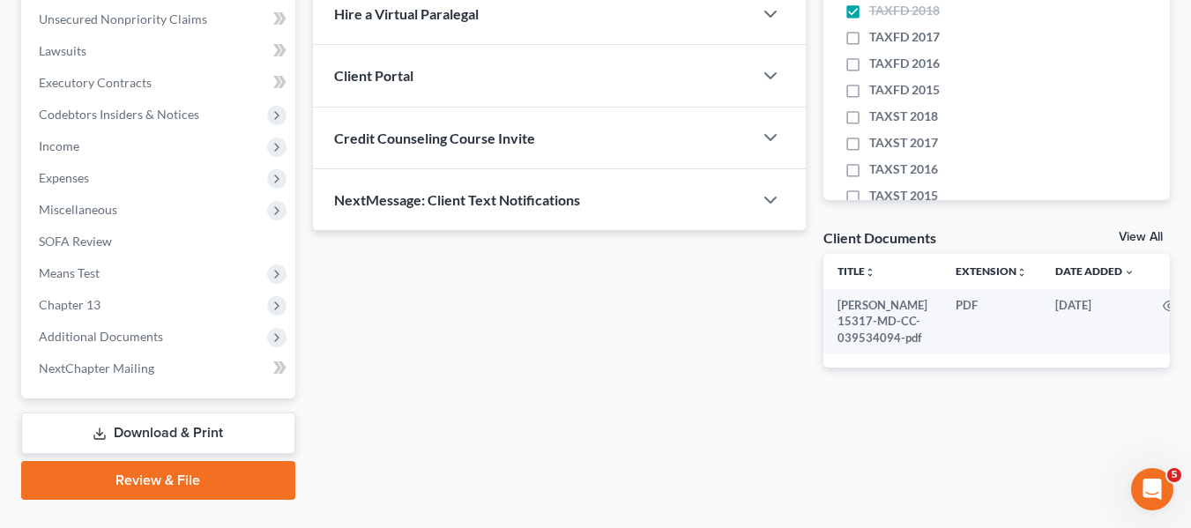
scroll to position [473, 0]
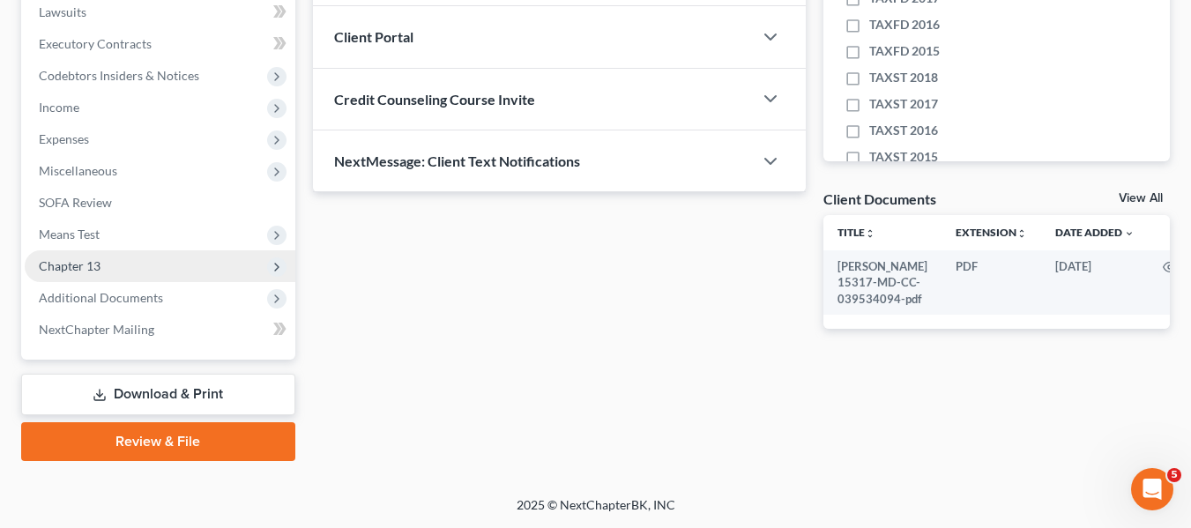
click at [56, 263] on span "Chapter 13" at bounding box center [70, 265] width 62 height 15
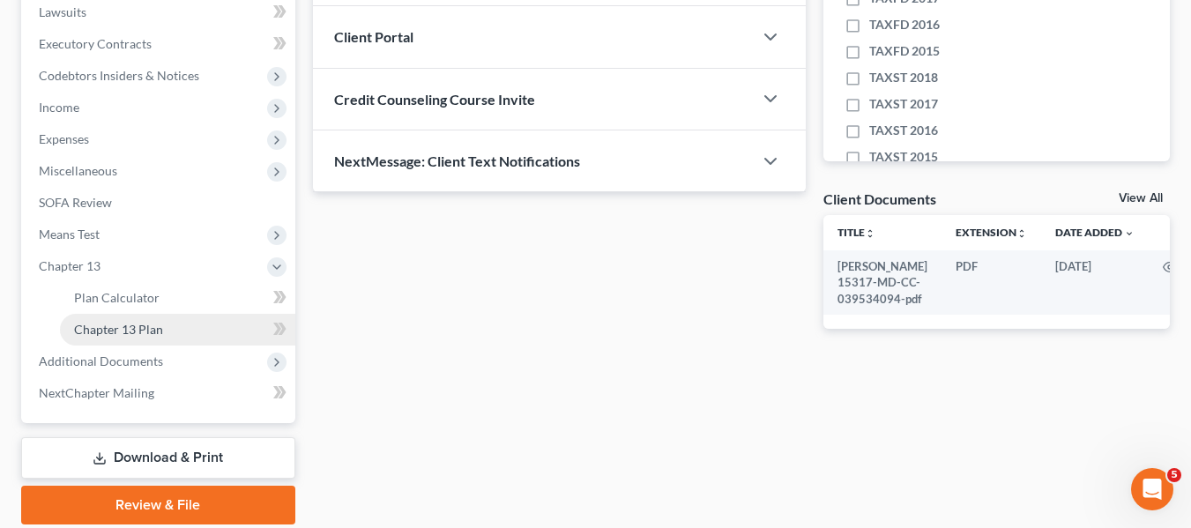
click at [100, 325] on span "Chapter 13 Plan" at bounding box center [118, 329] width 89 height 15
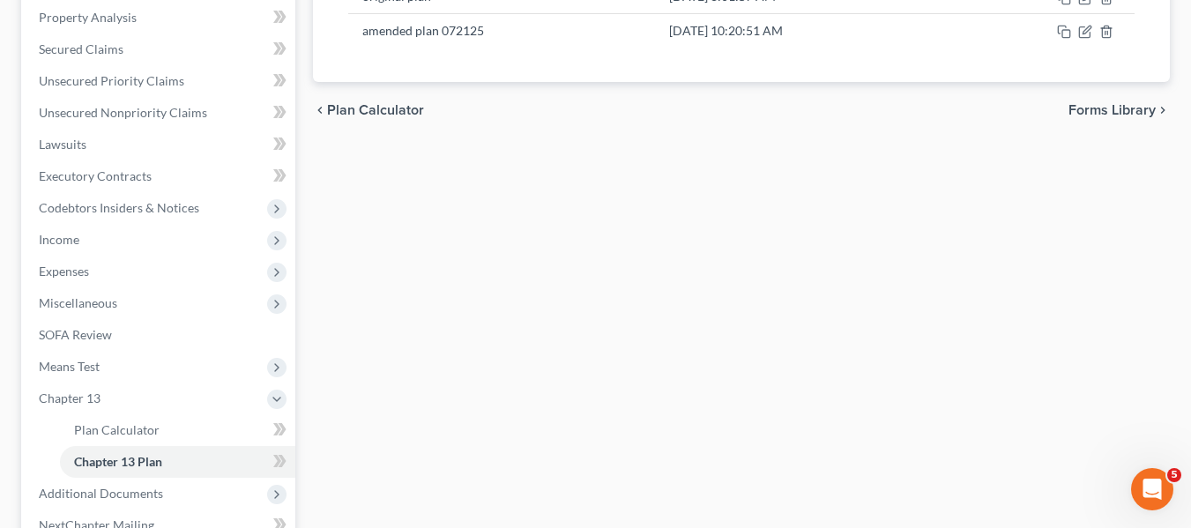
scroll to position [341, 0]
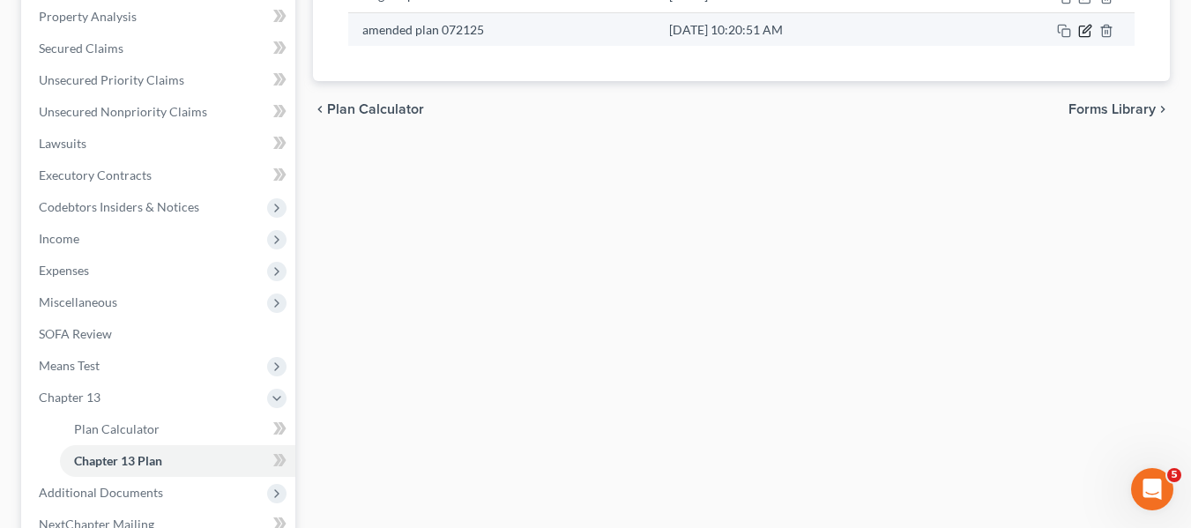
click at [1084, 30] on icon "button" at bounding box center [1085, 31] width 14 height 14
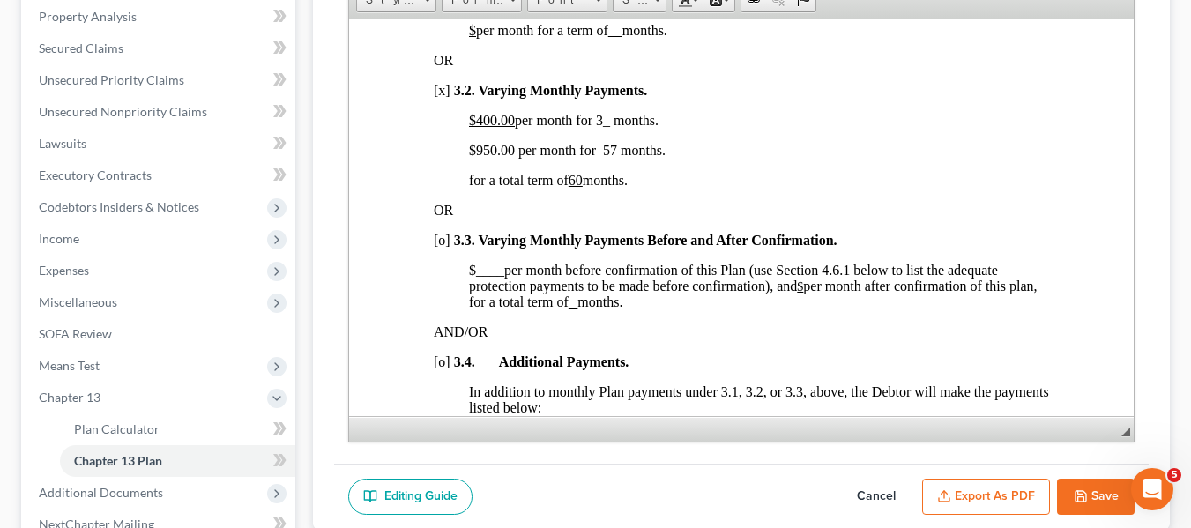
scroll to position [1370, 0]
drag, startPoint x: 1063, startPoint y: 486, endPoint x: 288, endPoint y: 277, distance: 802.8
click at [1063, 486] on button "Save" at bounding box center [1096, 497] width 78 height 37
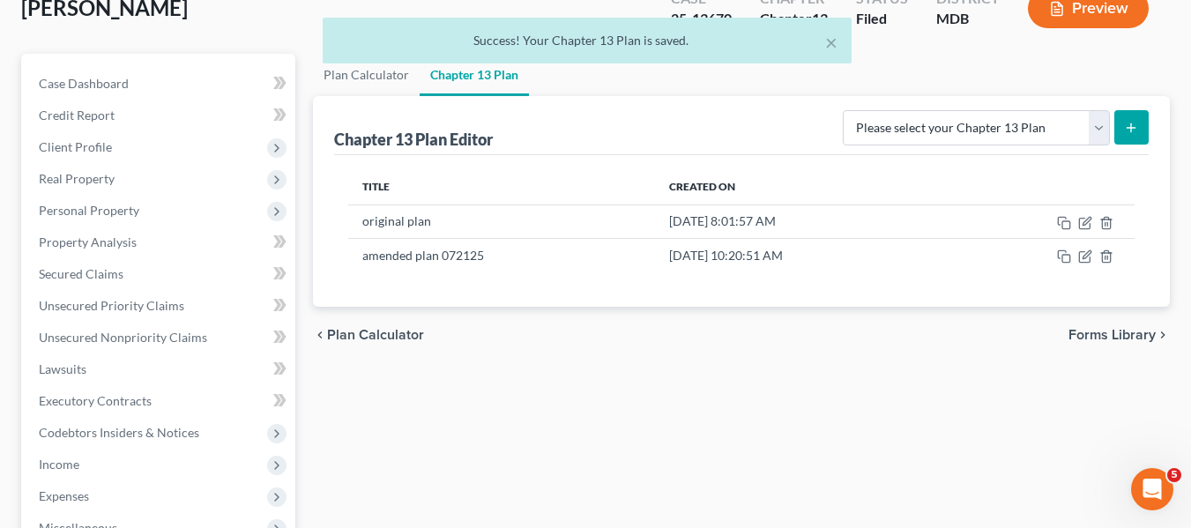
scroll to position [0, 0]
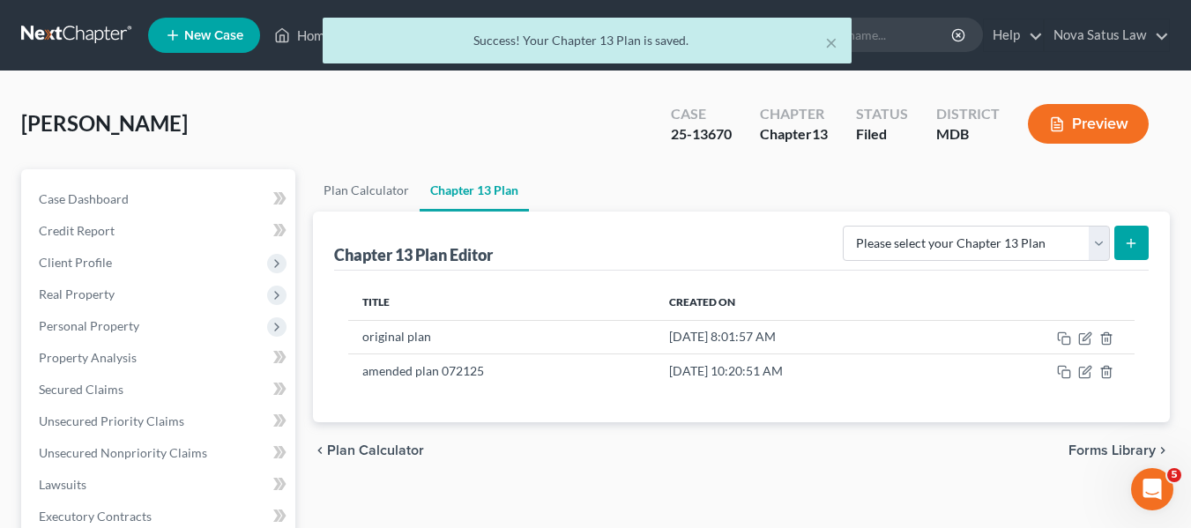
click at [302, 34] on div "× Success! Your Chapter 13 Plan is saved." at bounding box center [586, 45] width 1191 height 55
click at [306, 38] on div "× Success! Your Chapter 13 Plan is saved." at bounding box center [586, 45] width 1191 height 55
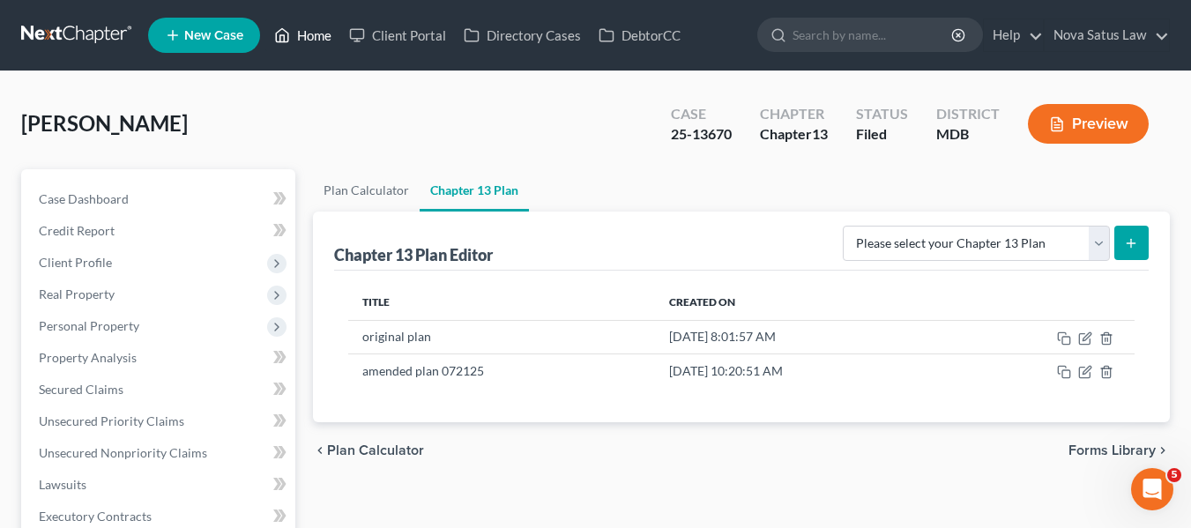
click at [306, 38] on link "Home" at bounding box center [302, 35] width 75 height 32
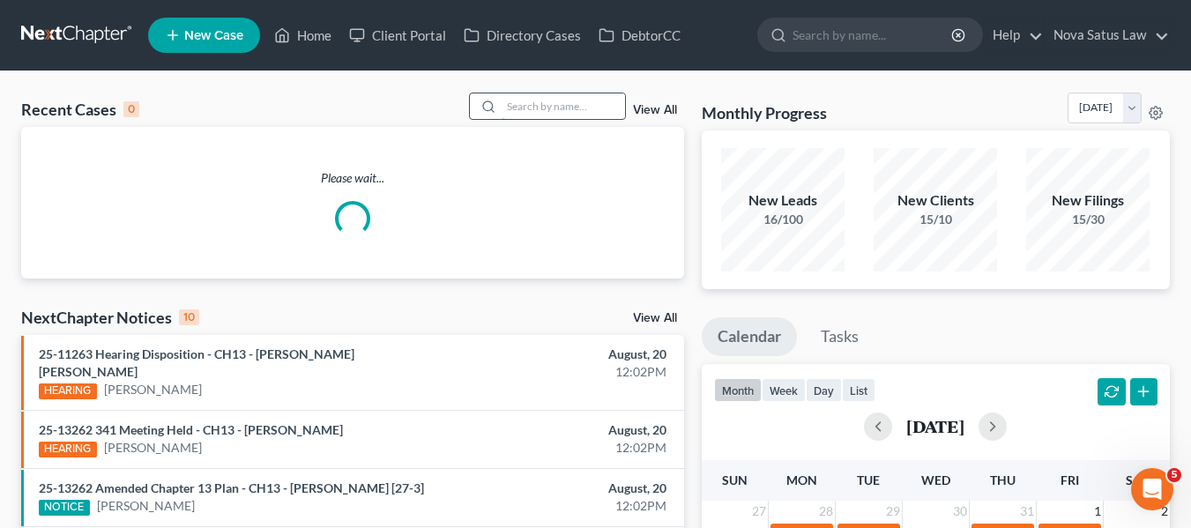
click at [518, 103] on input "search" at bounding box center [563, 106] width 123 height 26
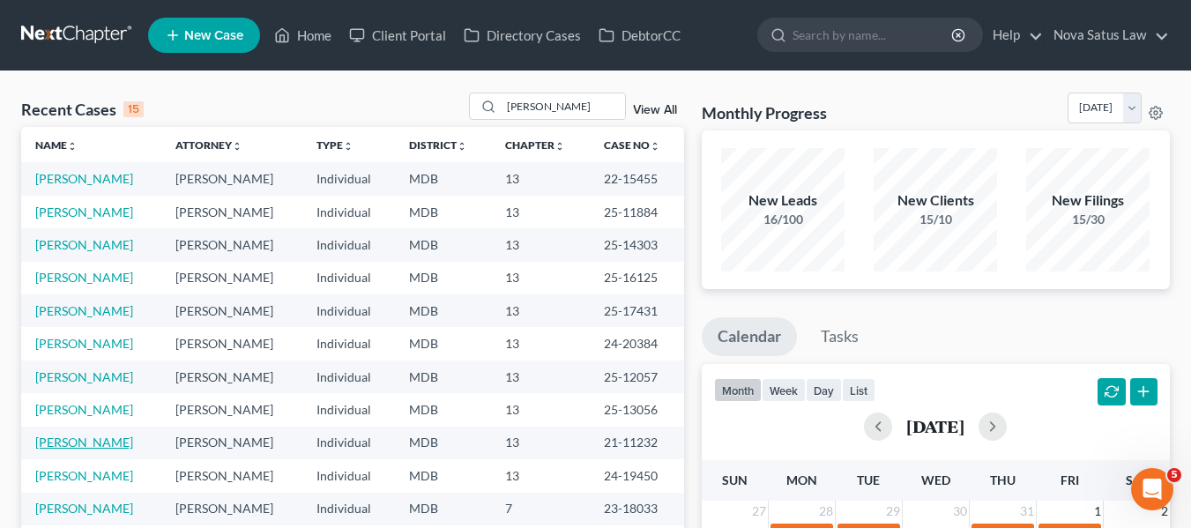
click at [70, 441] on link "[PERSON_NAME]" at bounding box center [84, 442] width 98 height 15
